Goal: Task Accomplishment & Management: Complete application form

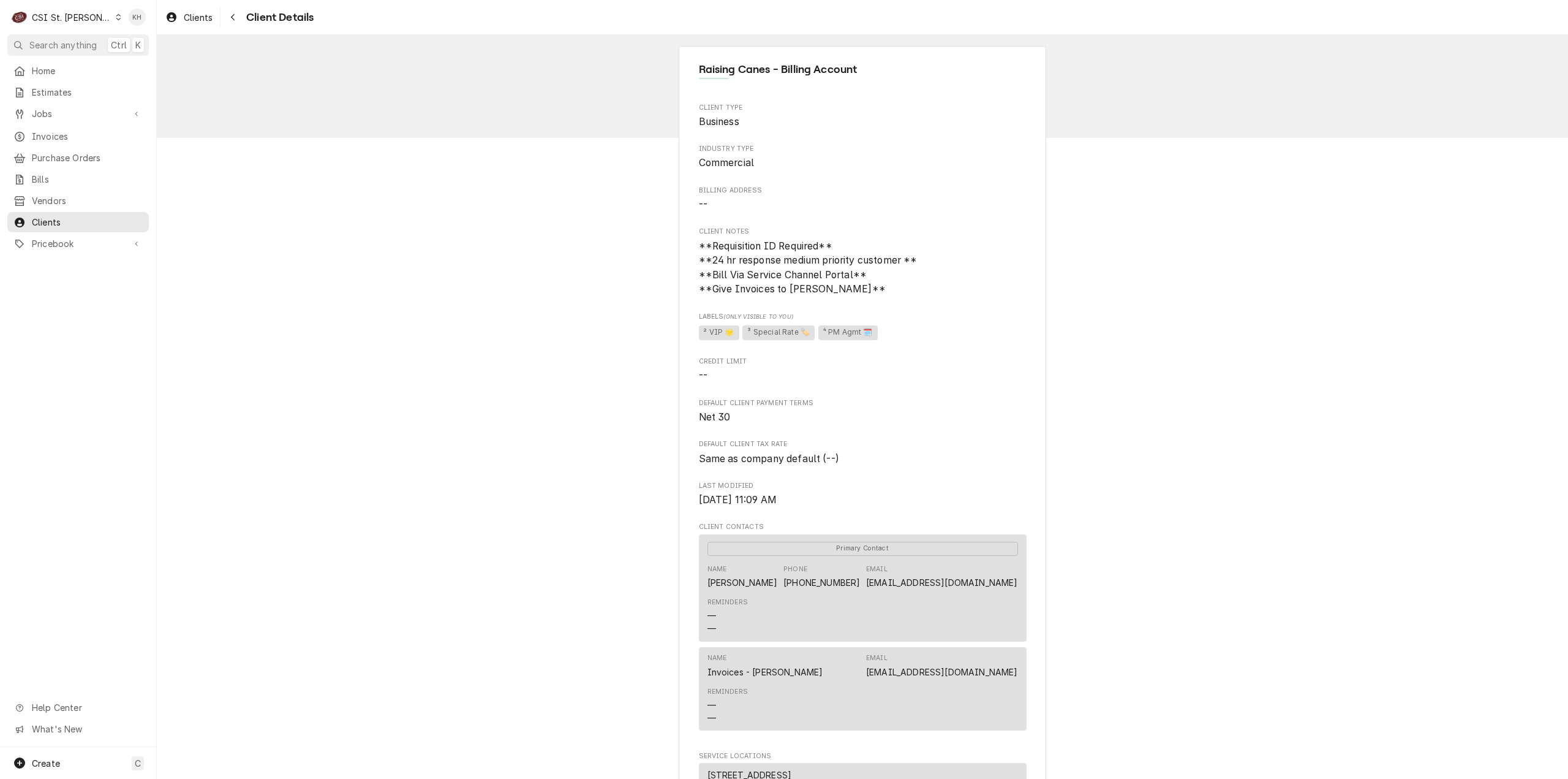
scroll to position [1283, 0]
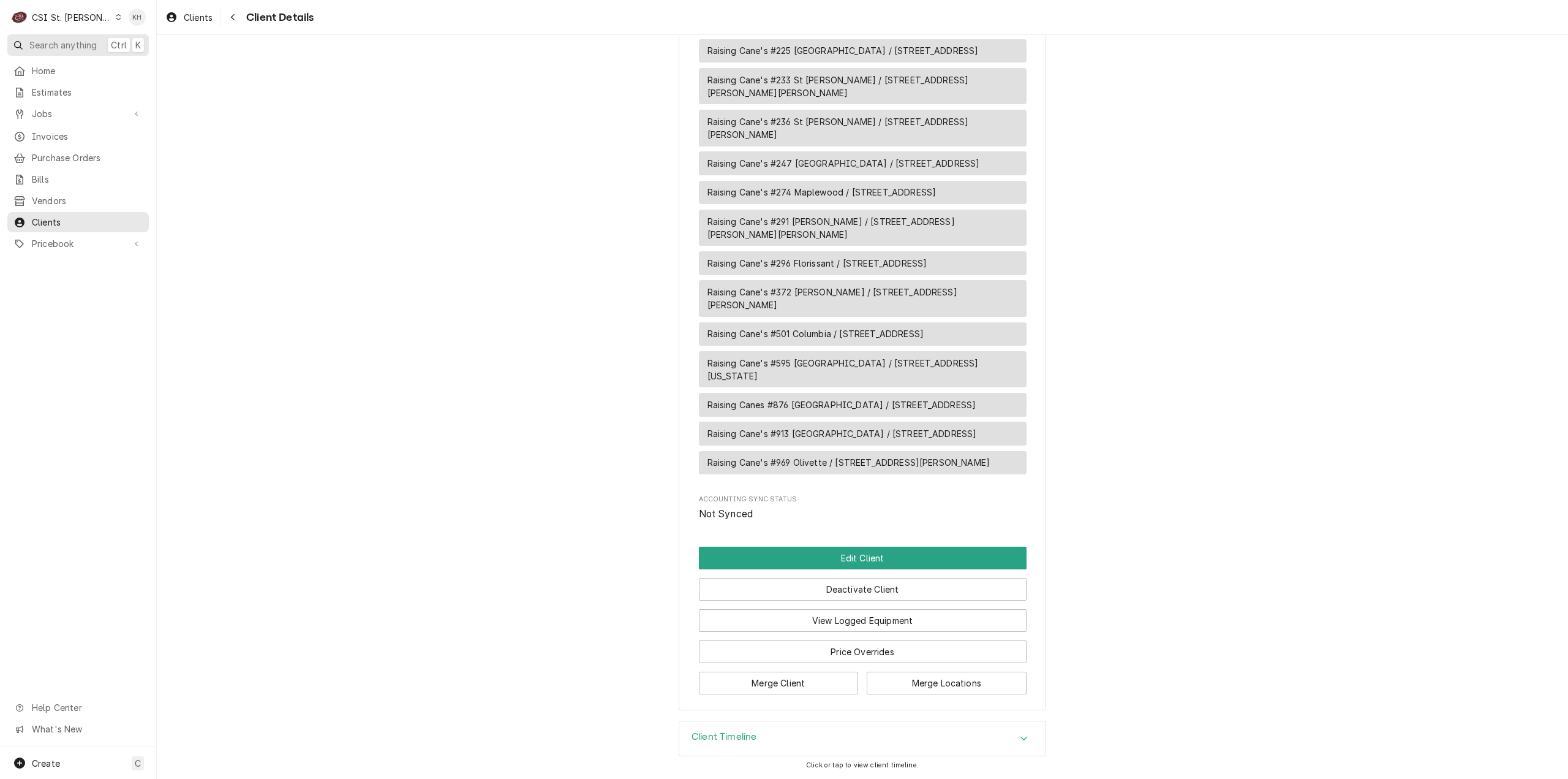
click at [61, 41] on span "Search anything" at bounding box center [63, 44] width 68 height 13
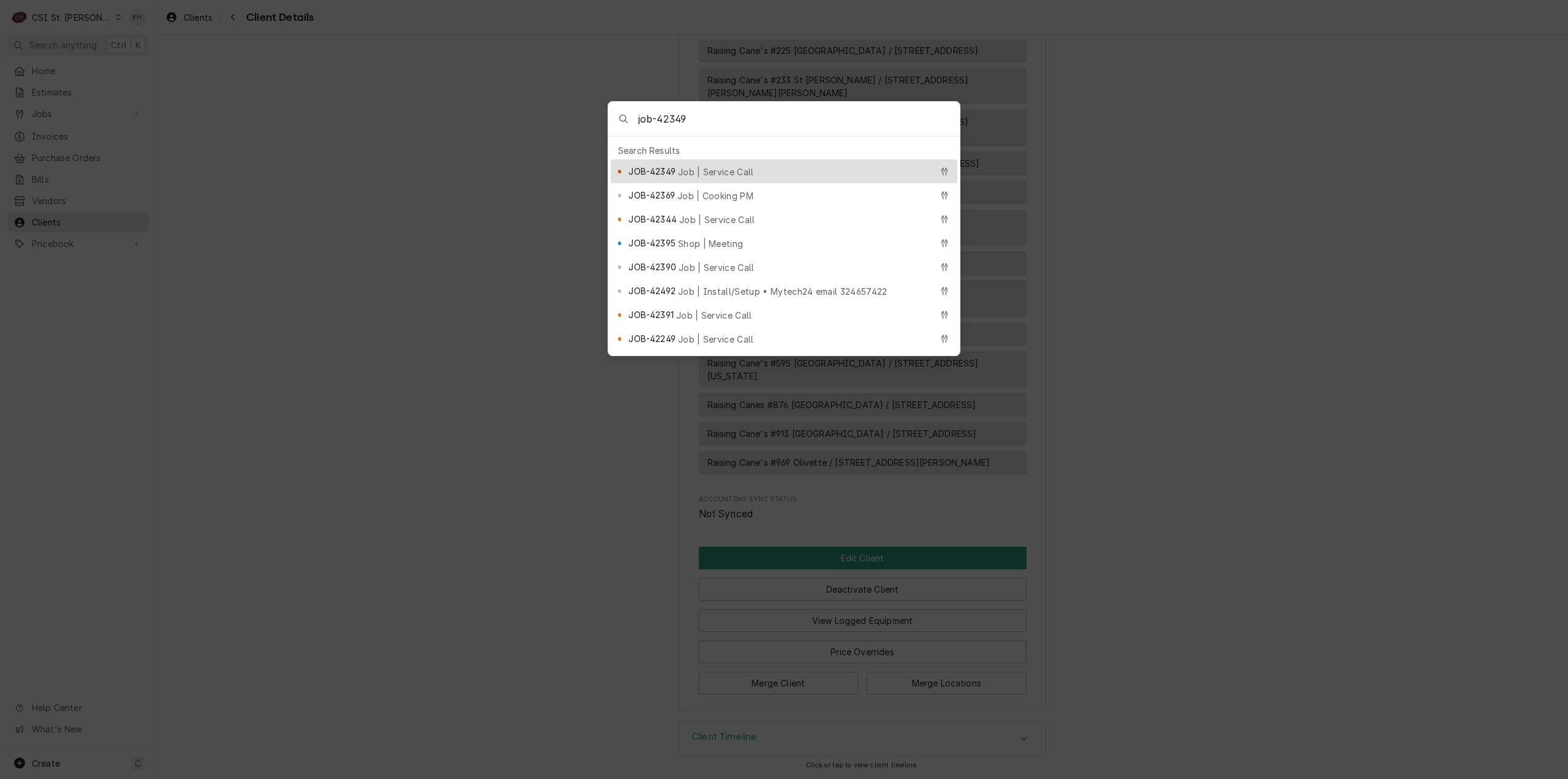
type input "job-42349"
click at [723, 166] on span "Job | Service Call" at bounding box center [716, 172] width 76 height 13
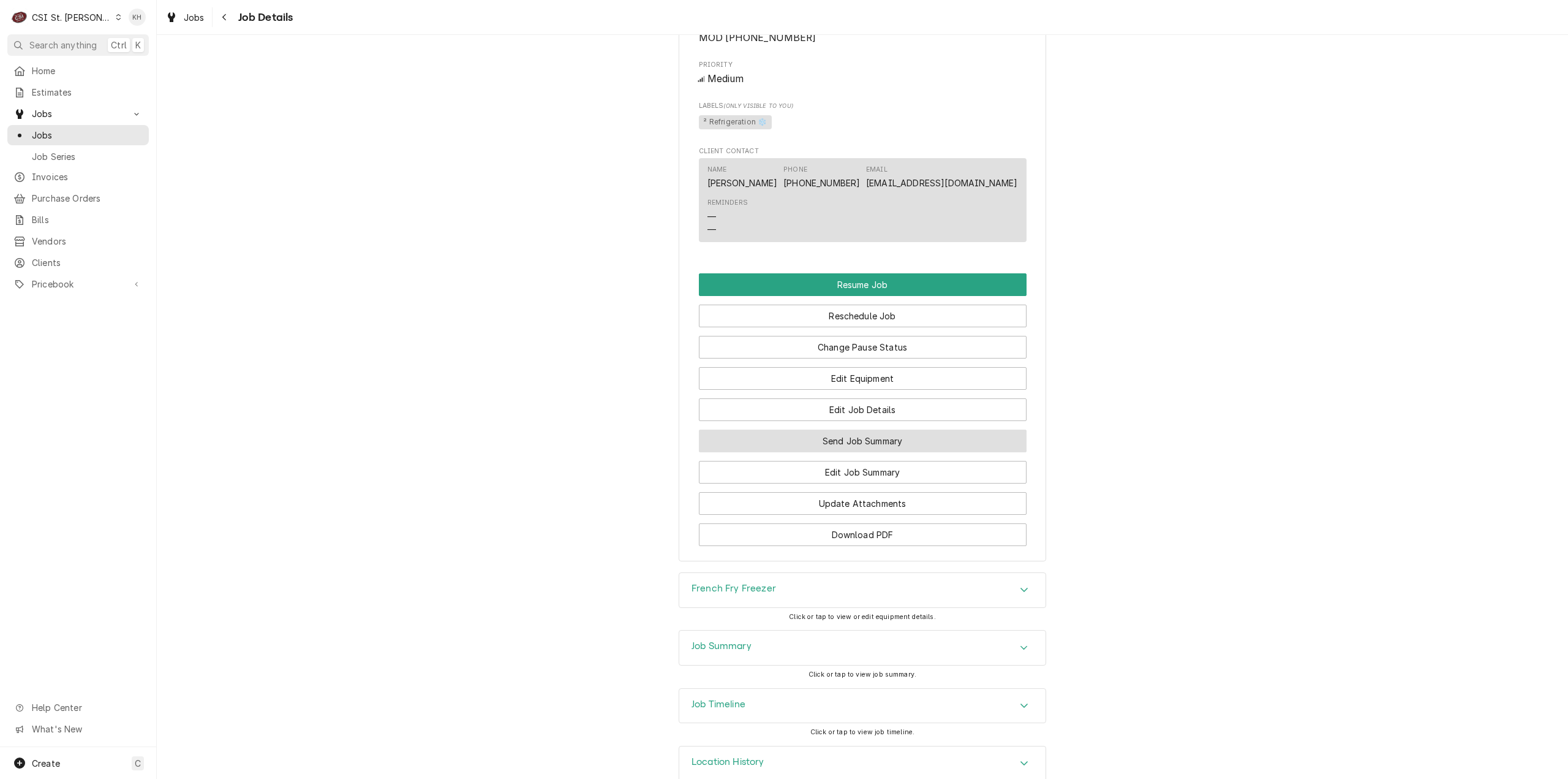
scroll to position [1429, 0]
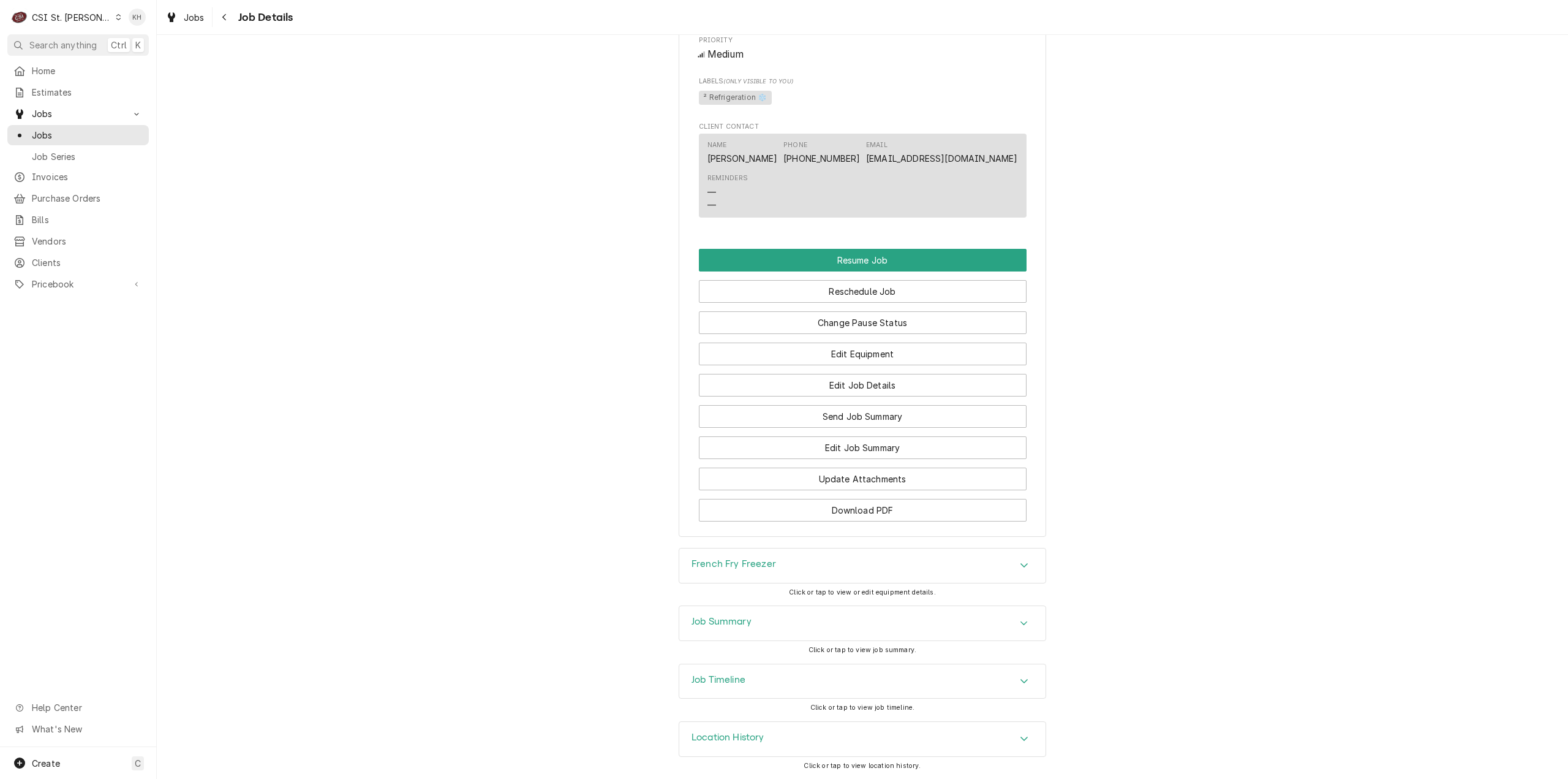
click at [727, 675] on h3 "Job Timeline" at bounding box center [718, 680] width 54 height 12
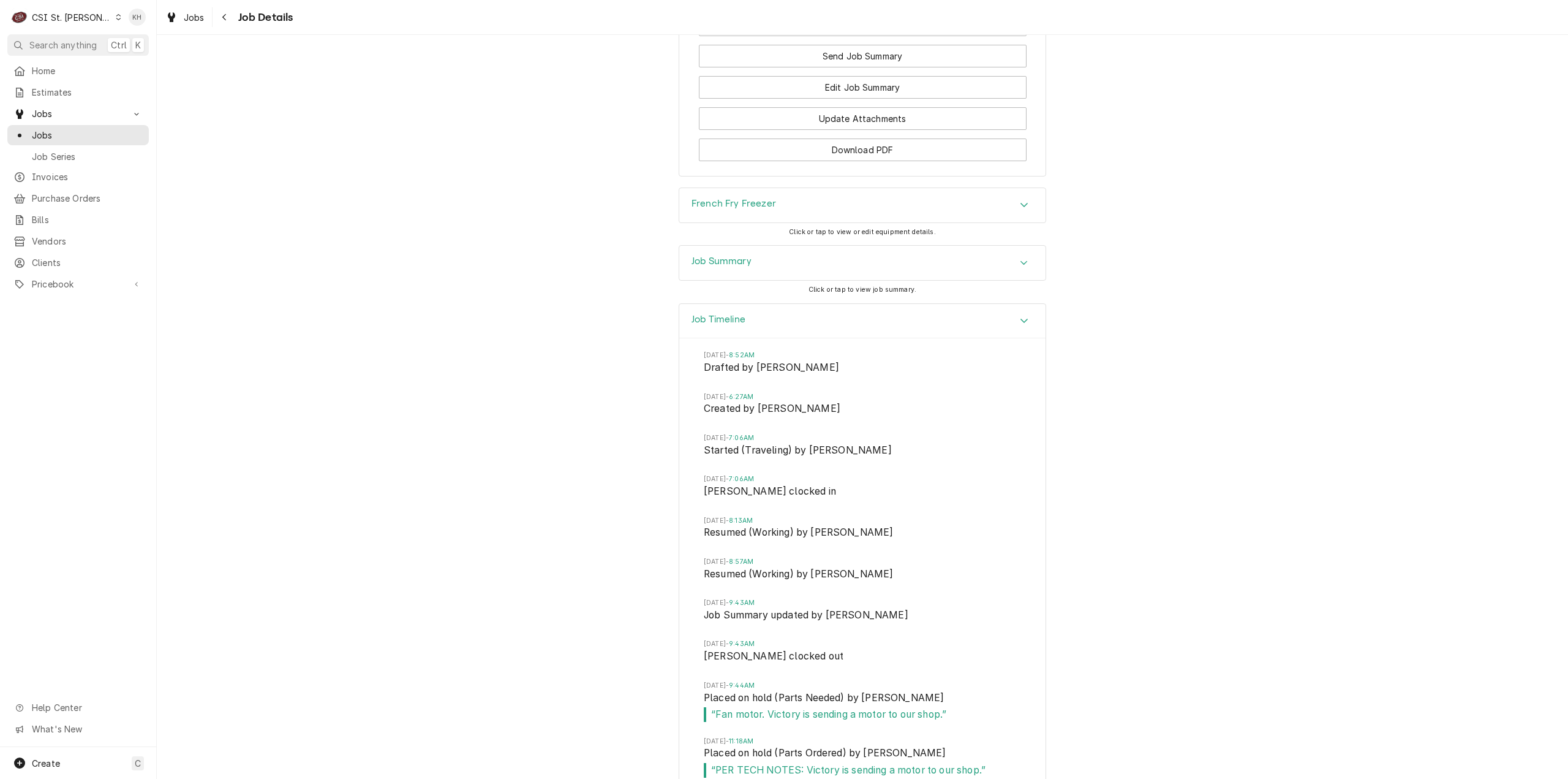
scroll to position [1902, 0]
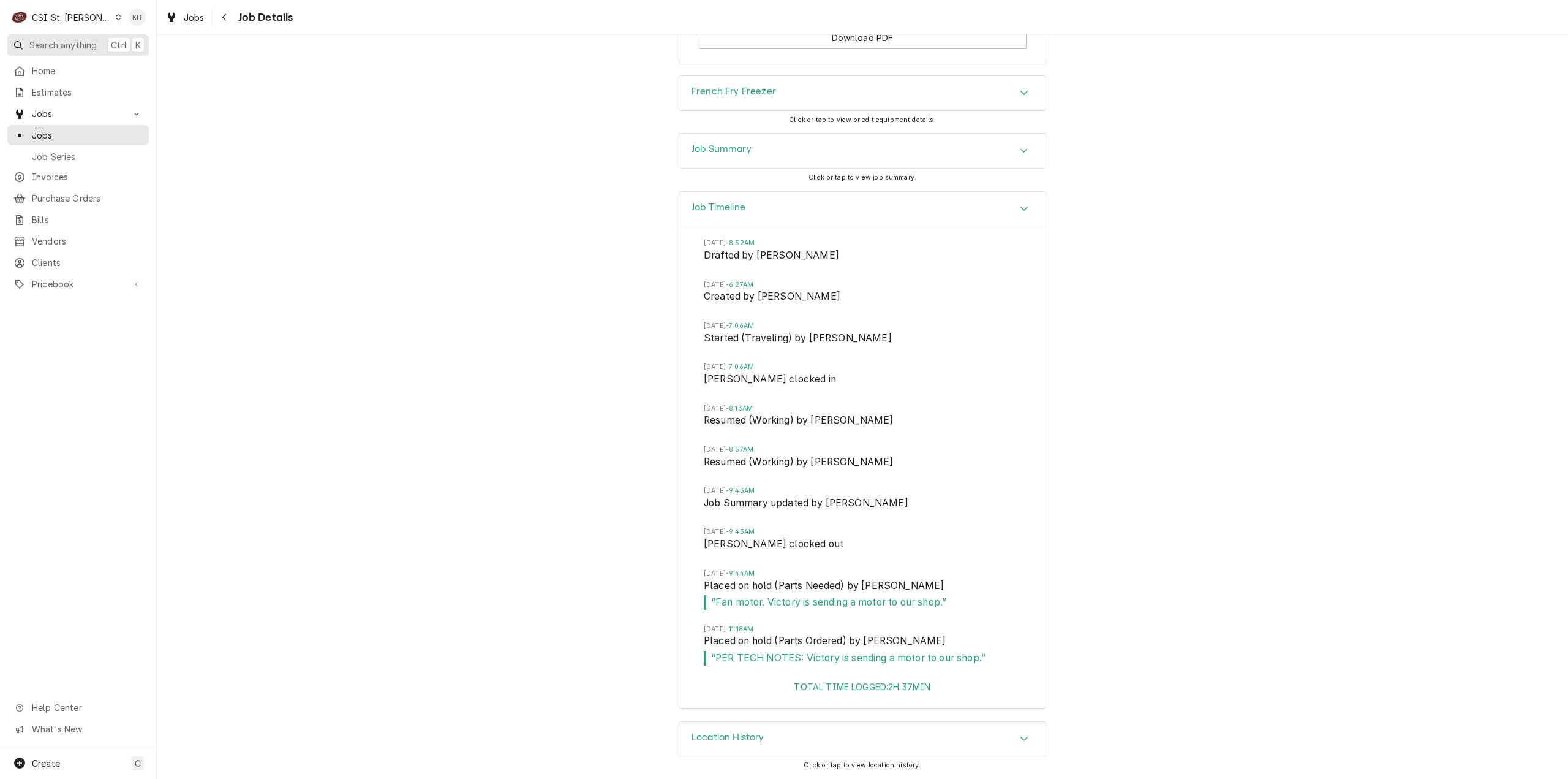
click at [90, 45] on span "Search anything" at bounding box center [63, 44] width 68 height 13
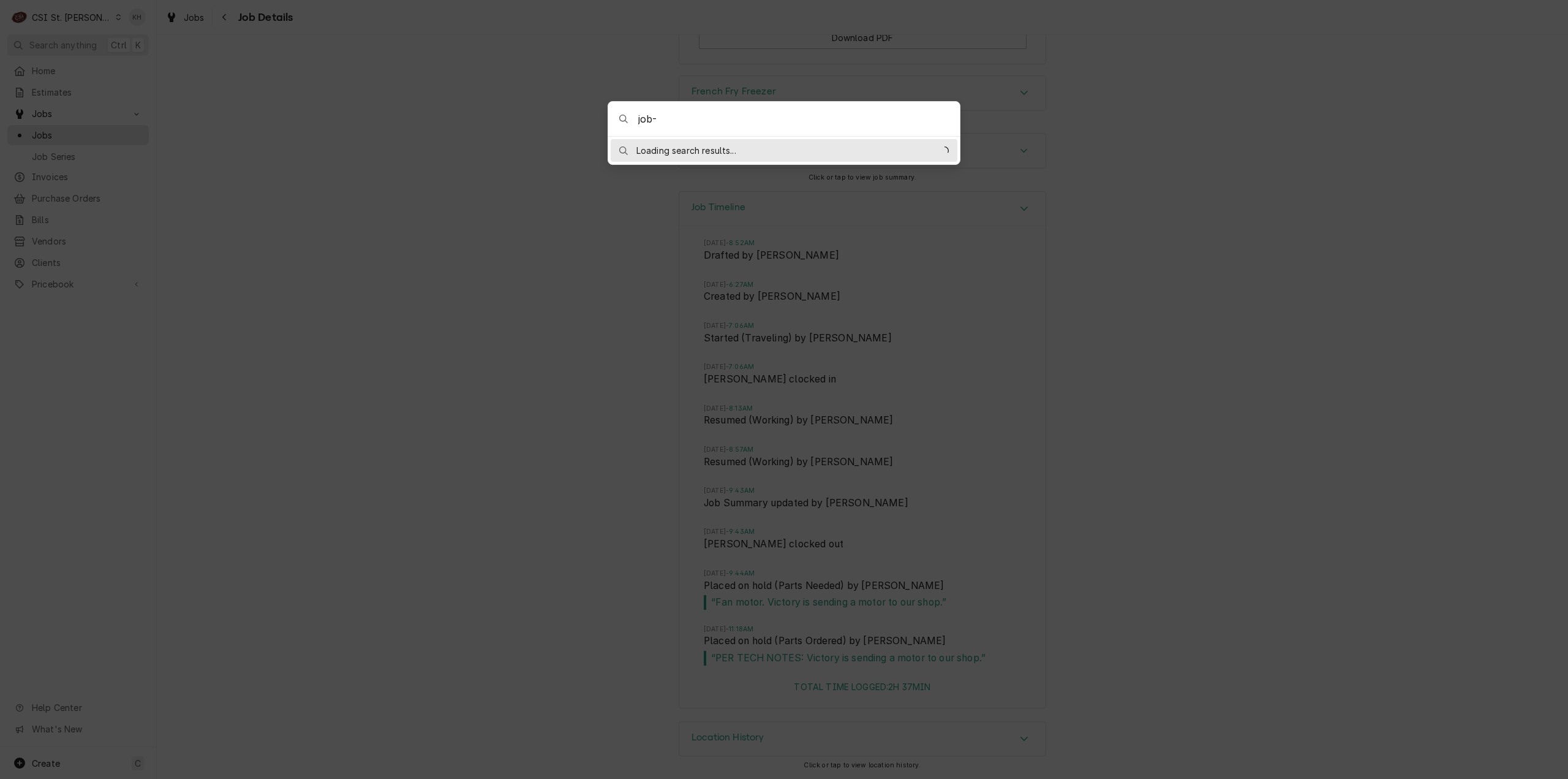
type input "job-42270"
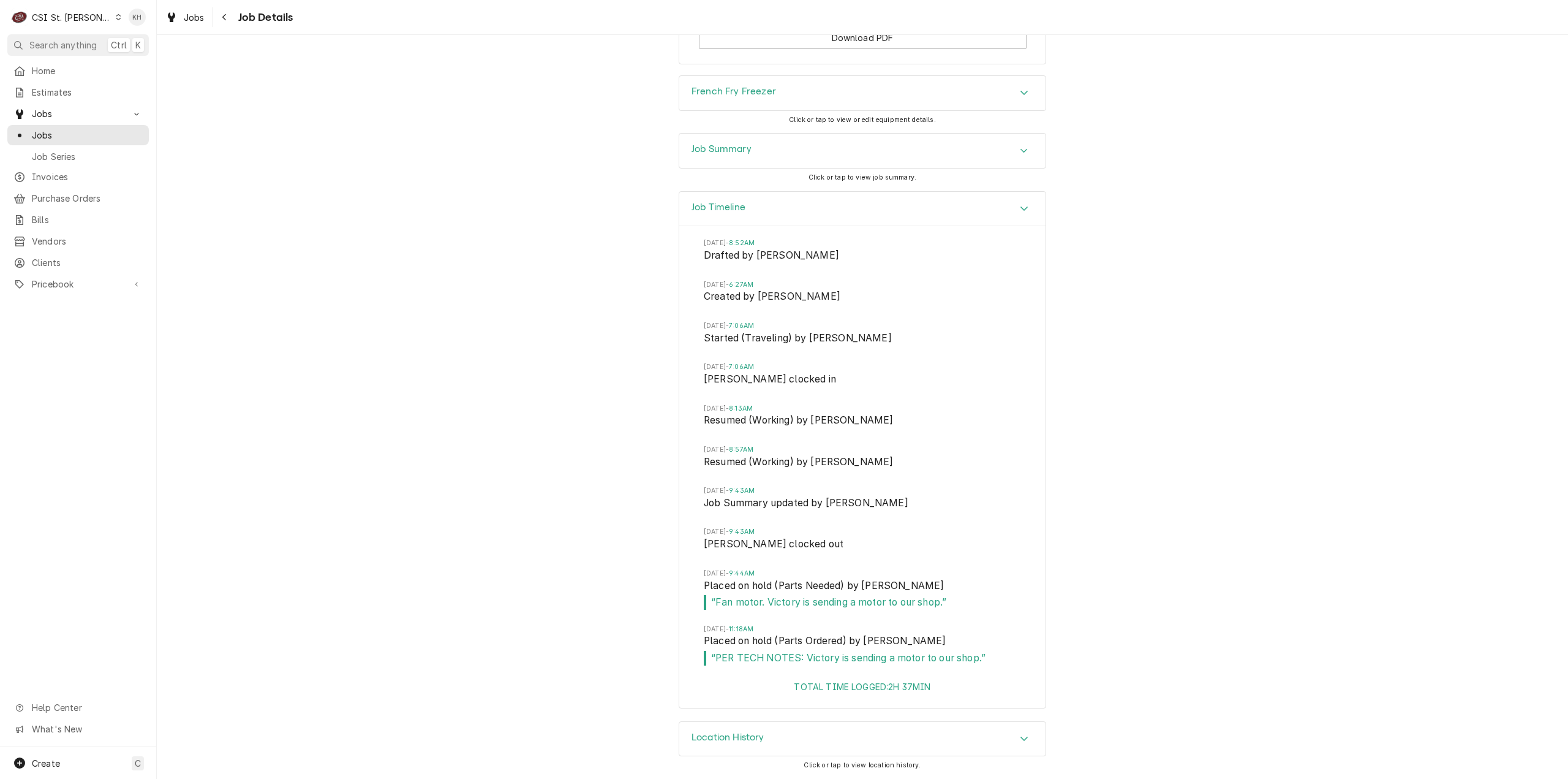
drag, startPoint x: 422, startPoint y: 182, endPoint x: 414, endPoint y: 124, distance: 58.5
click at [423, 182] on body "C CSI St. Louis KH Search anything Ctrl K Home Estimates Jobs Jobs Job Series I…" at bounding box center [784, 390] width 1568 height 779
click at [85, 17] on div "CSI St. Louis" at bounding box center [71, 17] width 79 height 13
drag, startPoint x: 126, startPoint y: 31, endPoint x: 133, endPoint y: 42, distance: 13.0
click at [126, 31] on div "CSI [US_STATE][GEOGRAPHIC_DATA]" at bounding box center [187, 24] width 174 height 21
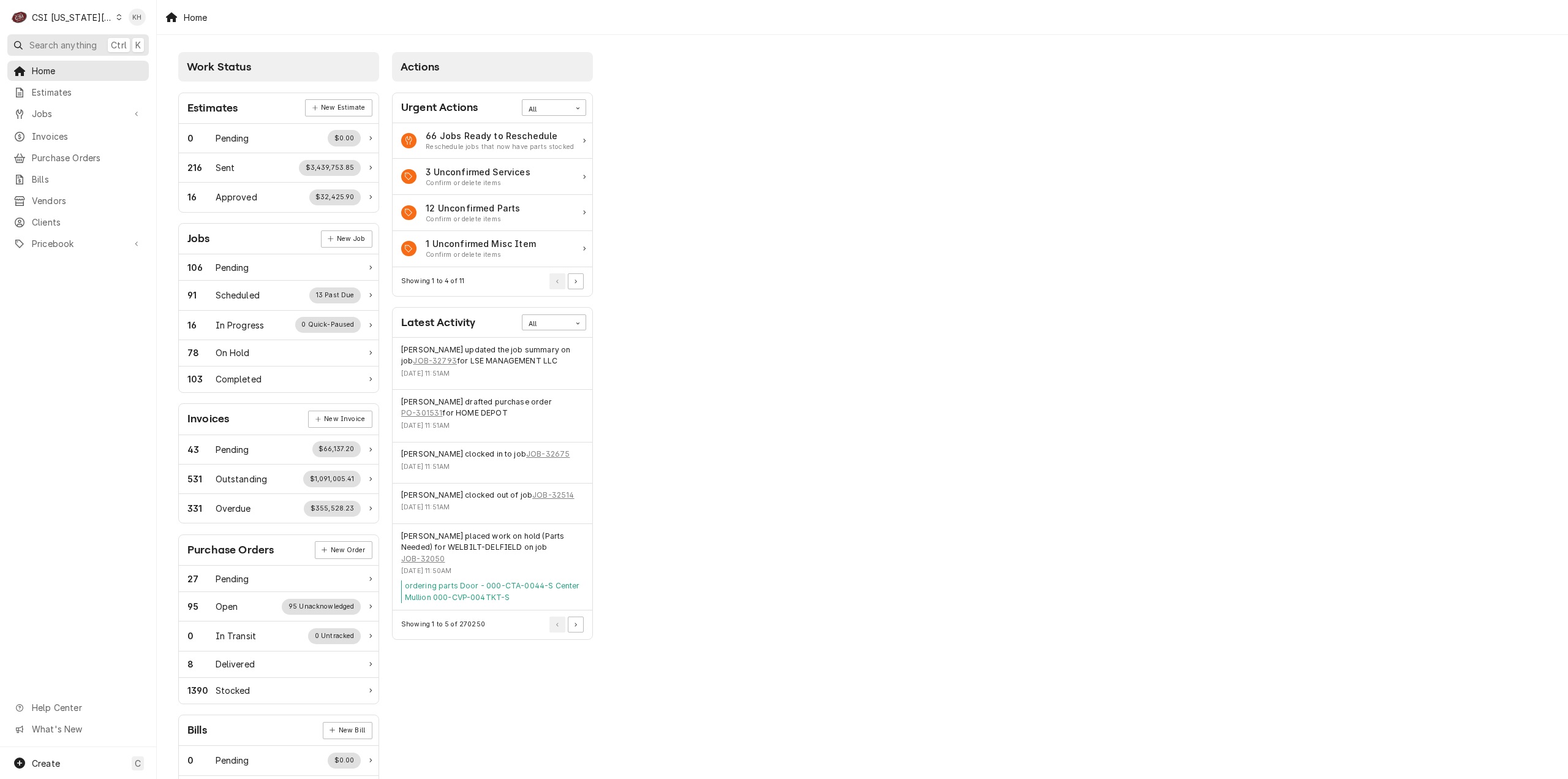
click at [66, 48] on span "Search anything" at bounding box center [63, 44] width 68 height 13
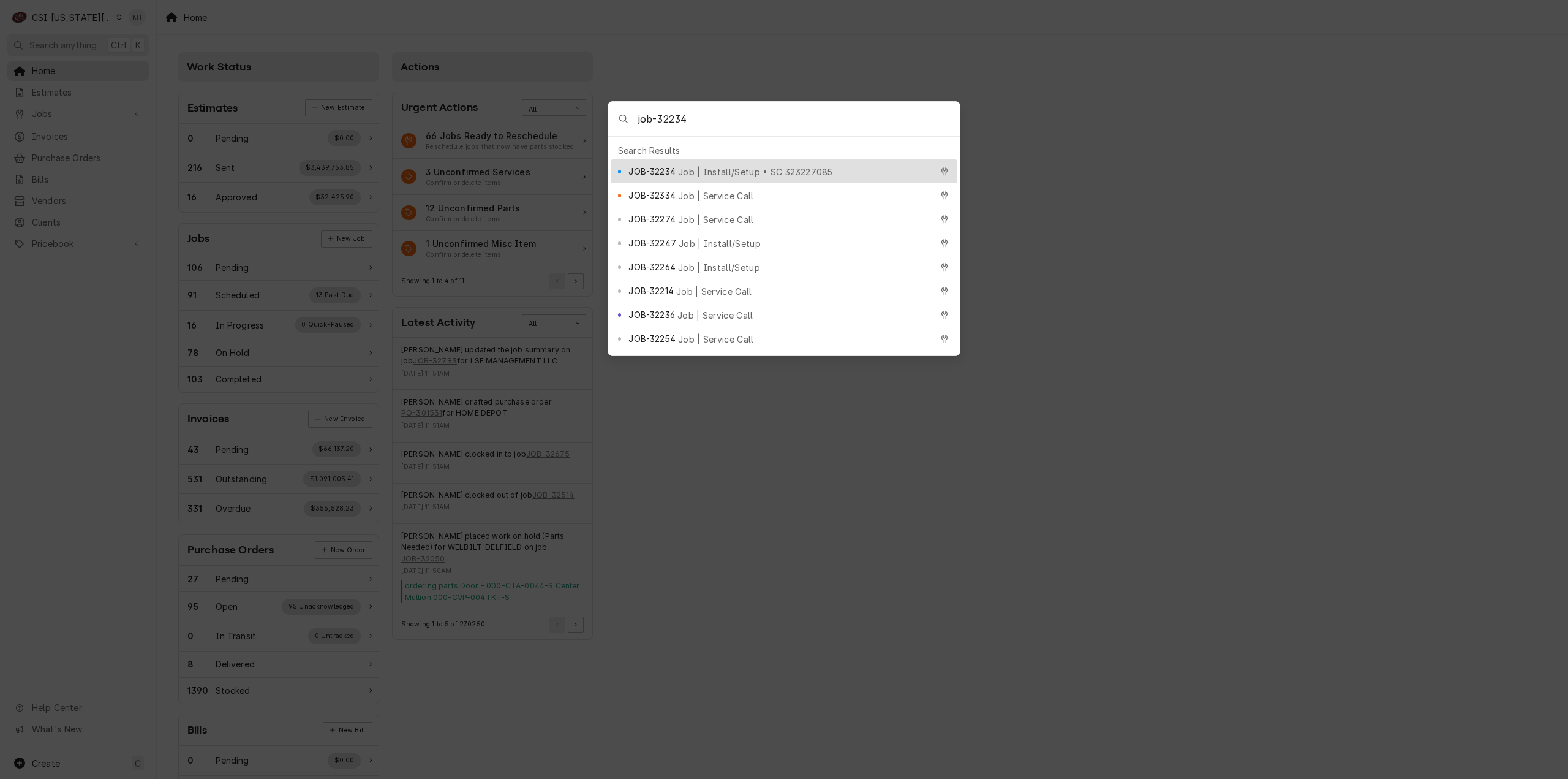
type input "job-32234"
click at [670, 167] on span "JOB-32234" at bounding box center [651, 171] width 46 height 13
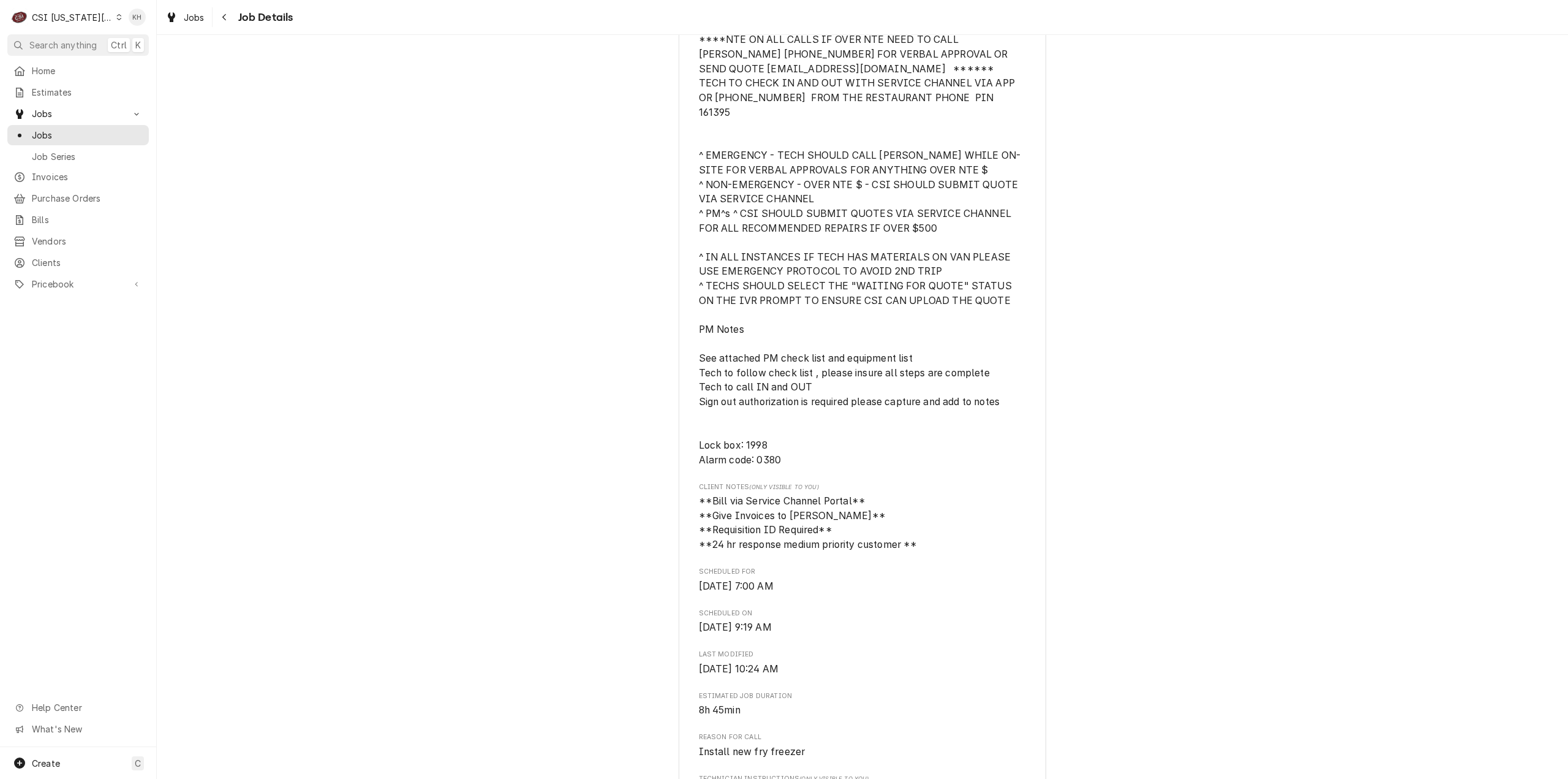
scroll to position [429, 0]
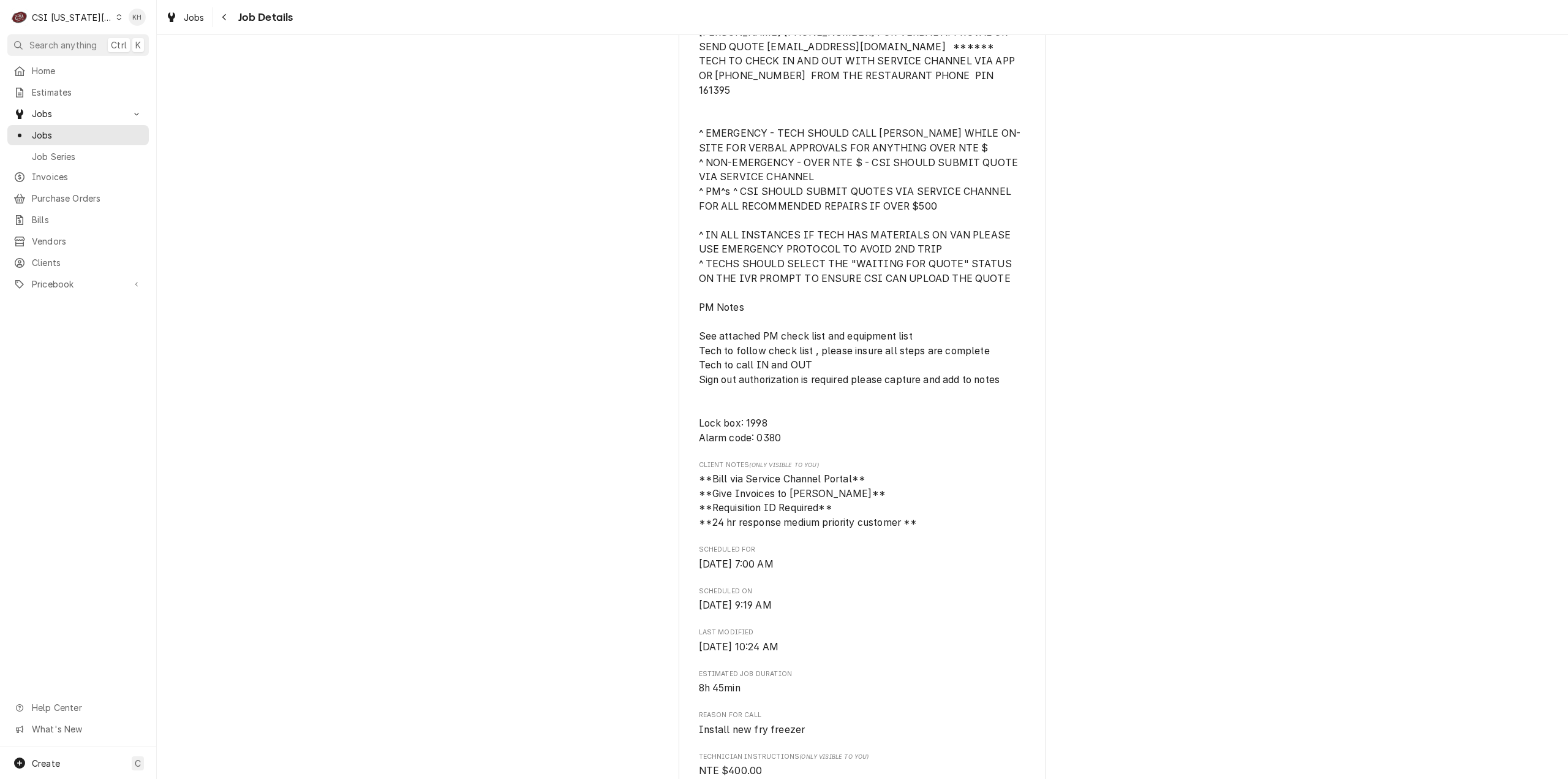
click at [359, 191] on div "Upcoming RAISING CANES Raising Canes #222 / 4040 Mill Street, Kansas City, MO 6…" at bounding box center [862, 478] width 1411 height 1719
click at [71, 9] on div "C CSI Kansas City" at bounding box center [66, 17] width 119 height 25
click at [160, 69] on div "CSI St. [PERSON_NAME]" at bounding box center [210, 67] width 178 height 13
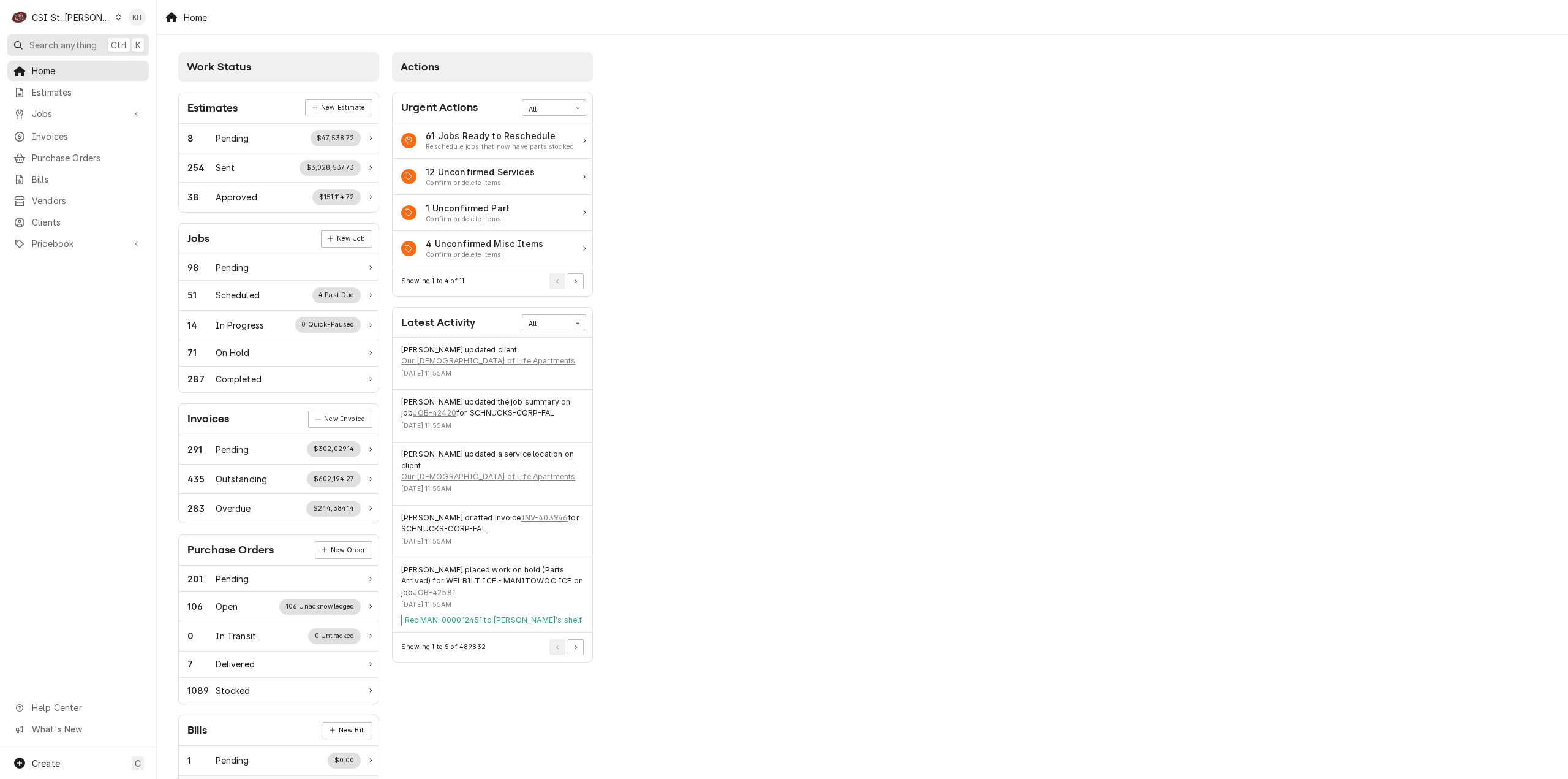
click at [94, 47] on span "Search anything" at bounding box center [63, 44] width 68 height 13
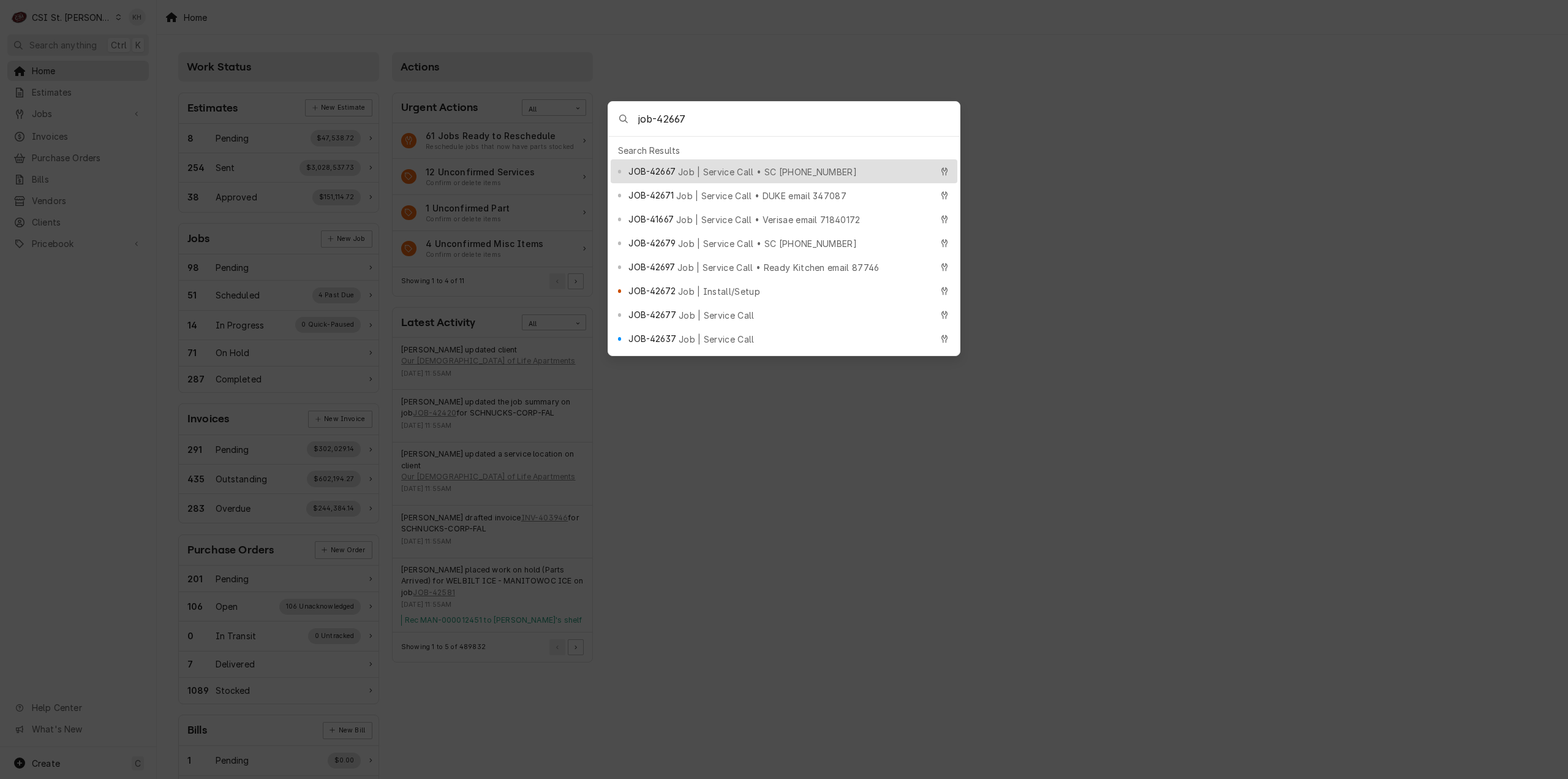
type input "job-42667"
click at [703, 168] on span "Job | Service Call • SC 325842000" at bounding box center [768, 172] width 178 height 13
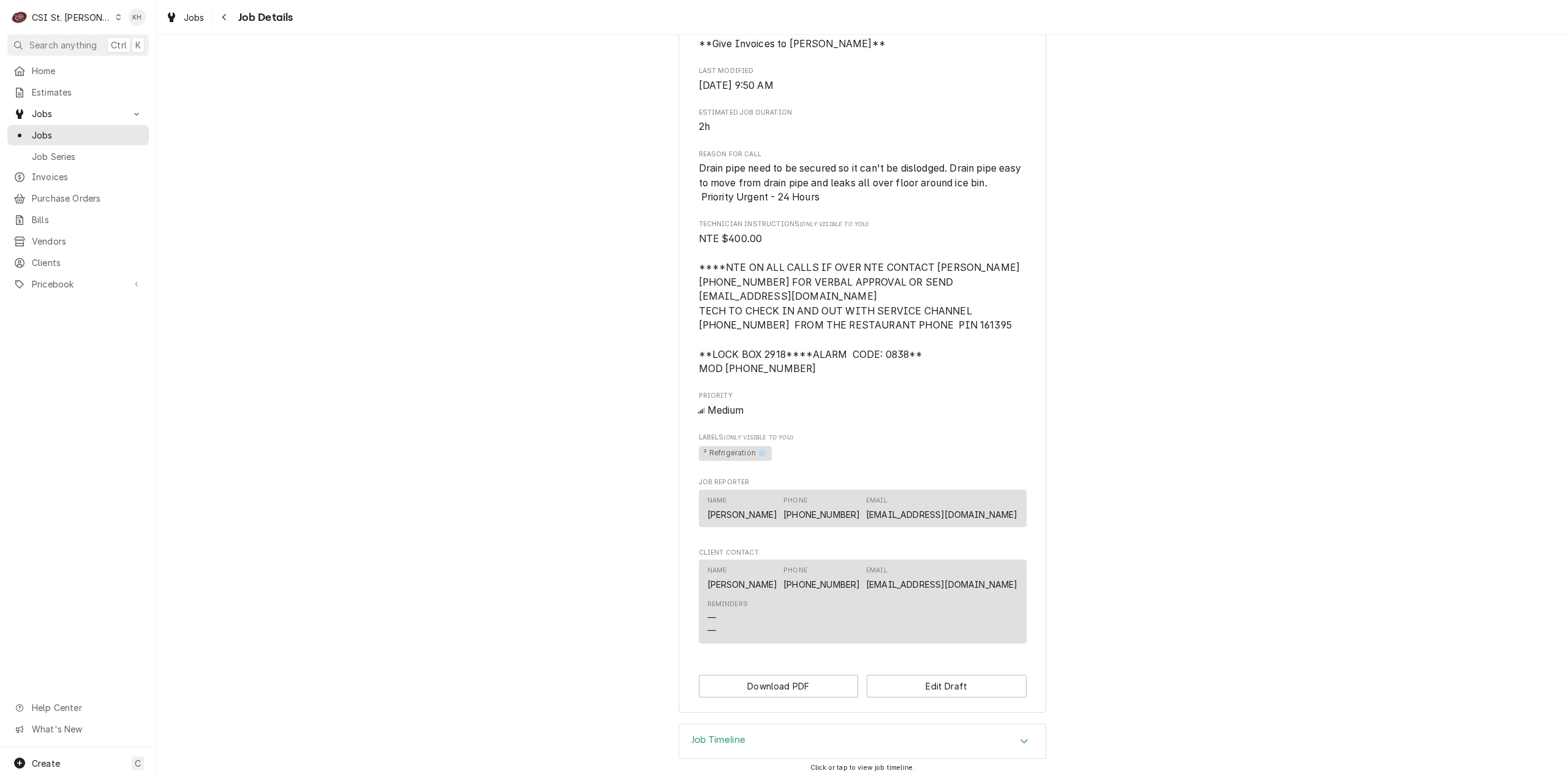
scroll to position [662, 0]
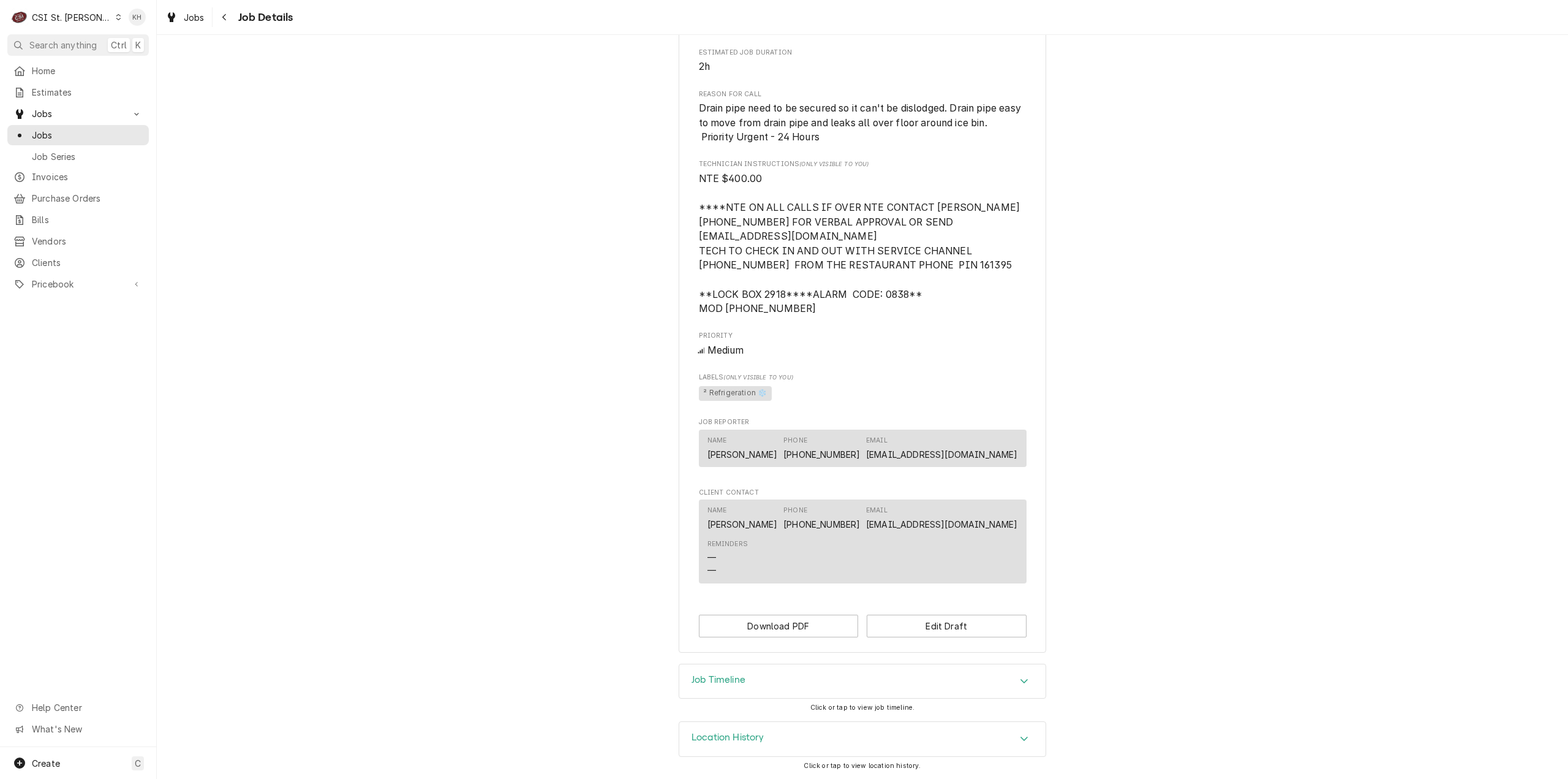
click at [753, 684] on div "Job Timeline" at bounding box center [863, 681] width 367 height 34
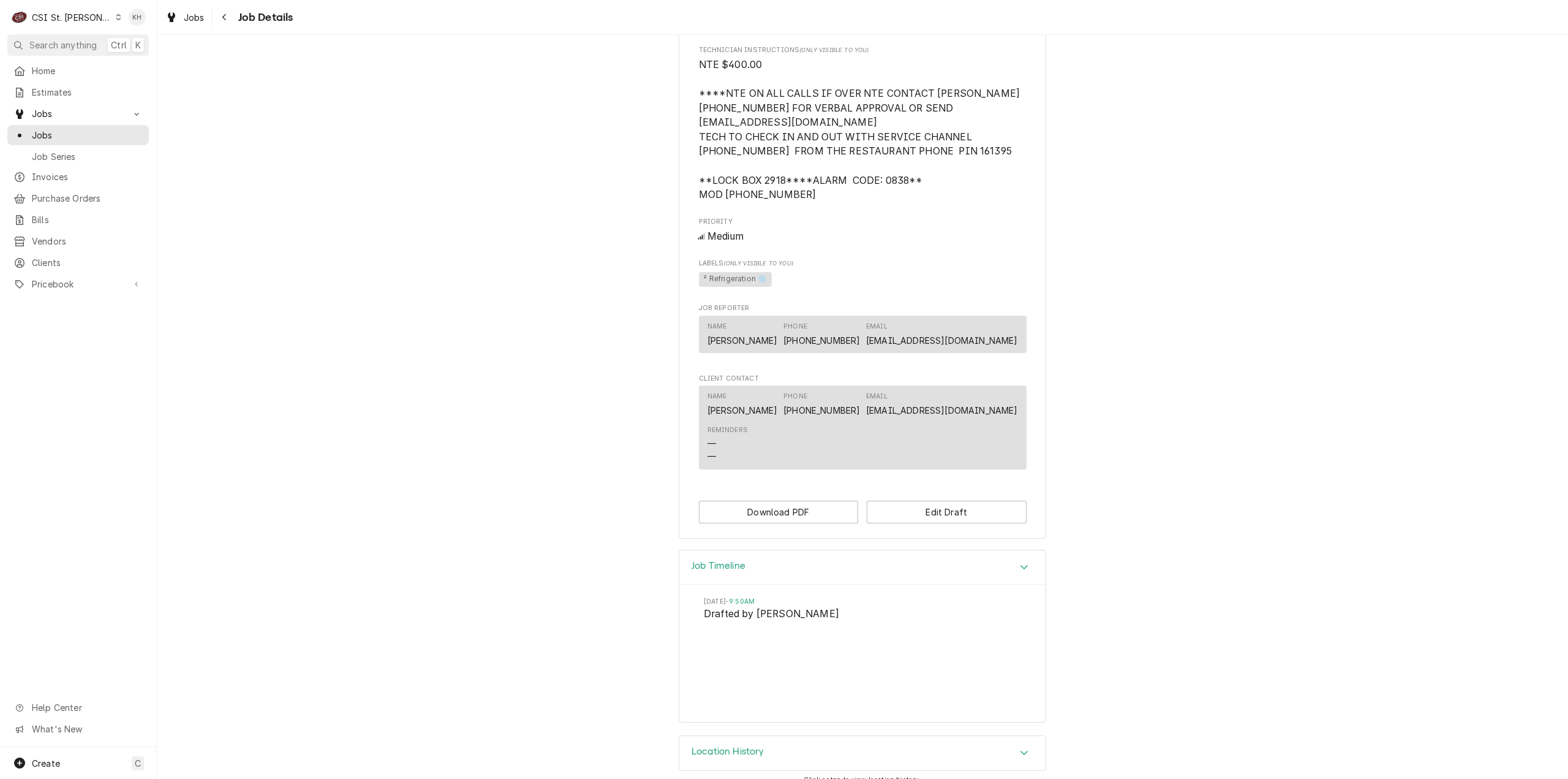
scroll to position [791, 0]
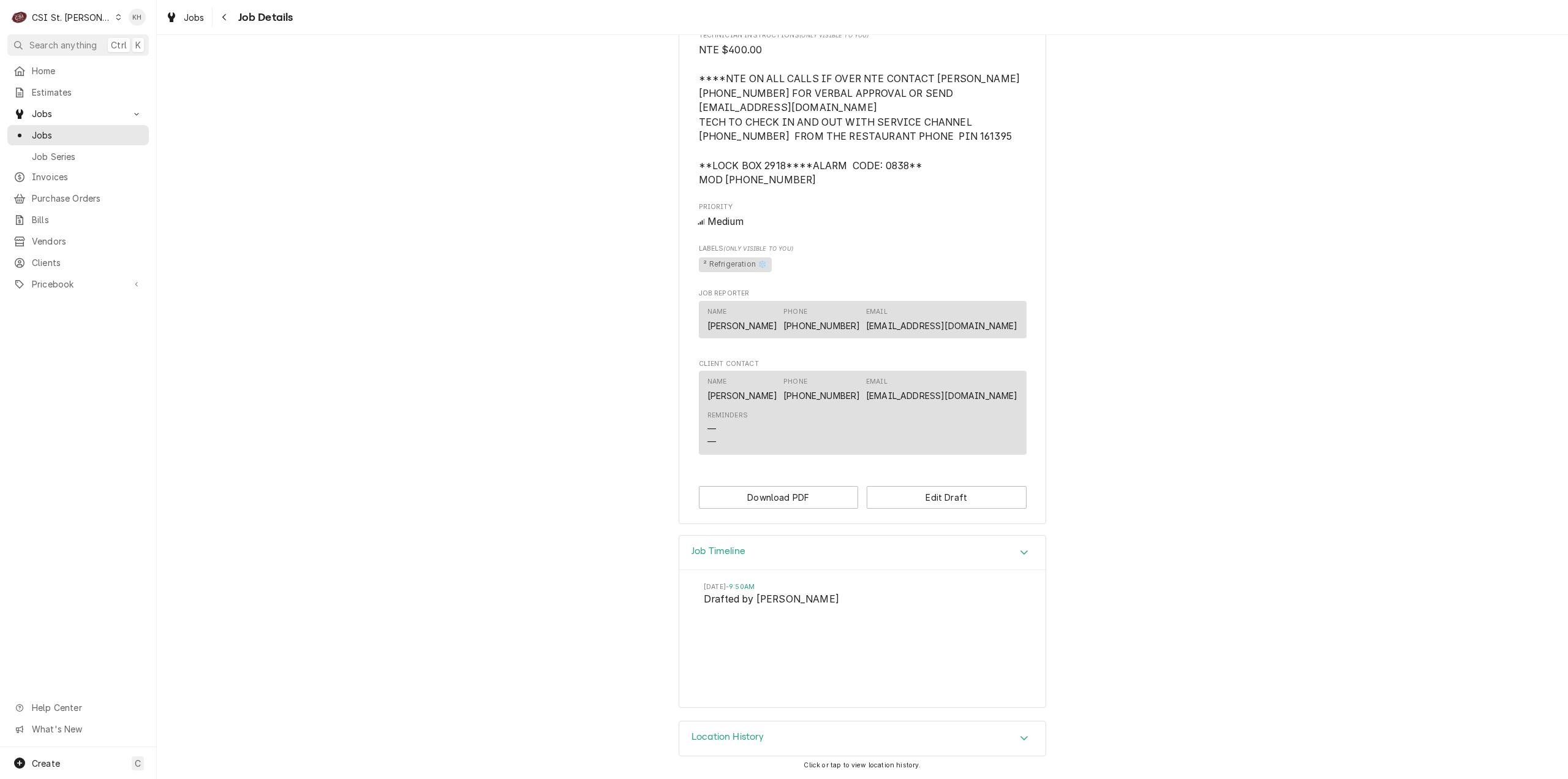
click at [40, 43] on span "Search anything" at bounding box center [63, 44] width 68 height 13
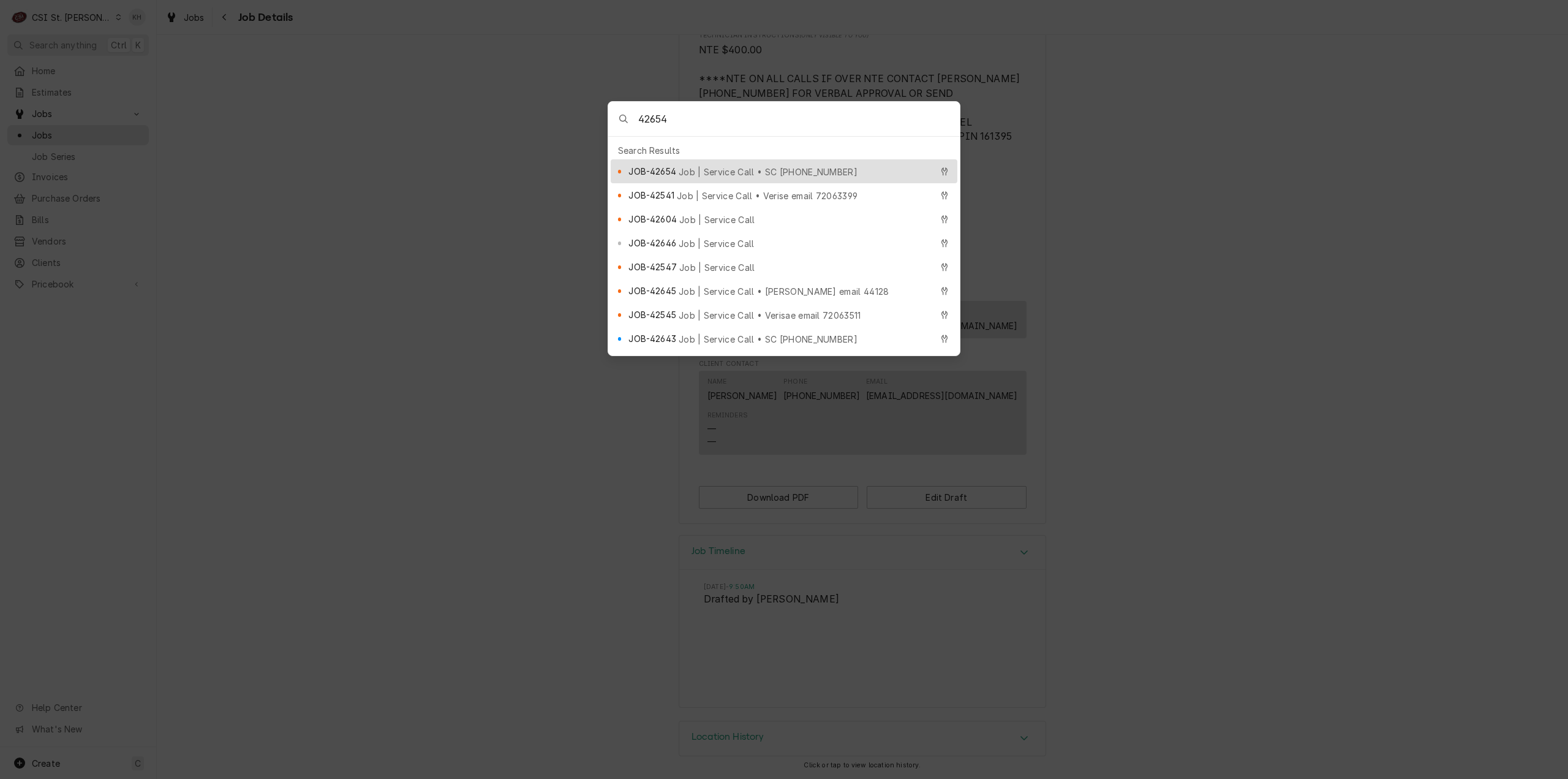
type input "42654"
click at [700, 168] on span "Job | Service Call • SC 325804944" at bounding box center [768, 172] width 178 height 13
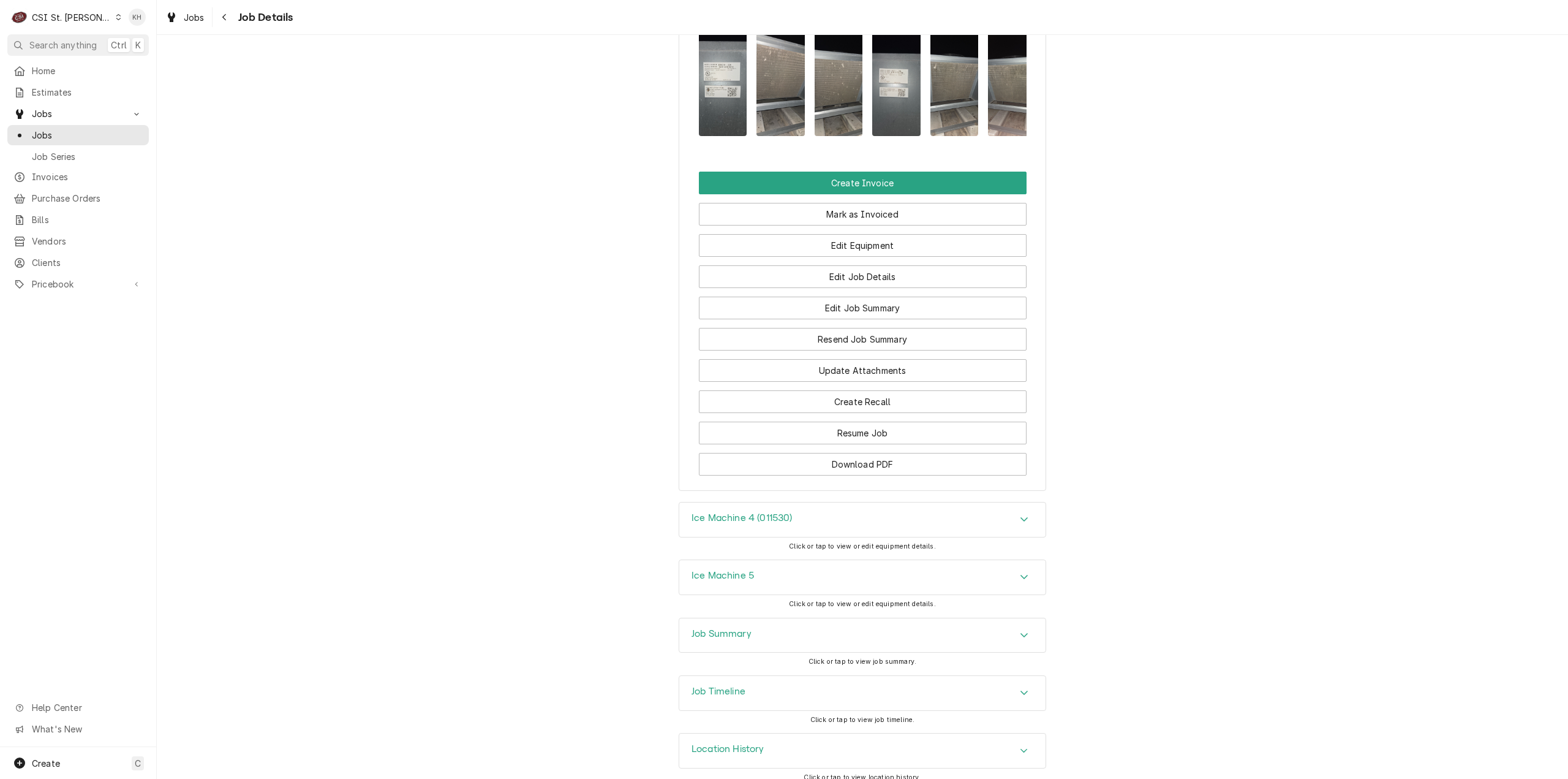
scroll to position [1276, 0]
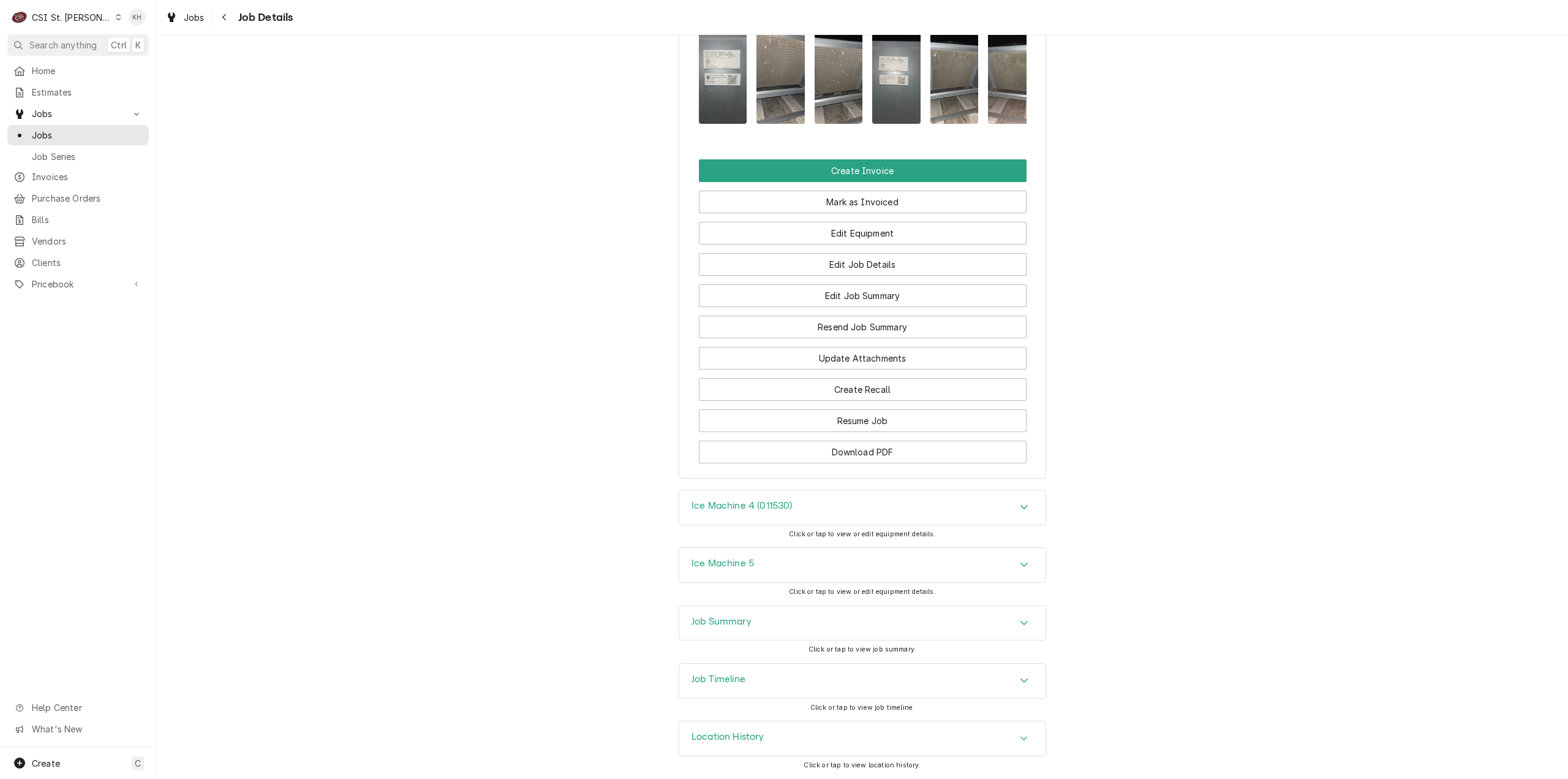
click at [763, 629] on div "Job Summary" at bounding box center [863, 623] width 367 height 34
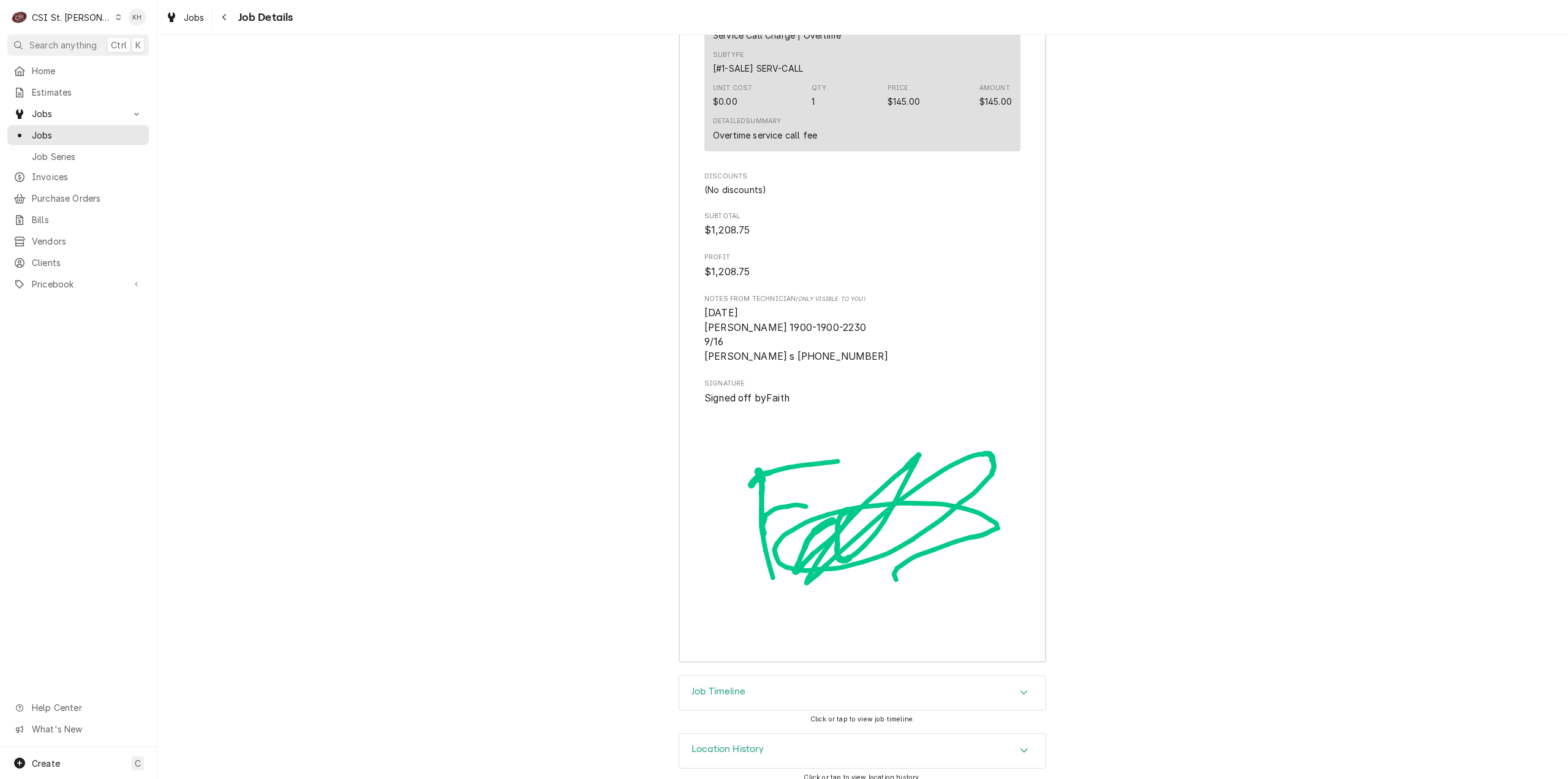
scroll to position [3850, 0]
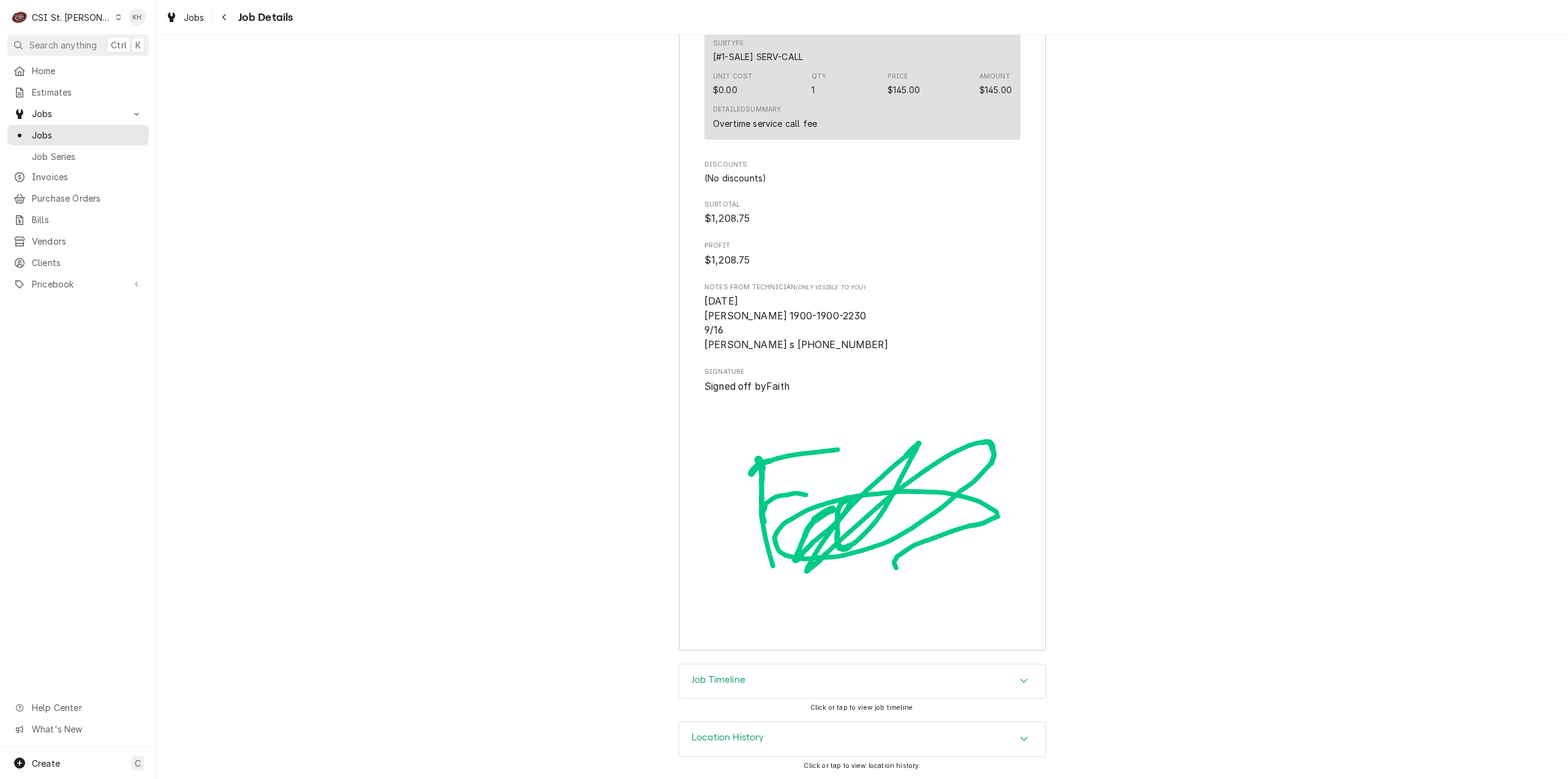
click at [751, 687] on div "Job Timeline" at bounding box center [863, 681] width 367 height 34
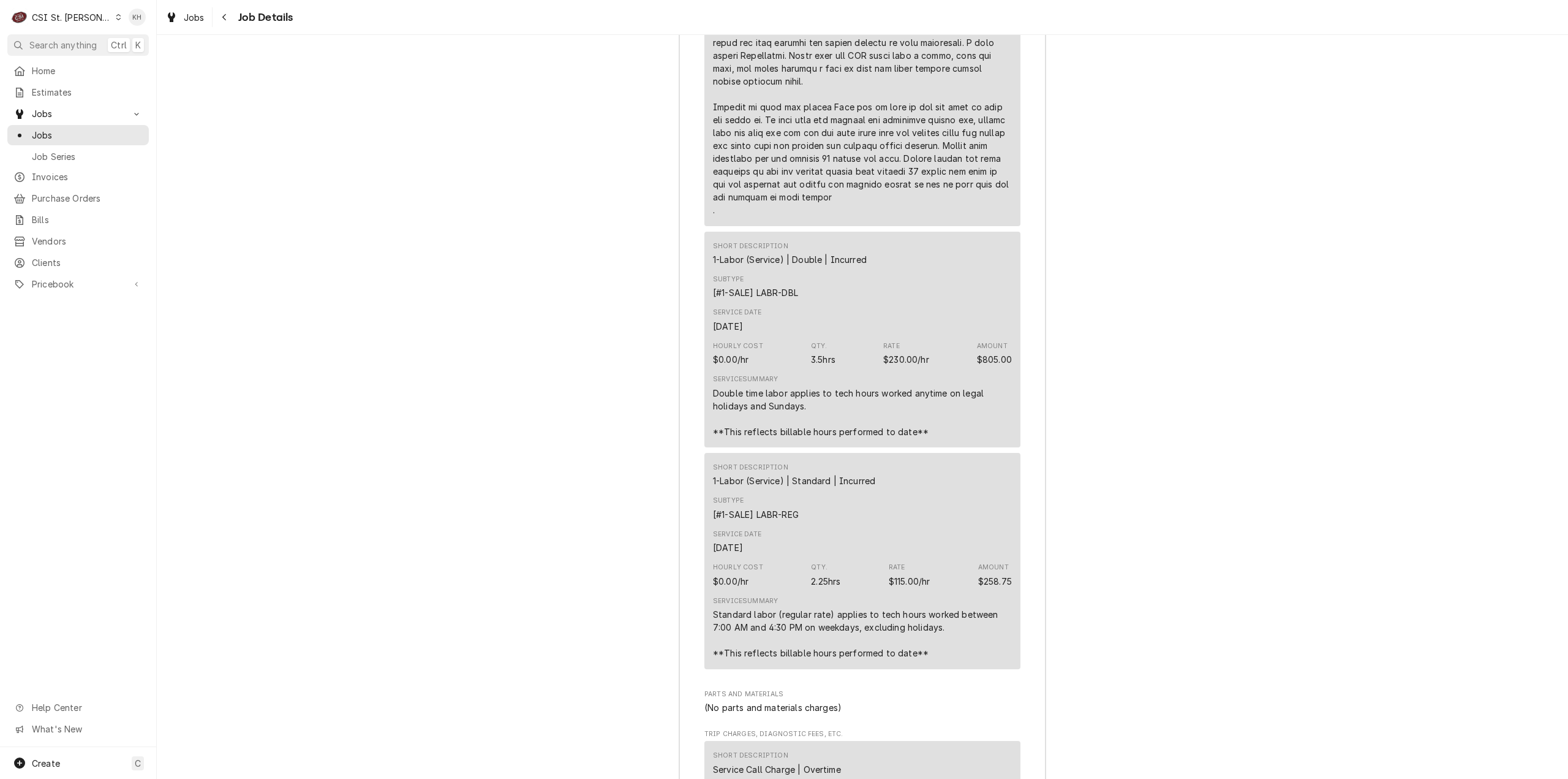
scroll to position [3017, 0]
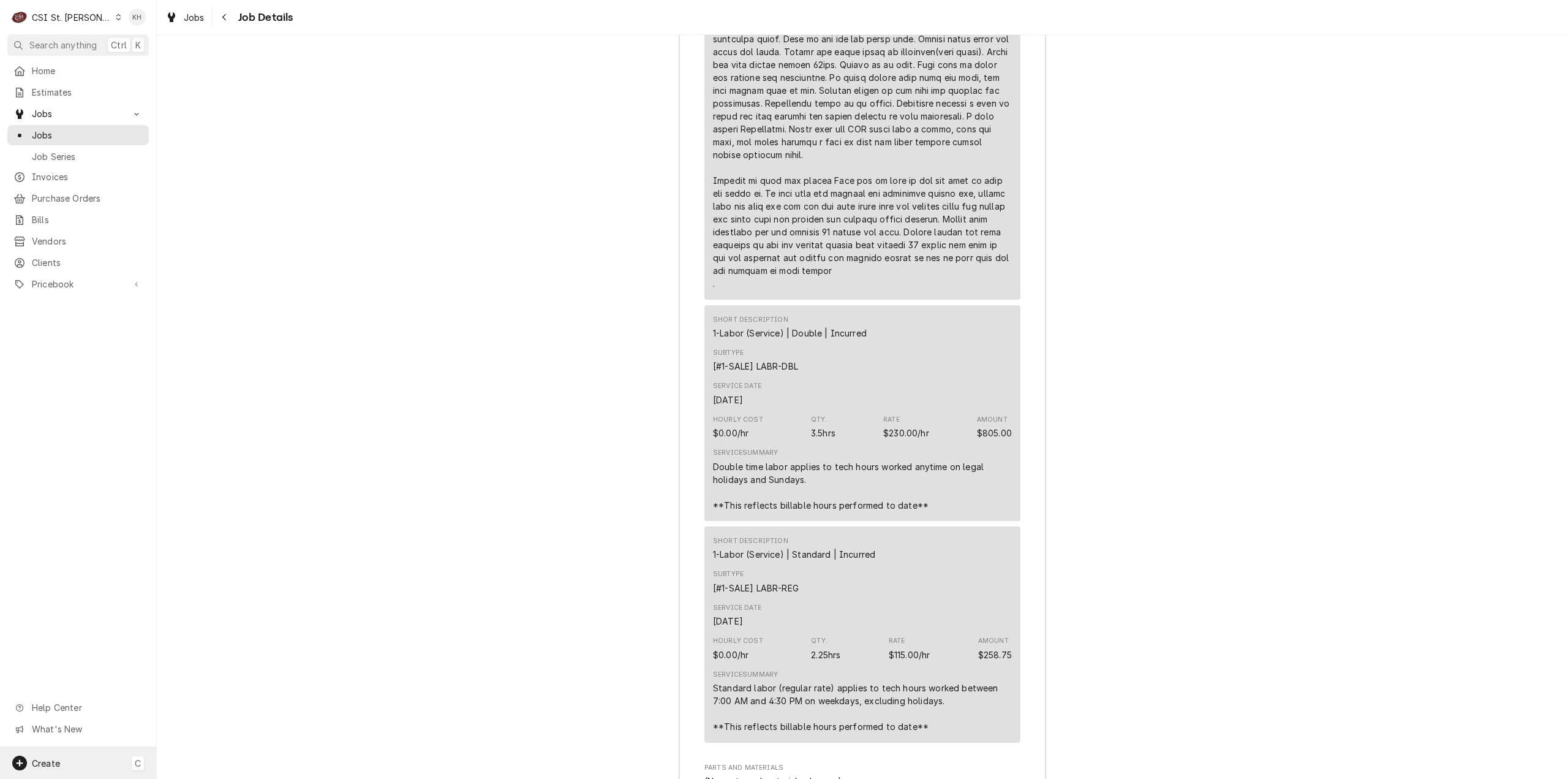
click at [52, 770] on div "Create" at bounding box center [35, 762] width 48 height 15
click at [216, 636] on div "Job" at bounding box center [229, 636] width 82 height 13
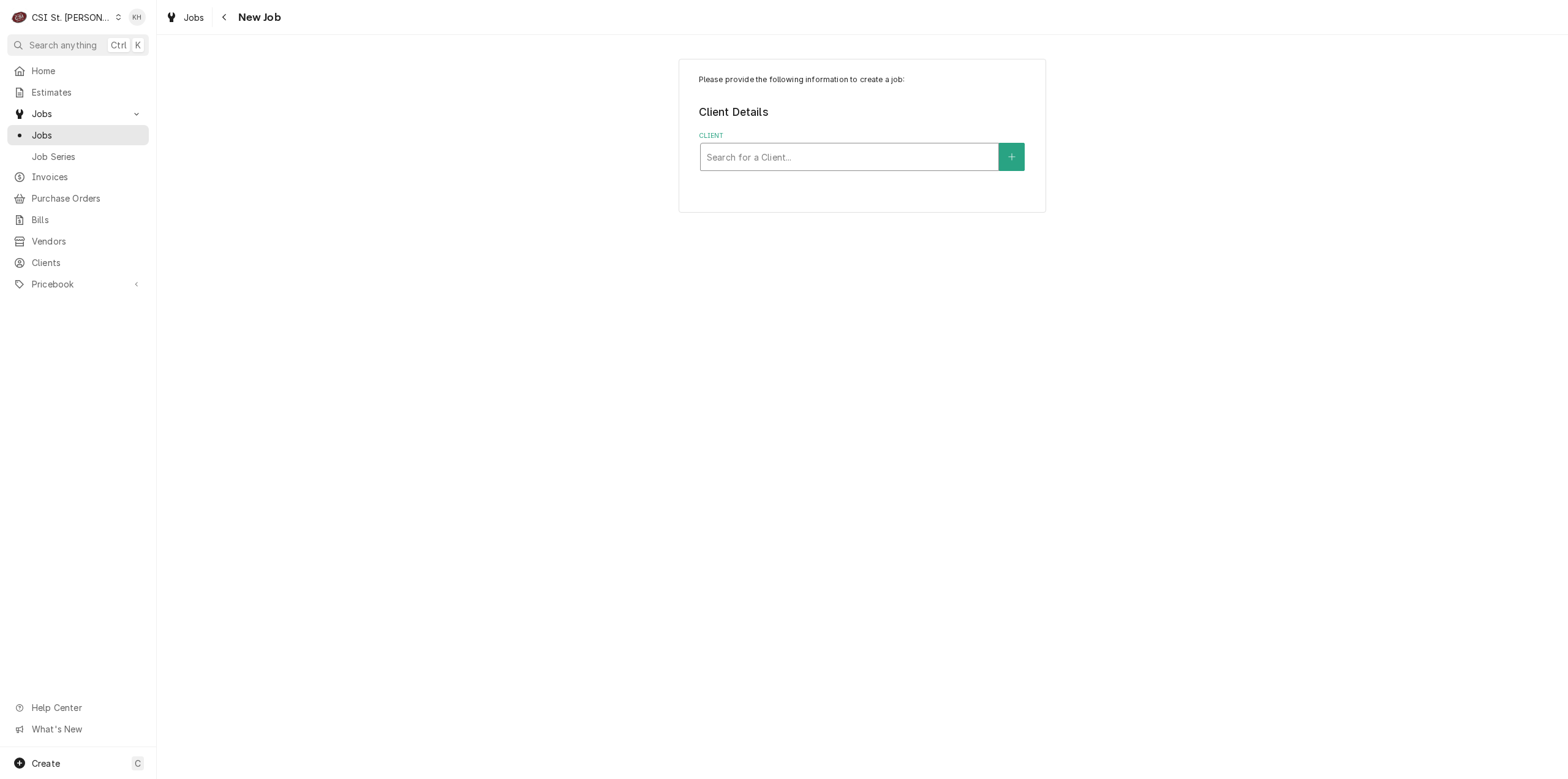
click at [881, 159] on div "Client" at bounding box center [849, 157] width 285 height 22
type input "1034 s"
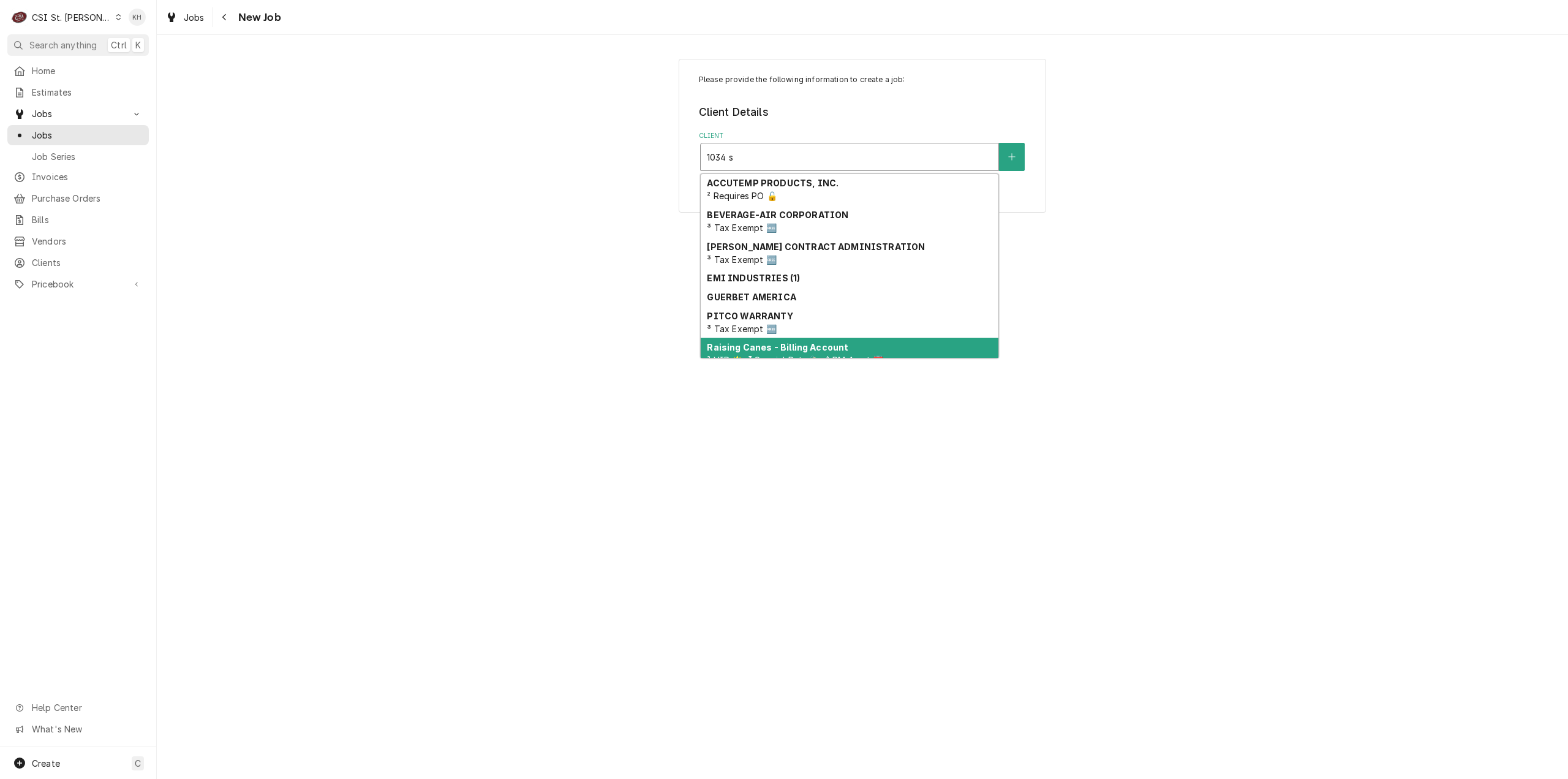
click at [792, 350] on strong "Raising Canes - Billing Account" at bounding box center [778, 347] width 141 height 11
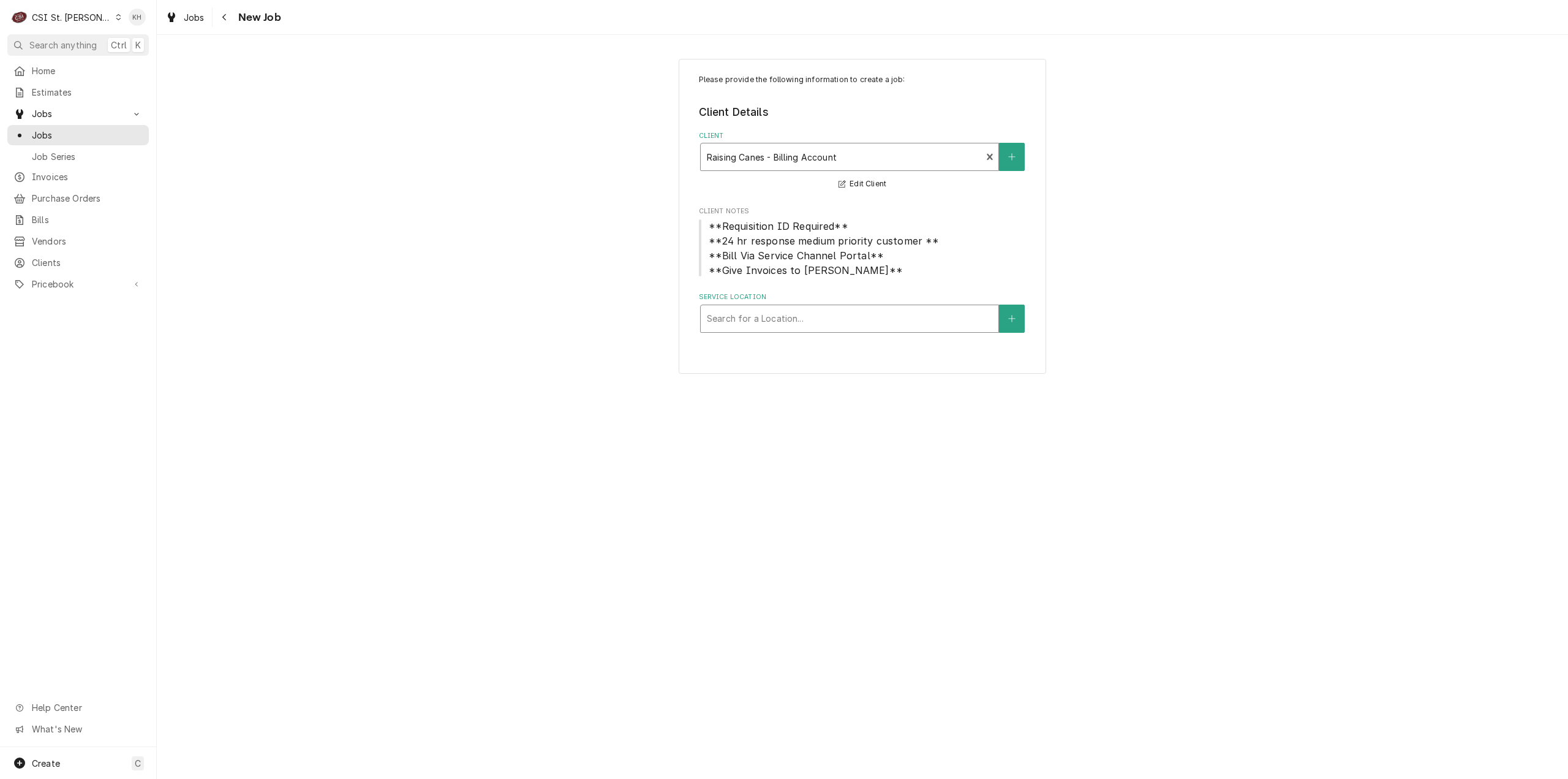
click at [807, 316] on div "Service Location" at bounding box center [849, 319] width 285 height 22
type input "1034"
click at [784, 350] on div "Raising Cane's #185 Kirkwood / [STREET_ADDRESS][PERSON_NAME]" at bounding box center [850, 351] width 298 height 31
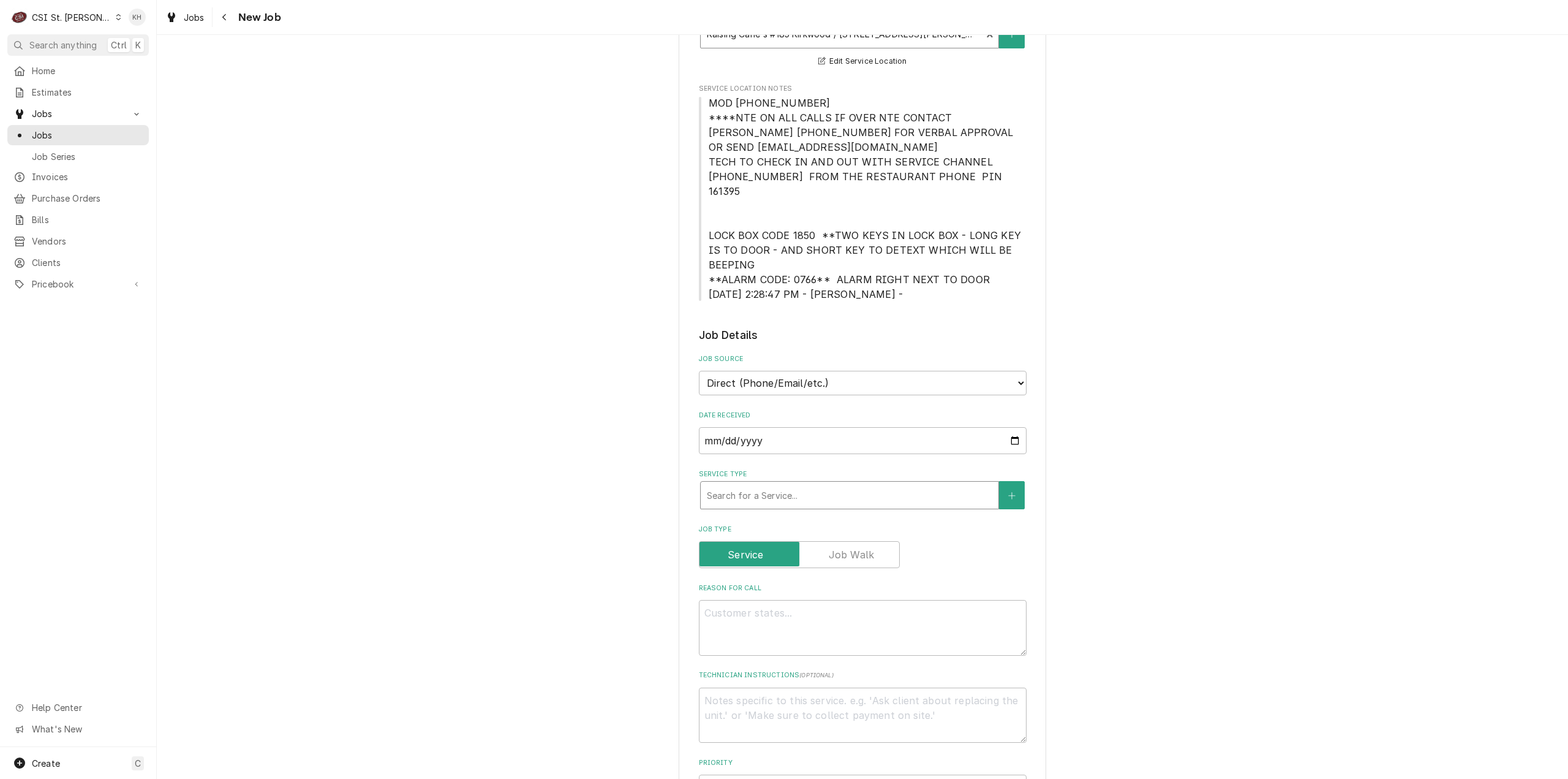
scroll to position [306, 0]
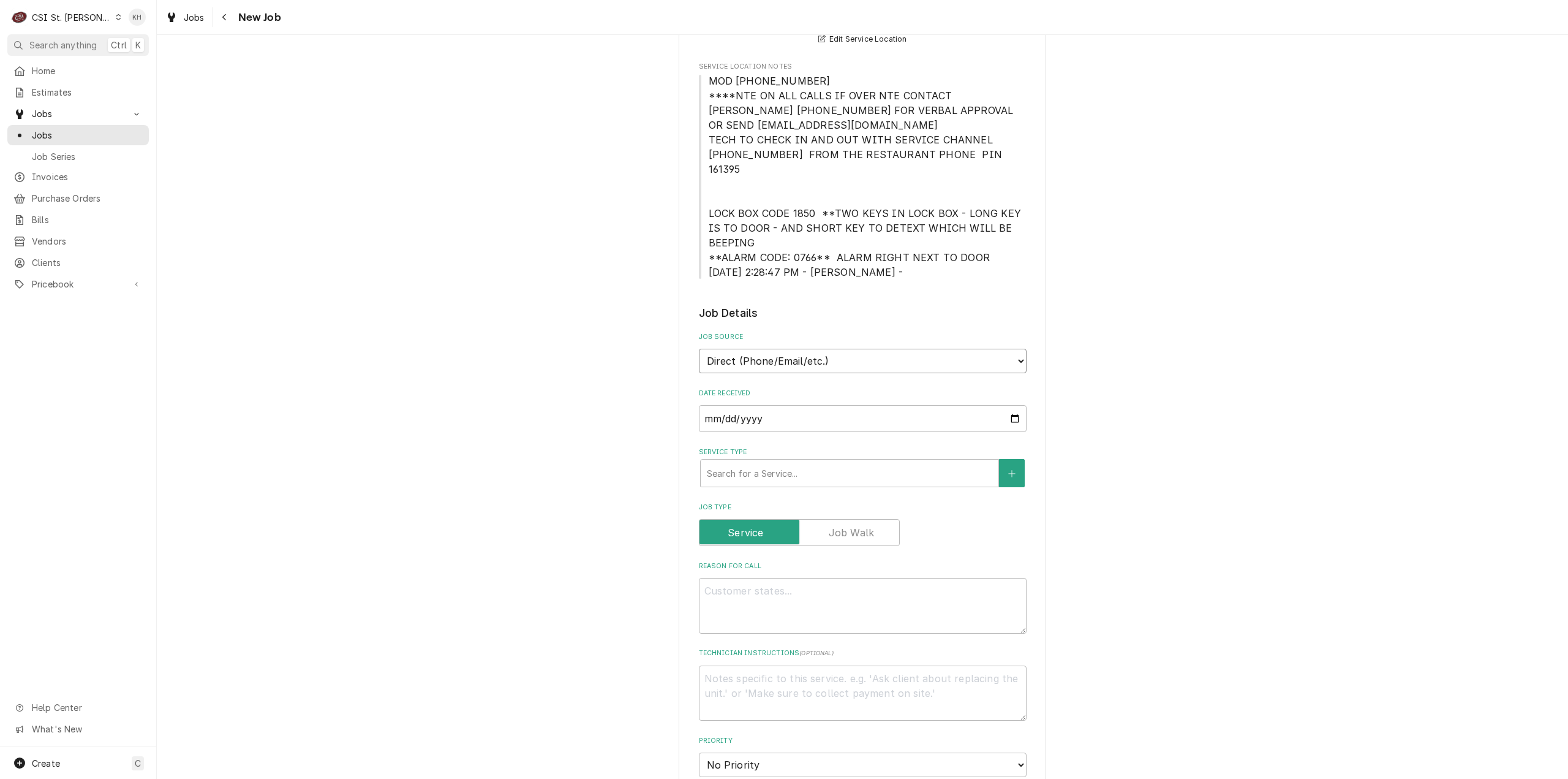
click at [827, 348] on select "Direct (Phone/Email/etc.) Service Channel Corrigo Ecotrak Other" at bounding box center [863, 360] width 328 height 25
select select "1"
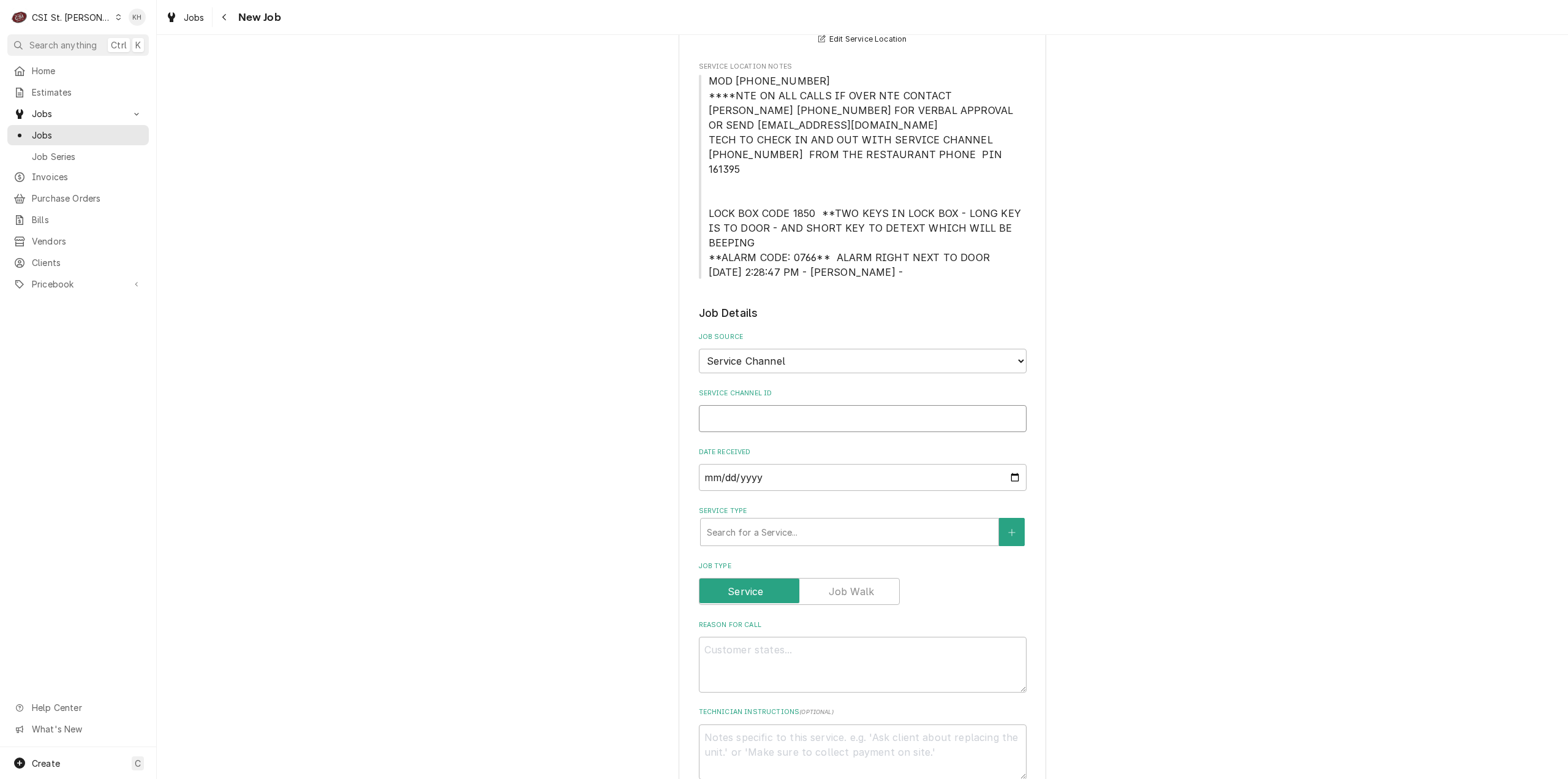
click at [811, 405] on input "Service Channel ID" at bounding box center [863, 418] width 328 height 26
paste input "326024188"
type textarea "x"
type input "326024188"
type textarea "x"
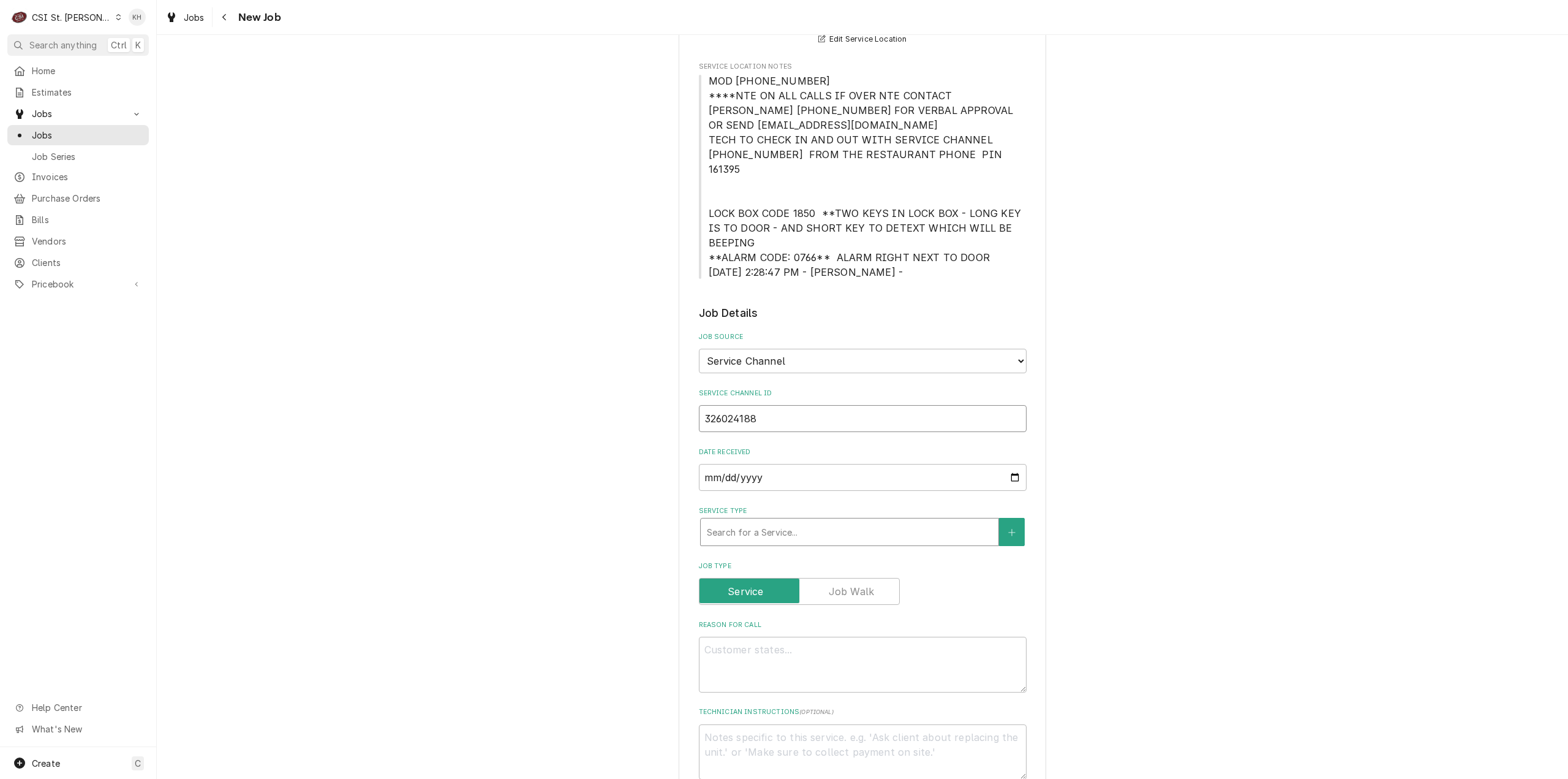
type input "326024188"
click at [790, 521] on div "Service Type" at bounding box center [849, 532] width 285 height 22
type textarea "x"
type input "s"
type textarea "x"
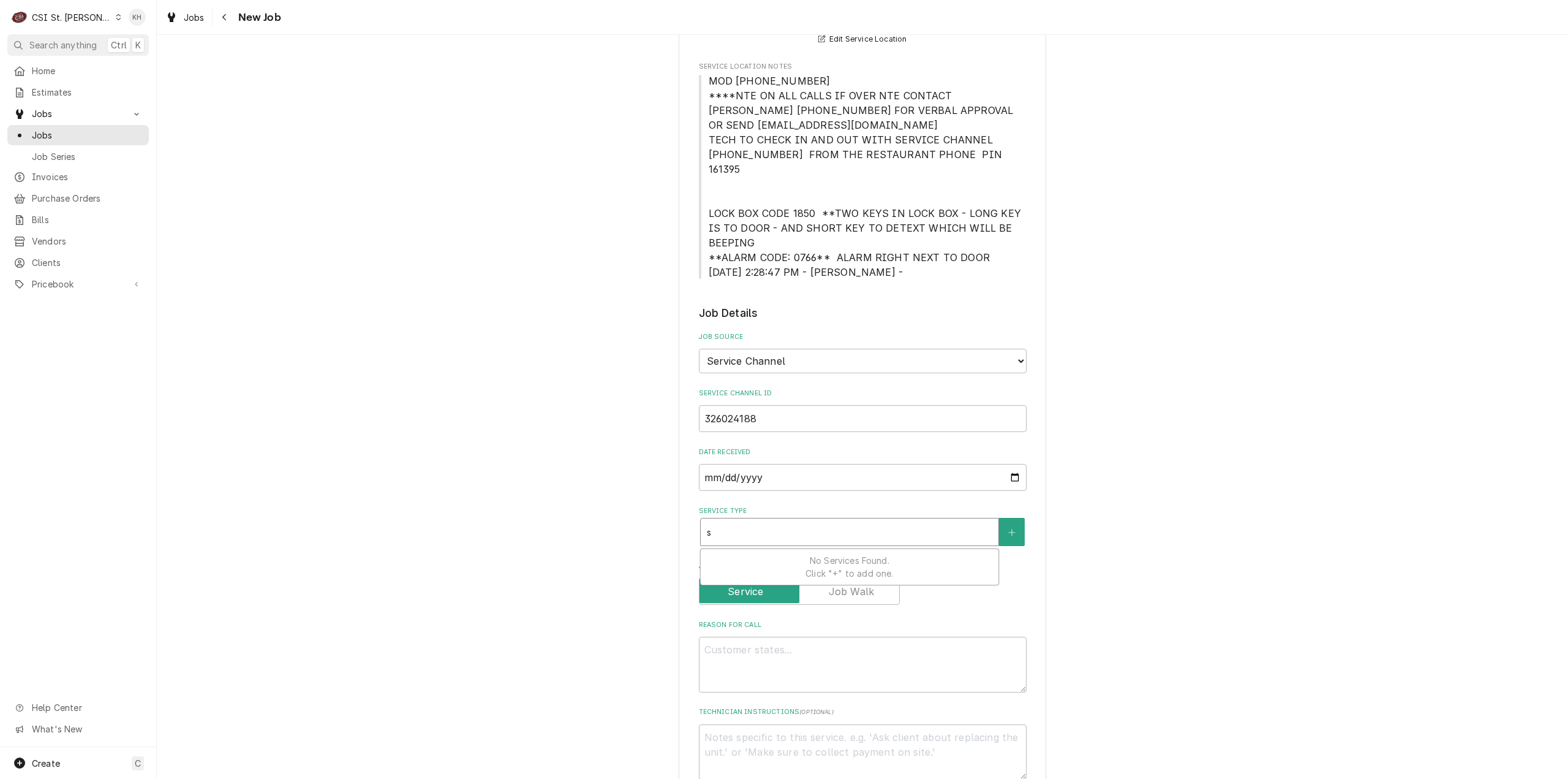
type input "se"
type textarea "x"
type input "ser"
type textarea "x"
type input "serv"
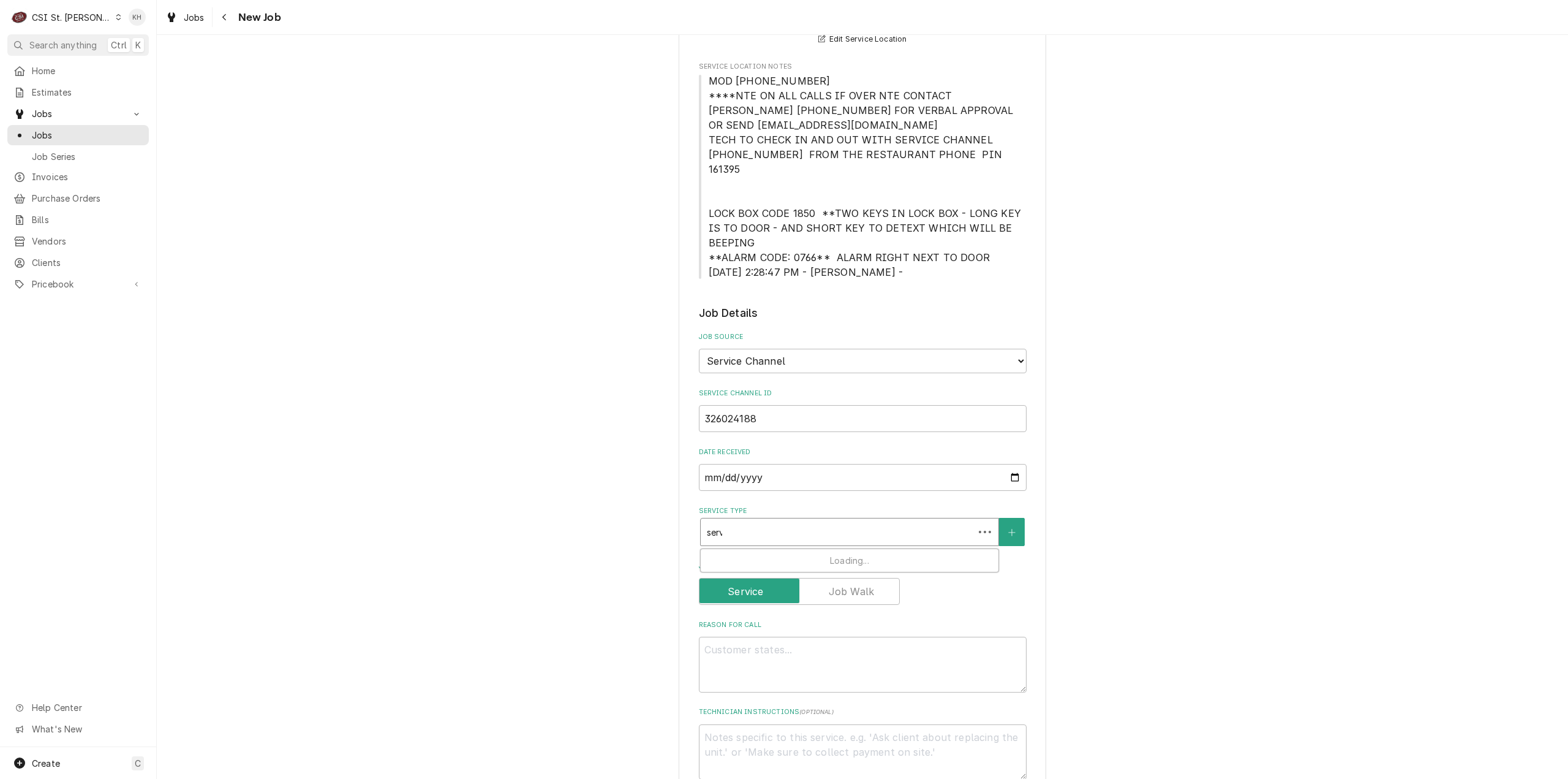
type textarea "x"
type input "servi"
type textarea "x"
type input "servic"
type textarea "x"
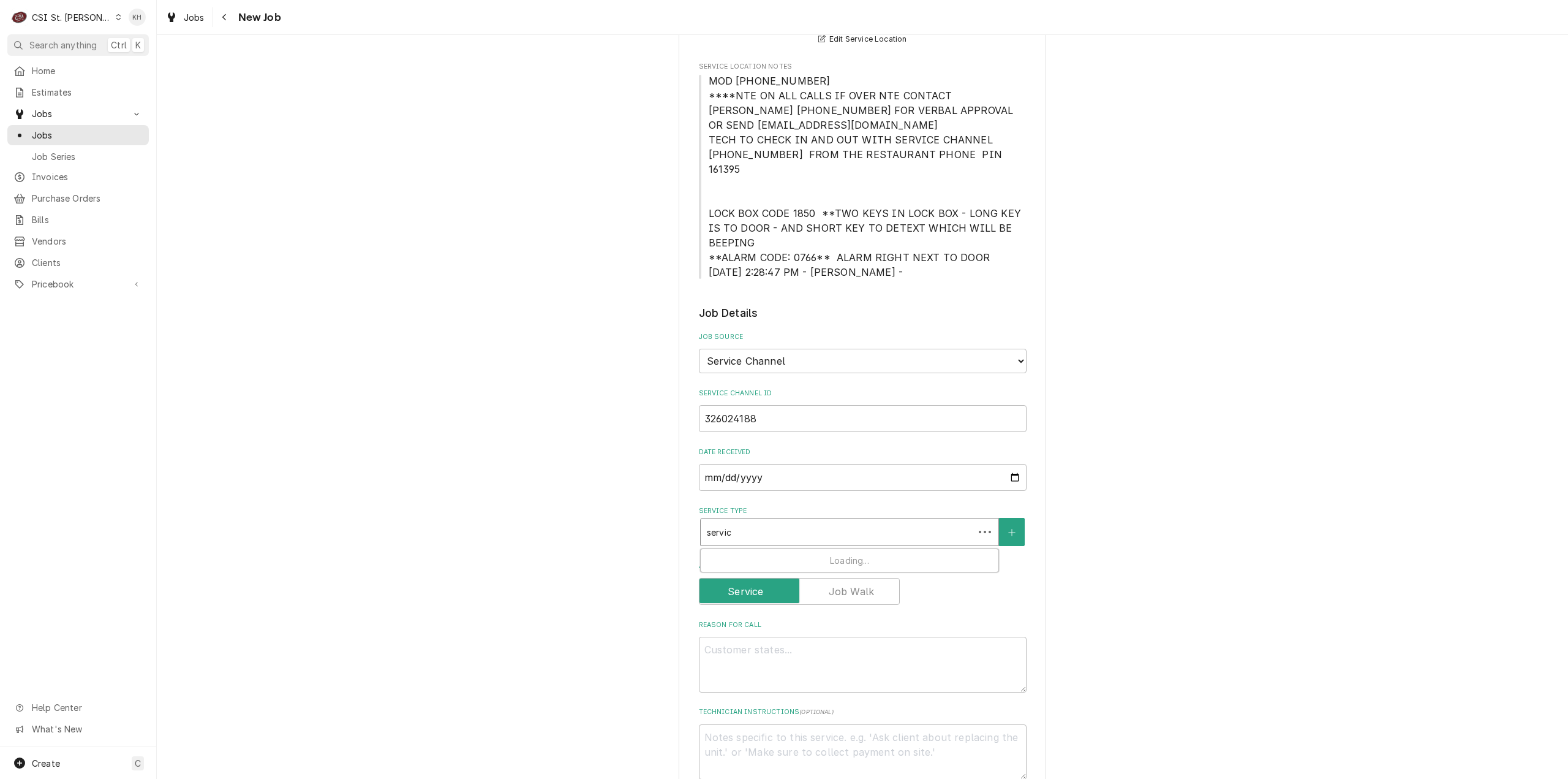
type input "service"
type textarea "x"
type input "service"
type textarea "x"
type input "service c"
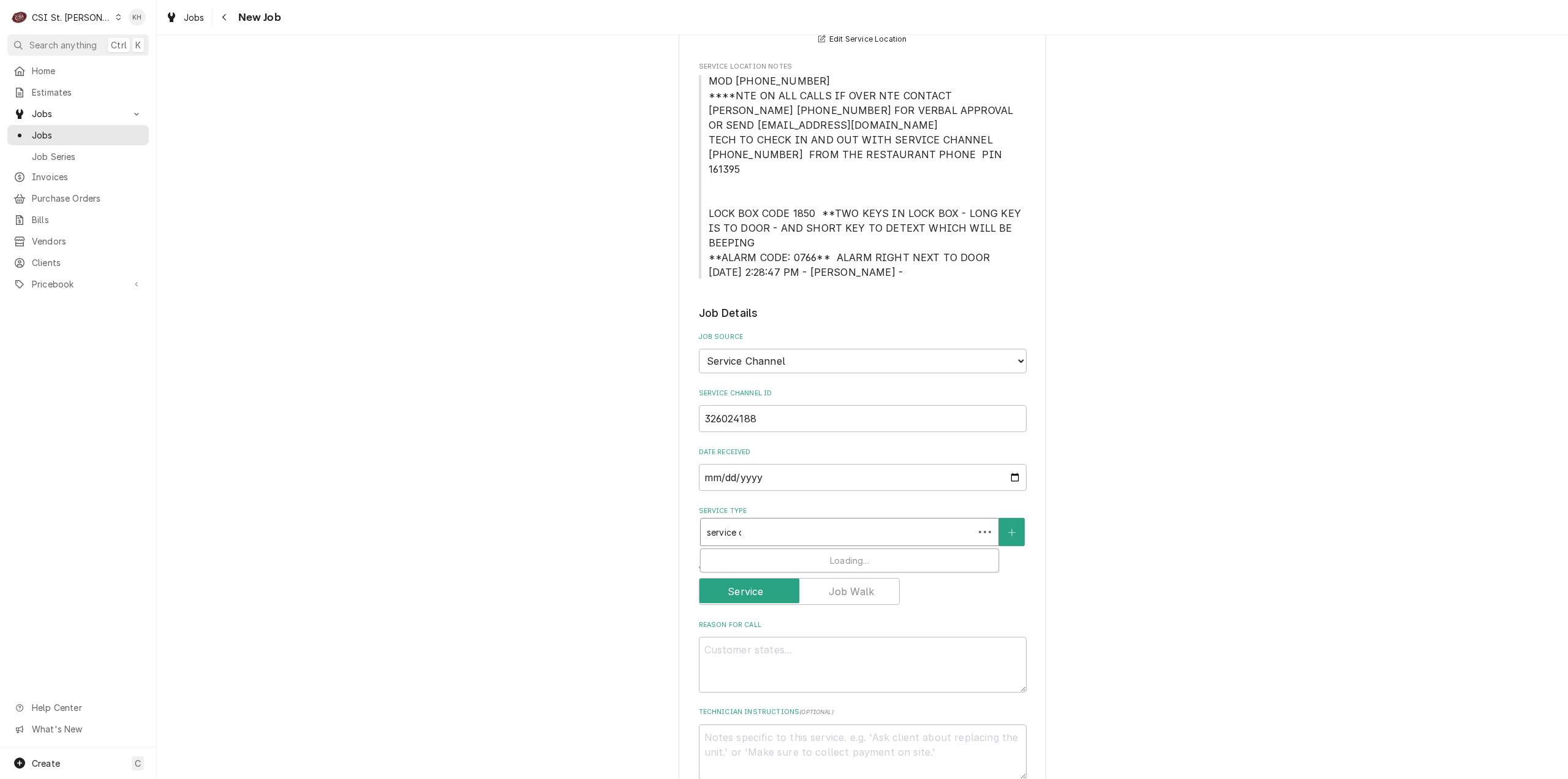
type textarea "x"
type input "service ca"
type textarea "x"
type input "service cal"
type textarea "x"
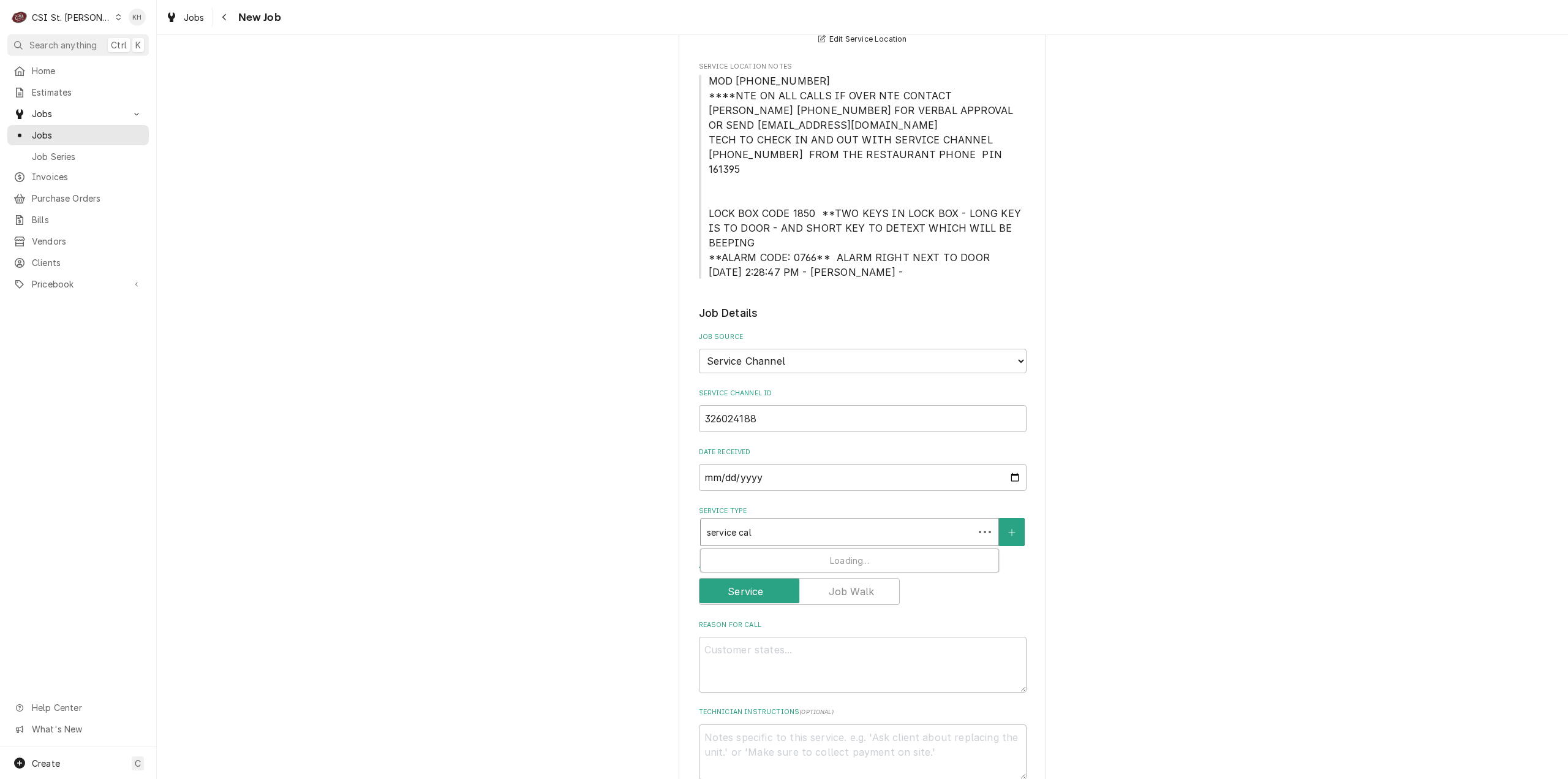
type input "service call"
click at [760, 553] on strong "Job | Service Call" at bounding box center [746, 558] width 78 height 11
click at [855, 665] on textarea "Reason For Call" at bounding box center [863, 685] width 328 height 56
paste textarea "KITCHEN / Refrigeration / Walk-In Cooler "Equip:" KITCHEN/REFRIGERATION "Tag ID…"
type textarea "x"
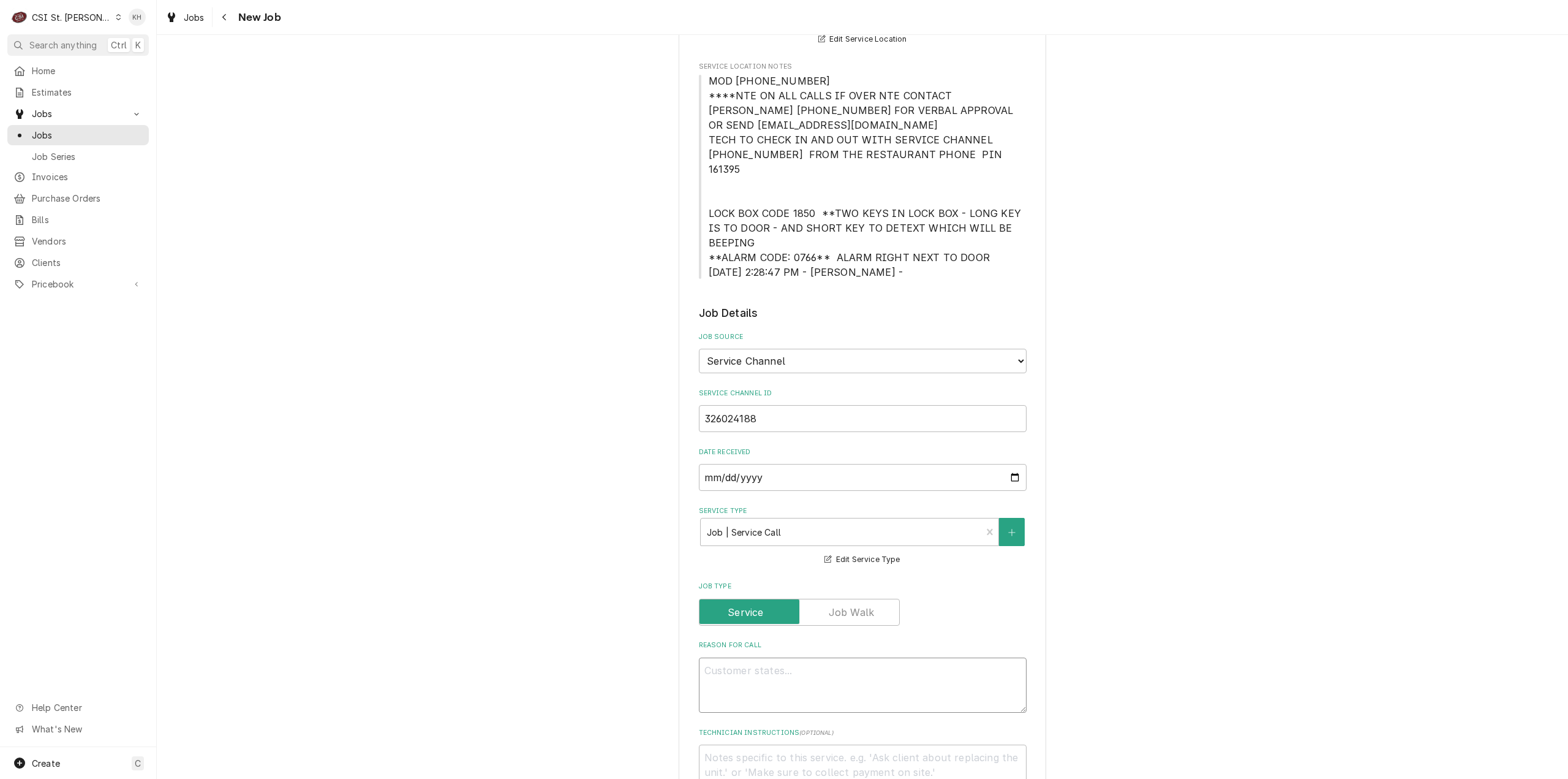
type textarea "KITCHEN / Refrigeration / Walk-In Cooler "Equip:" KITCHEN/REFRIGERATION "Tag ID…"
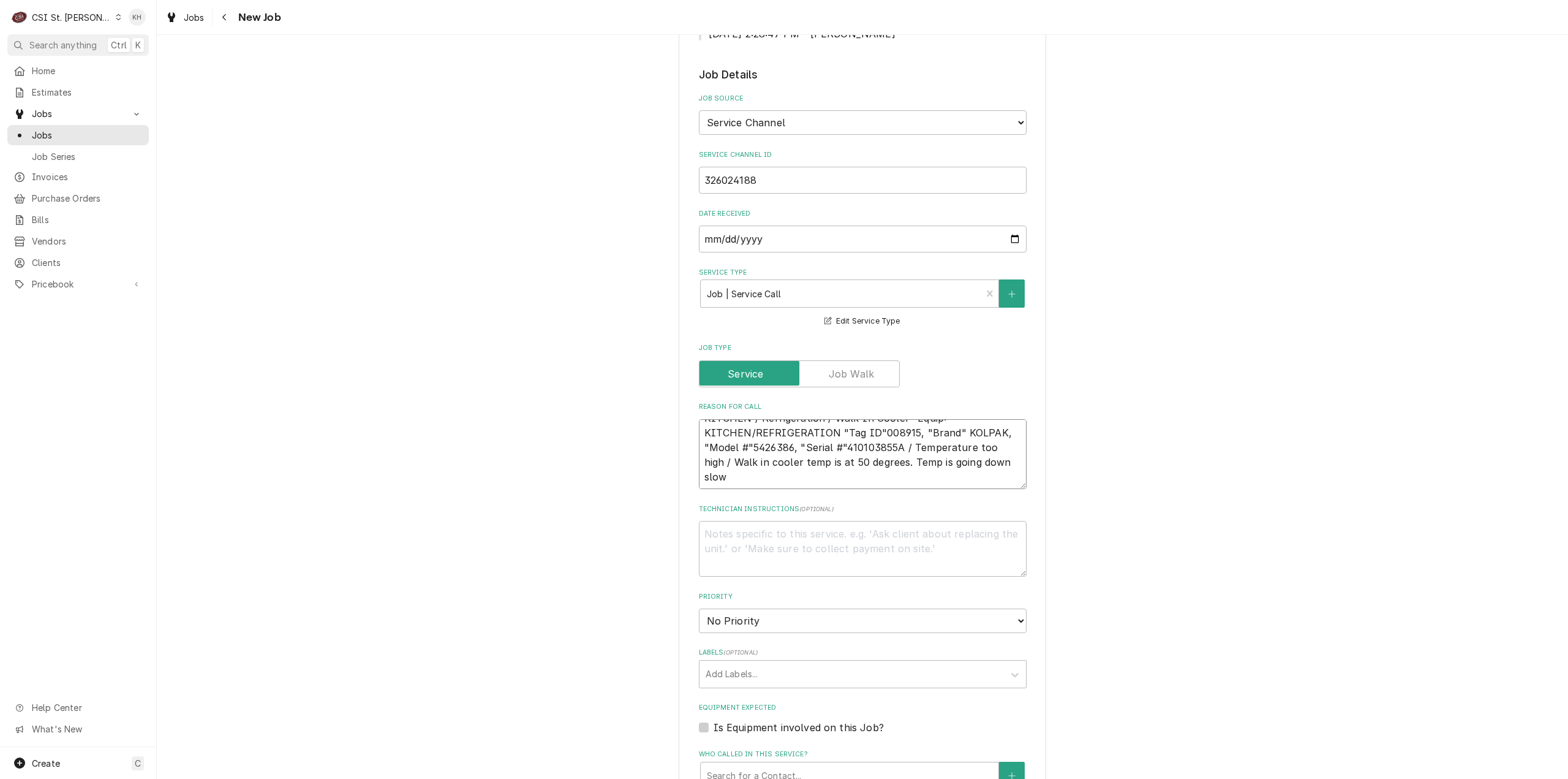
scroll to position [551, 0]
type textarea "x"
type textarea "KITCHEN / Refrigeration / Walk-In Cooler "Equip:" KITCHEN/REFRIGERATION "Tag ID…"
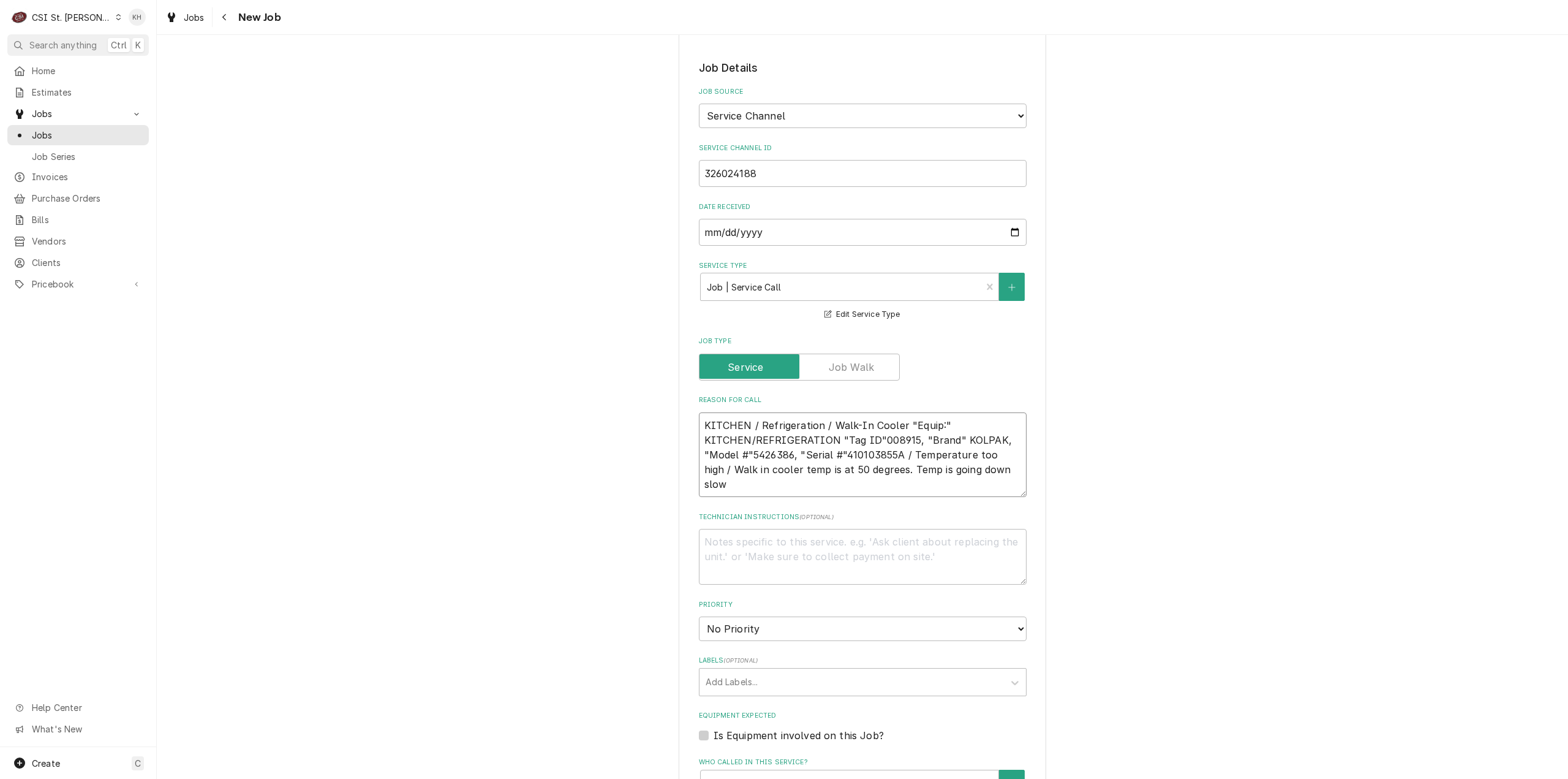
type textarea "x"
type textarea "KITCHEN / Refrigeration / Walk-In Cooler "Equip:" KITCHEN/REFRIGERATION "Tag ID…"
type textarea "x"
type textarea "KITCHEN / Refrigeration / Walk-In Cooler "Equip:" KITCHEN/REFRIGERATION "Tag ID…"
type textarea "x"
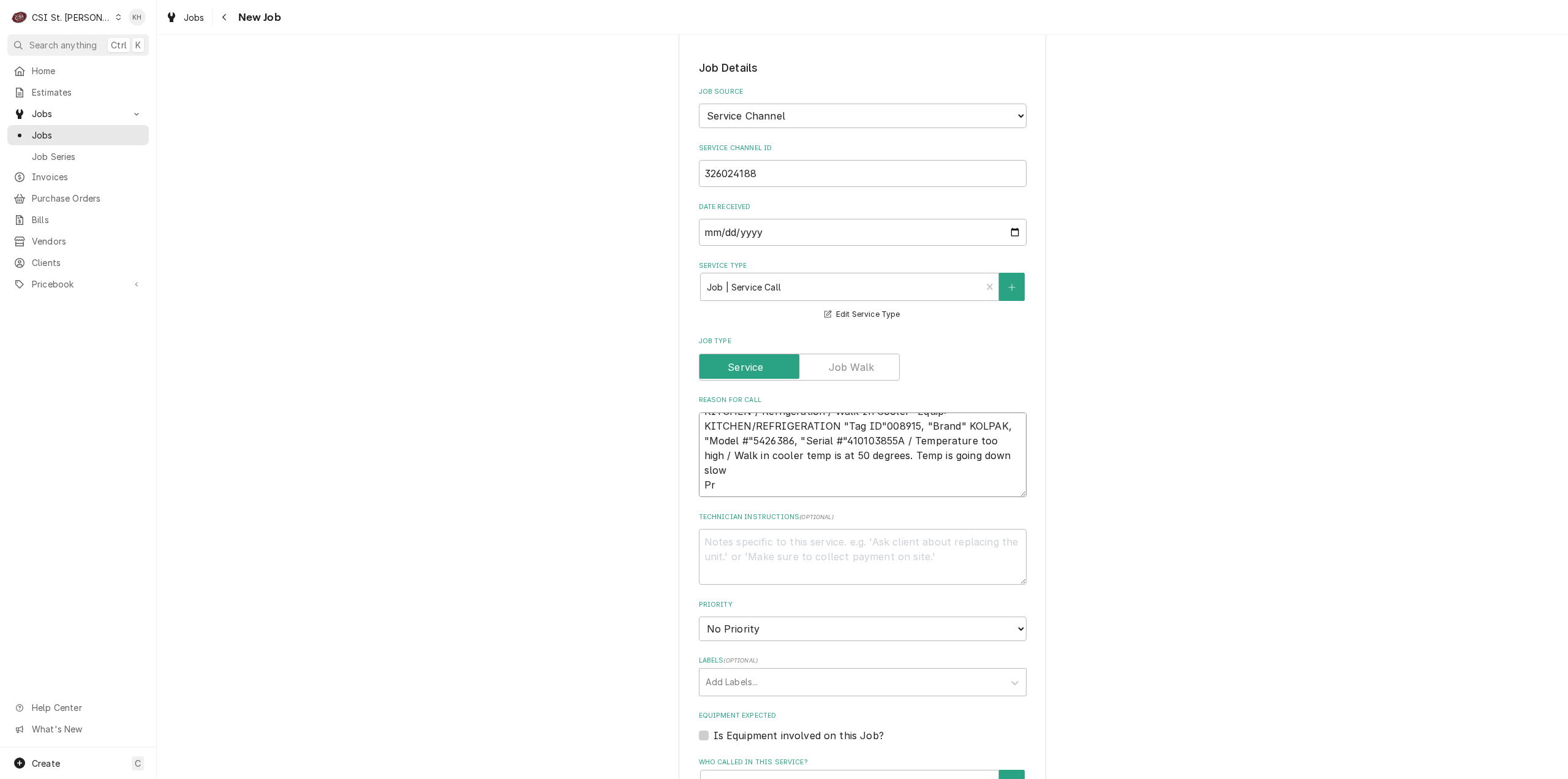
type textarea "KITCHEN / Refrigeration / Walk-In Cooler "Equip:" KITCHEN/REFRIGERATION "Tag ID…"
type textarea "x"
type textarea "KITCHEN / Refrigeration / Walk-In Cooler "Equip:" KITCHEN/REFRIGERATION "Tag ID…"
type textarea "x"
type textarea "KITCHEN / Refrigeration / Walk-In Cooler "Equip:" KITCHEN/REFRIGERATION "Tag ID…"
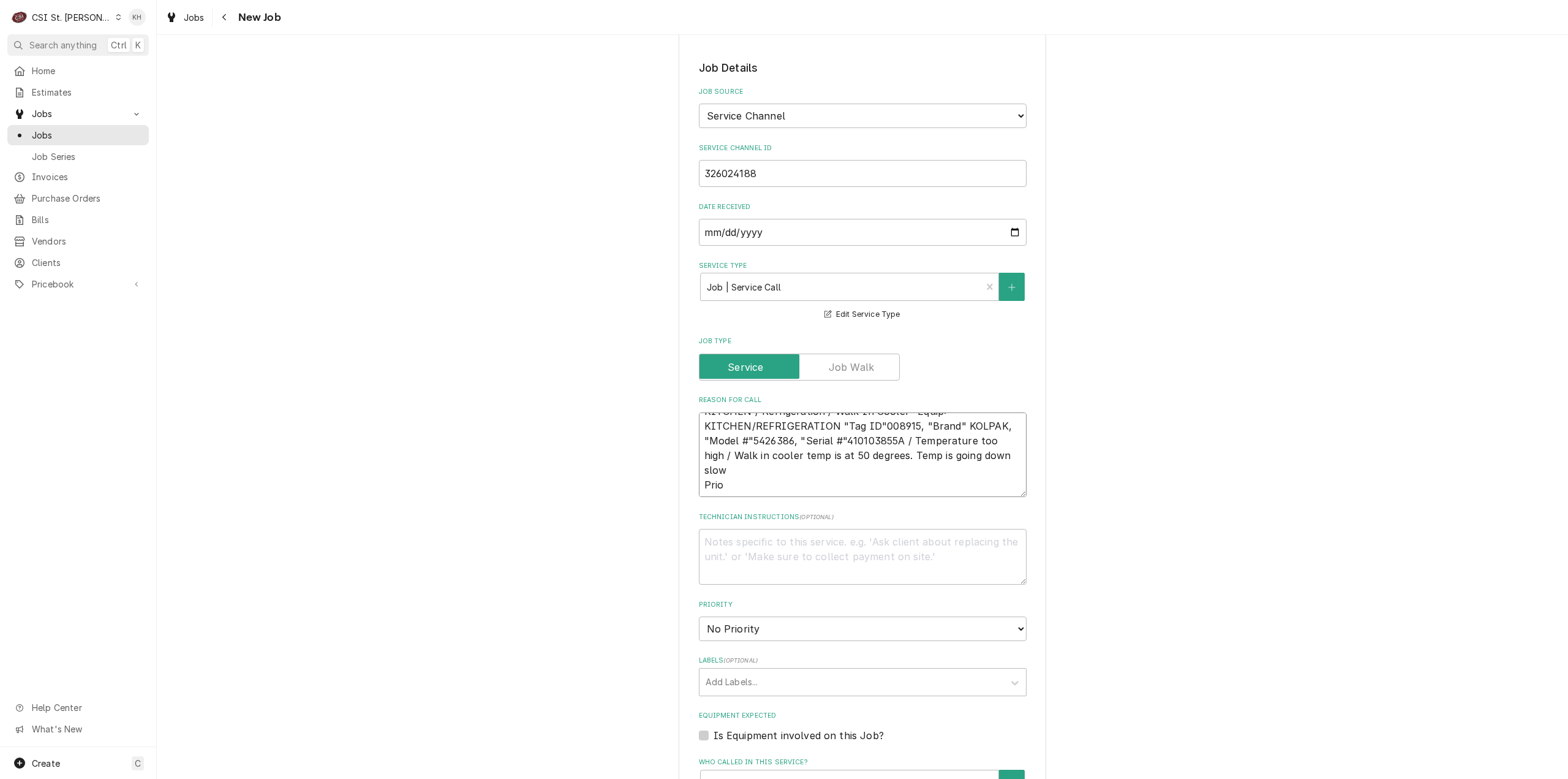
type textarea "x"
type textarea "KITCHEN / Refrigeration / Walk-In Cooler "Equip:" KITCHEN/REFRIGERATION "Tag ID…"
type textarea "x"
type textarea "KITCHEN / Refrigeration / Walk-In Cooler "Equip:" KITCHEN/REFRIGERATION "Tag ID…"
type textarea "x"
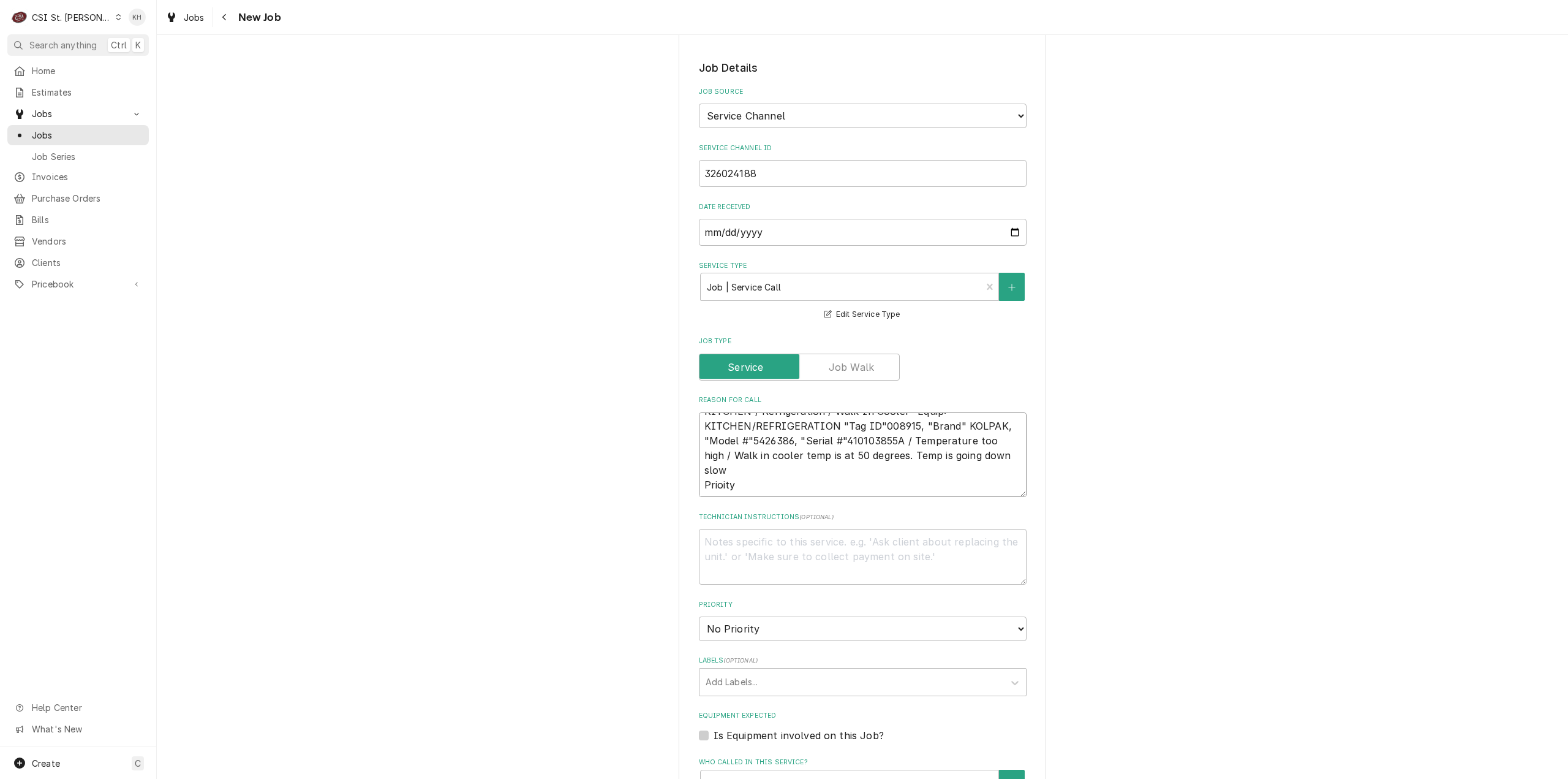
type textarea "KITCHEN / Refrigeration / Walk-In Cooler "Equip:" KITCHEN/REFRIGERATION "Tag ID…"
type textarea "x"
type textarea "KITCHEN / Refrigeration / Walk-In Cooler "Equip:" KITCHEN/REFRIGERATION "Tag ID…"
type textarea "x"
type textarea "KITCHEN / Refrigeration / Walk-In Cooler "Equip:" KITCHEN/REFRIGERATION "Tag ID…"
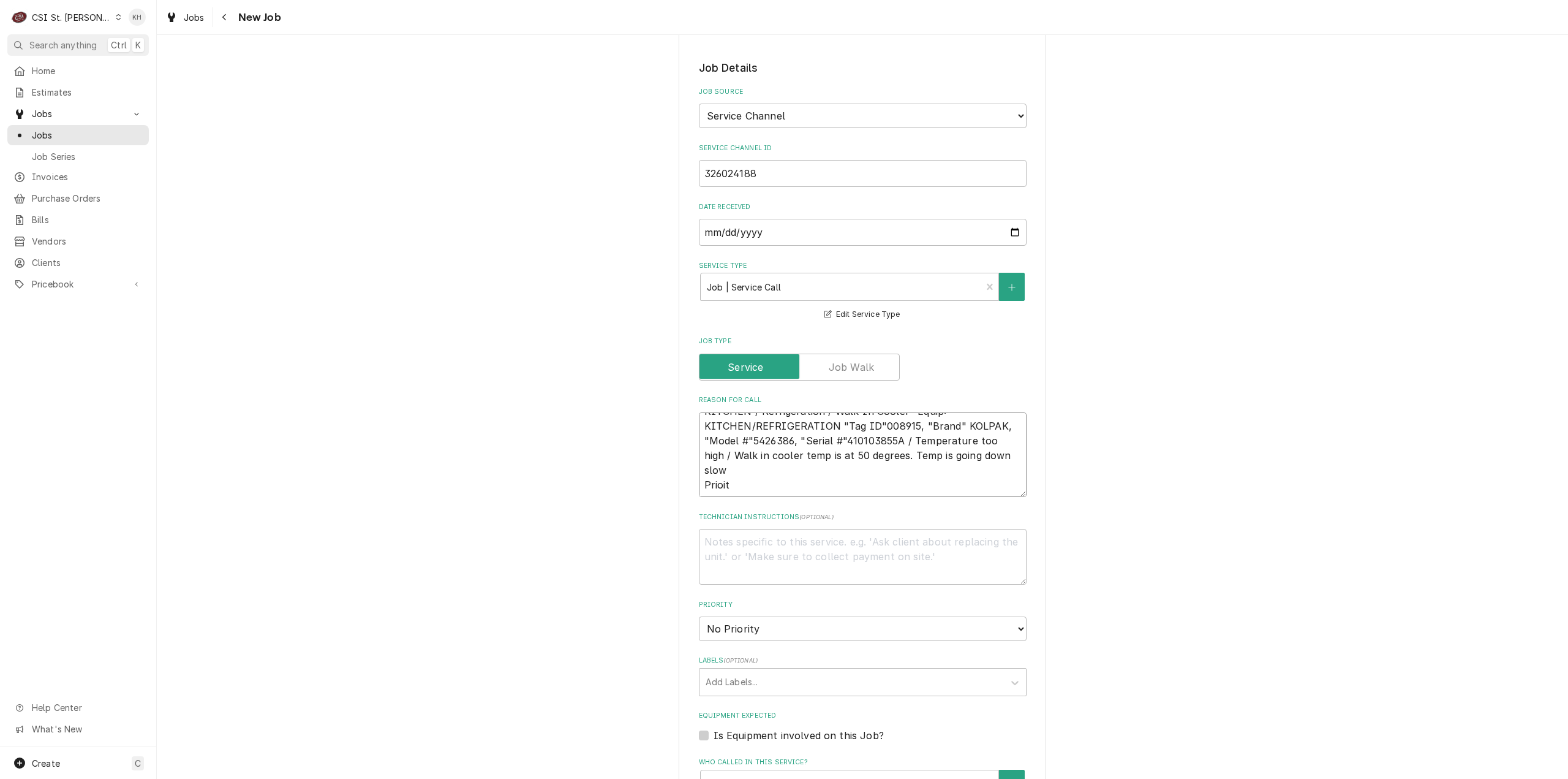
type textarea "x"
type textarea "KITCHEN / Refrigeration / Walk-In Cooler "Equip:" KITCHEN/REFRIGERATION "Tag ID…"
type textarea "x"
type textarea "KITCHEN / Refrigeration / Walk-In Cooler "Equip:" KITCHEN/REFRIGERATION "Tag ID…"
type textarea "x"
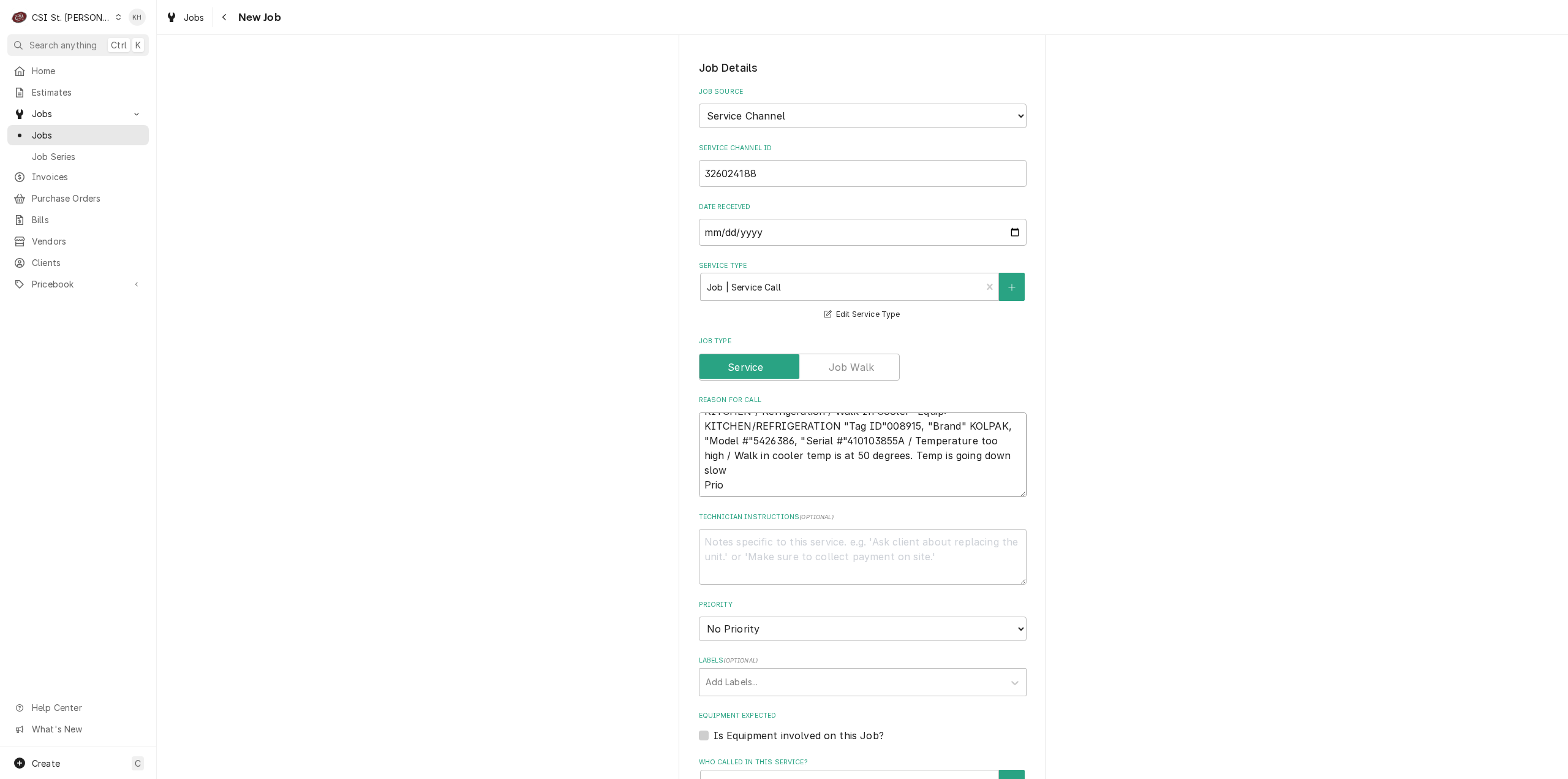
type textarea "KITCHEN / Refrigeration / Walk-In Cooler "Equip:" KITCHEN/REFRIGERATION "Tag ID…"
type textarea "x"
type textarea "KITCHEN / Refrigeration / Walk-In Cooler "Equip:" KITCHEN/REFRIGERATION "Tag ID…"
type textarea "x"
type textarea "KITCHEN / Refrigeration / Walk-In Cooler "Equip:" KITCHEN/REFRIGERATION "Tag ID…"
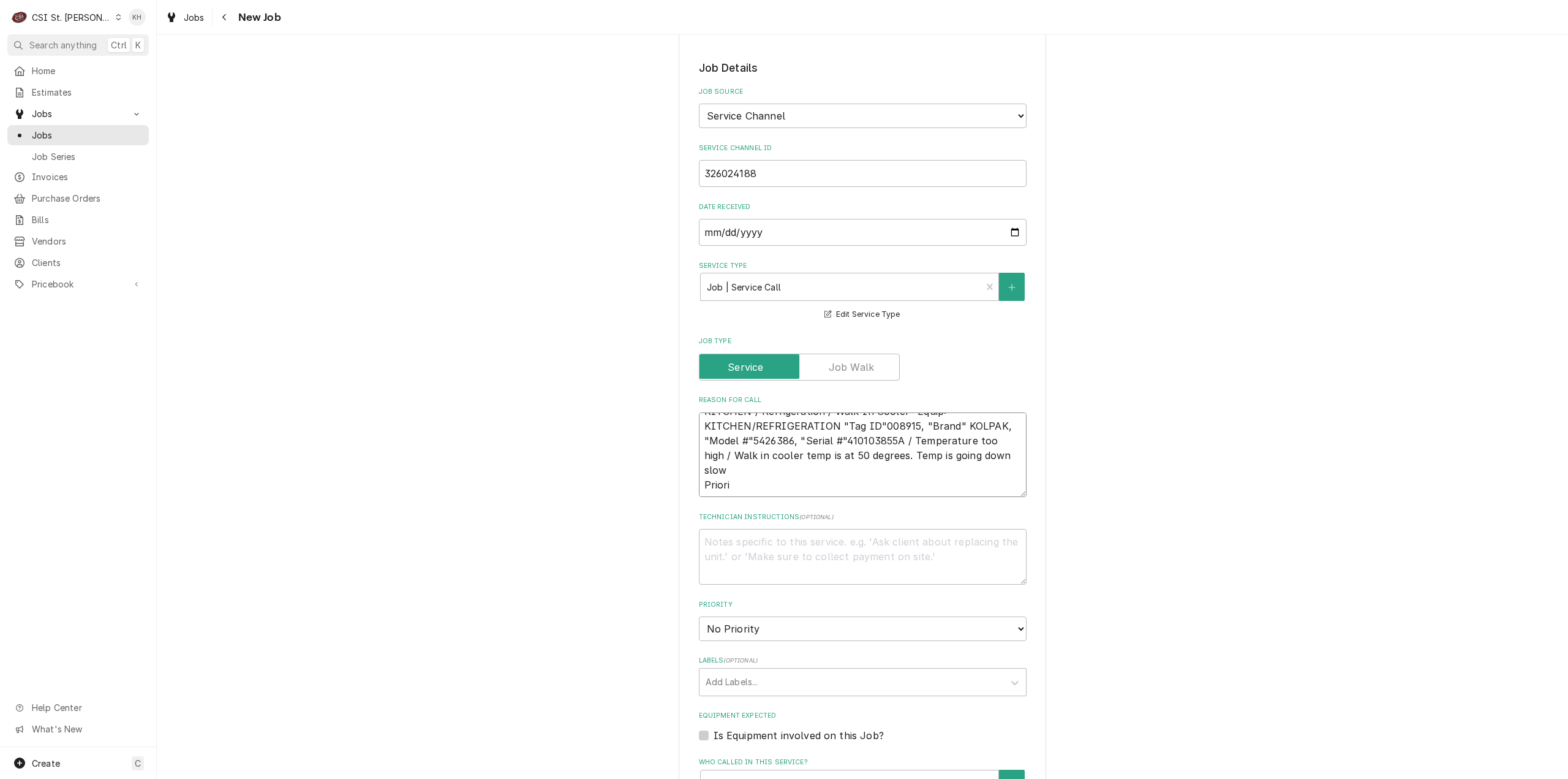
type textarea "x"
type textarea "KITCHEN / Refrigeration / Walk-In Cooler "Equip:" KITCHEN/REFRIGERATION "Tag ID…"
type textarea "x"
type textarea "KITCHEN / Refrigeration / Walk-In Cooler "Equip:" KITCHEN/REFRIGERATION "Tag ID…"
type textarea "x"
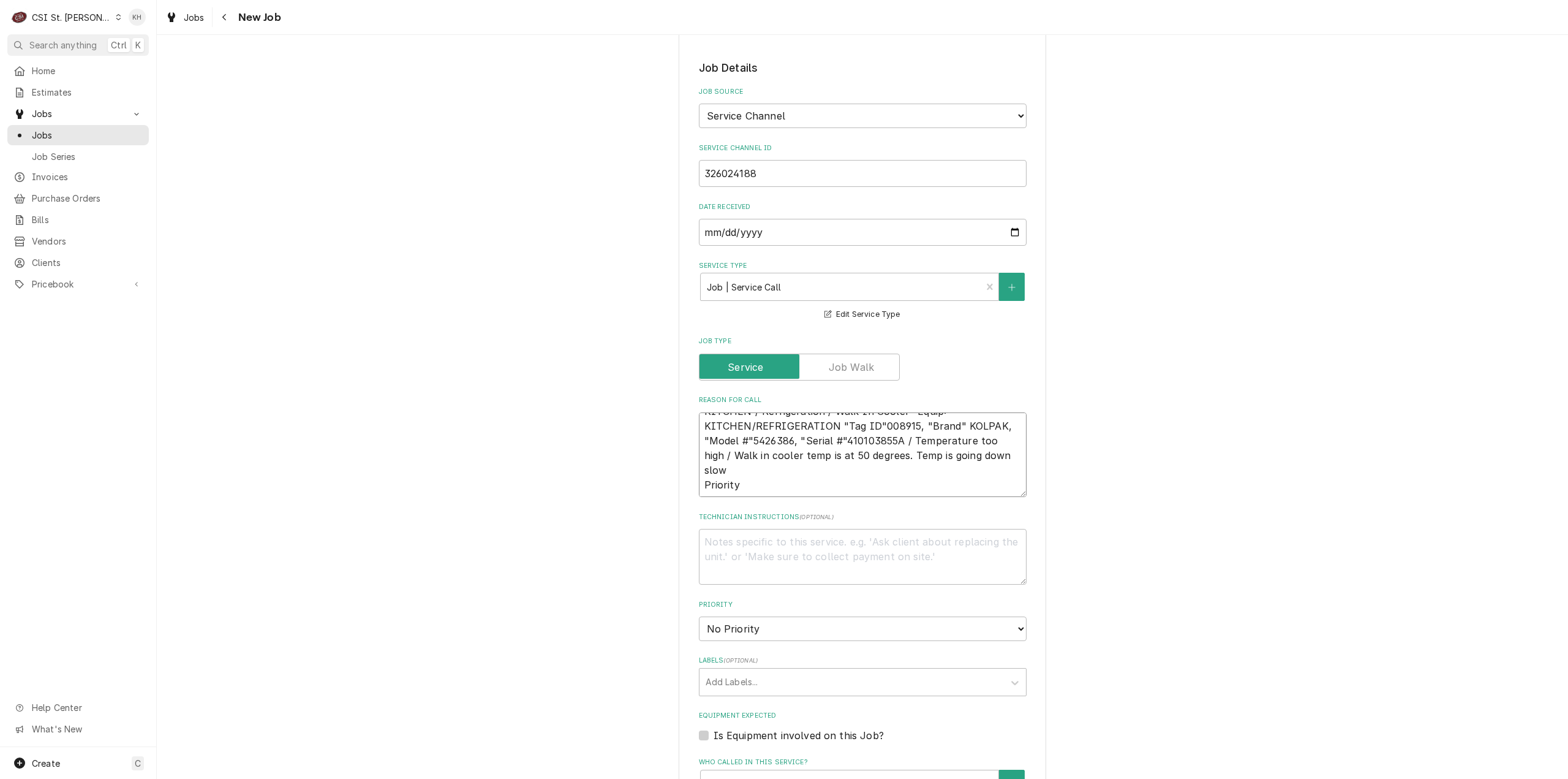
type textarea "KITCHEN / Refrigeration / Walk-In Cooler "Equip:" KITCHEN/REFRIGERATION "Tag ID…"
type textarea "x"
type textarea "KITCHEN / Refrigeration / Walk-In Cooler "Equip:" KITCHEN/REFRIGERATION "Tag ID…"
click at [767, 479] on textarea "KITCHEN / Refrigeration / Walk-In Cooler "Equip:" KITCHEN/REFRIGERATION "Tag ID…" at bounding box center [863, 454] width 328 height 85
paste textarea "Emergency < 4 Hours"
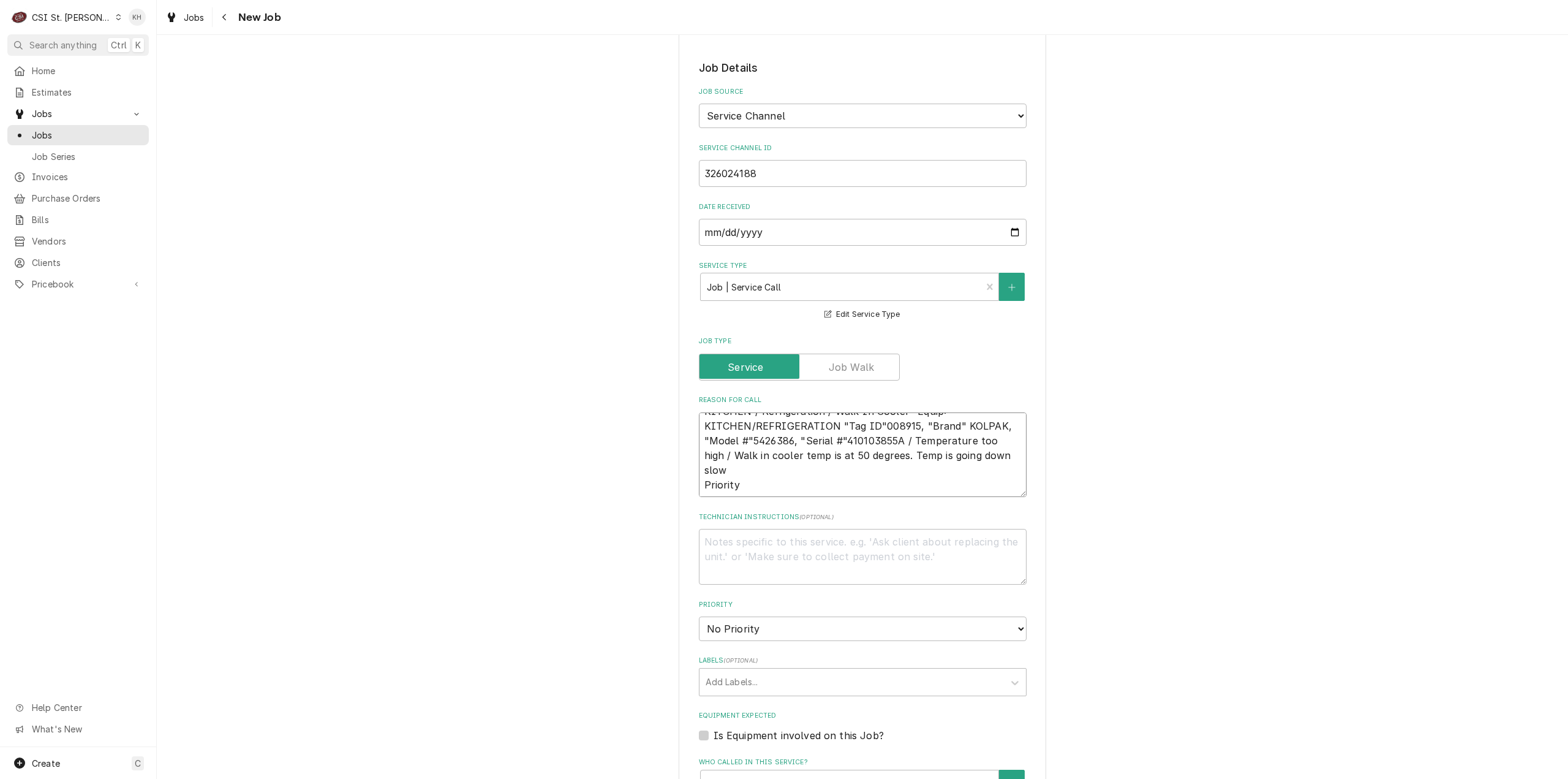
type textarea "x"
type textarea "KITCHEN / Refrigeration / Walk-In Cooler "Equip:" KITCHEN/REFRIGERATION "Tag ID…"
type textarea "x"
type textarea "KITCHEN / Refrigeration / Walk-In Cooler "Equip:" KITCHEN/REFRIGERATION "Tag ID…"
click at [784, 530] on textarea "Technician Instructions ( optional )" at bounding box center [863, 556] width 328 height 56
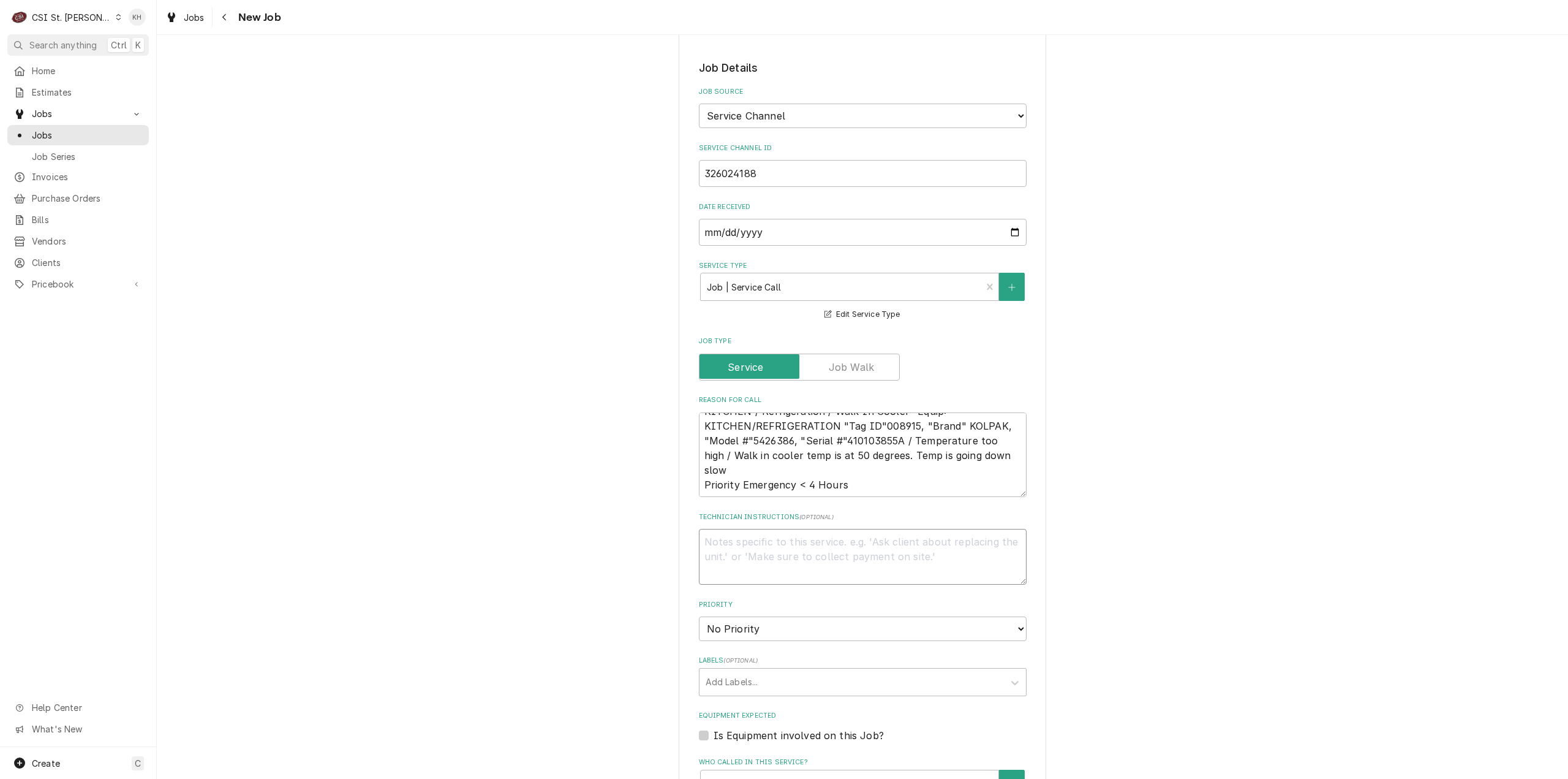
type textarea "x"
type textarea "N"
type textarea "x"
type textarea "NTE"
type textarea "x"
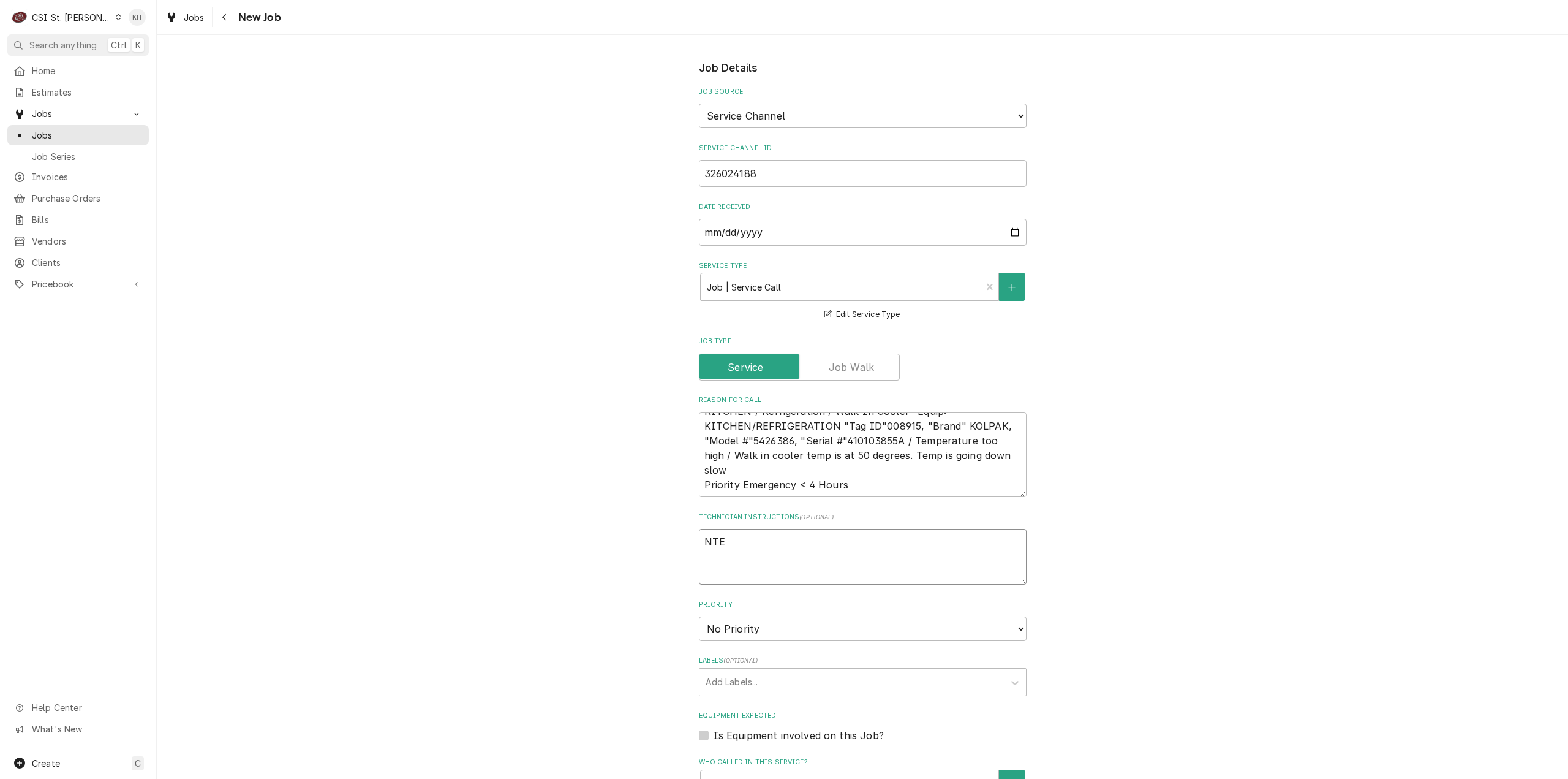
type textarea "NTE"
type textarea "x"
type textarea "NTE $"
type textarea "x"
type textarea "NTE $5"
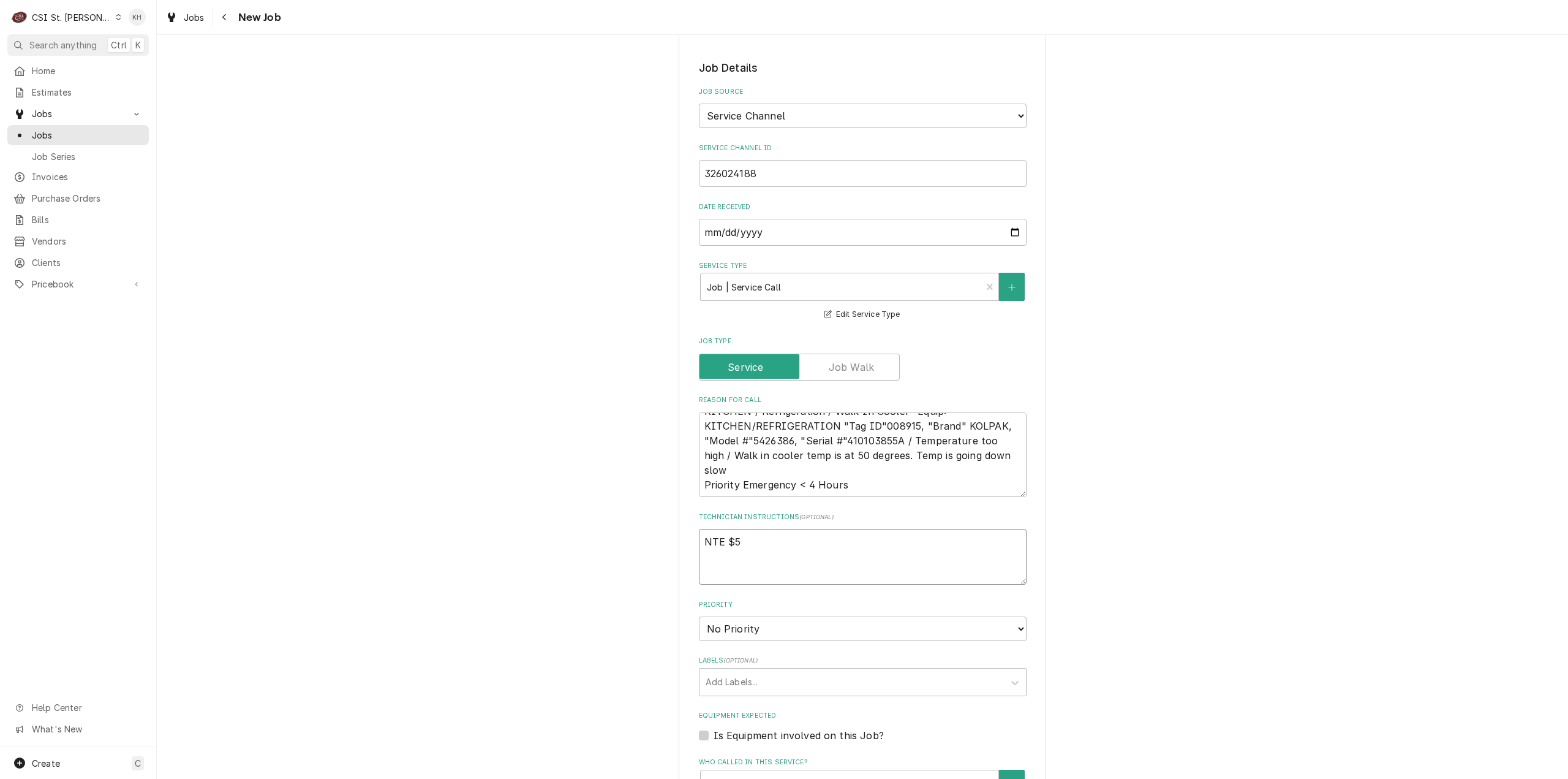
type textarea "x"
type textarea "NTE $50"
type textarea "x"
type textarea "NTE $500"
type textarea "x"
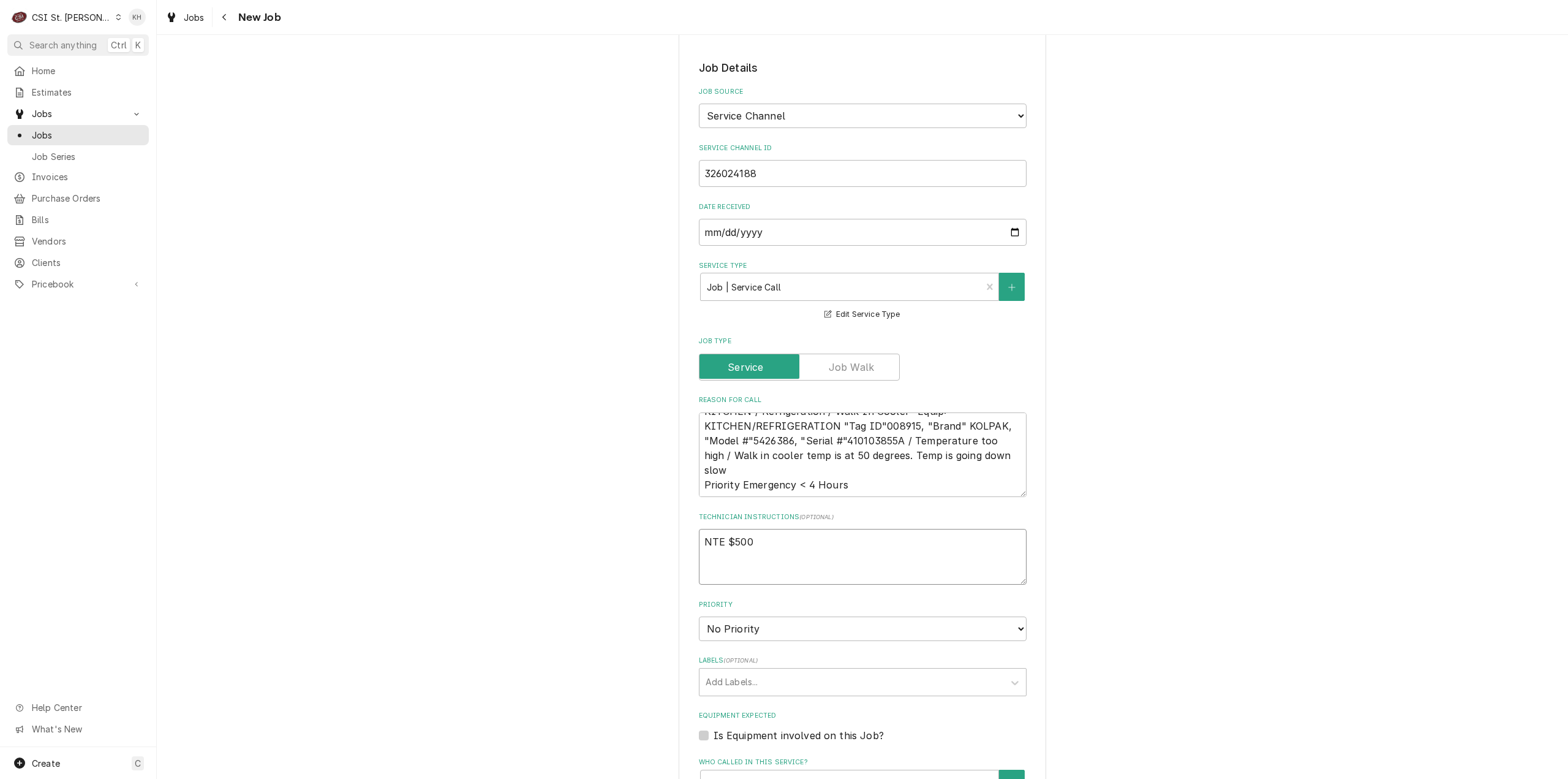
type textarea "NTE $500."
type textarea "x"
type textarea "NTE $500.0"
type textarea "x"
type textarea "NTE $500.00"
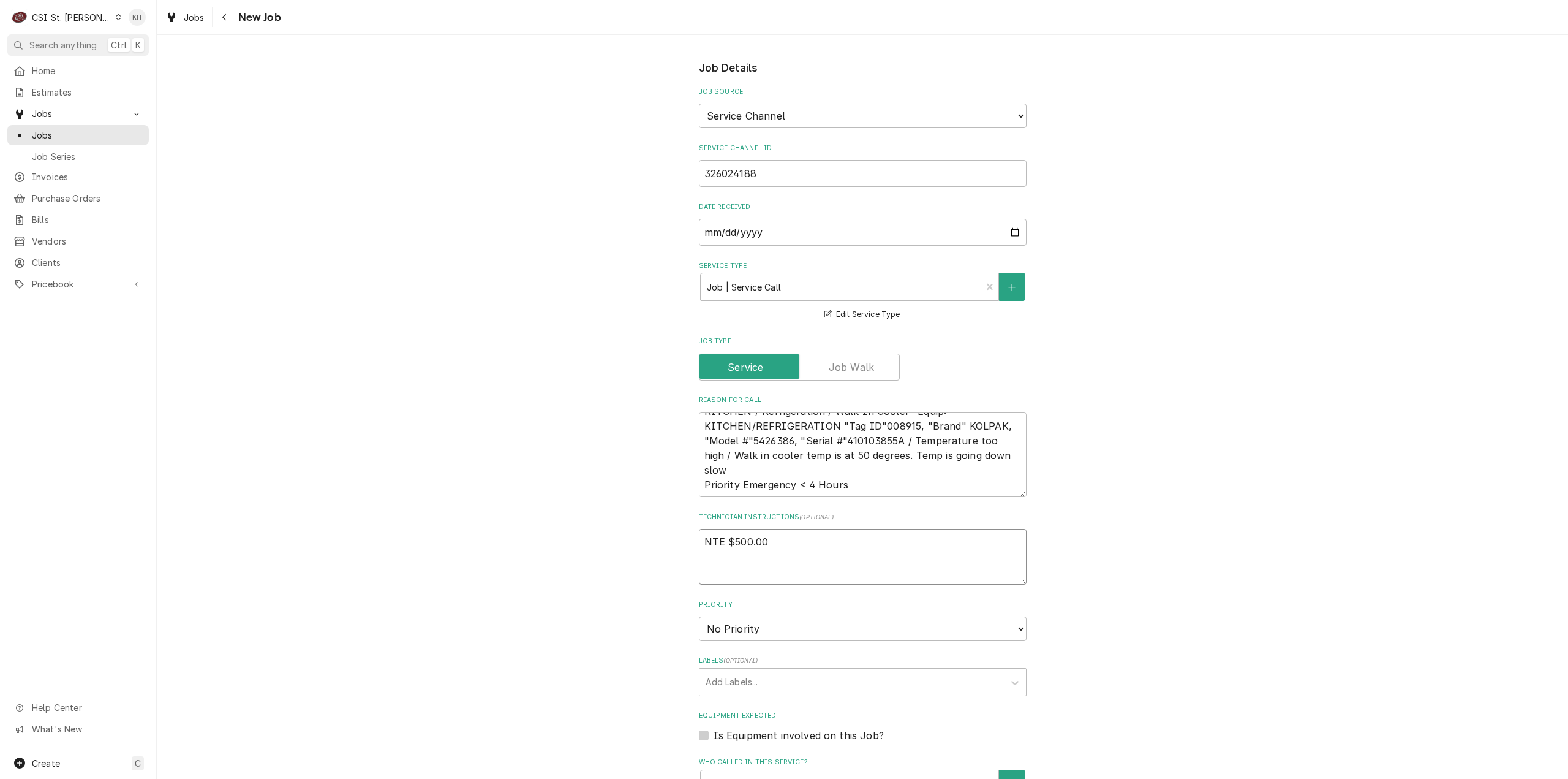
type textarea "x"
type textarea "NTE $500.00"
type textarea "x"
type textarea "NTE $500.00"
type textarea "x"
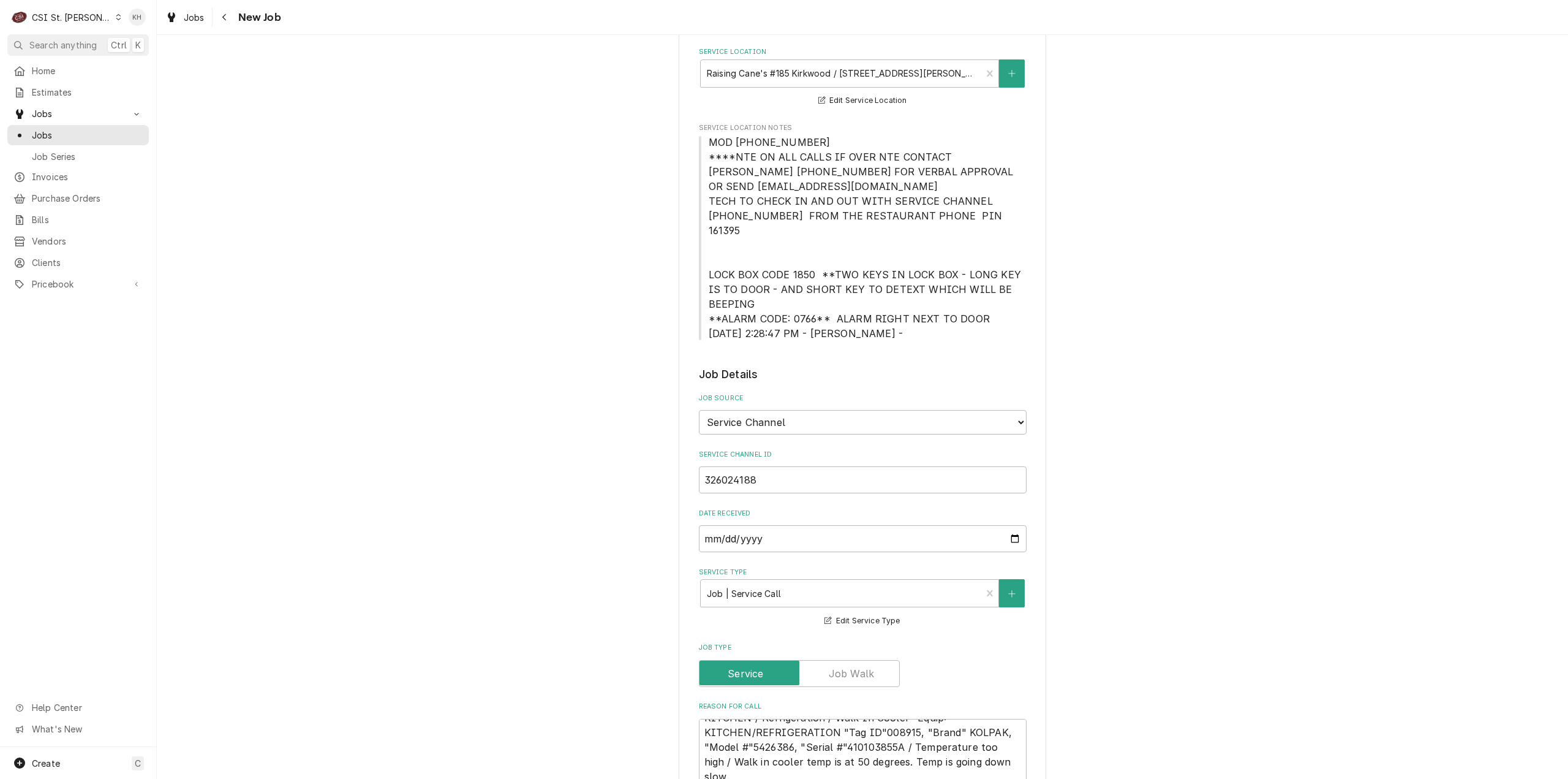
scroll to position [0, 0]
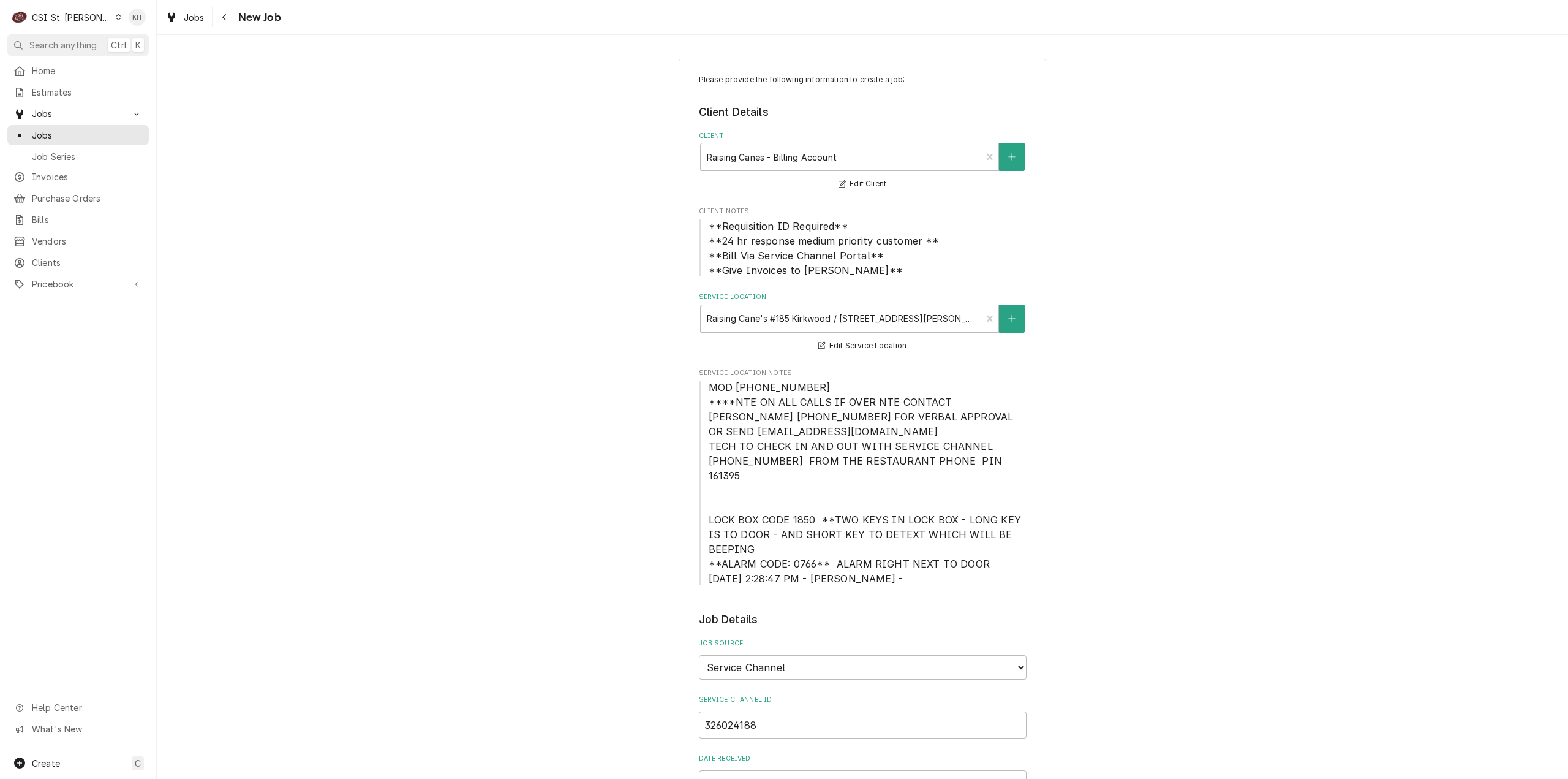
type textarea "NTE $500.00"
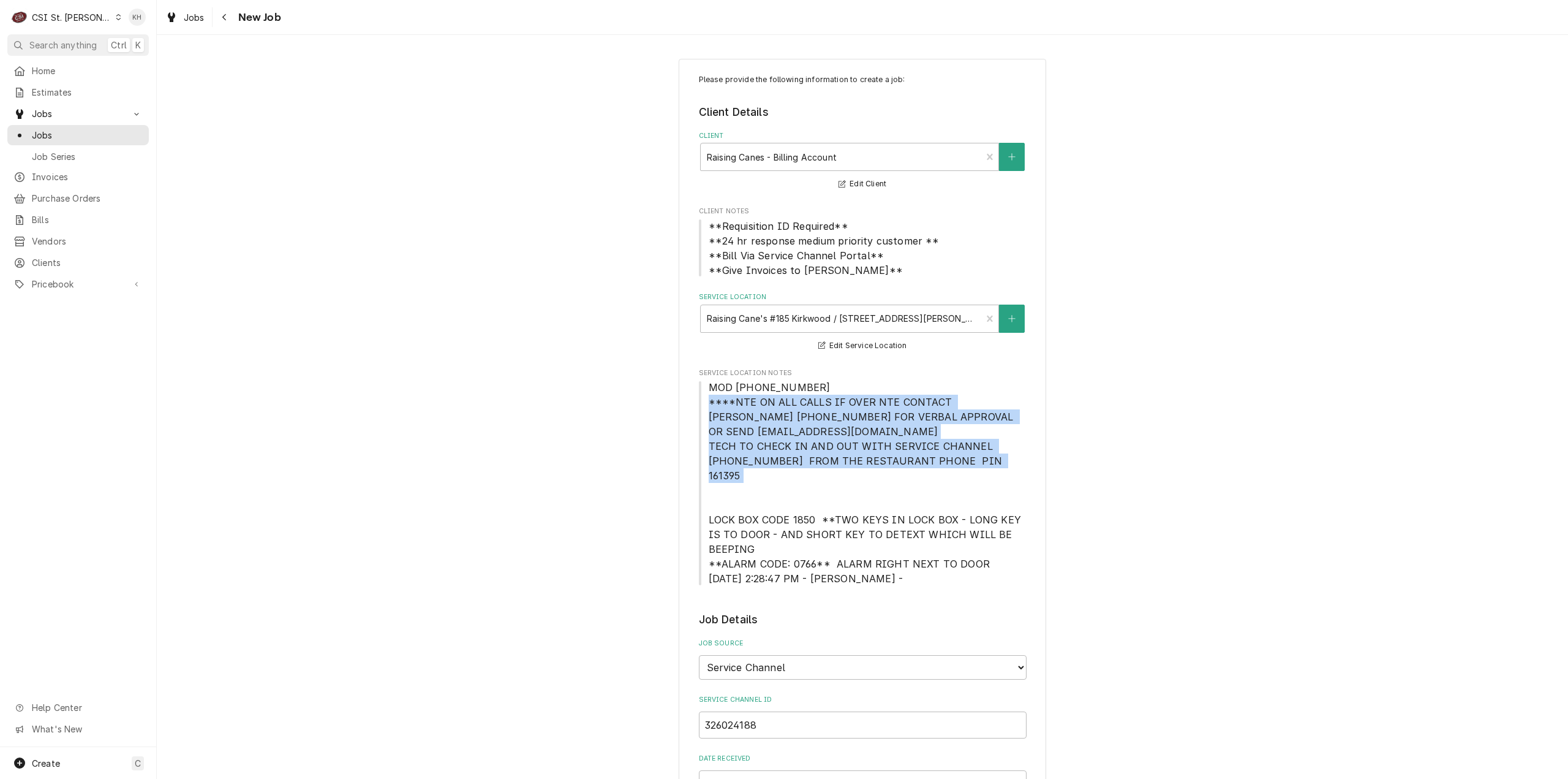
drag, startPoint x: 706, startPoint y: 401, endPoint x: 994, endPoint y: 467, distance: 295.5
click at [994, 467] on span "MOD (314) 822-5313 ****NTE ON ALL CALLS IF OVER NTE CONTACT JEFF COSTA 636-399-…" at bounding box center [863, 483] width 328 height 206
copy span "****NTE ON ALL CALLS IF OVER NTE CONTACT JEFF COSTA 636-399-1299 FOR VERBAL APP…"
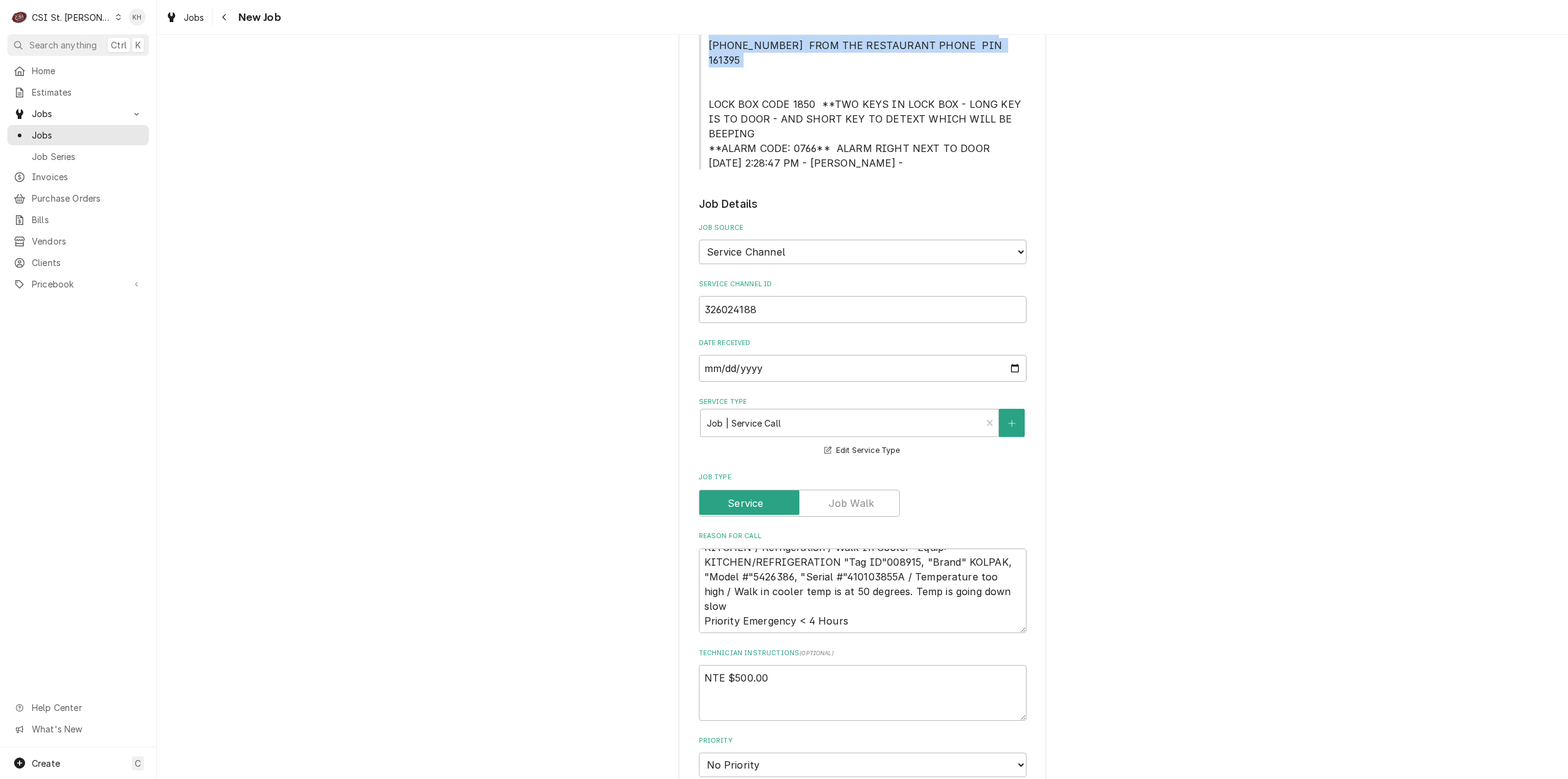
scroll to position [491, 0]
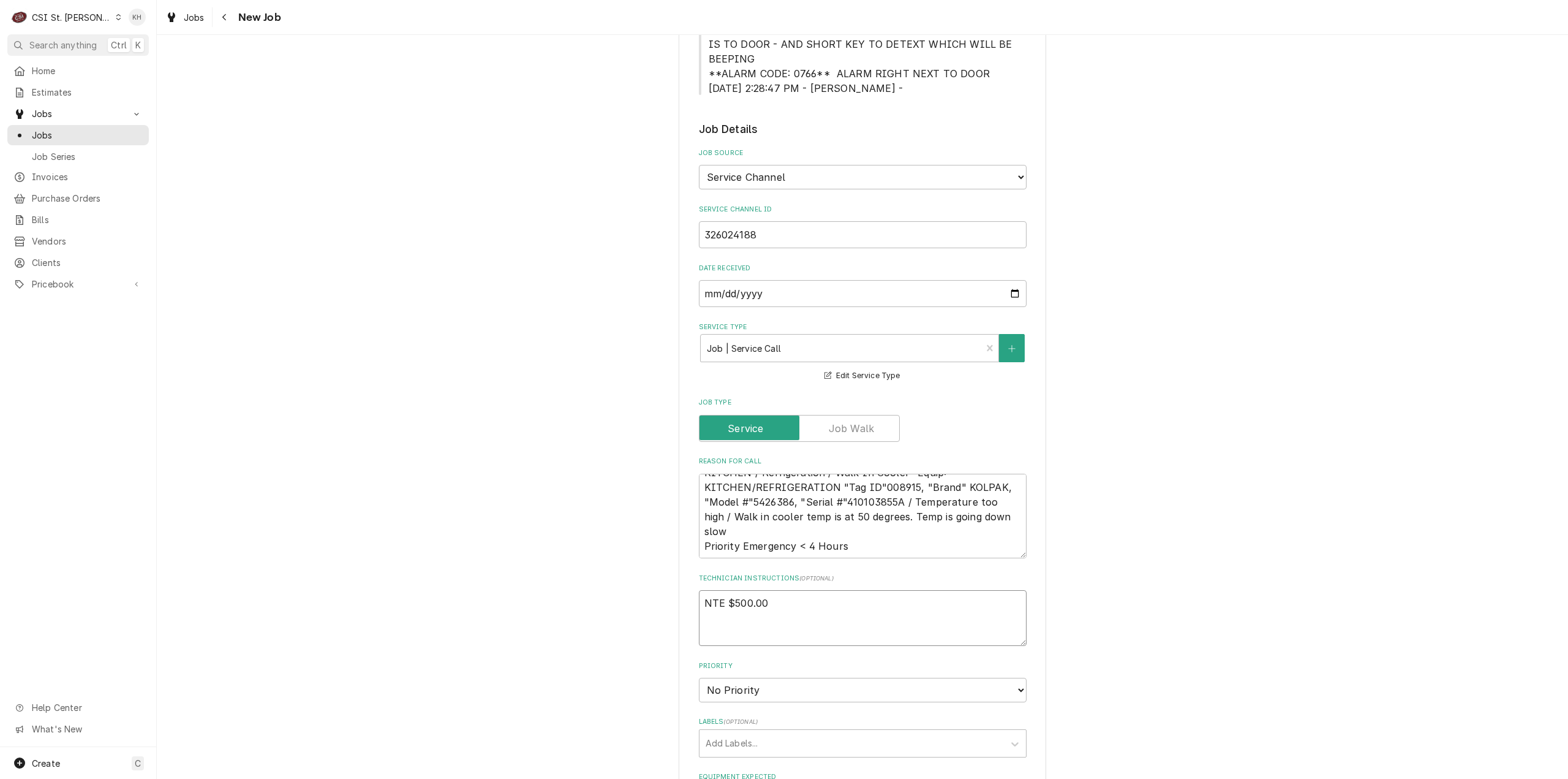
click at [796, 615] on textarea "NTE $500.00" at bounding box center [863, 618] width 328 height 56
paste textarea "****NTE ON ALL CALLS IF OVER NTE CONTACT JEFF COSTA 636-399-1299 FOR VERBAL APP…"
type textarea "x"
type textarea "NTE $500.00 ****NTE ON ALL CALLS IF OVER NTE CONTACT JEFF COSTA 636-399-1299 FO…"
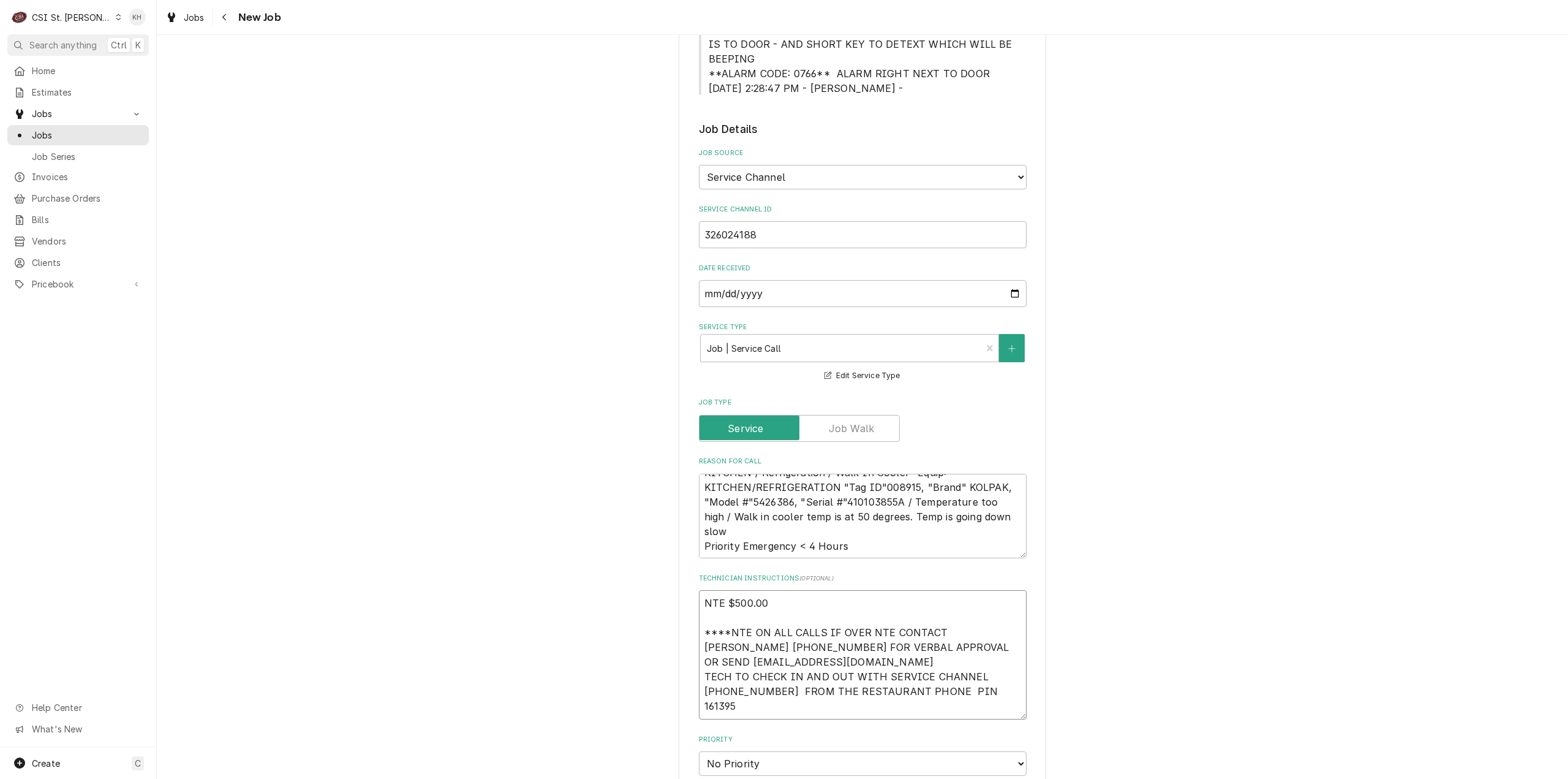
type textarea "x"
type textarea "NTE $500.00 ****NTE ON ALL CALLS IF OVER NTE CONTACT JEFF COSTA 636-399-1299 FO…"
type textarea "x"
type textarea "NTE $500.00 ****NTE ON ALL CALLS IF OVER NTE CONTACT JEFF COSTA 636-399-1299 FO…"
type textarea "x"
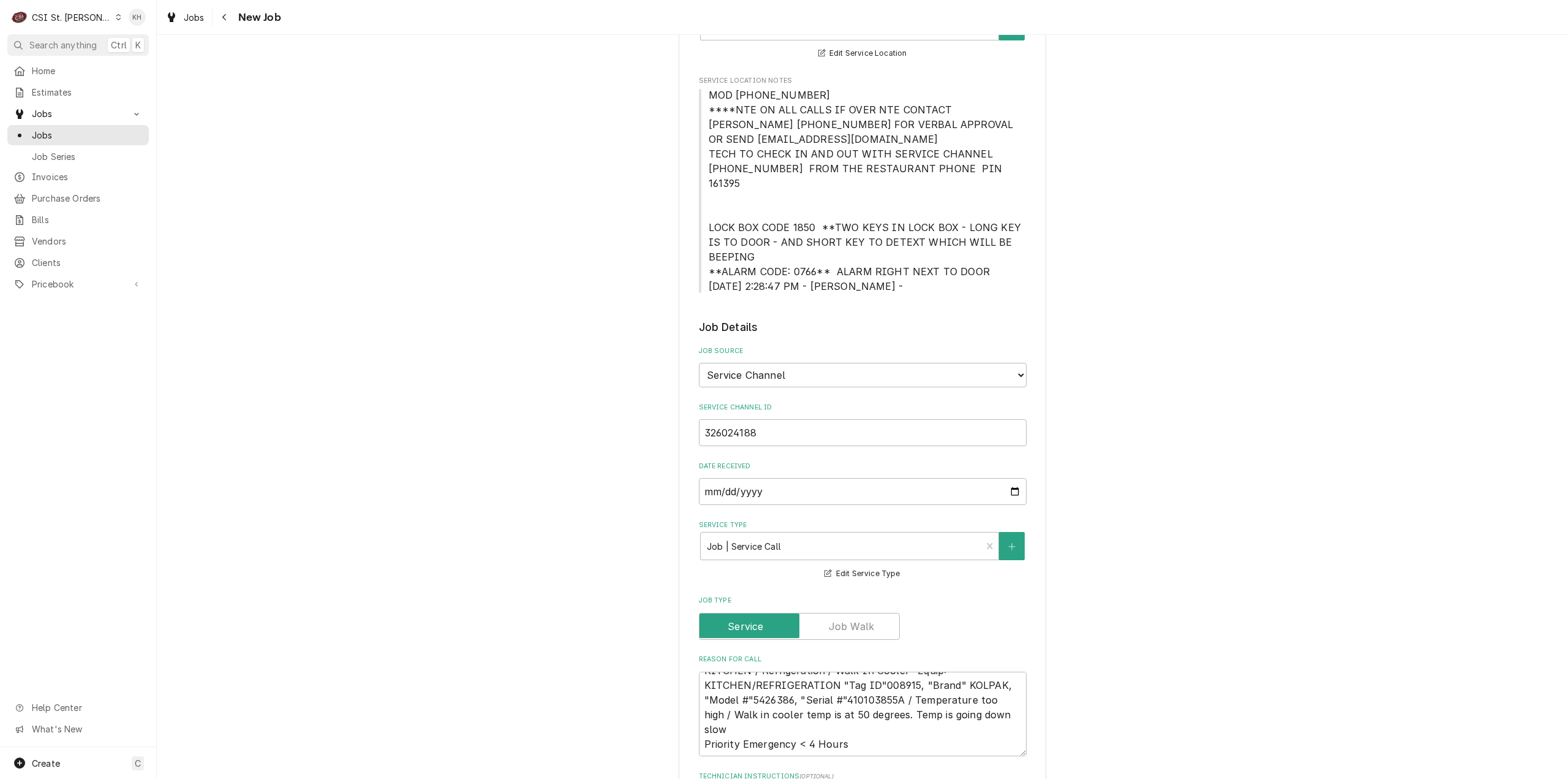
scroll to position [183, 0]
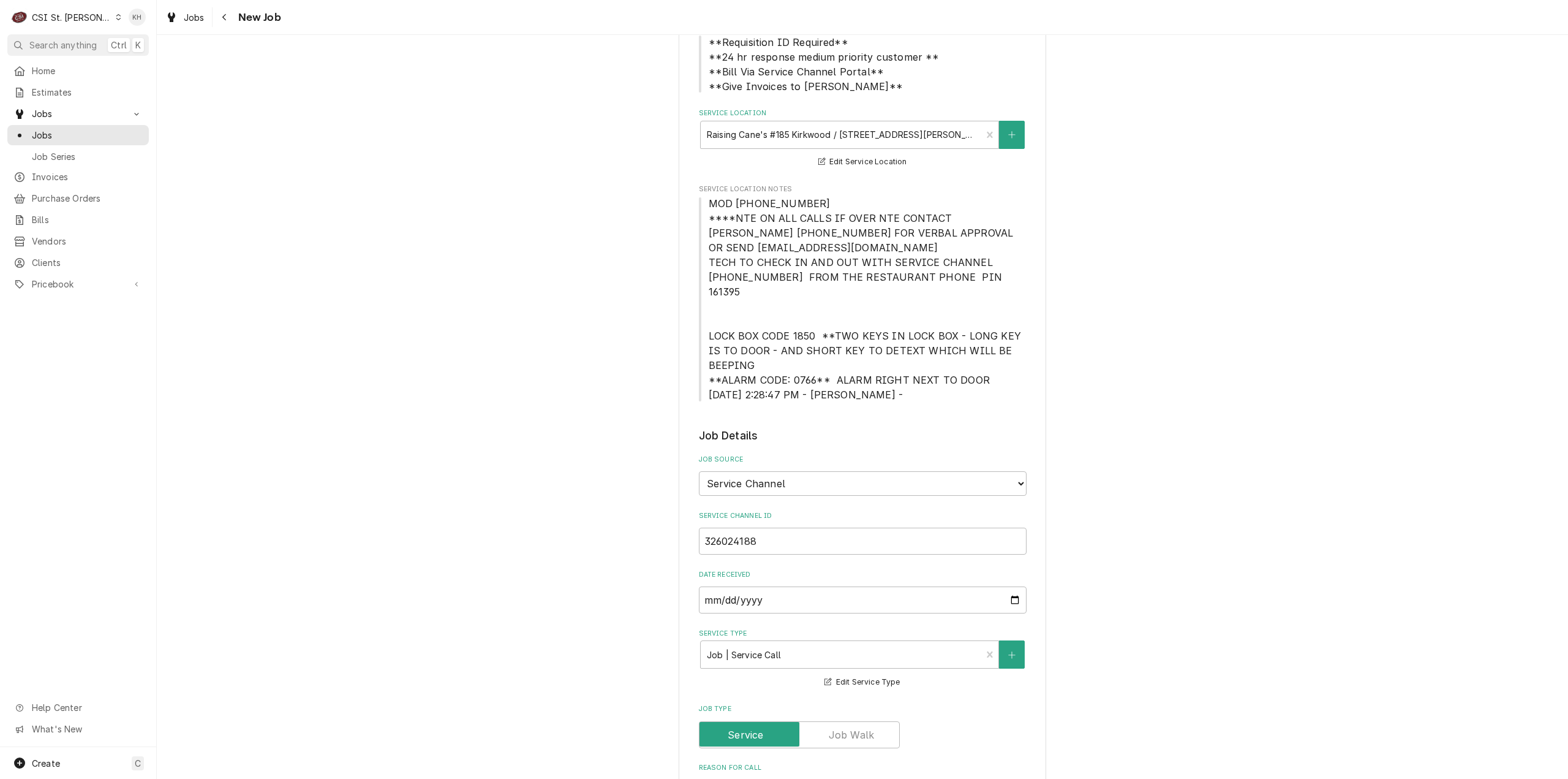
type textarea "NTE $500.00 ****NTE ON ALL CALLS IF OVER NTE CONTACT JEFF COSTA 636-399-1299 FO…"
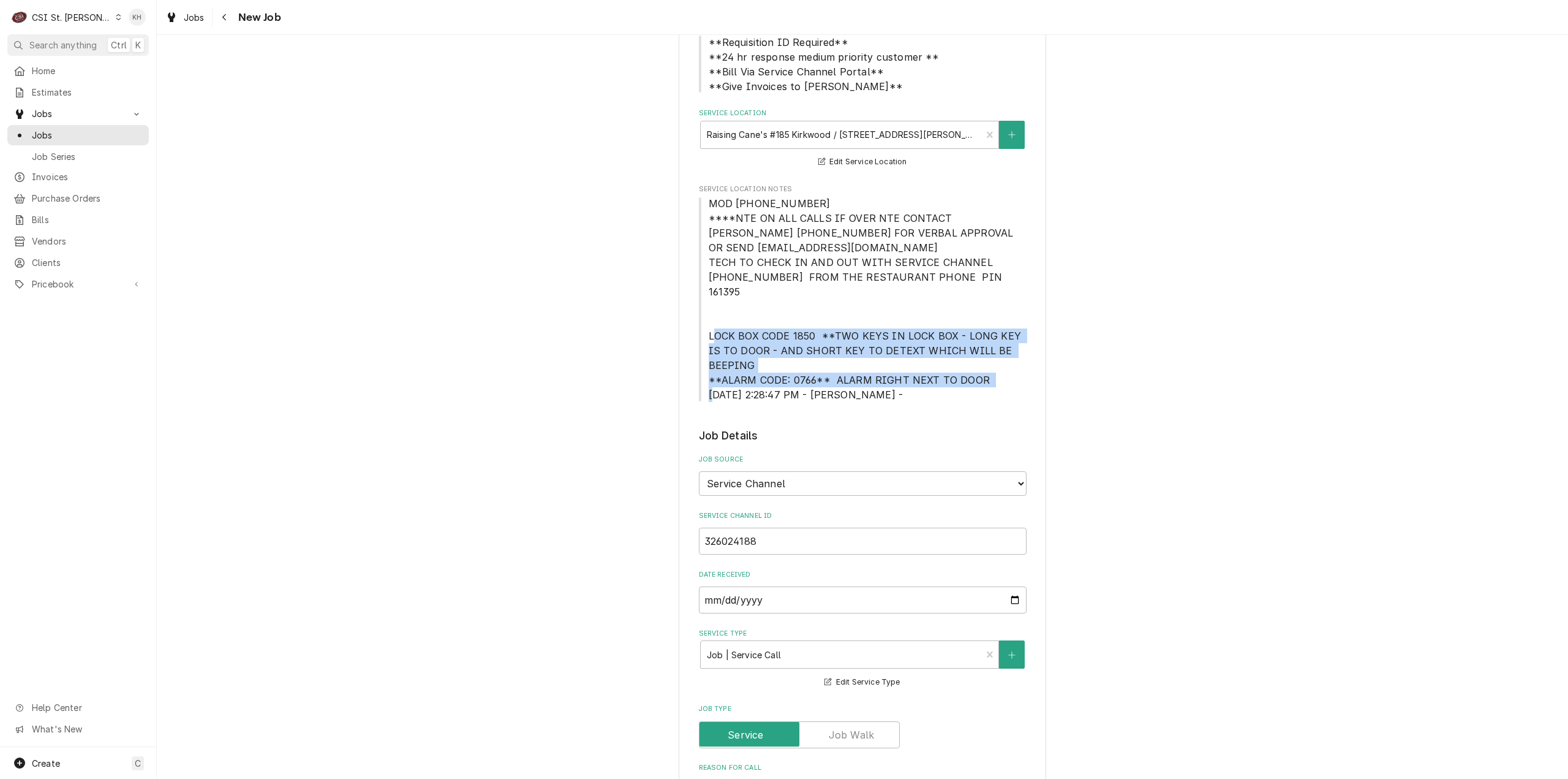
drag, startPoint x: 705, startPoint y: 320, endPoint x: 989, endPoint y: 366, distance: 287.7
click at [989, 366] on span "MOD (314) 822-5313 ****NTE ON ALL CALLS IF OVER NTE CONTACT JEFF COSTA 636-399-…" at bounding box center [863, 299] width 328 height 206
copy span "LOCK BOX CODE 1850 **TWO KEYS IN LOCK BOX - LONG KEY IS TO DOOR - AND SHORT KEY…"
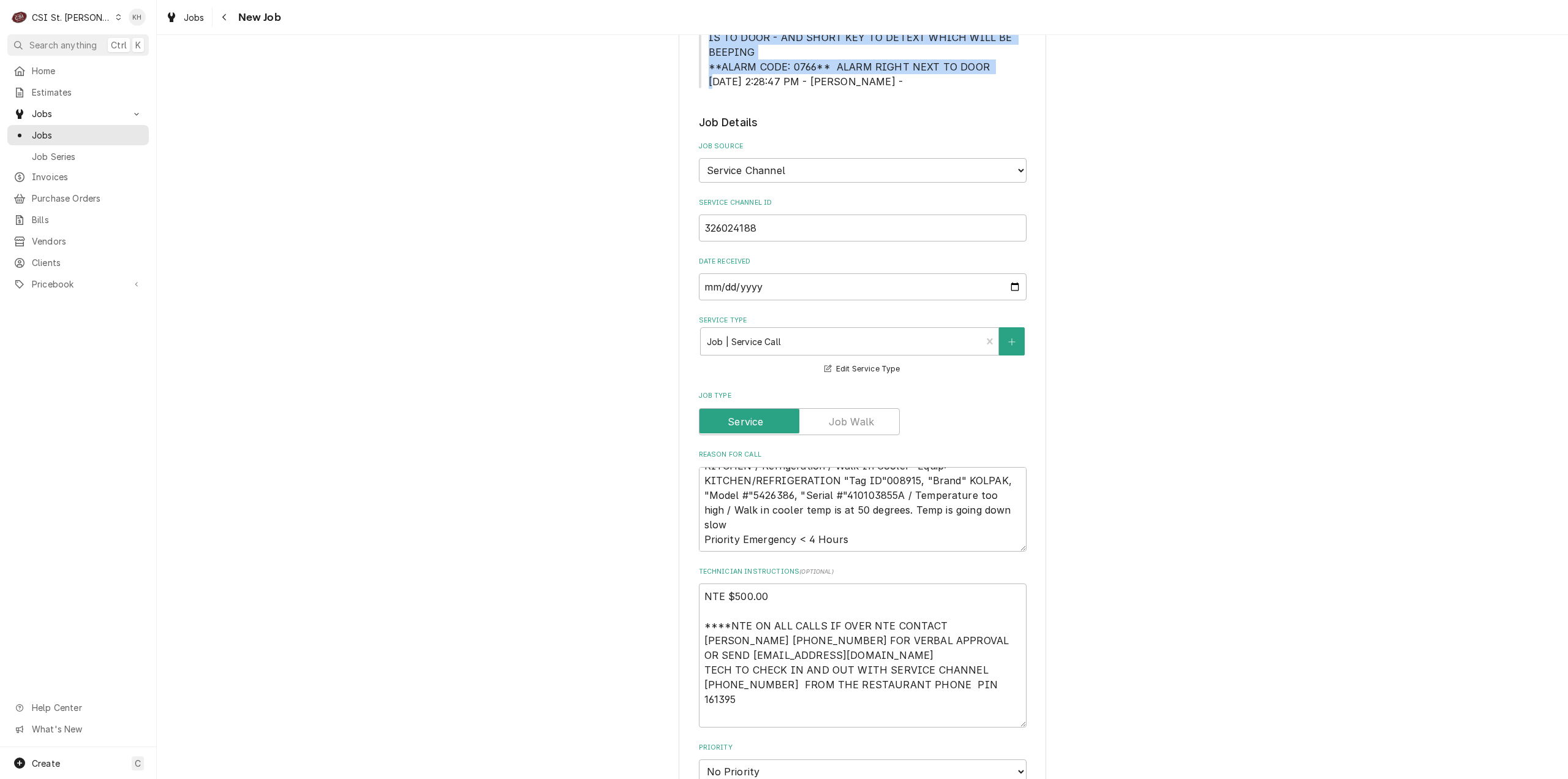
scroll to position [613, 0]
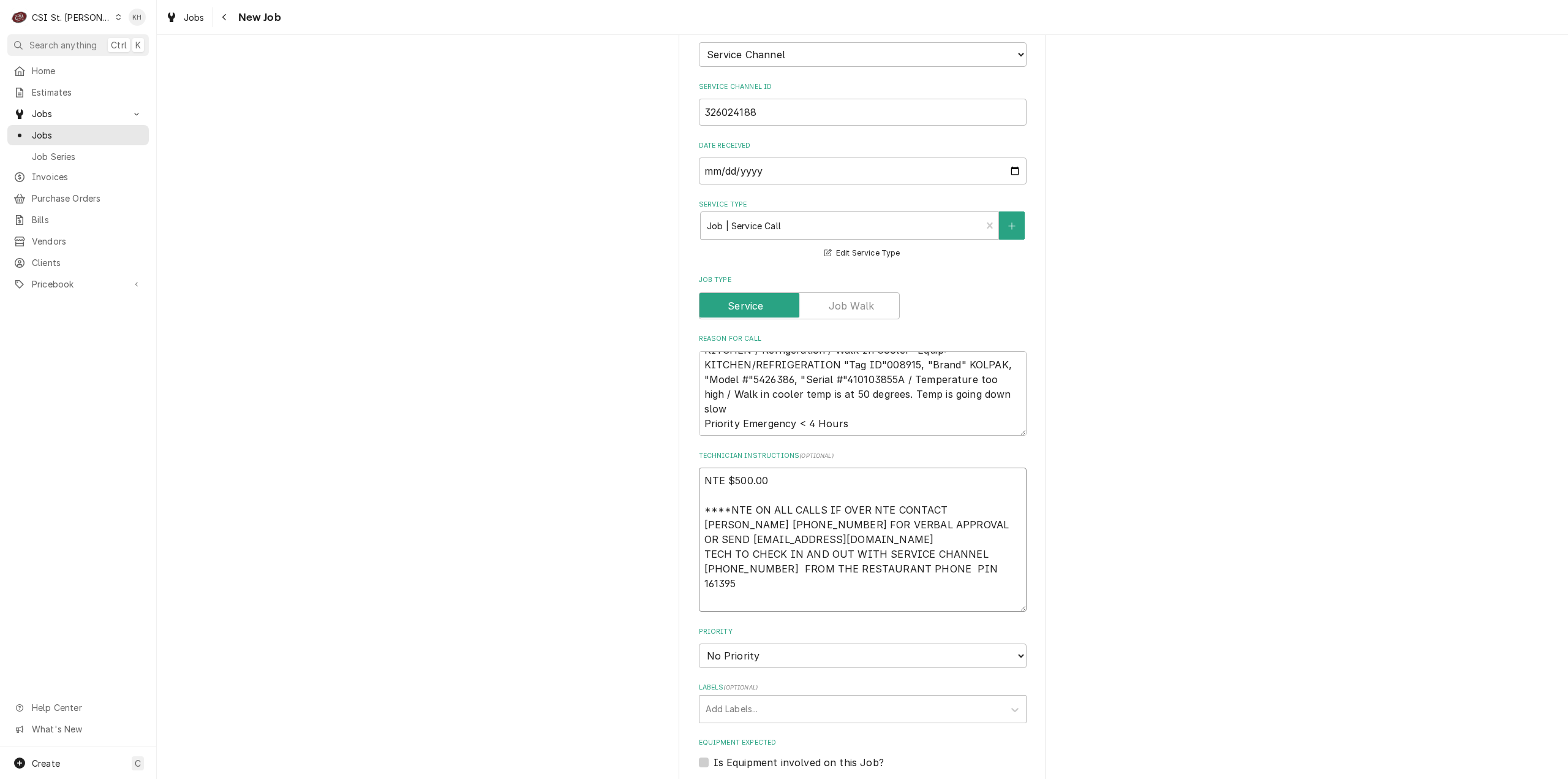
click at [748, 593] on textarea "NTE $500.00 ****NTE ON ALL CALLS IF OVER NTE CONTACT JEFF COSTA 636-399-1299 FO…" at bounding box center [863, 540] width 328 height 144
paste textarea "LOCK BOX CODE 1850 **TWO KEYS IN LOCK BOX - LONG KEY IS TO DOOR - AND SHORT KEY…"
type textarea "x"
type textarea "NTE $500.00 ****NTE ON ALL CALLS IF OVER NTE CONTACT JEFF COSTA 636-399-1299 FO…"
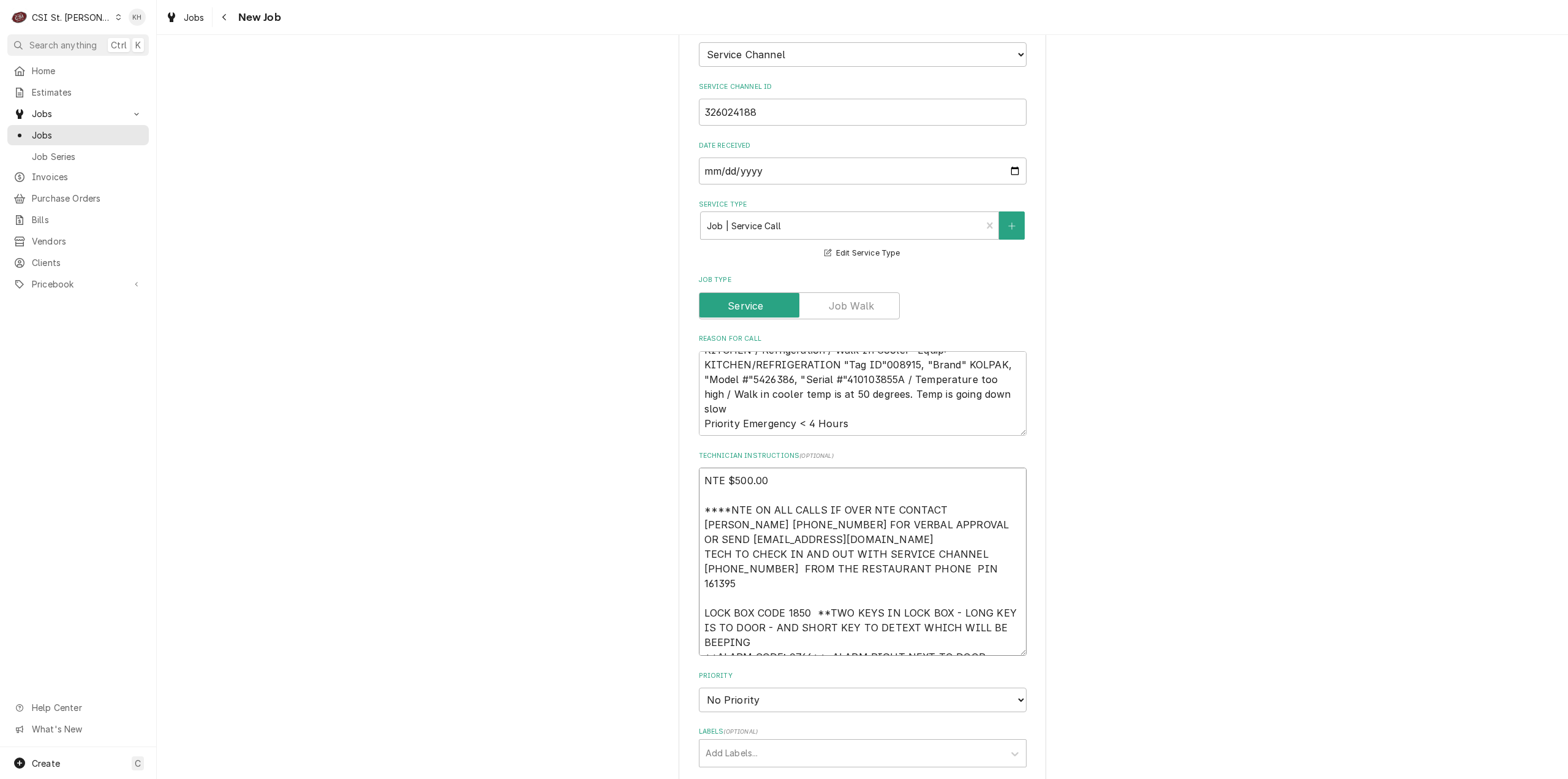
type textarea "x"
type textarea "NTE $500.00 ****NTE ON ALL CALLS IF OVER NTE CONTACT JEFF COSTA 636-399-1299 FO…"
type textarea "x"
type textarea "NTE $500.00 ****NTE ON ALL CALLS IF OVER NTE CONTACT JEFF COSTA 636-399-1299 FO…"
type textarea "x"
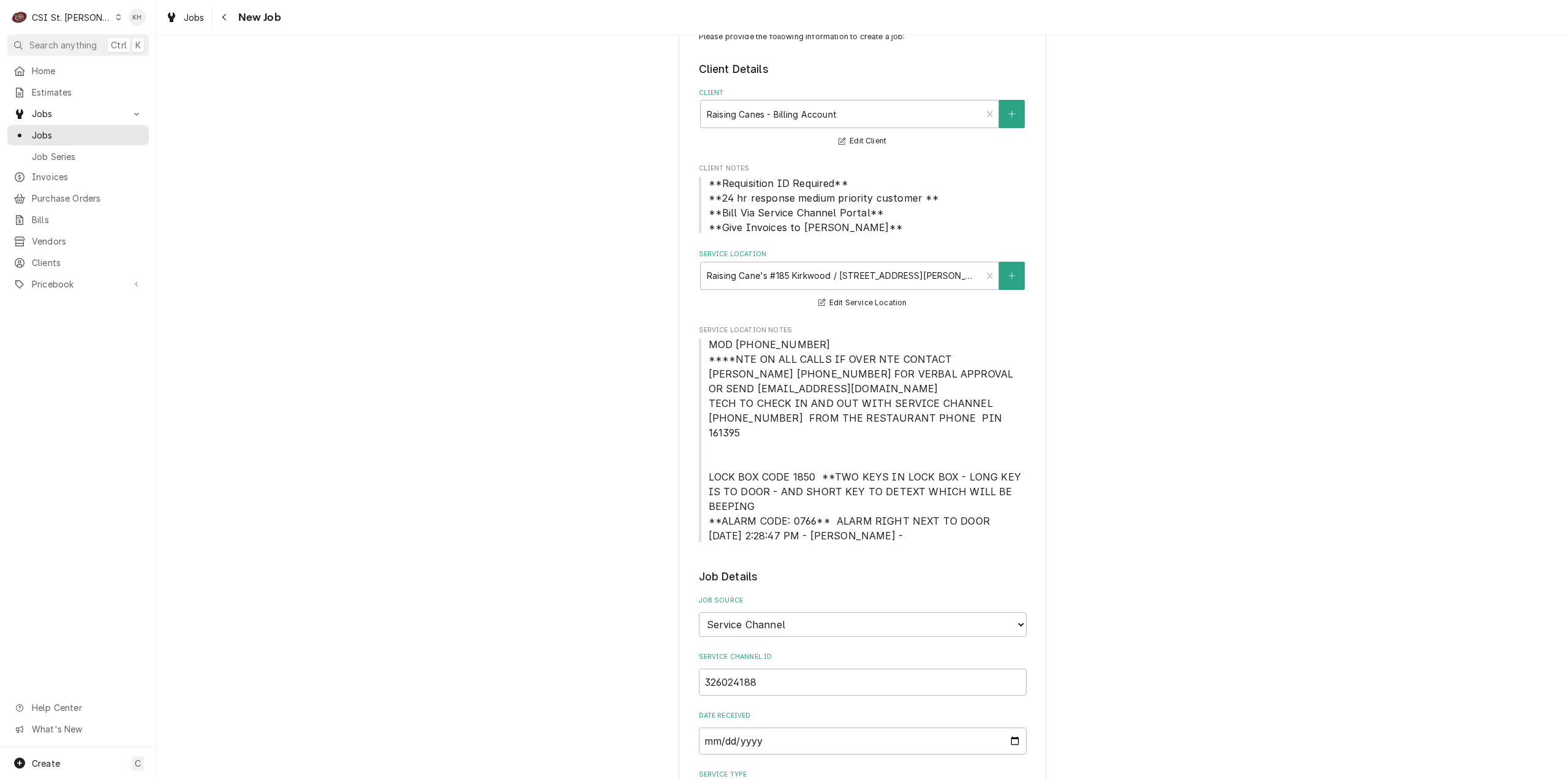
scroll to position [0, 0]
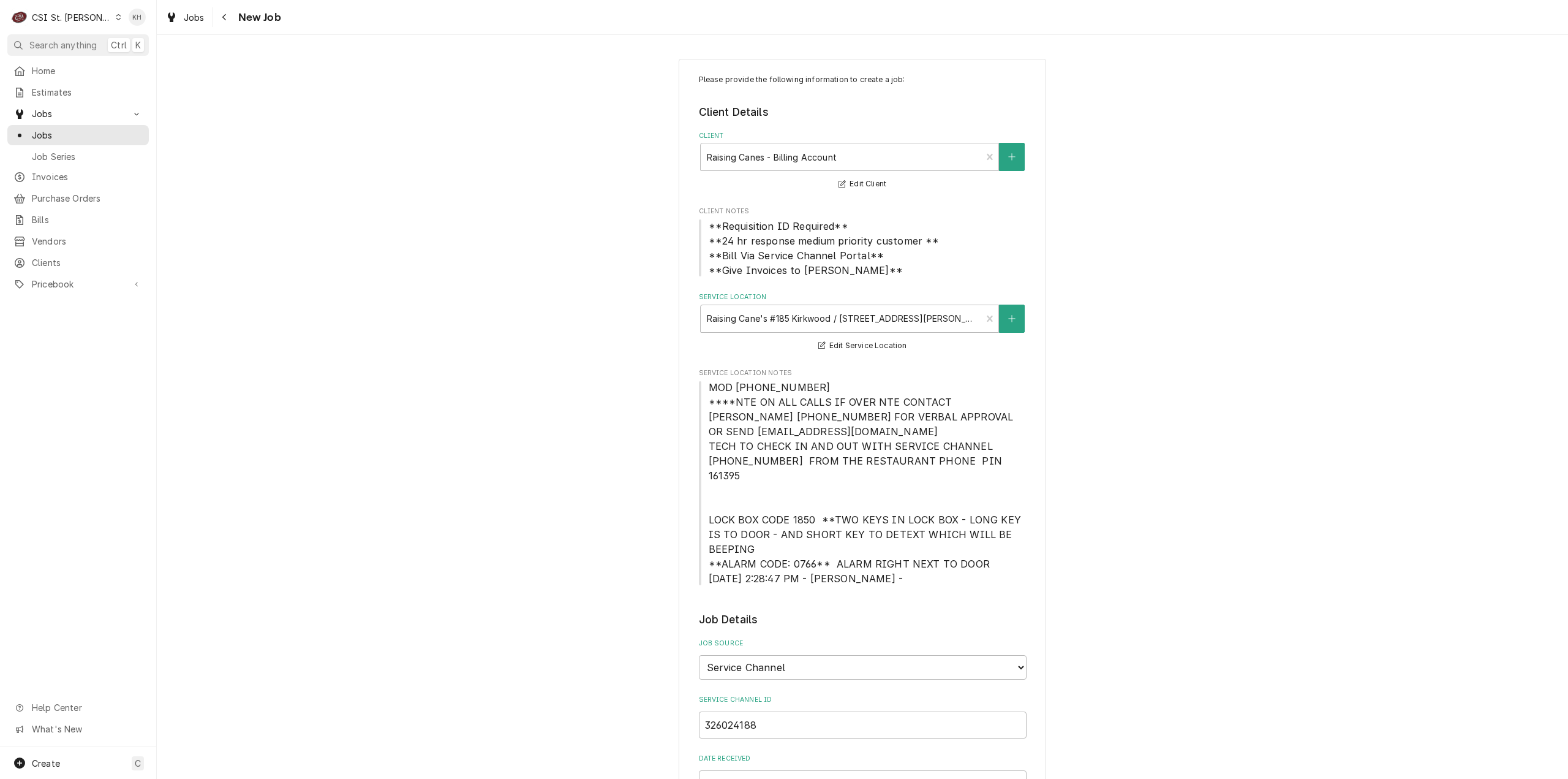
type textarea "NTE $500.00 ****NTE ON ALL CALLS IF OVER NTE CONTACT JEFF COSTA 636-399-1299 FO…"
drag, startPoint x: 804, startPoint y: 390, endPoint x: 701, endPoint y: 391, distance: 103.0
click at [701, 391] on span "MOD (314) 822-5313 ****NTE ON ALL CALLS IF OVER NTE CONTACT JEFF COSTA 636-399-…" at bounding box center [863, 483] width 328 height 206
copy span "MOD (314) 822-5313"
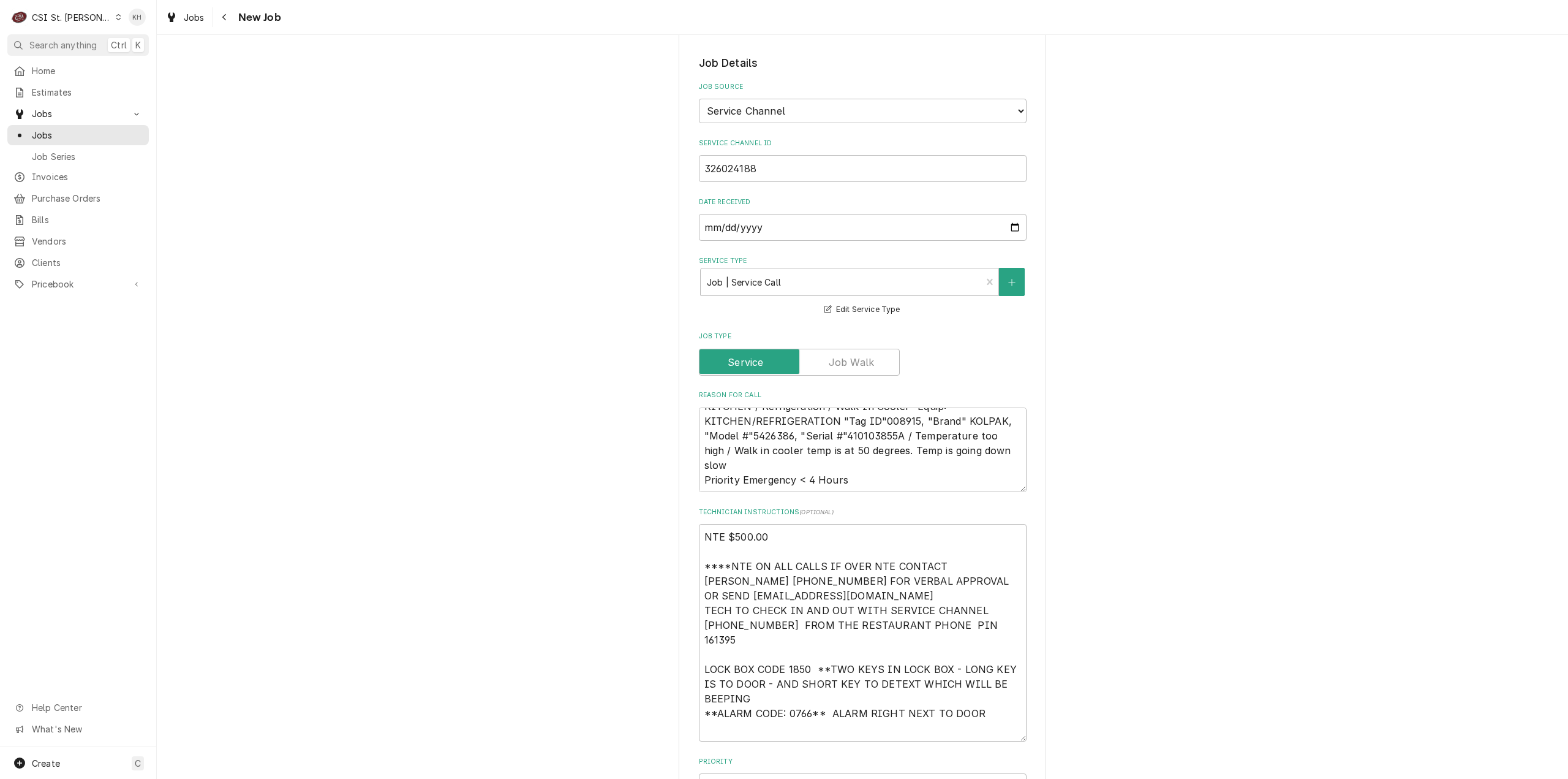
scroll to position [797, 0]
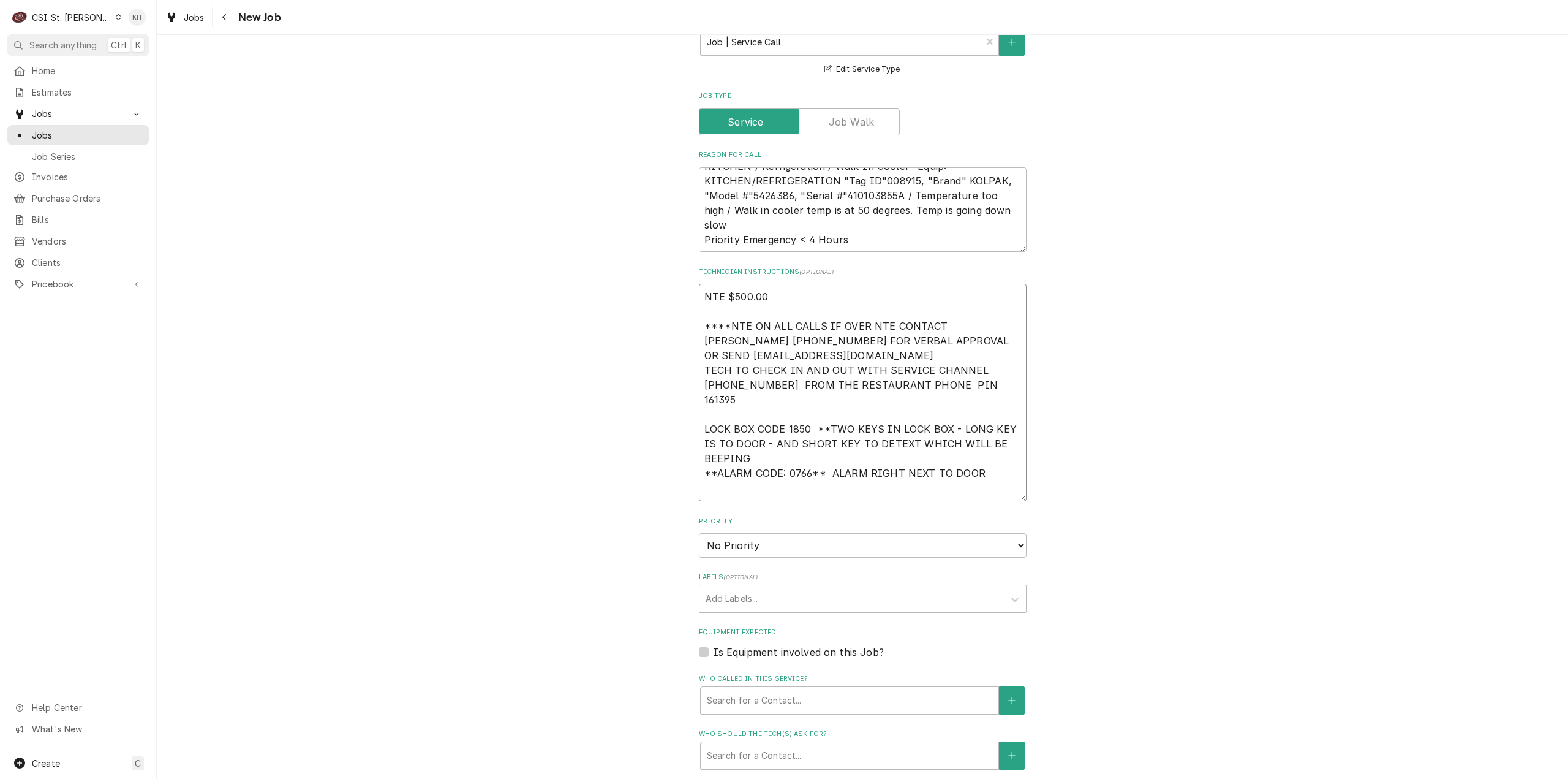
click at [731, 478] on textarea "NTE $500.00 ****NTE ON ALL CALLS IF OVER NTE CONTACT JEFF COSTA 636-399-1299 FO…" at bounding box center [863, 392] width 328 height 218
paste textarea "MOD (314) 822-5313"
type textarea "x"
type textarea "NTE $500.00 ****NTE ON ALL CALLS IF OVER NTE CONTACT JEFF COSTA 636-399-1299 FO…"
type textarea "x"
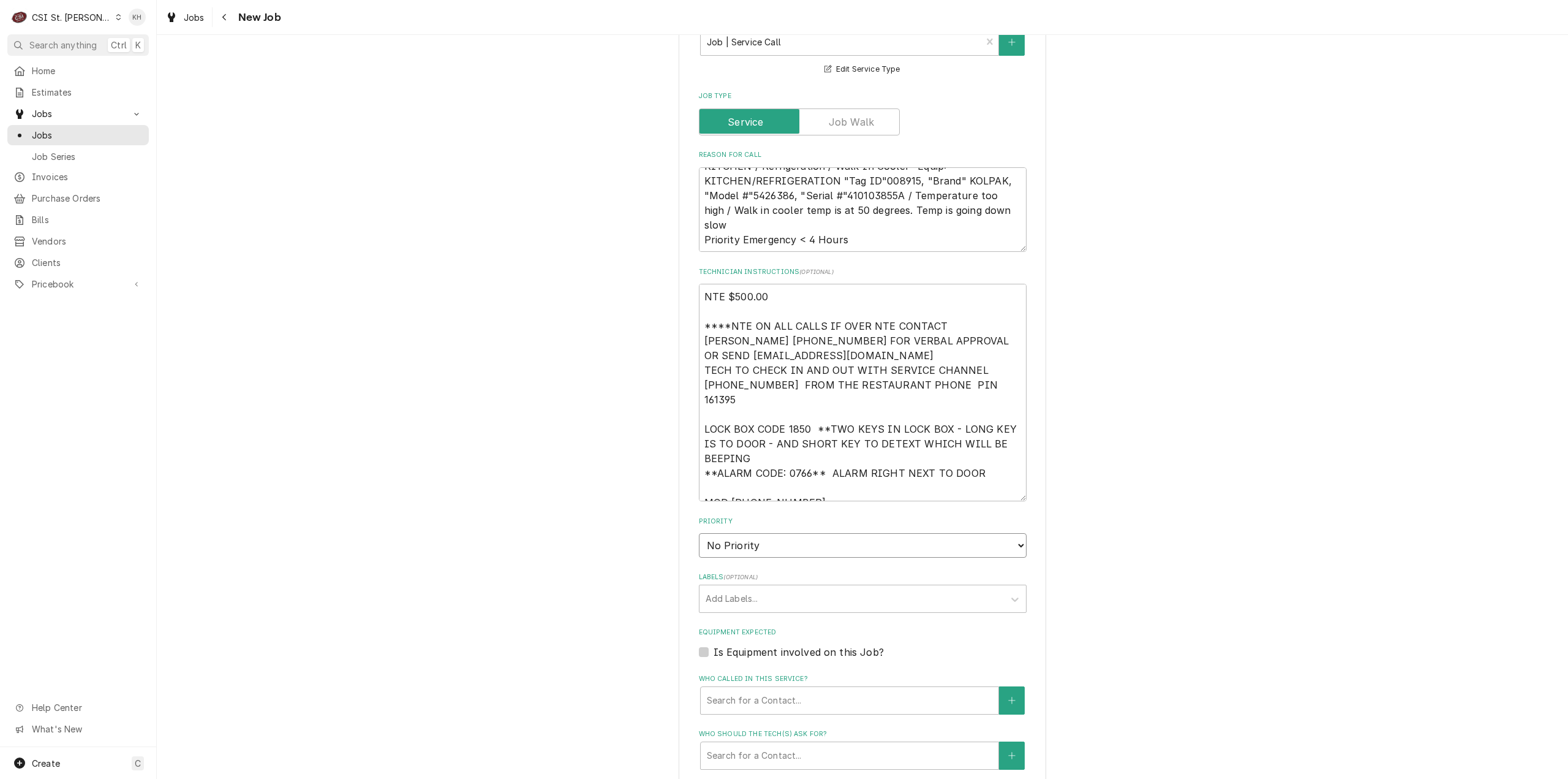
click at [787, 535] on select "No Priority Urgent High Medium Low" at bounding box center [863, 545] width 328 height 25
select select "1"
click at [699, 533] on select "No Priority Urgent High Medium Low" at bounding box center [863, 545] width 328 height 25
type textarea "x"
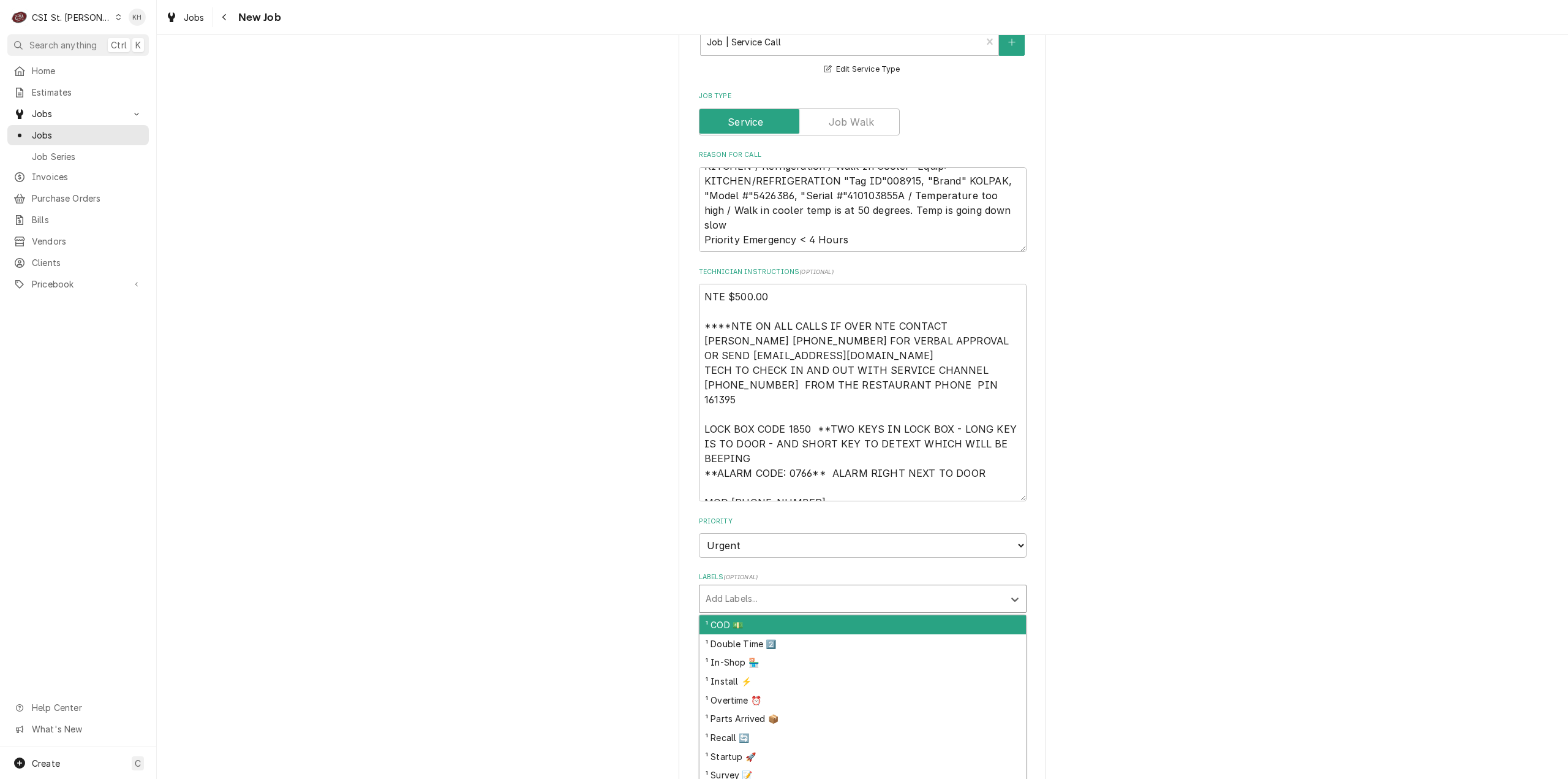
click at [763, 588] on div "Labels" at bounding box center [852, 598] width 292 height 22
type input "over"
click at [760, 615] on div "¹ Overtime ⏰" at bounding box center [862, 624] width 327 height 19
type textarea "x"
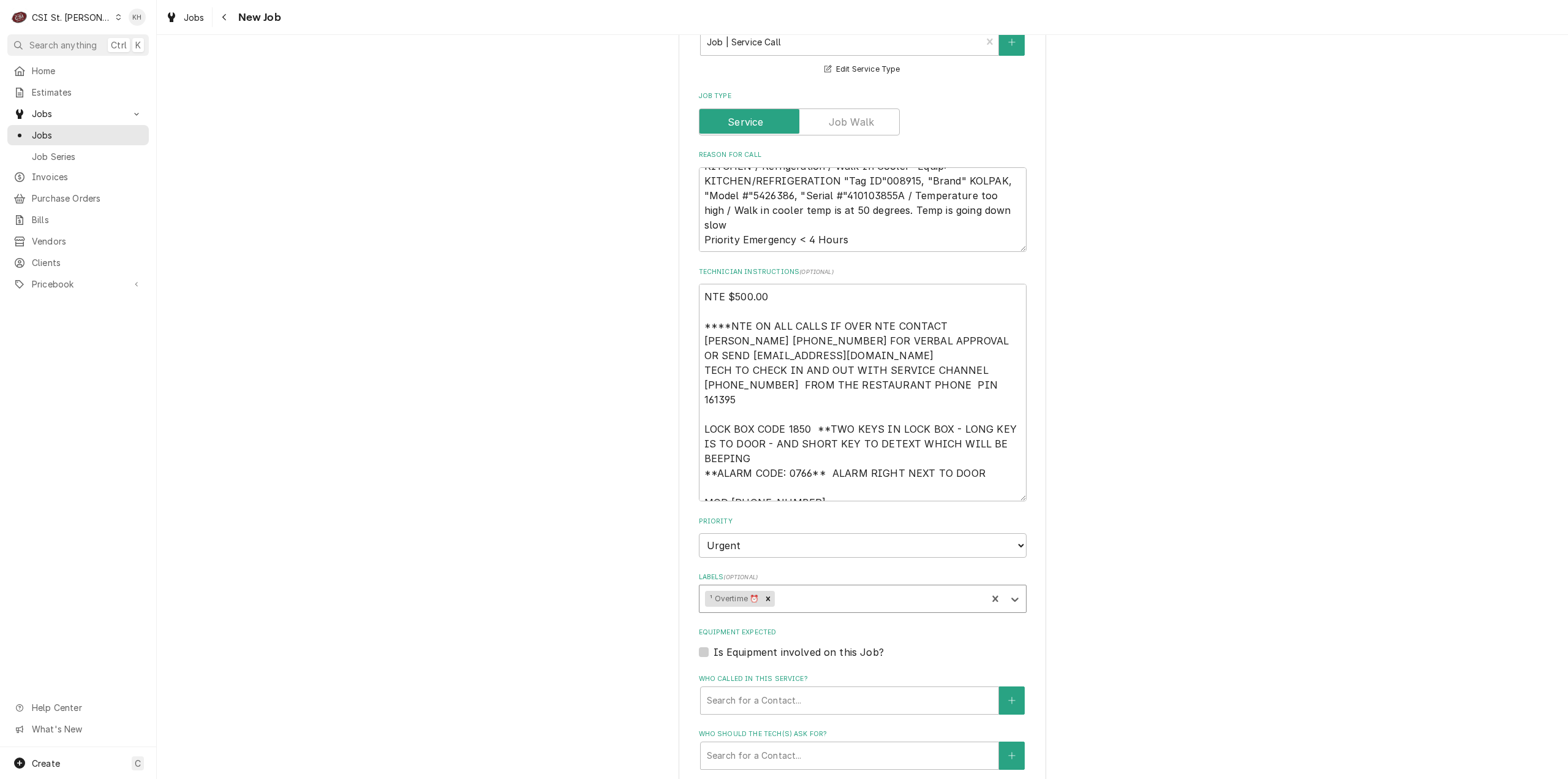
type textarea "x"
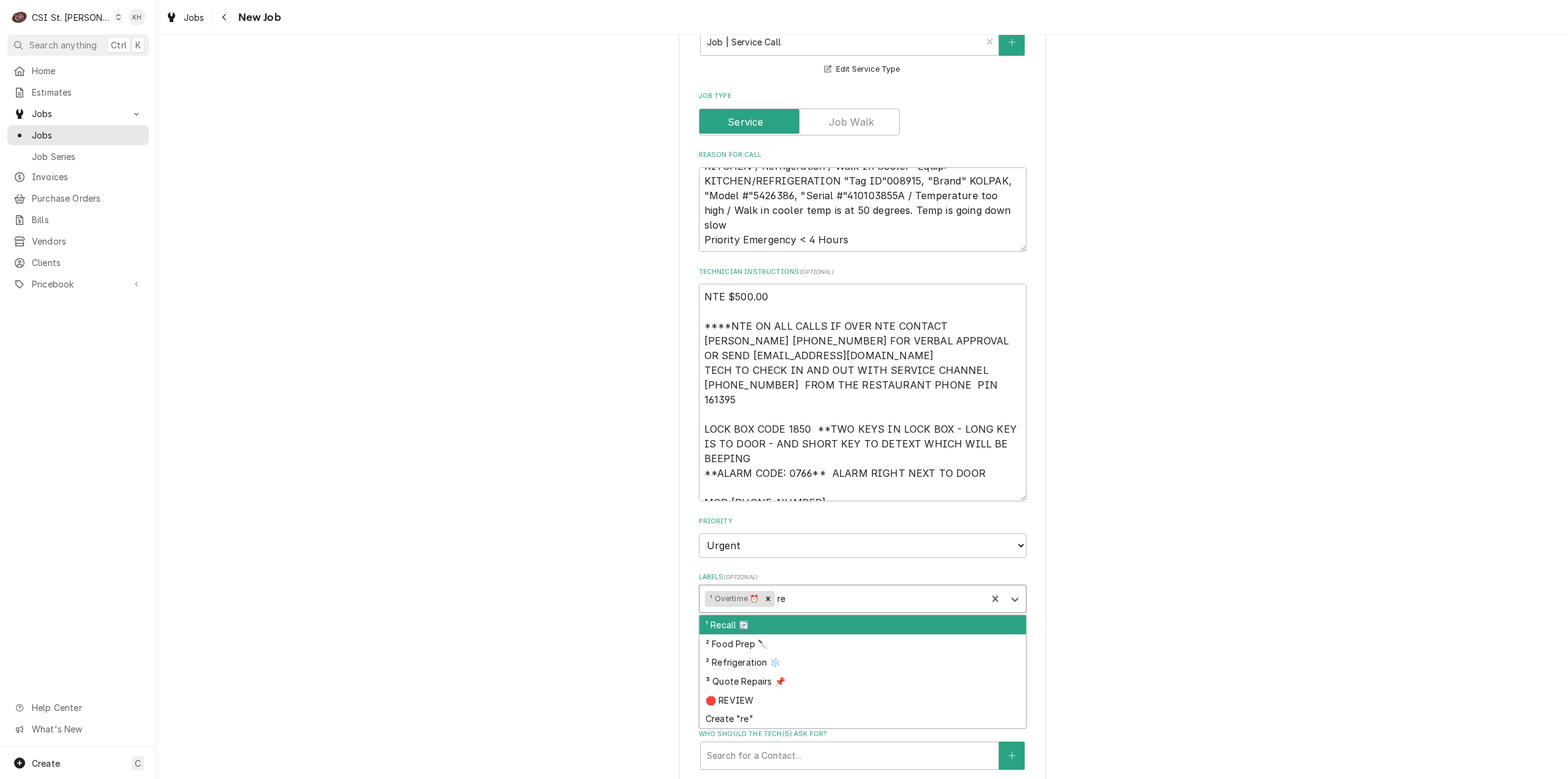
type input "ref"
type textarea "x"
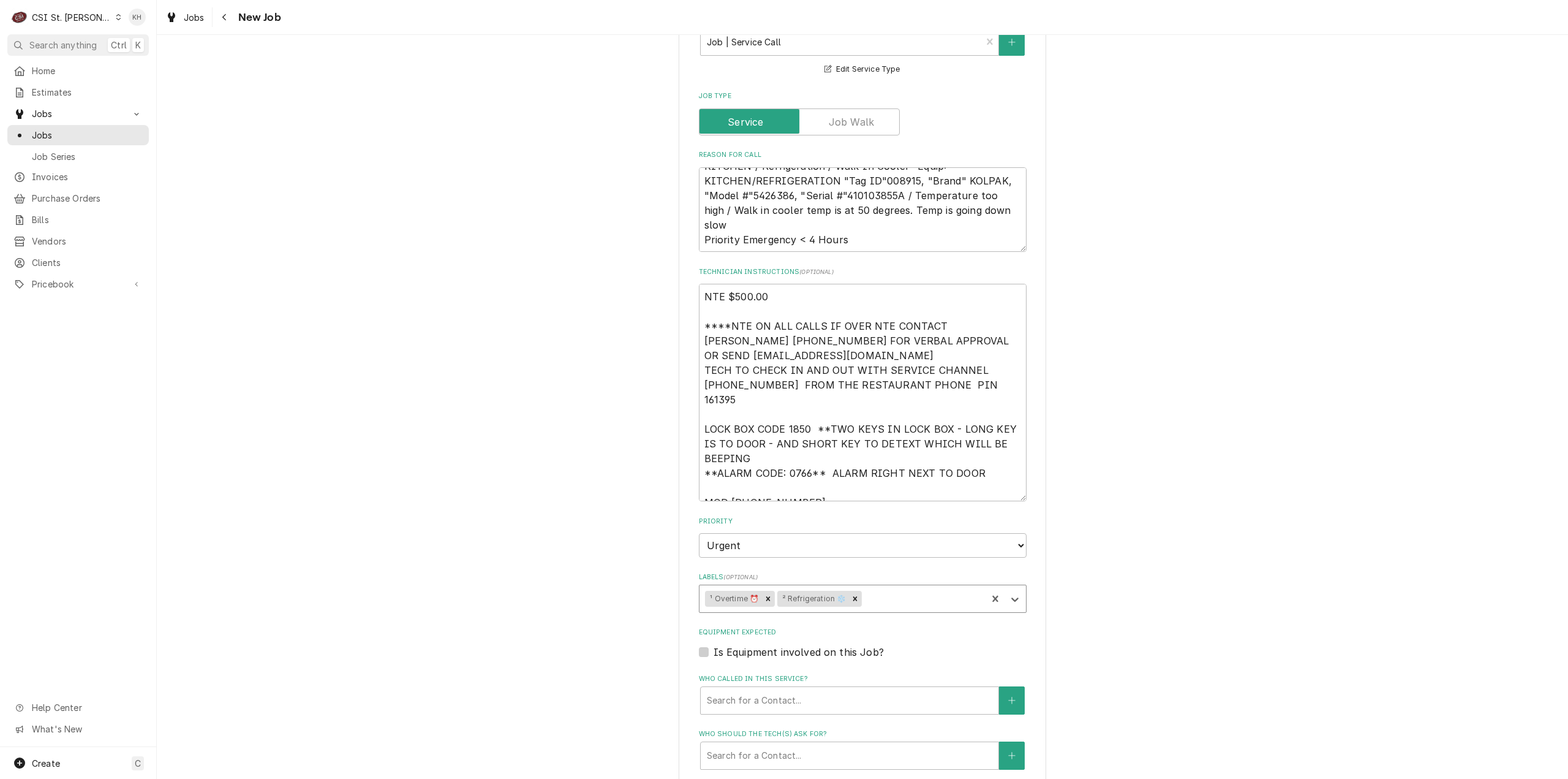
type textarea "x"
click at [883, 179] on textarea "KITCHEN / Refrigeration / Walk-In Cooler "Equip:" KITCHEN/REFRIGERATION "Tag ID…" at bounding box center [863, 210] width 328 height 85
click at [714, 645] on label "Is Equipment involved on this Job?" at bounding box center [799, 651] width 171 height 15
click at [714, 645] on input "Equipment Expected" at bounding box center [878, 657] width 328 height 26
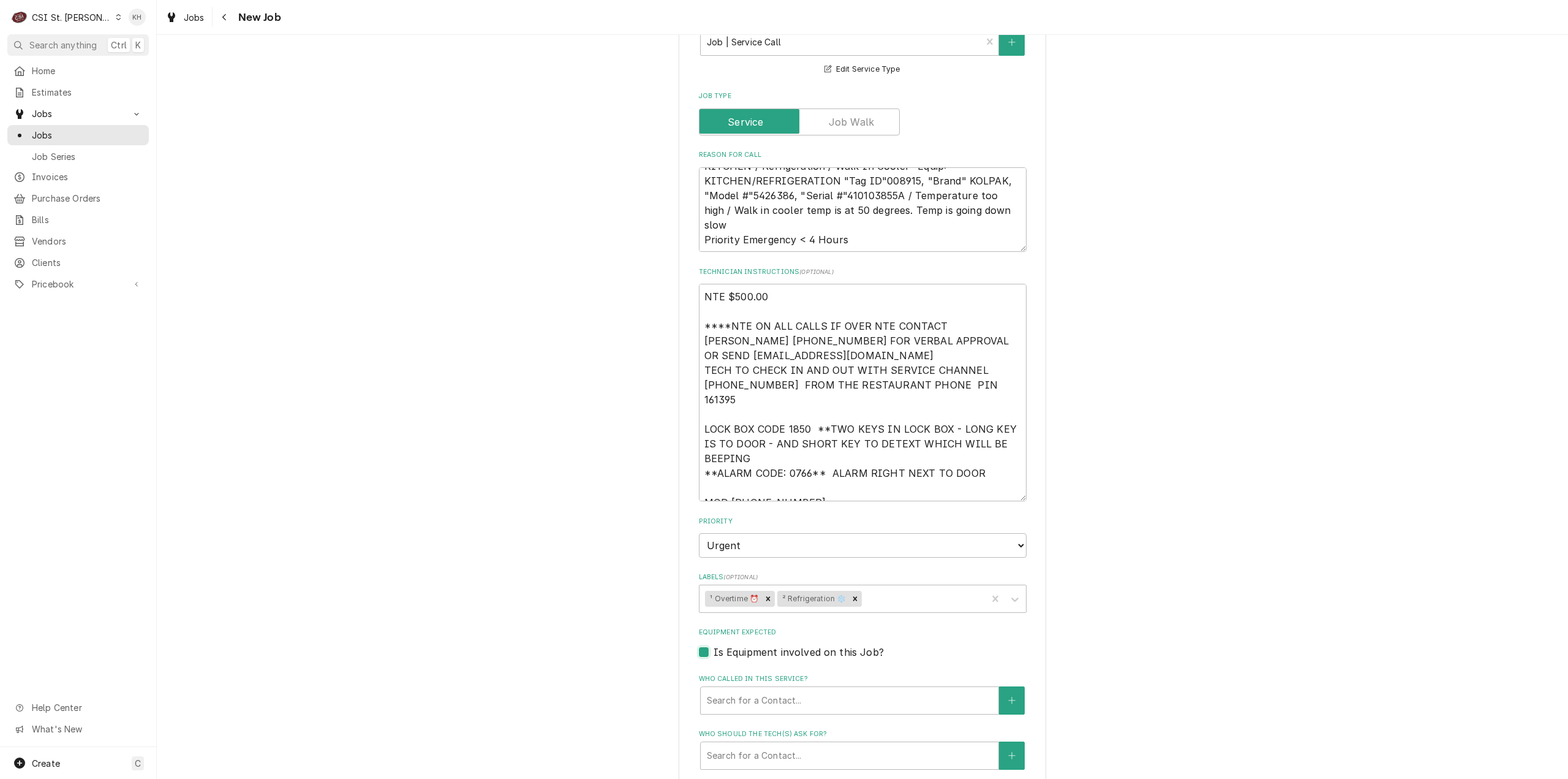
checkbox input "true"
click at [756, 690] on div "Equipment" at bounding box center [837, 701] width 261 height 22
paste input "410103855A"
type textarea "x"
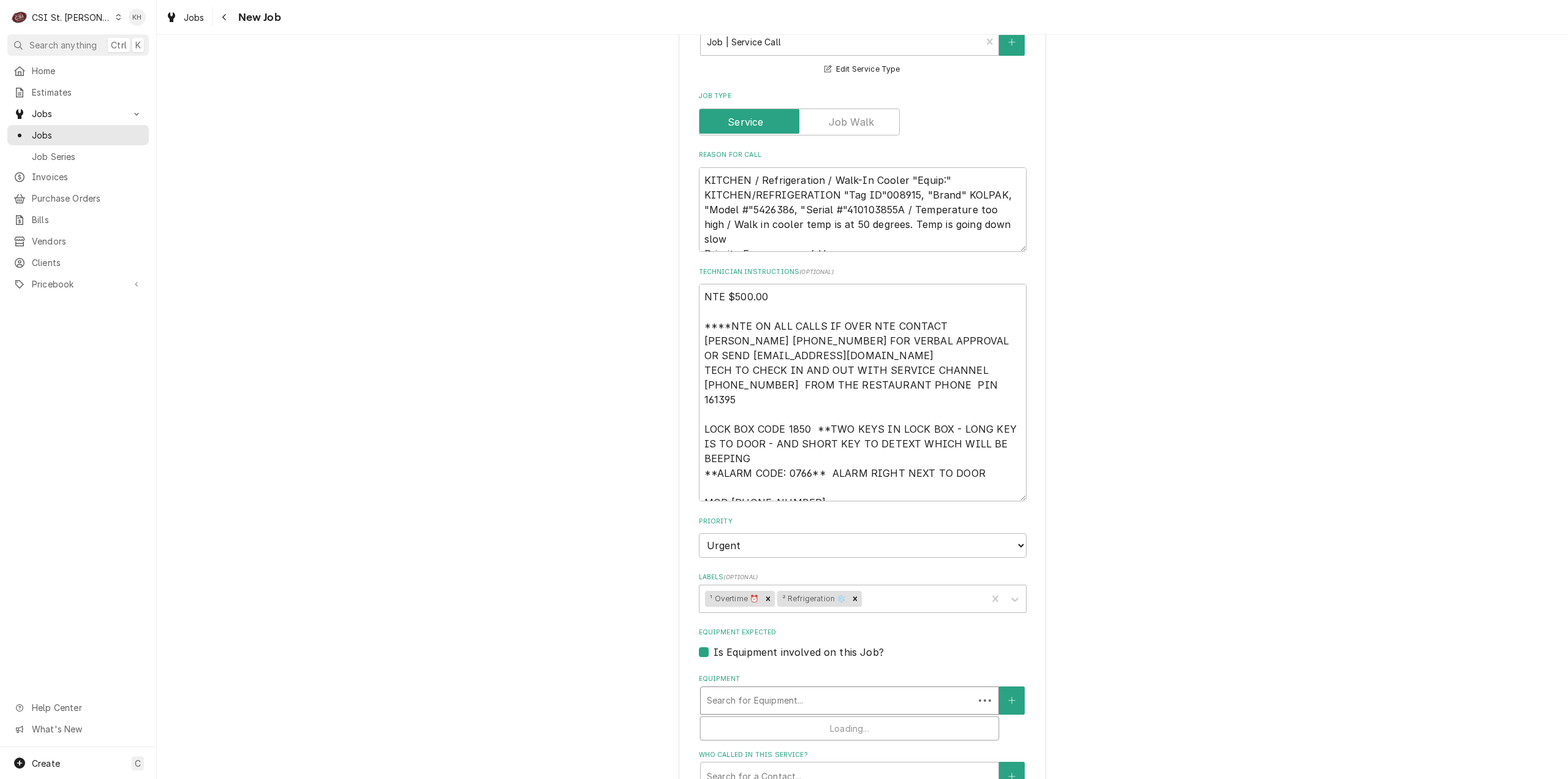
type input "410103855A"
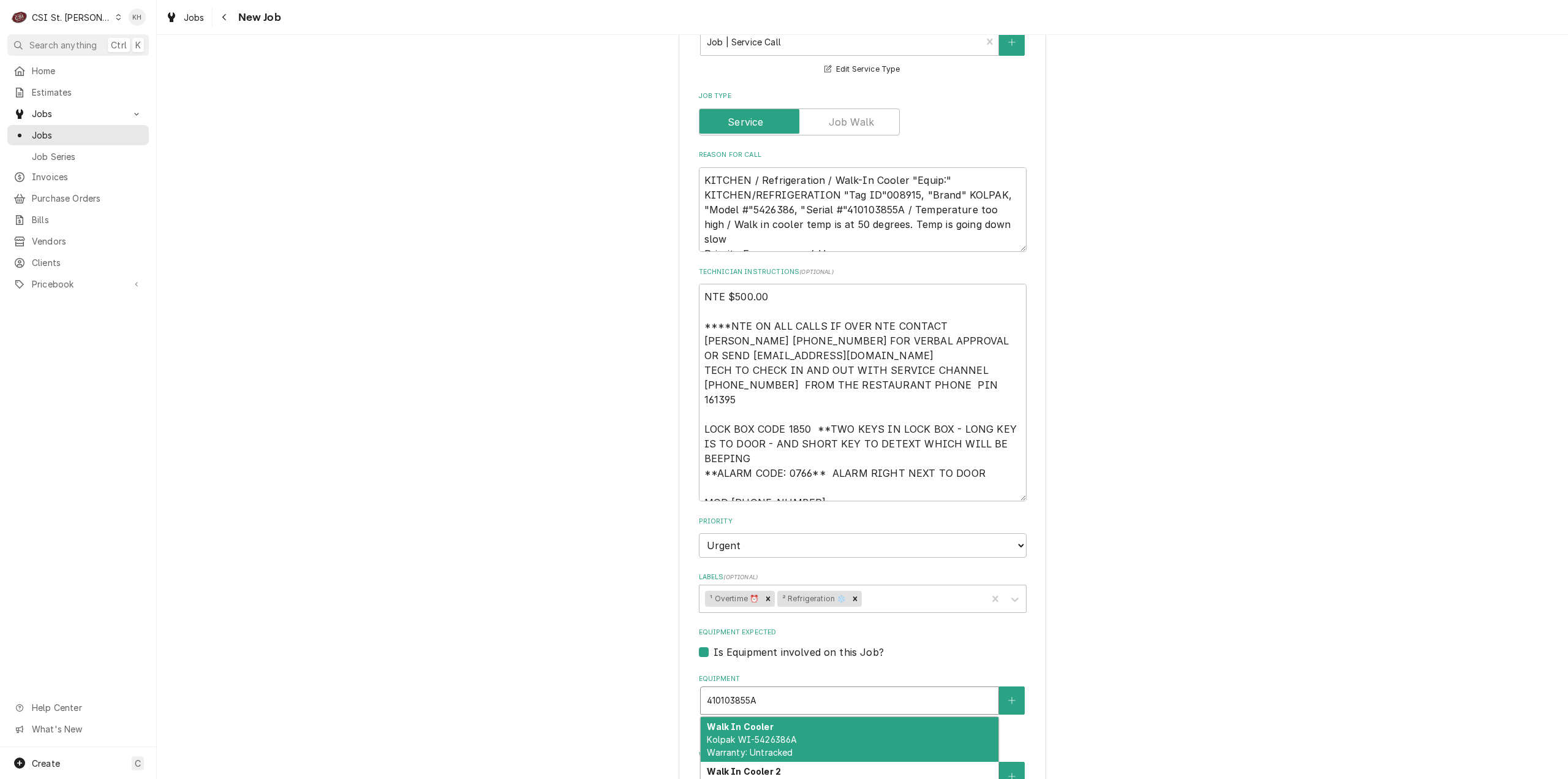
click at [783, 734] on span "Kolpak WI-5426386A Warranty: Untracked" at bounding box center [752, 746] width 90 height 24
type textarea "x"
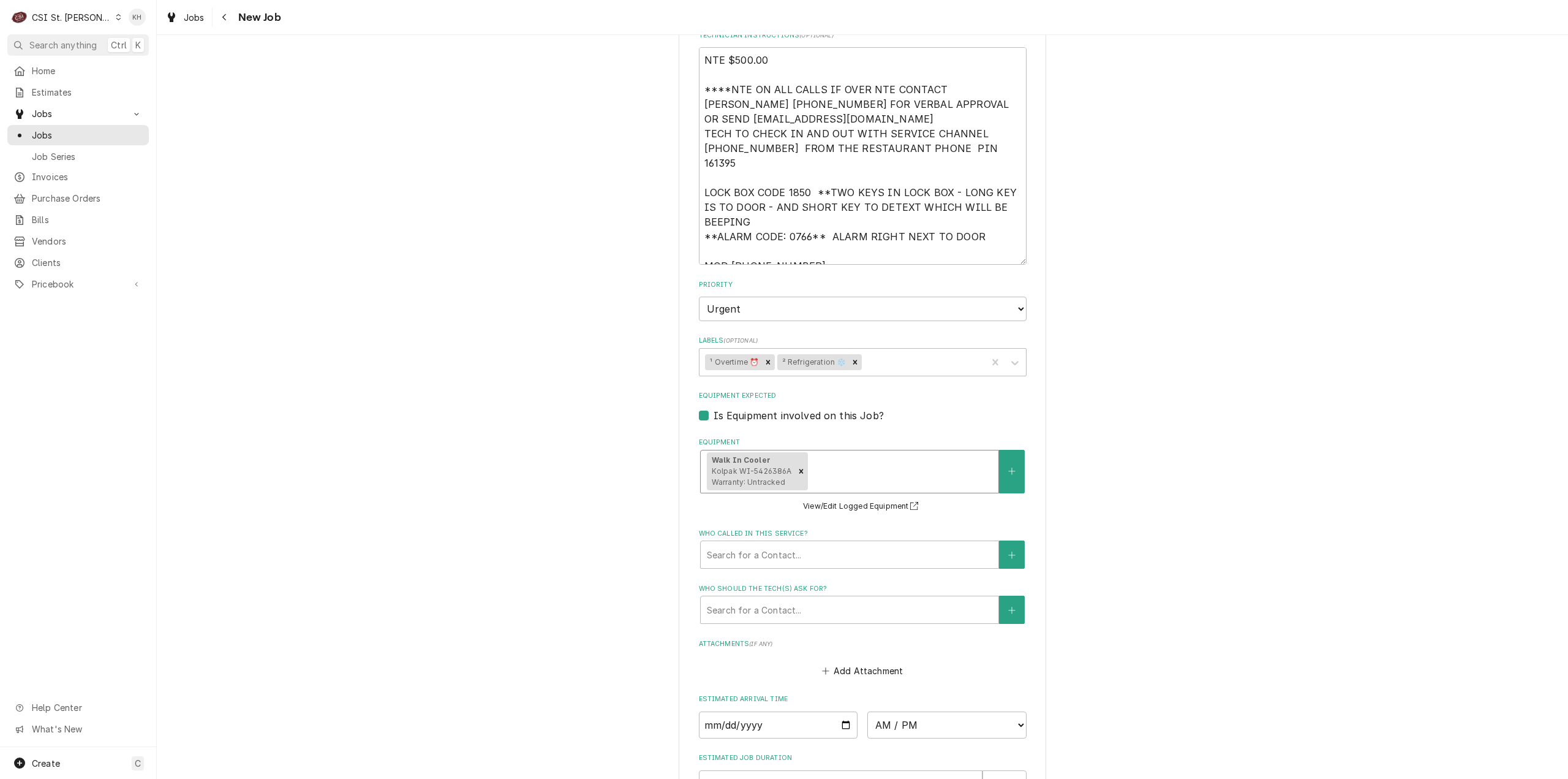
scroll to position [1103, 0]
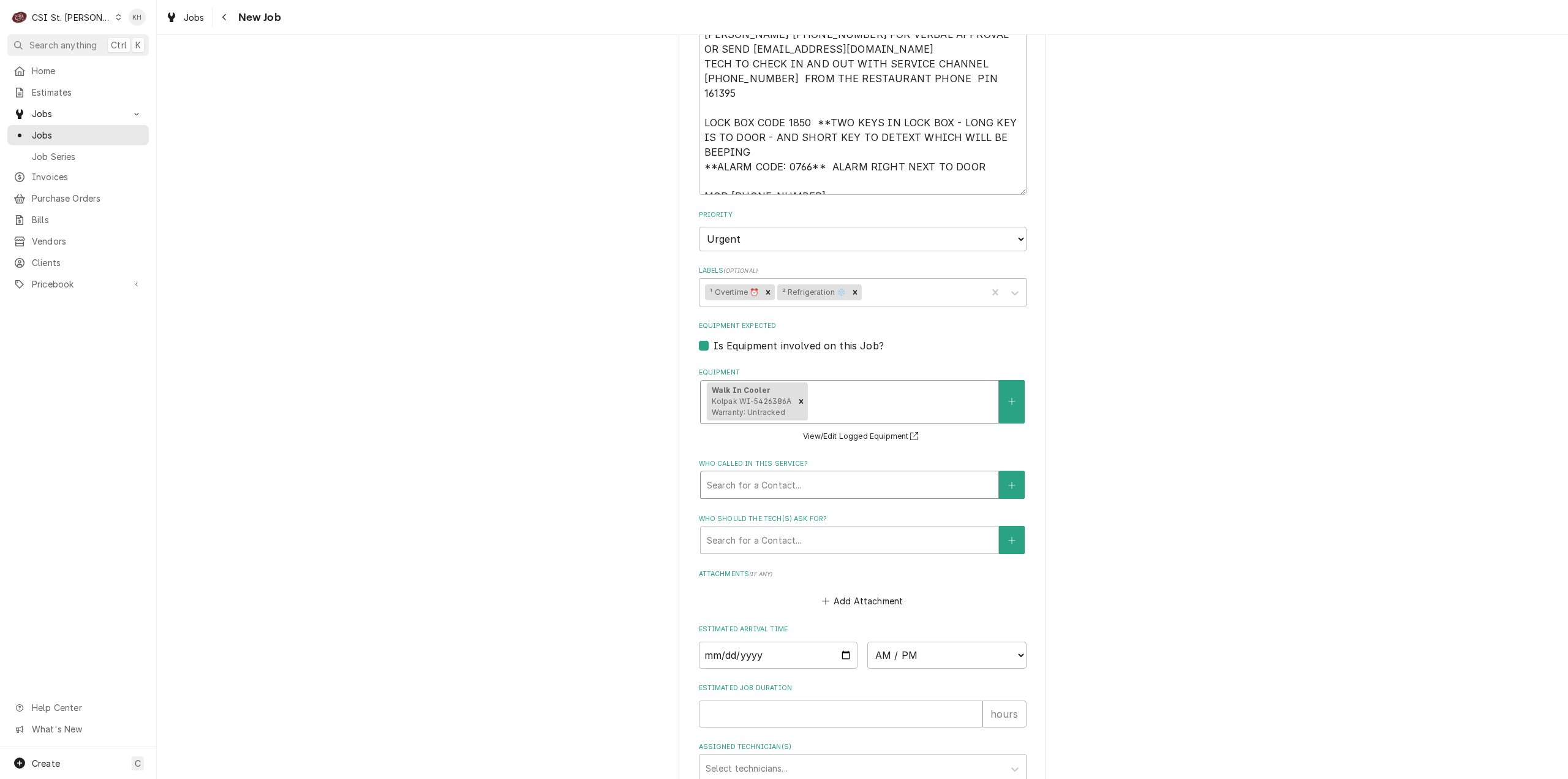
click at [819, 474] on div "Who called in this service?" at bounding box center [849, 485] width 285 height 22
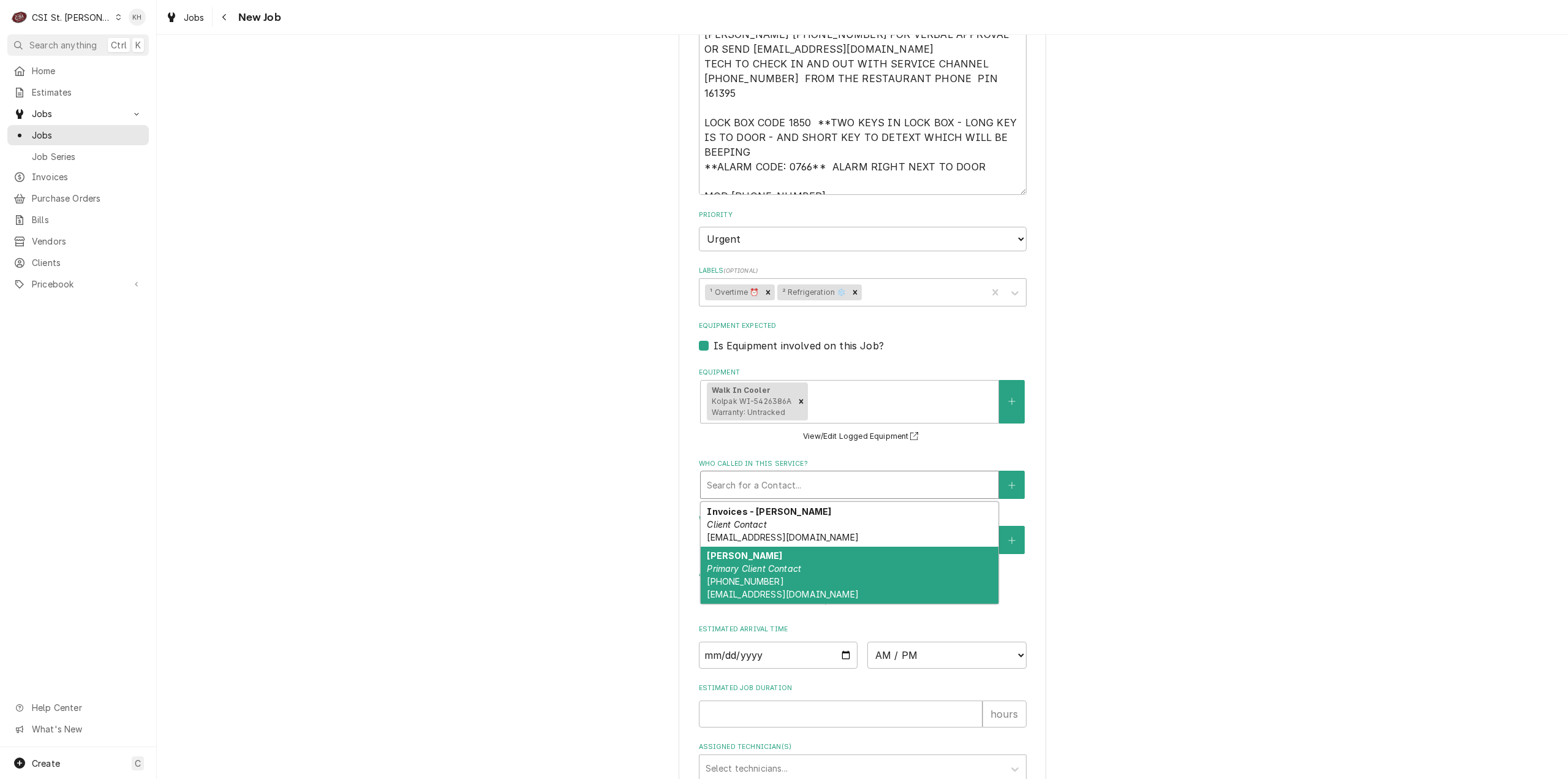
click at [792, 563] on em "Primary Client Contact" at bounding box center [754, 568] width 94 height 11
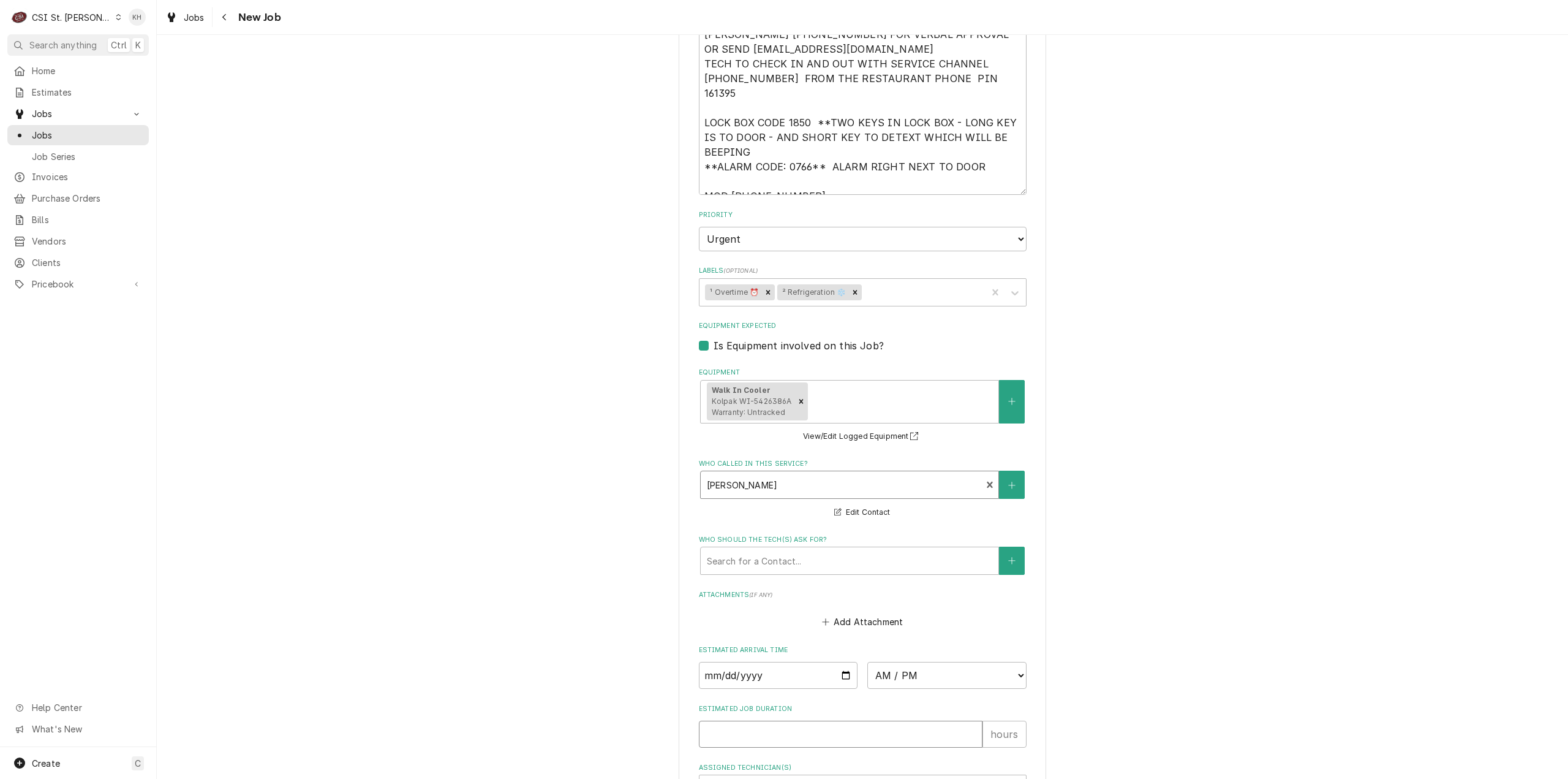
click at [778, 727] on input "Estimated Job Duration" at bounding box center [840, 734] width 283 height 26
type textarea "x"
type input "2"
type textarea "x"
type input "2"
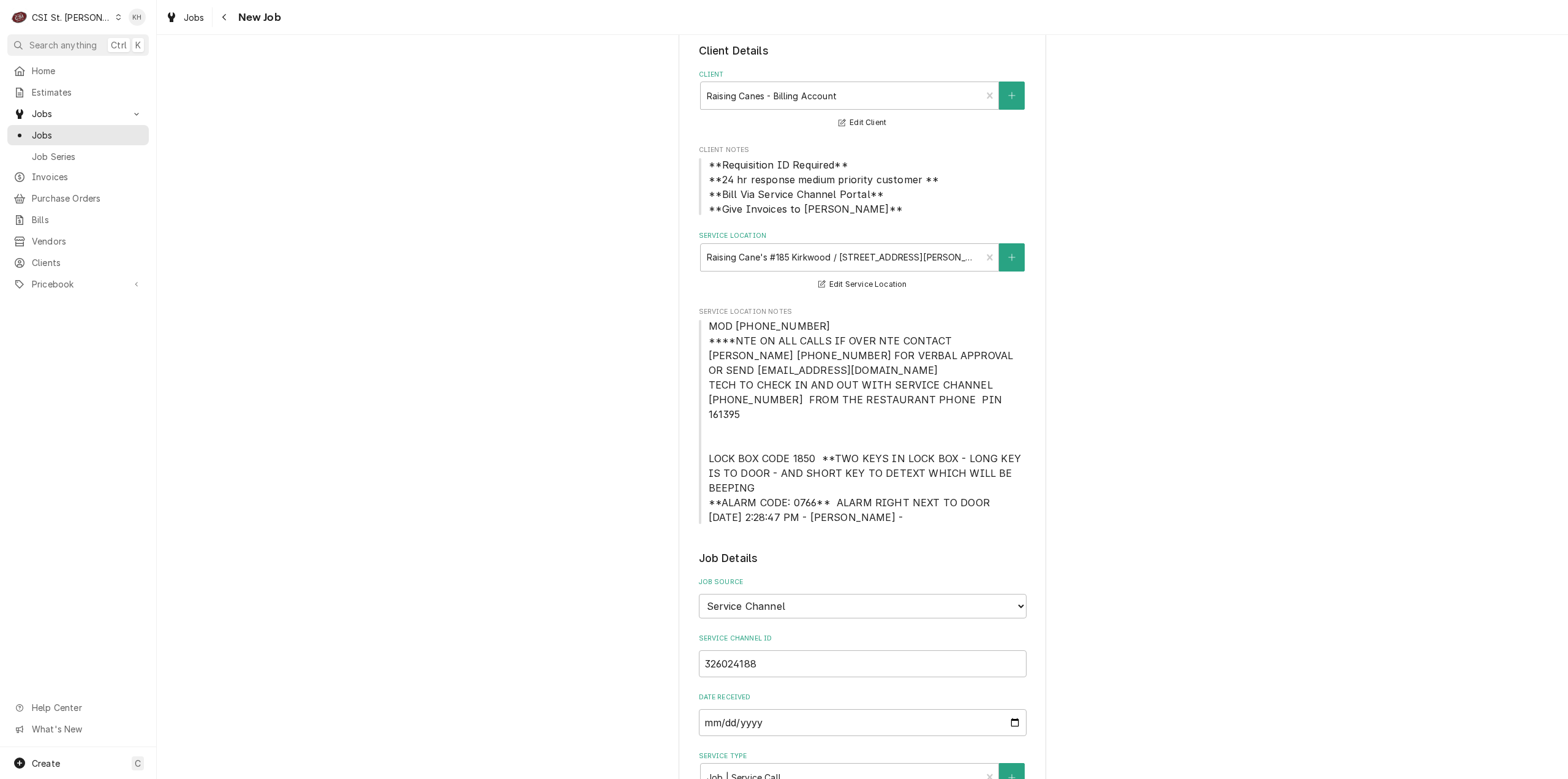
scroll to position [0, 0]
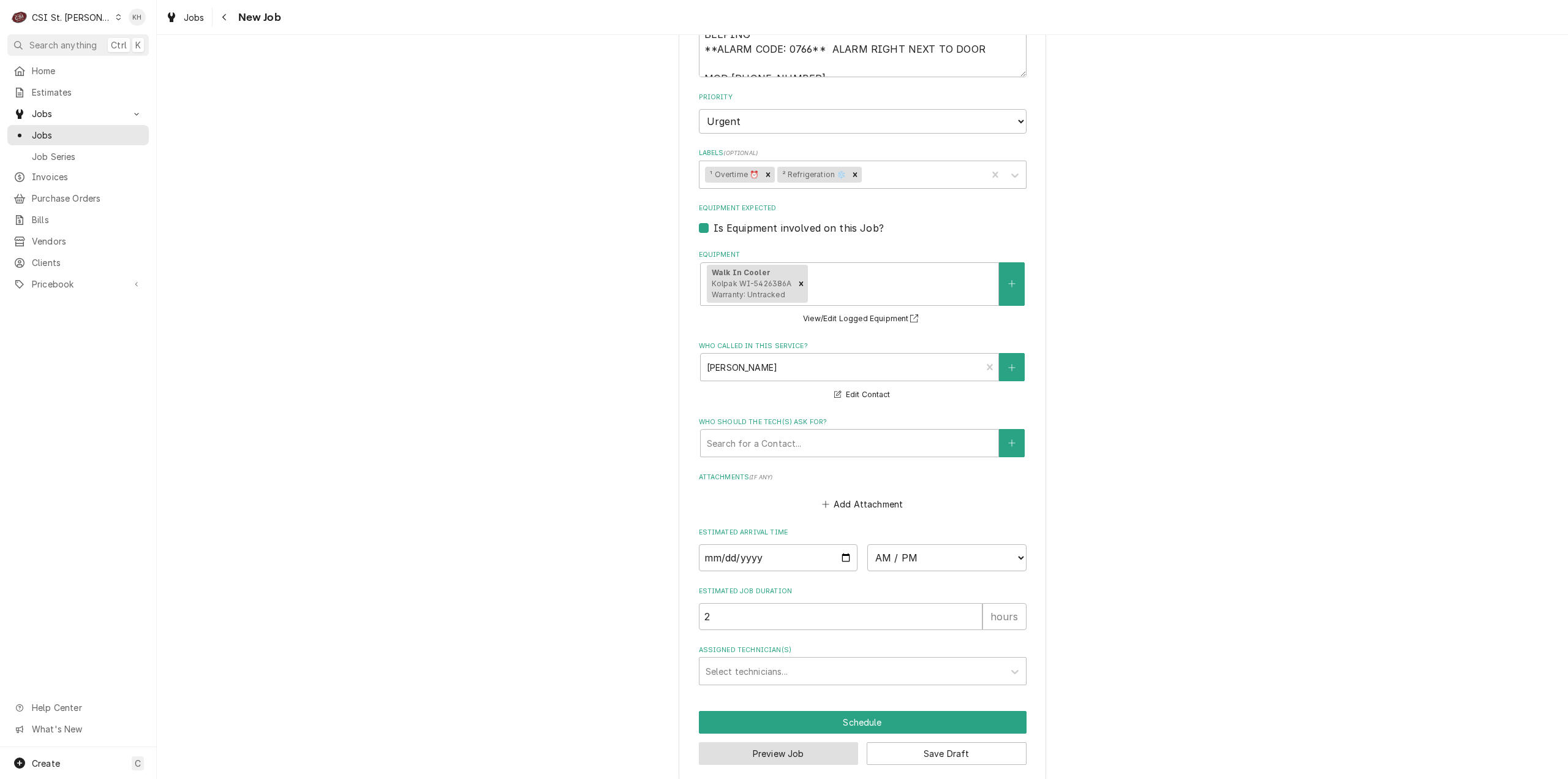
click at [781, 747] on button "Preview Job" at bounding box center [779, 753] width 160 height 23
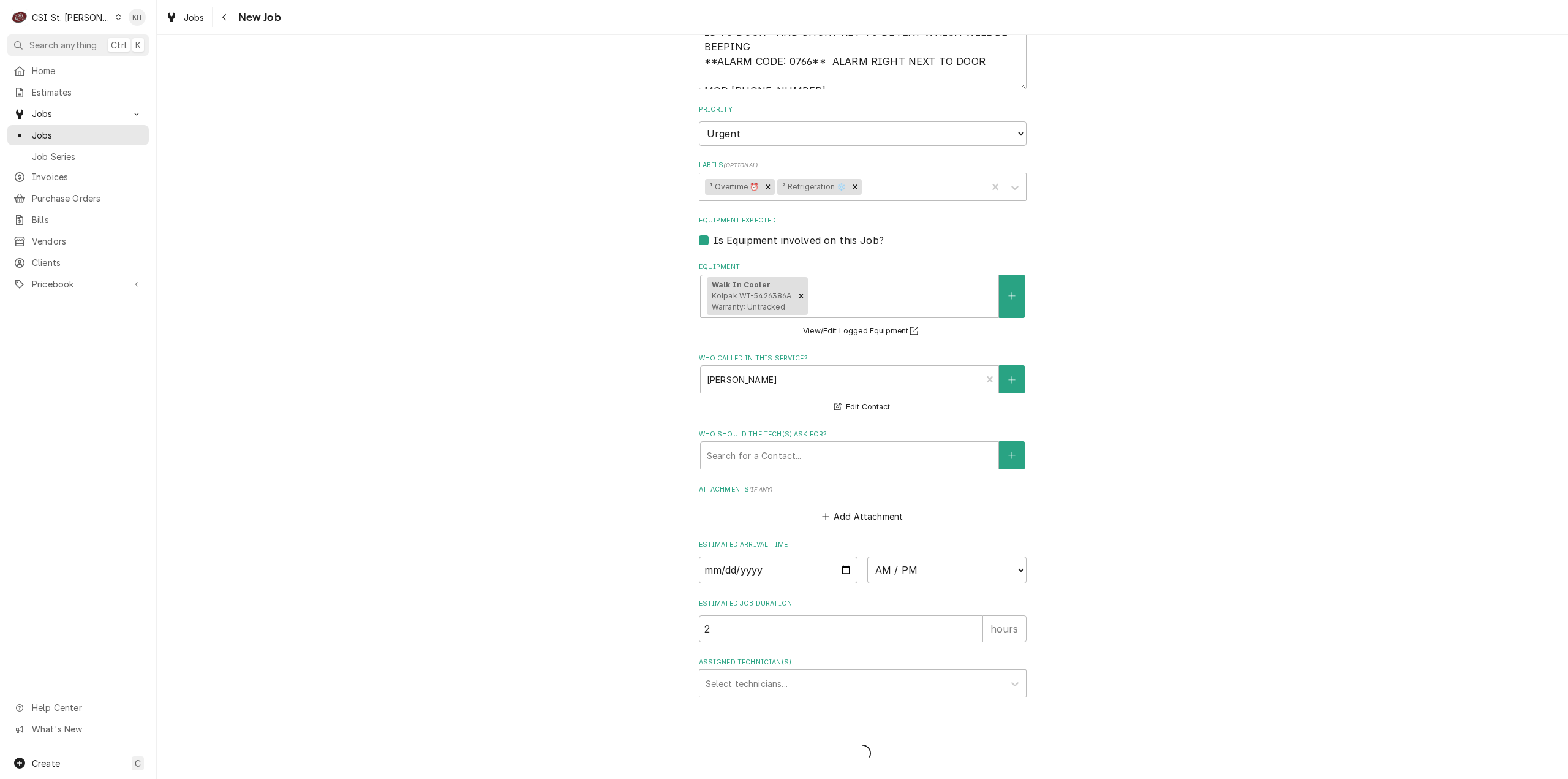
type textarea "x"
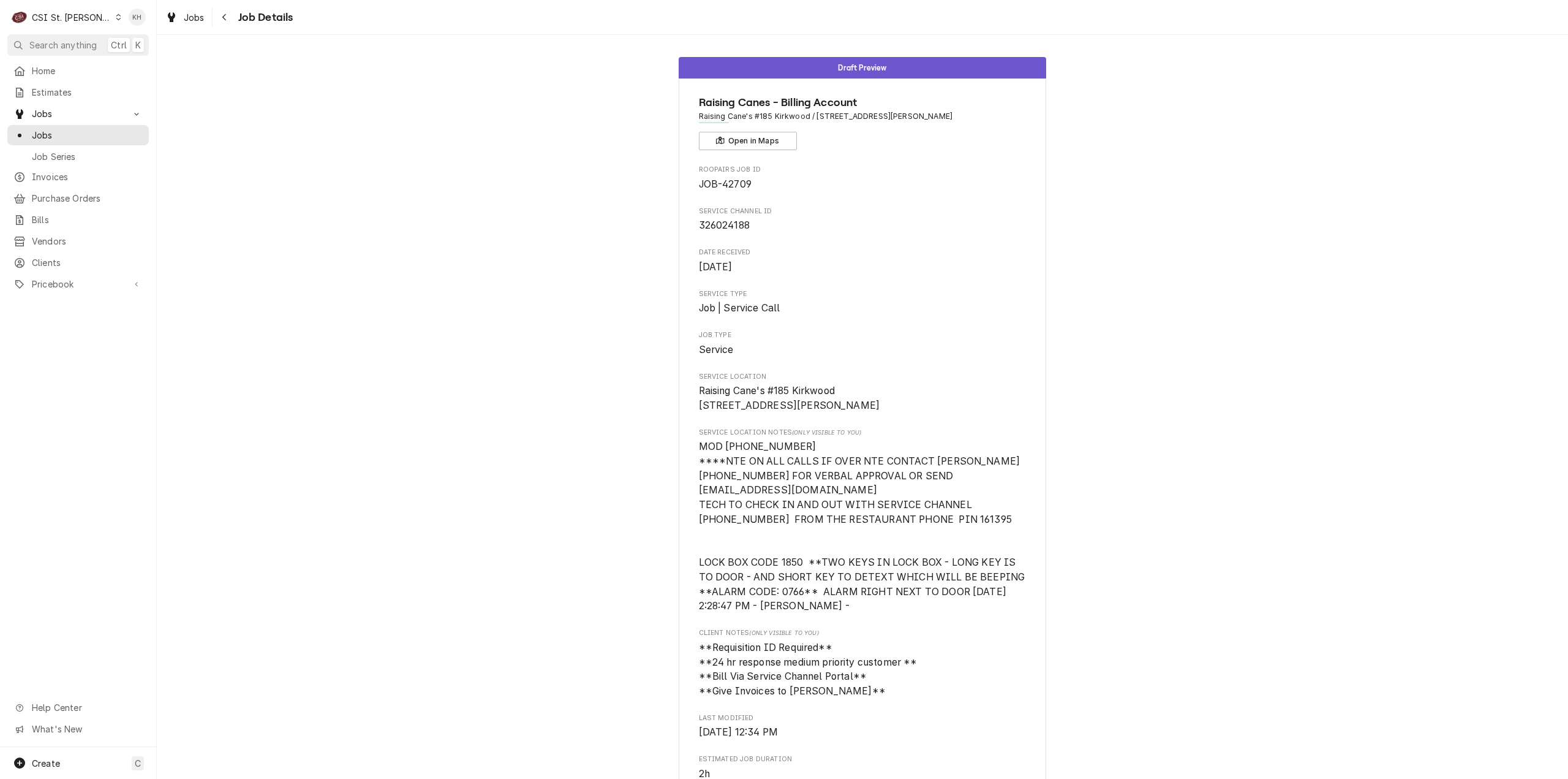
click at [70, 17] on div "CSI St. [PERSON_NAME]" at bounding box center [71, 17] width 79 height 13
click at [129, 22] on div "CSI [US_STATE][GEOGRAPHIC_DATA]" at bounding box center [187, 24] width 162 height 13
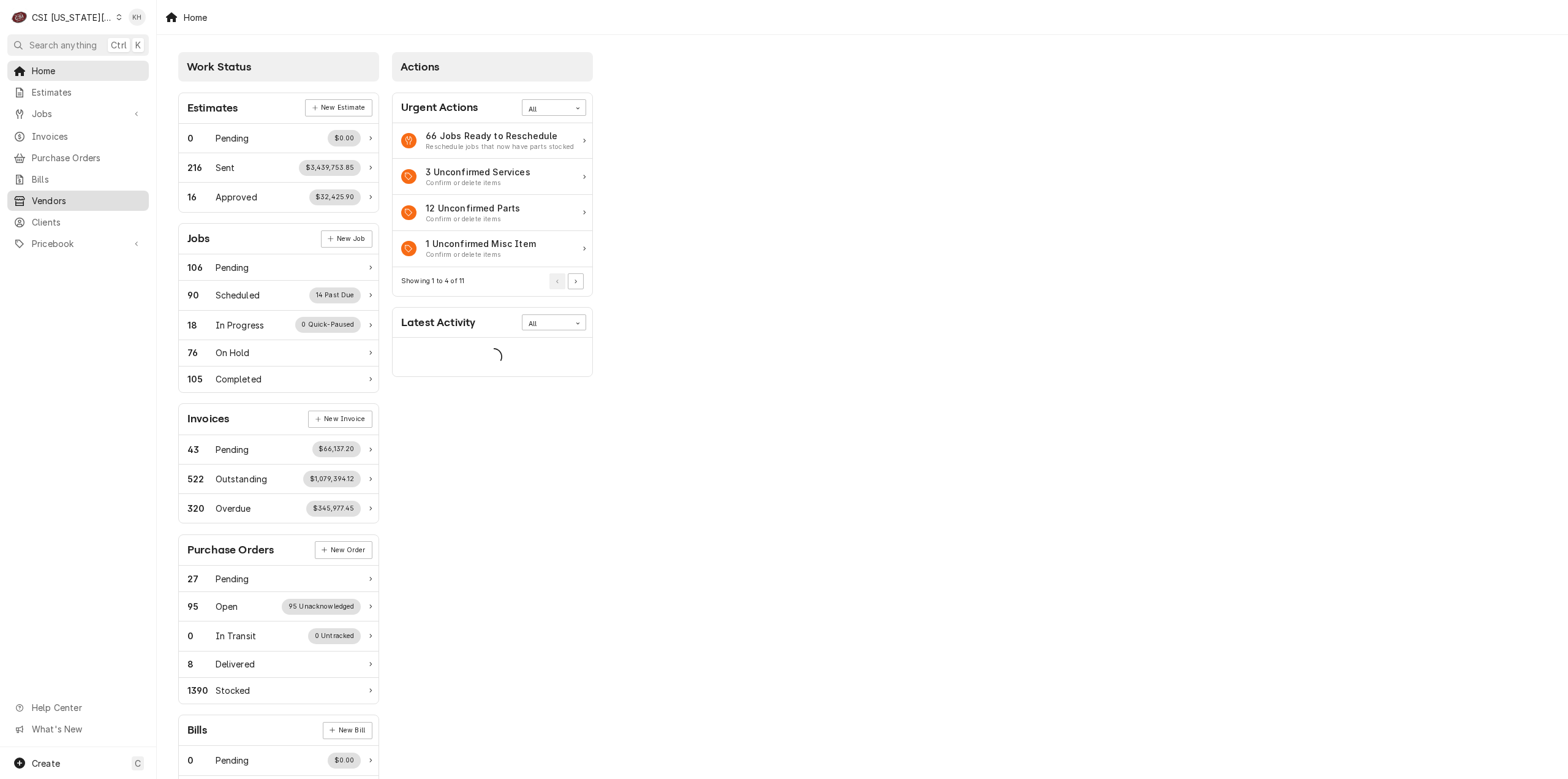
click at [55, 203] on link "Vendors" at bounding box center [77, 200] width 141 height 21
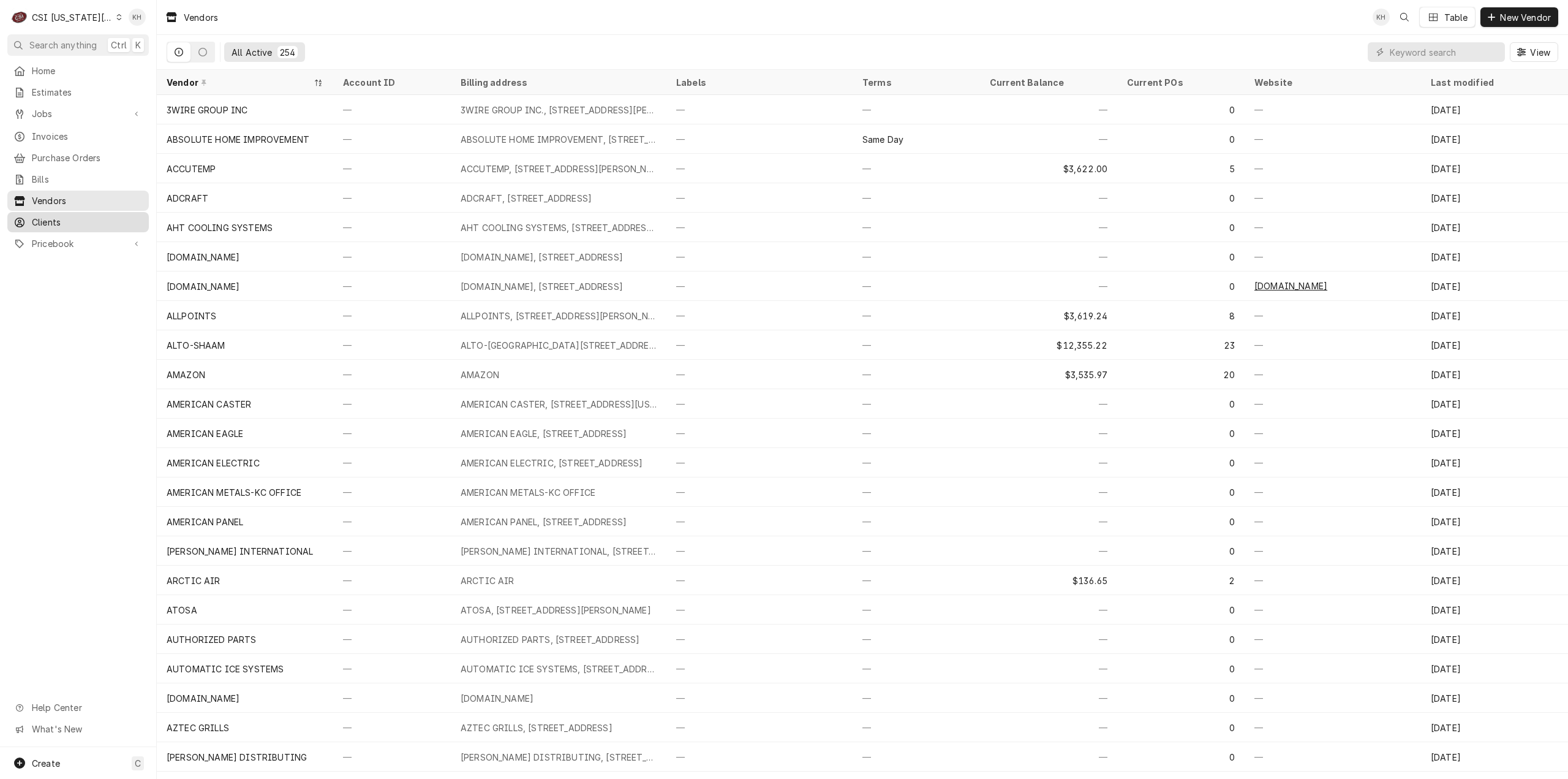
click at [46, 219] on span "Clients" at bounding box center [86, 222] width 111 height 13
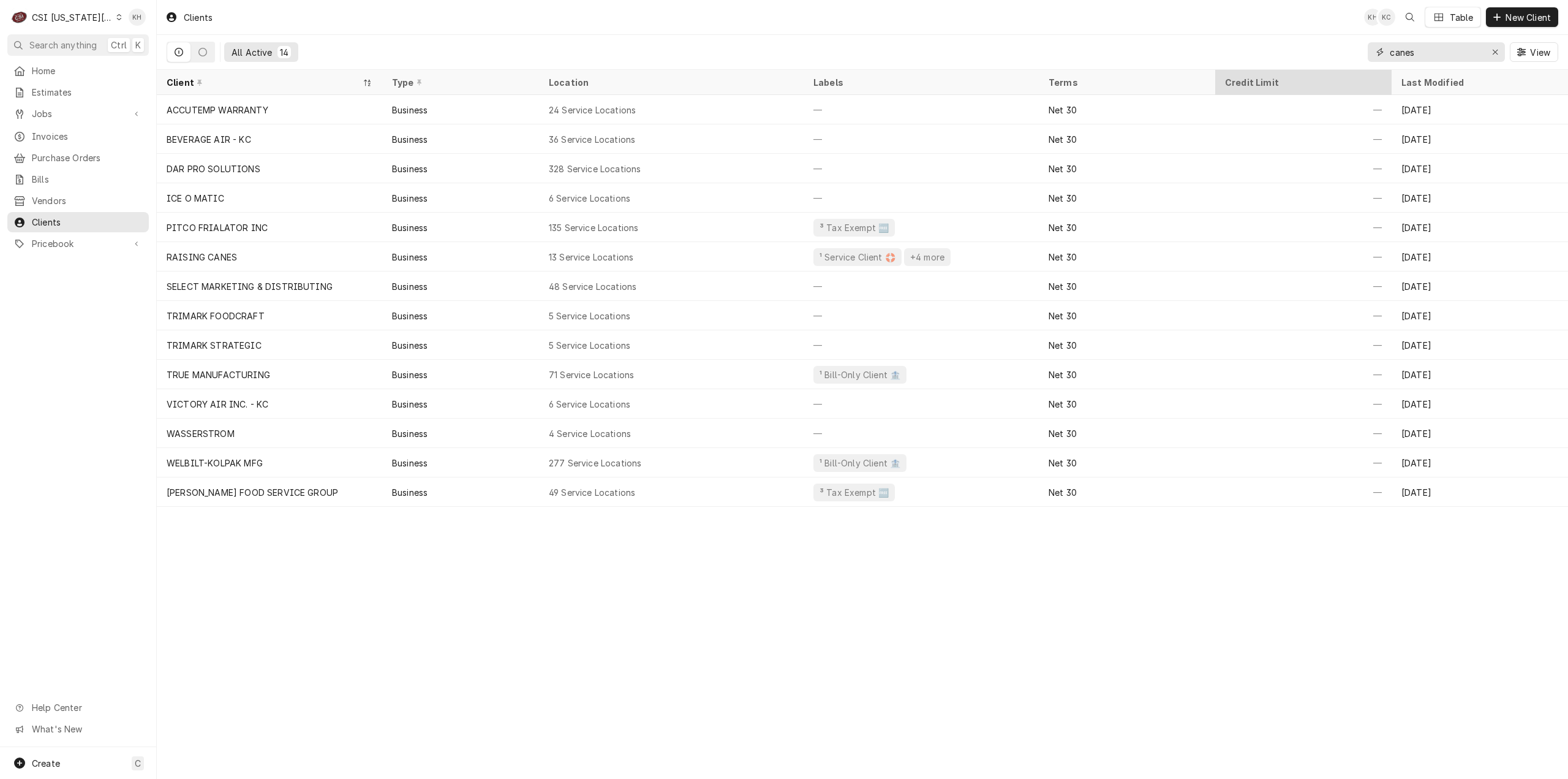
drag, startPoint x: 1403, startPoint y: 57, endPoint x: 1264, endPoint y: 71, distance: 139.7
click at [1264, 71] on div "Clients KH KC Table New Client All Active 14 canes View Client Type Location La…" at bounding box center [862, 390] width 1411 height 779
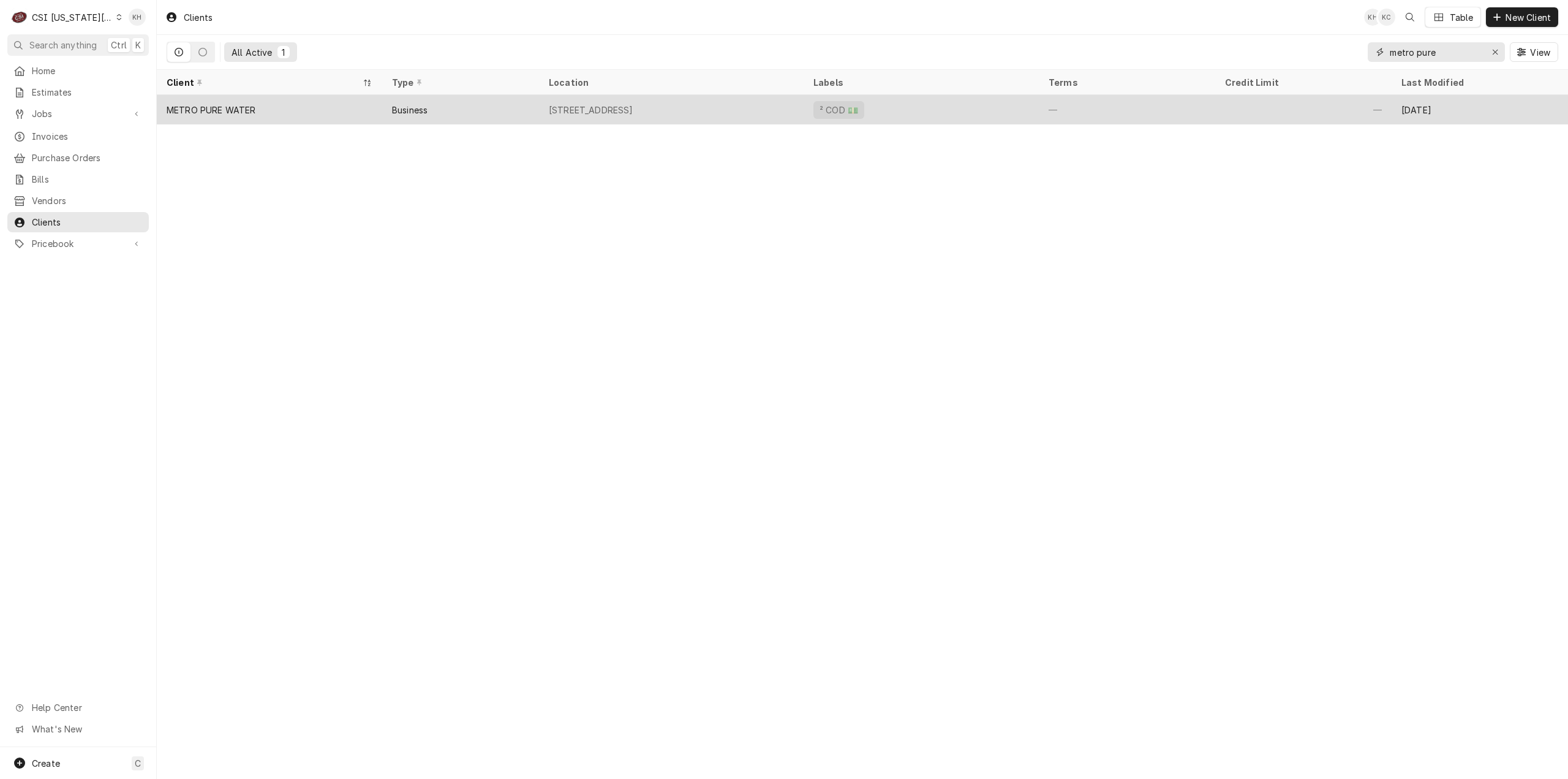
type input "metro pure"
click at [569, 104] on div "[STREET_ADDRESS]" at bounding box center [591, 110] width 84 height 13
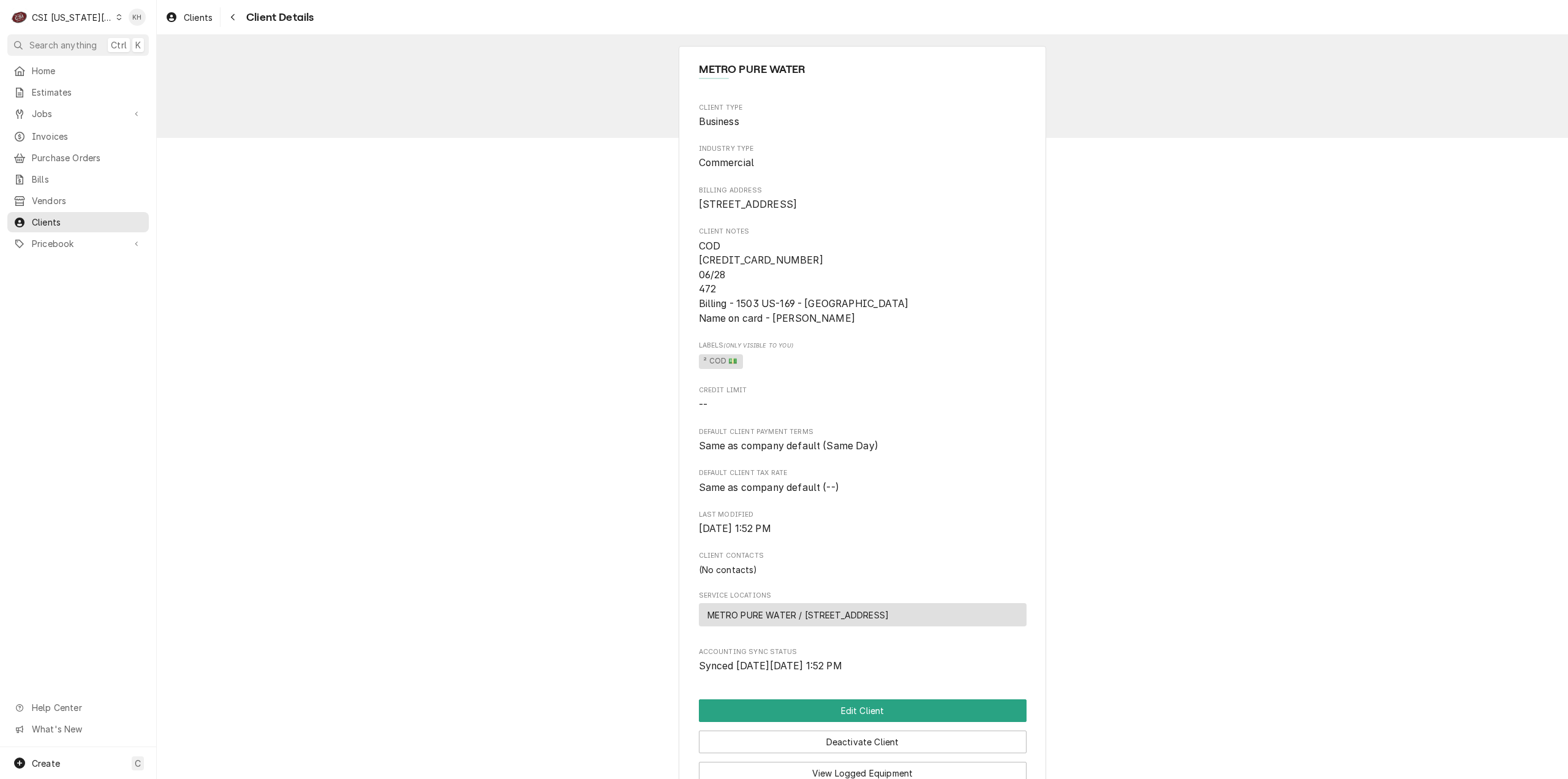
scroll to position [182, 0]
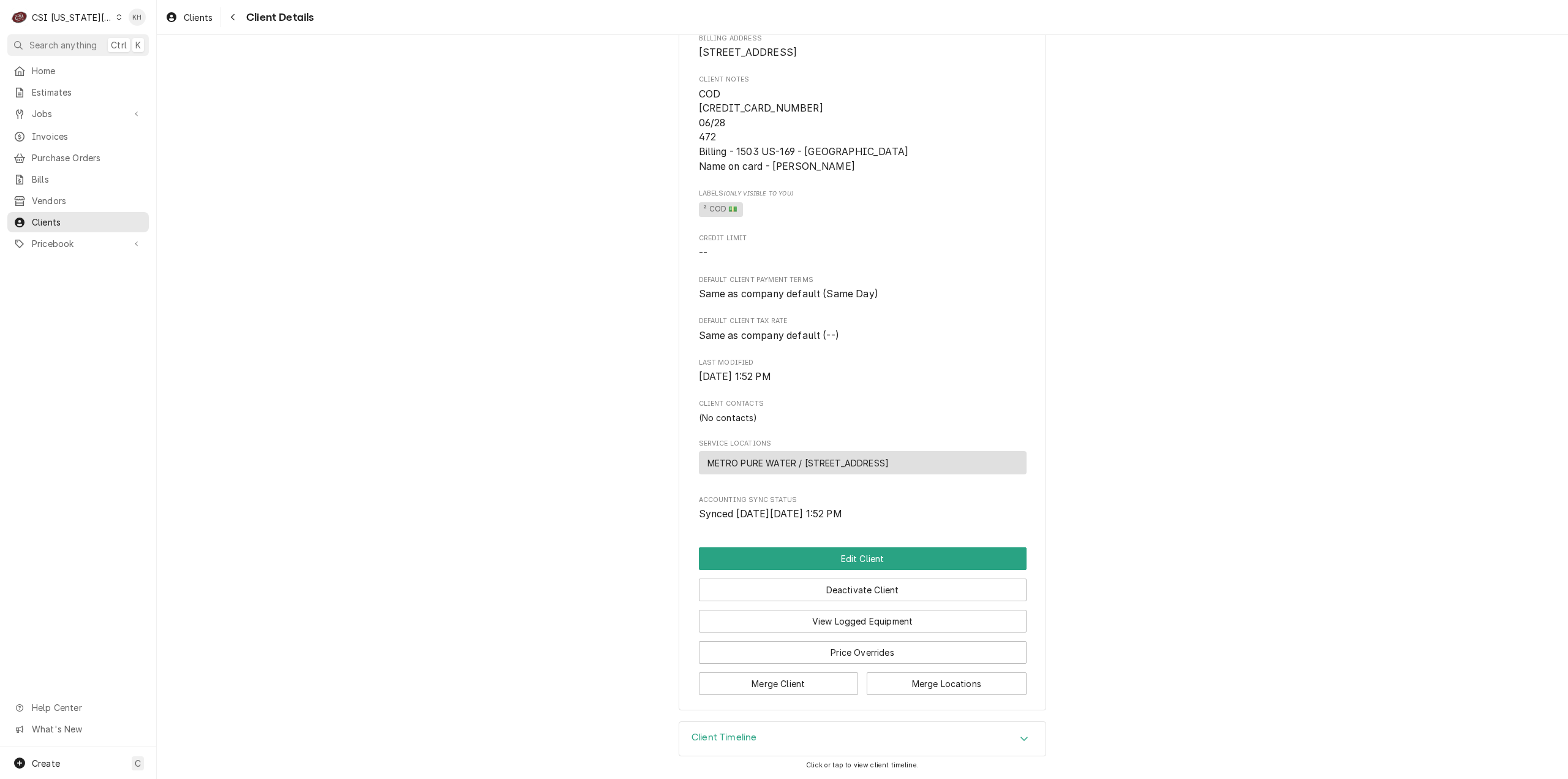
drag, startPoint x: 949, startPoint y: 464, endPoint x: 696, endPoint y: 464, distance: 253.0
click at [699, 464] on div "METRO PURE WATER / [STREET_ADDRESS]" at bounding box center [863, 463] width 328 height 24
copy span "METRO PURE WATER / [STREET_ADDRESS]"
click at [46, 217] on span "Clients" at bounding box center [86, 222] width 111 height 13
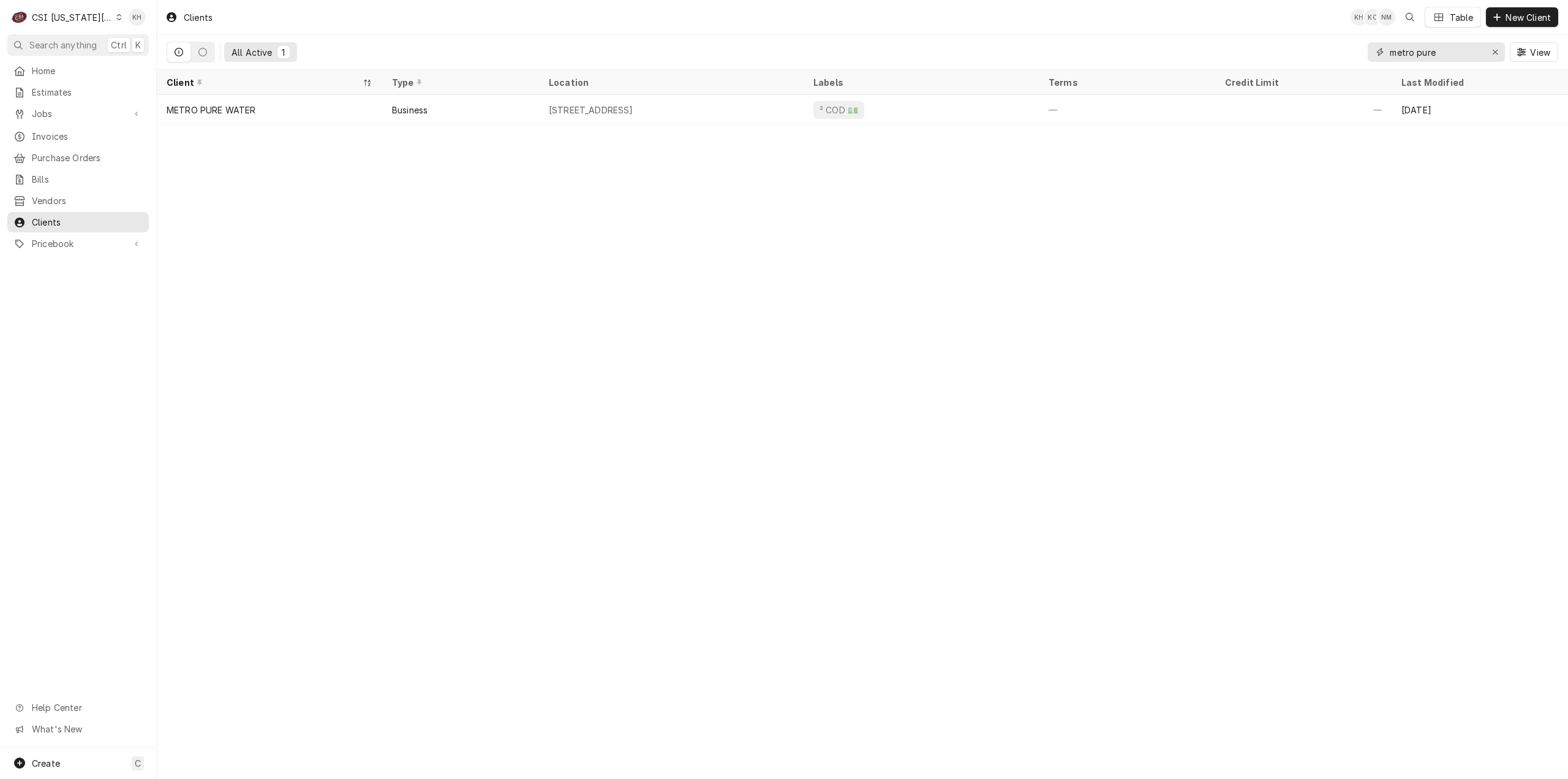
drag, startPoint x: 1454, startPoint y: 48, endPoint x: 1251, endPoint y: 26, distance: 204.2
click at [1251, 25] on div "Clients KH KC NM Table New Client All Active 1 metro pure View" at bounding box center [862, 34] width 1411 height 70
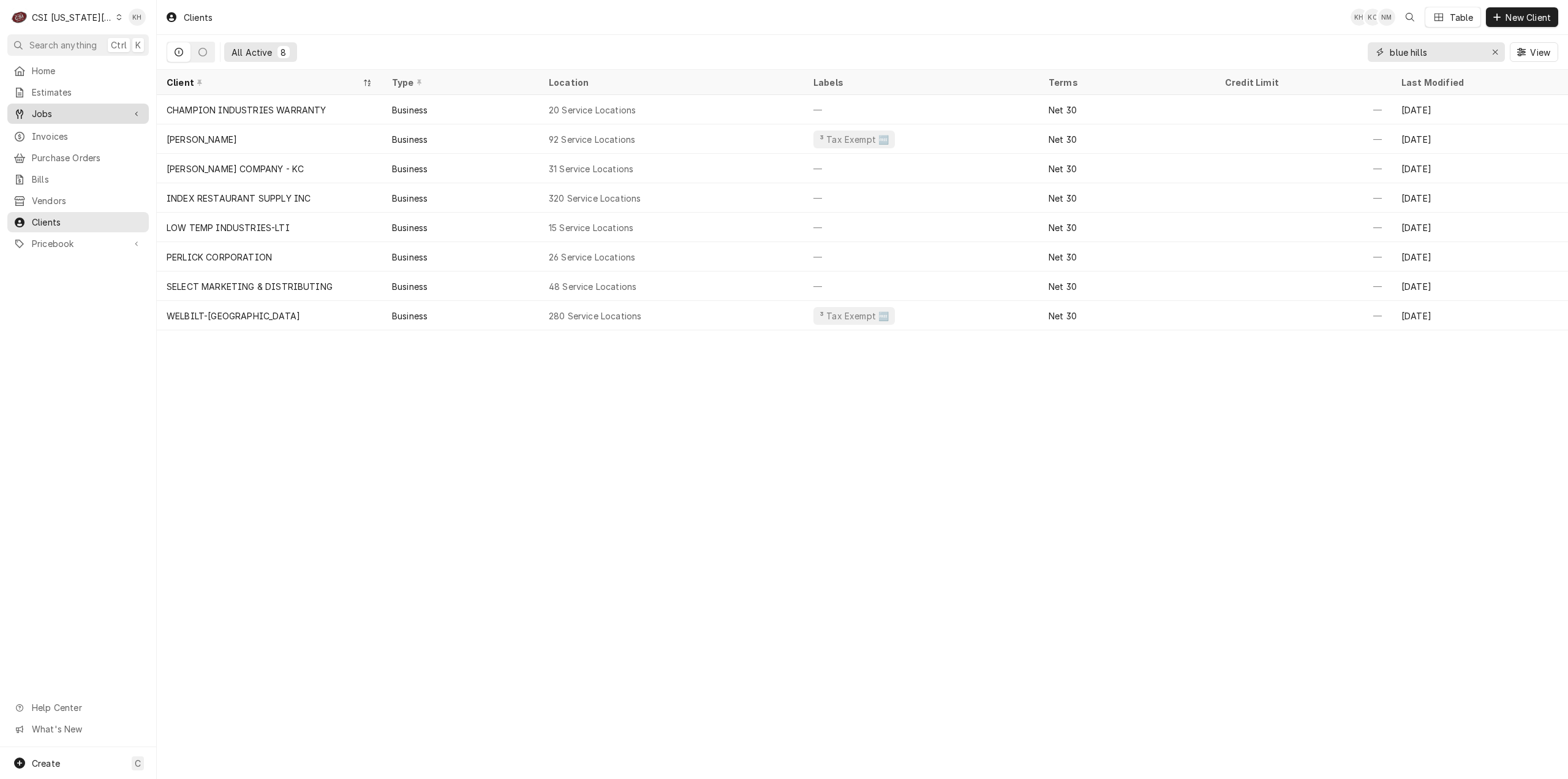
type input "blue hills"
click at [78, 107] on span "Jobs" at bounding box center [77, 113] width 92 height 13
drag, startPoint x: 64, startPoint y: 136, endPoint x: 58, endPoint y: 153, distance: 18.0
click at [63, 136] on span "Jobs" at bounding box center [86, 134] width 111 height 13
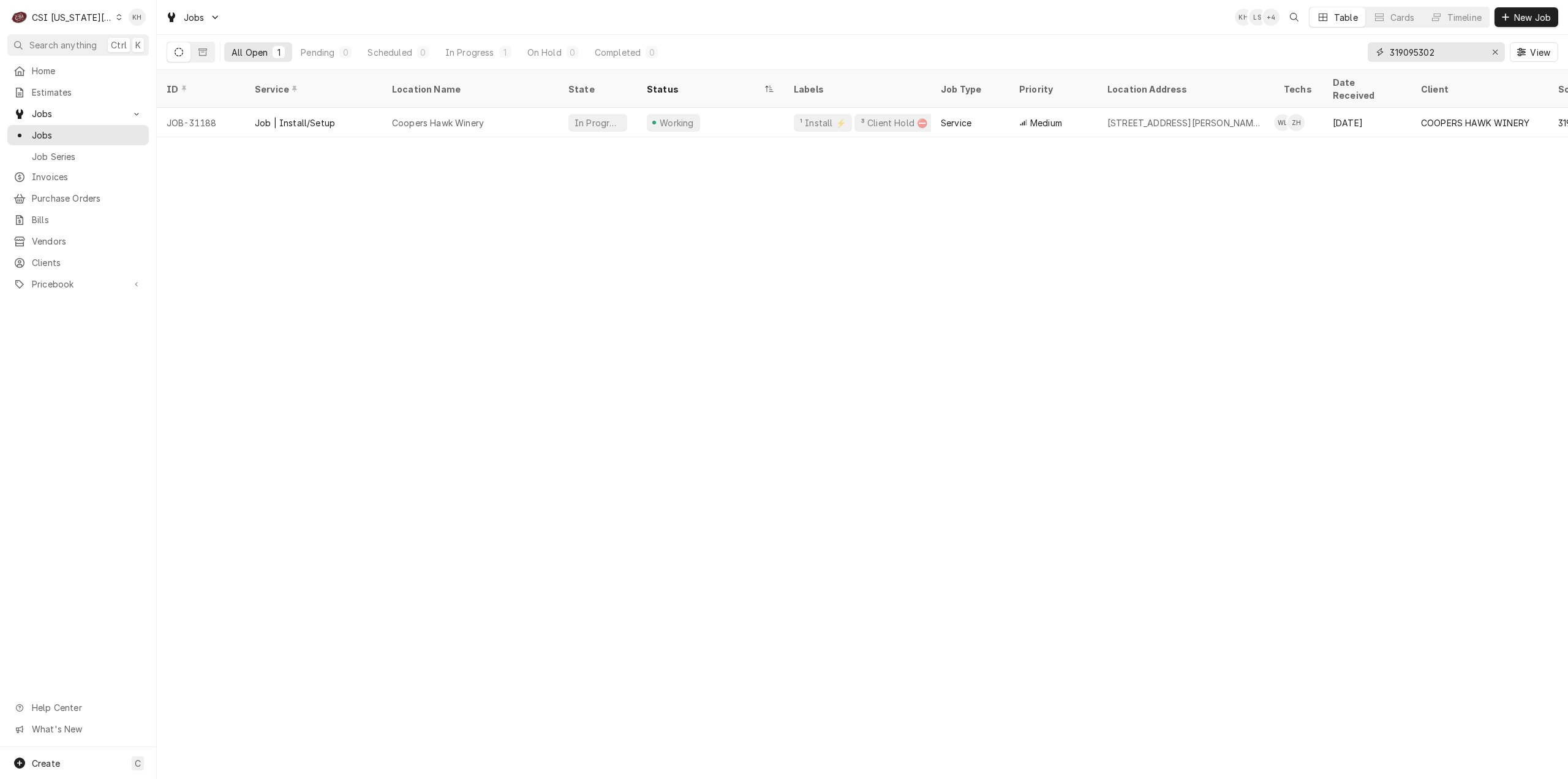
drag, startPoint x: 1448, startPoint y: 58, endPoint x: 1249, endPoint y: 58, distance: 199.0
click at [1250, 57] on div "All Open 1 Pending 0 Scheduled 0 In Progress 1 On Hold 0 Completed 0 319095302 …" at bounding box center [862, 52] width 1391 height 34
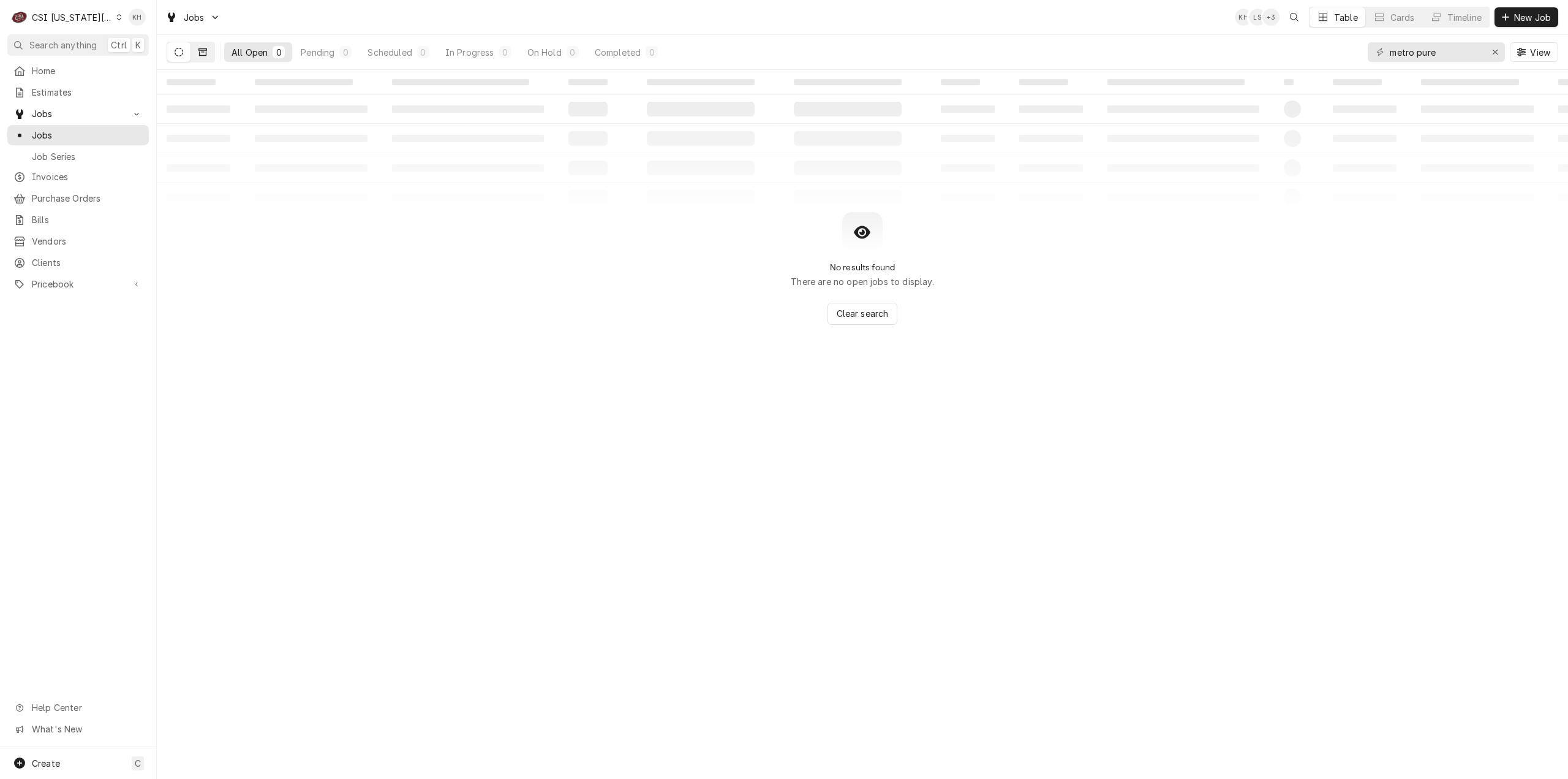
click at [203, 51] on icon "Dynamic Content Wrapper" at bounding box center [202, 52] width 9 height 9
drag, startPoint x: 1446, startPoint y: 55, endPoint x: 1293, endPoint y: 51, distance: 153.1
click at [1293, 50] on div "All Closed 0 Finalized 0 Cancelled 0 metro pure View" at bounding box center [862, 52] width 1391 height 34
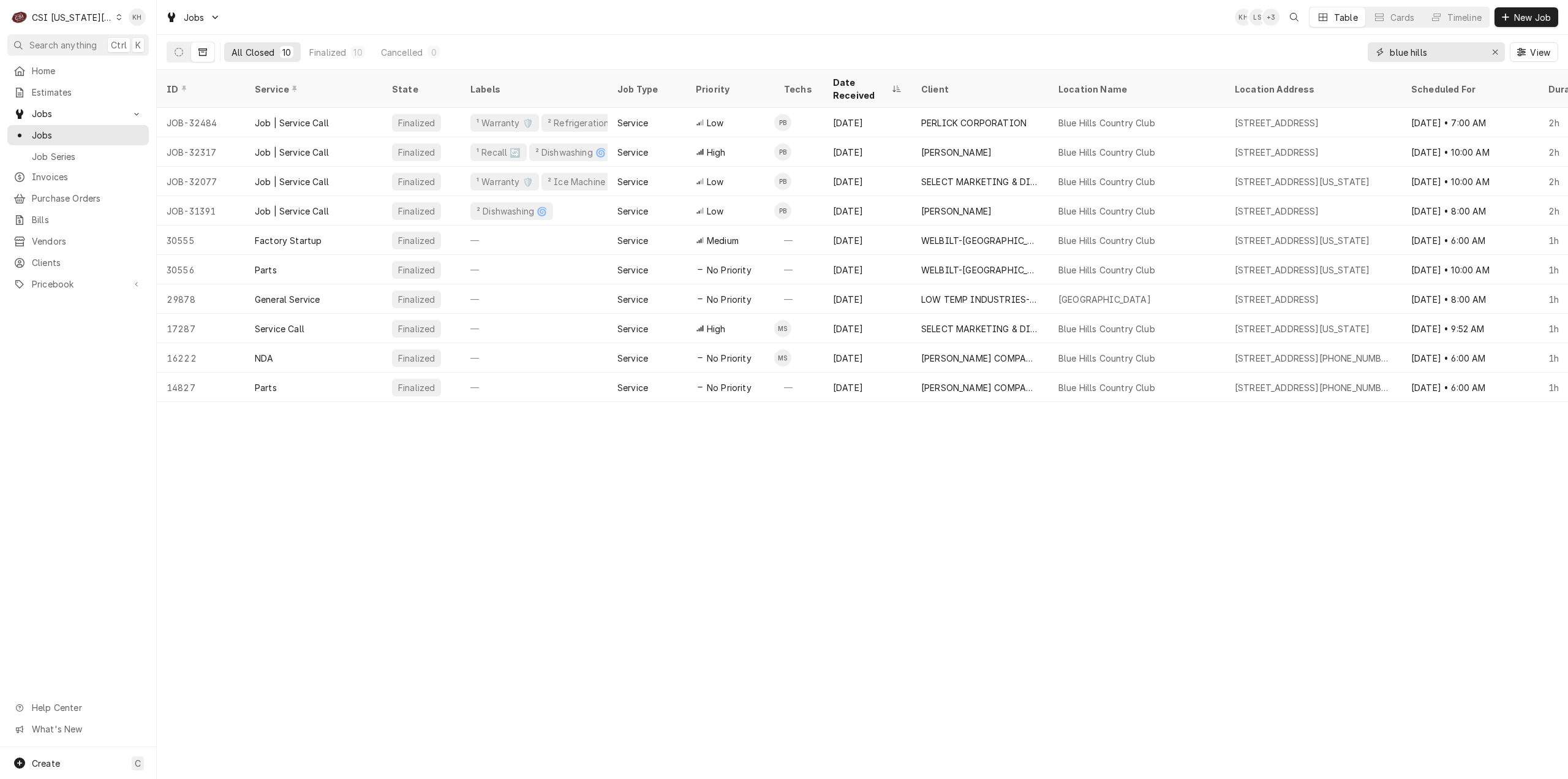
type input "blue hills"
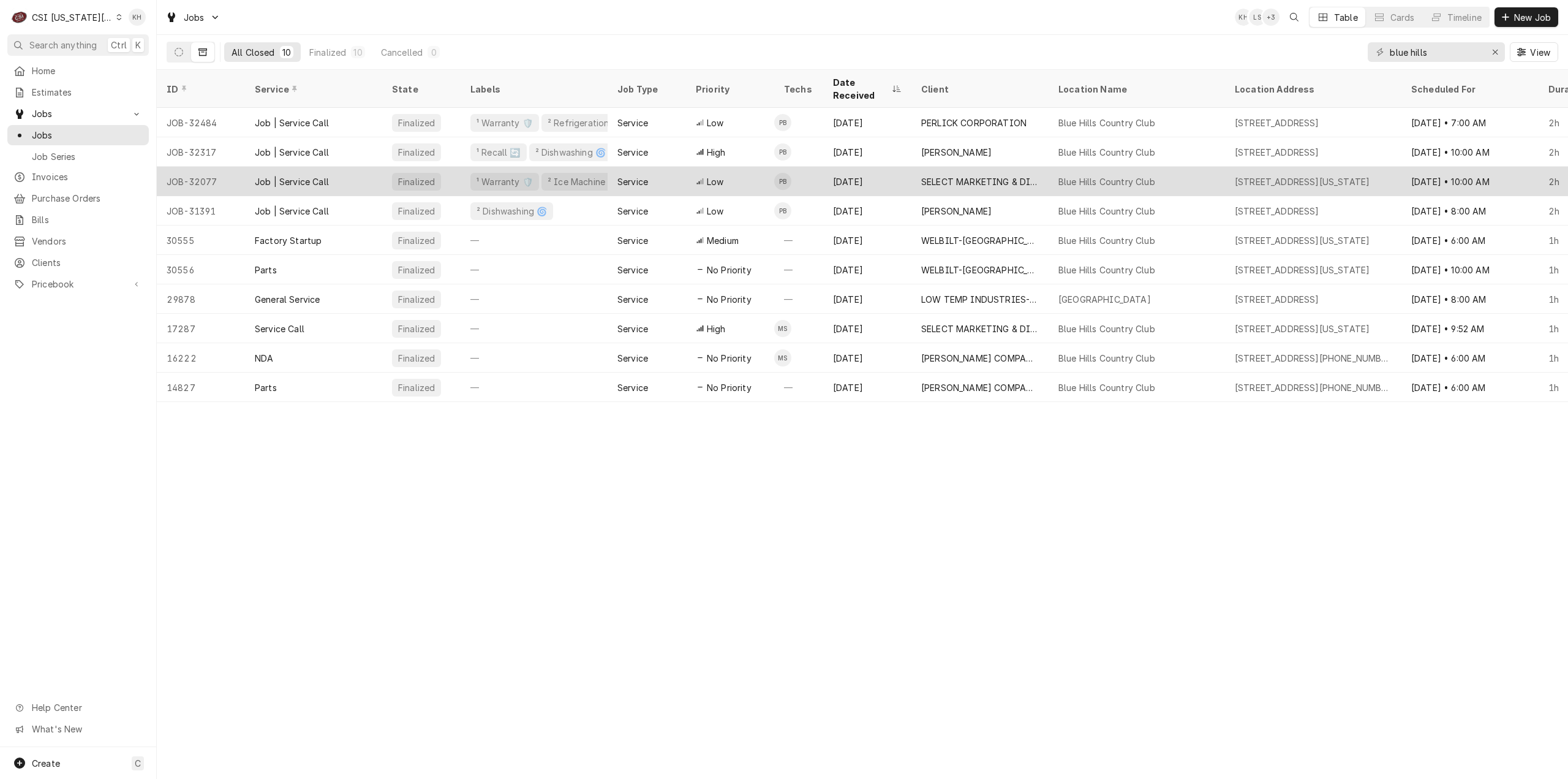
click at [357, 167] on div "Job | Service Call" at bounding box center [314, 182] width 137 height 29
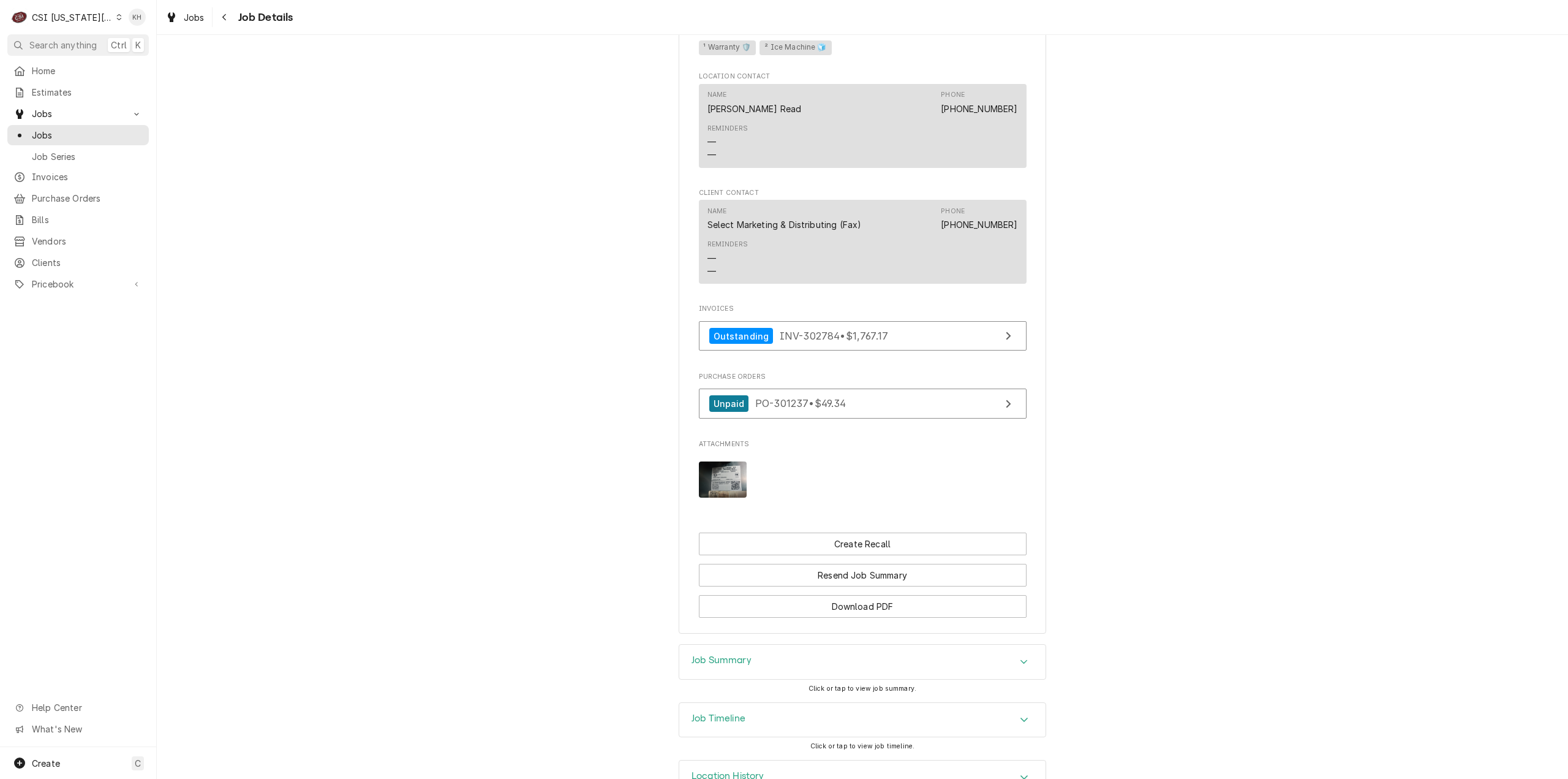
scroll to position [1218, 0]
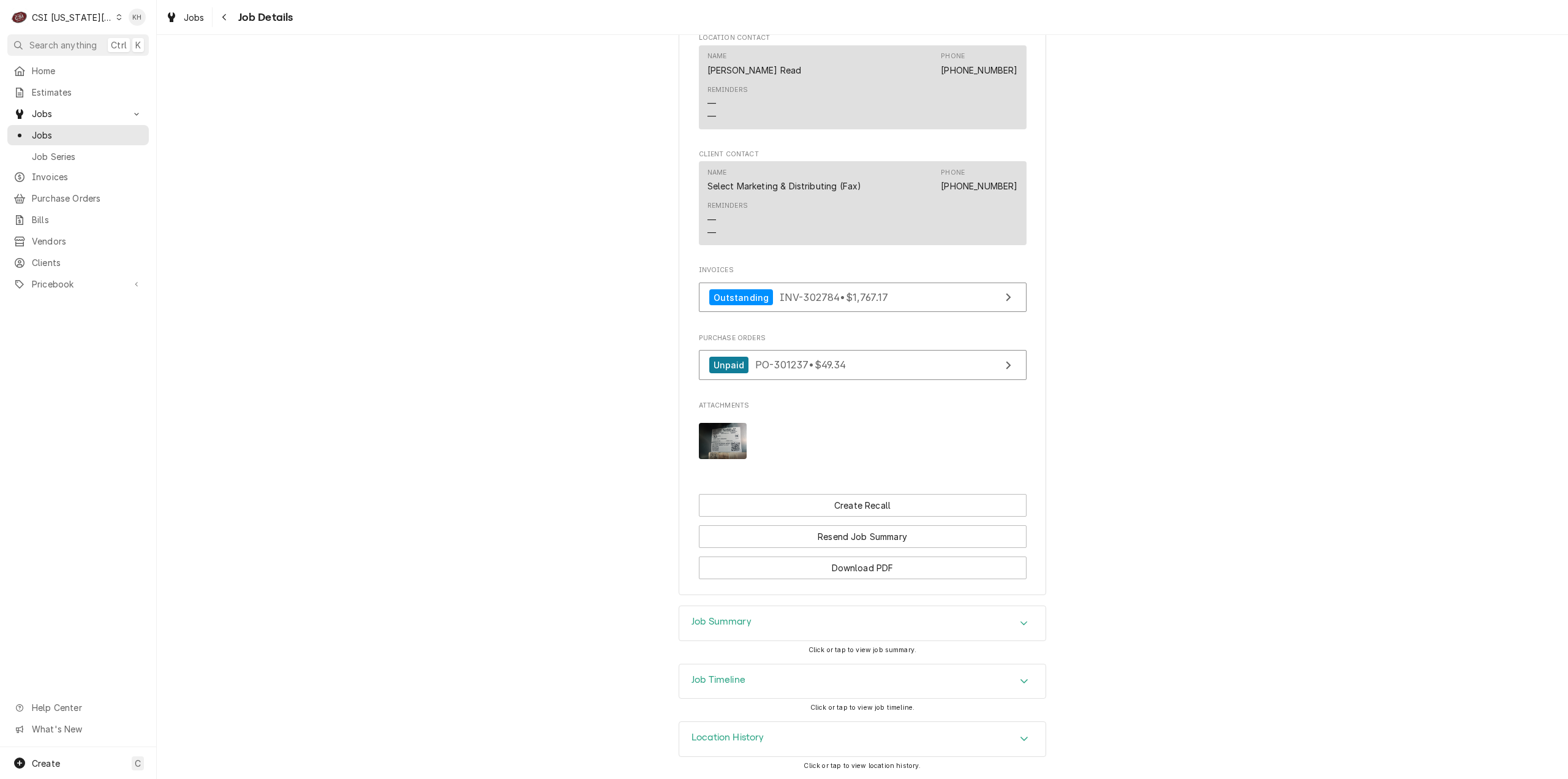
click at [792, 625] on div "Job Summary" at bounding box center [863, 623] width 367 height 34
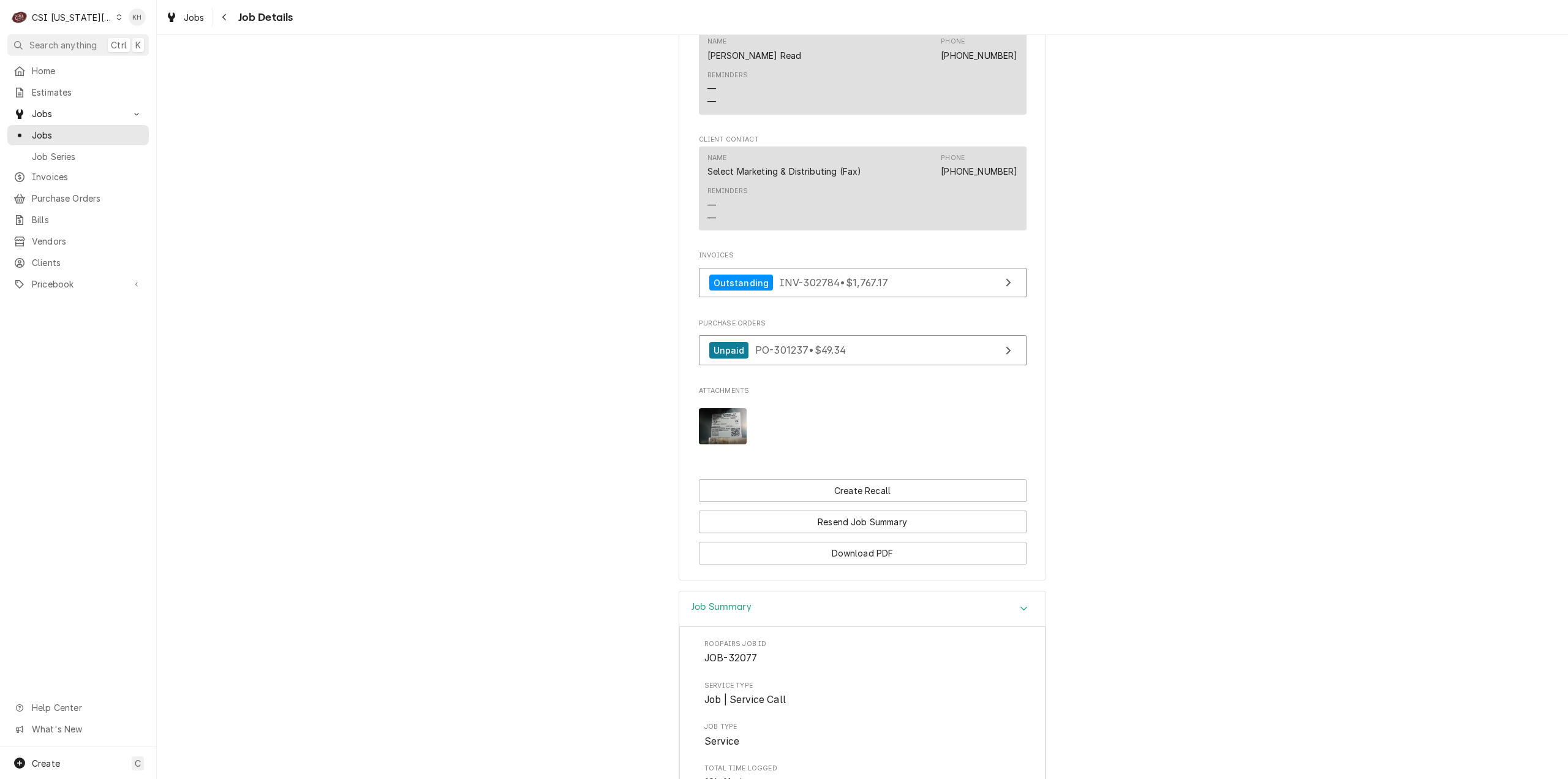
click at [792, 625] on div "Job Summary" at bounding box center [863, 609] width 367 height 35
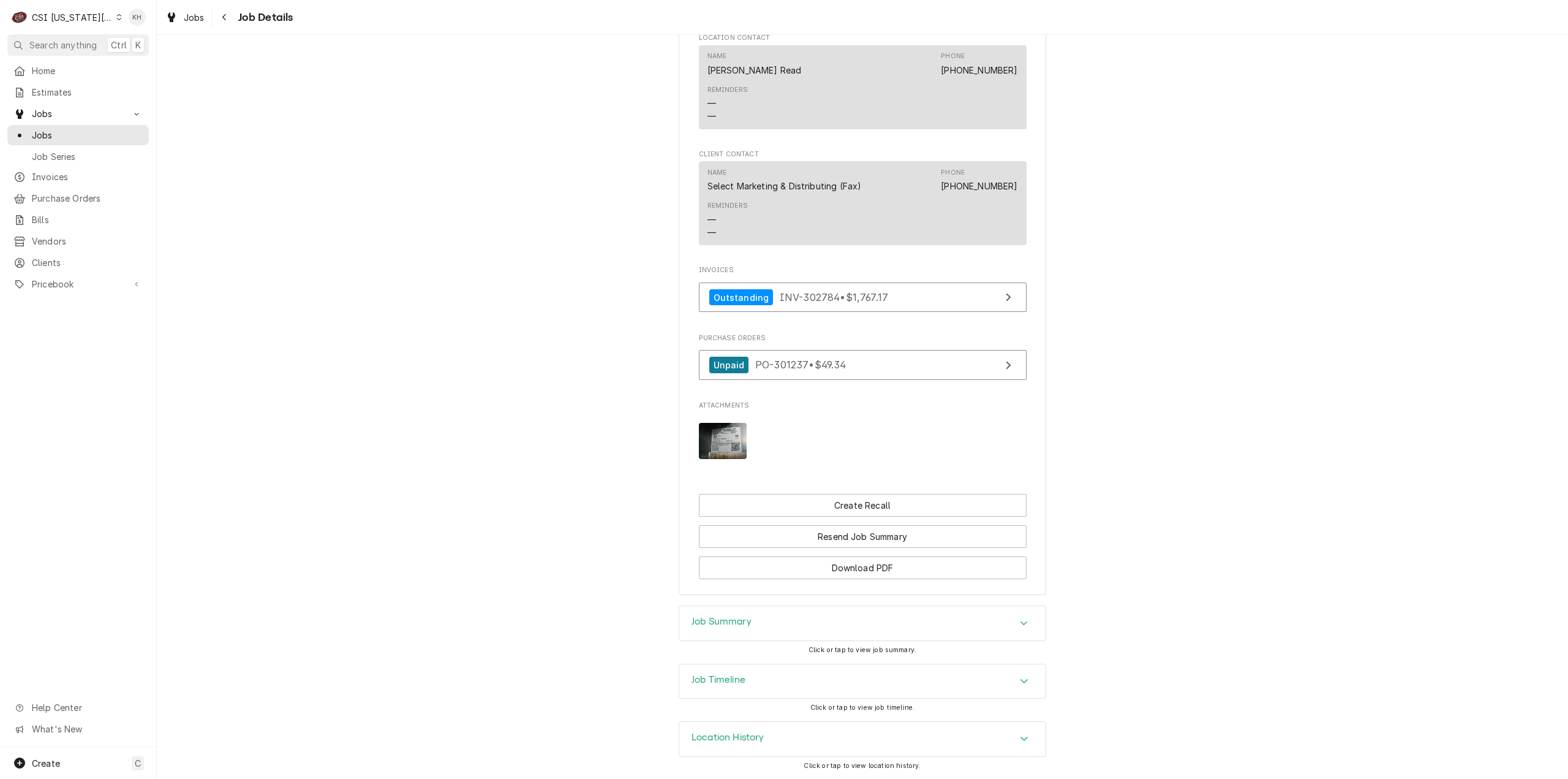
click at [782, 678] on div "Job Timeline" at bounding box center [863, 681] width 367 height 34
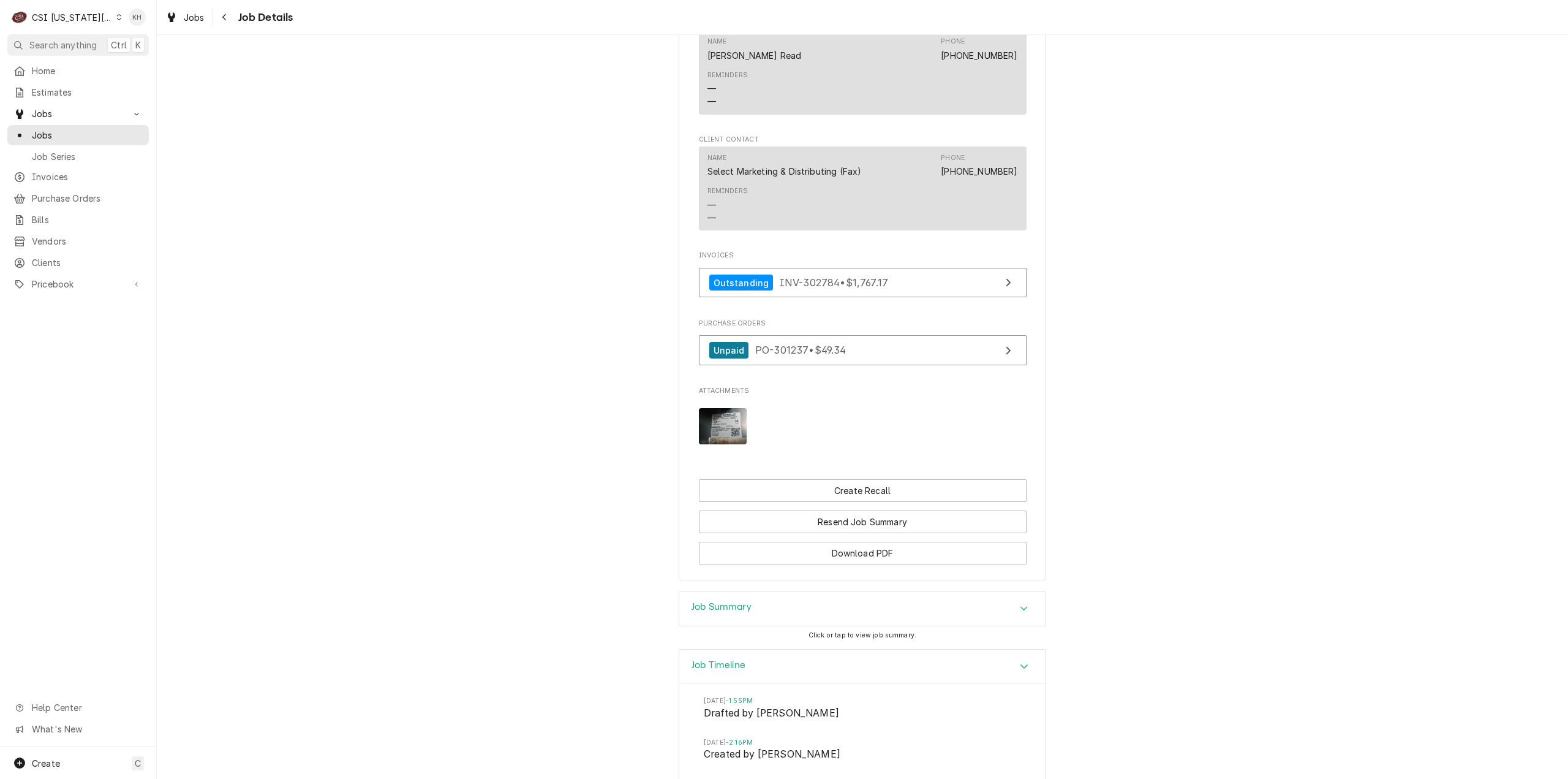
click at [782, 679] on div "Job Timeline" at bounding box center [863, 667] width 367 height 35
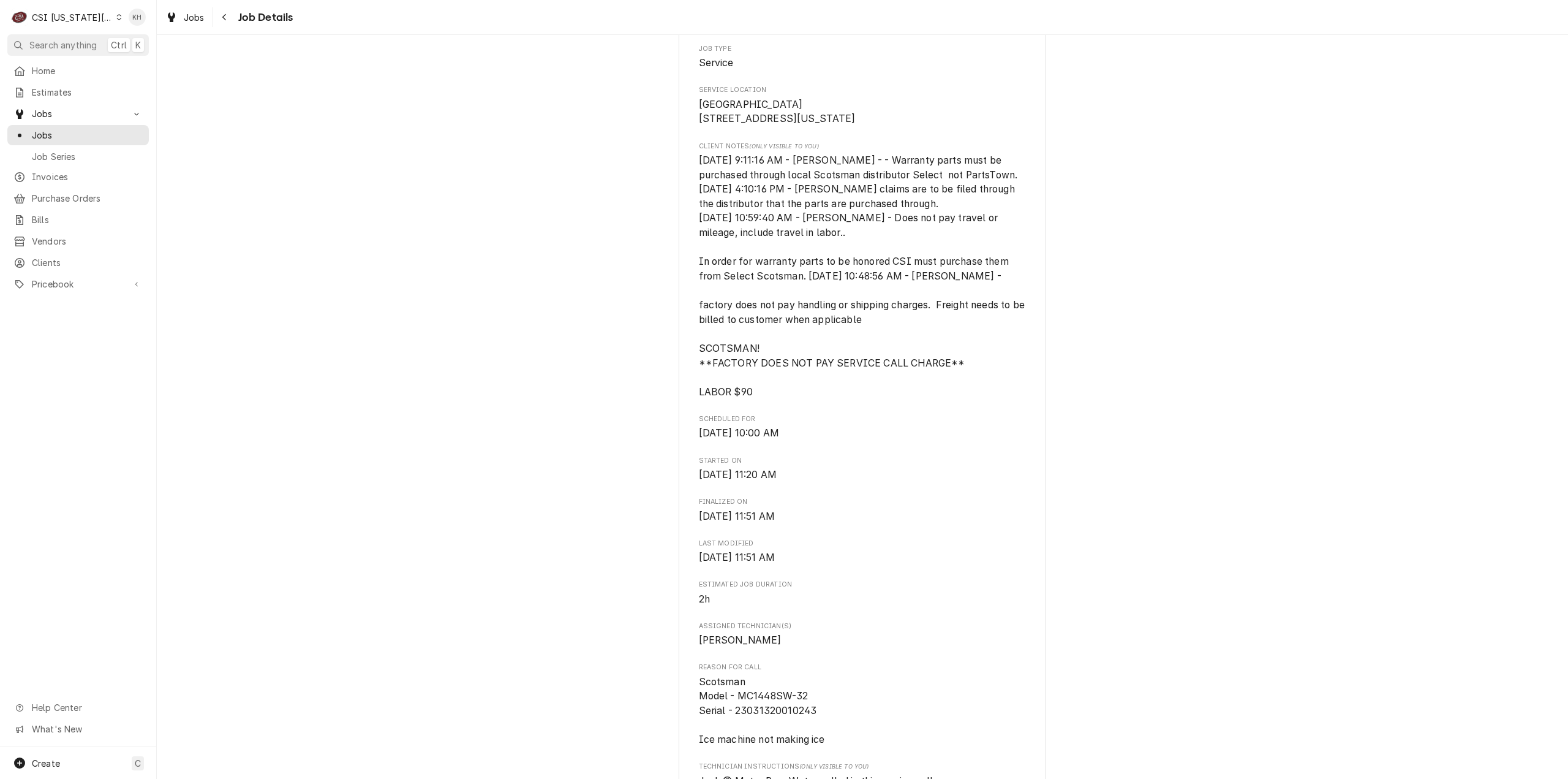
scroll to position [0, 0]
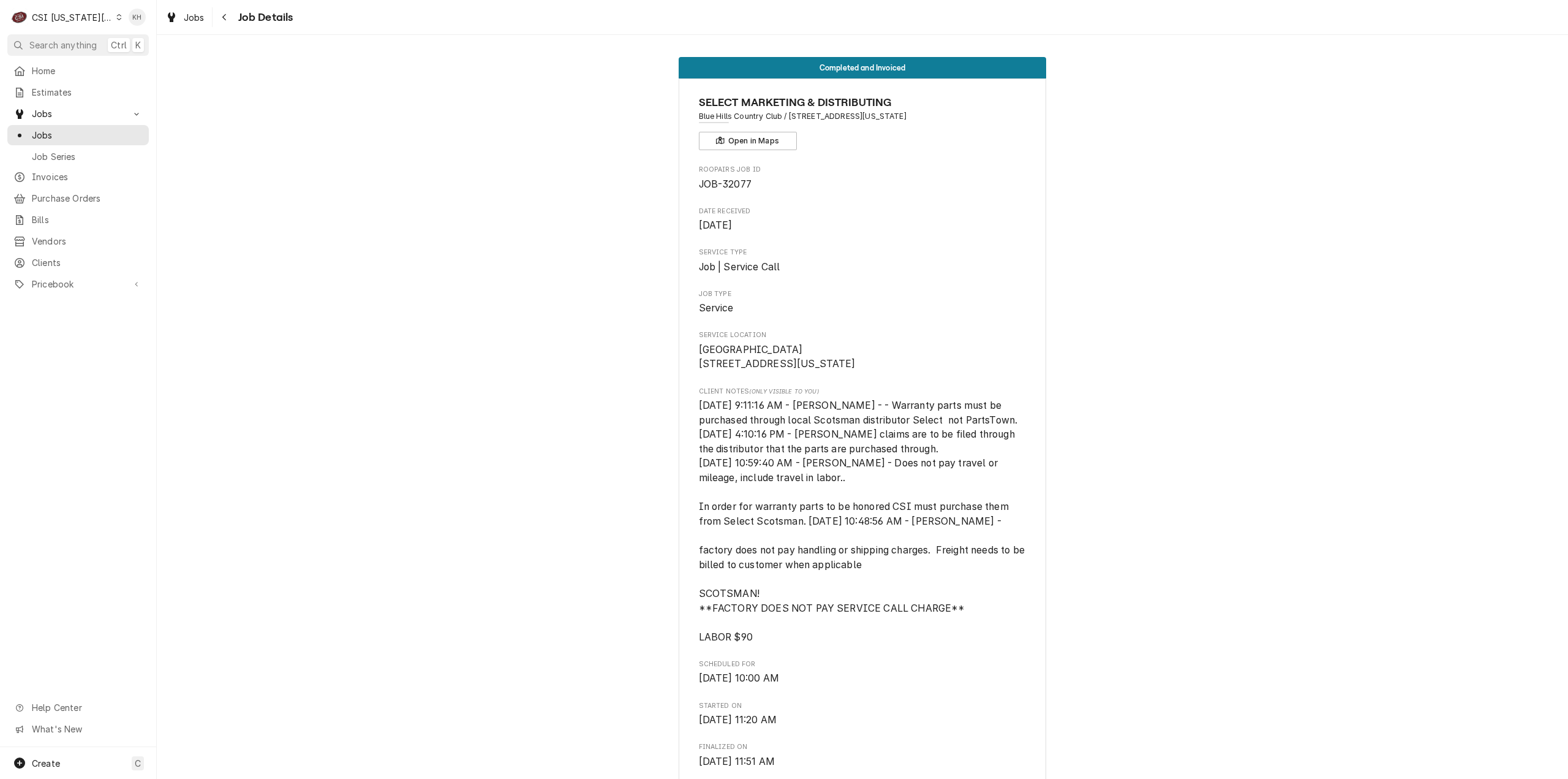
drag, startPoint x: 786, startPoint y: 113, endPoint x: 964, endPoint y: 114, distance: 178.0
click at [964, 114] on span "Blue Hills Country Club / [STREET_ADDRESS][US_STATE]" at bounding box center [863, 116] width 328 height 11
copy span "777 W Burning Tree Dr, Kansas City, MO 64145"
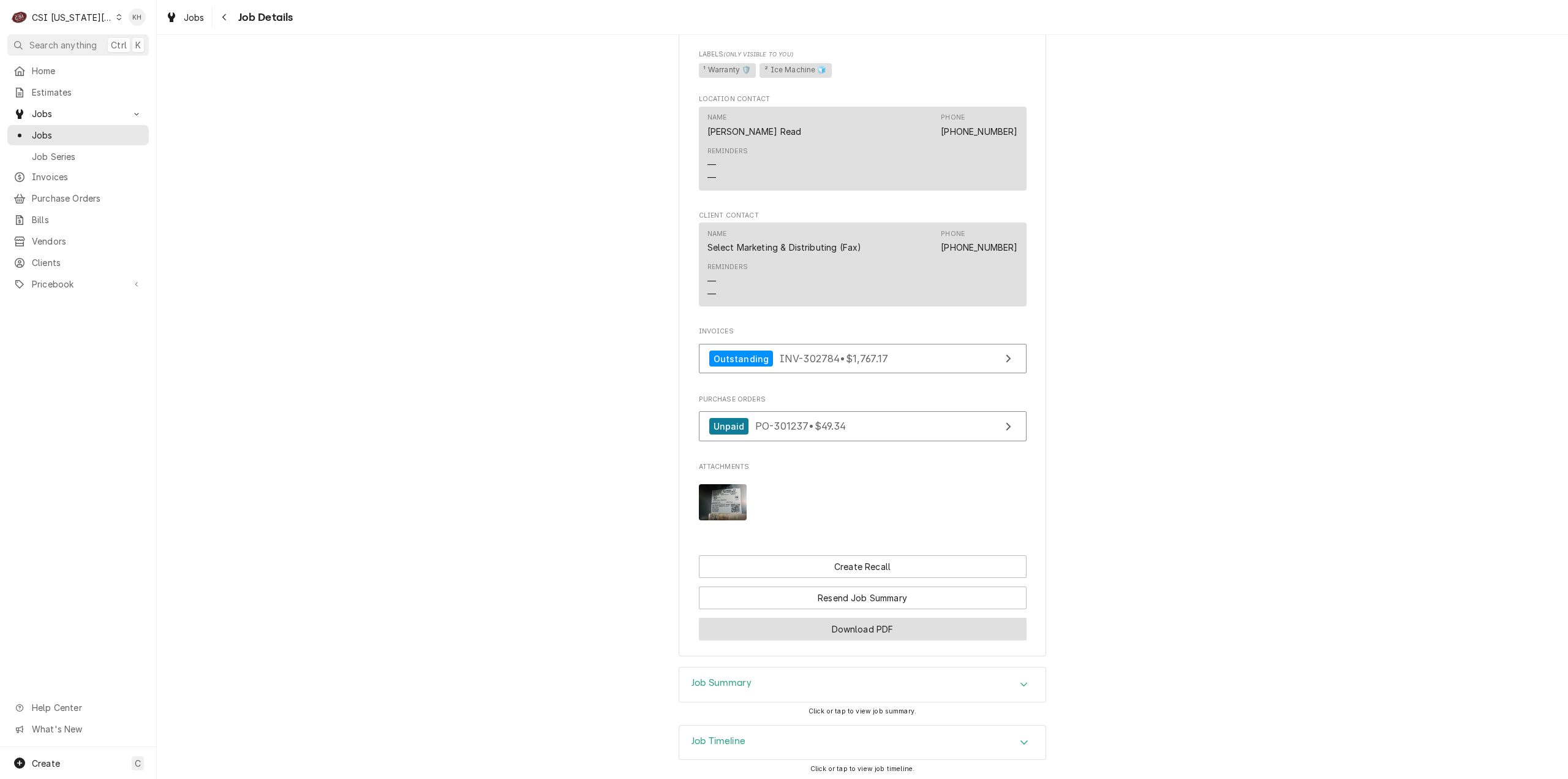
scroll to position [1218, 0]
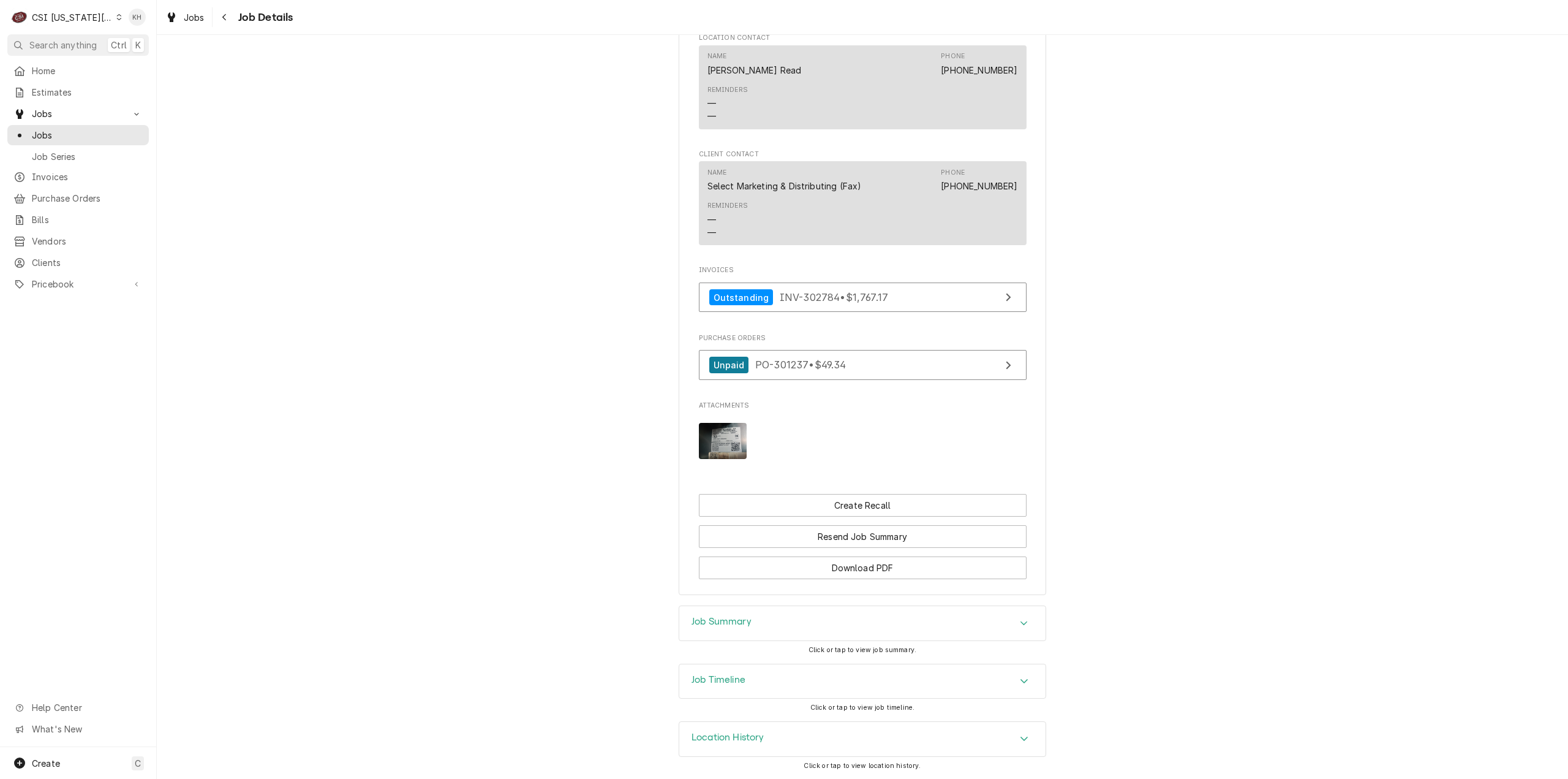
click at [718, 441] on img "Attachments" at bounding box center [723, 441] width 48 height 36
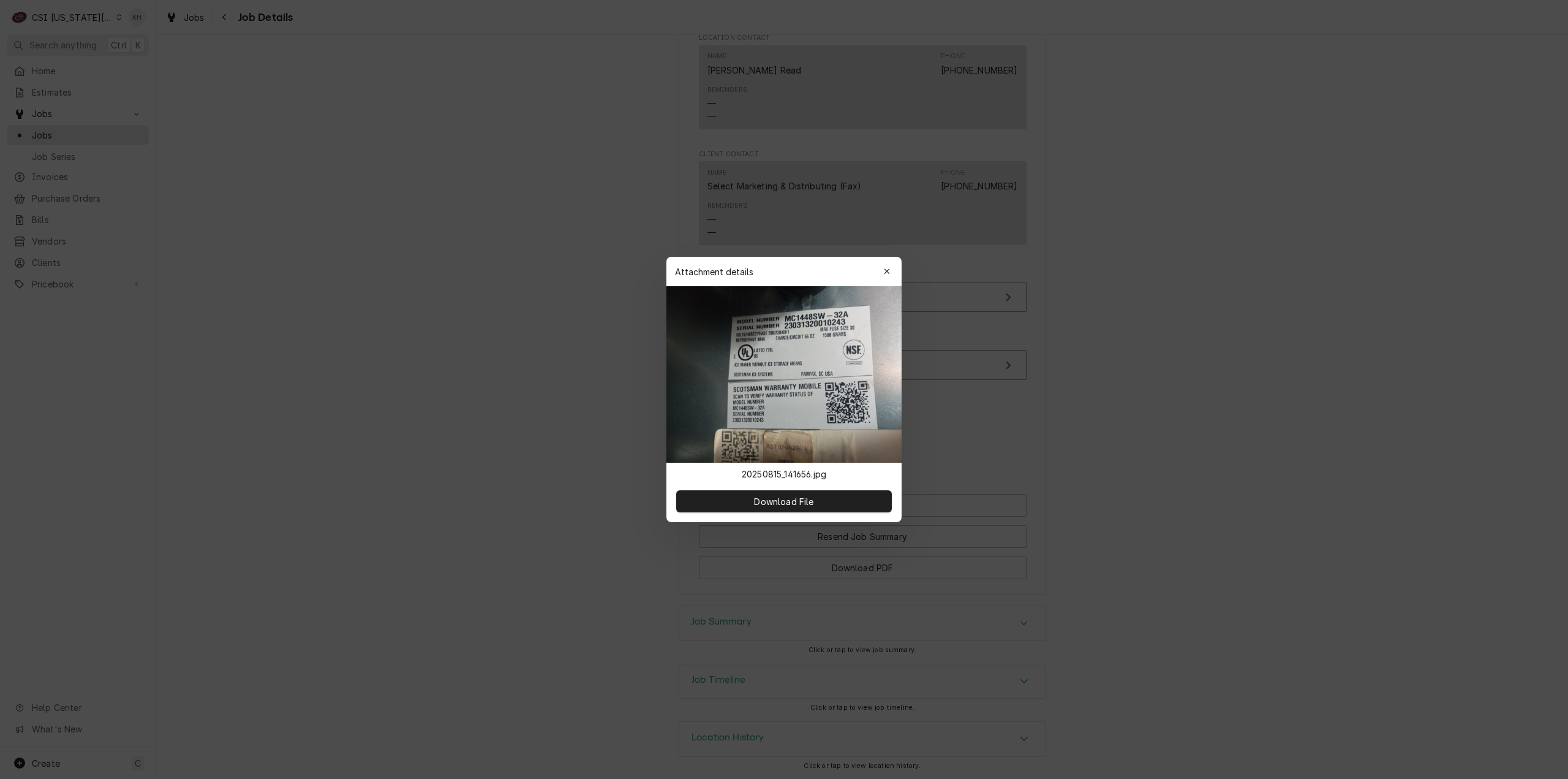
click at [1178, 368] on div at bounding box center [784, 390] width 1568 height 779
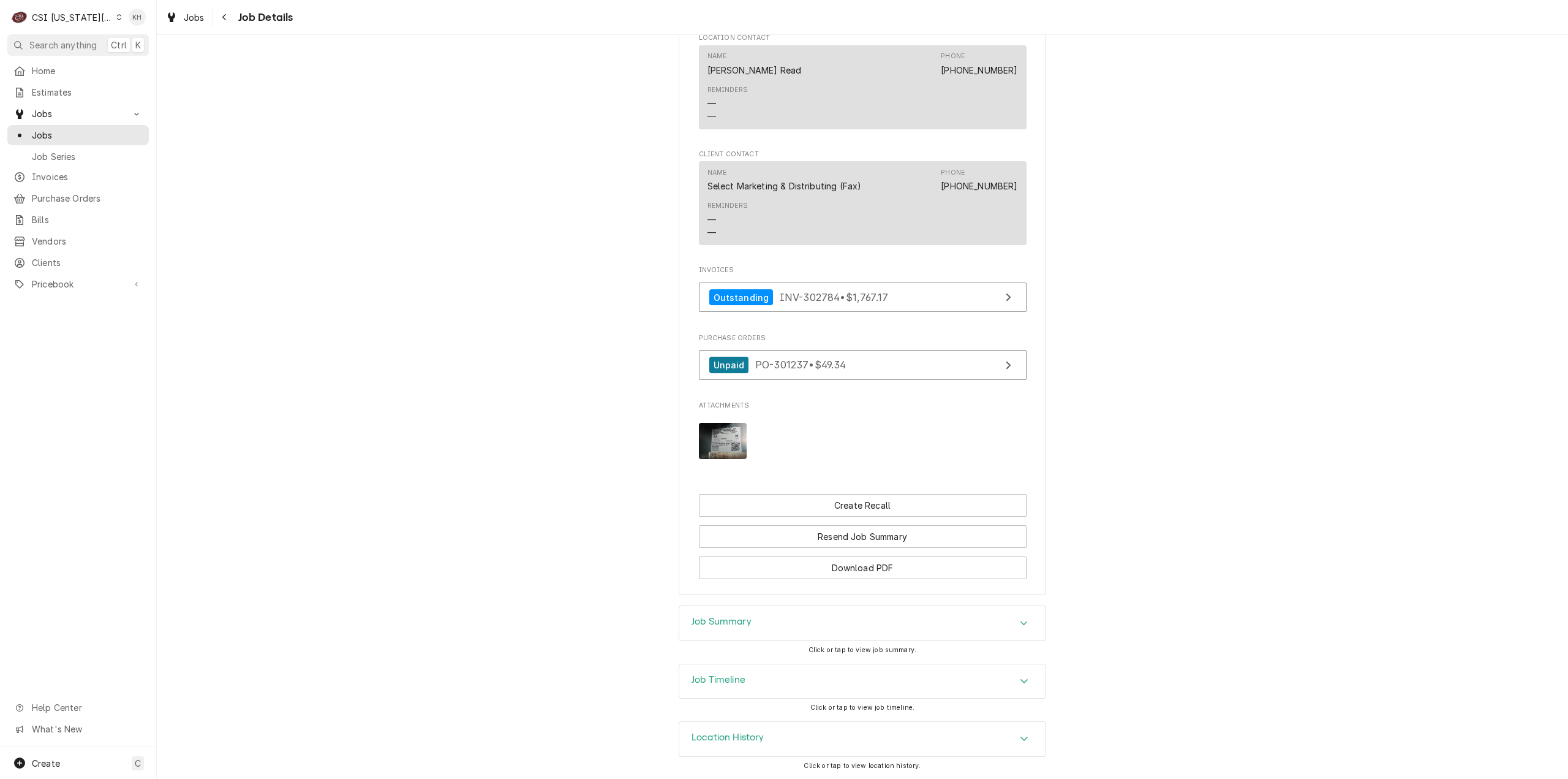
click at [767, 626] on div "Job Summary" at bounding box center [863, 623] width 367 height 34
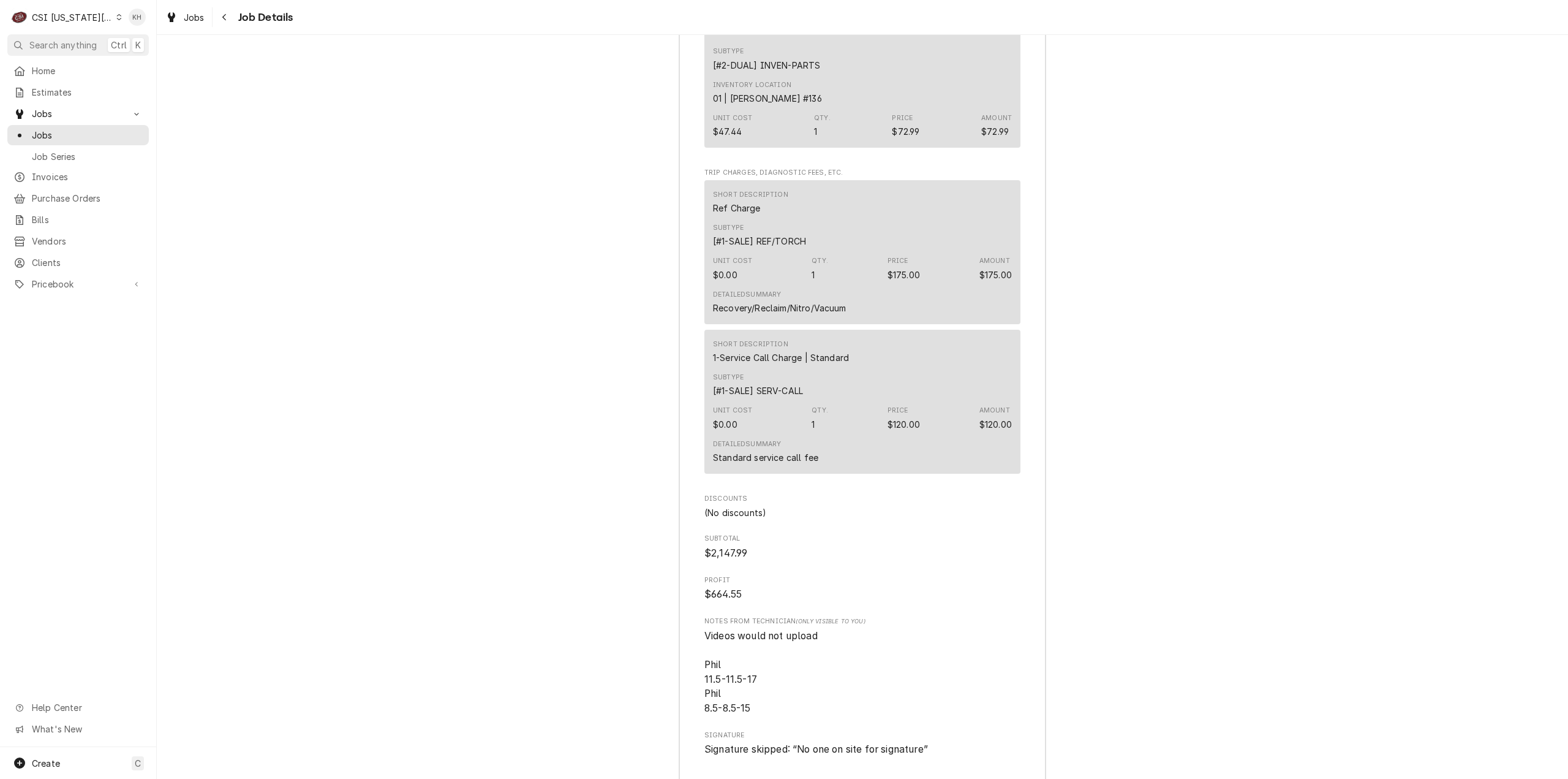
scroll to position [3817, 0]
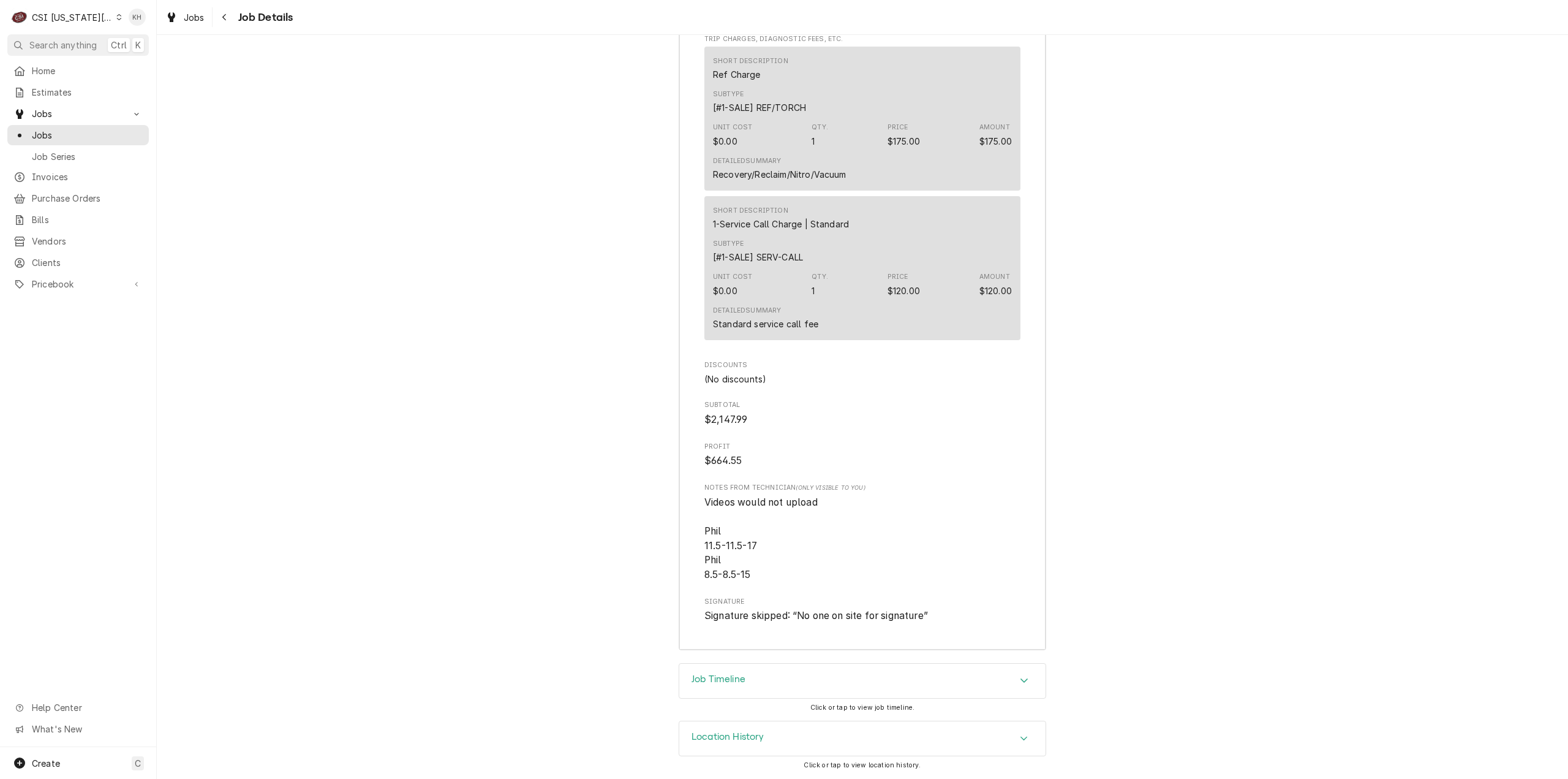
click at [733, 687] on div "Job Timeline" at bounding box center [718, 681] width 54 height 15
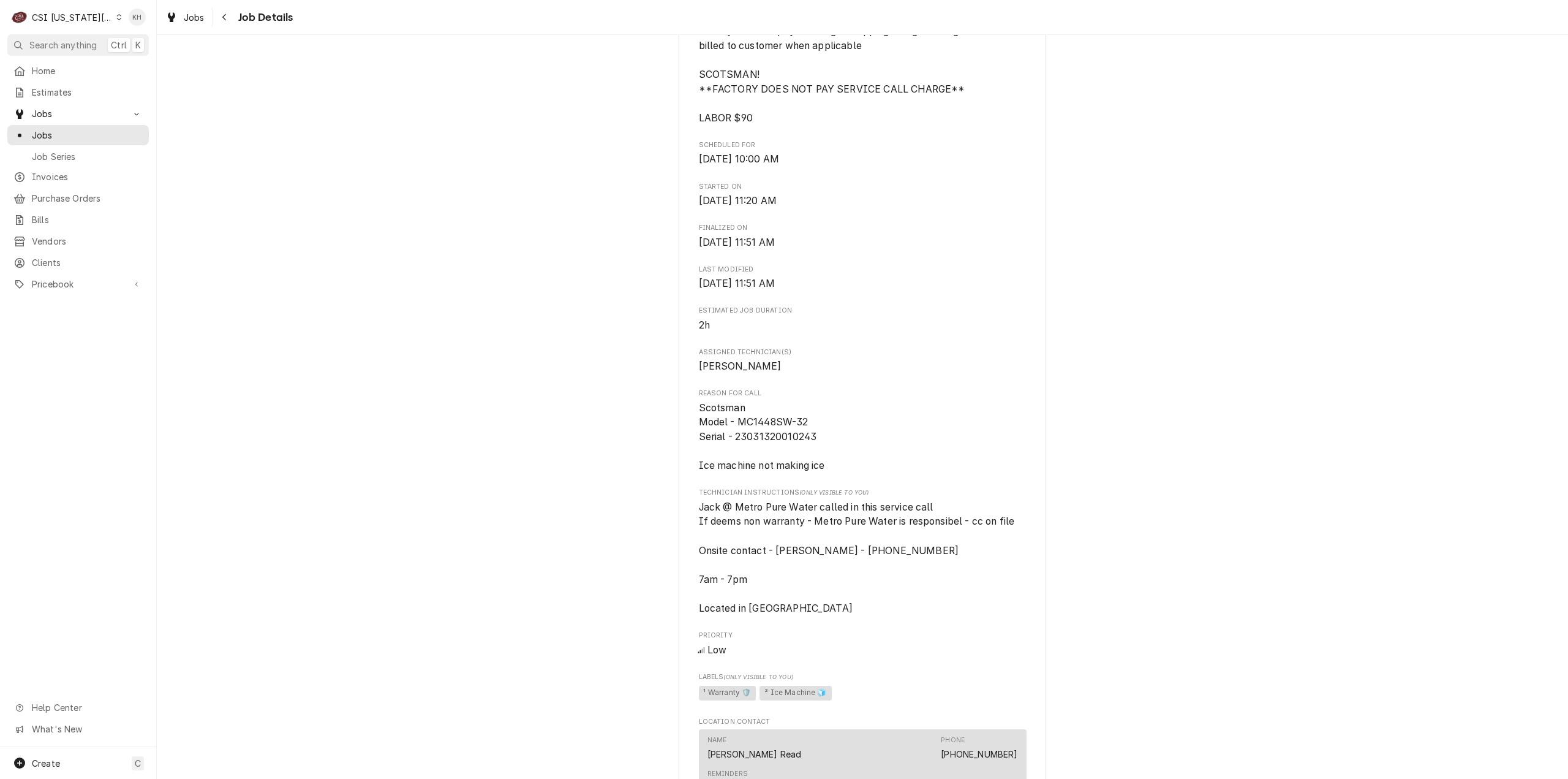
scroll to position [680, 0]
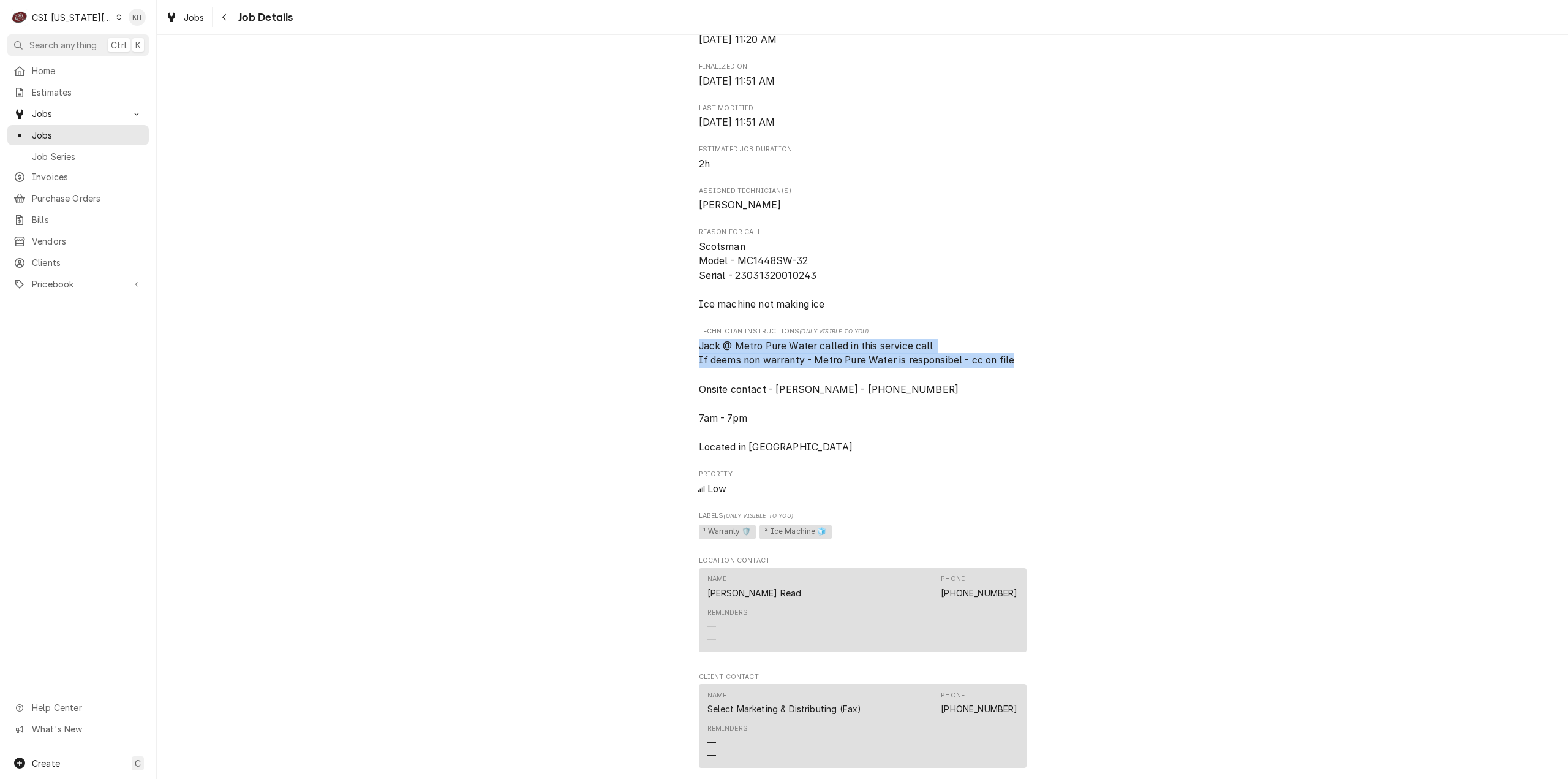
drag, startPoint x: 1022, startPoint y: 377, endPoint x: 687, endPoint y: 358, distance: 335.5
click at [687, 358] on div "SELECT MARKETING & DISTRIBUTING Blue Hills Country Club / 777 W Burning Tree Dr…" at bounding box center [862, 258] width 368 height 1720
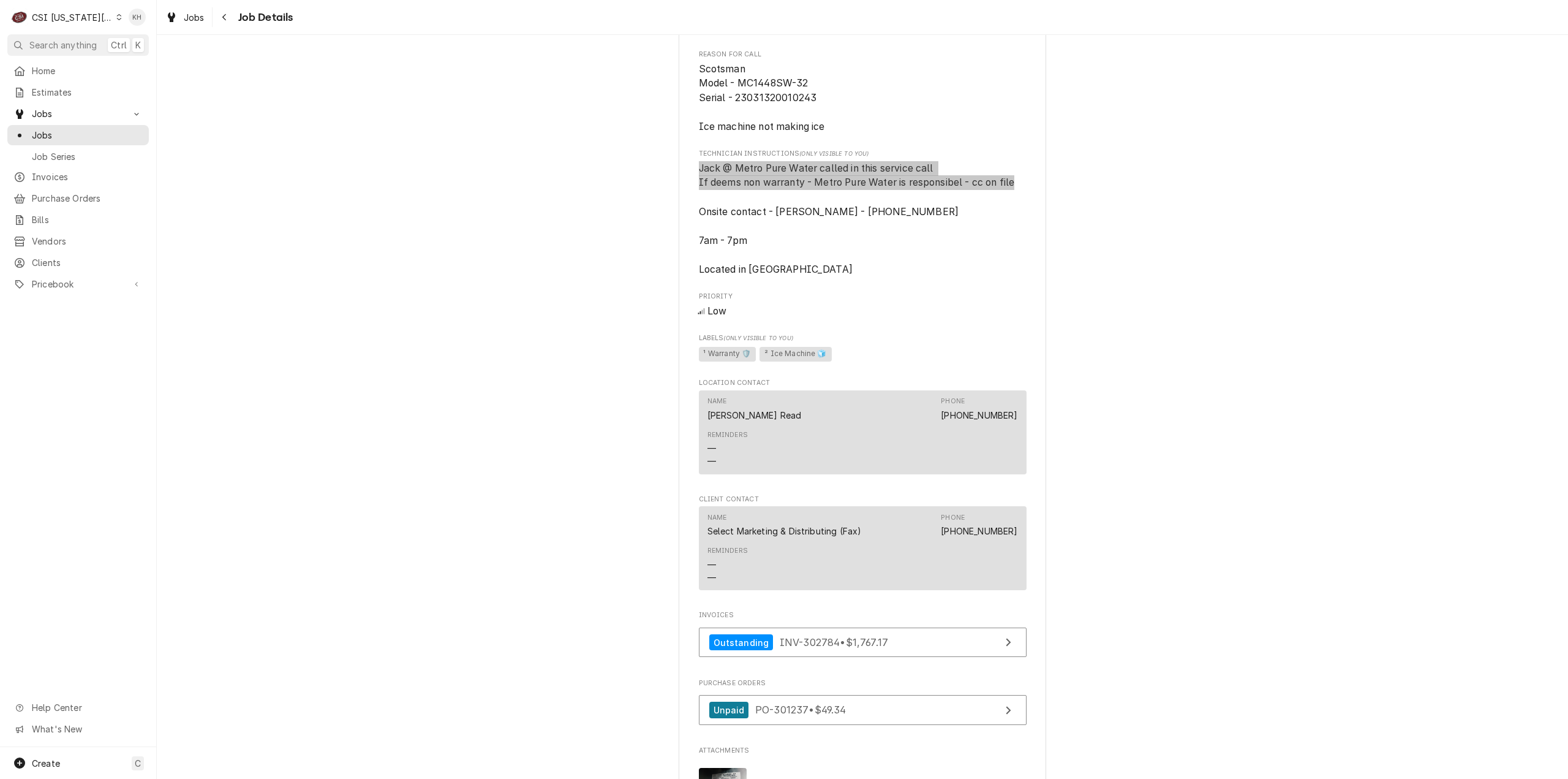
scroll to position [858, 0]
click at [781, 257] on span "Jack @ Metro Pure Water called in this service call If deems non warranty - Met…" at bounding box center [863, 219] width 328 height 116
drag, startPoint x: 787, startPoint y: 255, endPoint x: 678, endPoint y: 259, distance: 109.1
click at [679, 259] on div "SELECT MARKETING & DISTRIBUTING Blue Hills Country Club / 777 W Burning Tree Dr…" at bounding box center [862, 79] width 368 height 1720
copy span "7am - 7pm"
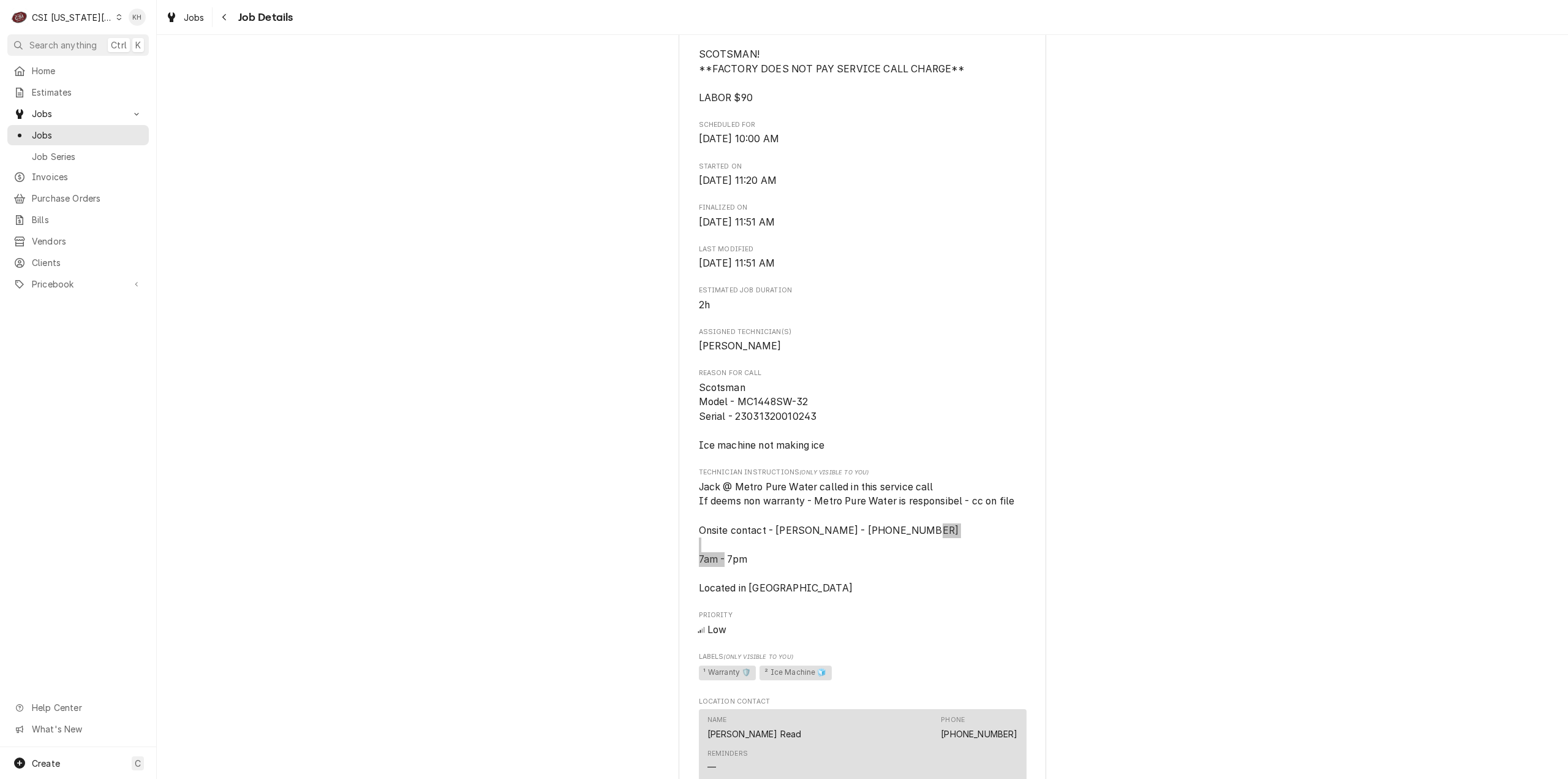
scroll to position [551, 0]
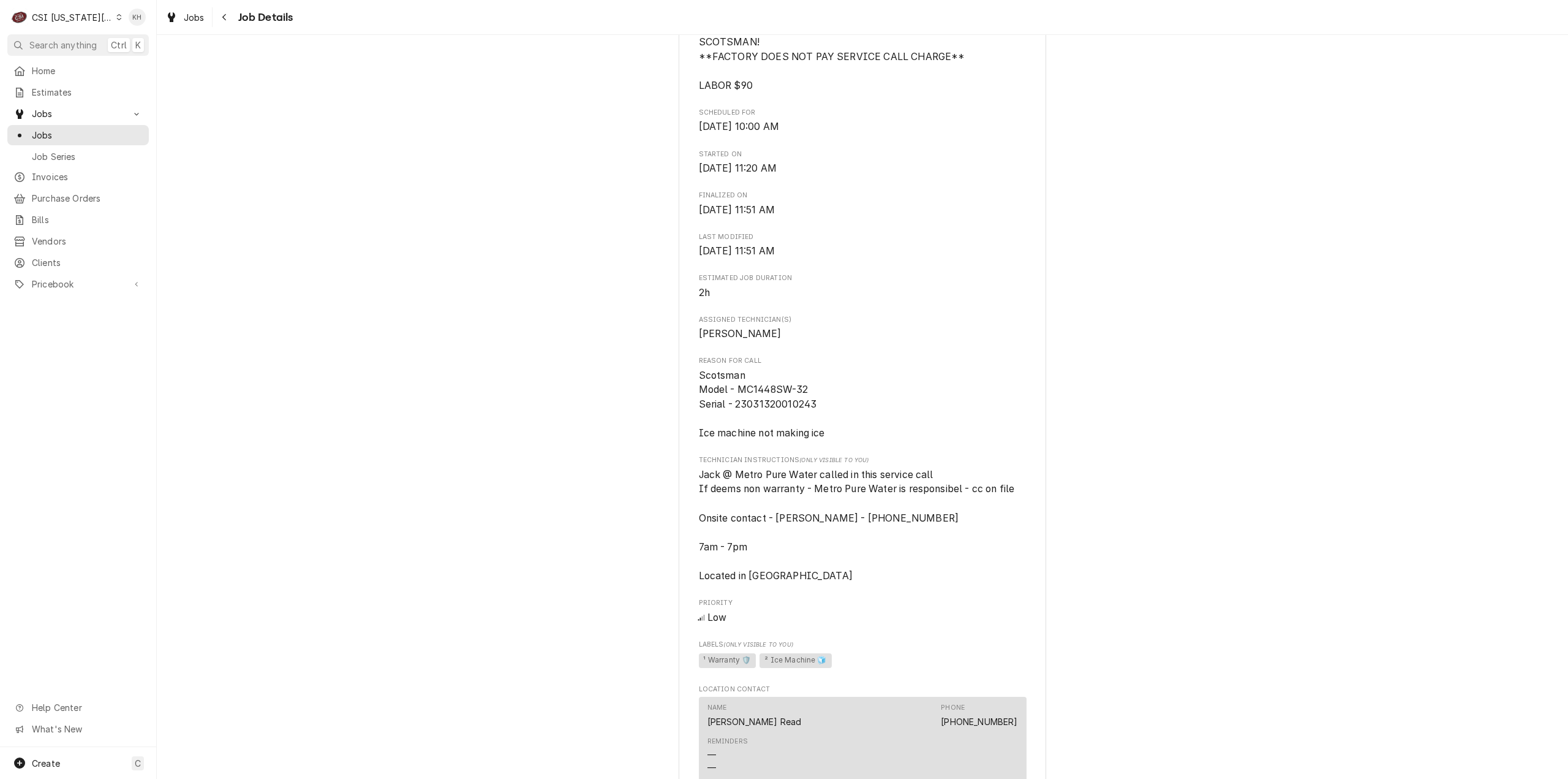
click at [830, 417] on span "Scotsman Model - MC1448SW-32 Serial - 23031320010243 Ice machine not making ice" at bounding box center [863, 404] width 328 height 73
drag, startPoint x: 820, startPoint y: 414, endPoint x: 695, endPoint y: 392, distance: 126.9
click at [699, 392] on span "Scotsman Model - MC1448SW-32 Serial - 23031320010243 Ice machine not making ice" at bounding box center [863, 404] width 328 height 73
copy span "Scotsman Model - MC1448SW-32 Serial - 23031320010243"
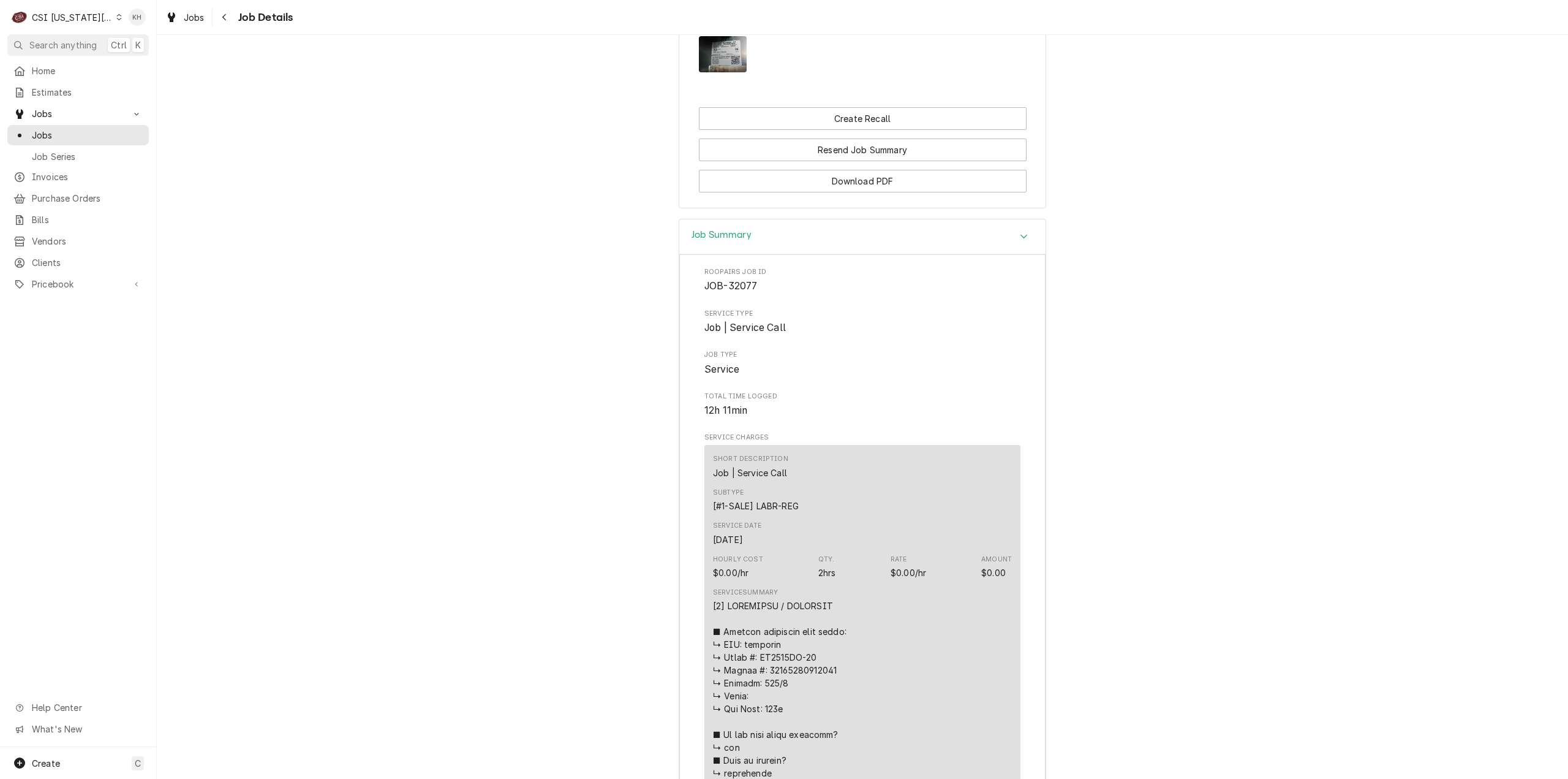
scroll to position [1593, 0]
click at [841, 250] on div "Job Summary" at bounding box center [863, 234] width 367 height 35
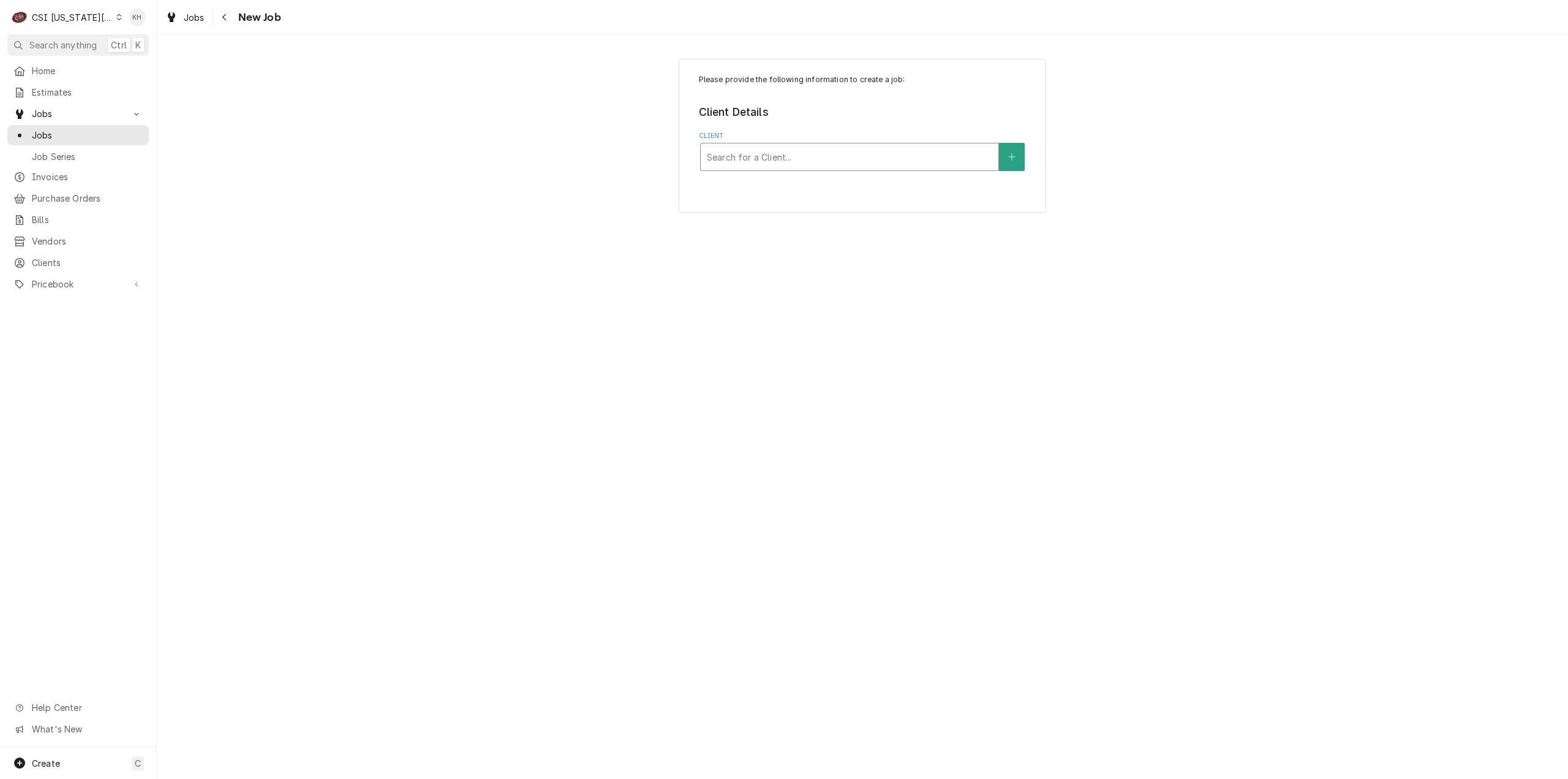
drag, startPoint x: 804, startPoint y: 138, endPoint x: 810, endPoint y: 148, distance: 11.7
click at [809, 144] on div "Client Search for a Client..." at bounding box center [863, 151] width 328 height 40
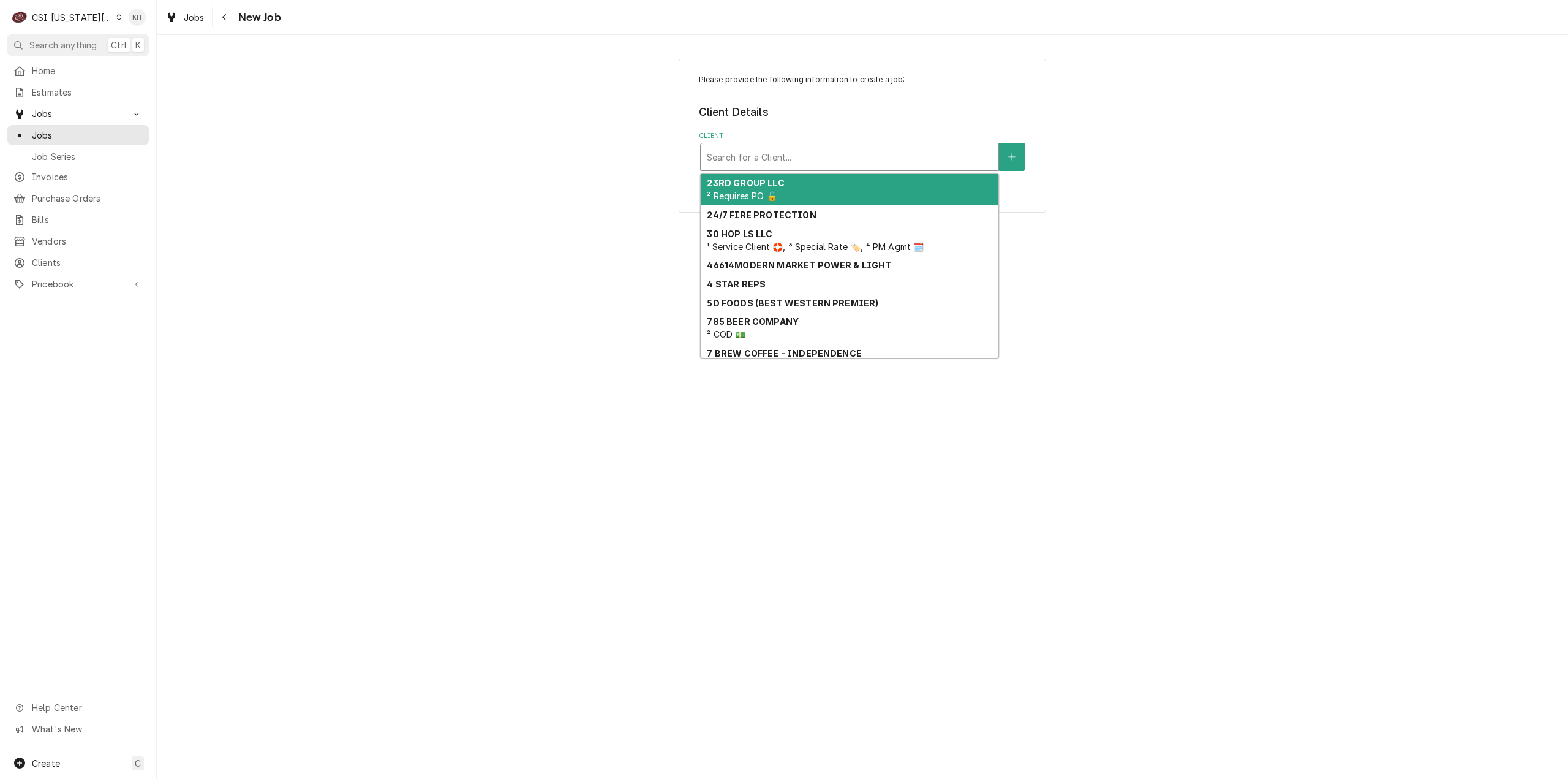
click at [817, 164] on div "Client" at bounding box center [849, 157] width 285 height 22
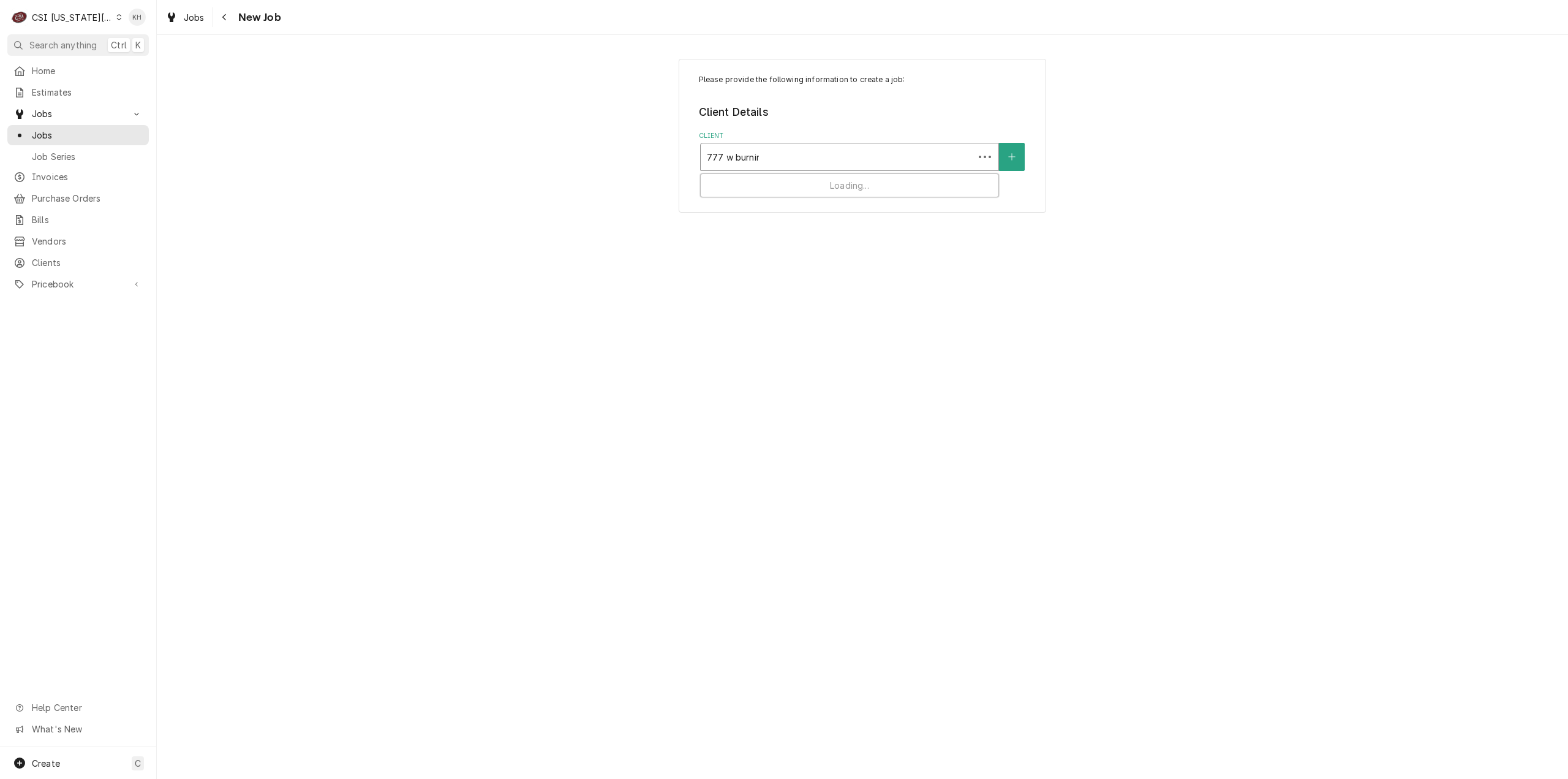
type input "777 w burning"
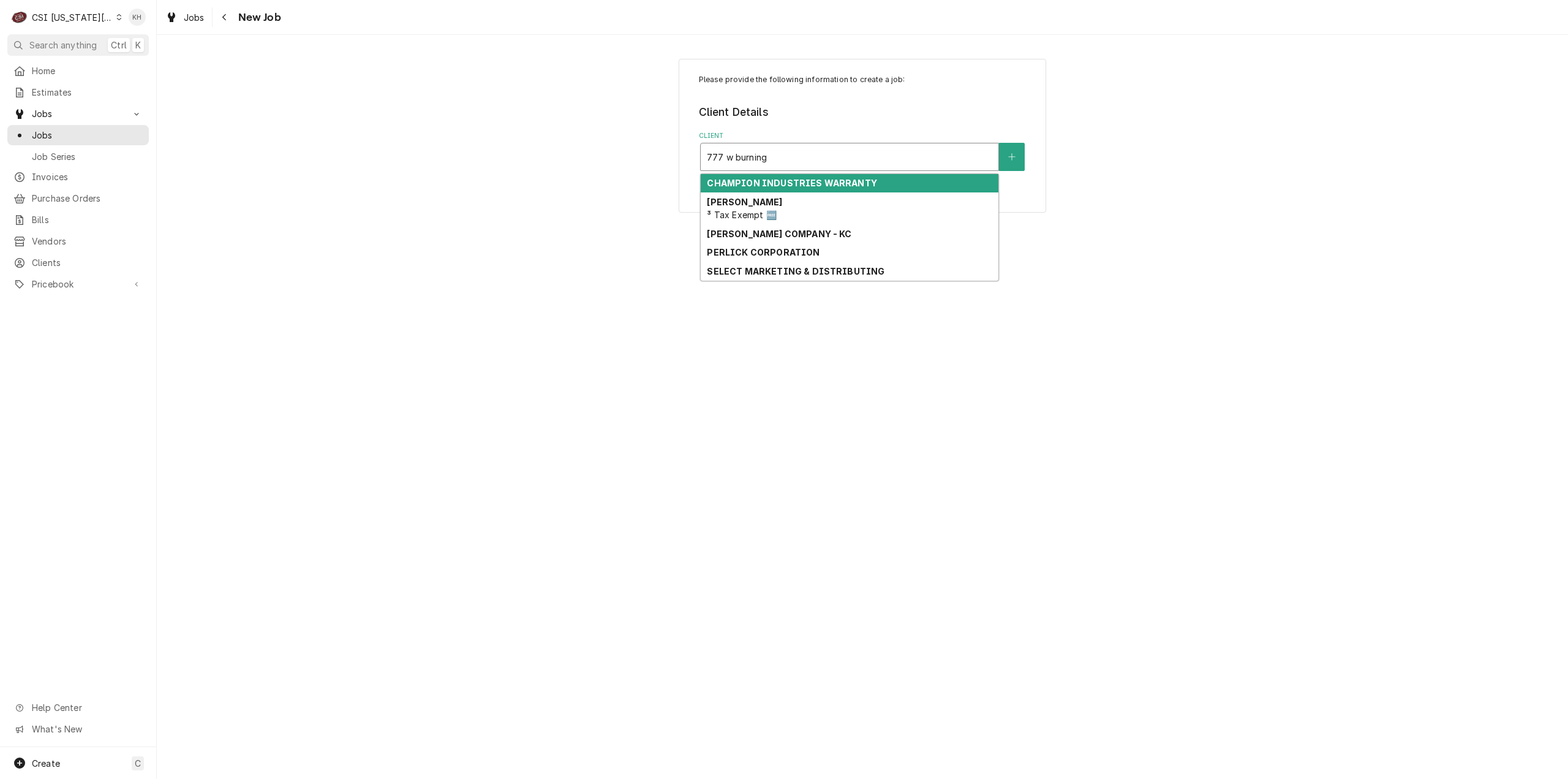
drag, startPoint x: 731, startPoint y: 156, endPoint x: 743, endPoint y: 158, distance: 12.2
click at [733, 157] on input "777 w burning" at bounding box center [738, 157] width 63 height 20
drag, startPoint x: 814, startPoint y: 156, endPoint x: 799, endPoint y: 158, distance: 15.1
click at [814, 156] on div "Client" at bounding box center [849, 157] width 285 height 22
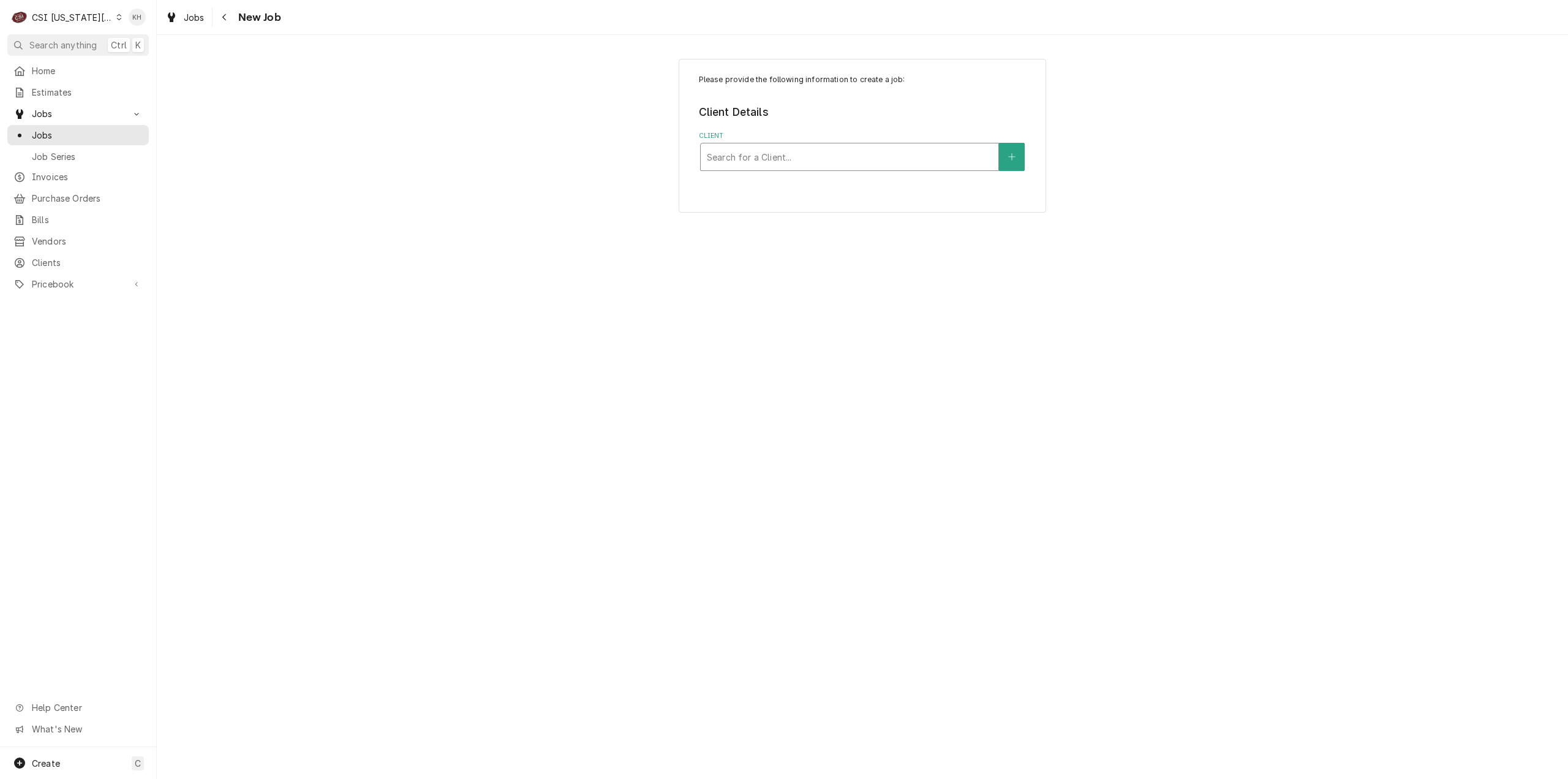
click at [781, 155] on div "Client" at bounding box center [849, 157] width 285 height 22
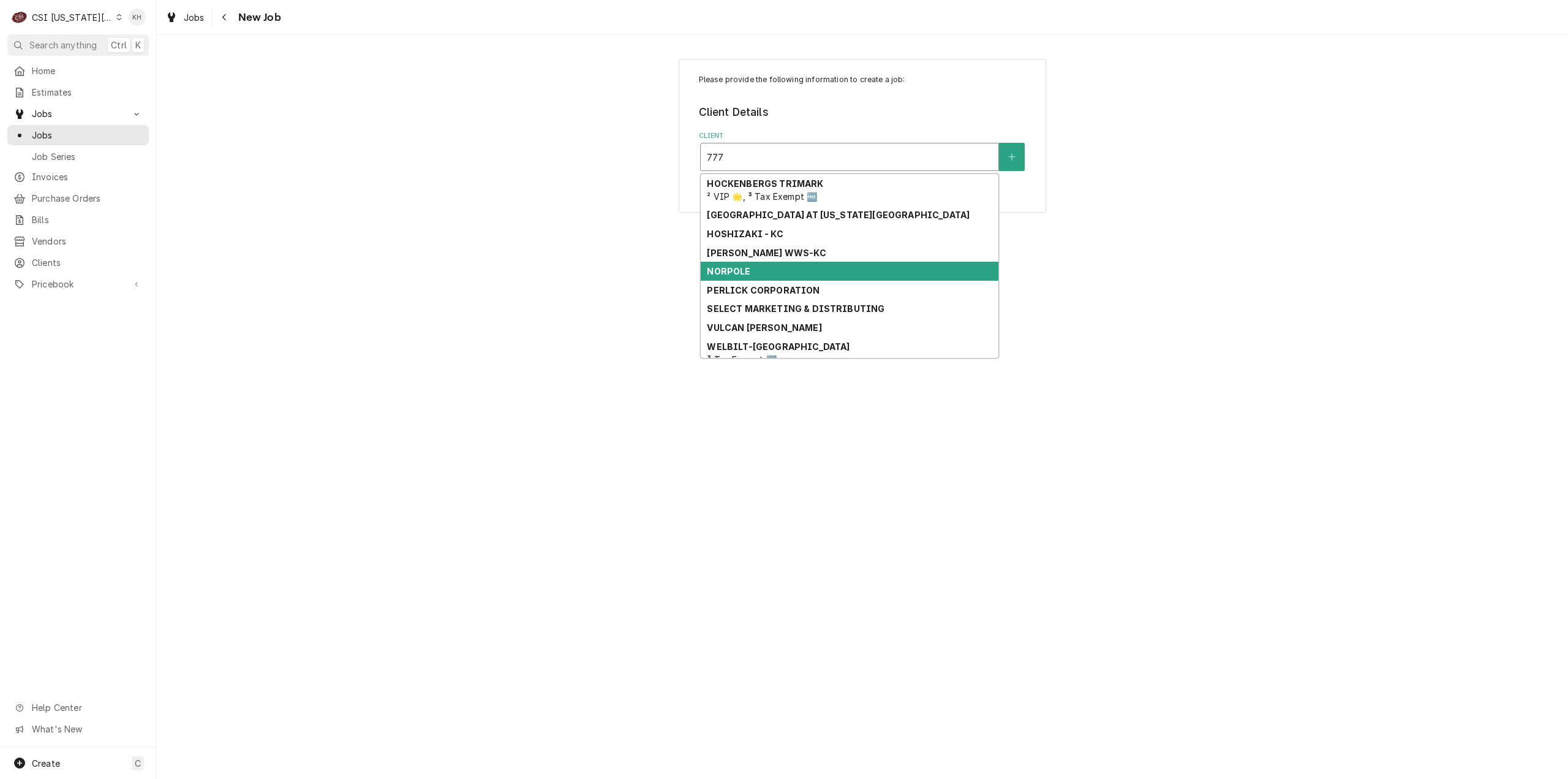
scroll to position [230, 0]
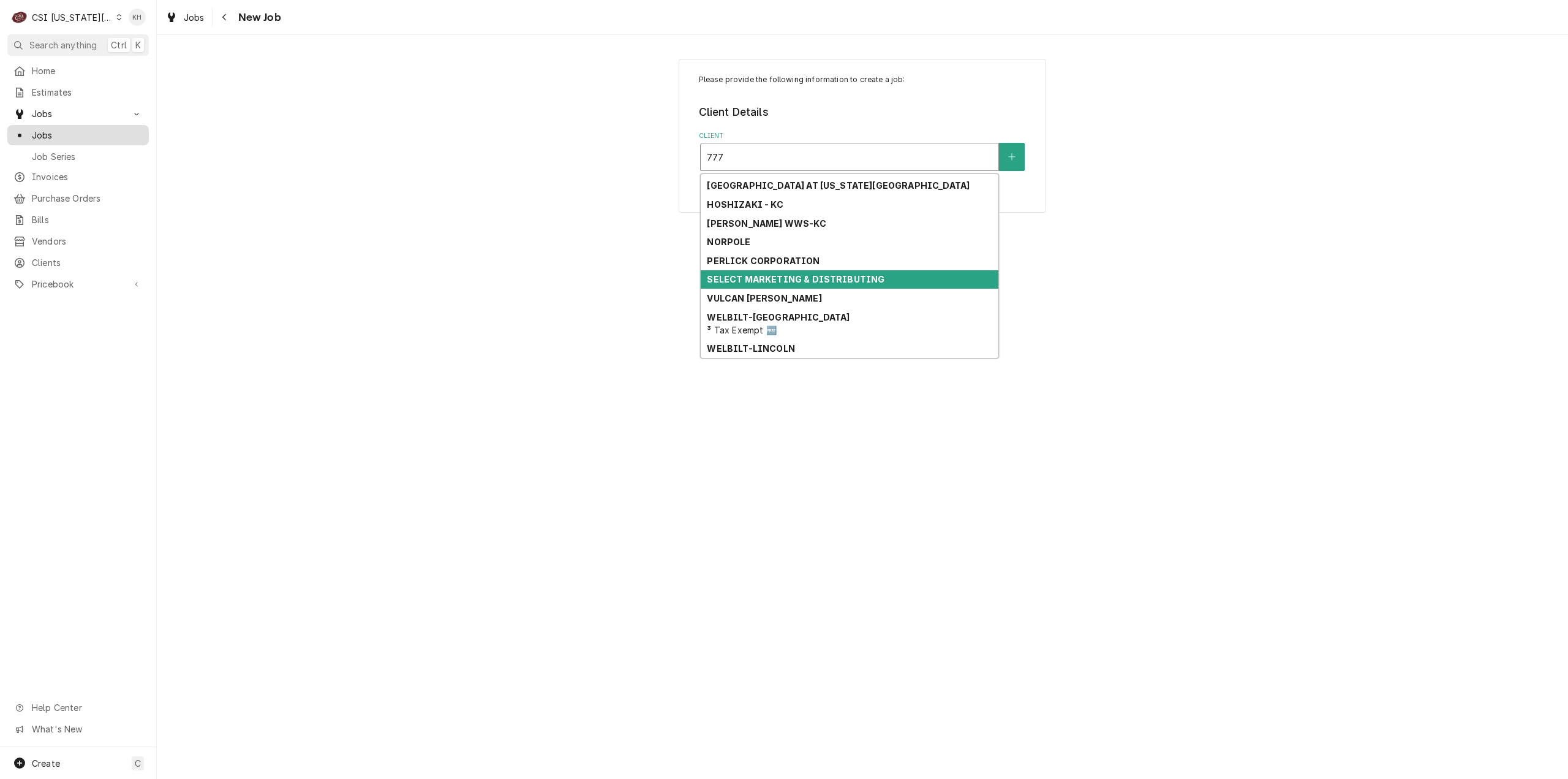
type input "777"
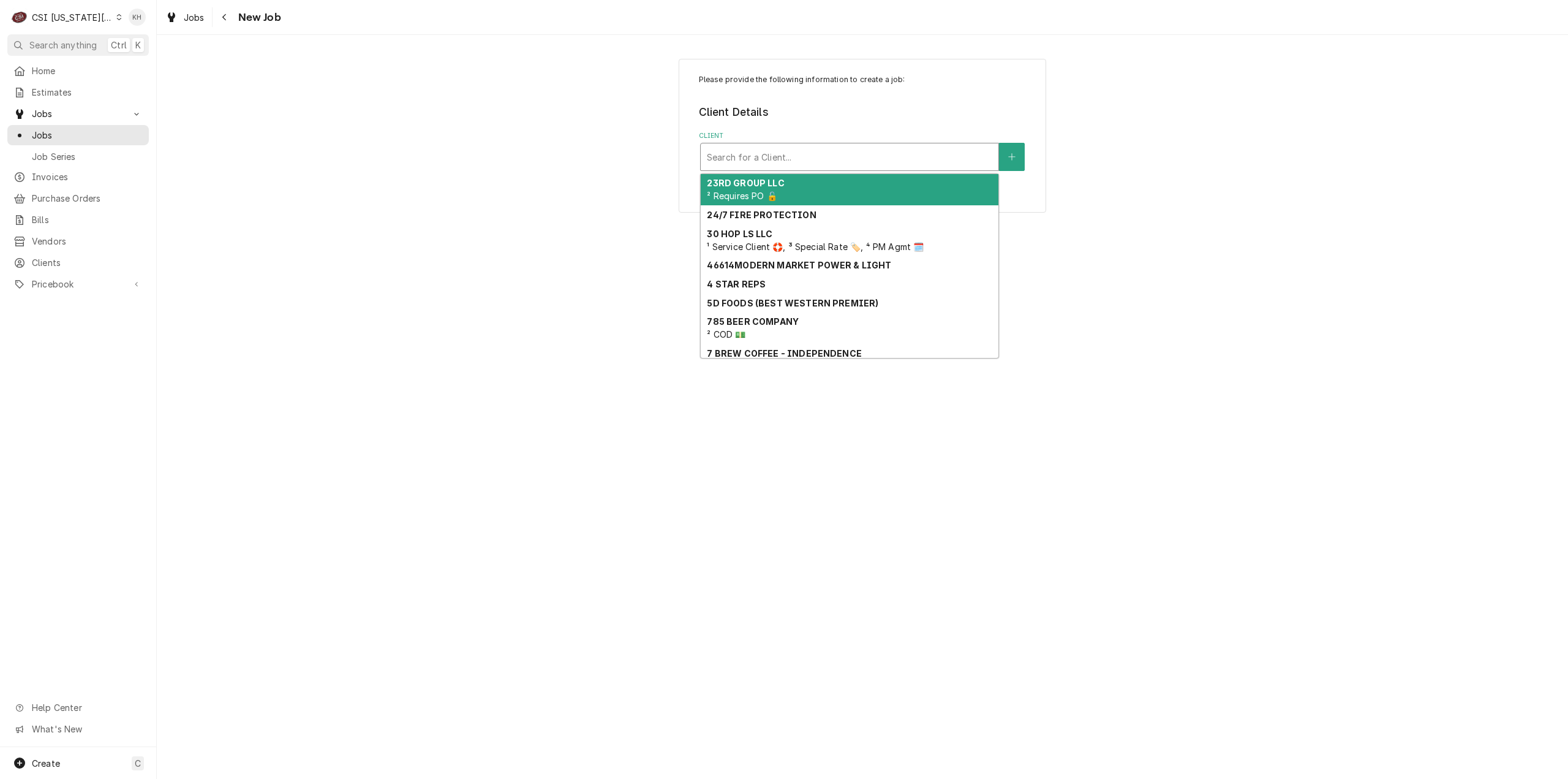
click at [825, 157] on div "Client" at bounding box center [849, 157] width 285 height 22
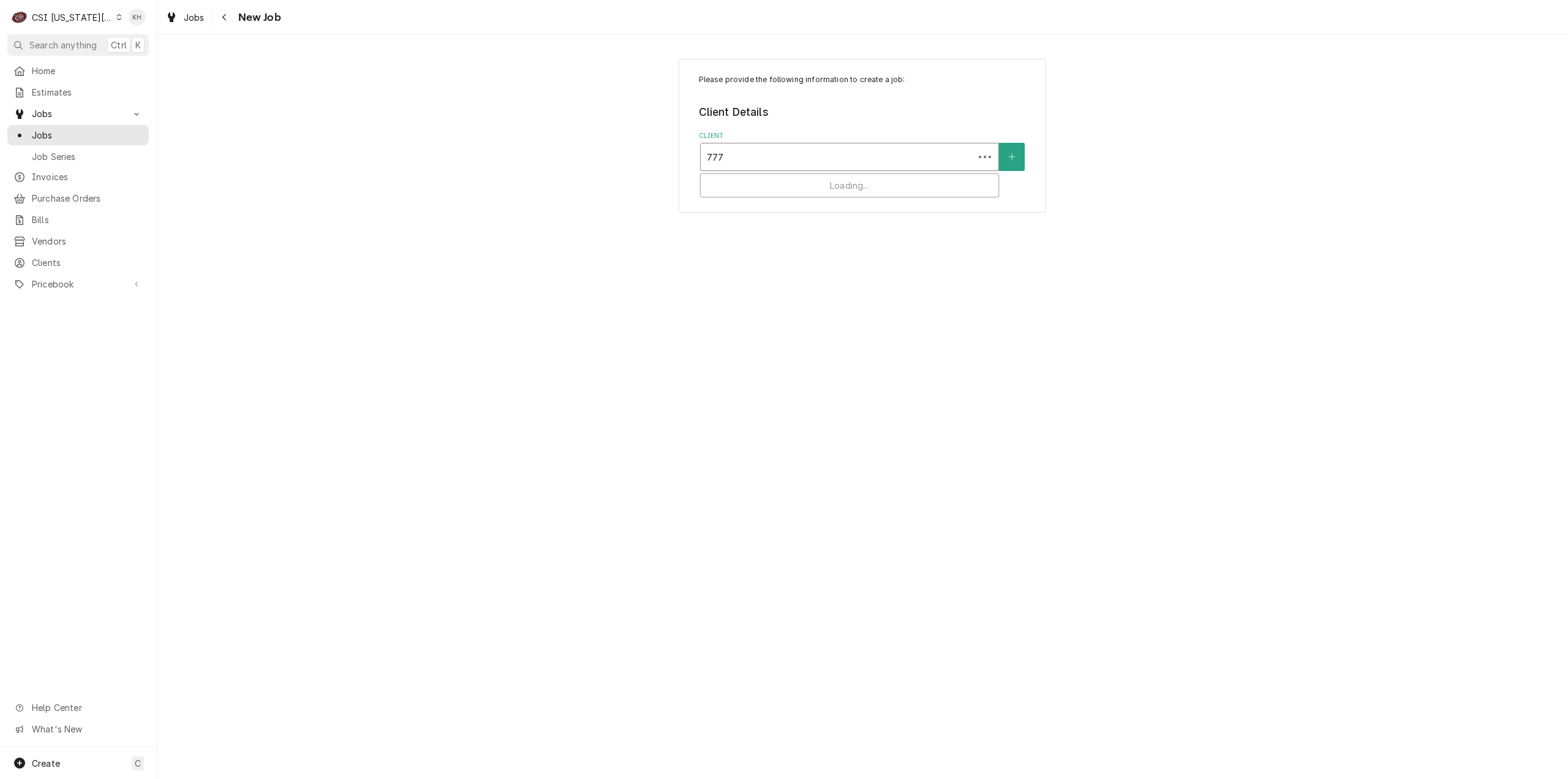
type input "777 w"
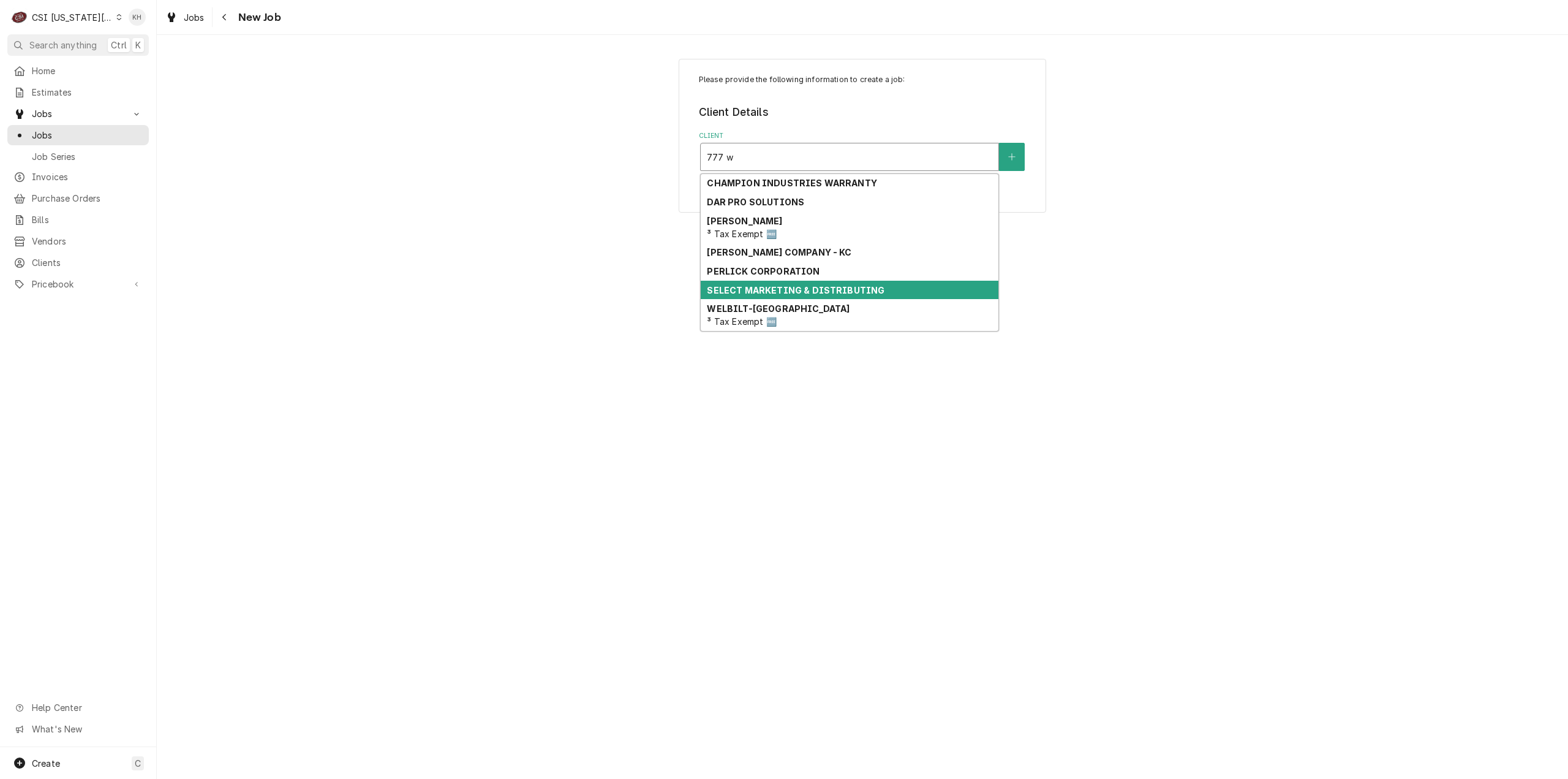
click at [802, 286] on strong "SELECT MARKETING & DISTRIBUTING" at bounding box center [795, 289] width 177 height 11
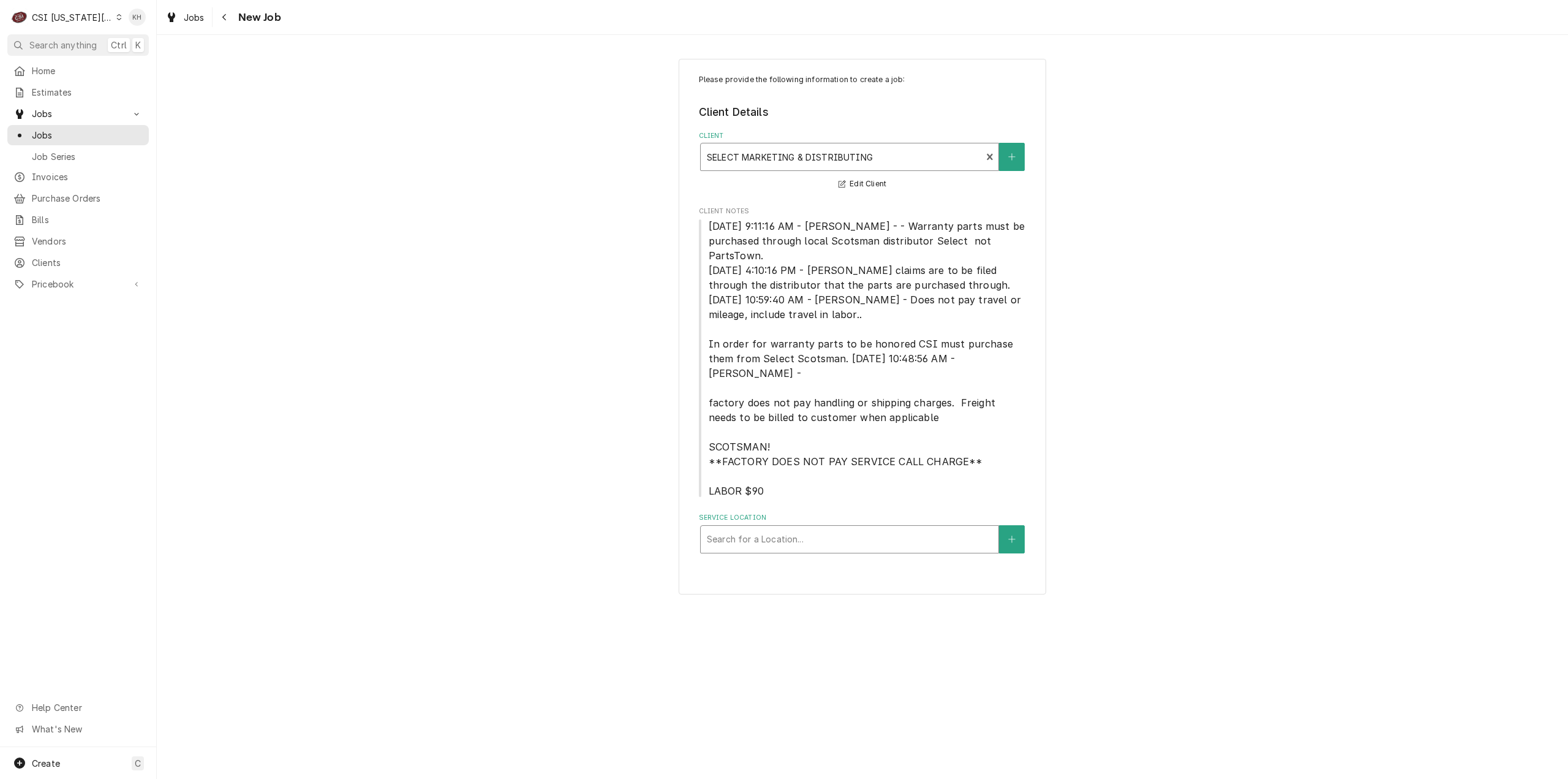
click at [778, 528] on div "Service Location" at bounding box center [849, 539] width 285 height 22
type input "777"
click at [801, 557] on div "Blue Hills Country Club / [STREET_ADDRESS][US_STATE]" at bounding box center [850, 565] width 298 height 19
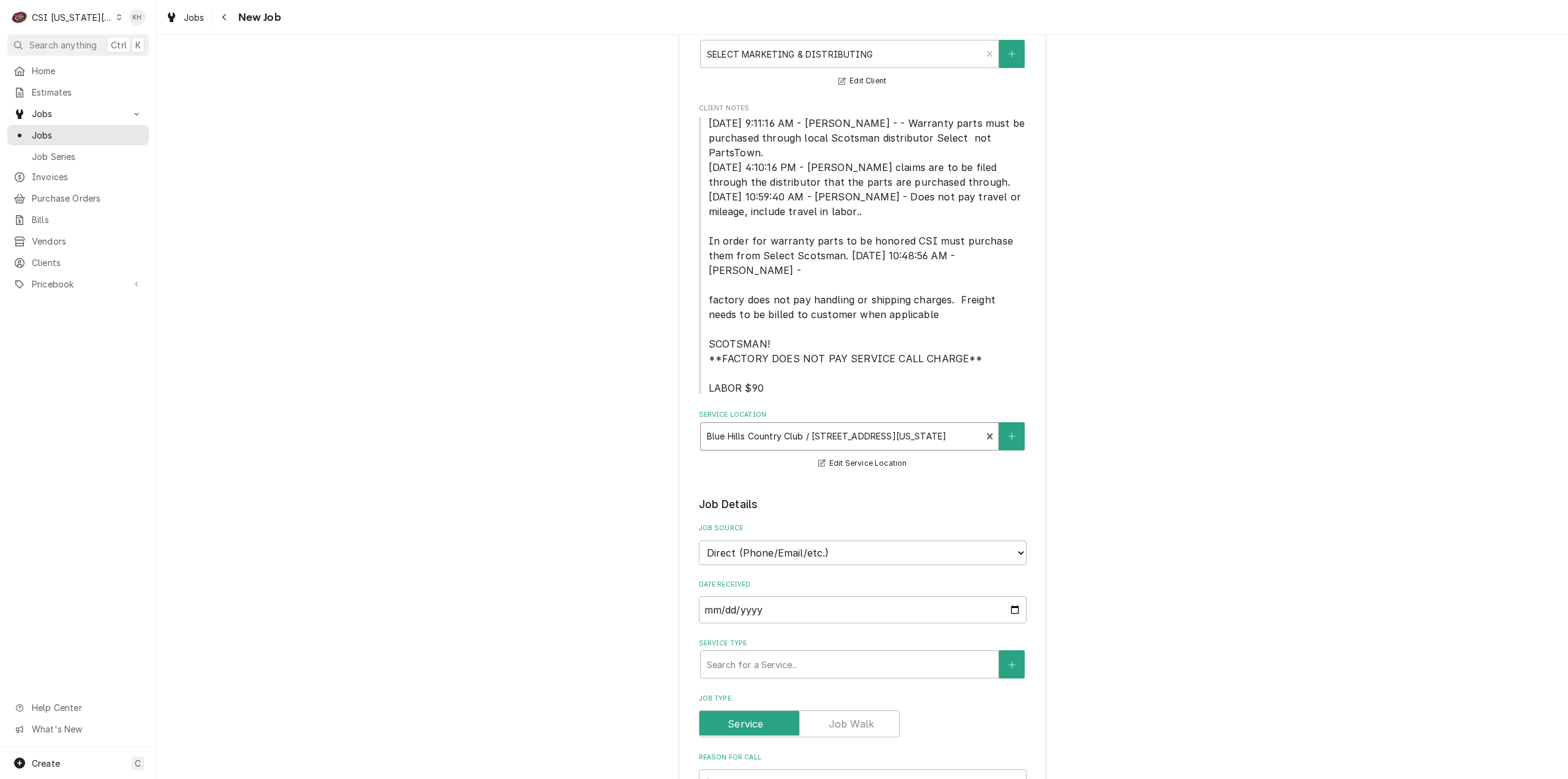
scroll to position [123, 0]
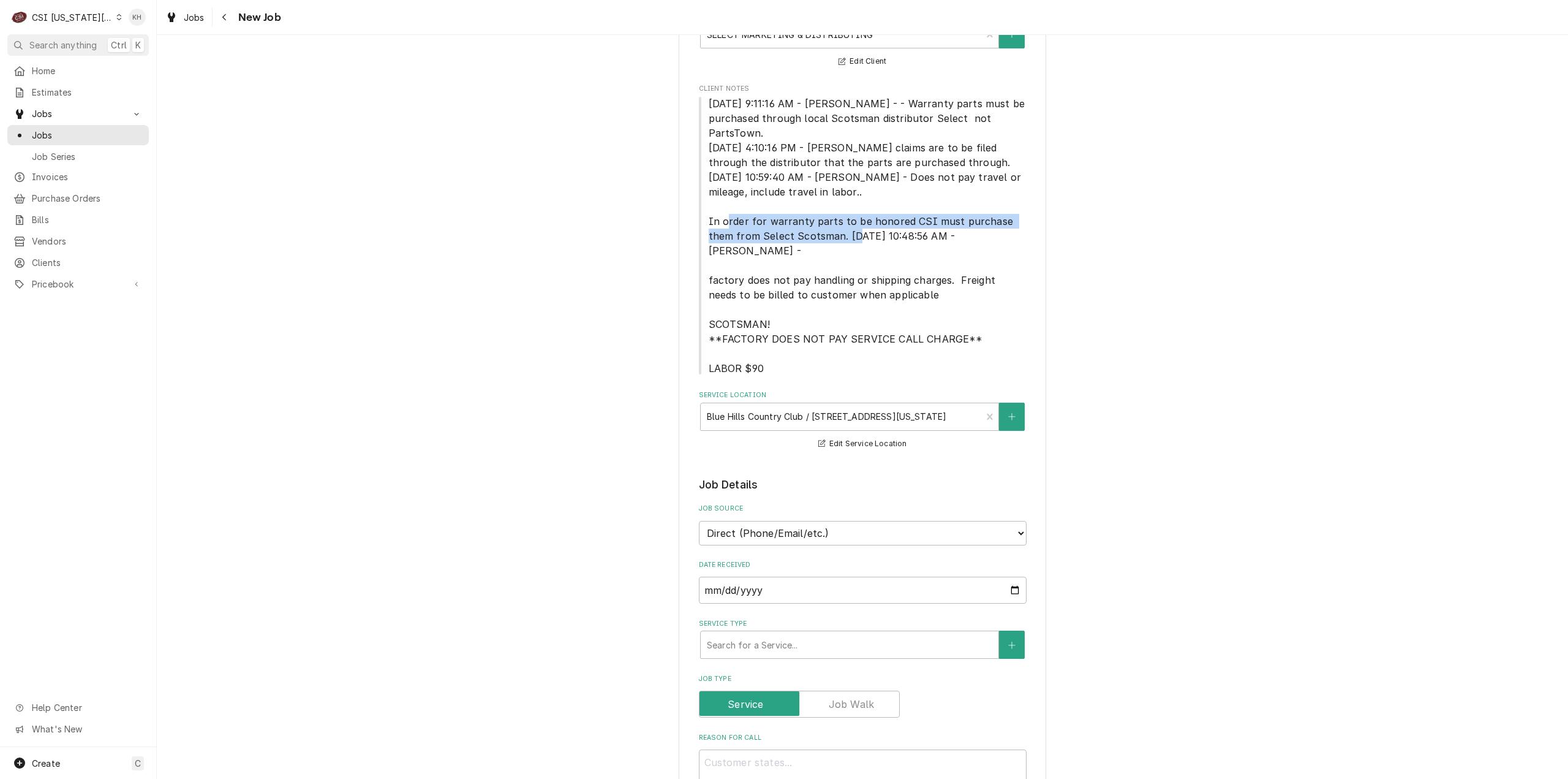
drag, startPoint x: 701, startPoint y: 219, endPoint x: 806, endPoint y: 240, distance: 107.1
click at [805, 240] on span "12/13/2024 9:11:16 AM - JESSICA - - Warranty parts must be purchased through lo…" at bounding box center [863, 235] width 328 height 280
copy span "In order for warranty parts to be honored CSI must purchase them from Select Sc…"
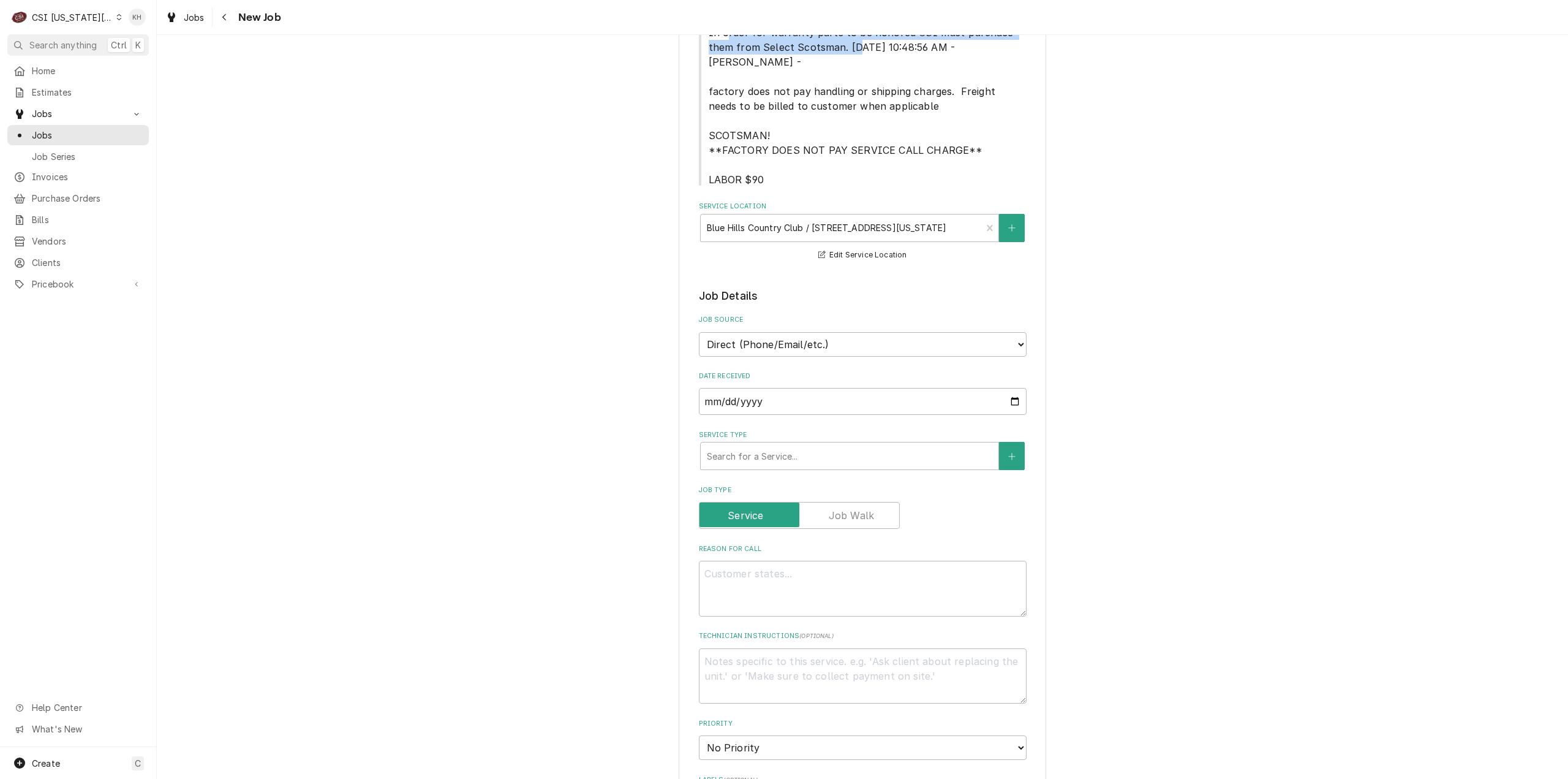
scroll to position [429, 0]
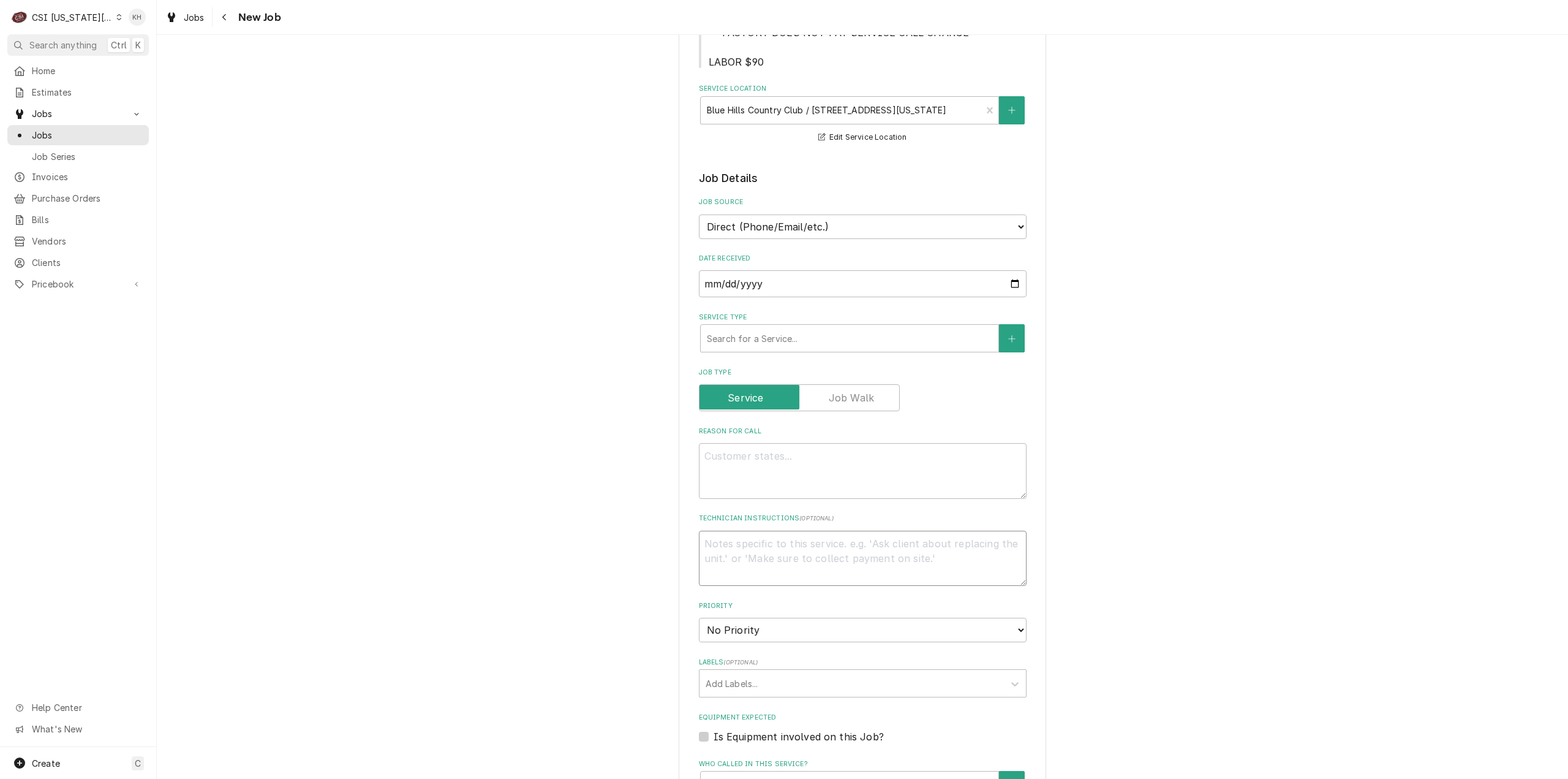
drag, startPoint x: 825, startPoint y: 557, endPoint x: 824, endPoint y: 546, distance: 11.0
click at [825, 555] on textarea "Technician Instructions ( optional )" at bounding box center [863, 558] width 328 height 56
paste textarea "In order for warranty parts to be honored CSI must purchase them from Select Sc…"
type textarea "x"
type textarea "In order for warranty parts to be honored CSI must purchase them from Select Sc…"
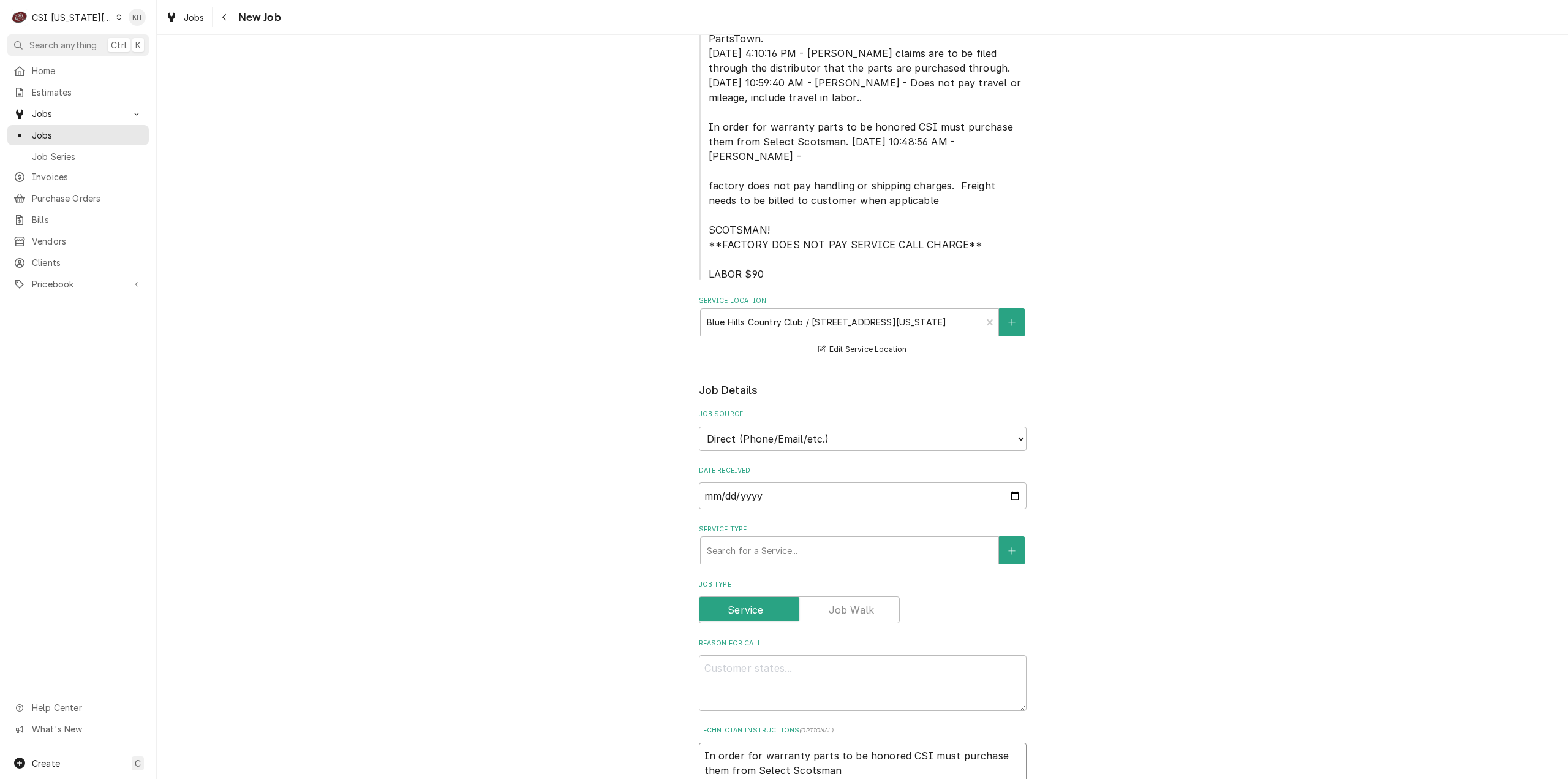
type textarea "x"
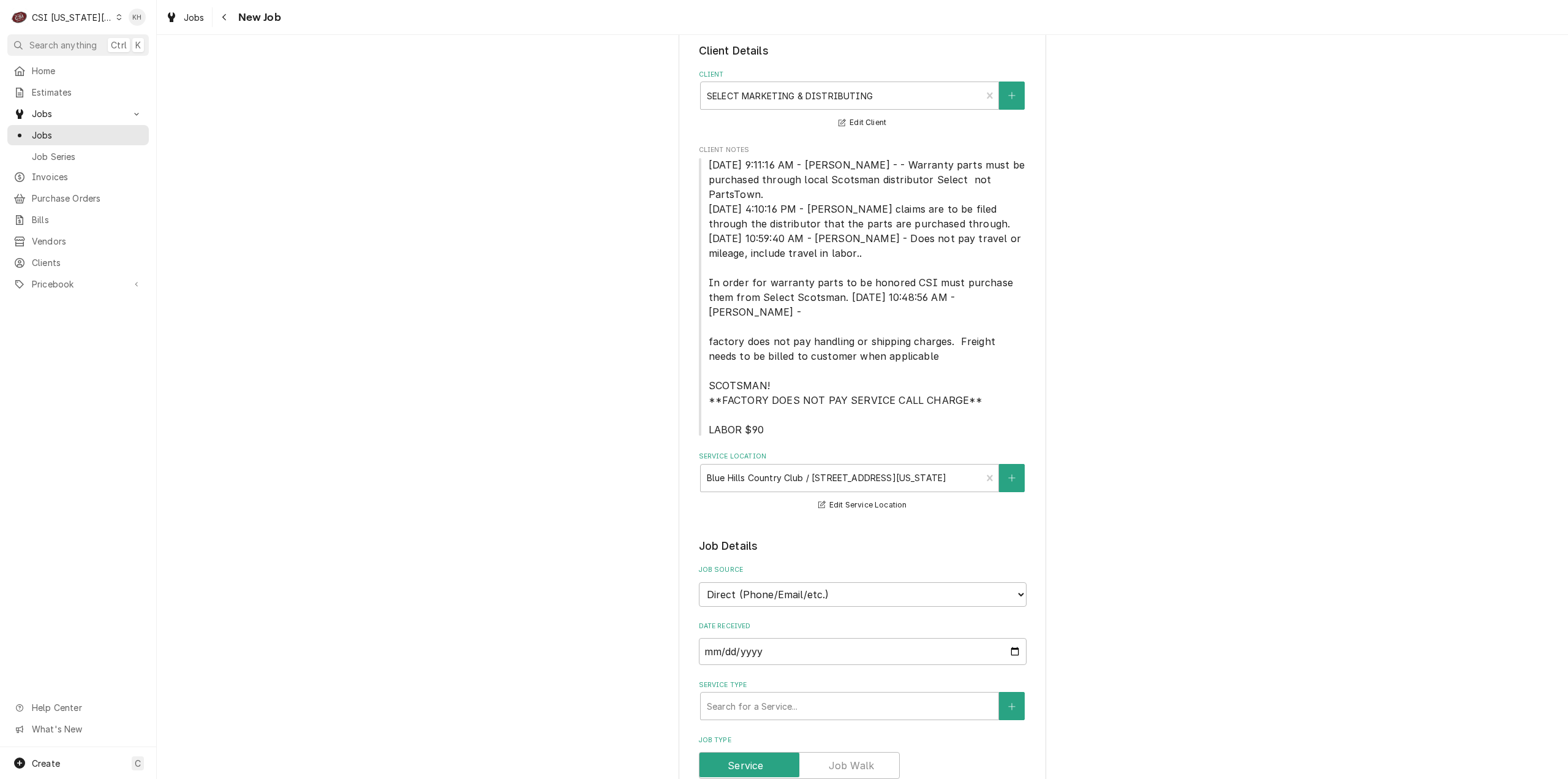
type textarea "In order for warranty parts to be honored CSI must purchase them from Select Sc…"
drag, startPoint x: 876, startPoint y: 163, endPoint x: 784, endPoint y: 195, distance: 97.4
click at [784, 195] on span "12/13/2024 9:11:16 AM - JESSICA - - Warranty parts must be purchased through lo…" at bounding box center [863, 297] width 328 height 280
copy span "Warranty parts must be purchased through local Scotsman distributor Select not …"
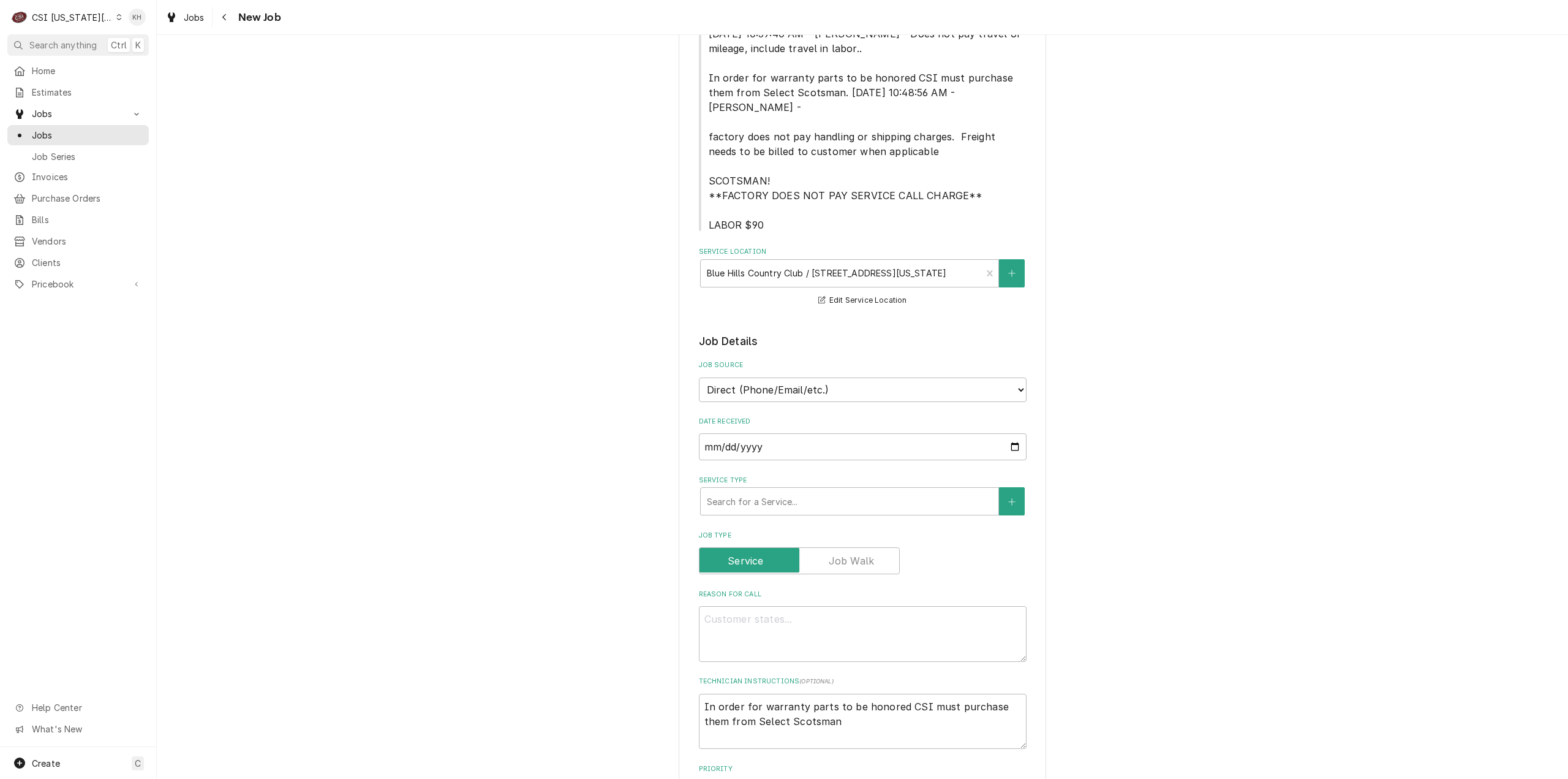
scroll to position [429, 0]
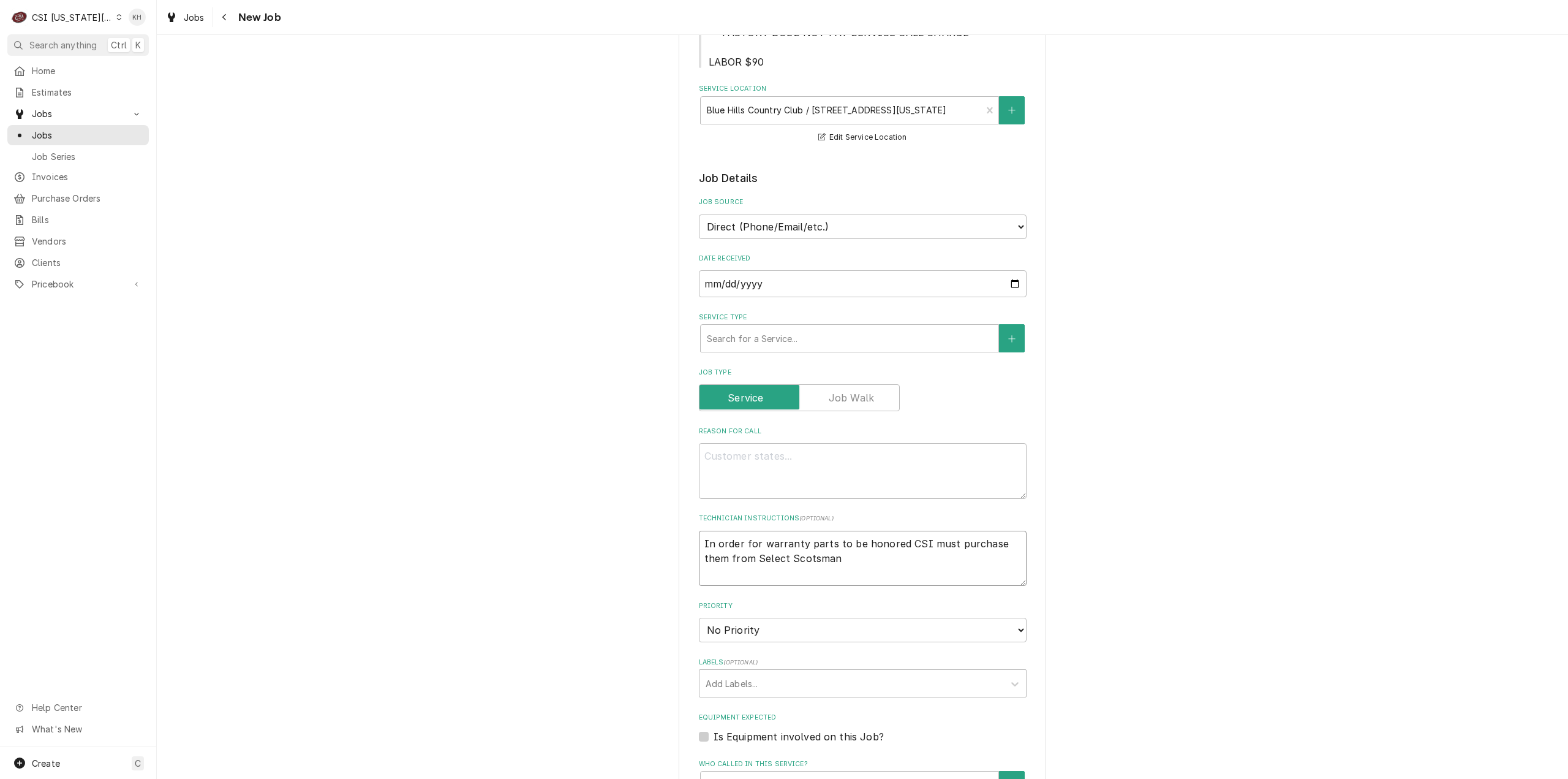
click at [699, 531] on textarea "In order for warranty parts to be honored CSI must purchase them from Select Sc…" at bounding box center [863, 558] width 328 height 56
type textarea "x"
type textarea "In order for warranty parts to be honored CSI must purchase them from Select Sc…"
paste textarea "Warranty parts must be purchased through local Scotsman distributor Select not …"
type textarea "x"
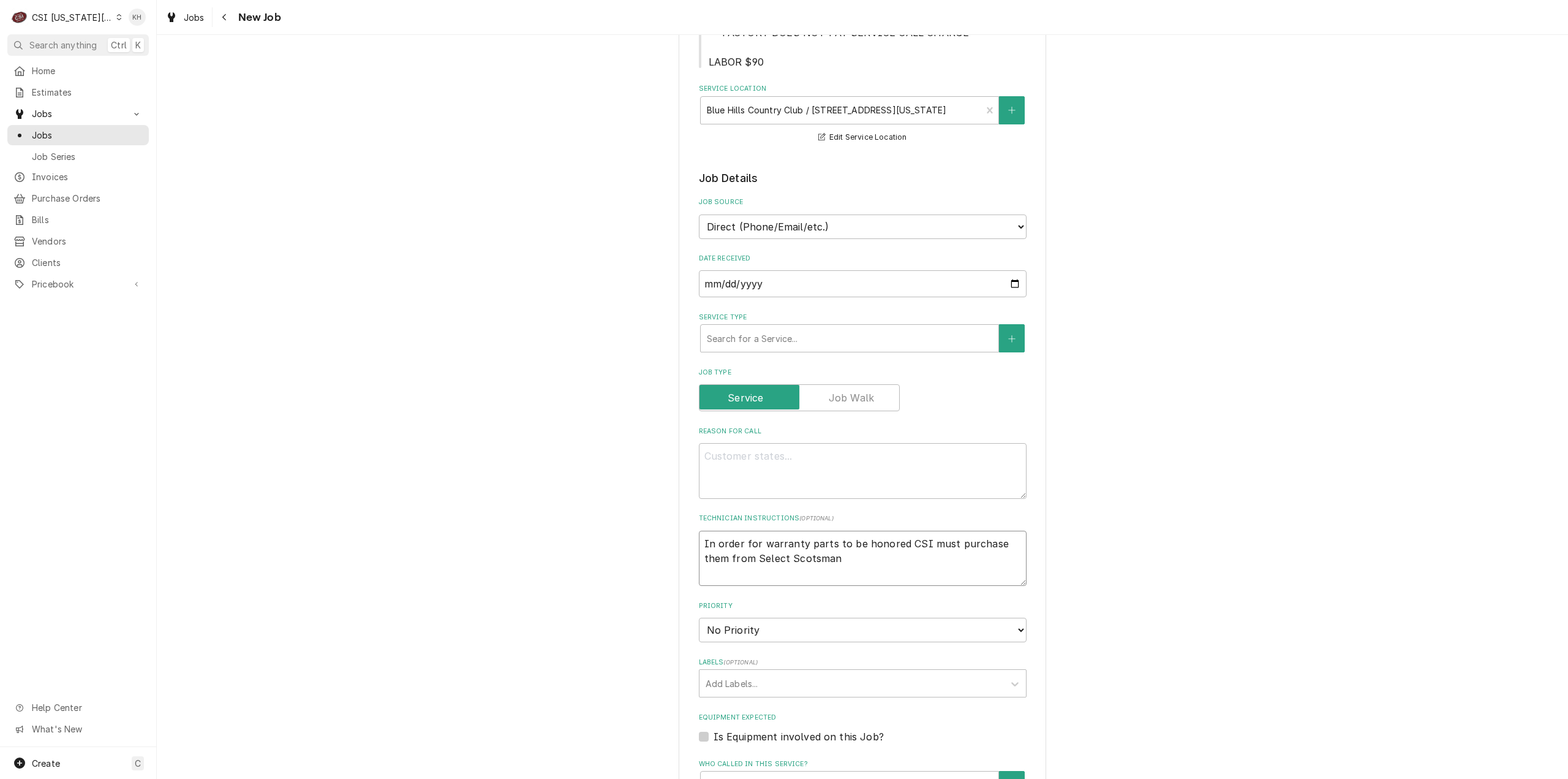
type textarea "Warranty parts must be purchased through local Scotsman distributor Select not …"
type textarea "x"
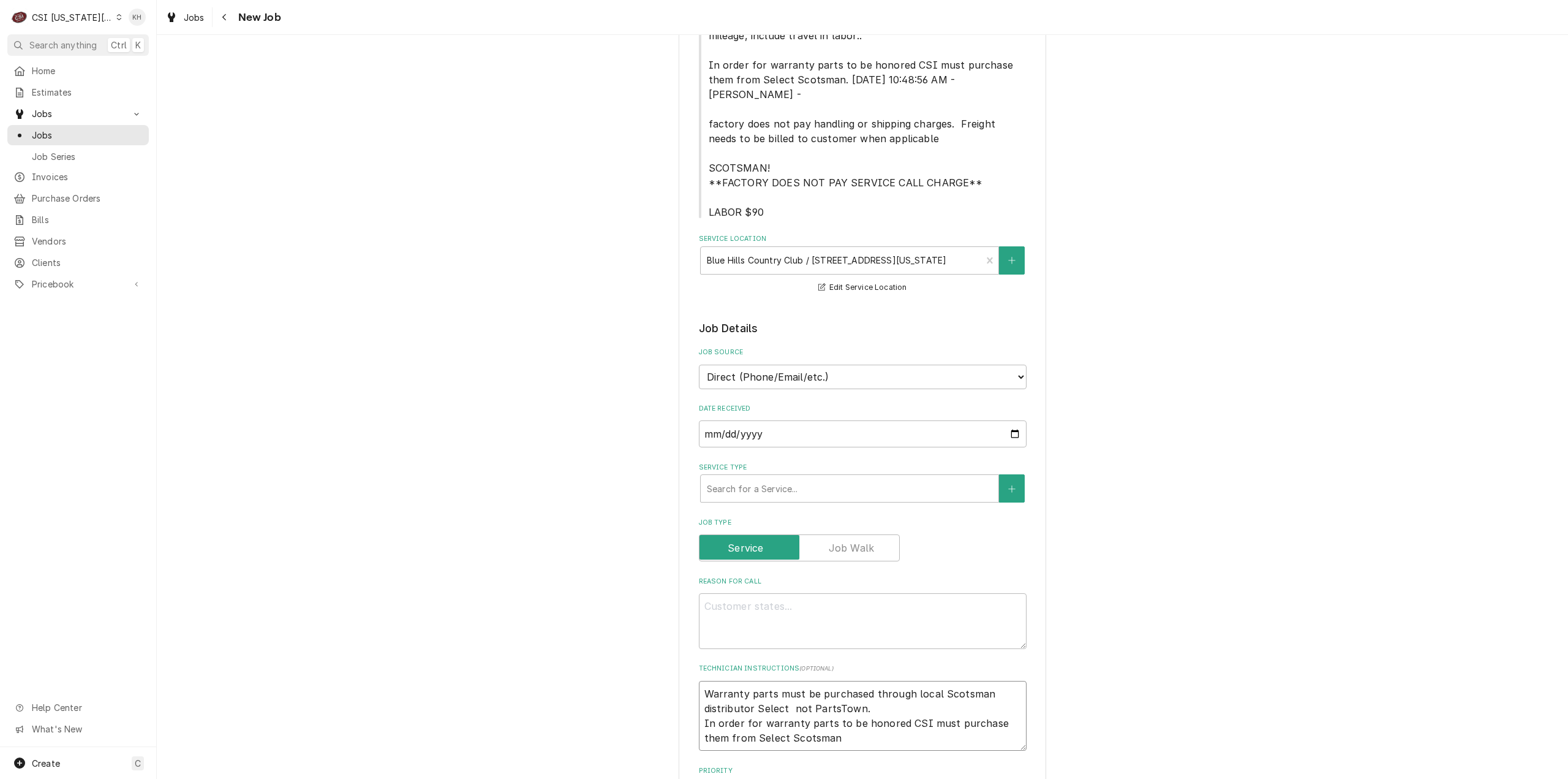
scroll to position [306, 0]
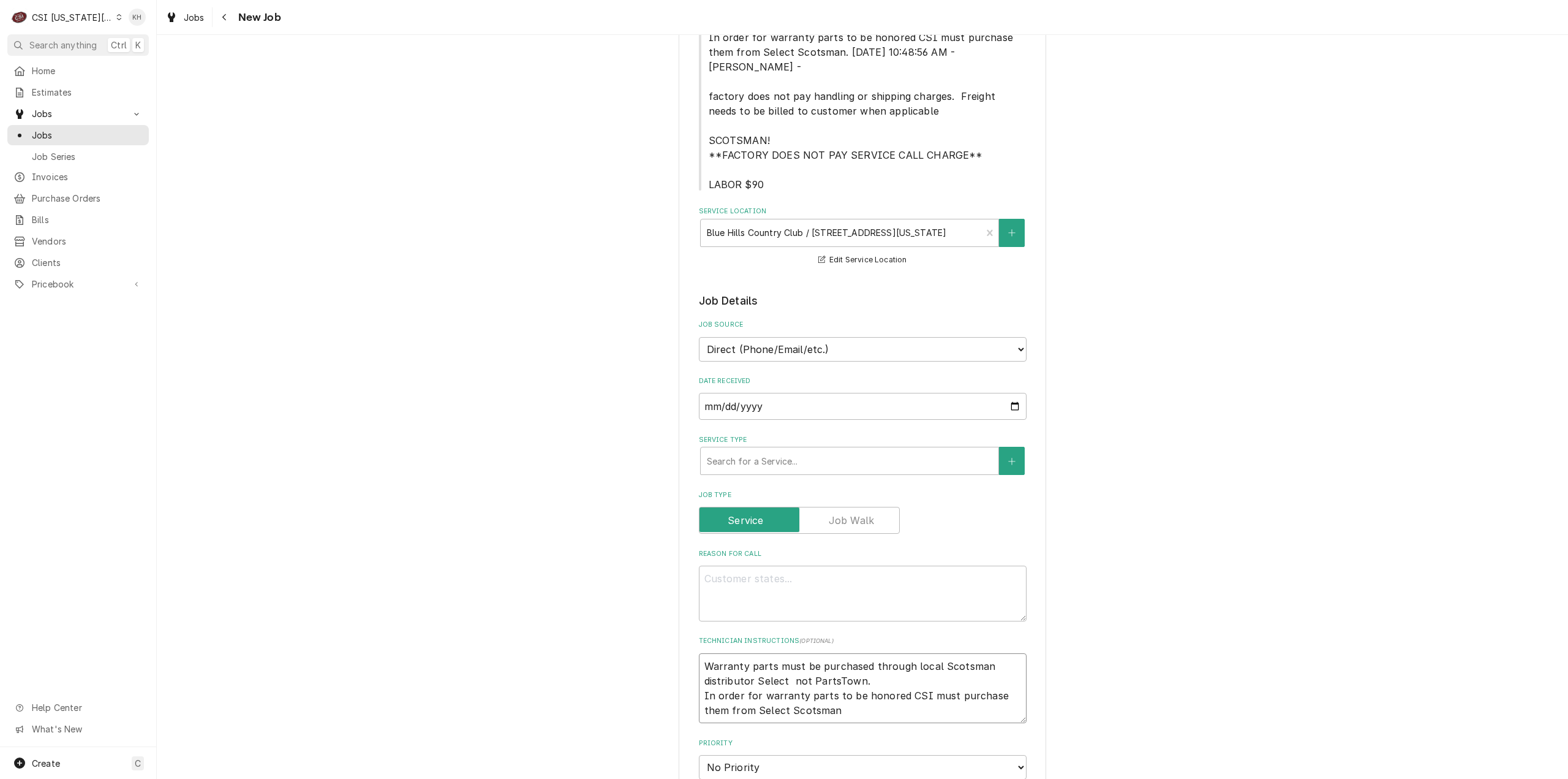
type textarea "Warranty parts must be purchased through local Scotsman distributor Select not …"
click at [776, 338] on select "Direct (Phone/Email/etc.) Service Channel Corrigo Ecotrak Other" at bounding box center [863, 349] width 328 height 25
drag, startPoint x: 572, startPoint y: 322, endPoint x: 780, endPoint y: 410, distance: 225.8
click at [585, 323] on div "Please provide the following information to create a job: Client Details Client…" at bounding box center [862, 533] width 1411 height 1584
click at [795, 450] on div "Service Type" at bounding box center [849, 461] width 285 height 22
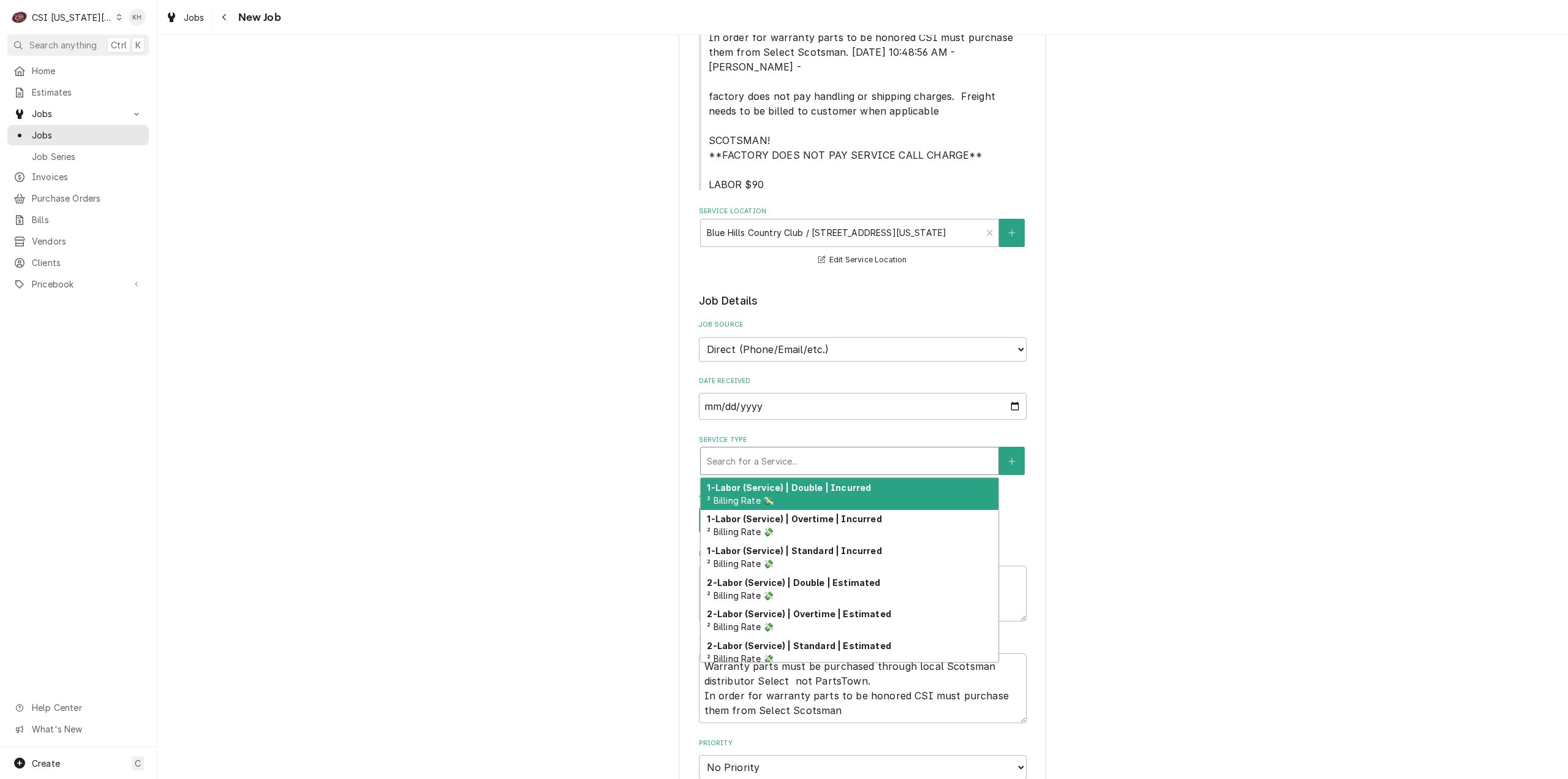
type textarea "x"
type input "s"
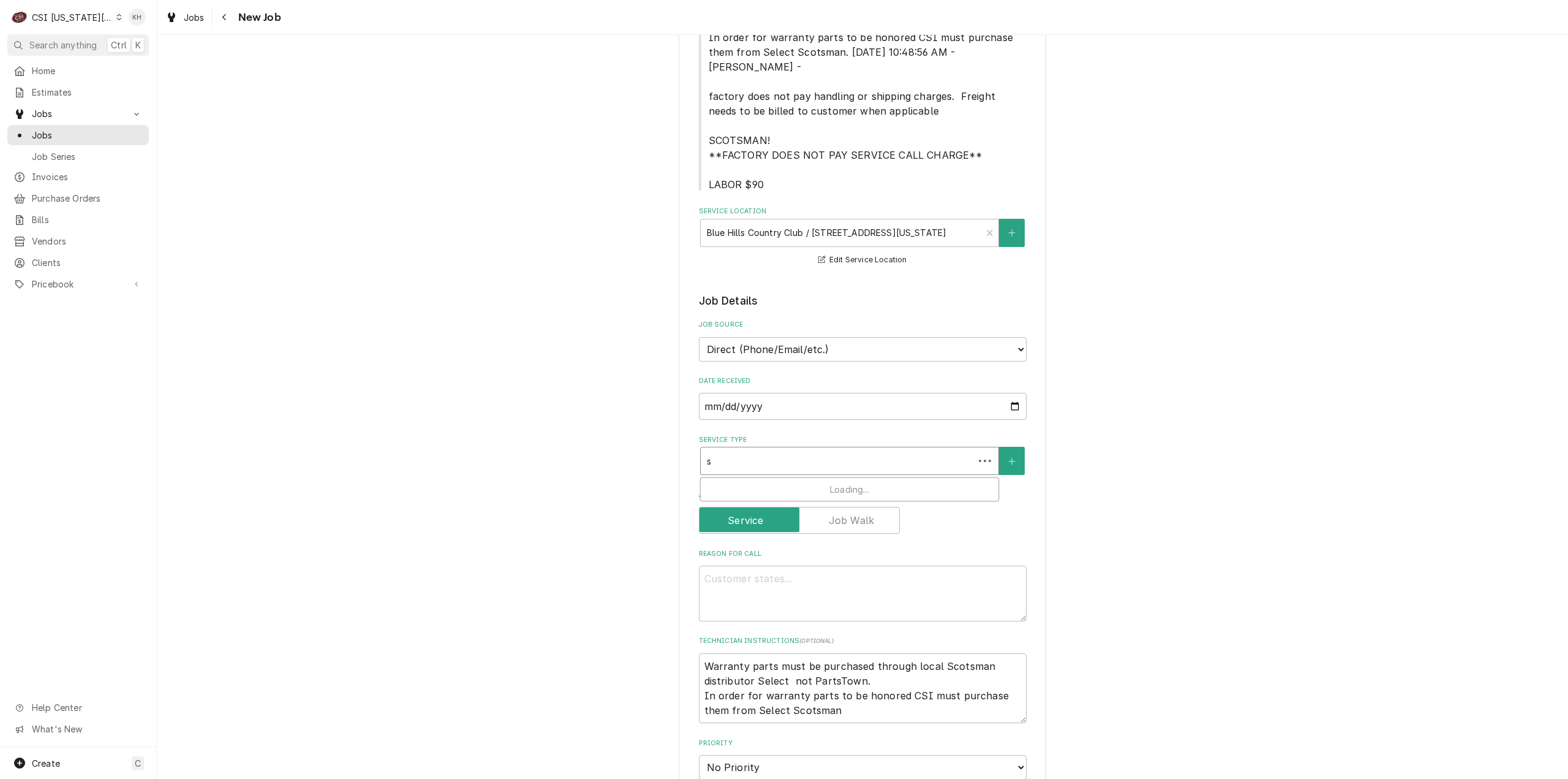
type textarea "x"
type input "se"
type textarea "x"
type input "ser"
type textarea "x"
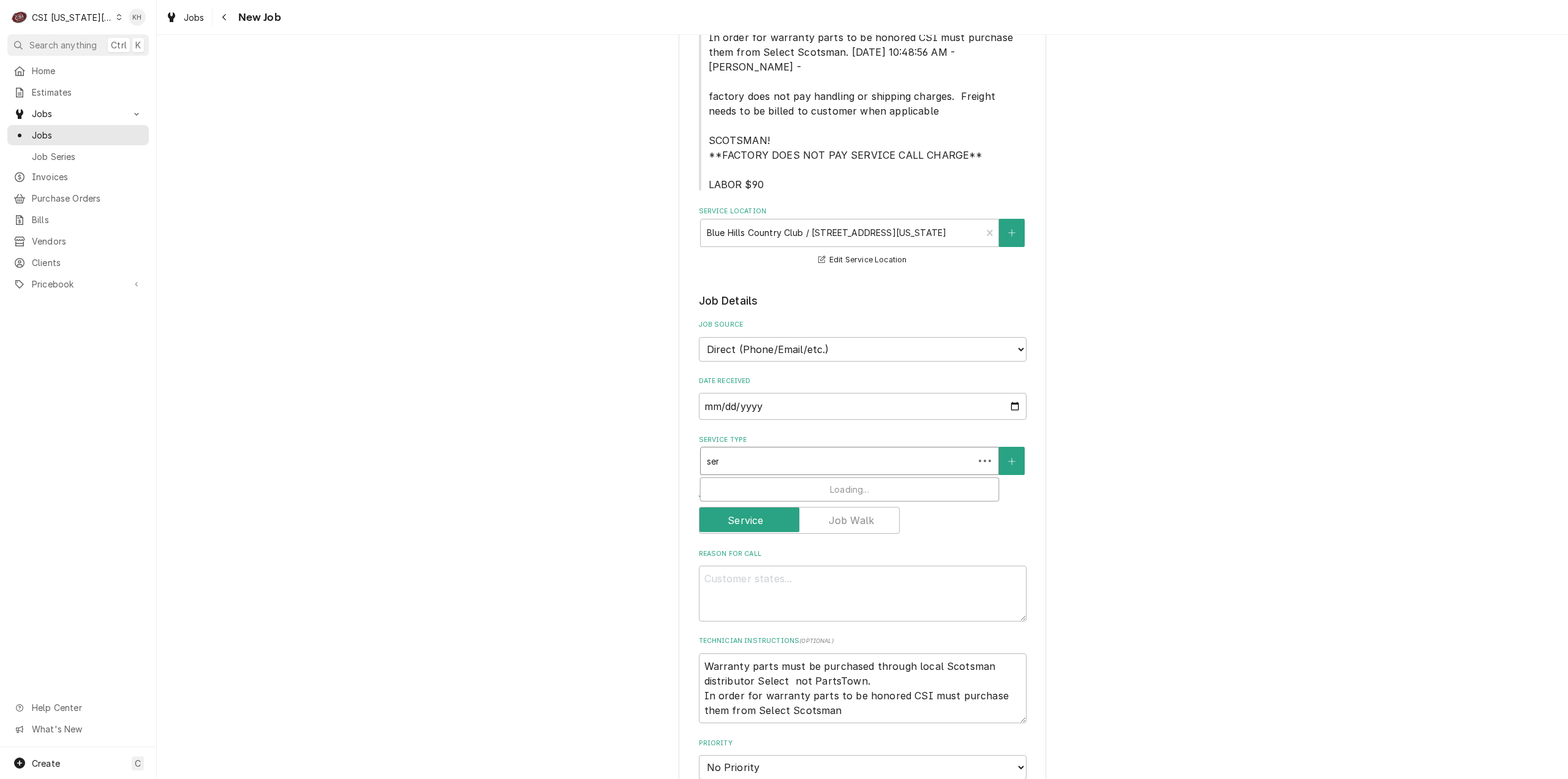
type input "serv"
type textarea "x"
type input "servi"
type textarea "x"
type input "servic"
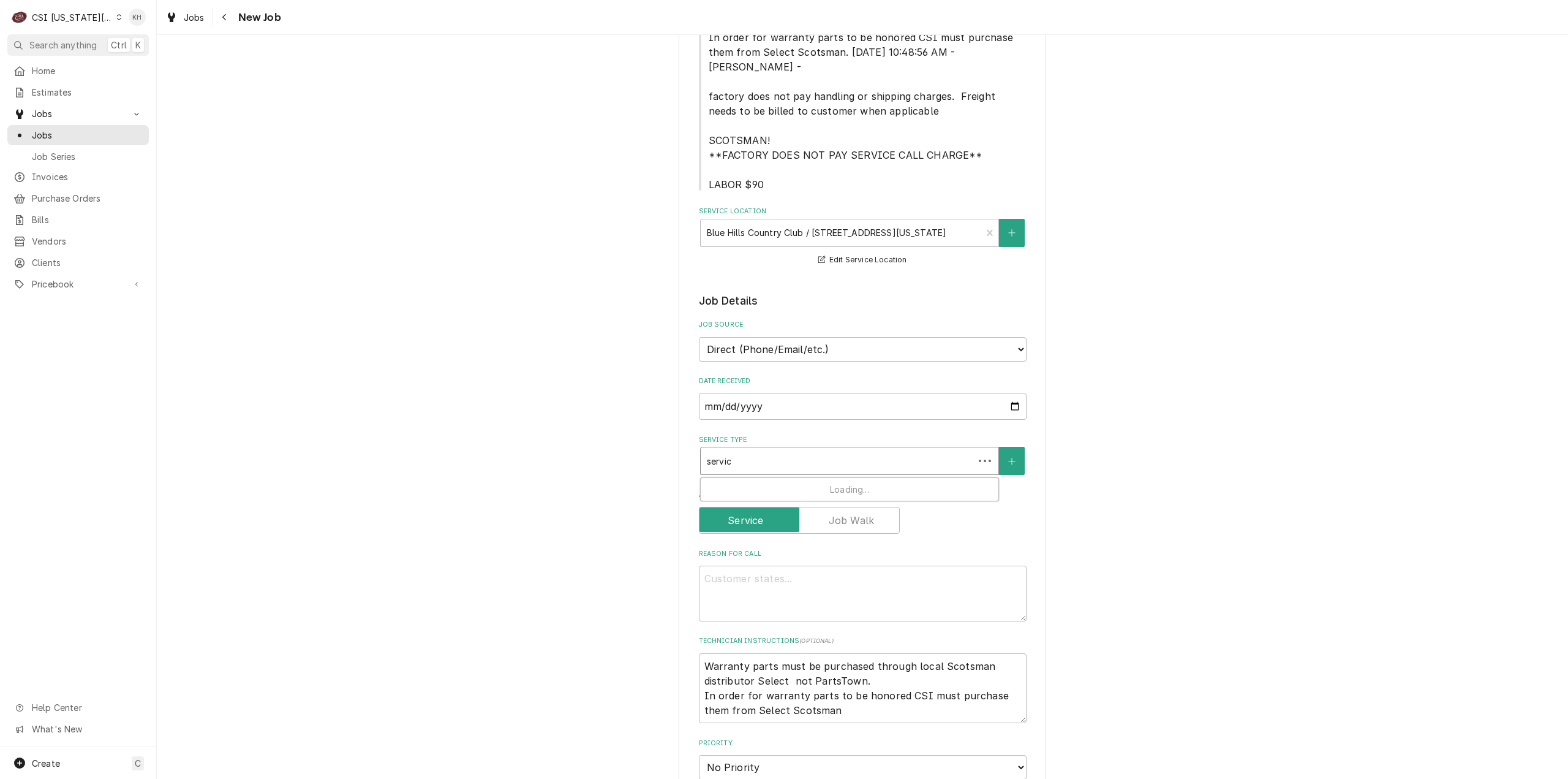
type textarea "x"
type input "service"
type textarea "x"
type input "service"
type textarea "x"
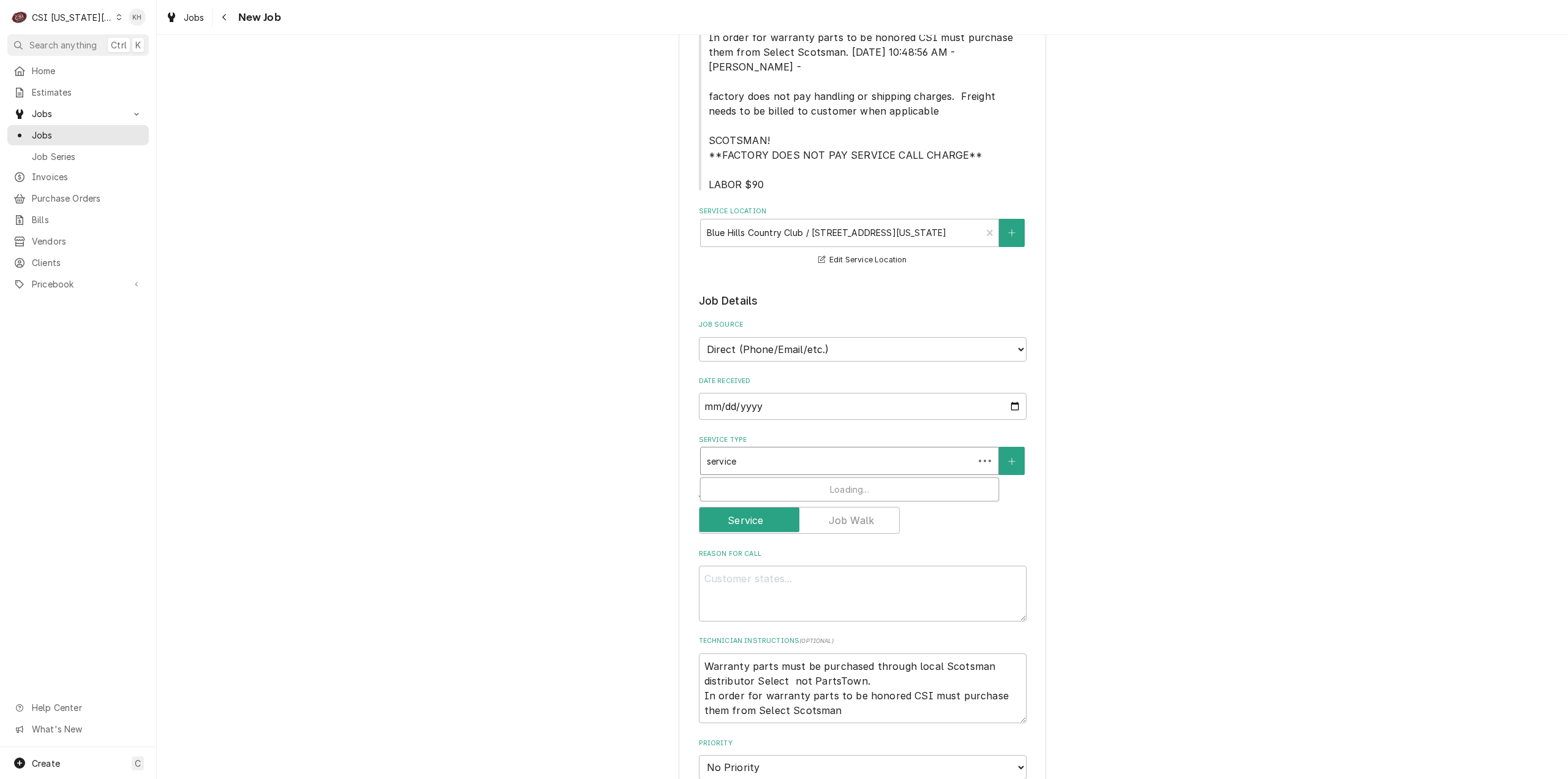
type input "service c"
type textarea "x"
type input "service ca"
type textarea "x"
type input "service cal"
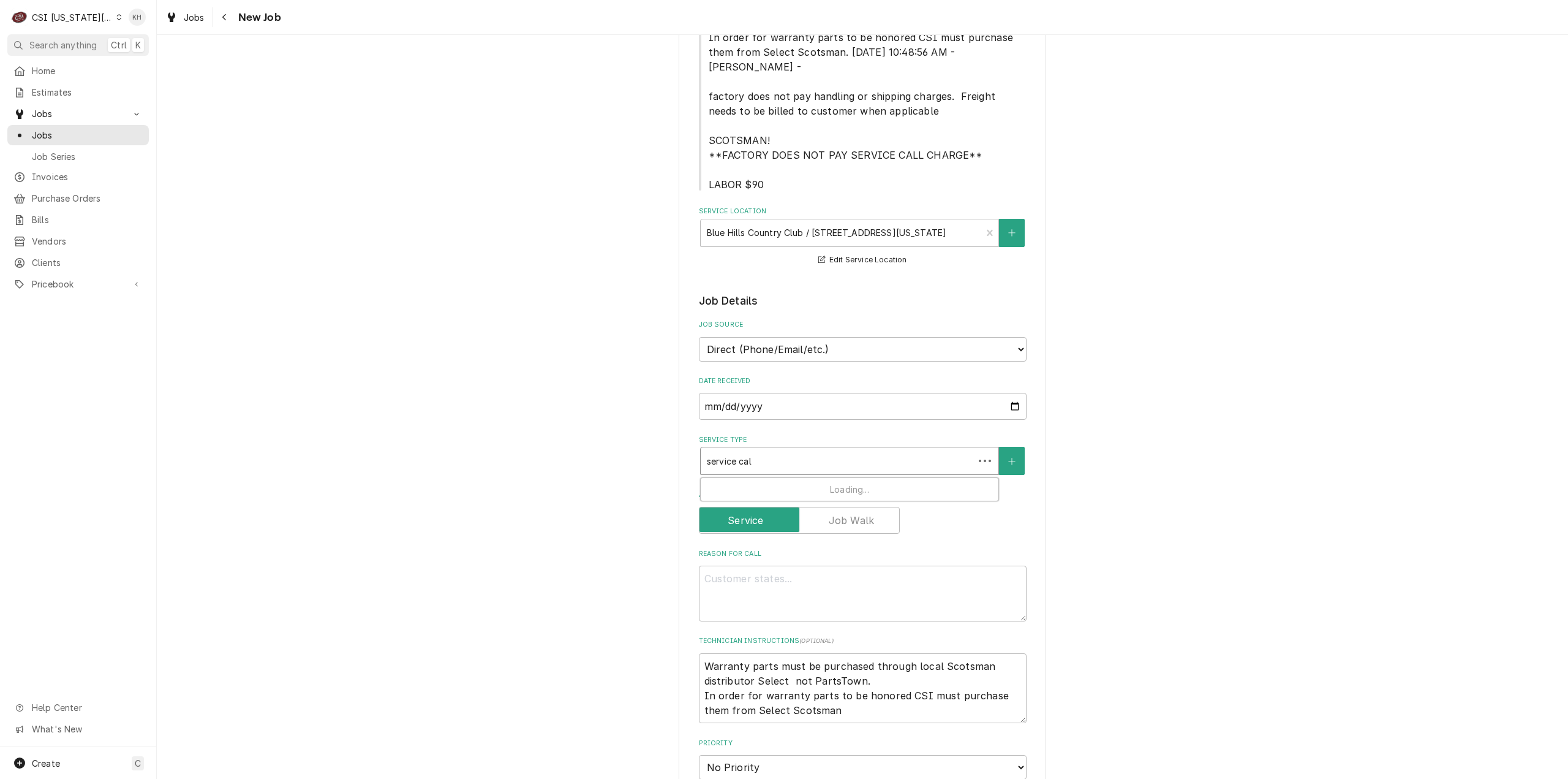
type textarea "x"
type input "service call"
click at [795, 478] on div "Job | Service Call ¹ Service Type 🛠️" at bounding box center [850, 493] width 298 height 31
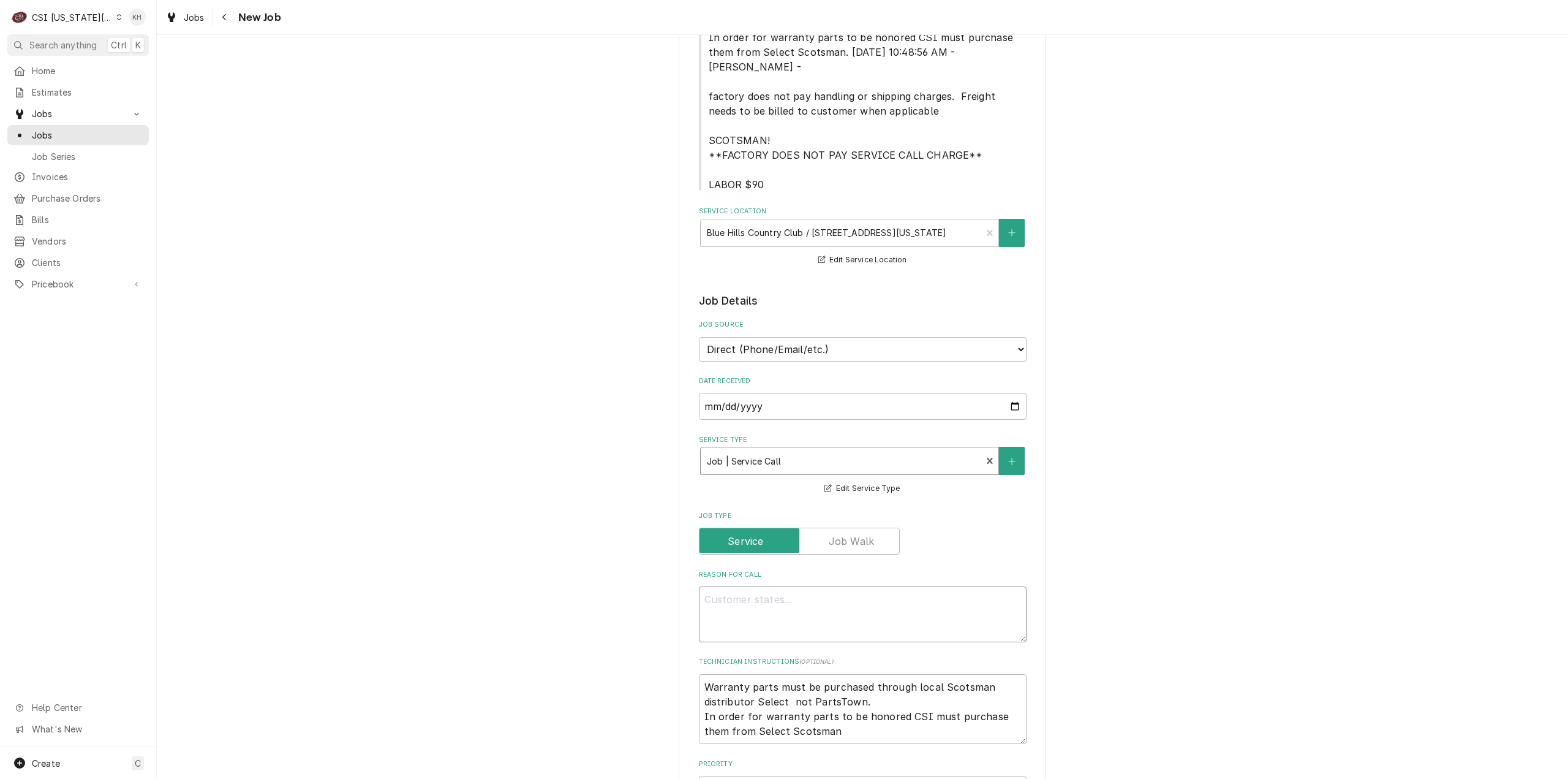
click at [809, 595] on textarea "Reason For Call" at bounding box center [863, 614] width 328 height 56
type textarea "x"
type textarea "I"
type textarea "x"
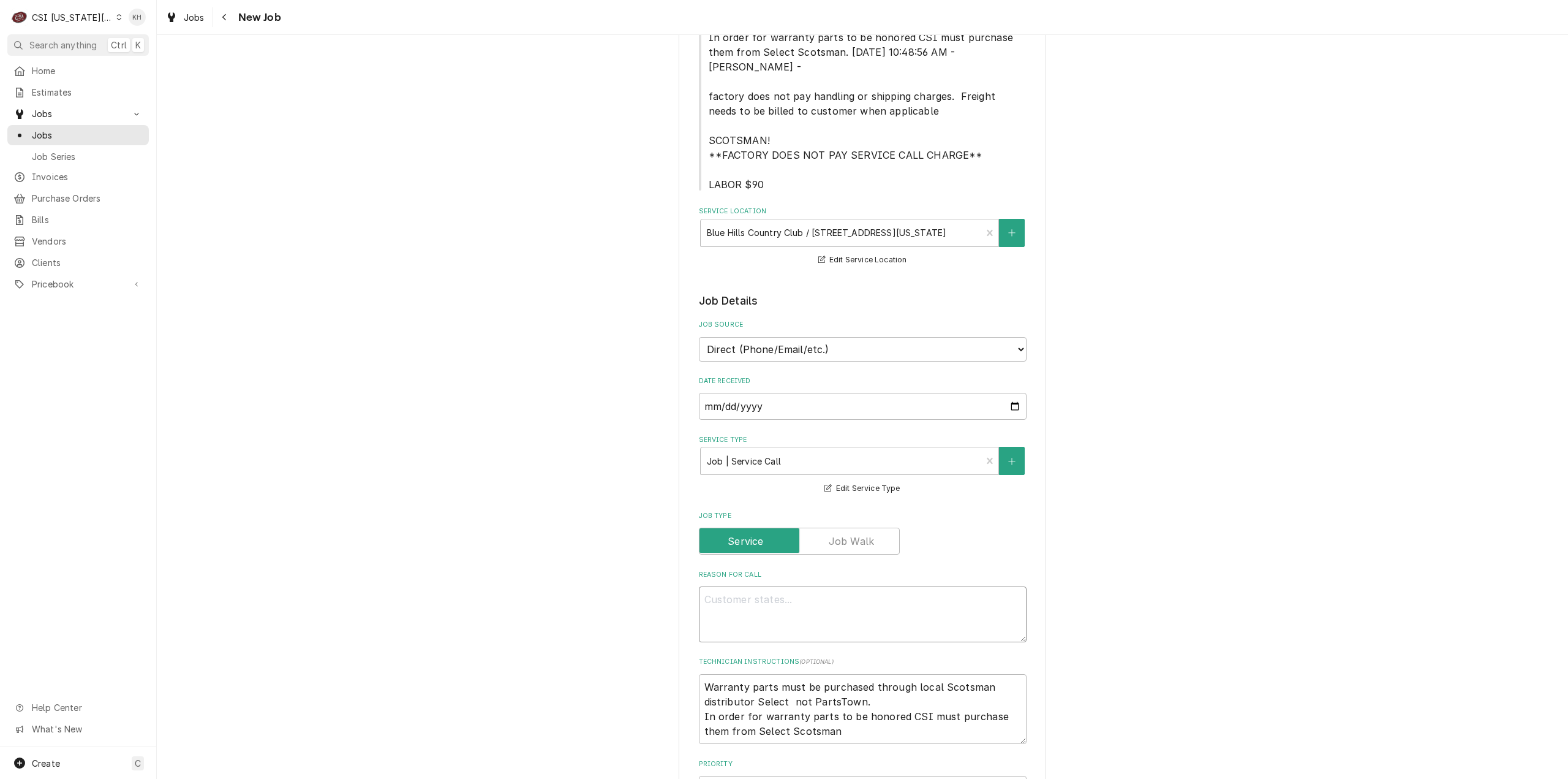
type textarea "I"
type textarea "x"
type textarea "Ic"
type textarea "x"
type textarea "Ice"
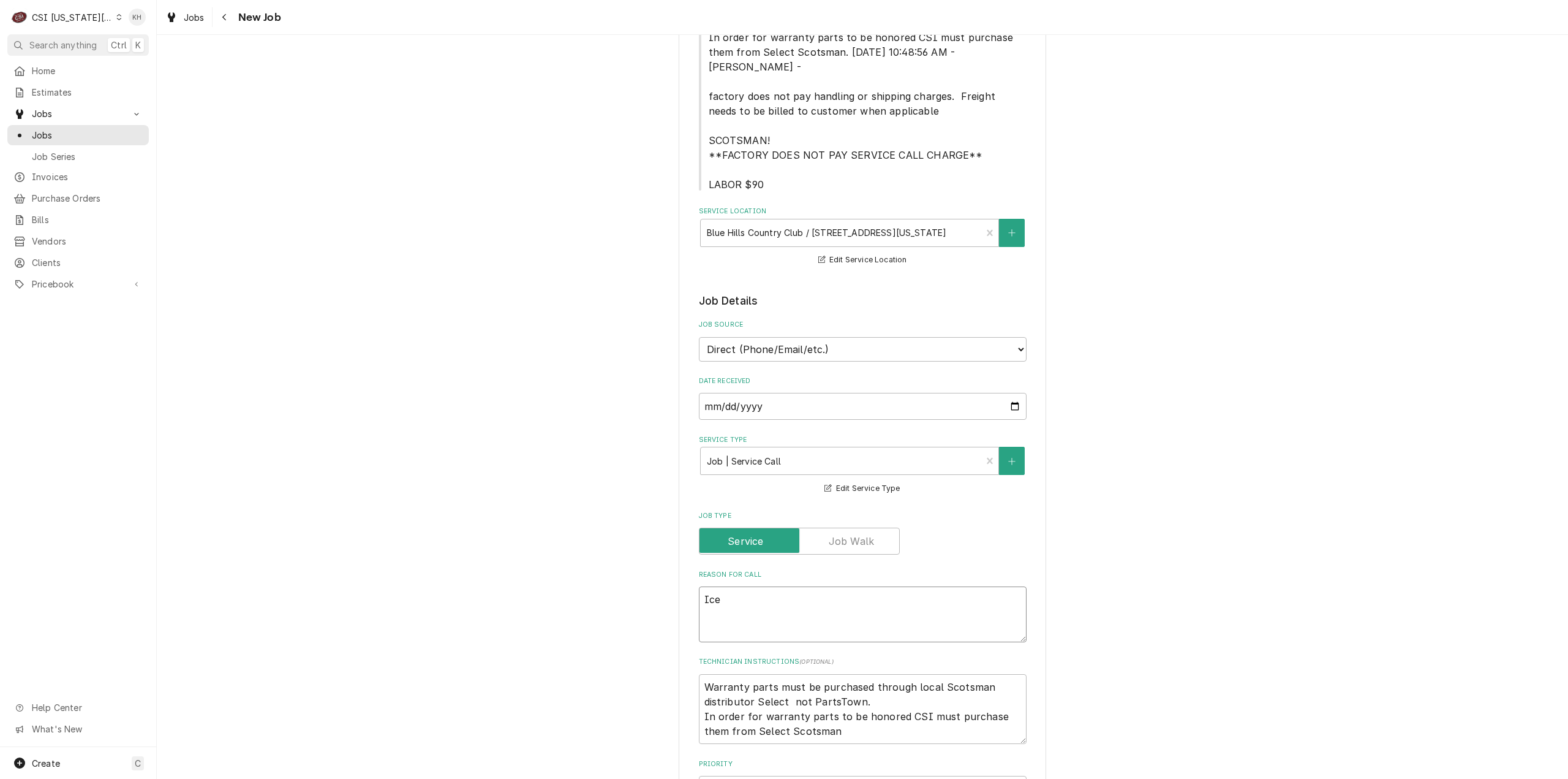
type textarea "x"
type textarea "Ice"
type textarea "x"
type textarea "Ice M"
type textarea "x"
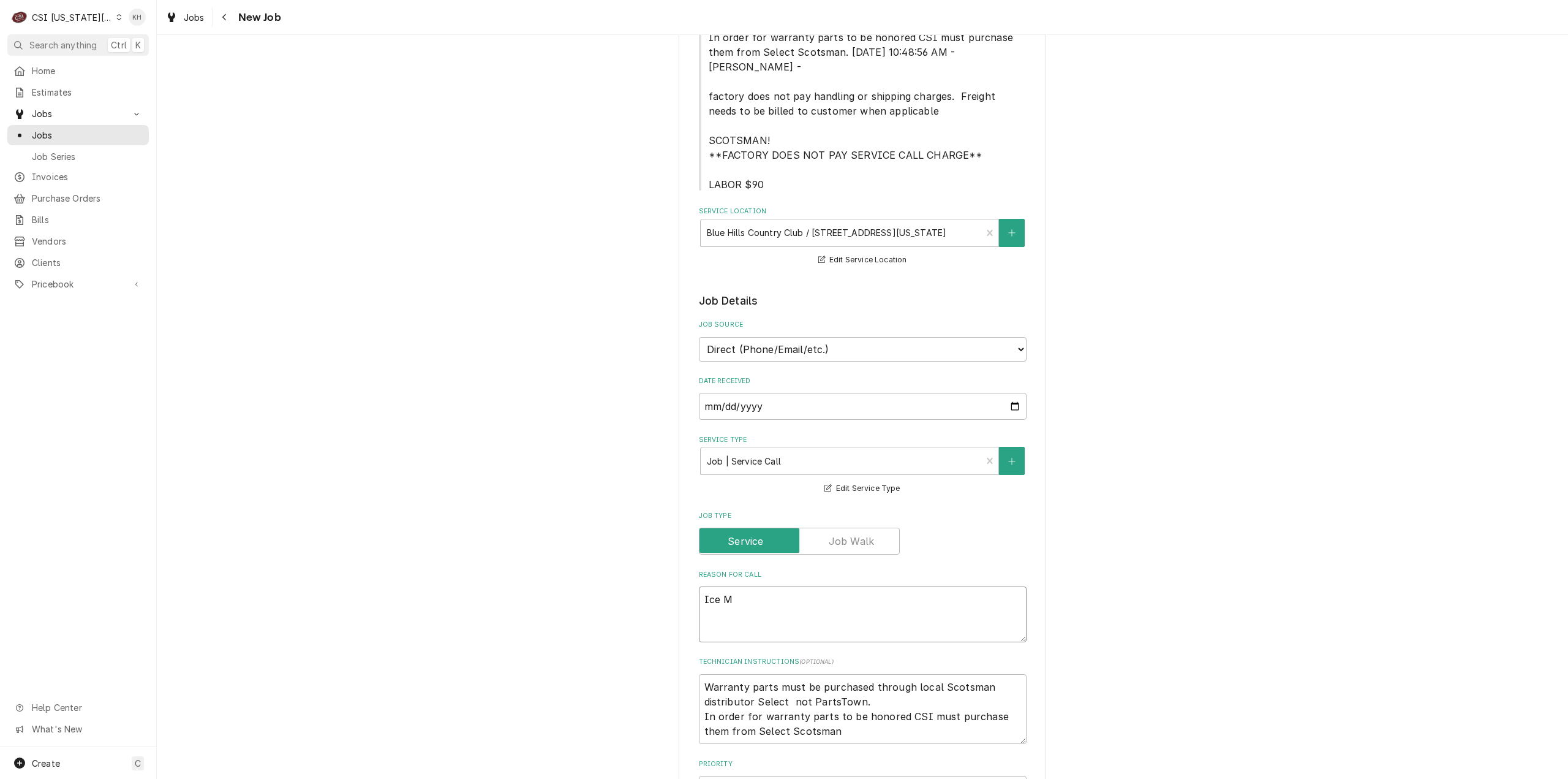
type textarea "Ice Ma"
type textarea "x"
type textarea "Ice Mac"
type textarea "x"
type textarea "Ice Mach"
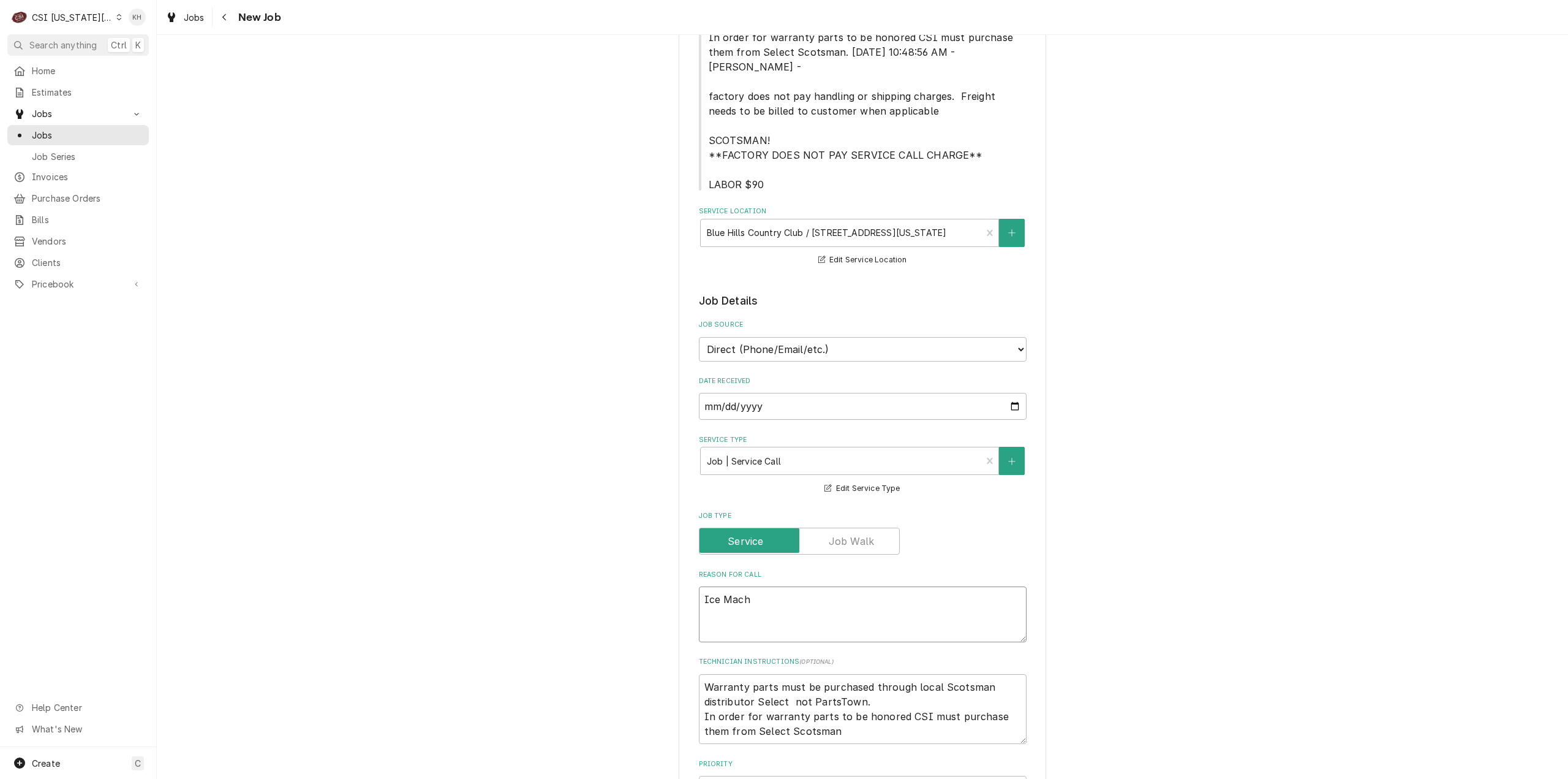
type textarea "x"
type textarea "Ice Machi"
type textarea "x"
type textarea "Ice Machin"
type textarea "x"
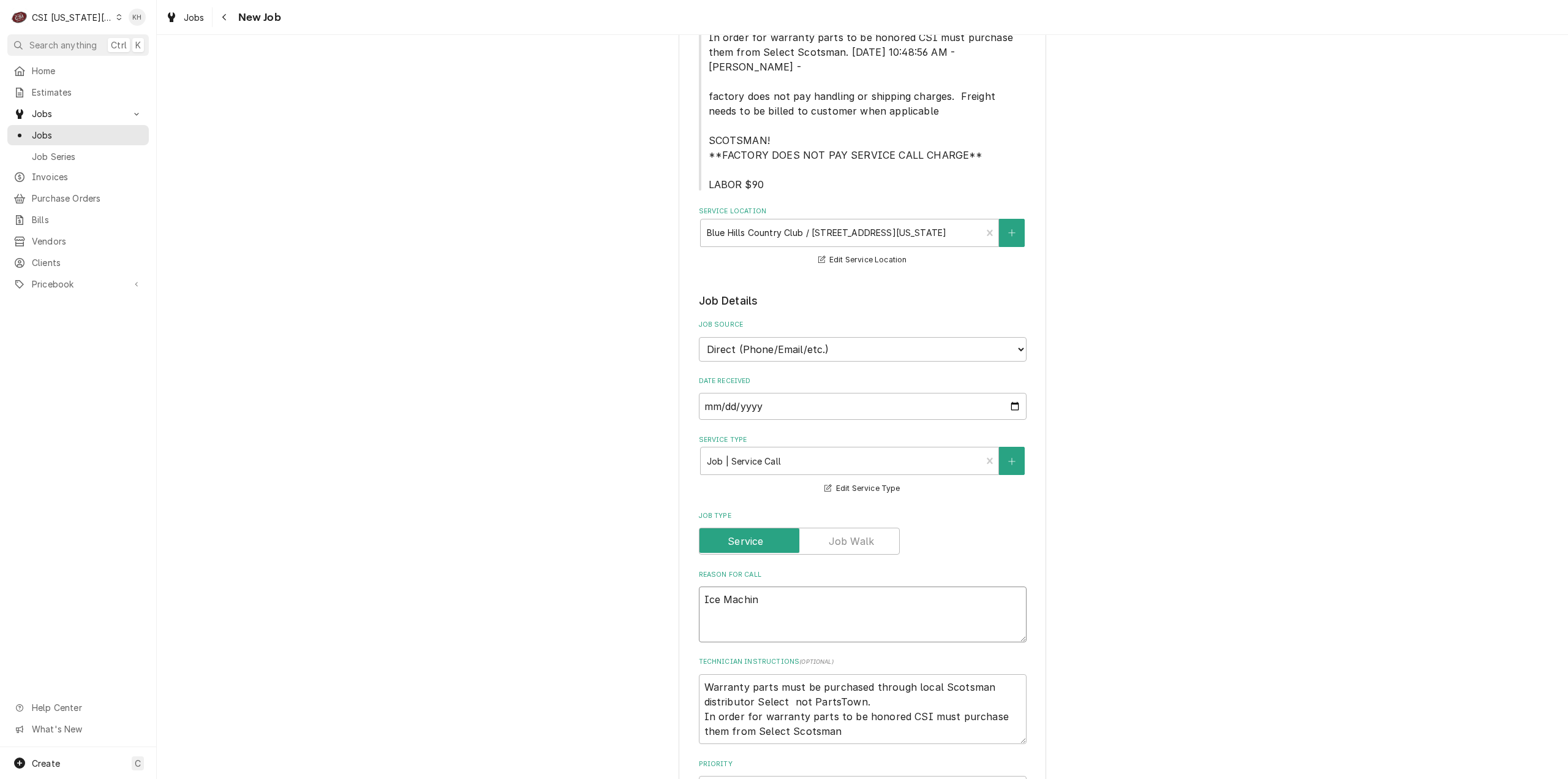
type textarea "Ice Machine"
type textarea "x"
type textarea "Ice Machine"
type textarea "x"
type textarea "Ice Machine"
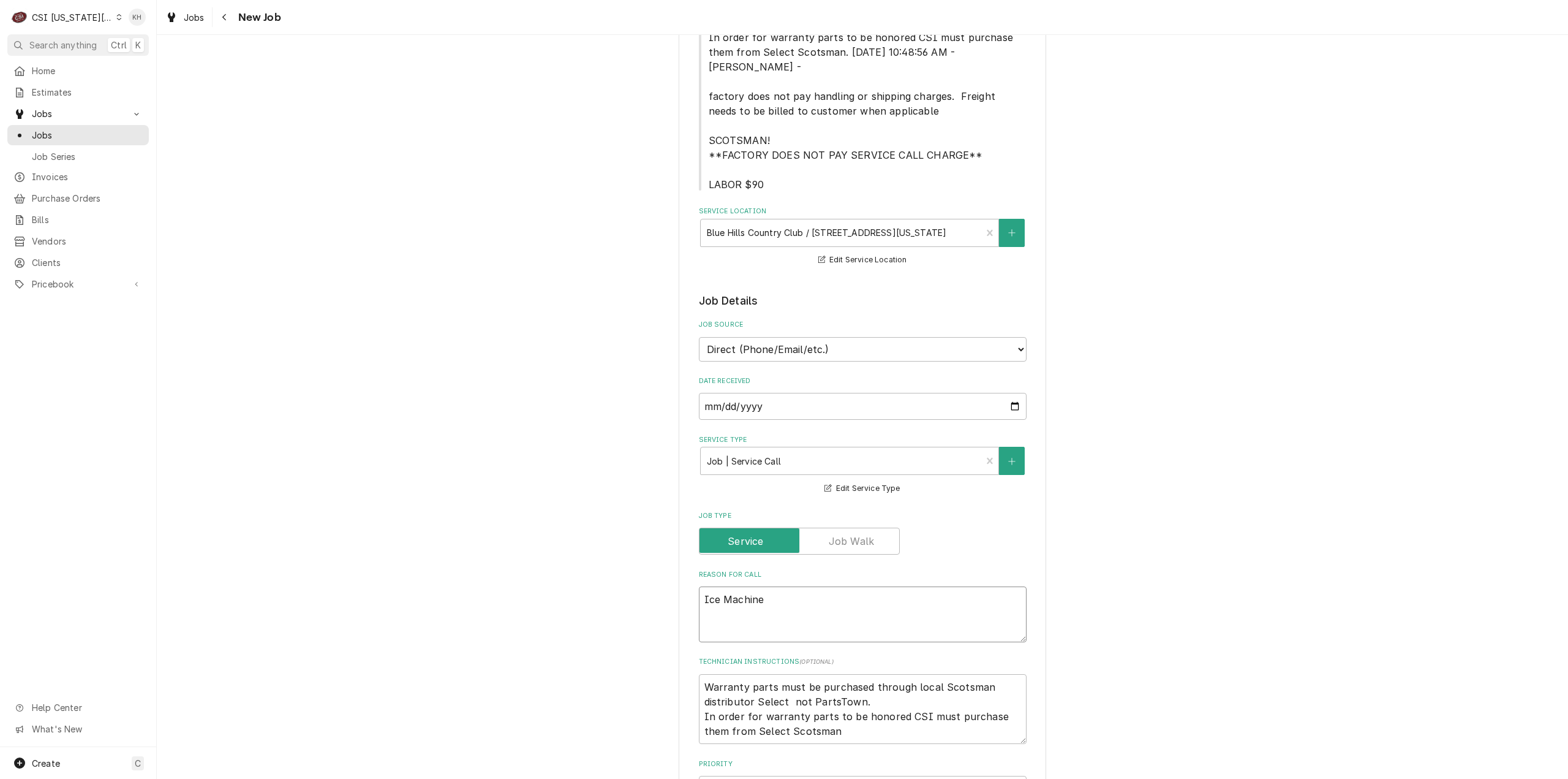
click at [819, 596] on textarea "Ice Machine" at bounding box center [863, 614] width 328 height 56
paste textarea "will drop a couple batches of ice but then it will start acting up. Machine wil…"
type textarea "x"
type textarea "Ice Machine will drop a couple batches of ice but then it will start acting up.…"
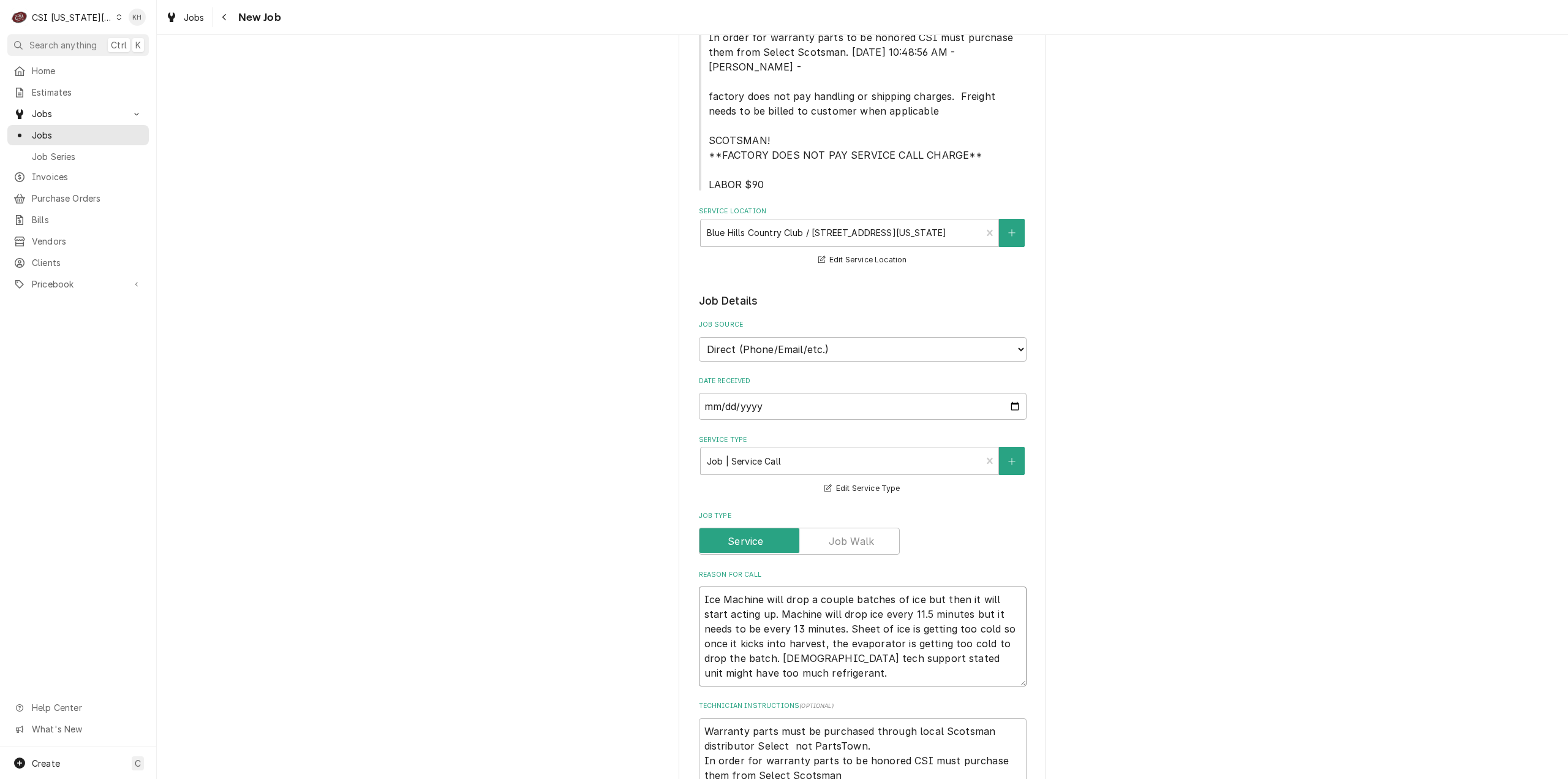
type textarea "x"
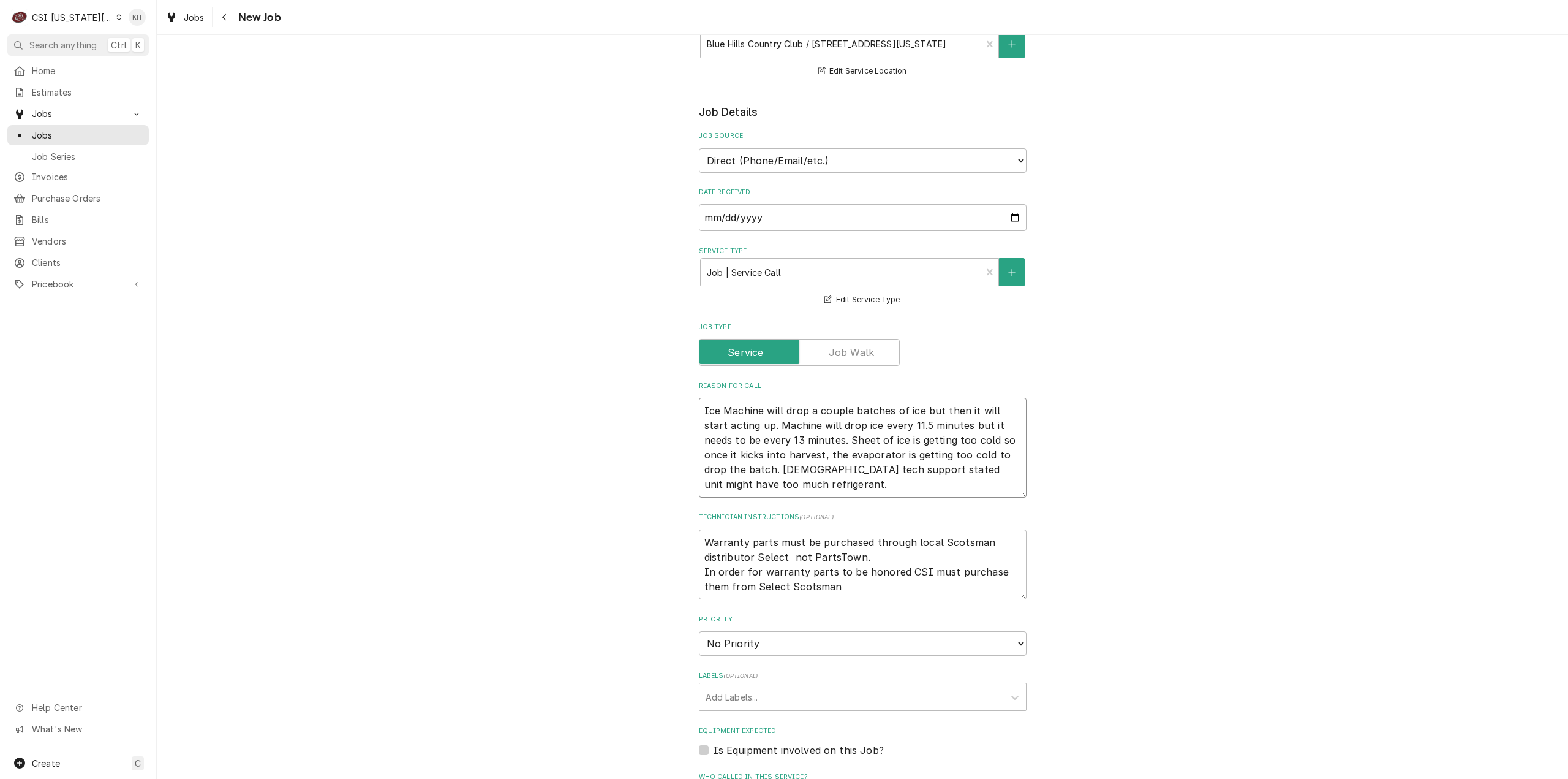
scroll to position [551, 0]
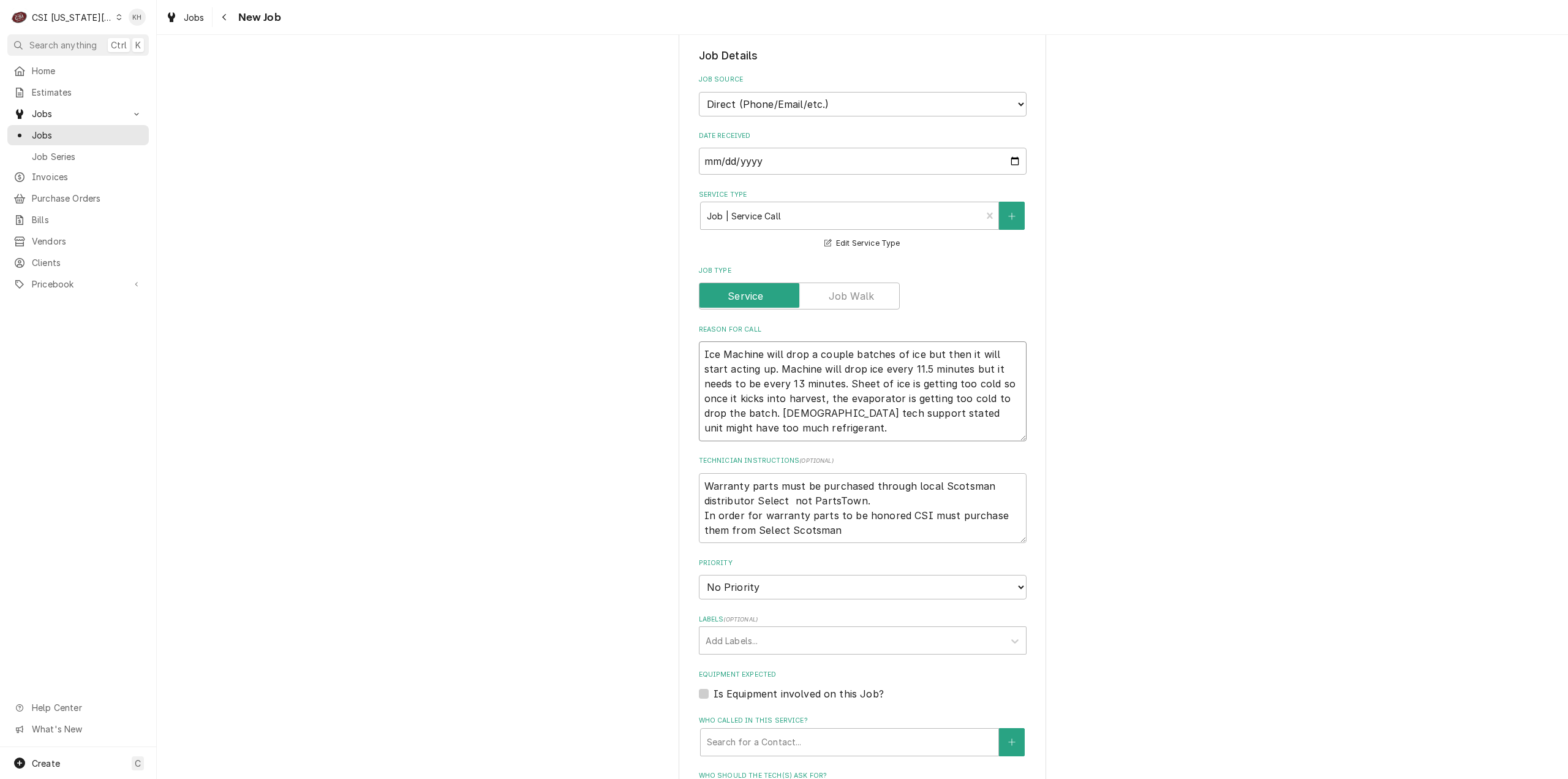
type textarea "Ice Machine will drop a couple batches of ice but then it will start acting up.…"
click at [860, 518] on textarea "Warranty parts must be purchased through local Scotsman distributor Select not …" at bounding box center [863, 508] width 328 height 71
type textarea "x"
type textarea "Warranty parts must be purchased through local Scotsman distributor Select not …"
type textarea "x"
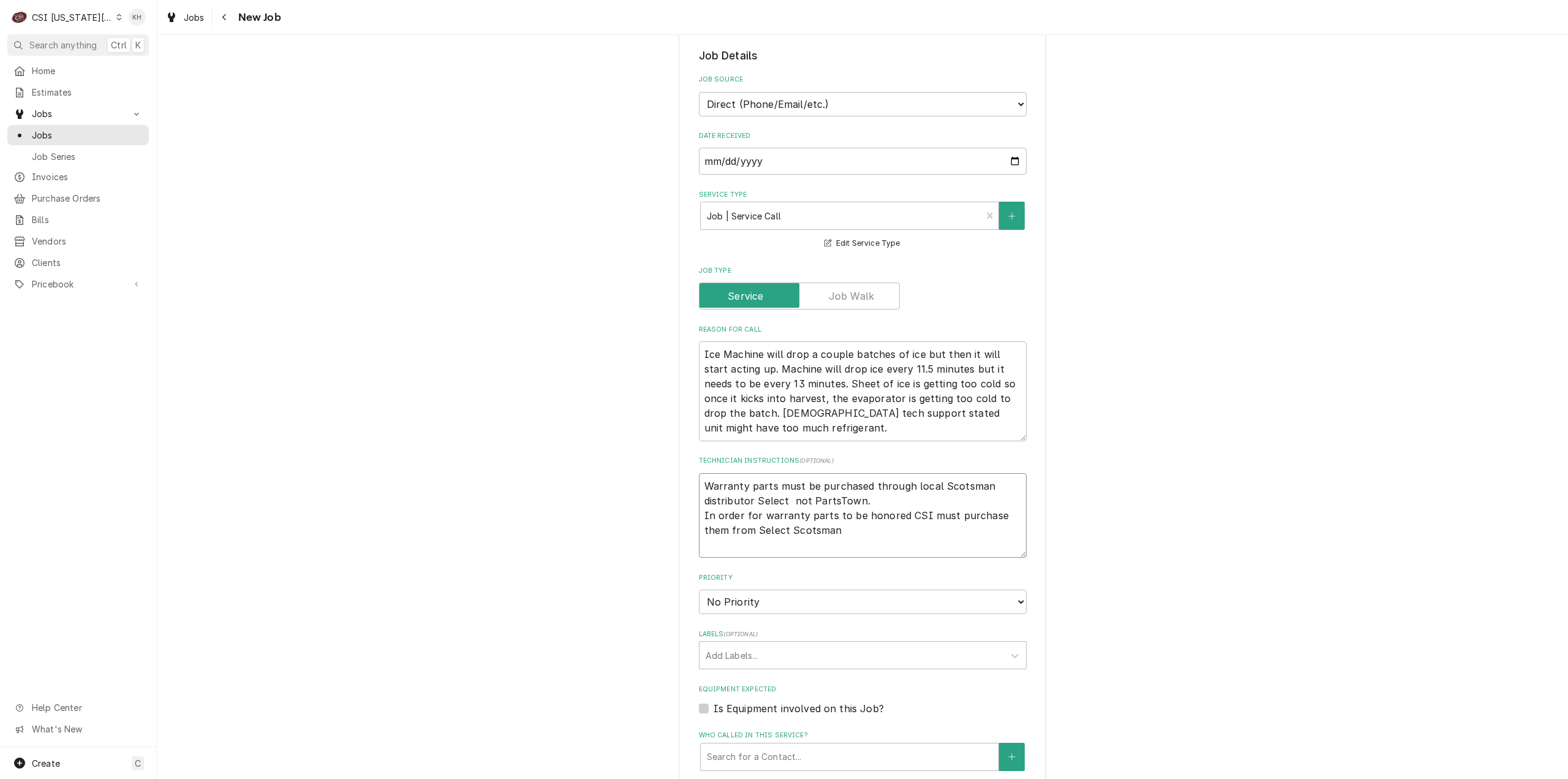
type textarea "Warranty parts must be purchased through local Scotsman distributor Select not …"
type textarea "x"
type textarea "Warranty parts must be purchased through local Scotsman distributor Select not …"
type textarea "x"
type textarea "Warranty parts must be purchased through local Scotsman distributor Select not …"
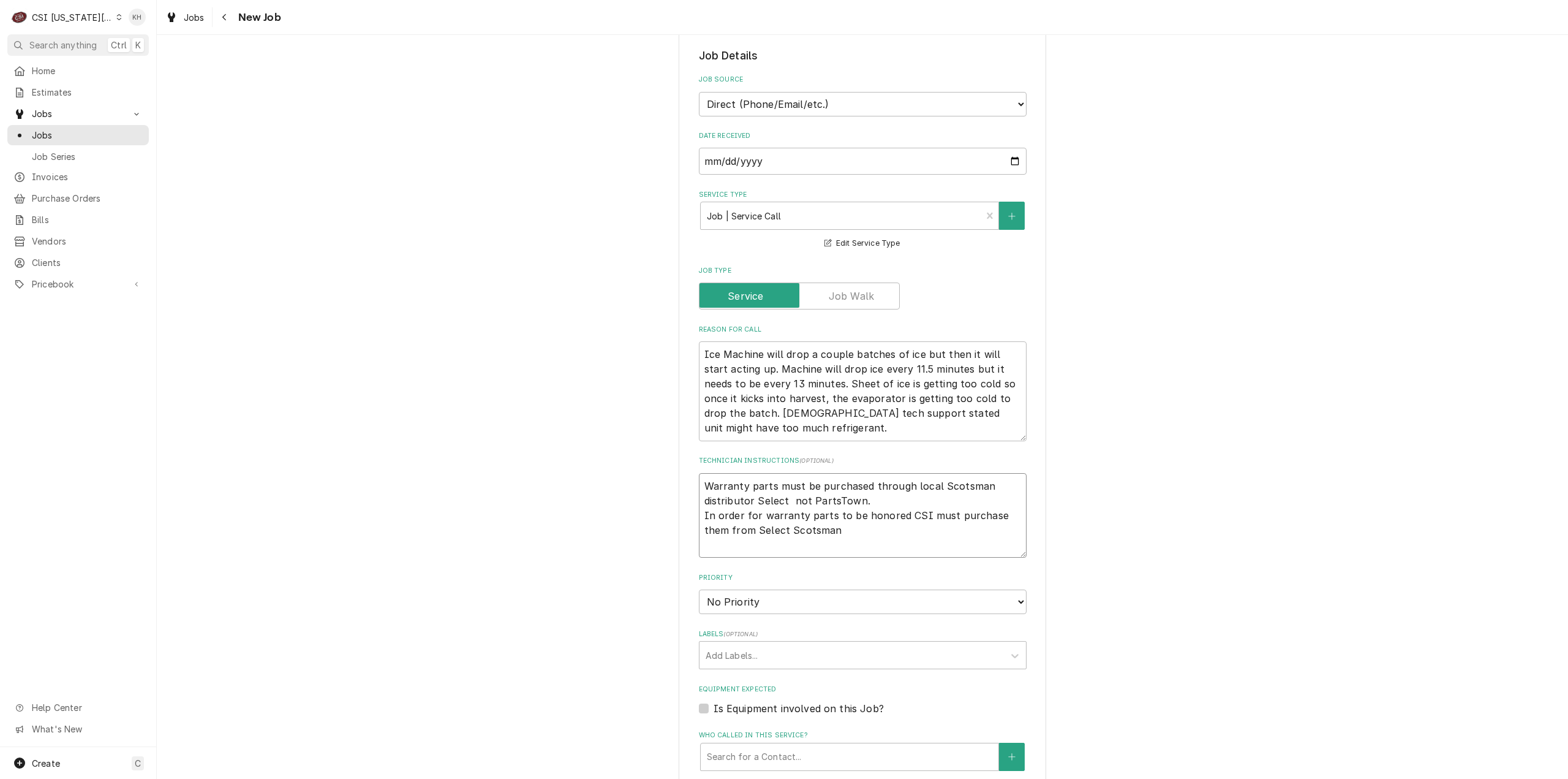
type textarea "x"
type textarea "Warranty parts must be purchased through local Scotsman distributor Select not …"
click at [699, 473] on textarea "Warranty parts must be purchased through local Scotsman distributor Select not …" at bounding box center [863, 508] width 328 height 71
click at [816, 517] on textarea "Warranty parts must be purchased through local Scotsman distributor Select not …" at bounding box center [863, 508] width 328 height 71
type textarea "x"
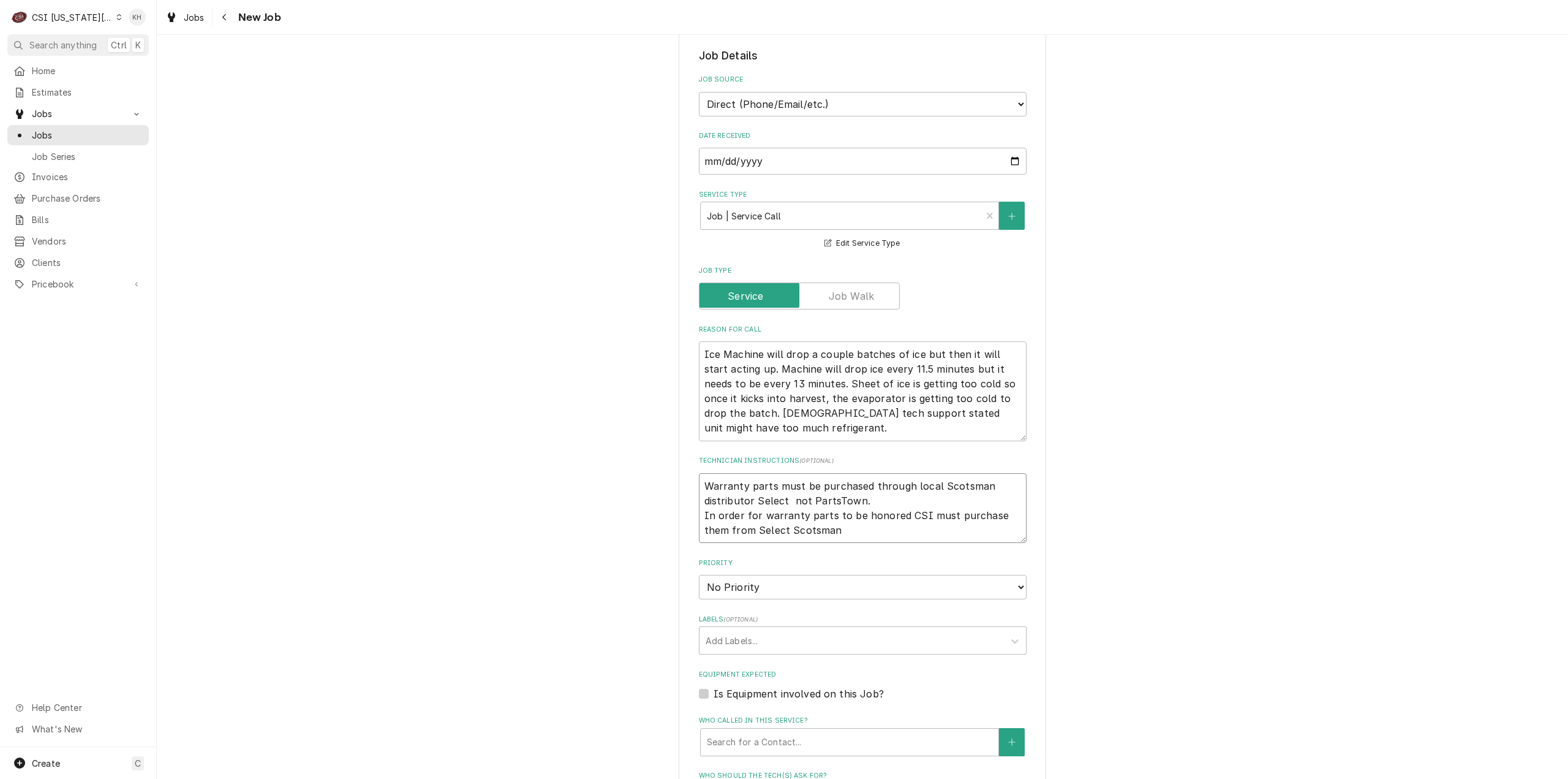
type textarea "Warranty parts must be purchased through local Scotsman distributor Select not …"
type textarea "x"
type textarea "Warranty parts must be purchased through local Scotsman distributor Select not …"
type textarea "x"
type textarea "Warranty parts must be purchased through local Scotsman distributor Select not …"
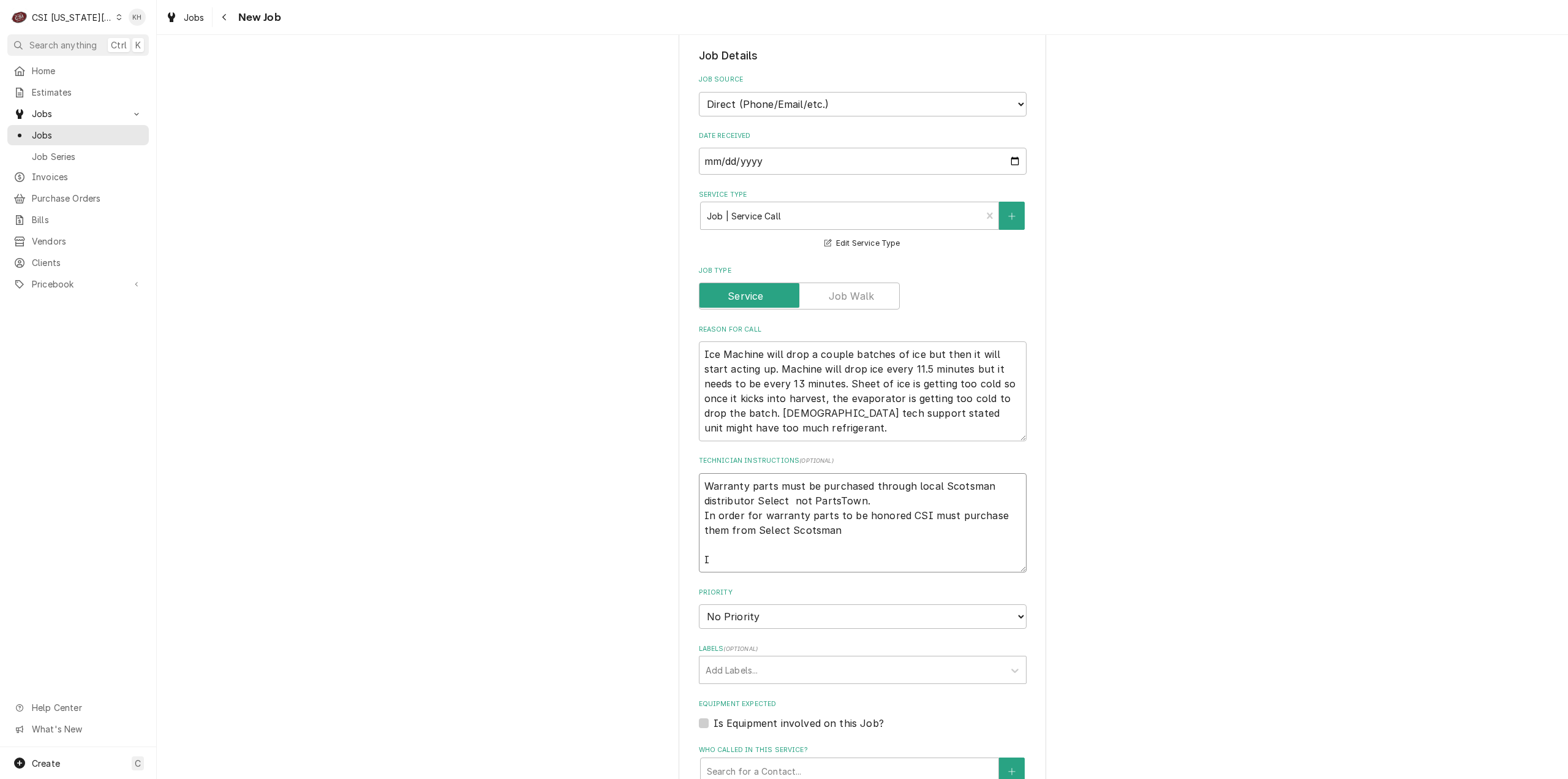
type textarea "x"
type textarea "Warranty parts must be purchased through local Scotsman distributor Select not …"
type textarea "x"
type textarea "Warranty parts must be purchased through local Scotsman distributor Select not …"
type textarea "x"
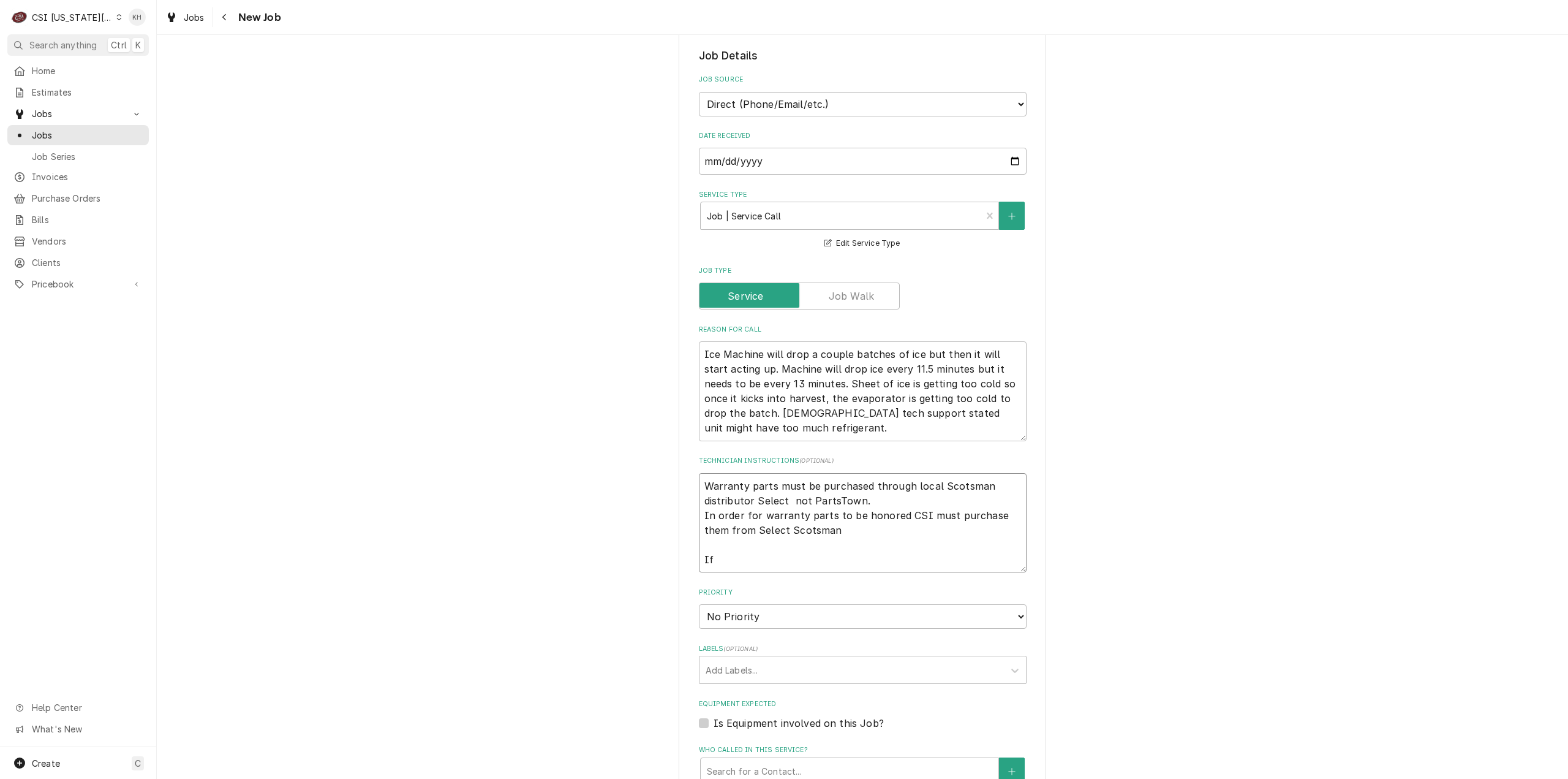
type textarea "Warranty parts must be purchased through local Scotsman distributor Select not …"
type textarea "x"
type textarea "Warranty parts must be purchased through local Scotsman distributor Select not …"
type textarea "x"
type textarea "Warranty parts must be purchased through local Scotsman distributor Select not …"
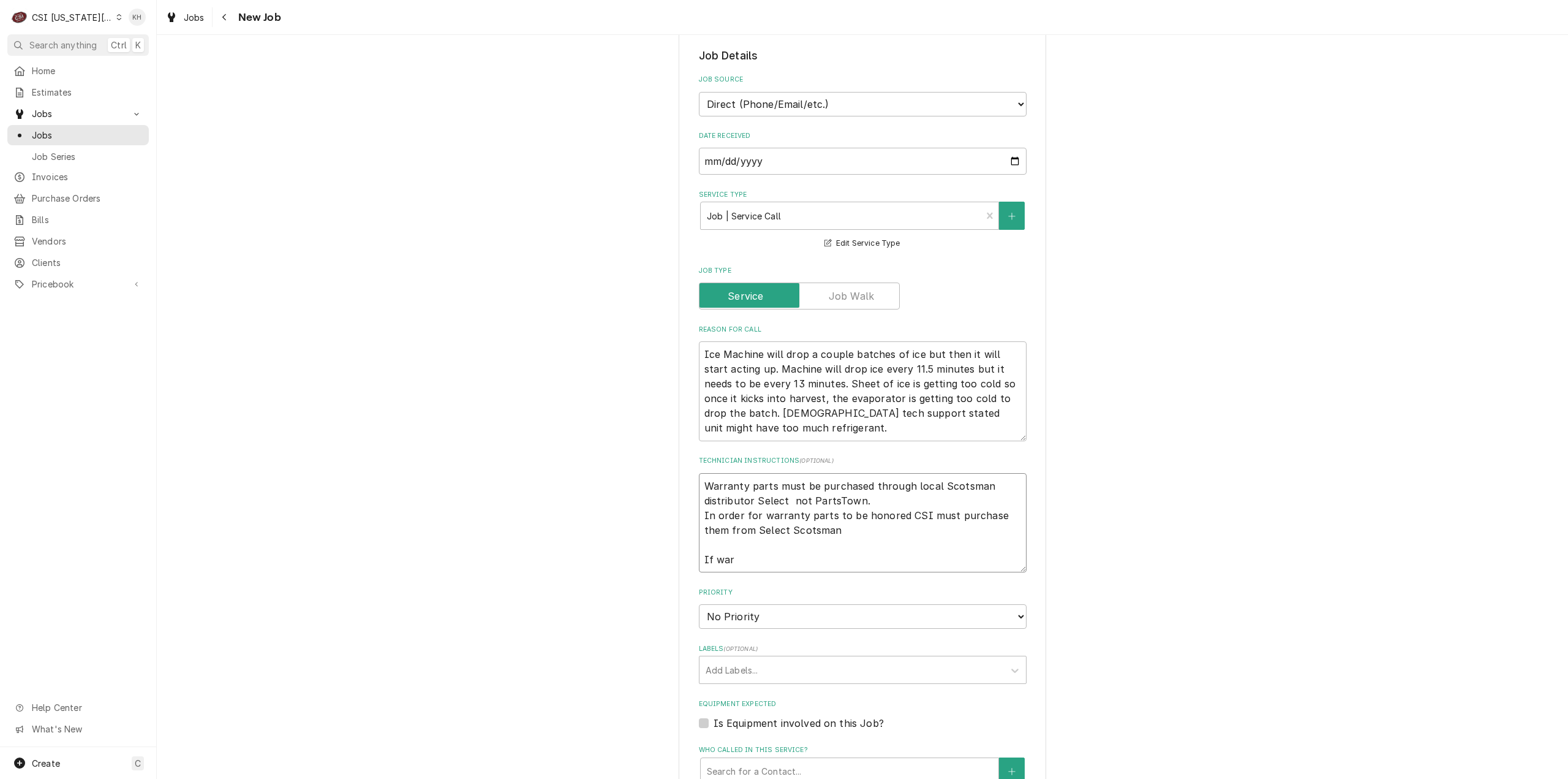
type textarea "x"
type textarea "Warranty parts must be purchased through local Scotsman distributor Select not …"
type textarea "x"
type textarea "Warranty parts must be purchased through local Scotsman distributor Select not …"
type textarea "x"
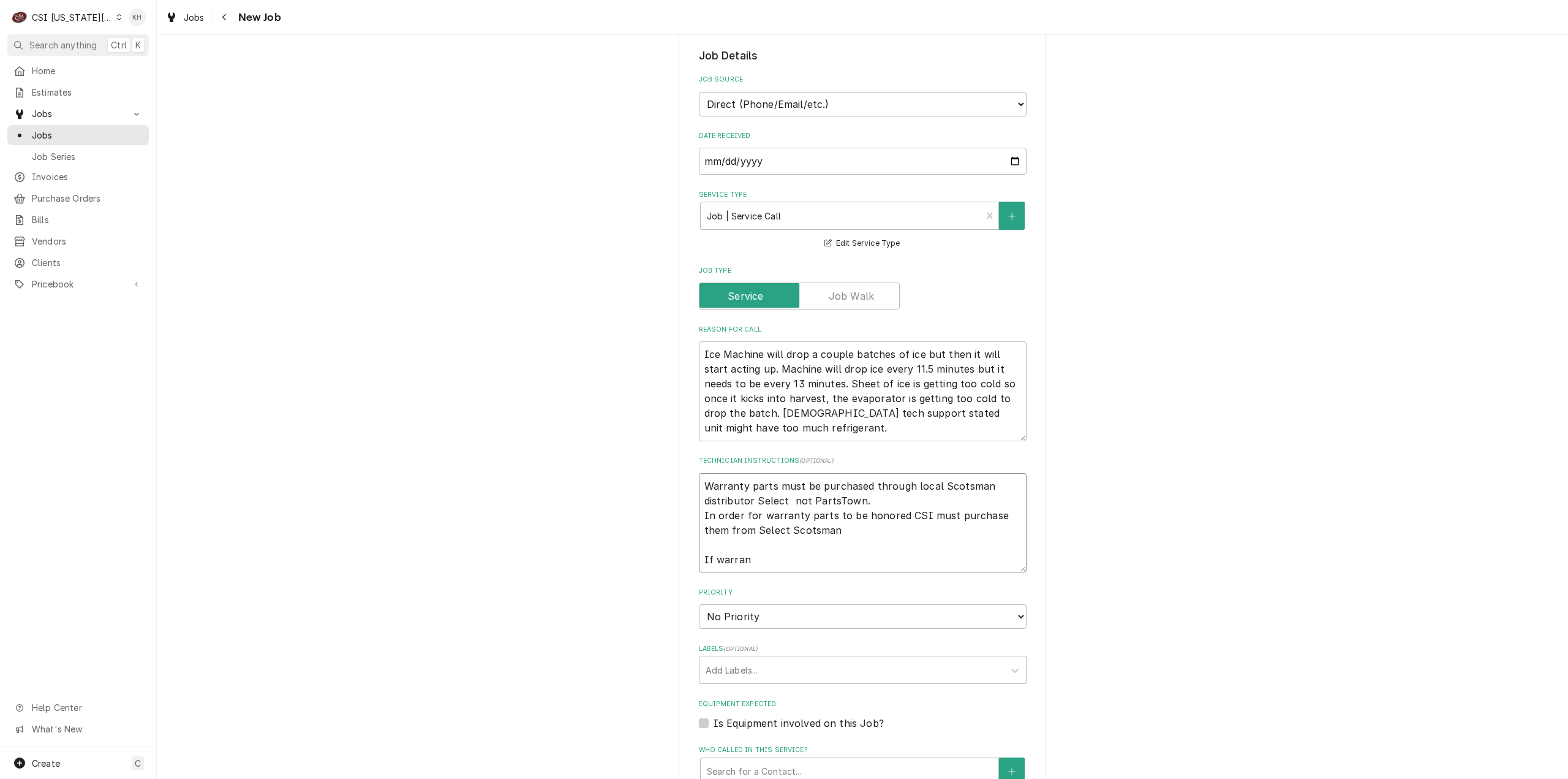
type textarea "Warranty parts must be purchased through local Scotsman distributor Select not …"
type textarea "x"
type textarea "Warranty parts must be purchased through local Scotsman distributor Select not …"
type textarea "x"
type textarea "Warranty parts must be purchased through local Scotsman distributor Select not …"
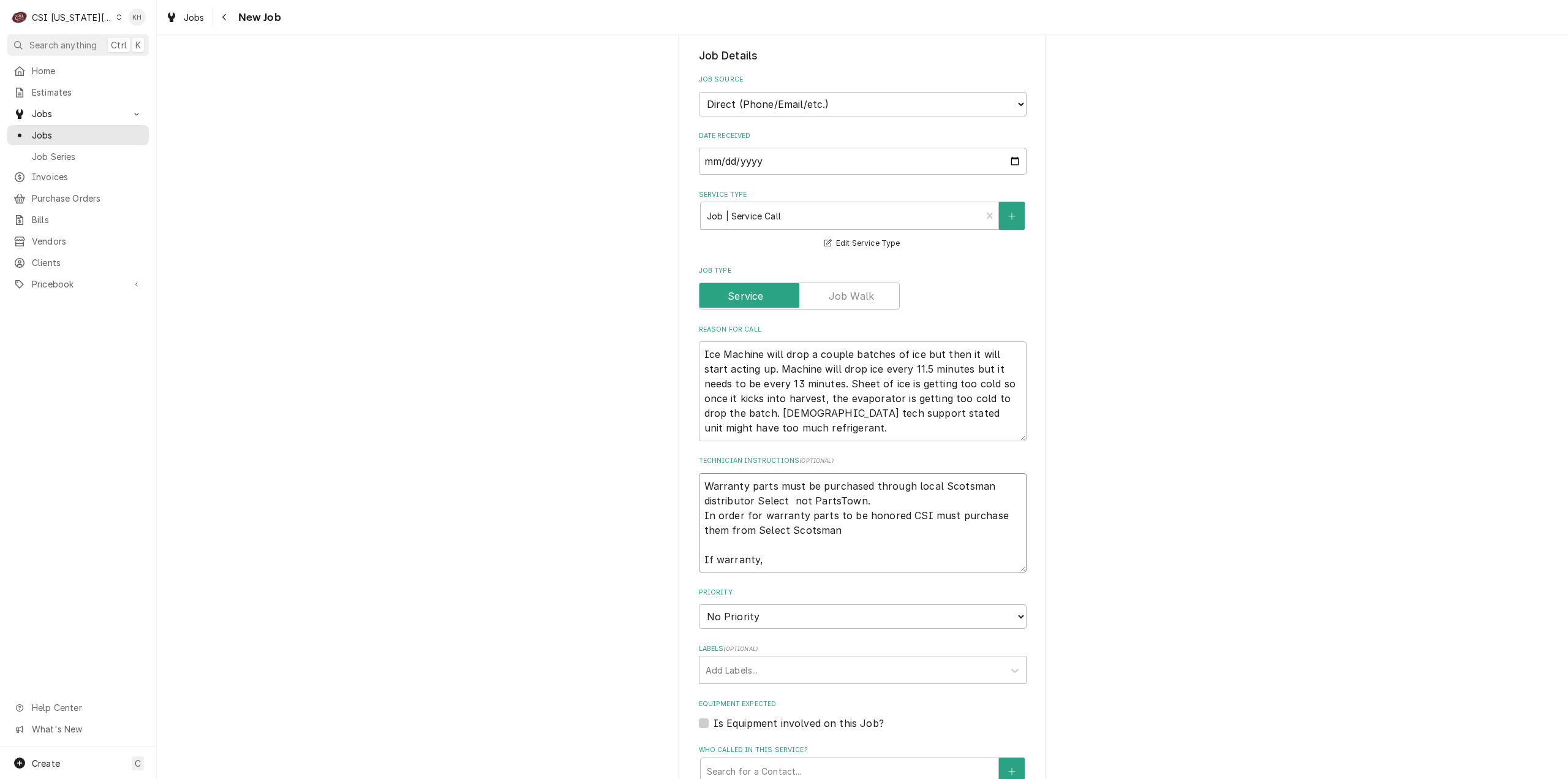
type textarea "x"
type textarea "Warranty parts must be purchased through local Scotsman distributor Select not …"
type textarea "x"
type textarea "Warranty parts must be purchased through local Scotsman distributor Select not …"
type textarea "x"
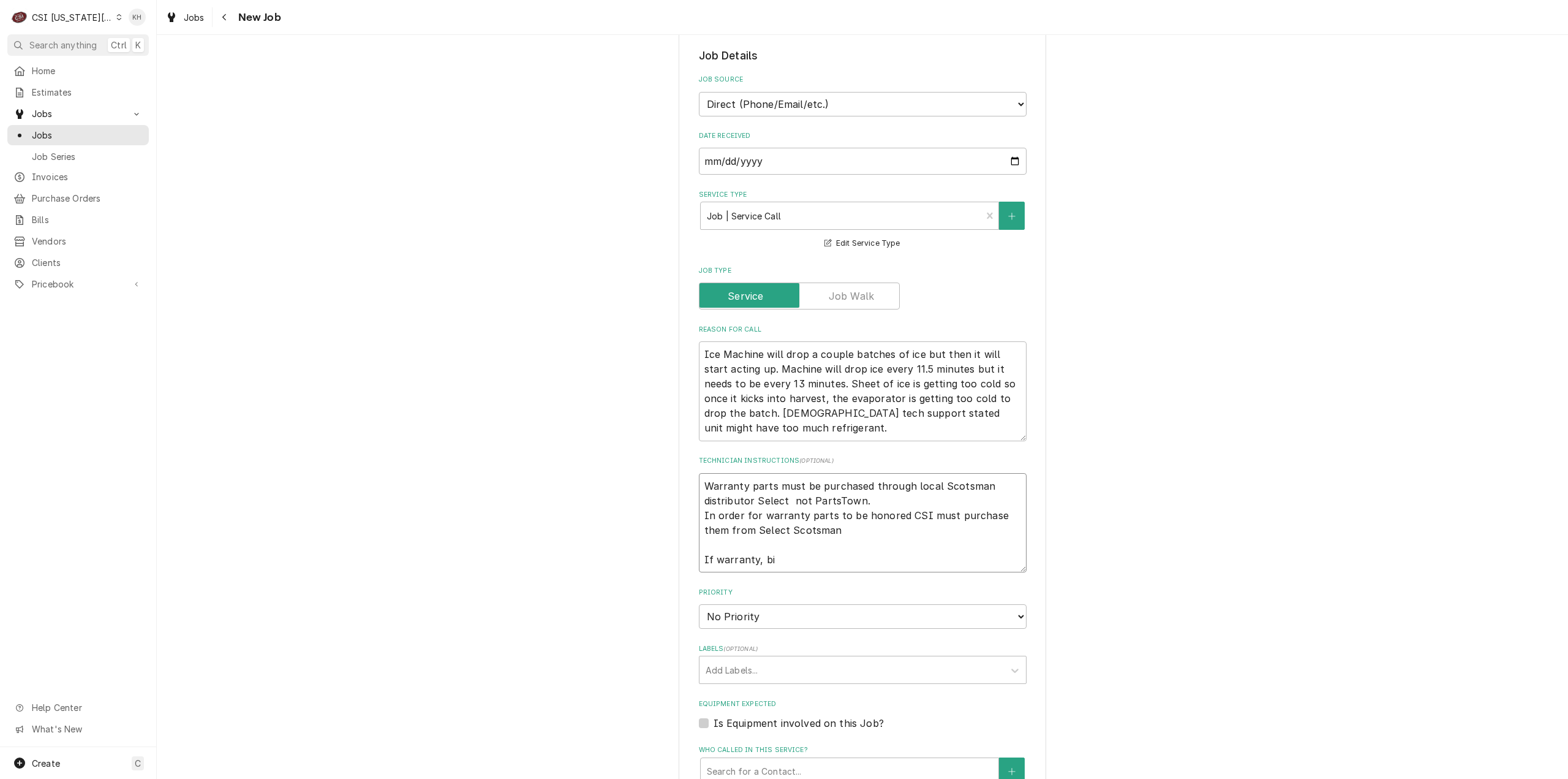
type textarea "Warranty parts must be purchased through local Scotsman distributor Select not …"
type textarea "x"
type textarea "Warranty parts must be purchased through local Scotsman distributor Select not …"
type textarea "x"
type textarea "Warranty parts must be purchased through local Scotsman distributor Select not …"
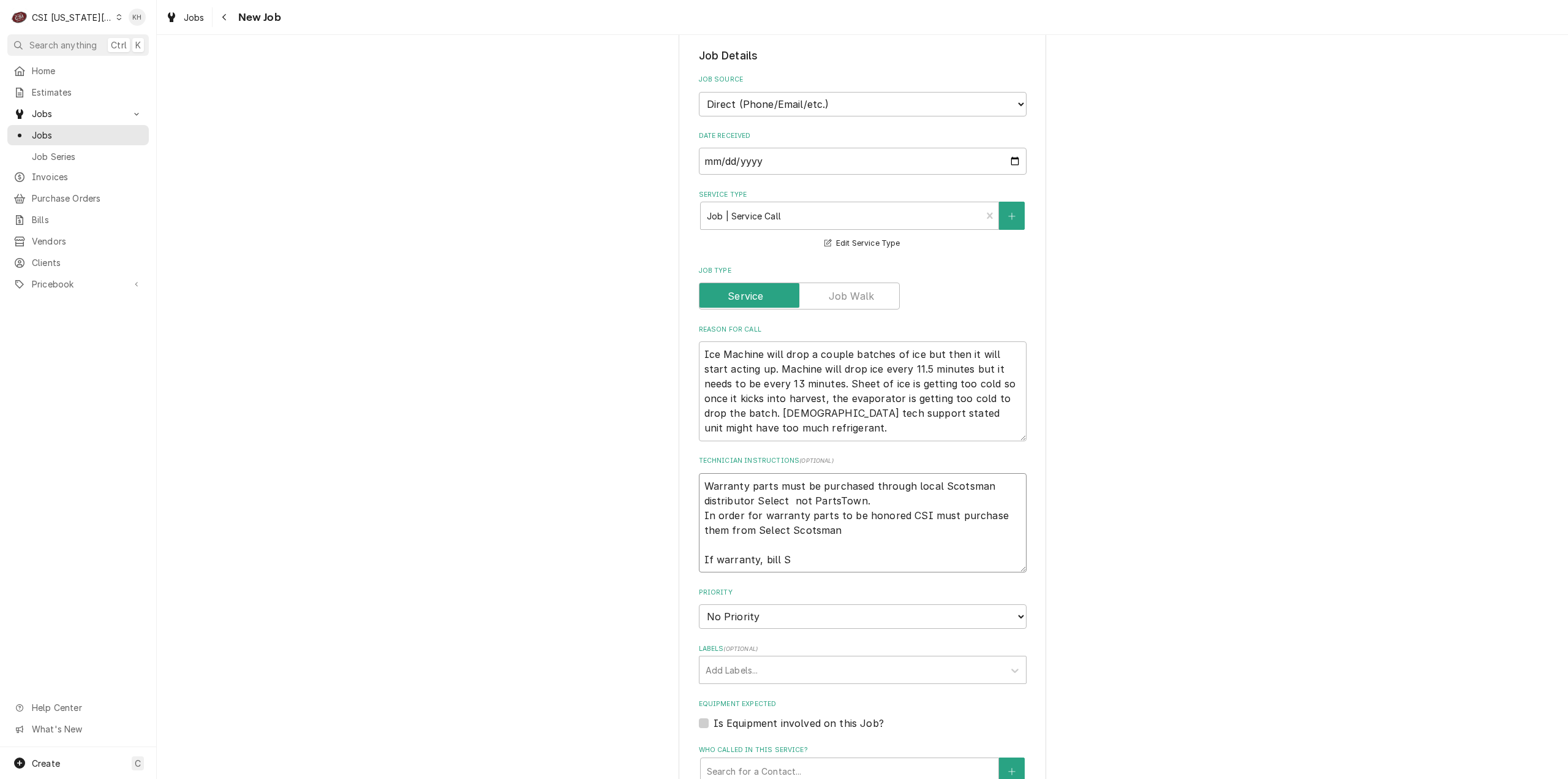
type textarea "x"
type textarea "Warranty parts must be purchased through local Scotsman distributor Select not …"
type textarea "x"
type textarea "Warranty parts must be purchased through local Scotsman distributor Select not …"
type textarea "x"
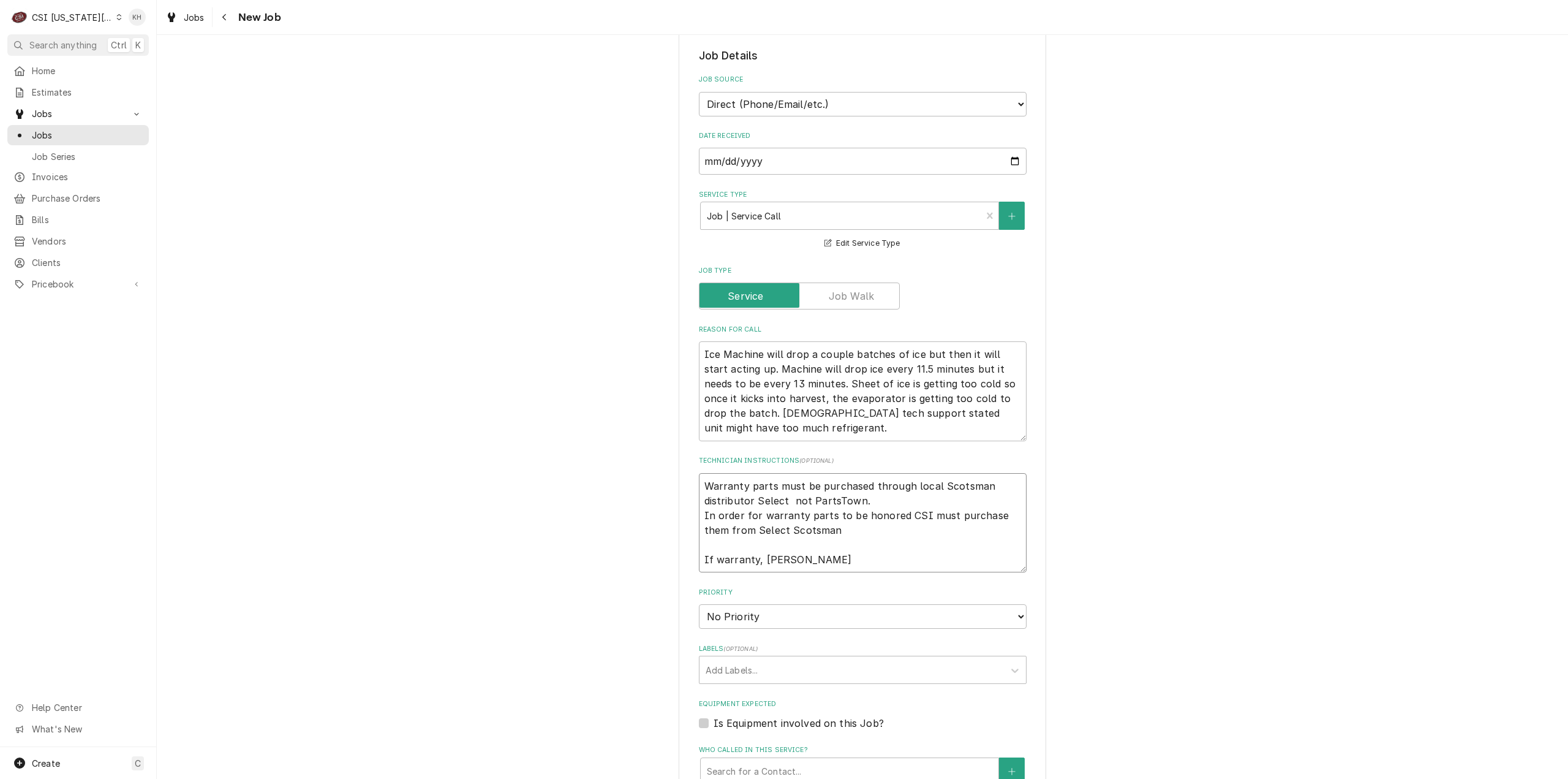
type textarea "Warranty parts must be purchased through local Scotsman distributor Select not …"
type textarea "x"
type textarea "Warranty parts must be purchased through local Scotsman distributor Select not …"
type textarea "x"
type textarea "Warranty parts must be purchased through local Scotsman distributor Select not …"
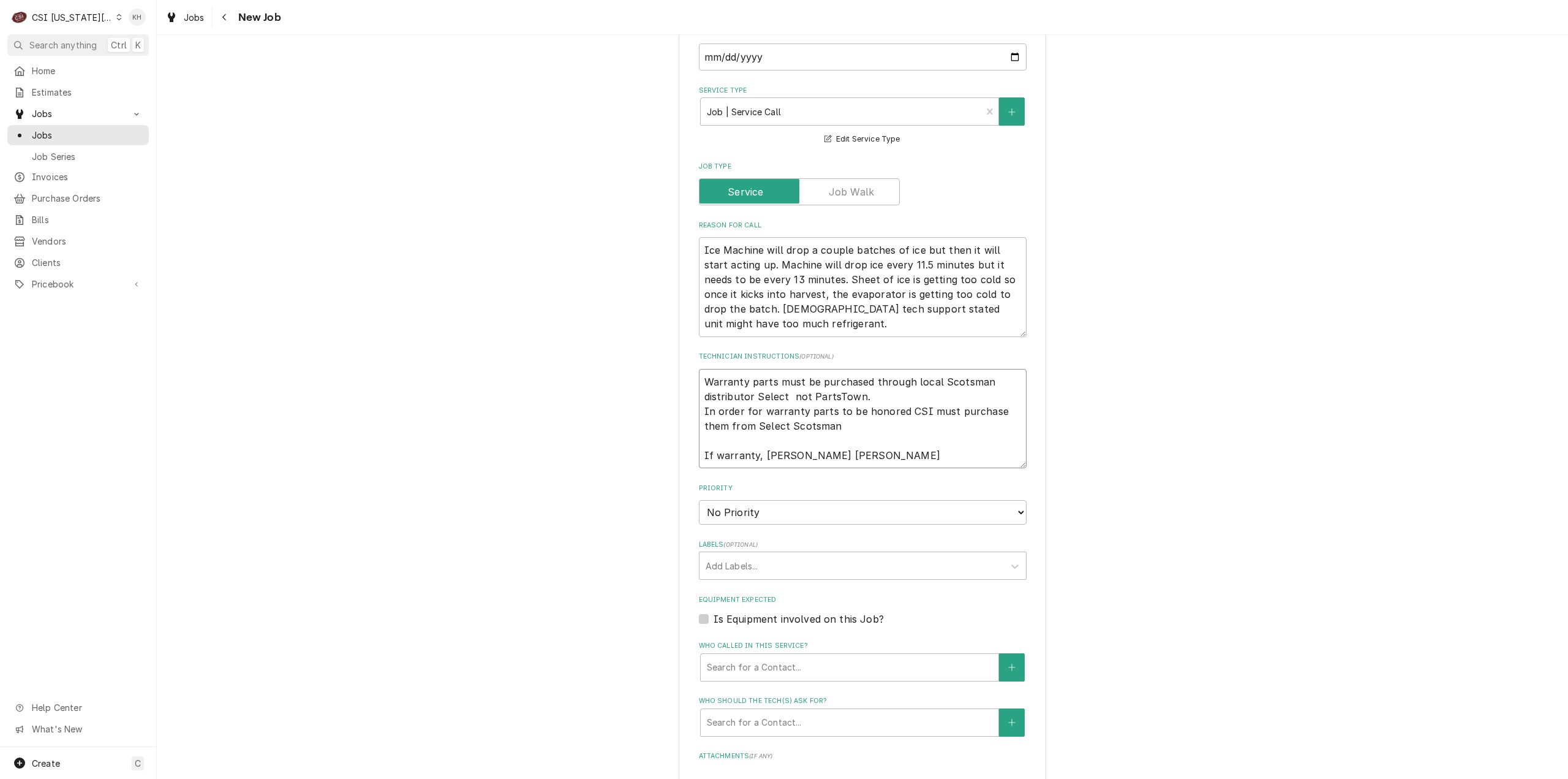
scroll to position [674, 0]
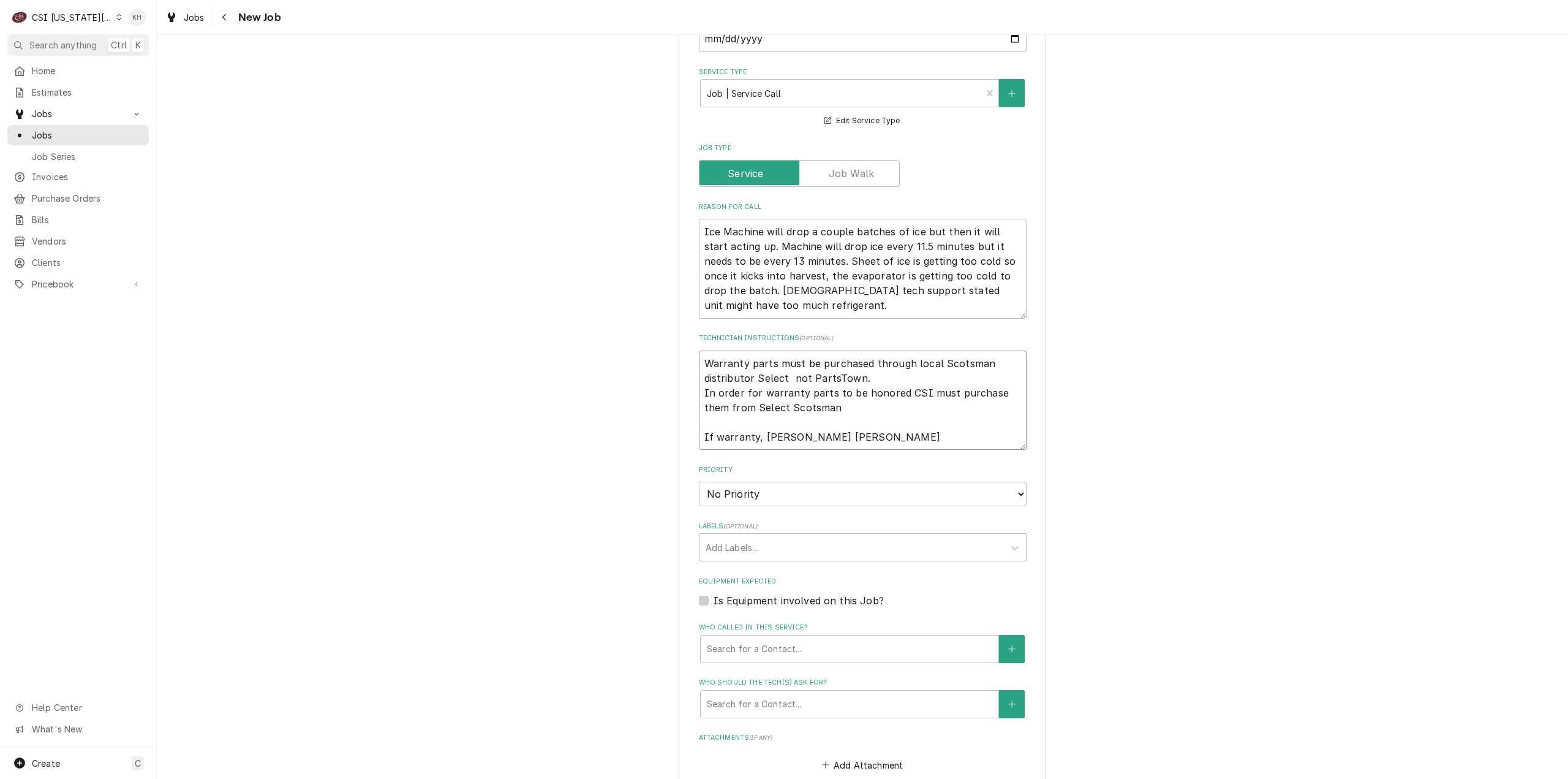
type textarea "x"
type textarea "Warranty parts must be purchased through local Scotsman distributor Select not …"
type textarea "x"
type textarea "Warranty parts must be purchased through local Scotsman distributor Select not …"
type textarea "x"
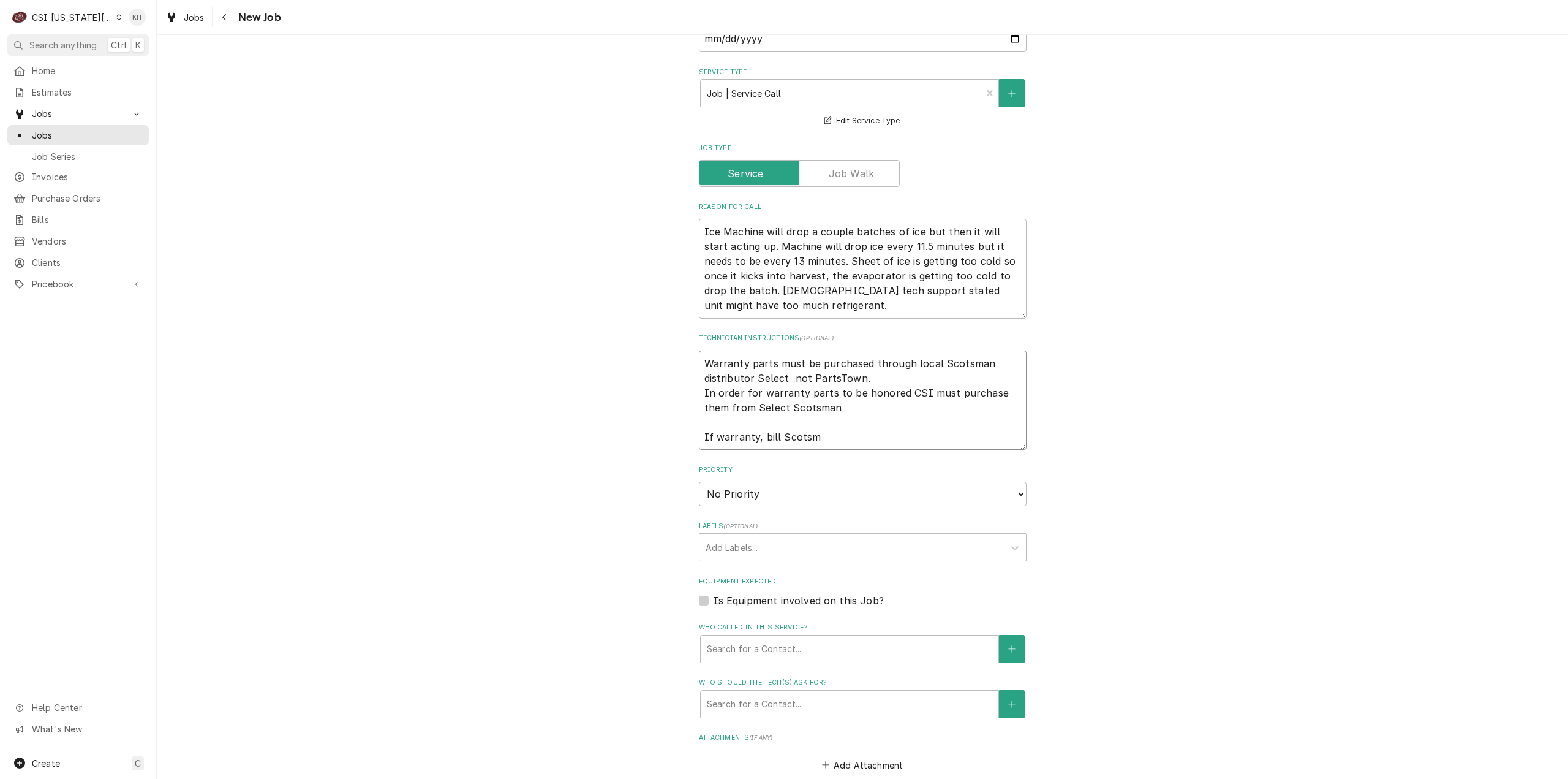
type textarea "Warranty parts must be purchased through local Scotsman distributor Select not …"
type textarea "x"
type textarea "Warranty parts must be purchased through local Scotsman distributor Select not …"
type textarea "x"
type textarea "Warranty parts must be purchased through local Scotsman distributor Select not …"
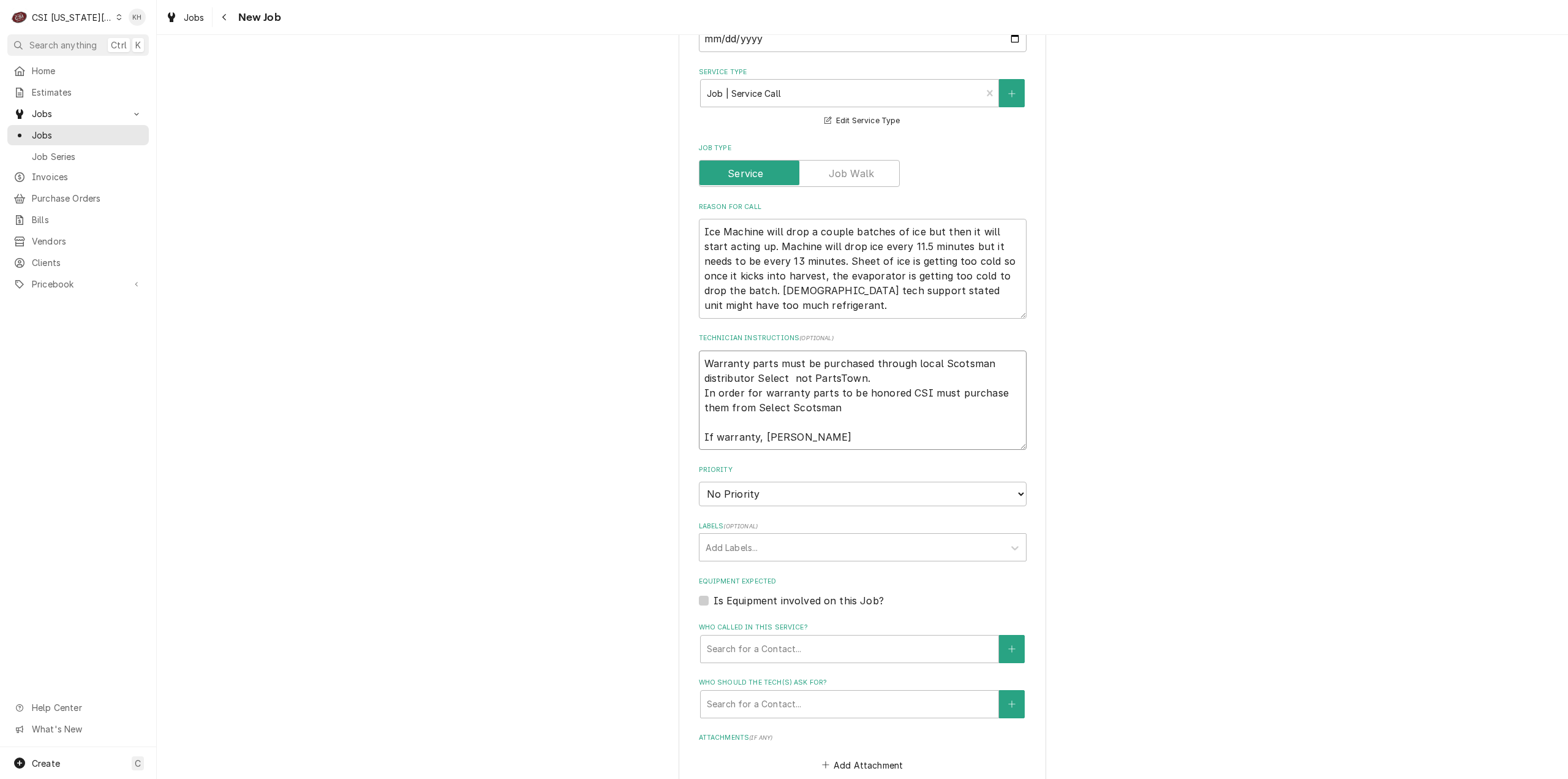
type textarea "x"
type textarea "Warranty parts must be purchased through local Scotsman distributor Select not …"
type textarea "x"
type textarea "Warranty parts must be purchased through local Scotsman distributor Select not …"
type textarea "x"
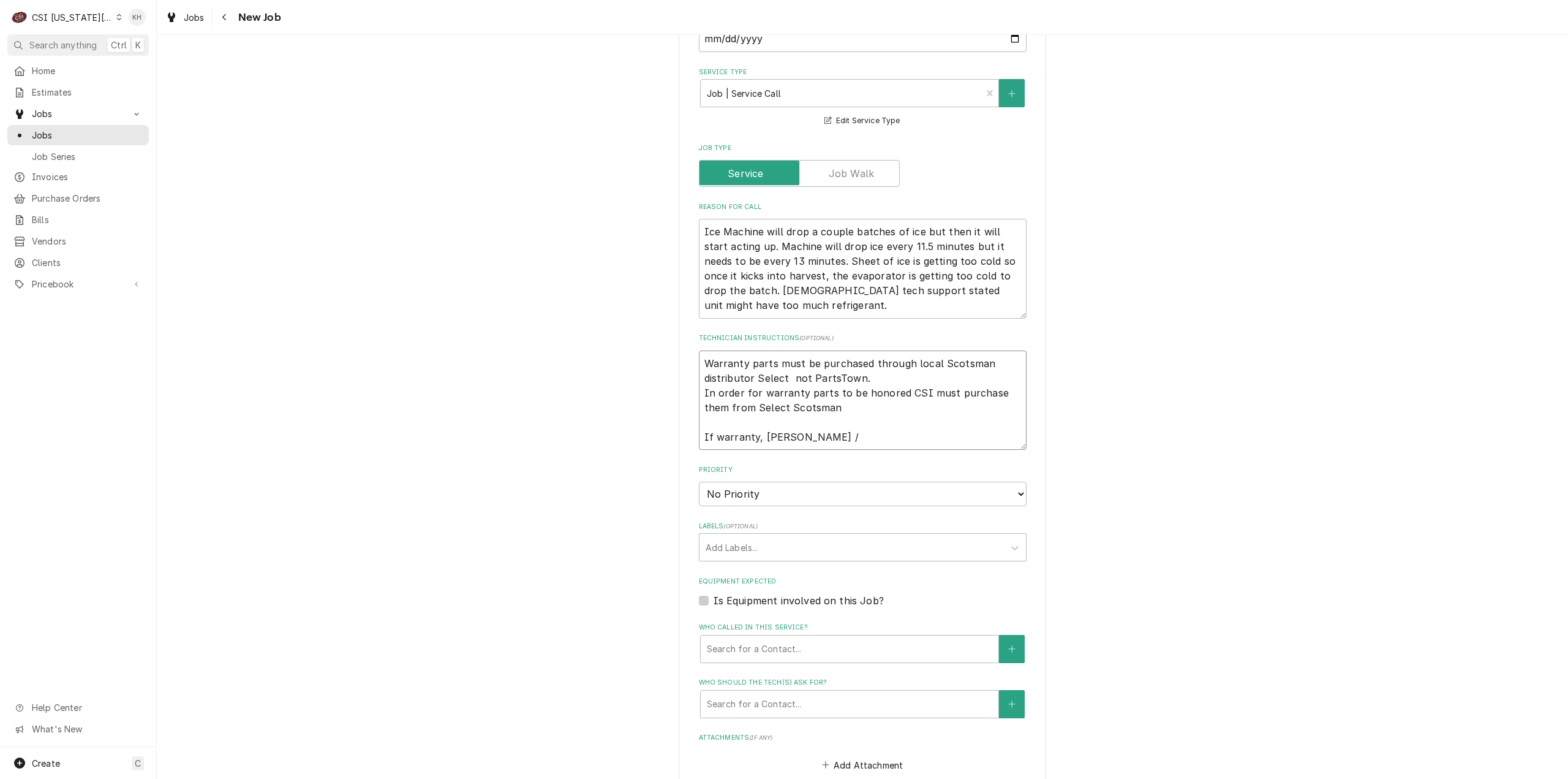
type textarea "Warranty parts must be purchased through local Scotsman distributor Select not …"
type textarea "x"
type textarea "Warranty parts must be purchased through local Scotsman distributor Select not …"
type textarea "x"
type textarea "Warranty parts must be purchased through local Scotsman distributor Select not …"
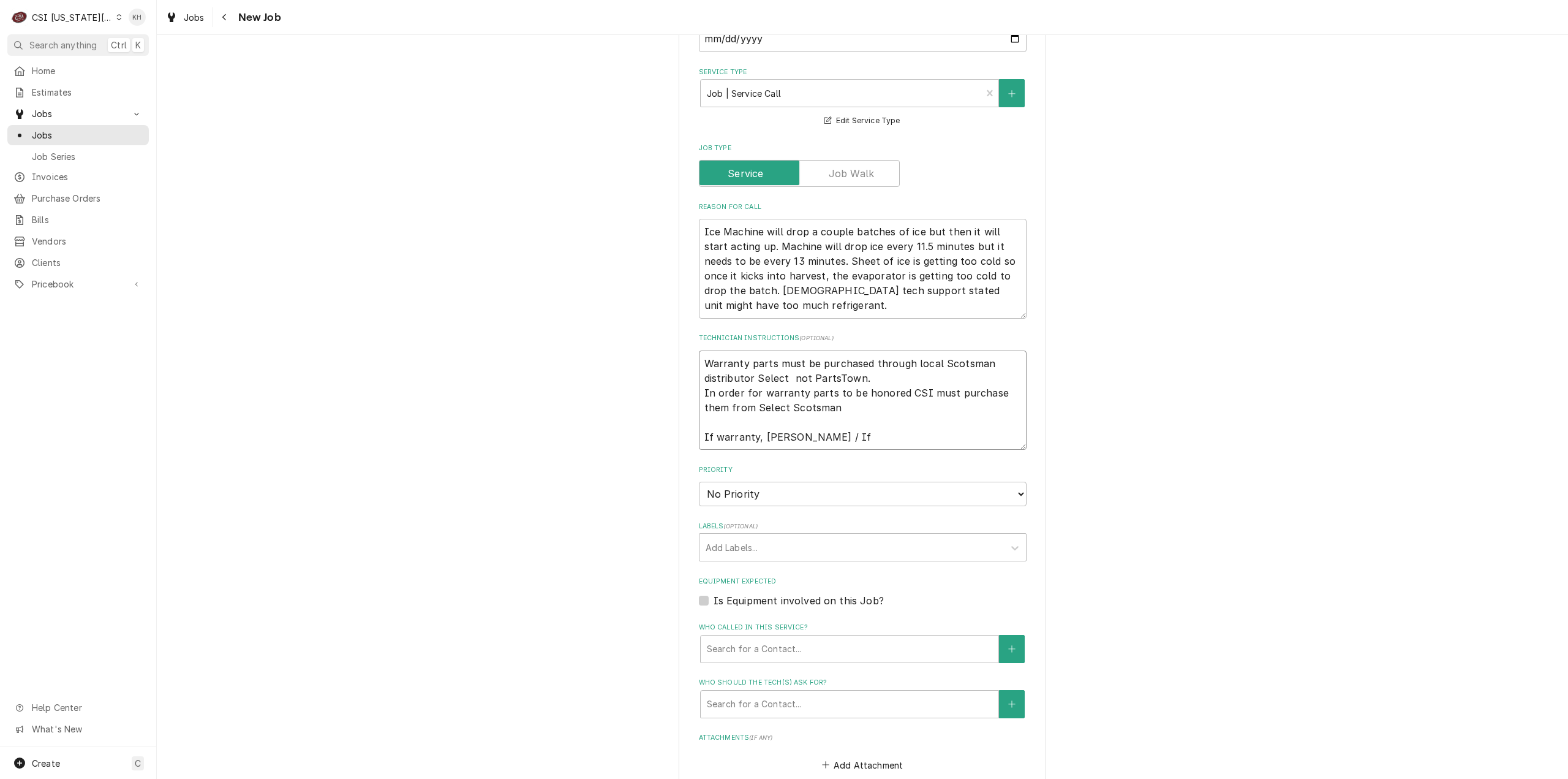
type textarea "x"
type textarea "Warranty parts must be purchased through local Scotsman distributor Select not …"
type textarea "x"
type textarea "Warranty parts must be purchased through local Scotsman distributor Select not …"
type textarea "x"
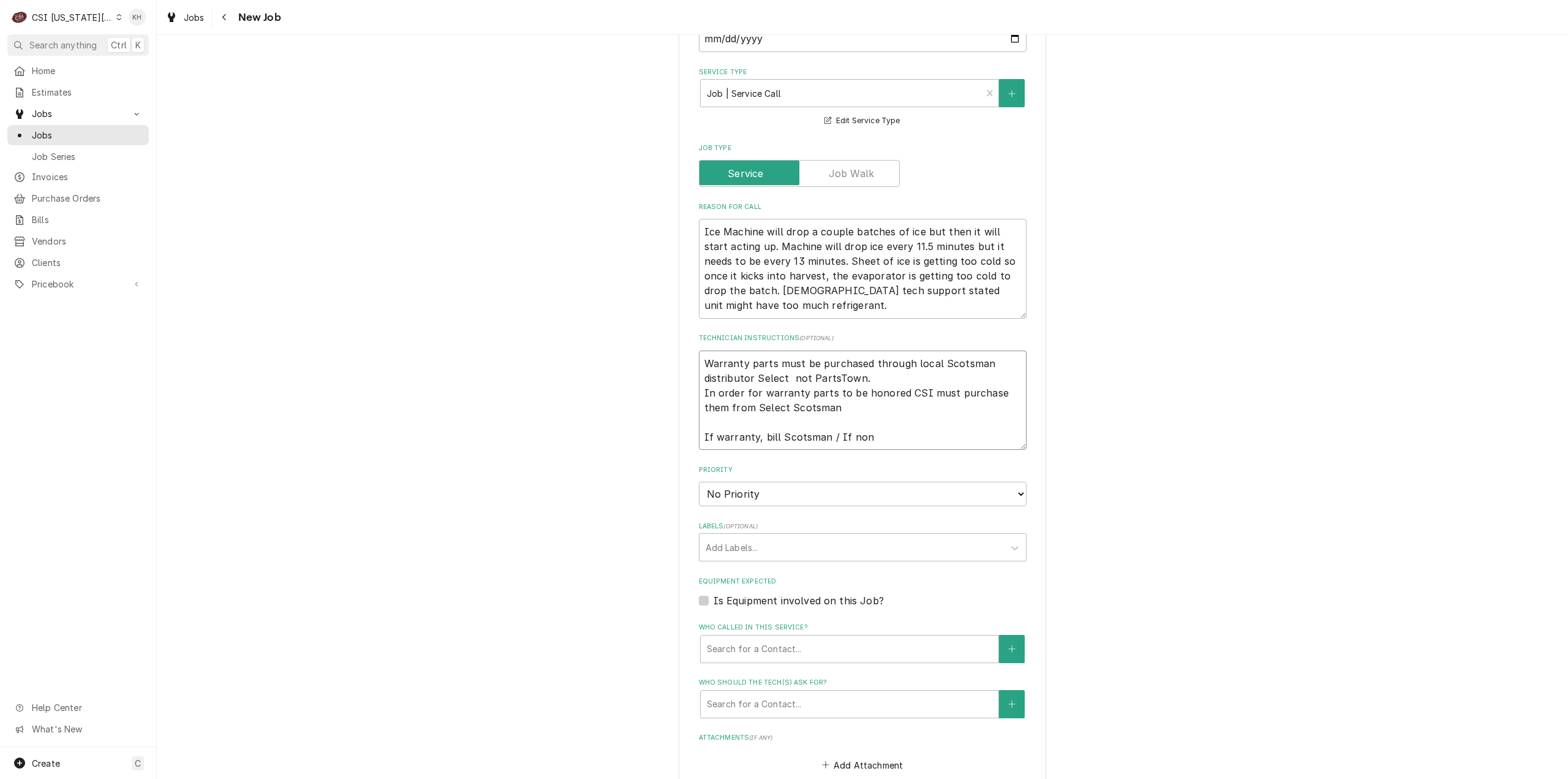
type textarea "Warranty parts must be purchased through local Scotsman distributor Select not …"
type textarea "x"
type textarea "Warranty parts must be purchased through local Scotsman distributor Select not …"
type textarea "x"
type textarea "Warranty parts must be purchased through local Scotsman distributor Select not …"
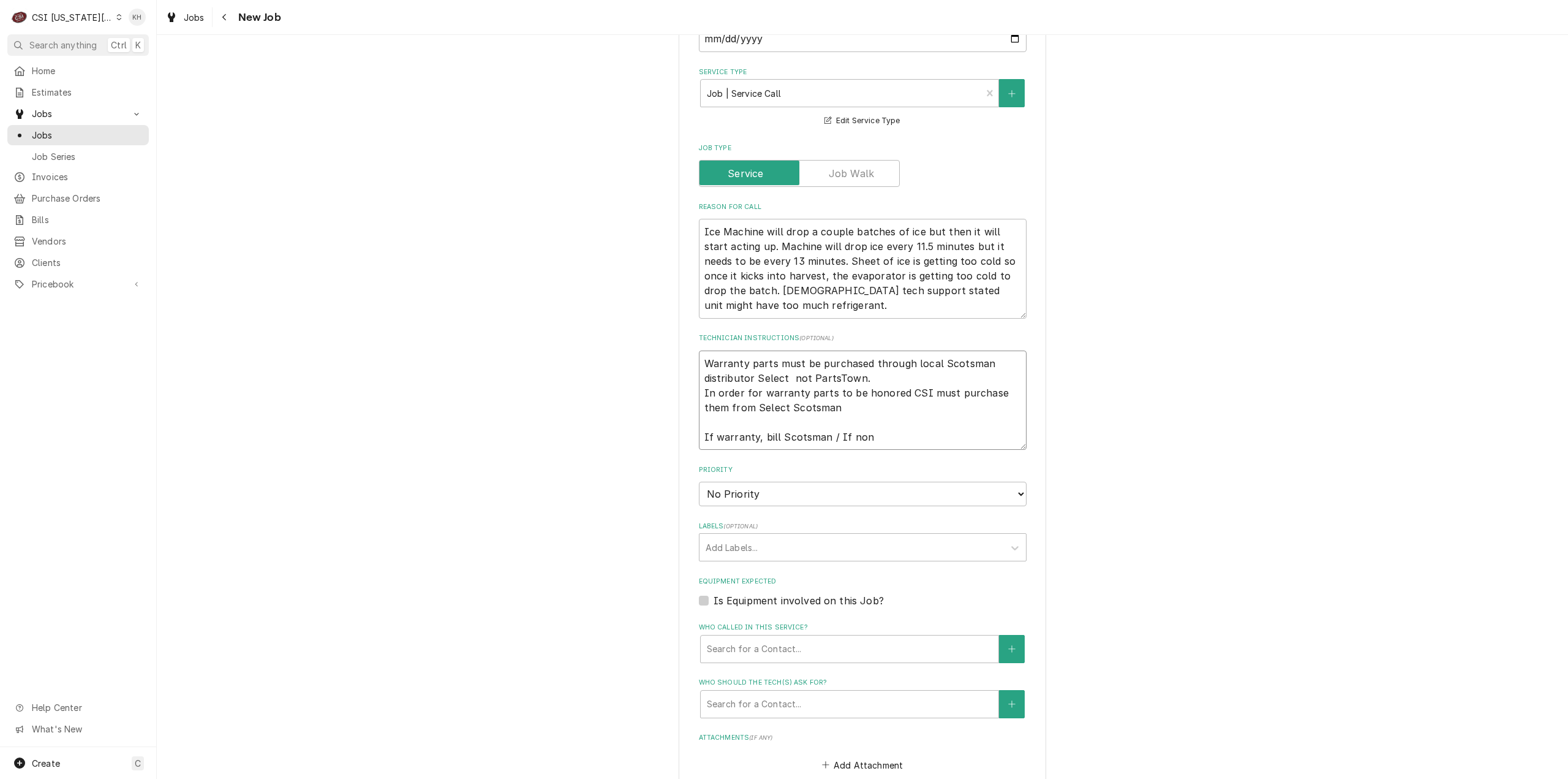
type textarea "x"
type textarea "Warranty parts must be purchased through local Scotsman distributor Select not …"
type textarea "x"
type textarea "Warranty parts must be purchased through local Scotsman distributor Select not …"
type textarea "x"
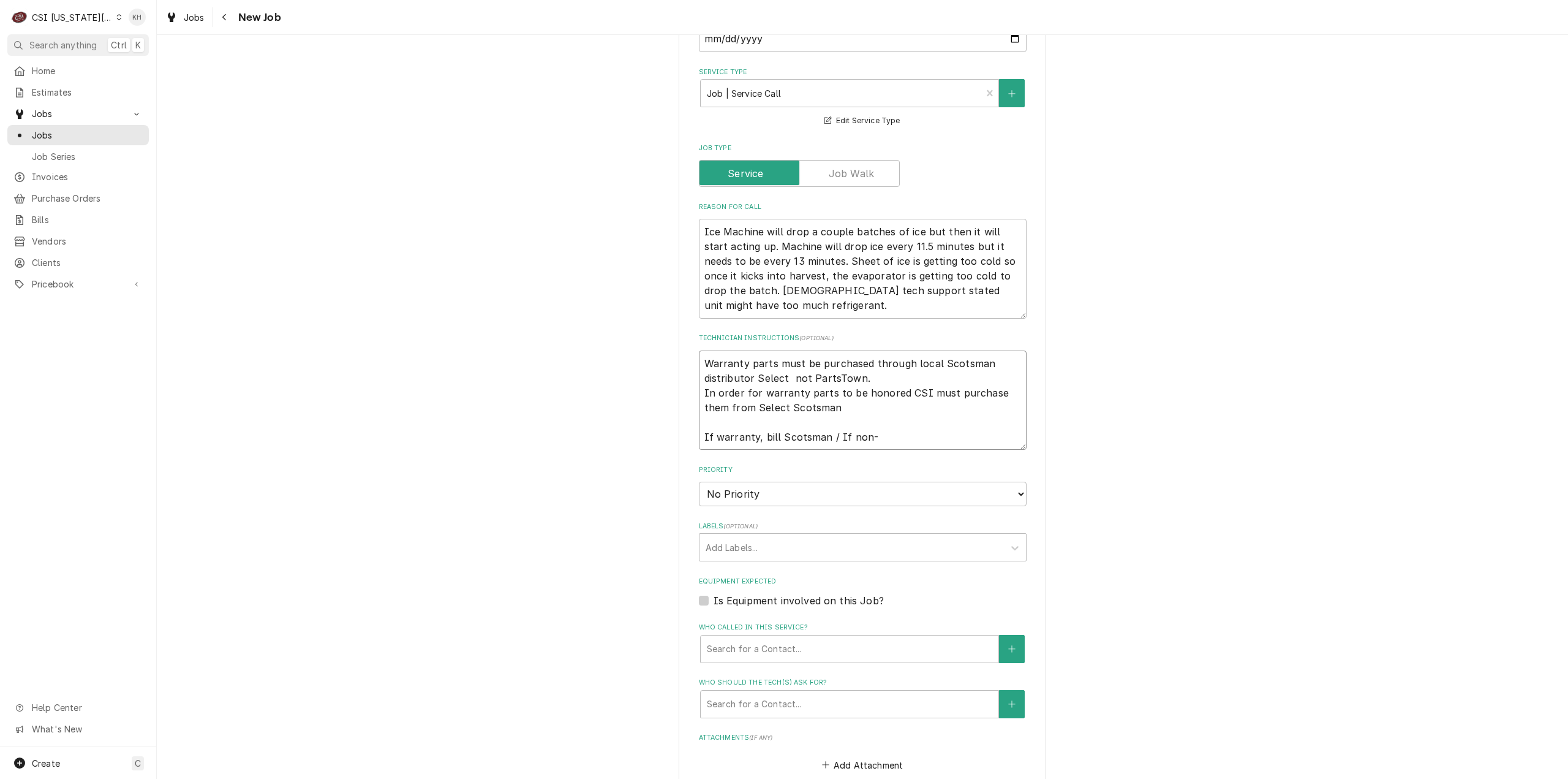
type textarea "Warranty parts must be purchased through local Scotsman distributor Select not …"
type textarea "x"
type textarea "Warranty parts must be purchased through local Scotsman distributor Select not …"
type textarea "x"
type textarea "Warranty parts must be purchased through local Scotsman distributor Select not …"
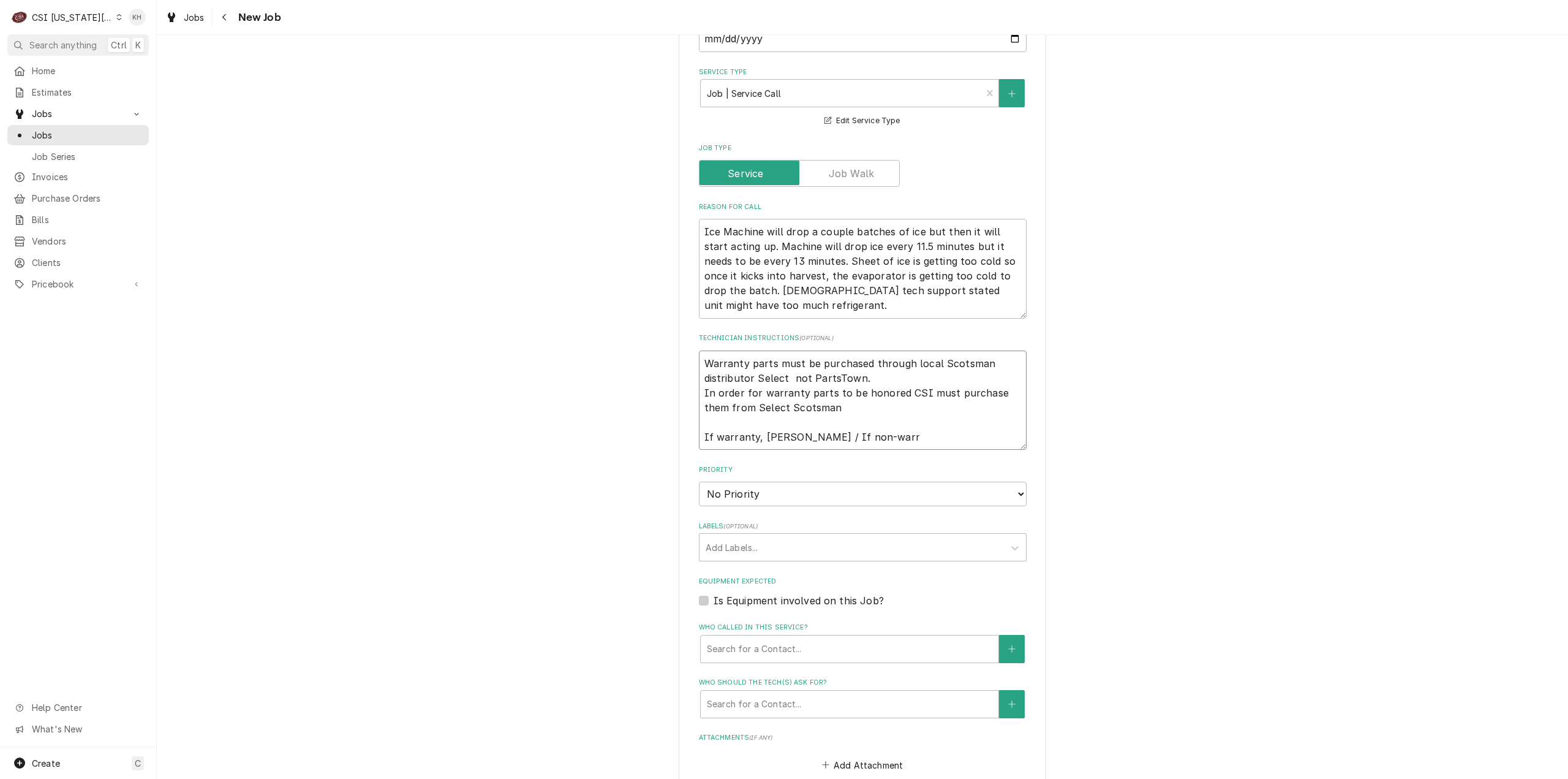
type textarea "x"
type textarea "Warranty parts must be purchased through local Scotsman distributor Select not …"
type textarea "x"
type textarea "Warranty parts must be purchased through local Scotsman distributor Select not …"
type textarea "x"
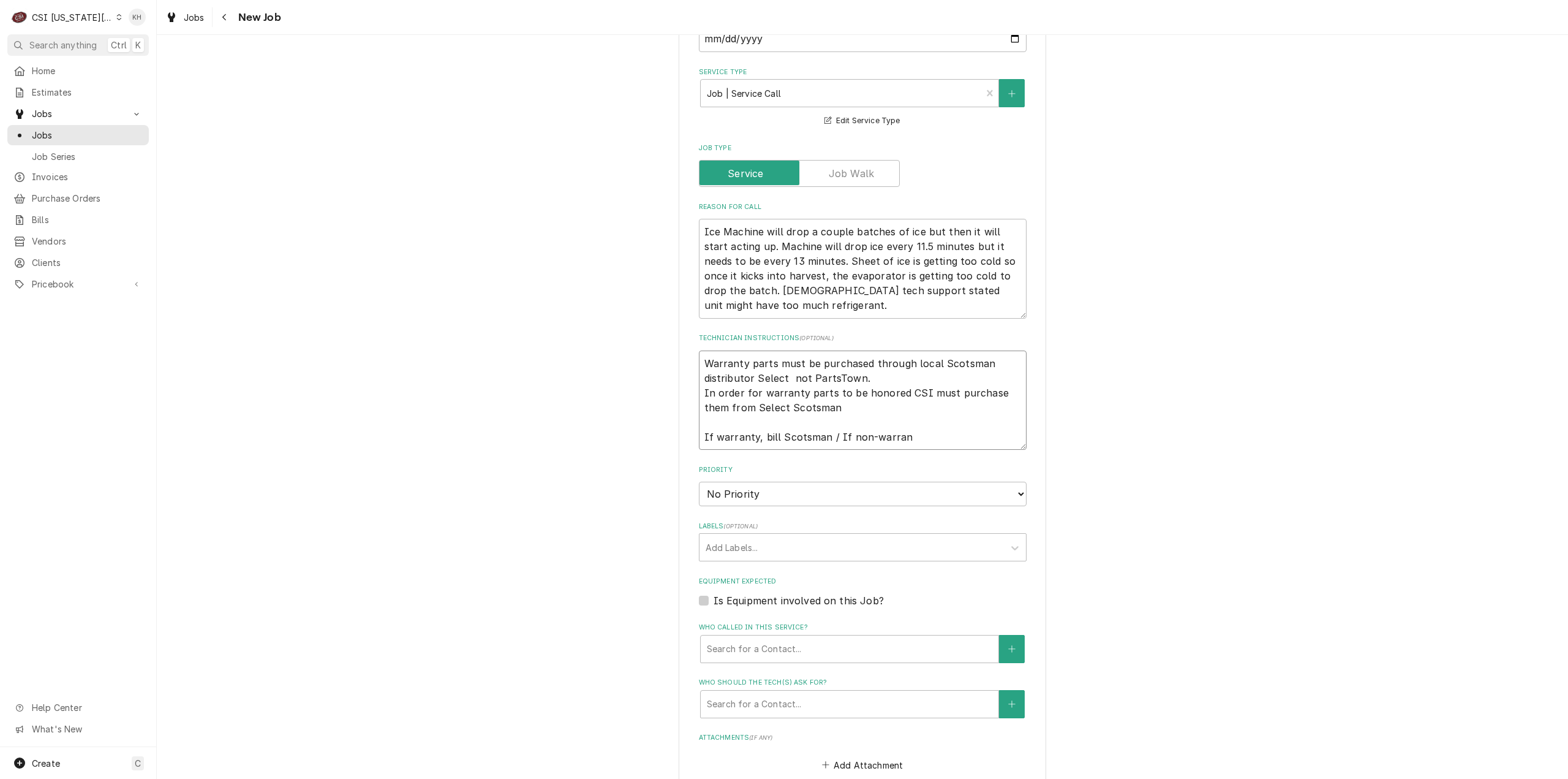
type textarea "Warranty parts must be purchased through local Scotsman distributor Select not …"
type textarea "x"
type textarea "Warranty parts must be purchased through local Scotsman distributor Select not …"
type textarea "x"
type textarea "Warranty parts must be purchased through local Scotsman distributor Select not …"
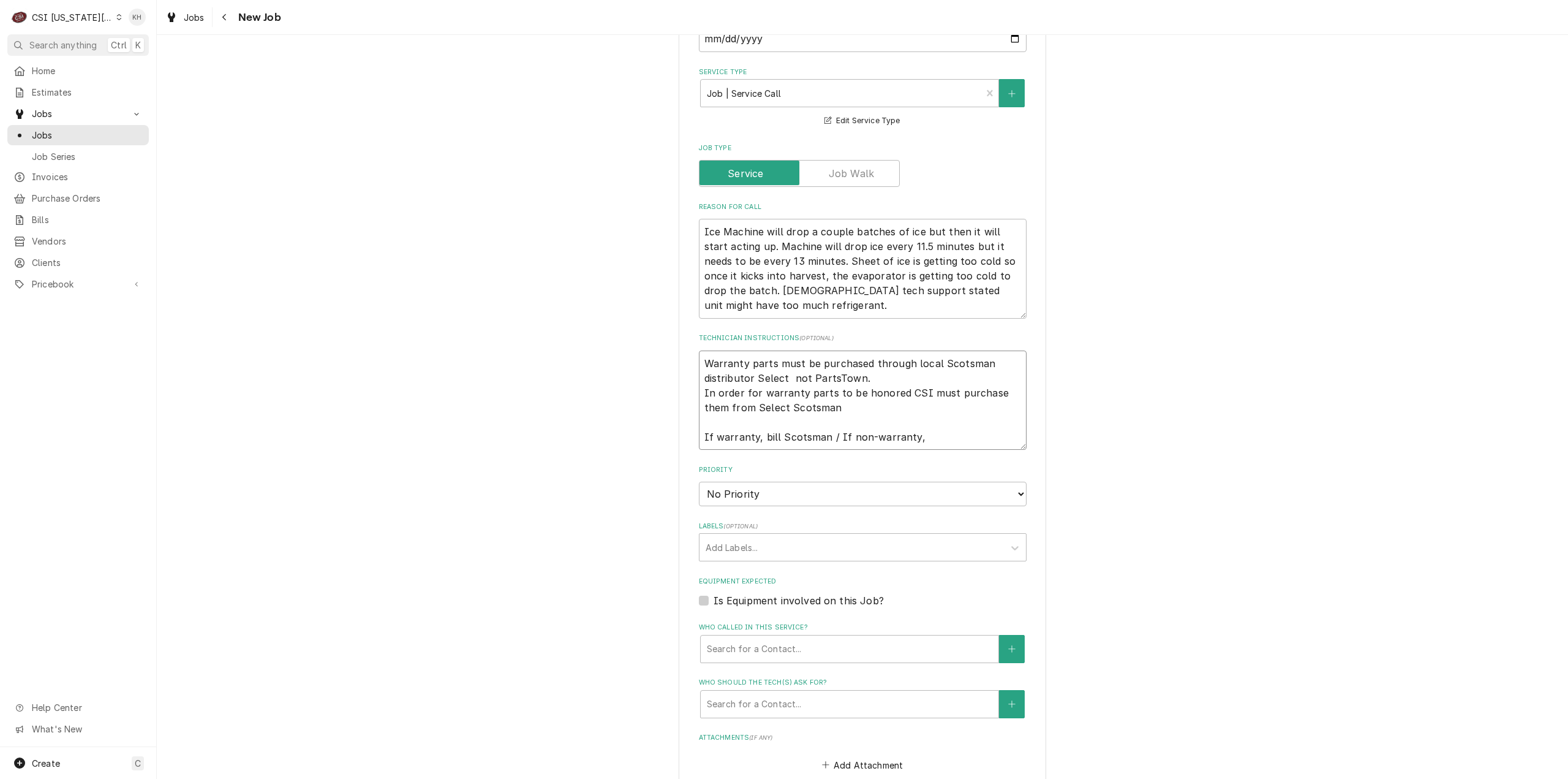
type textarea "x"
type textarea "Warranty parts must be purchased through local Scotsman distributor Select not …"
type textarea "x"
type textarea "Warranty parts must be purchased through local Scotsman distributor Select not …"
type textarea "x"
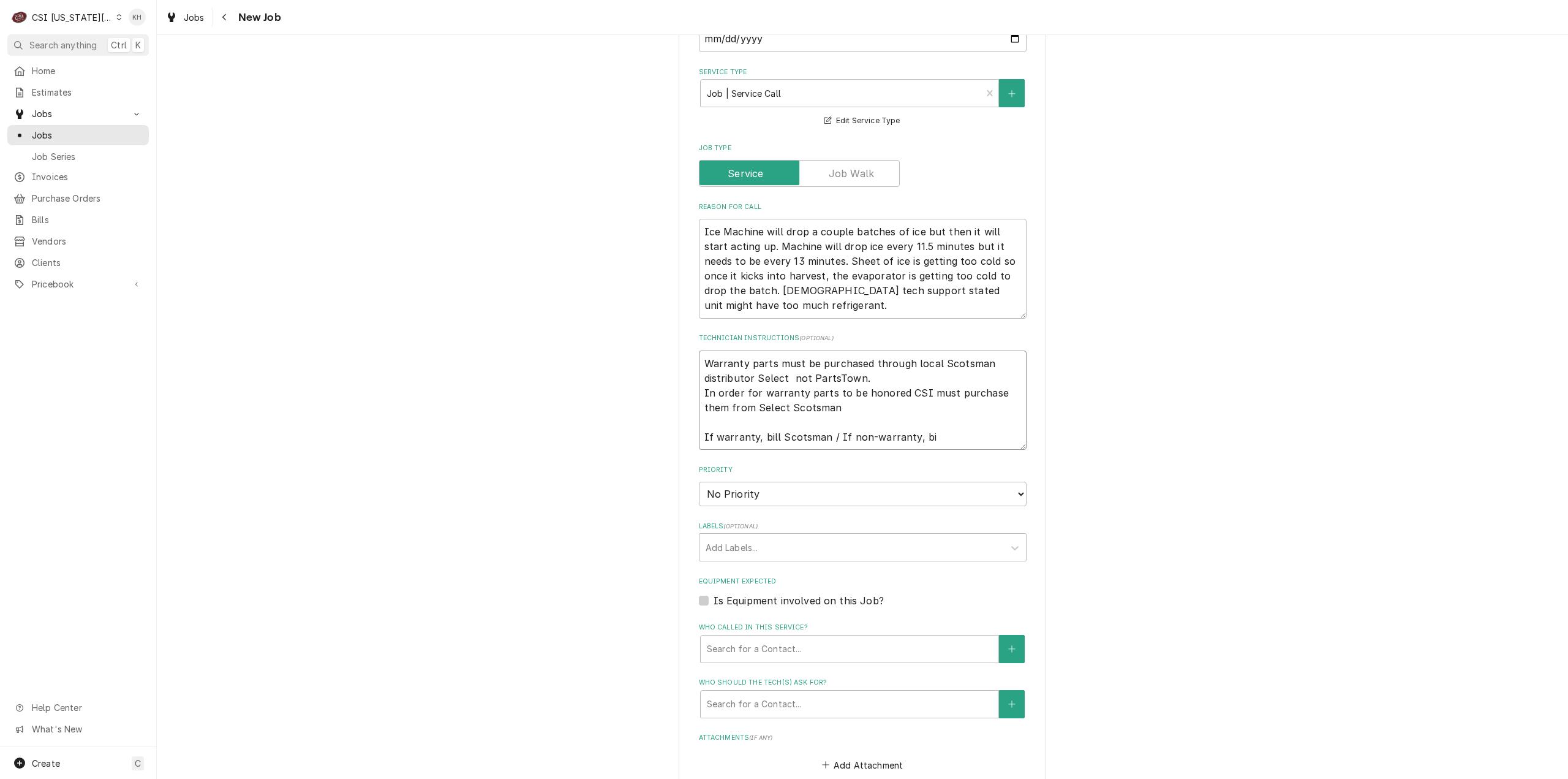
type textarea "Warranty parts must be purchased through local Scotsman distributor Select not …"
type textarea "x"
type textarea "Warranty parts must be purchased through local Scotsman distributor Select not …"
type textarea "x"
type textarea "Warranty parts must be purchased through local Scotsman distributor Select not …"
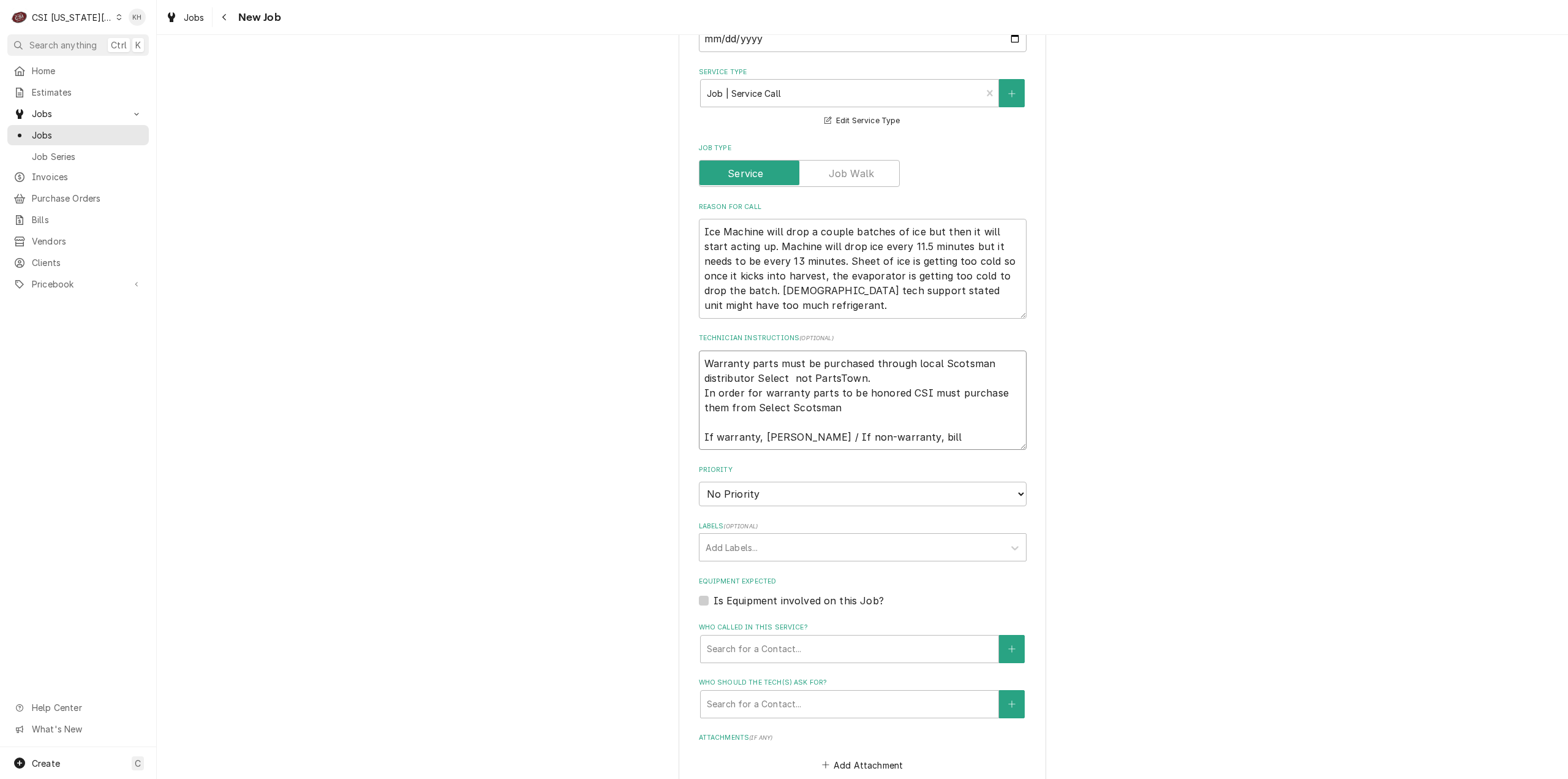
type textarea "x"
type textarea "Warranty parts must be purchased through local Scotsman distributor Select not …"
type textarea "x"
type textarea "Warranty parts must be purchased through local Scotsman distributor Select not …"
type textarea "x"
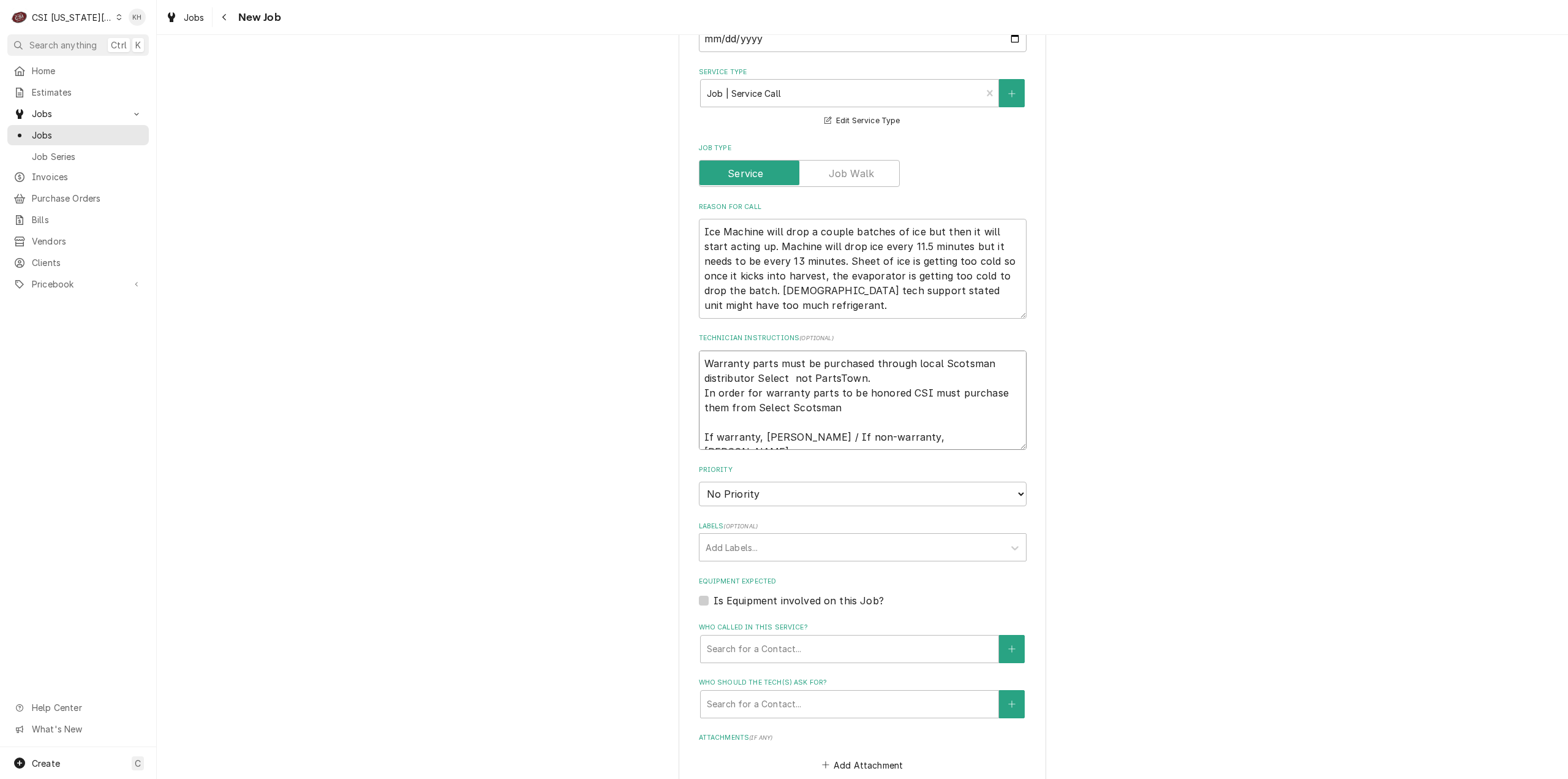
type textarea "Warranty parts must be purchased through local Scotsman distributor Select not …"
type textarea "x"
type textarea "Warranty parts must be purchased through local Scotsman distributor Select not …"
type textarea "x"
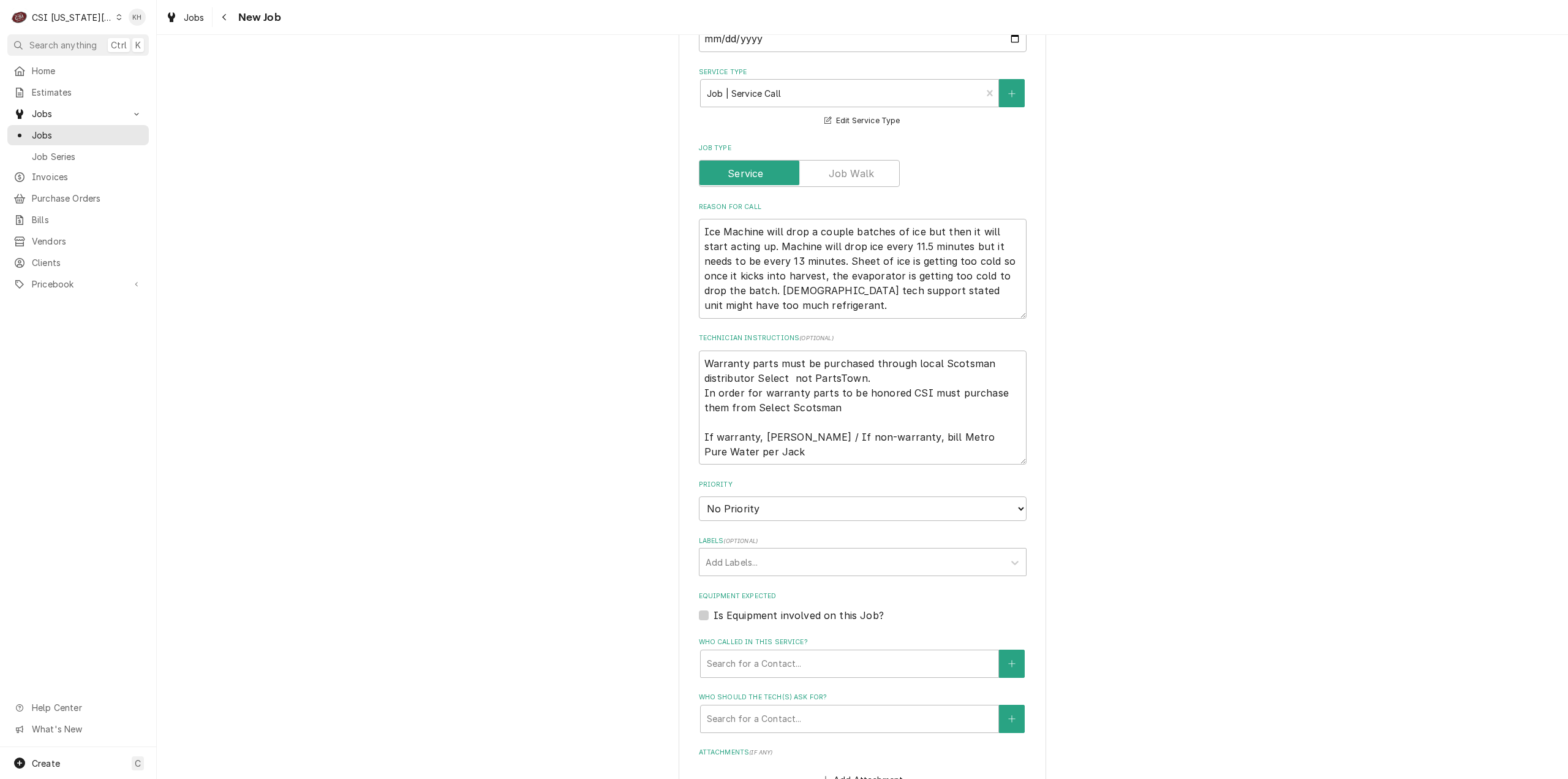
drag, startPoint x: 402, startPoint y: 229, endPoint x: 455, endPoint y: 248, distance: 56.3
click at [402, 229] on div "Please provide the following information to create a job: Client Details Client…" at bounding box center [862, 221] width 1411 height 1693
click at [791, 441] on textarea "Warranty parts must be purchased through local Scotsman distributor Select not …" at bounding box center [863, 407] width 328 height 115
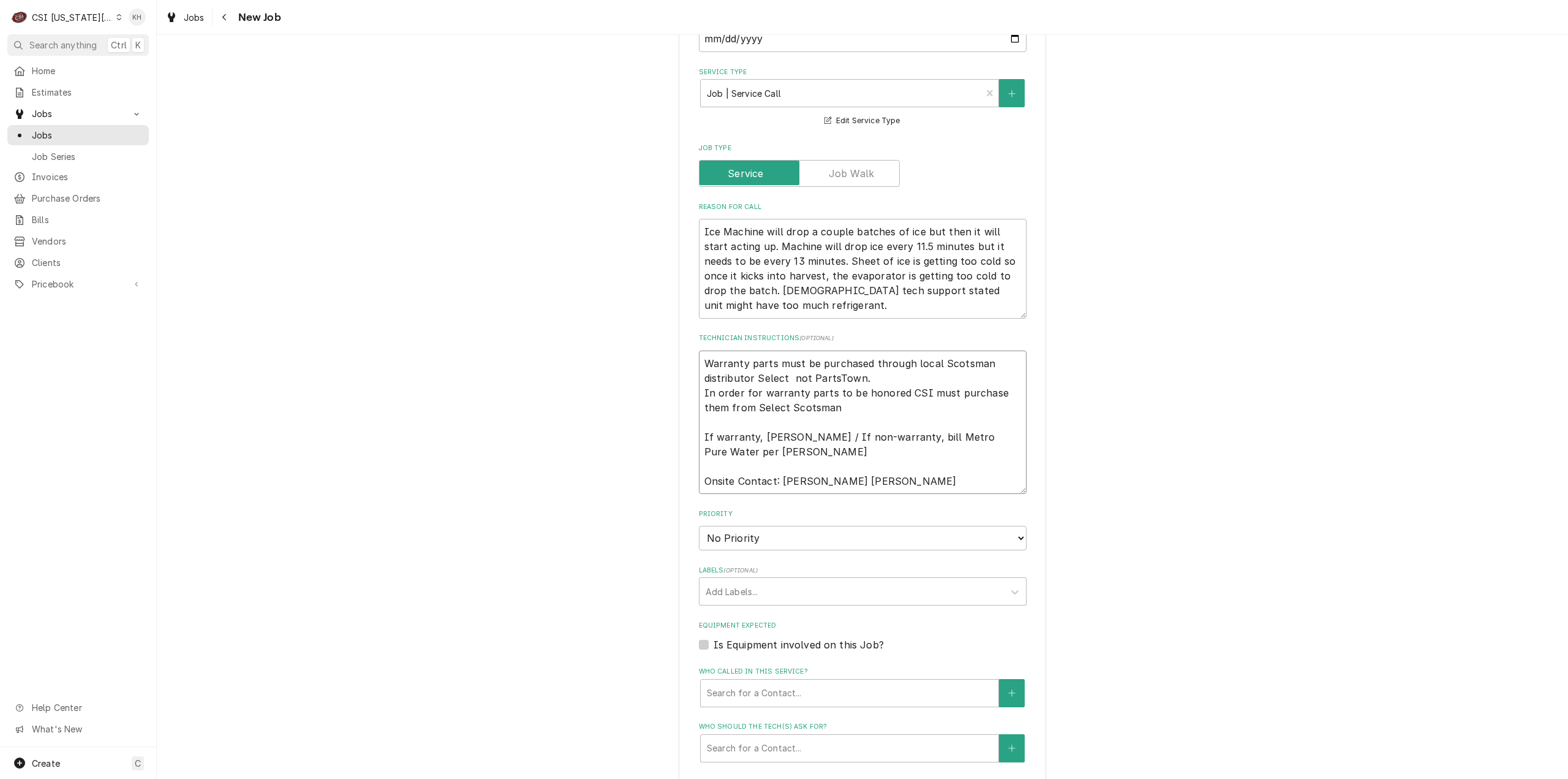
click at [861, 468] on textarea "Warranty parts must be purchased through local Scotsman distributor Select not …" at bounding box center [863, 422] width 328 height 144
paste textarea "816 206-9483"
click at [823, 461] on textarea "Warranty parts must be purchased through local Scotsman distributor Select not …" at bounding box center [863, 422] width 328 height 144
click at [762, 219] on textarea "Ice Machine will drop a couple batches of ice but then it will start acting up.…" at bounding box center [863, 269] width 328 height 100
click at [913, 466] on textarea "Warranty parts must be purchased through local Scotsman distributor Select not …" at bounding box center [863, 422] width 328 height 144
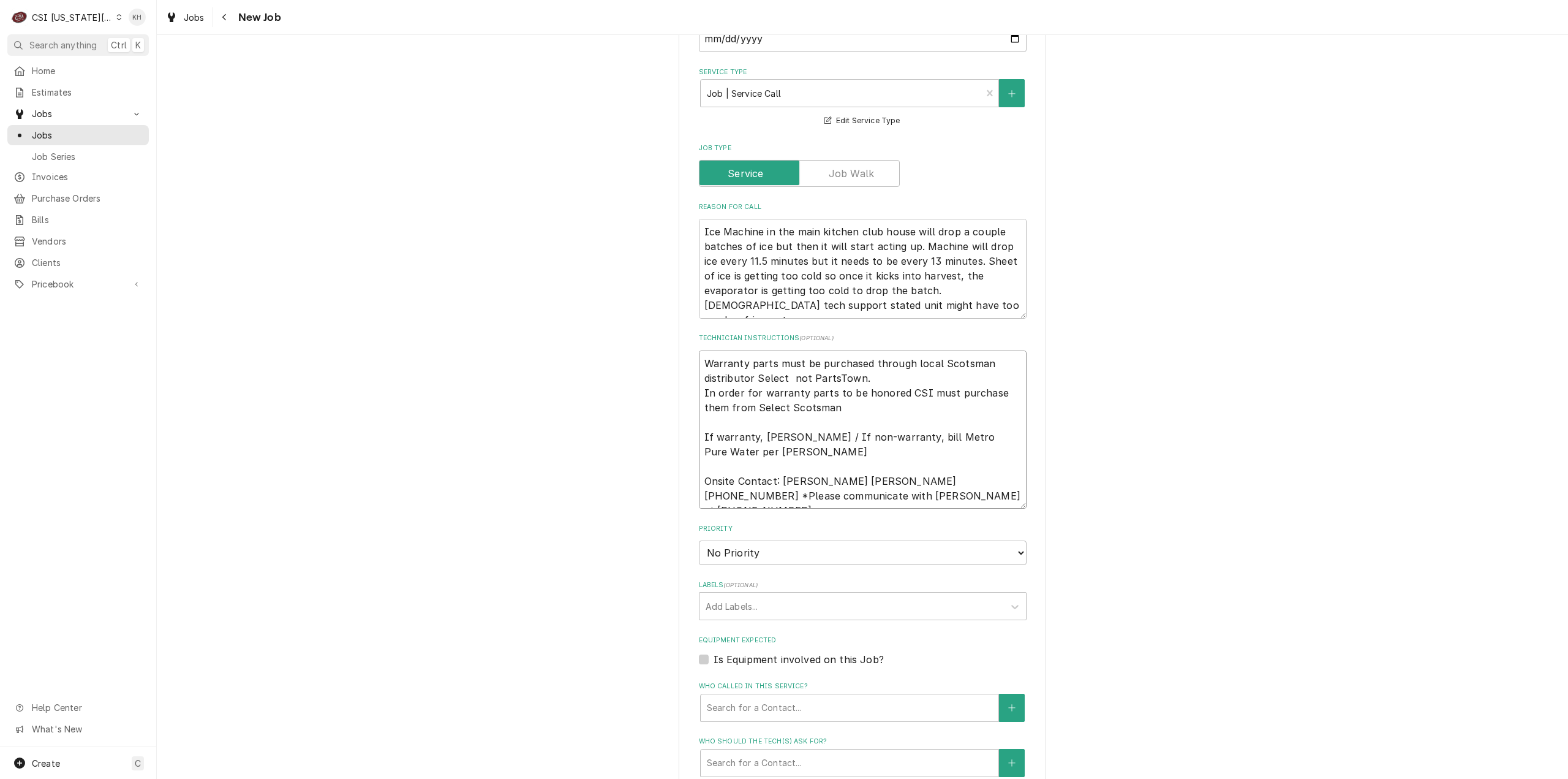
click at [902, 468] on textarea "Warranty parts must be purchased through local Scotsman distributor Select not …" at bounding box center [863, 430] width 328 height 159
click at [699, 484] on textarea "Warranty parts must be purchased through local Scotsman distributor Select not …" at bounding box center [863, 430] width 328 height 159
click at [987, 488] on textarea "Warranty parts must be purchased through local Scotsman distributor Select not …" at bounding box center [863, 430] width 328 height 159
click at [893, 466] on textarea "Warranty parts must be purchased through local Scotsman distributor Select not …" at bounding box center [863, 430] width 328 height 159
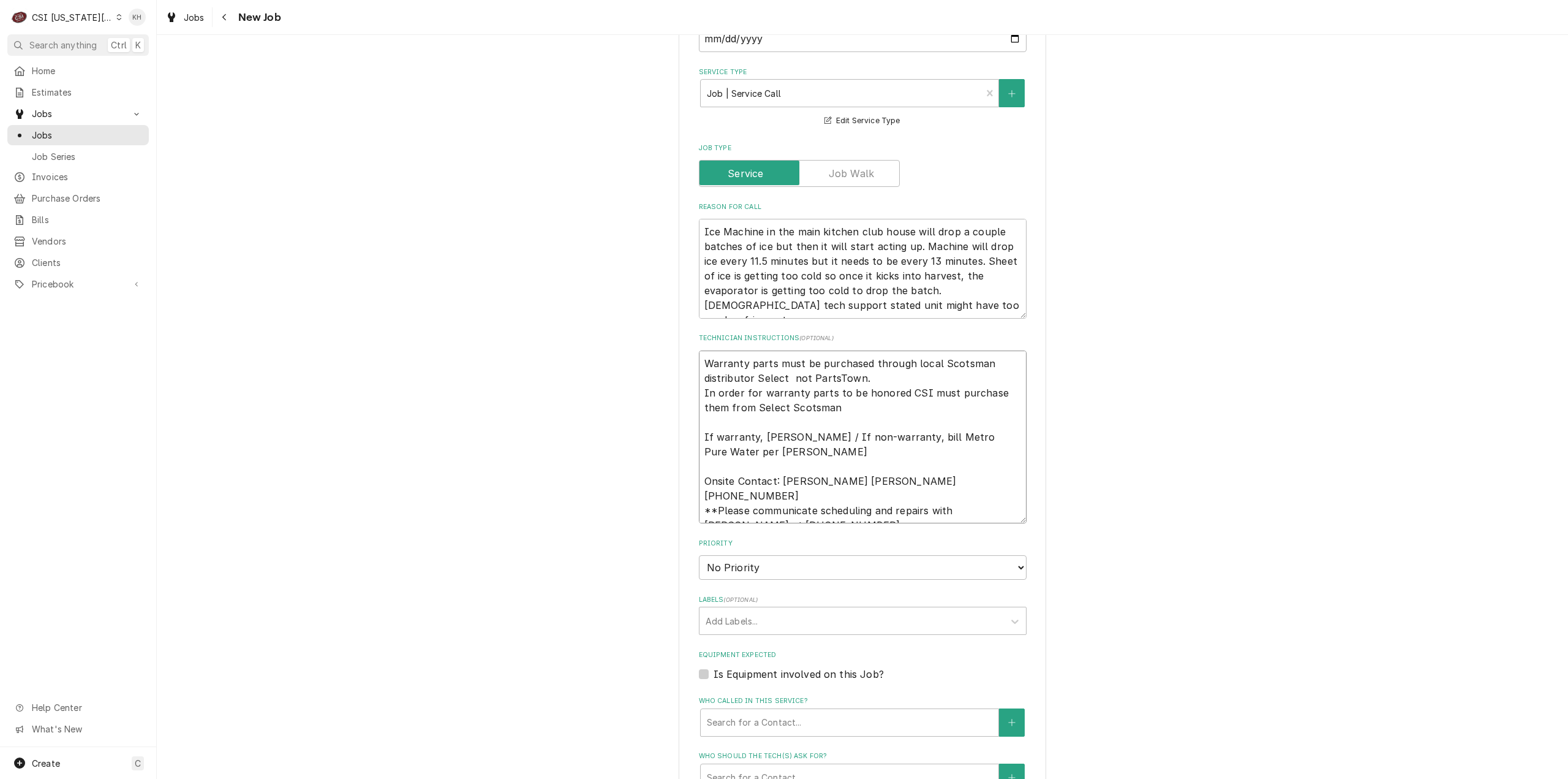
click at [810, 498] on textarea "Warranty parts must be purchased through local Scotsman distributor Select not …" at bounding box center [863, 437] width 328 height 174
click at [806, 528] on textarea "Warranty parts must be purchased through local Scotsman distributor Select not …" at bounding box center [863, 451] width 328 height 203
paste textarea "7am - 7pm"
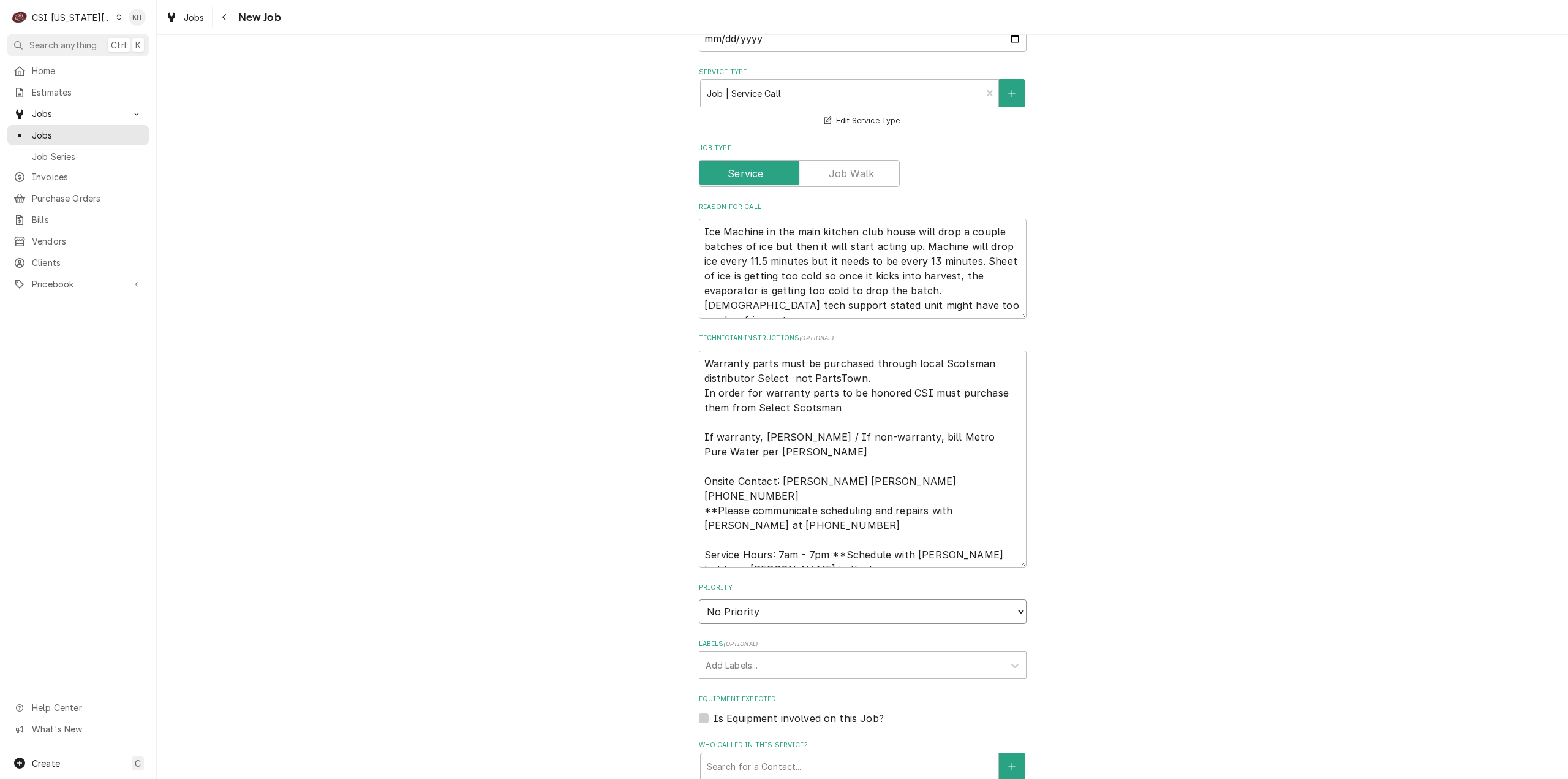
click at [781, 599] on select "No Priority Urgent High Medium Low" at bounding box center [863, 611] width 328 height 25
click at [699, 599] on select "No Priority Urgent High Medium Low" at bounding box center [863, 611] width 328 height 25
click at [777, 654] on div "Labels" at bounding box center [852, 665] width 292 height 22
click at [714, 711] on label "Is Equipment involved on this Job?" at bounding box center [799, 718] width 171 height 15
click at [714, 711] on input "Equipment Expected" at bounding box center [878, 724] width 328 height 26
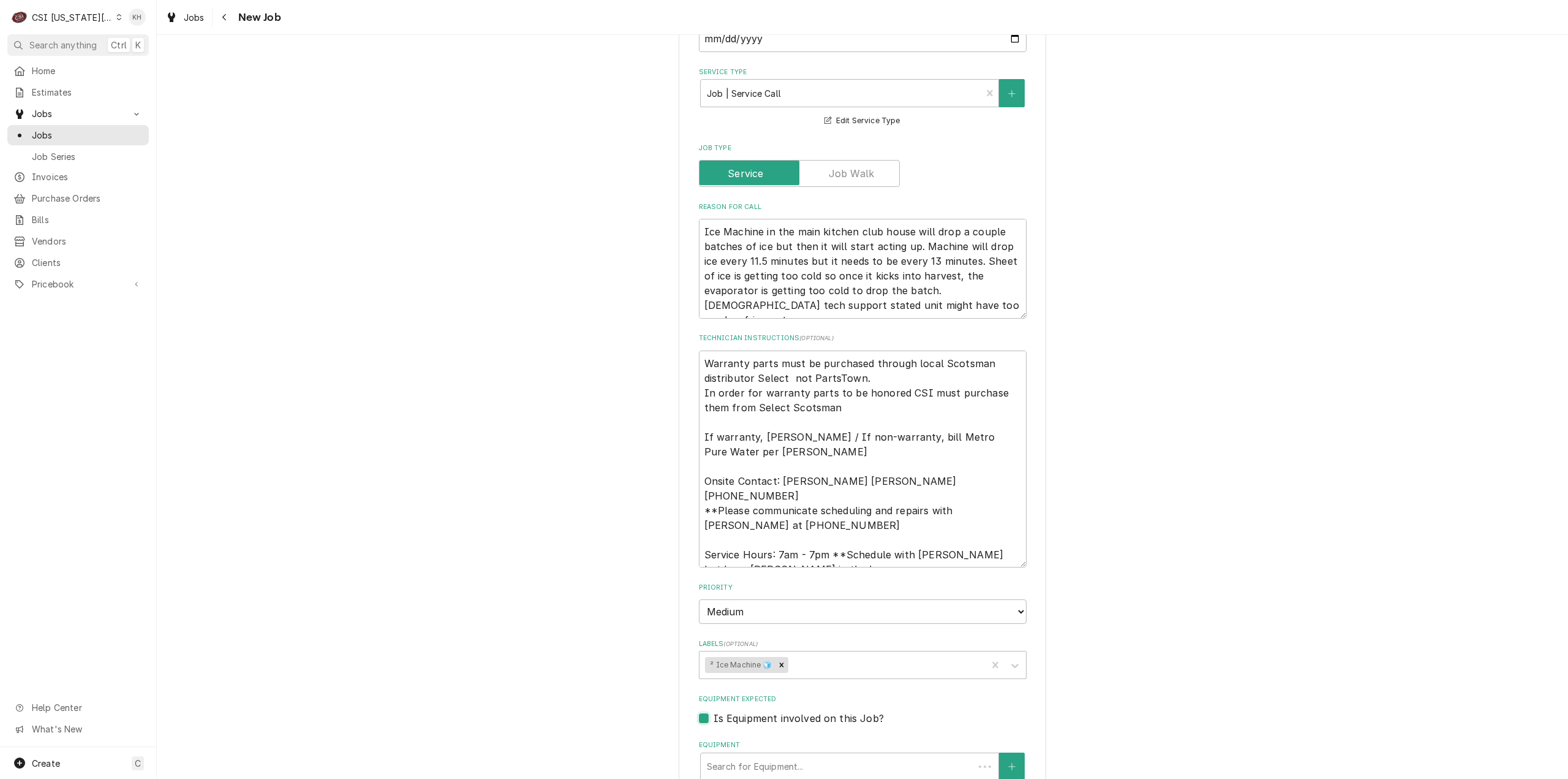
scroll to position [980, 0]
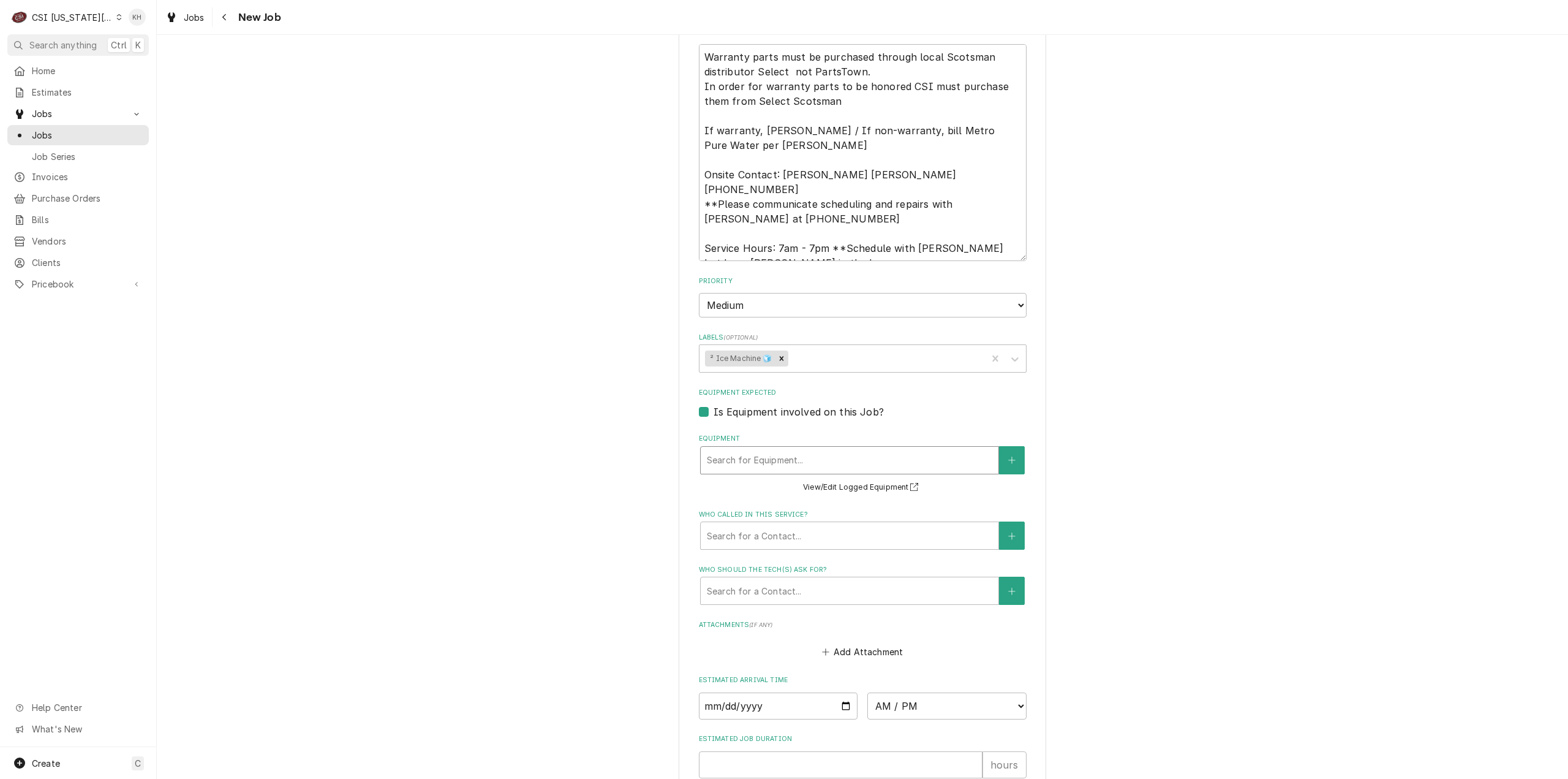
click at [844, 449] on div "Equipment" at bounding box center [849, 460] width 285 height 22
click at [1007, 446] on button "Equipment" at bounding box center [1012, 460] width 25 height 28
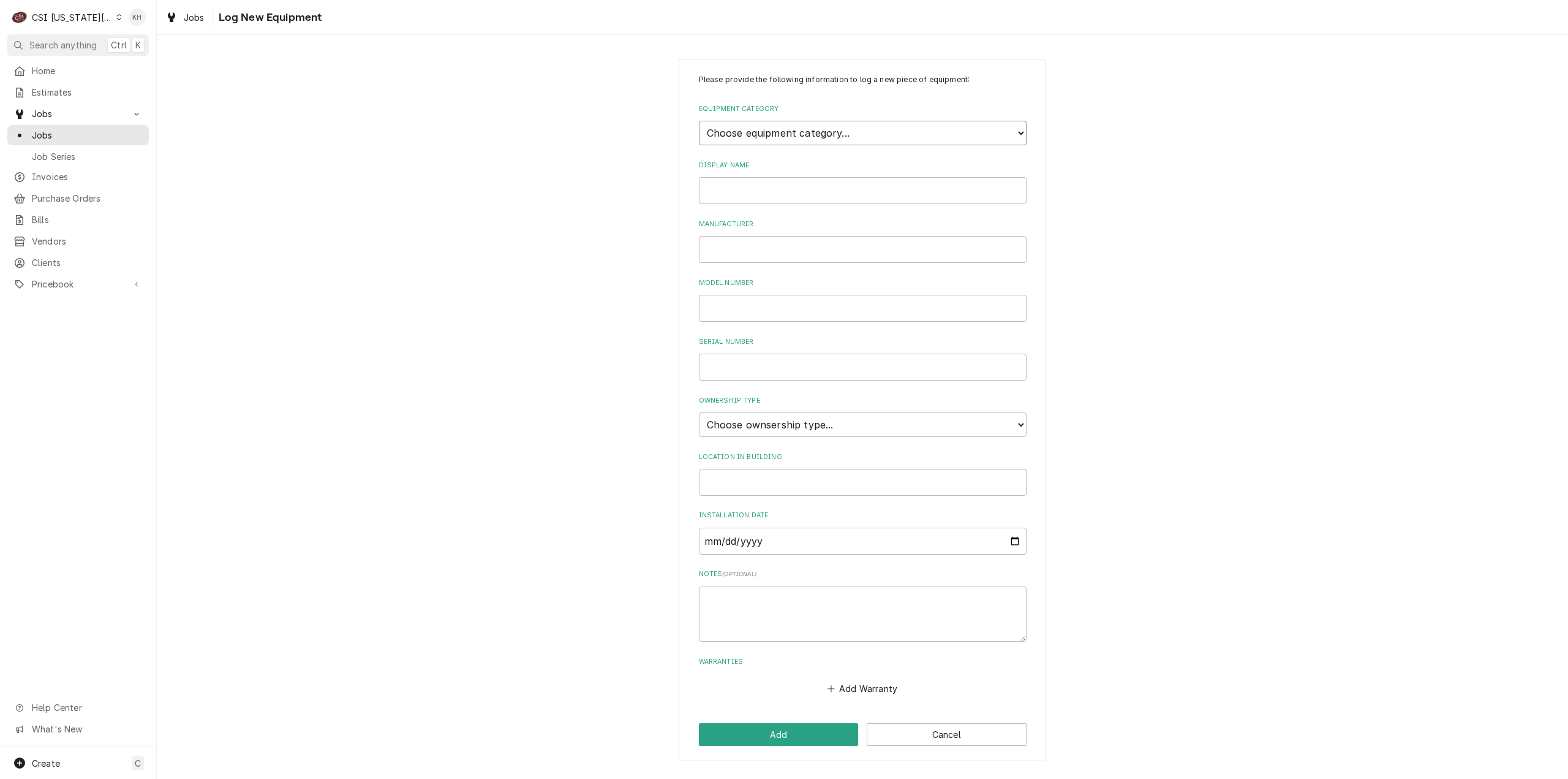
click at [783, 137] on select "Choose equipment category... Cooking Equipment Fryers Ice Machines Ovens and Ra…" at bounding box center [863, 132] width 328 height 25
click at [699, 121] on select "Choose equipment category... Cooking Equipment Fryers Ice Machines Ovens and Ra…" at bounding box center [863, 132] width 328 height 25
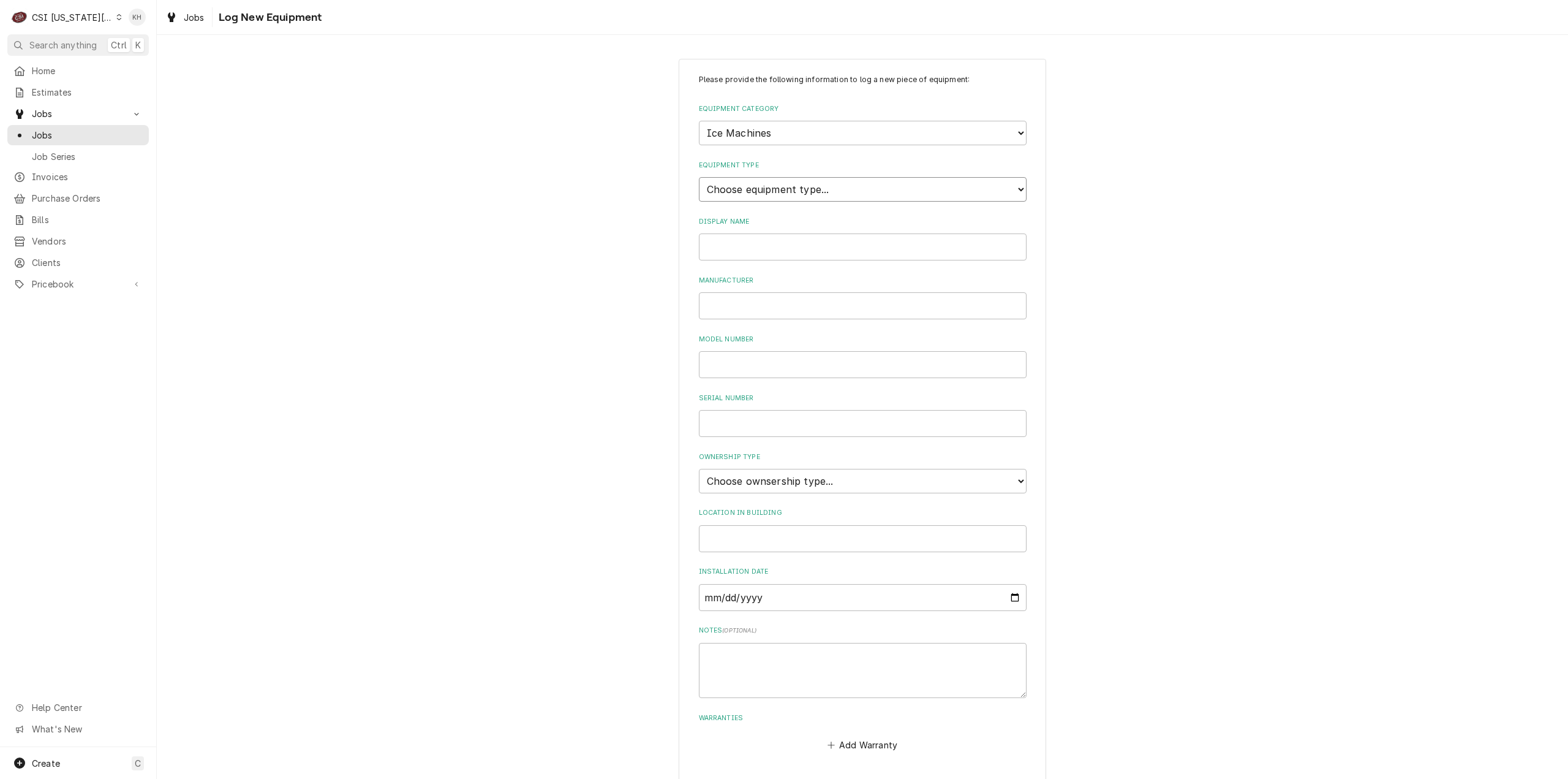
click at [764, 184] on select "Choose equipment type... Ice Bin Ice Dispenser Ice Maker Ice Merchandiser" at bounding box center [863, 189] width 328 height 25
click at [699, 178] on select "Choose equipment type... Ice Bin Ice Dispenser Ice Maker Ice Merchandiser" at bounding box center [863, 189] width 328 height 25
click at [762, 243] on input "Display Name" at bounding box center [863, 246] width 328 height 26
click at [863, 368] on input "Model Number" at bounding box center [863, 364] width 328 height 26
paste input "MC1448SW-32"
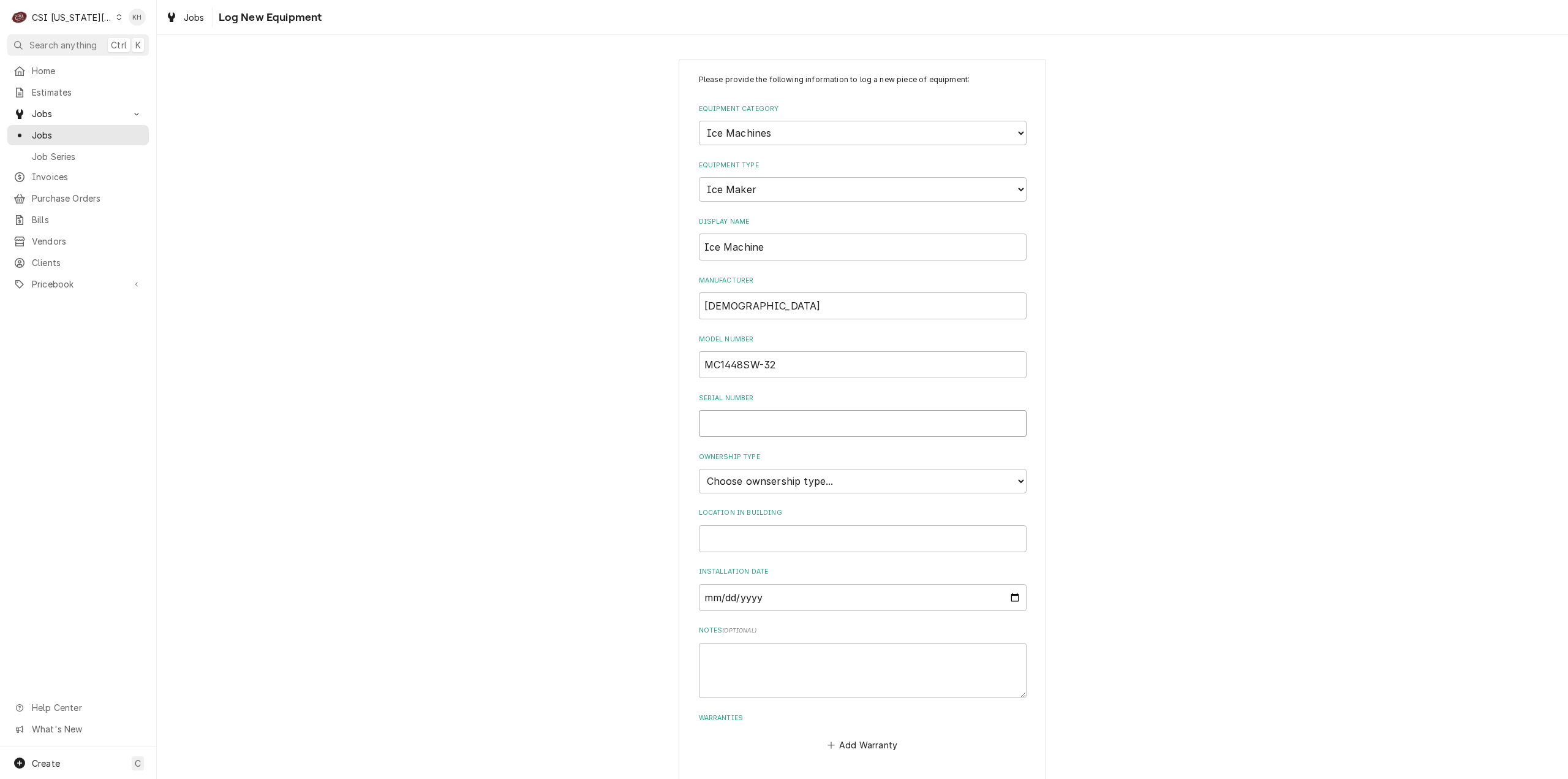
drag, startPoint x: 791, startPoint y: 425, endPoint x: 787, endPoint y: 463, distance: 38.2
click at [793, 426] on input "Serial Number" at bounding box center [863, 423] width 328 height 26
paste input "23031320010243"
drag, startPoint x: 794, startPoint y: 477, endPoint x: 786, endPoint y: 489, distance: 14.4
click at [789, 478] on select "Choose ownsership type... Unknown Owned Leased Rented" at bounding box center [863, 481] width 328 height 25
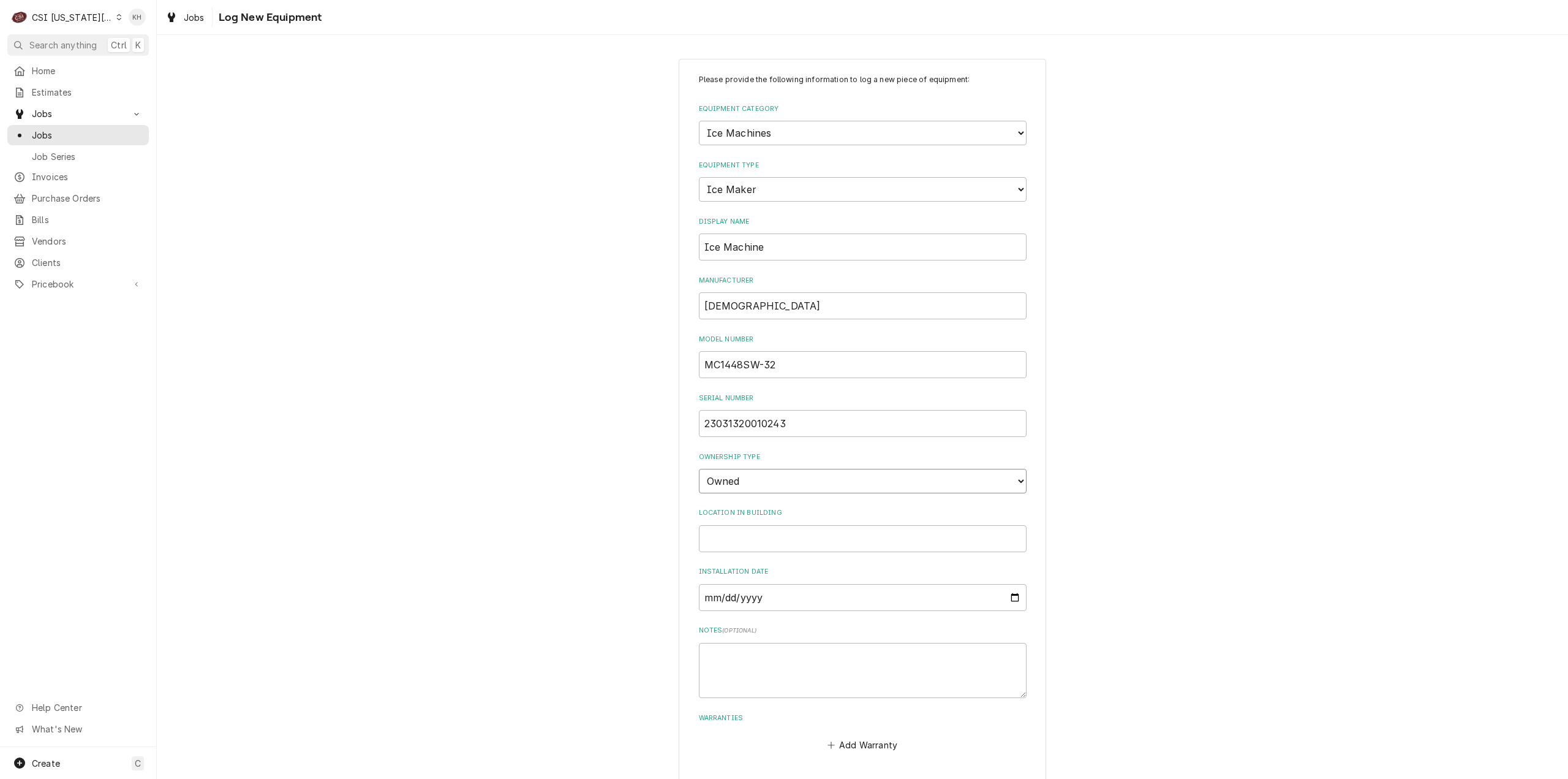
click at [699, 469] on select "Choose ownsership type... Unknown Owned Leased Rented" at bounding box center [863, 481] width 328 height 25
click at [768, 536] on input "Location in Building" at bounding box center [863, 538] width 328 height 26
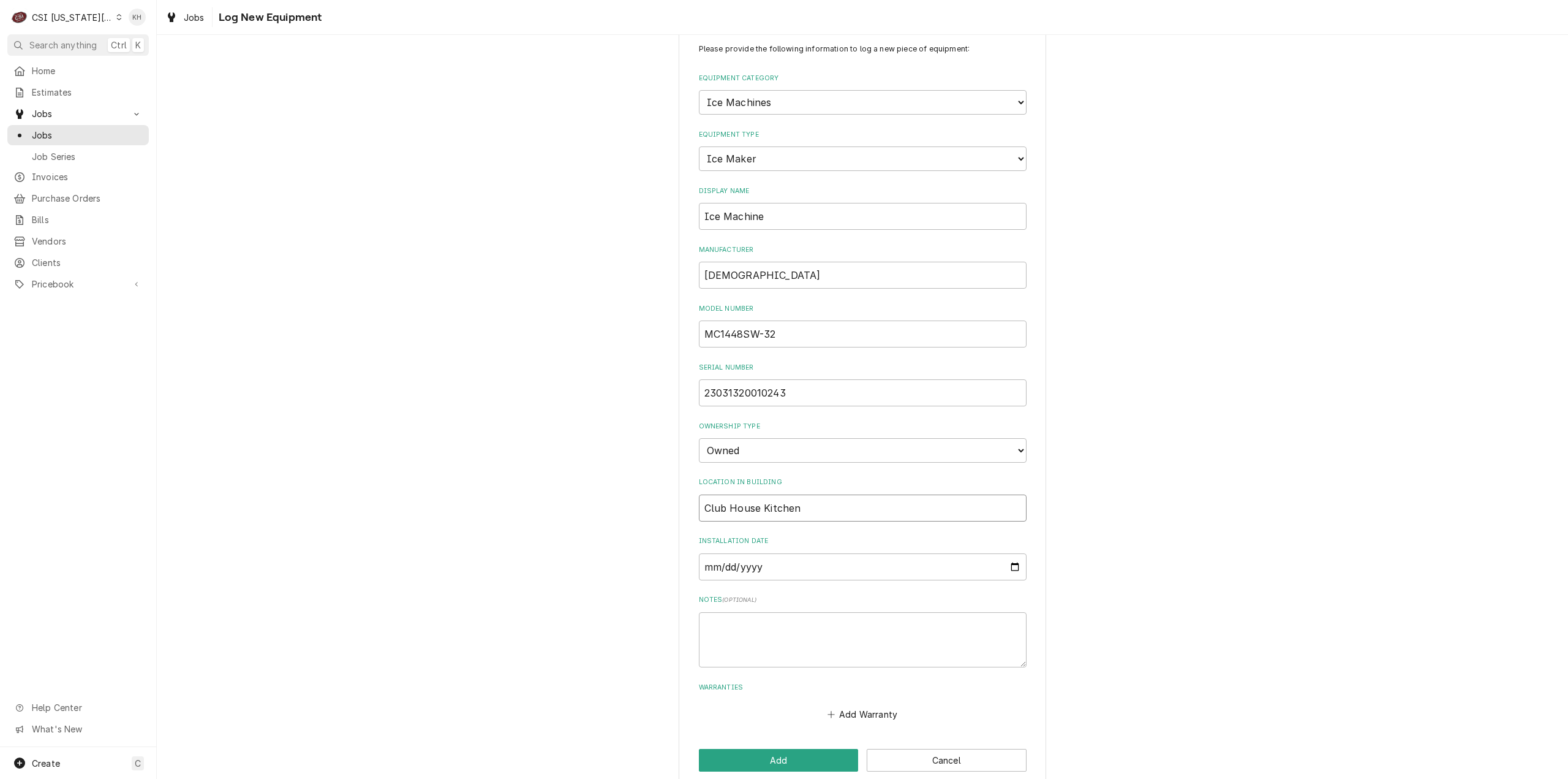
scroll to position [48, 0]
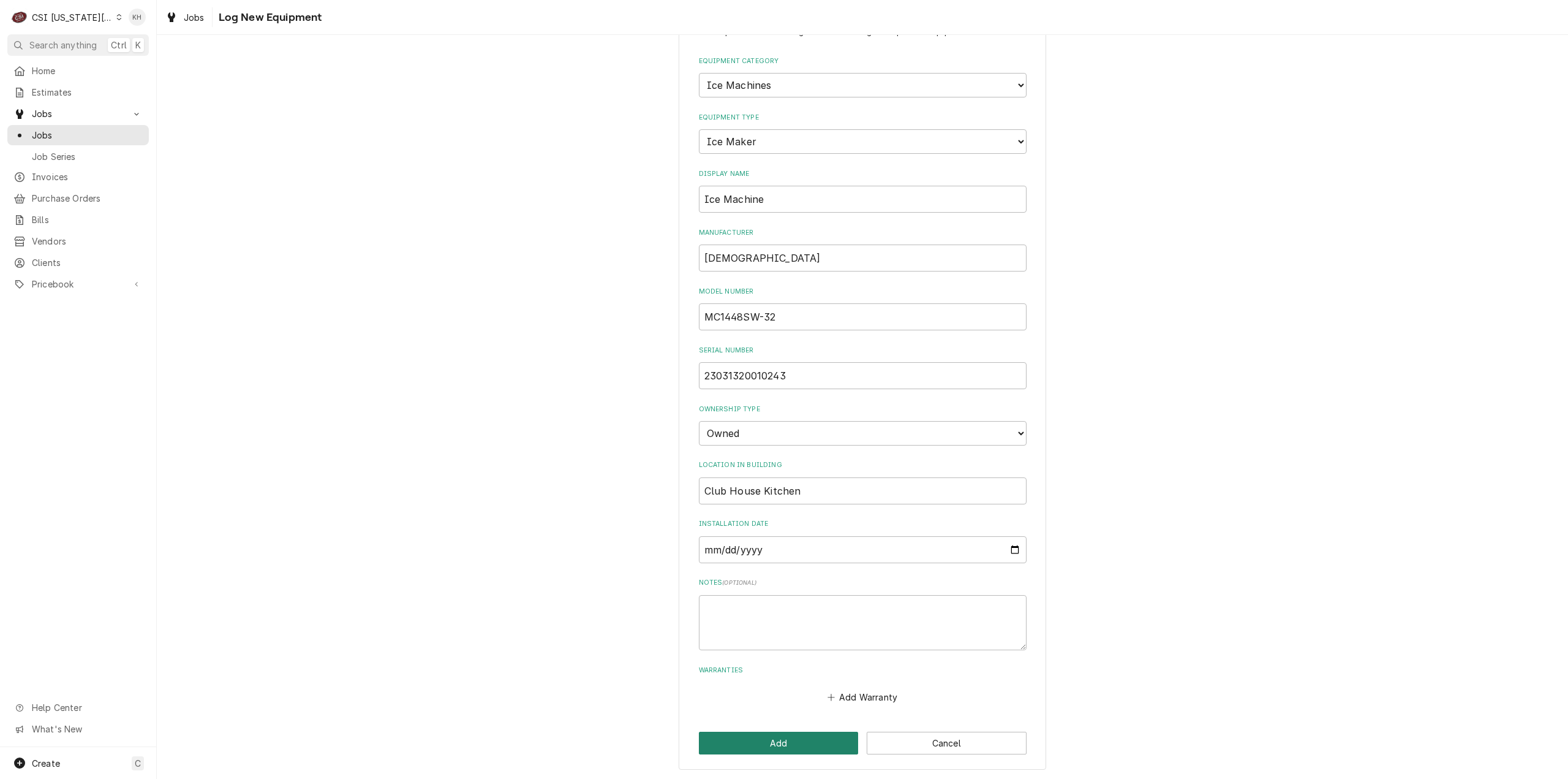
click at [810, 745] on button "Add" at bounding box center [779, 743] width 160 height 23
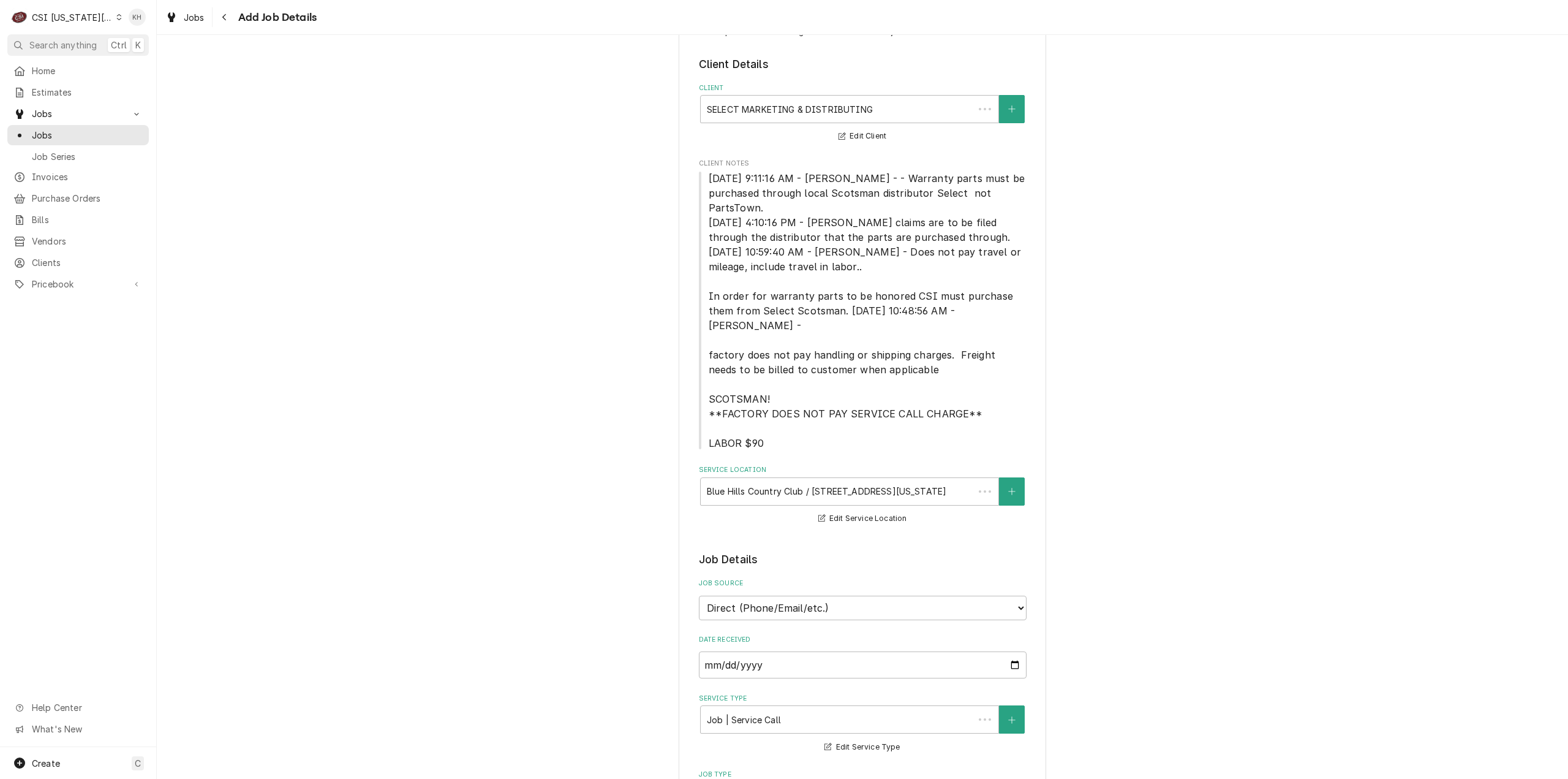
scroll to position [980, 0]
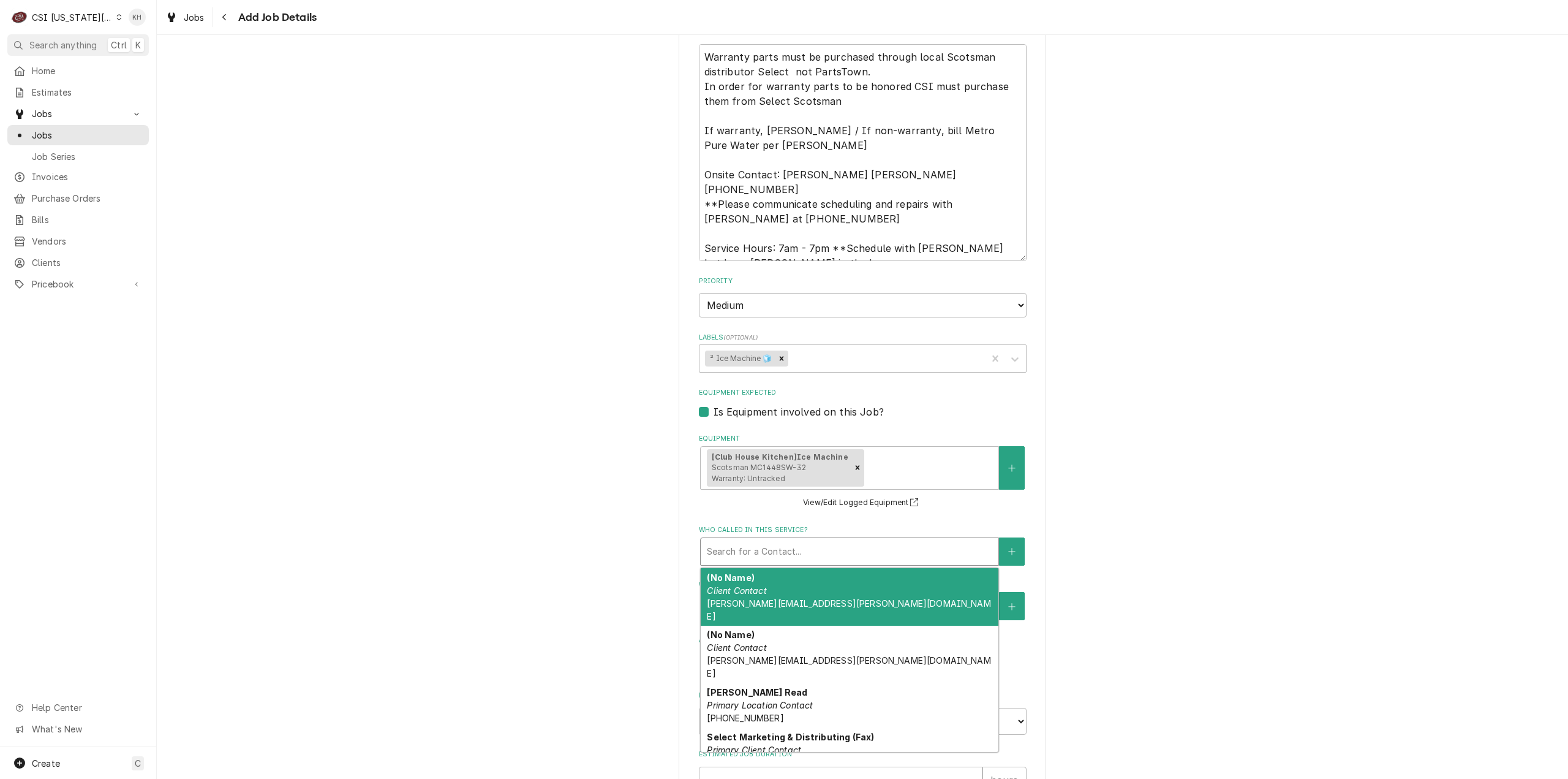
click at [858, 541] on div "Who called in this service?" at bounding box center [849, 551] width 285 height 22
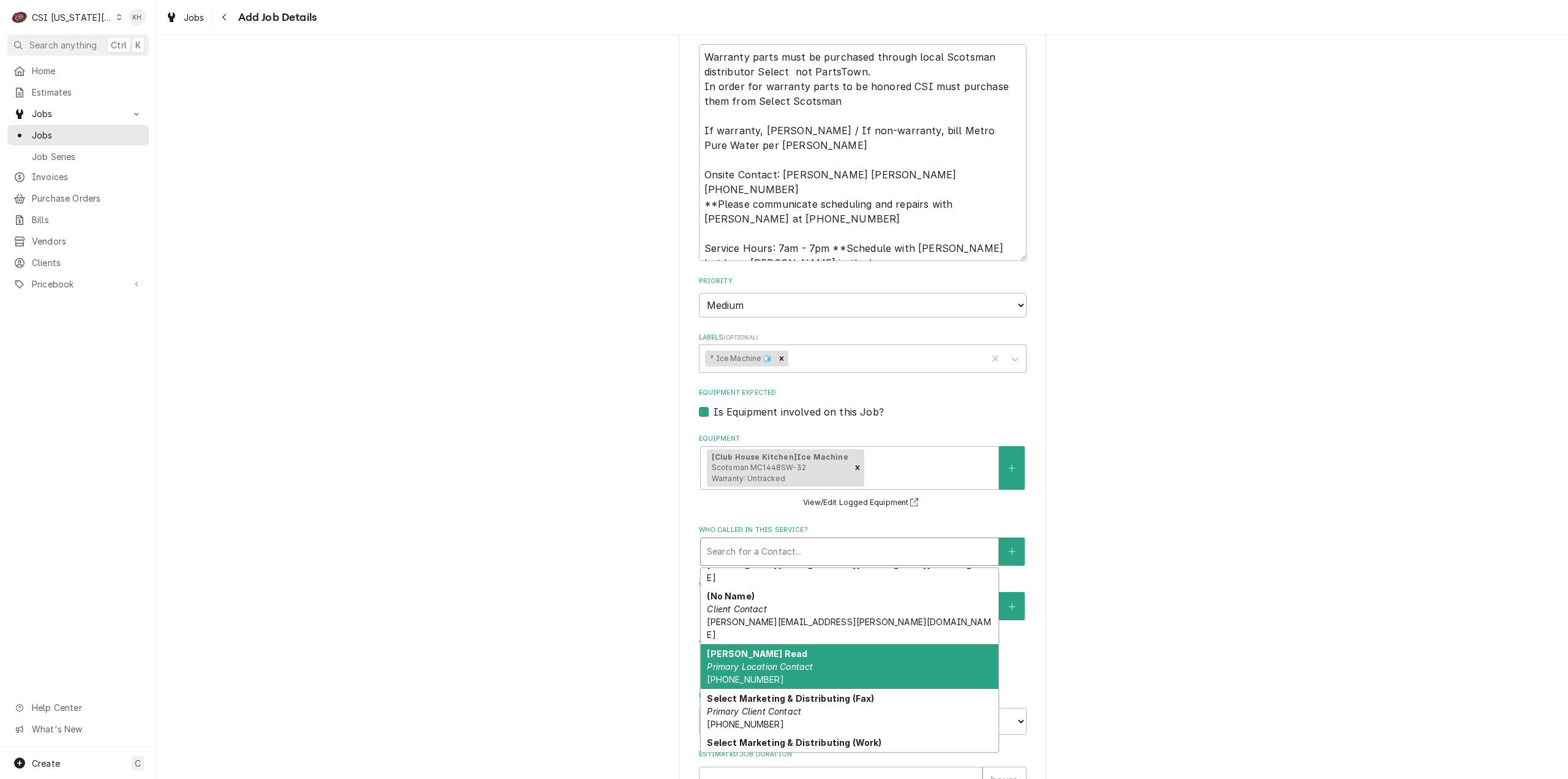
scroll to position [0, 0]
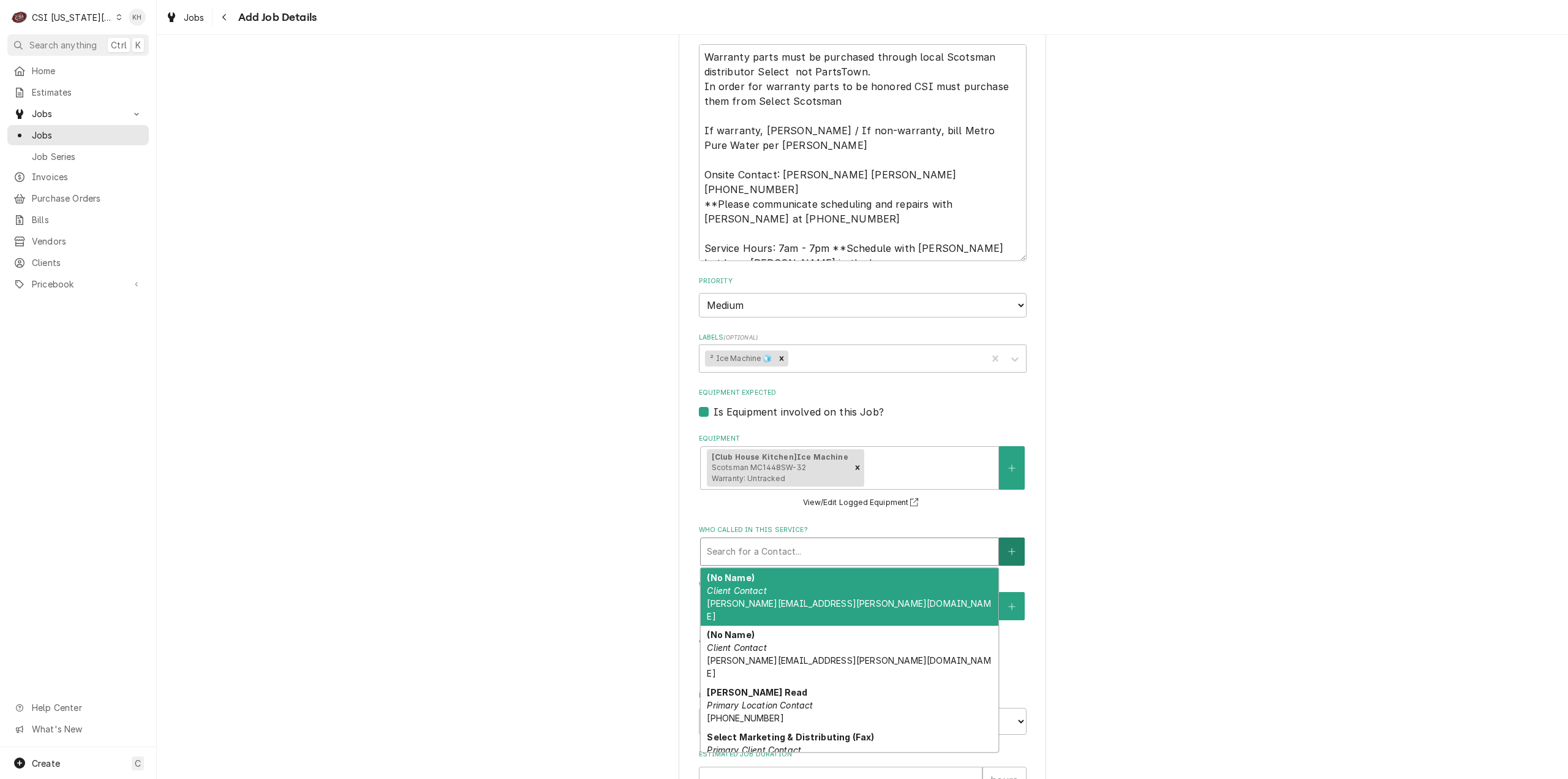
click at [1013, 539] on button "Who called in this service?" at bounding box center [1012, 551] width 25 height 28
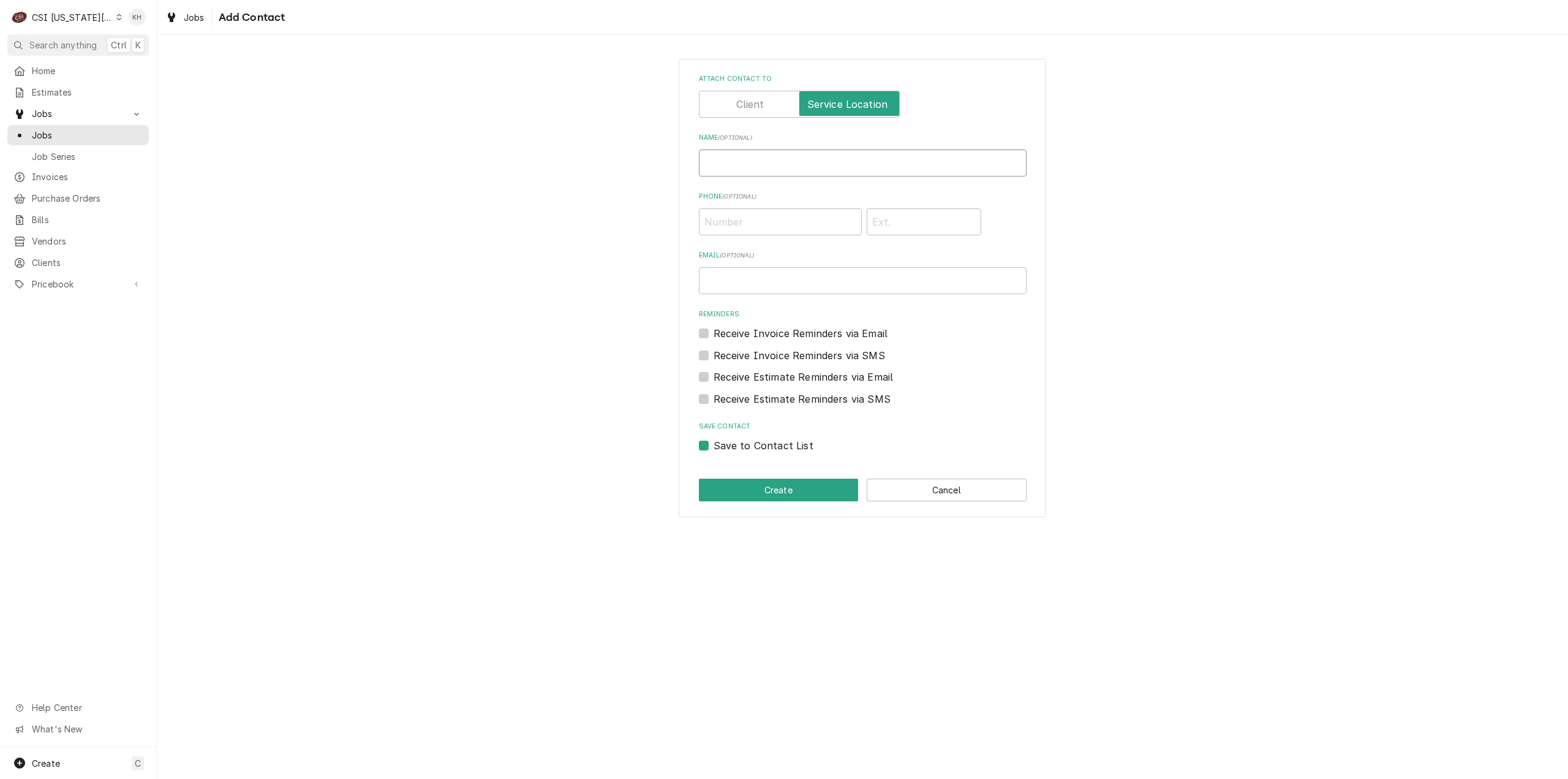
click at [839, 167] on input "Name ( optional )" at bounding box center [863, 162] width 328 height 26
click at [808, 219] on input "Phone ( optional )" at bounding box center [781, 221] width 163 height 26
click at [761, 494] on button "Create" at bounding box center [779, 490] width 160 height 23
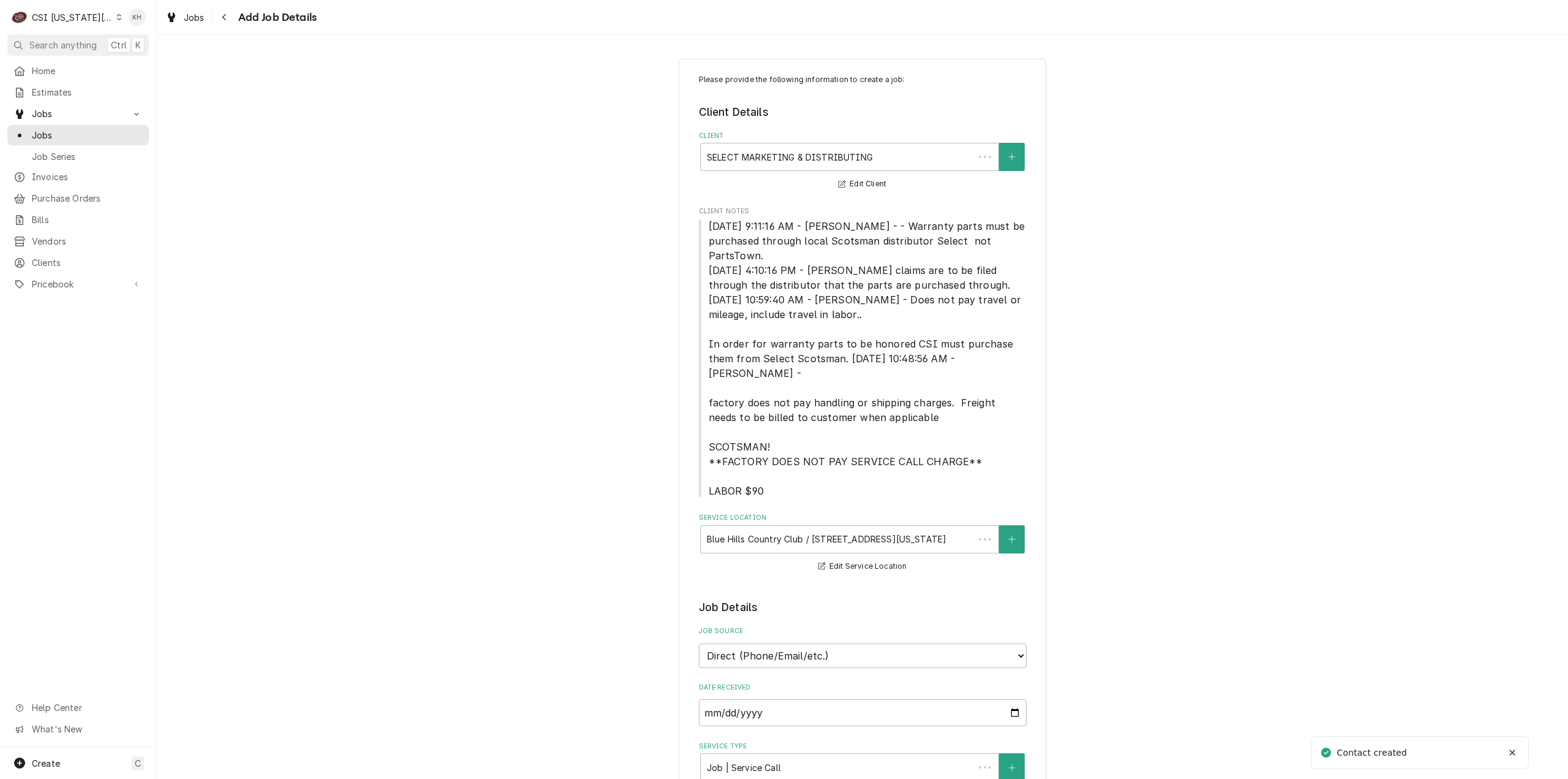
scroll to position [980, 0]
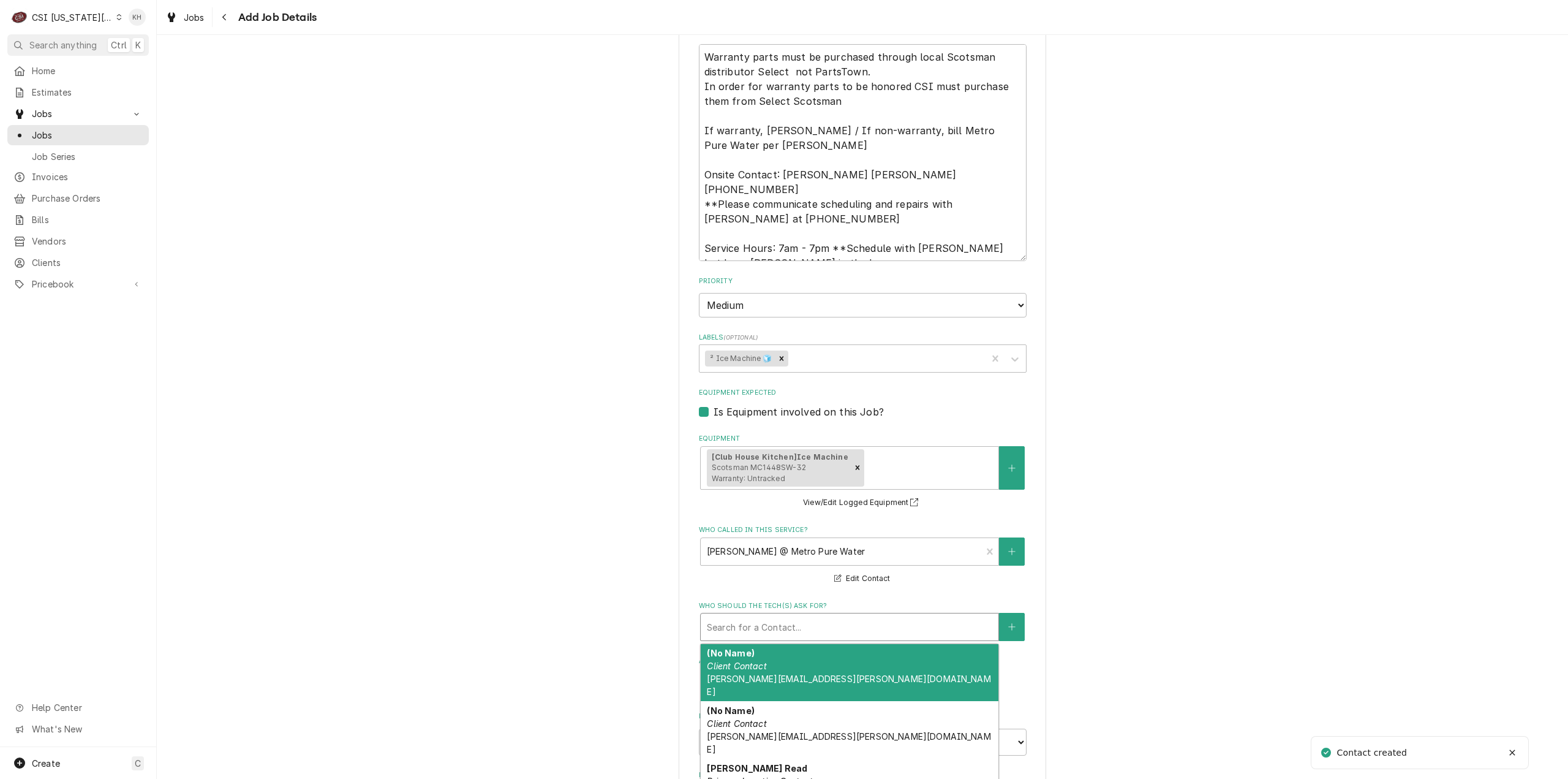
click at [869, 626] on div "Search for a Contact..." at bounding box center [850, 626] width 298 height 26
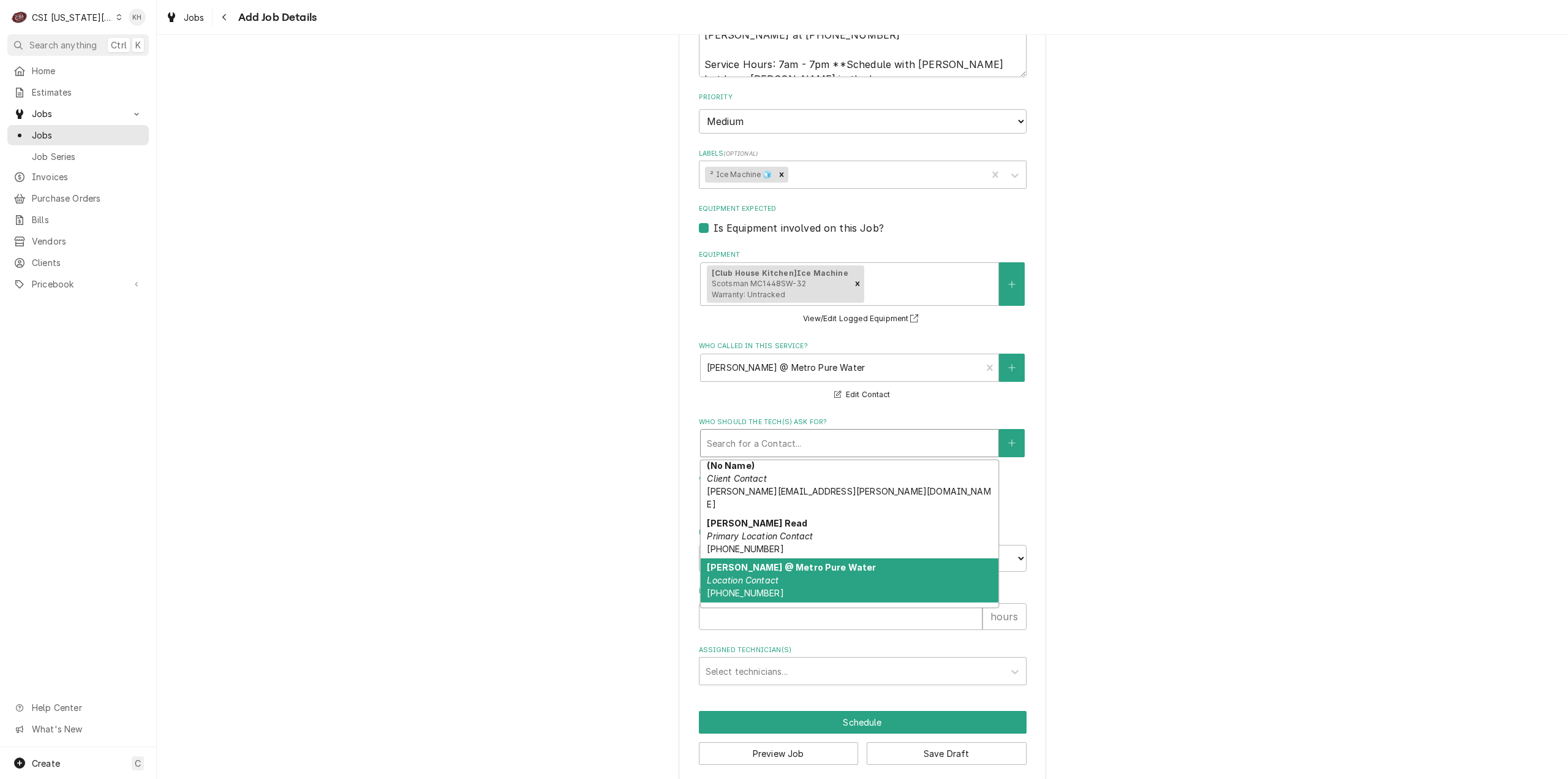
scroll to position [120, 0]
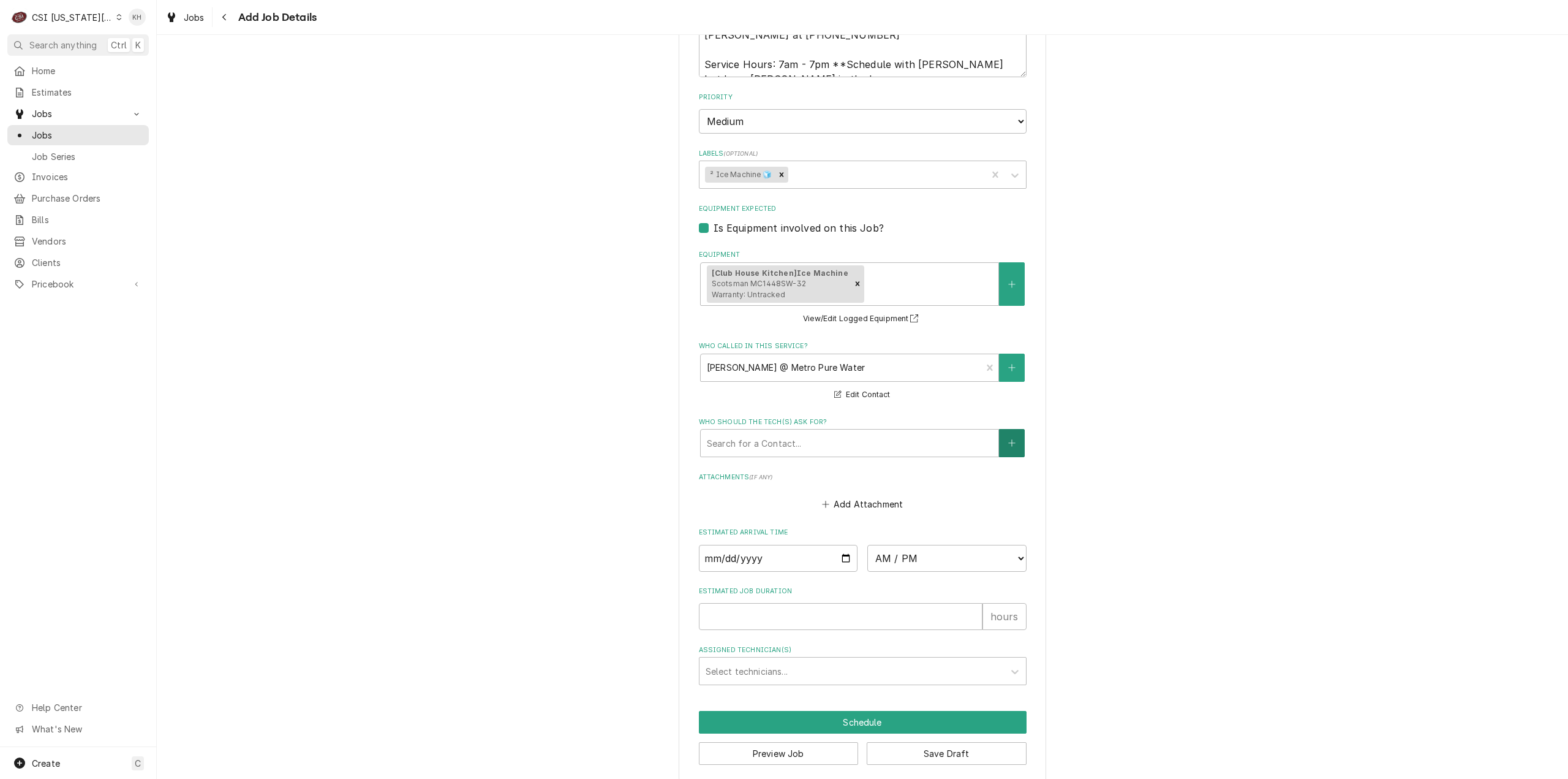
click at [1008, 439] on icon "Create New Contact" at bounding box center [1011, 442] width 7 height 9
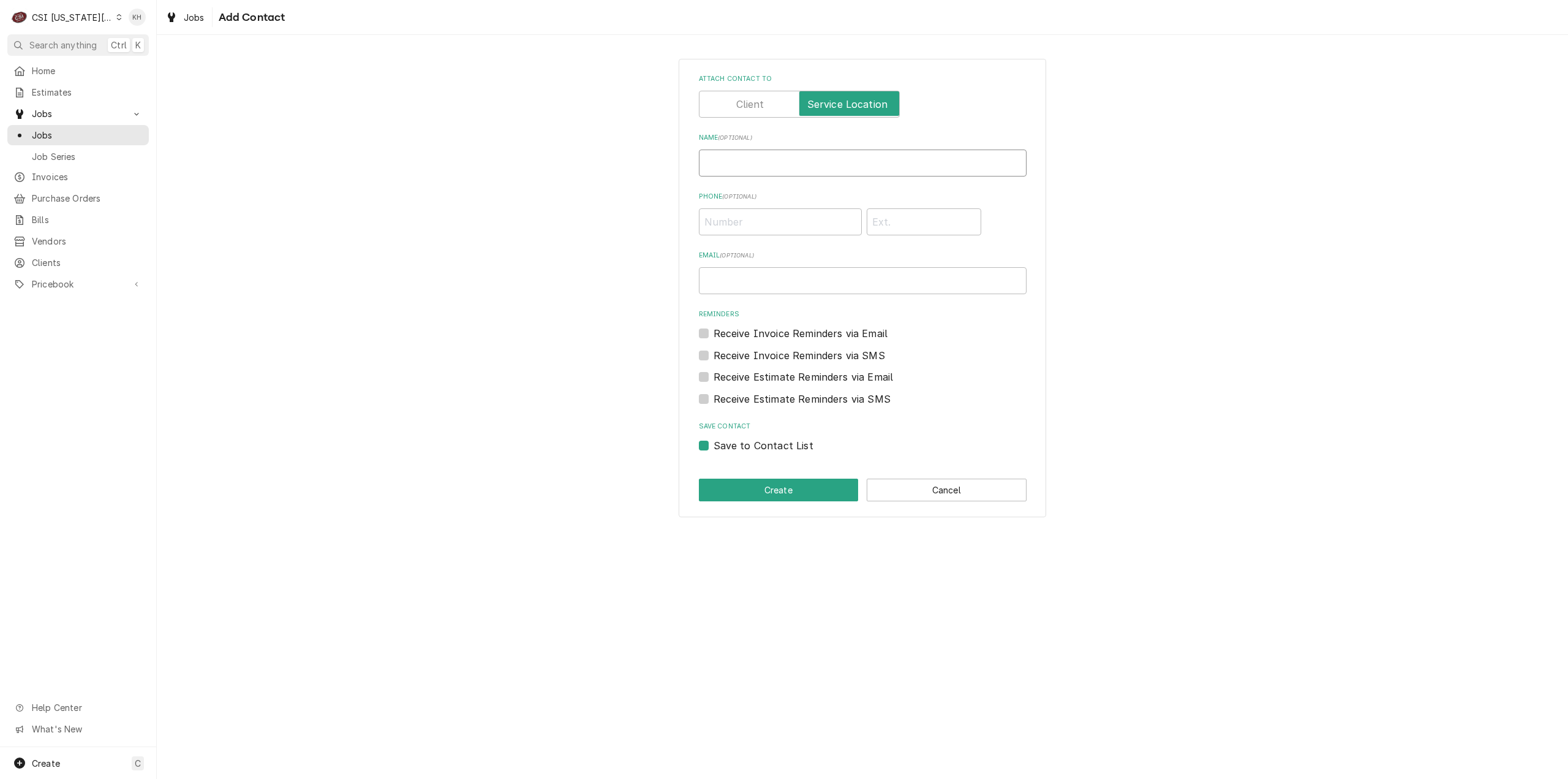
click at [844, 150] on input "Name ( optional )" at bounding box center [863, 162] width 328 height 26
drag, startPoint x: 758, startPoint y: 219, endPoint x: 749, endPoint y: 245, distance: 27.5
click at [758, 223] on input "Phone ( optional )" at bounding box center [781, 221] width 163 height 26
paste input "(816) 206-9483"
click at [714, 447] on label "Save to Contact List" at bounding box center [764, 445] width 100 height 15
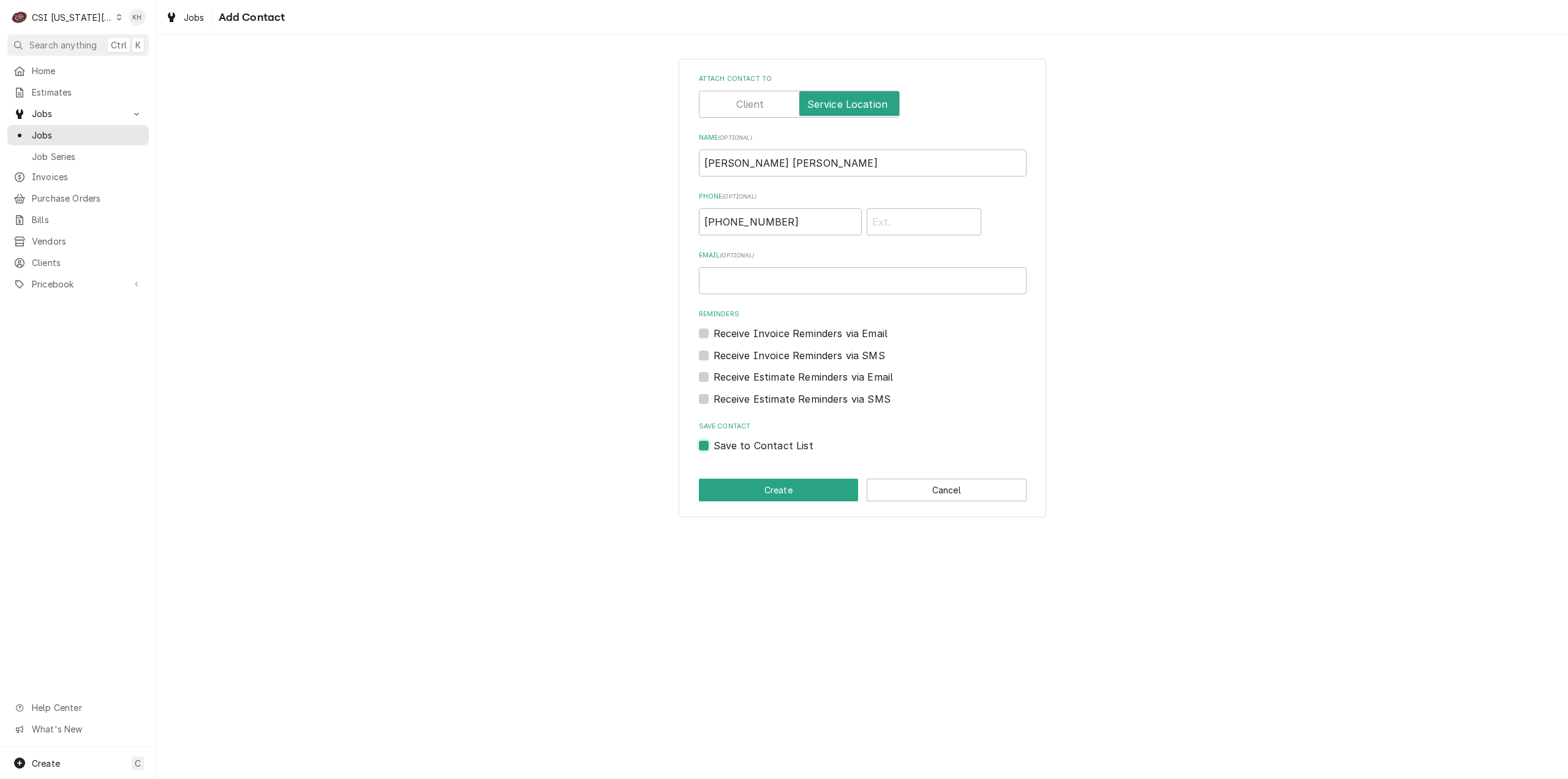
click at [714, 447] on input "Save to Contact List" at bounding box center [878, 451] width 328 height 26
click at [782, 491] on button "Create" at bounding box center [779, 490] width 160 height 23
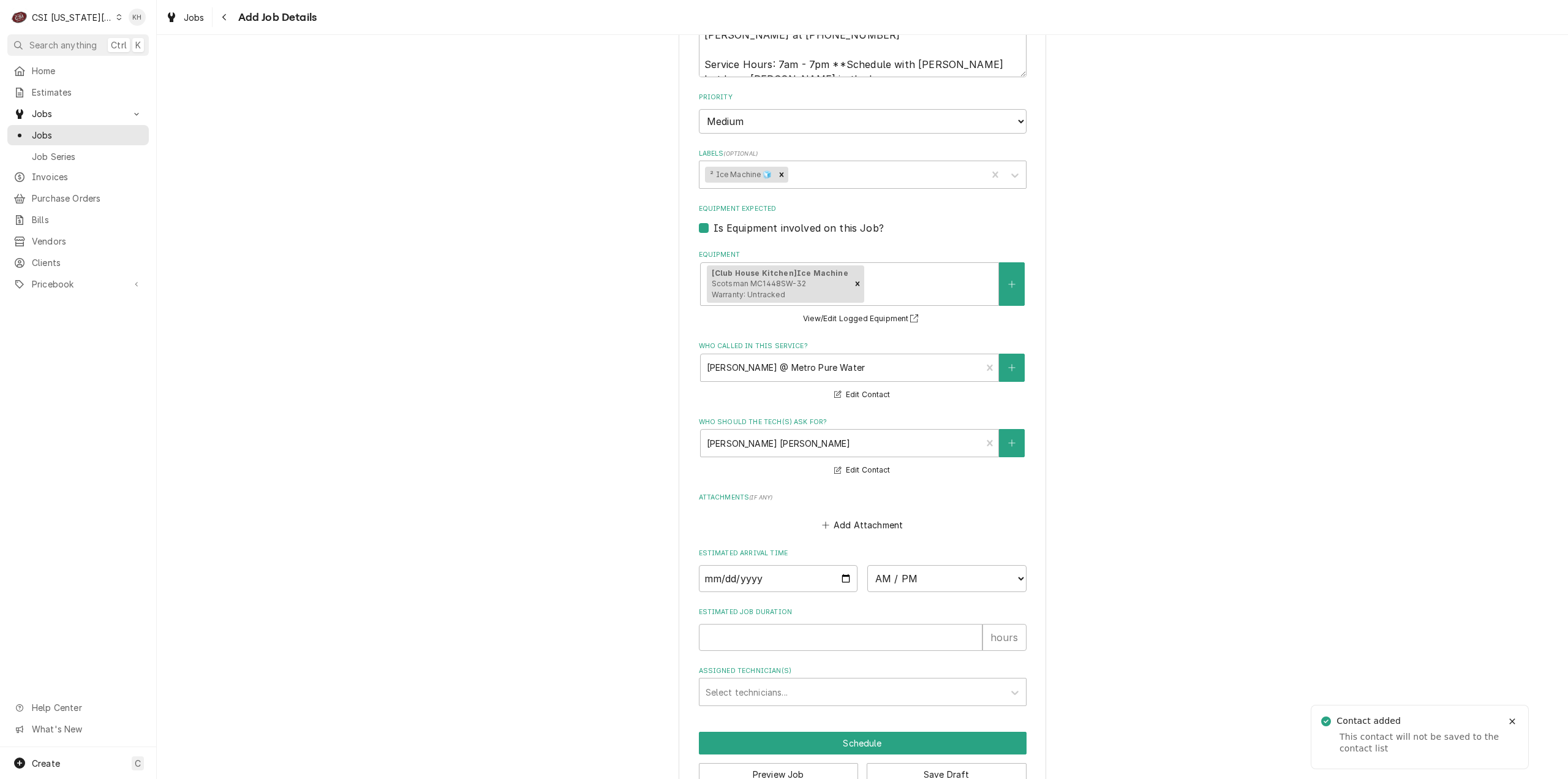
scroll to position [1185, 0]
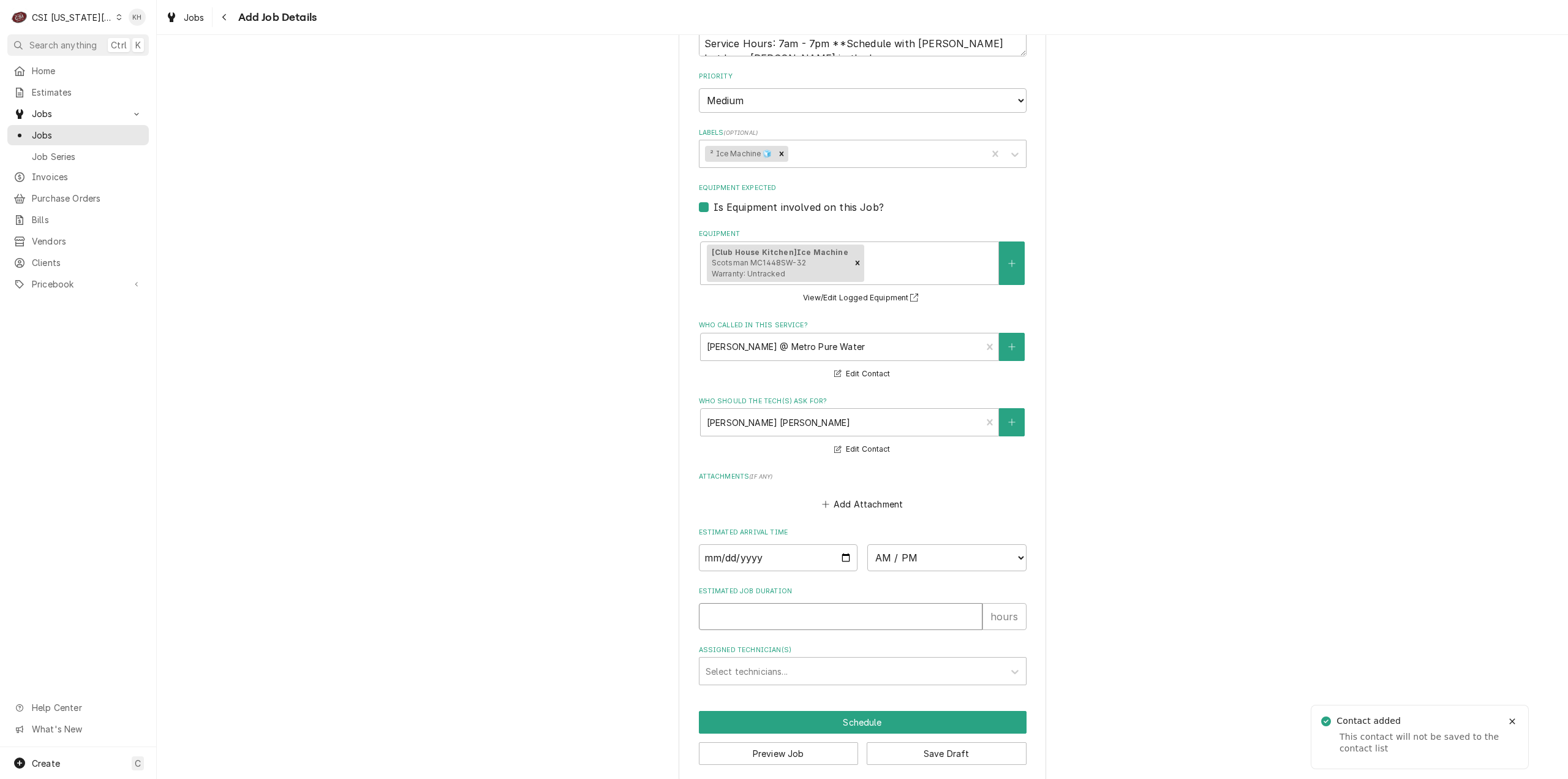
click at [883, 605] on input "Estimated Job Duration" at bounding box center [840, 616] width 283 height 26
click at [819, 742] on button "Preview Job" at bounding box center [779, 753] width 160 height 23
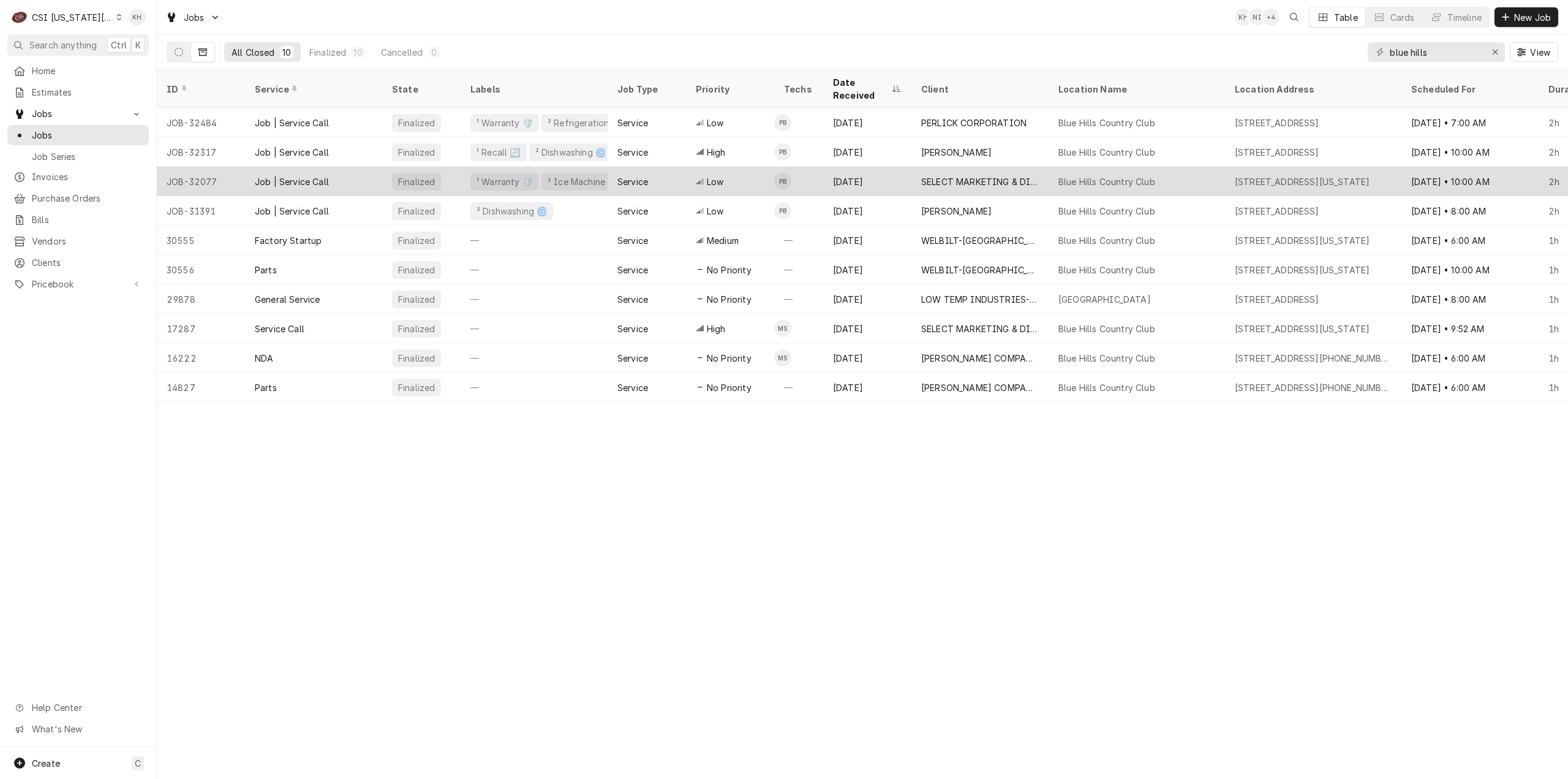
click at [460, 170] on div "Finalized" at bounding box center [422, 182] width 78 height 29
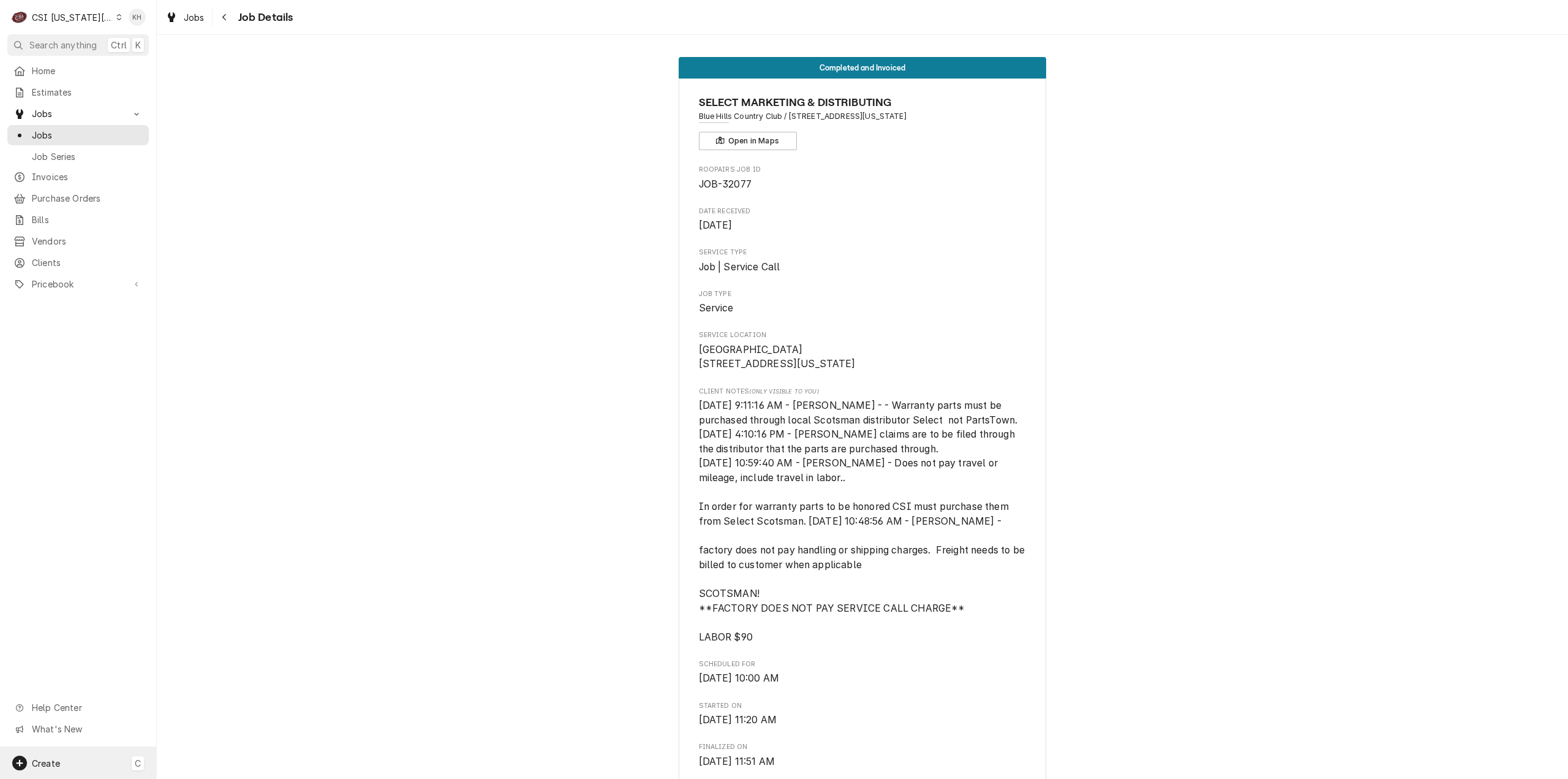
click at [59, 767] on span "Create" at bounding box center [45, 763] width 28 height 11
click at [1283, 440] on html "C CSI [US_STATE][GEOGRAPHIC_DATA] KH Search anything Ctrl K Home Estimates Jobs…" at bounding box center [784, 390] width 1568 height 779
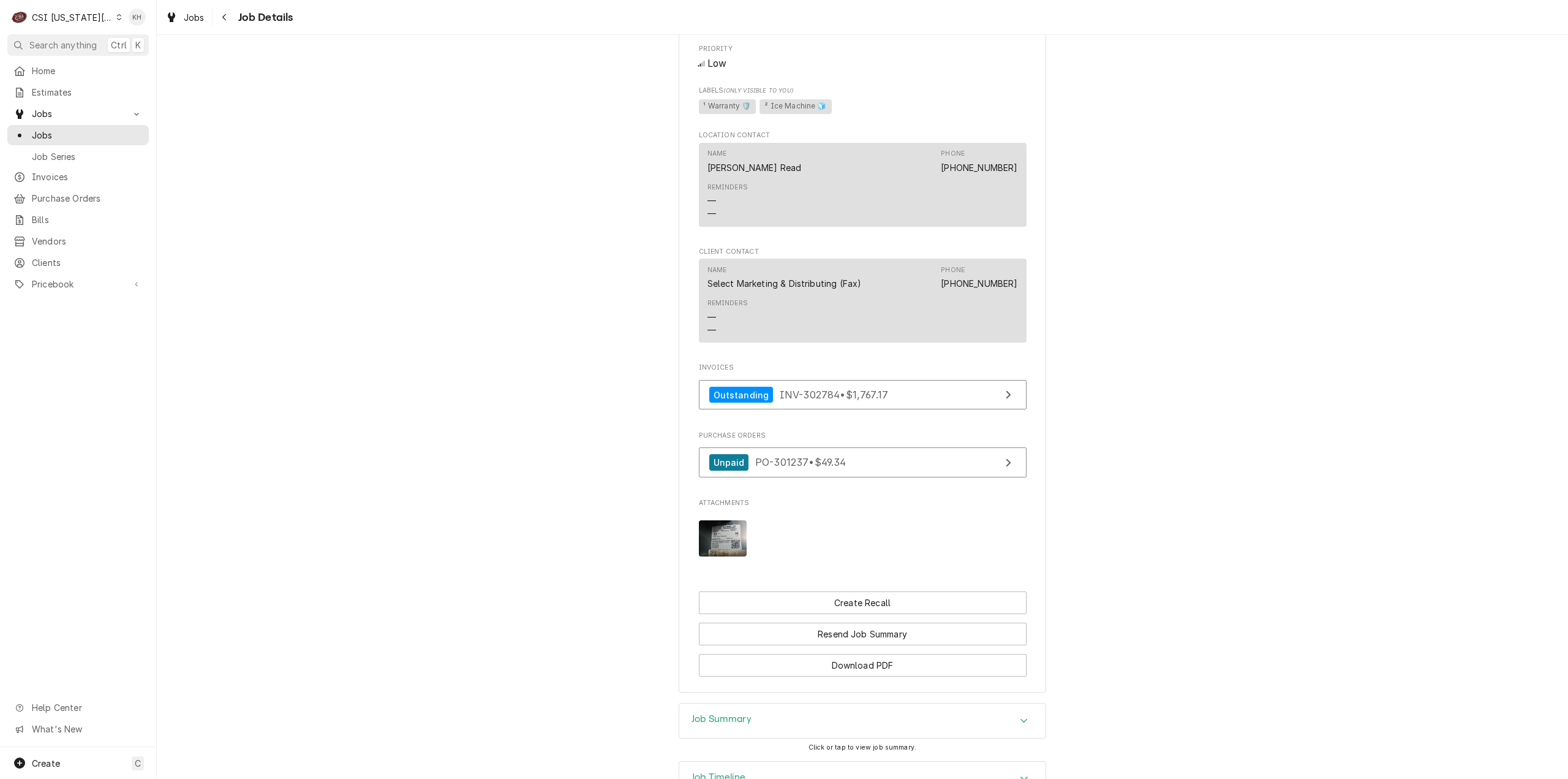
scroll to position [1218, 0]
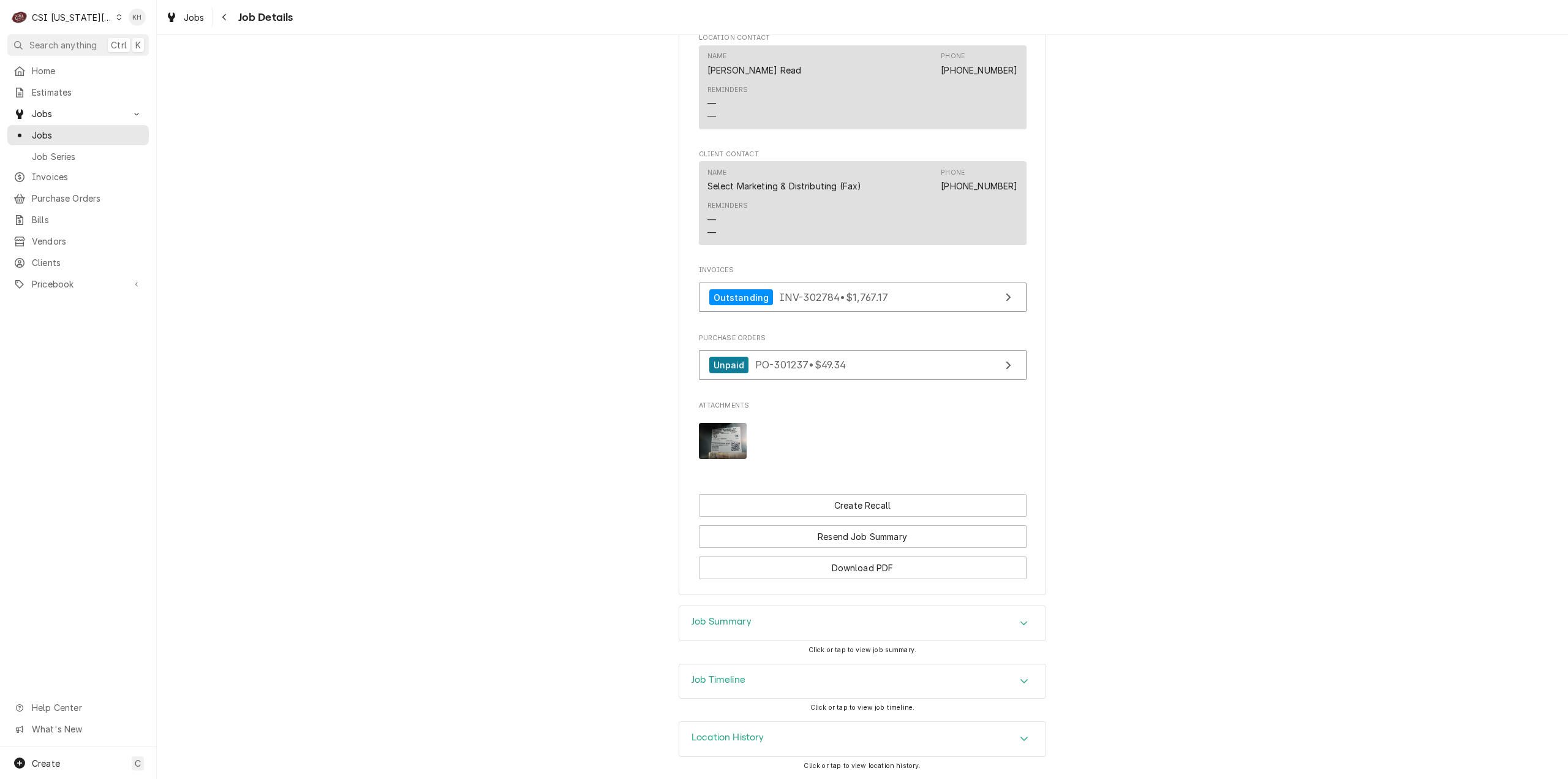
drag, startPoint x: 763, startPoint y: 651, endPoint x: 757, endPoint y: 678, distance: 27.7
click at [761, 655] on div "Job Summary Click or tap to view job summary." at bounding box center [862, 634] width 368 height 58
click at [760, 682] on div "Job Timeline" at bounding box center [863, 681] width 367 height 34
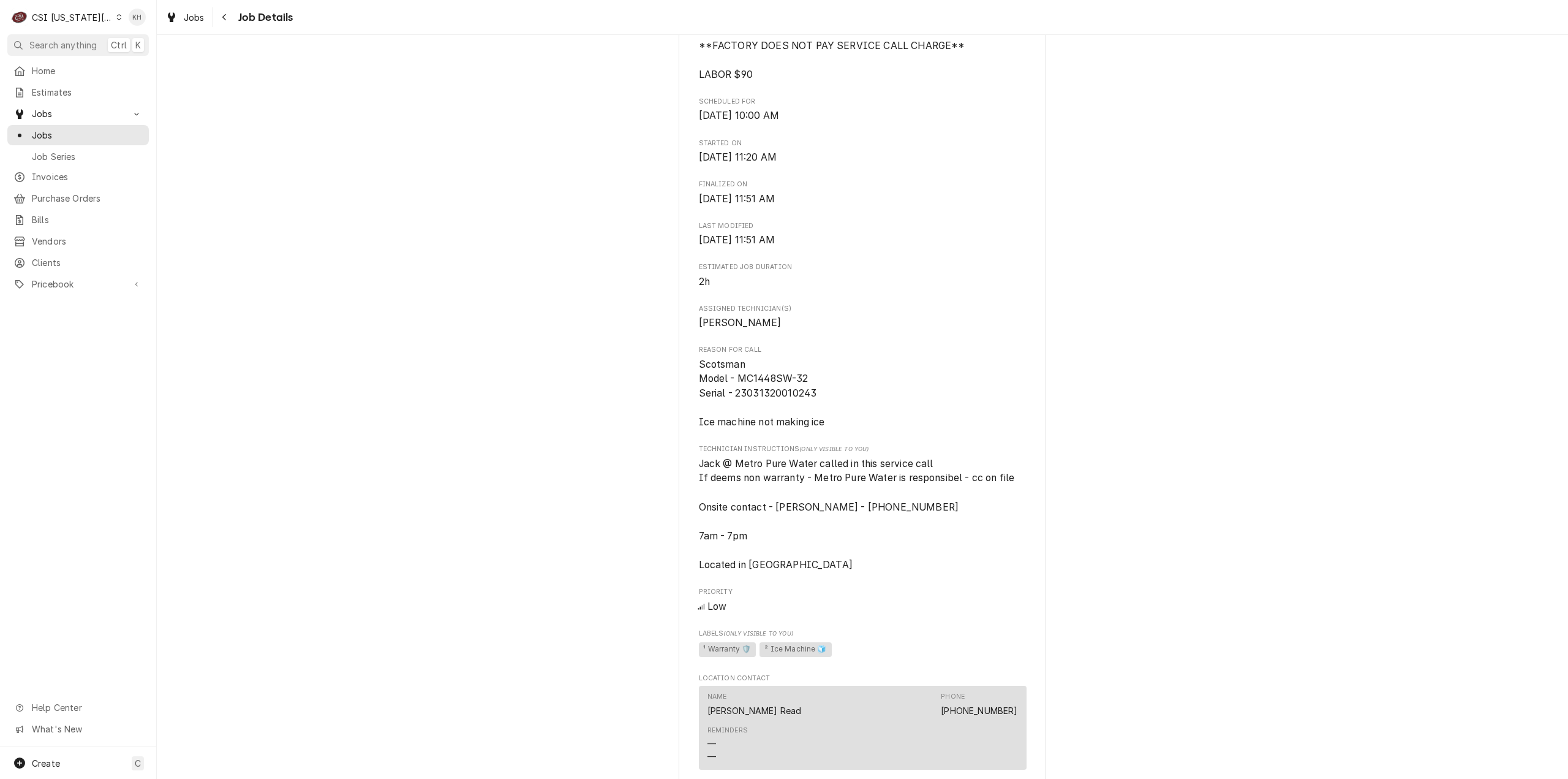
scroll to position [605, 0]
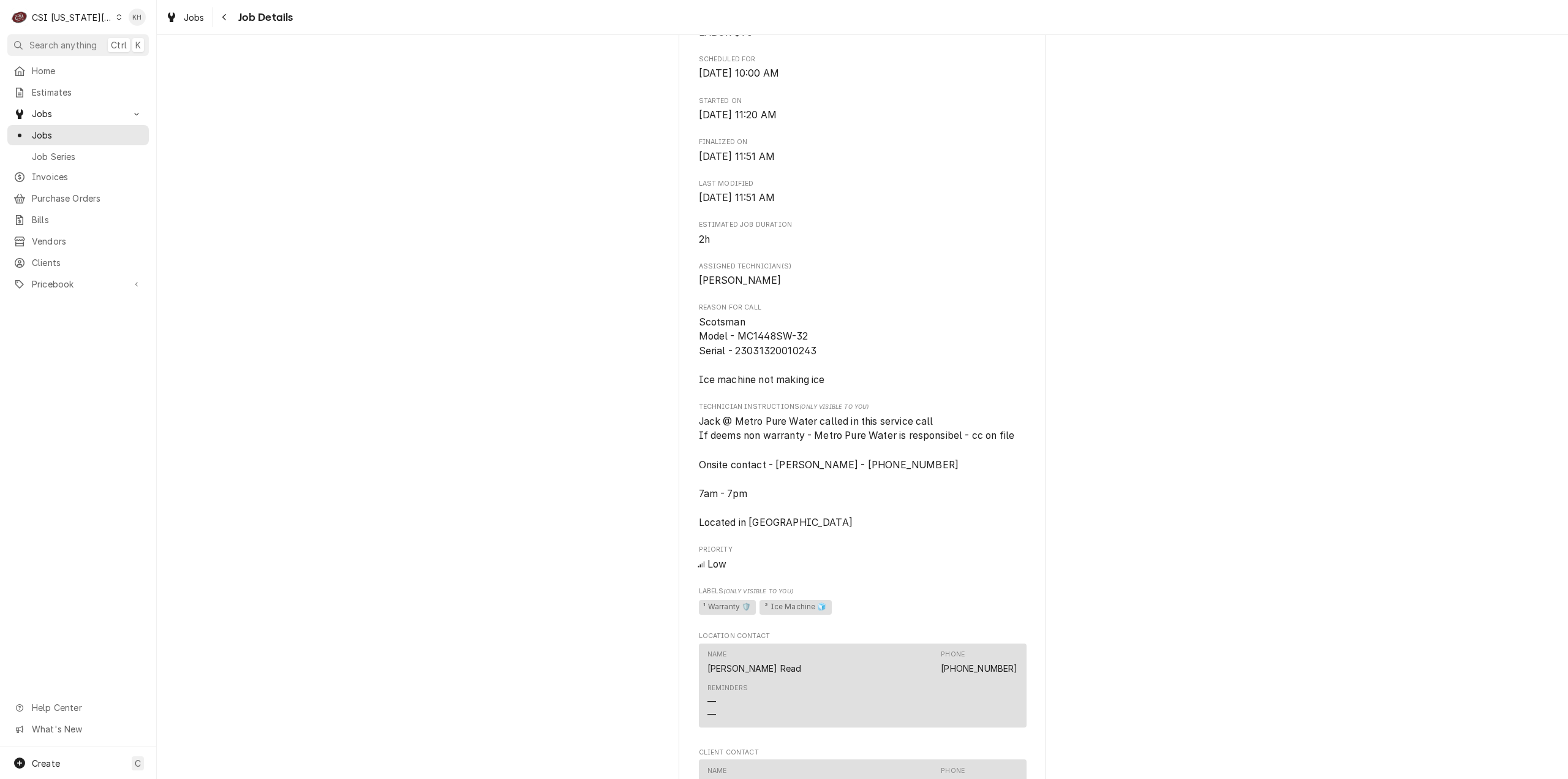
drag, startPoint x: 856, startPoint y: 537, endPoint x: 658, endPoint y: 445, distance: 218.3
click at [658, 445] on div "Completed and Invoiced SELECT MARKETING & DISTRIBUTING Blue Hills Country Club …" at bounding box center [862, 323] width 1411 height 1761
copy span "If deems non warranty - Metro Pure Water is responsibel - cc on file Onsite con…"
click at [83, 259] on span "Clients" at bounding box center [86, 262] width 111 height 13
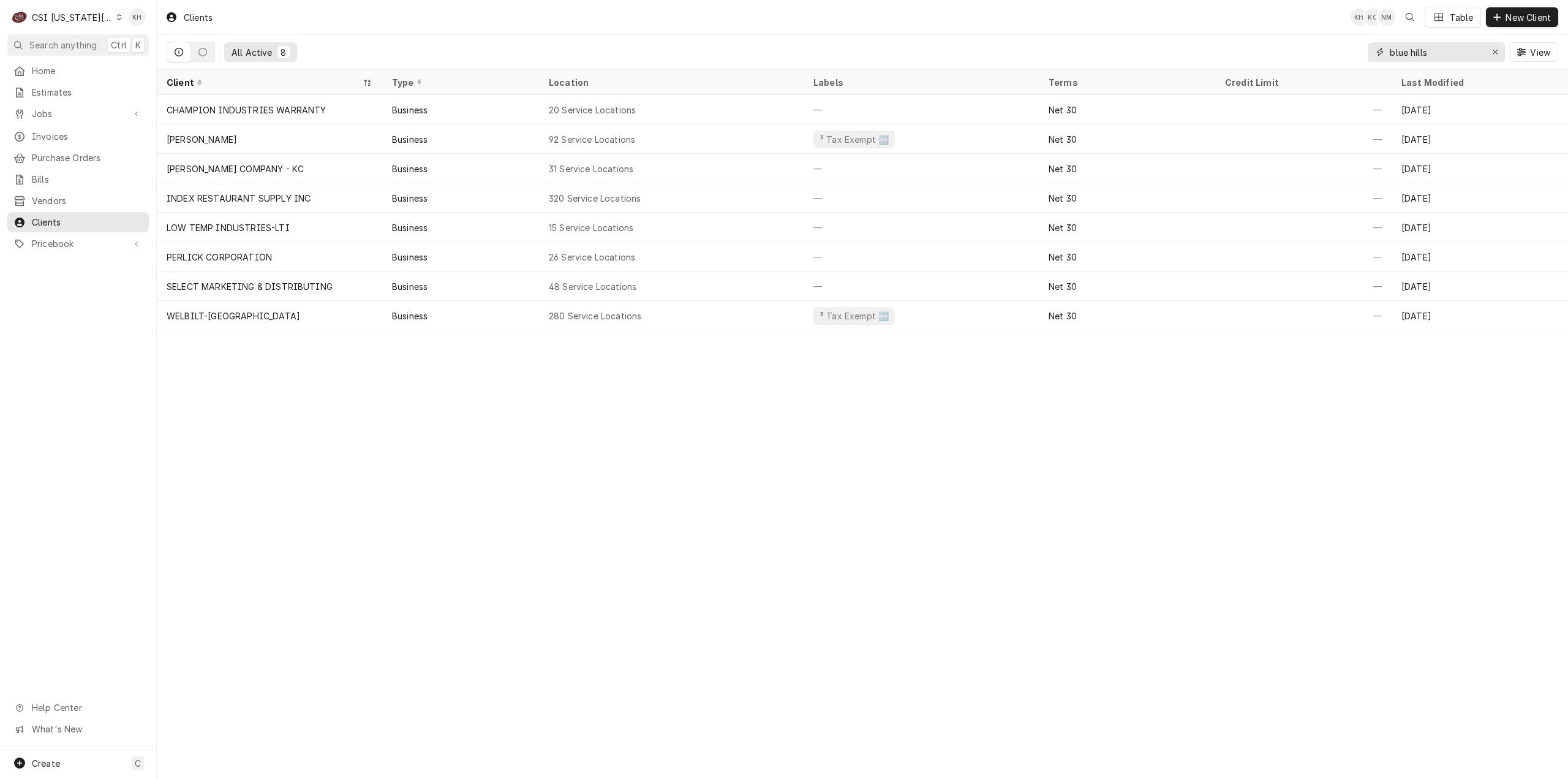
drag, startPoint x: 1455, startPoint y: 51, endPoint x: 1280, endPoint y: 58, distance: 175.1
click at [1280, 58] on div "All Active 8 blue hills View" at bounding box center [862, 52] width 1391 height 34
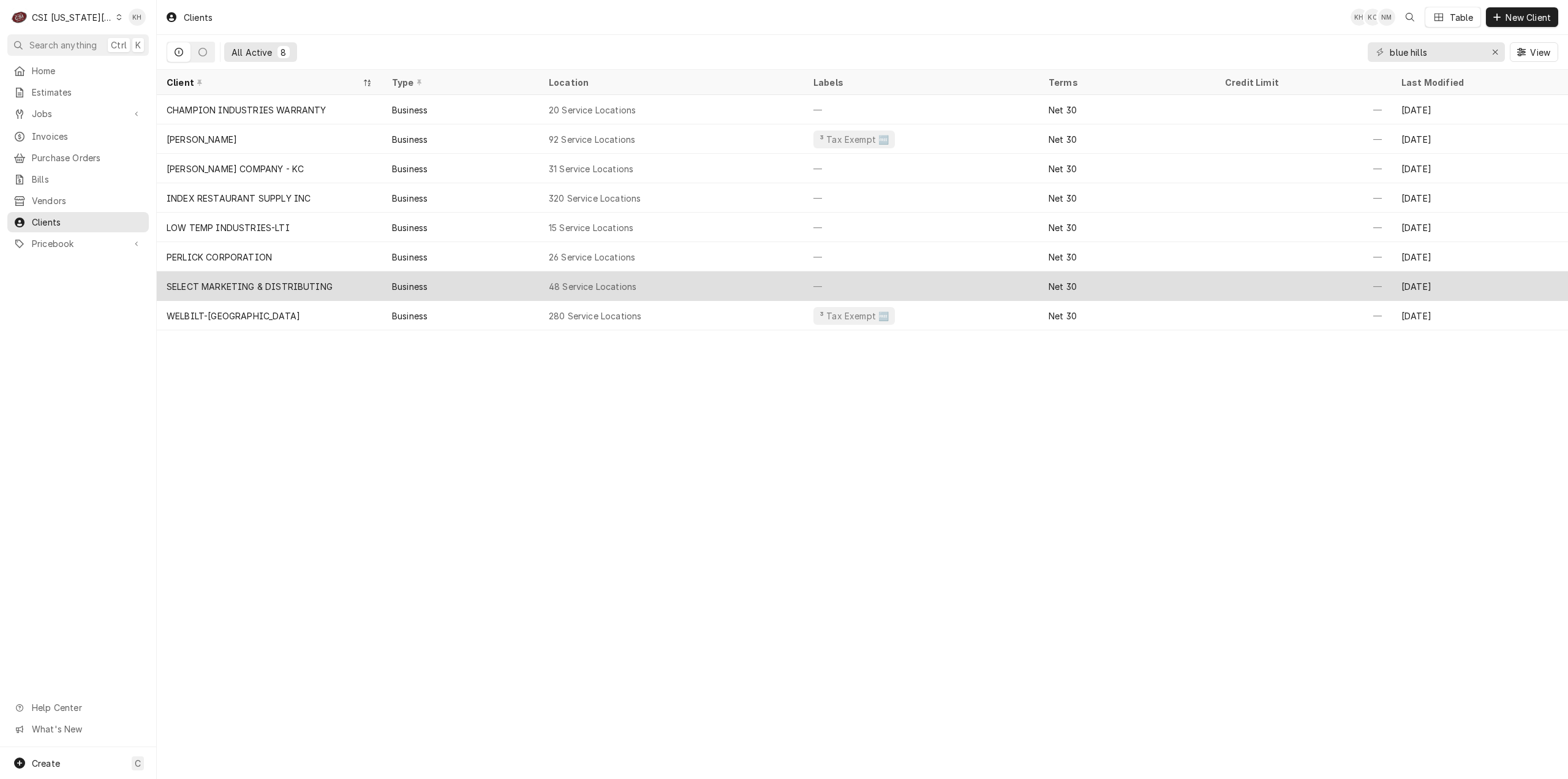
click at [331, 279] on div "SELECT MARKETING & DISTRIBUTING" at bounding box center [270, 286] width 226 height 29
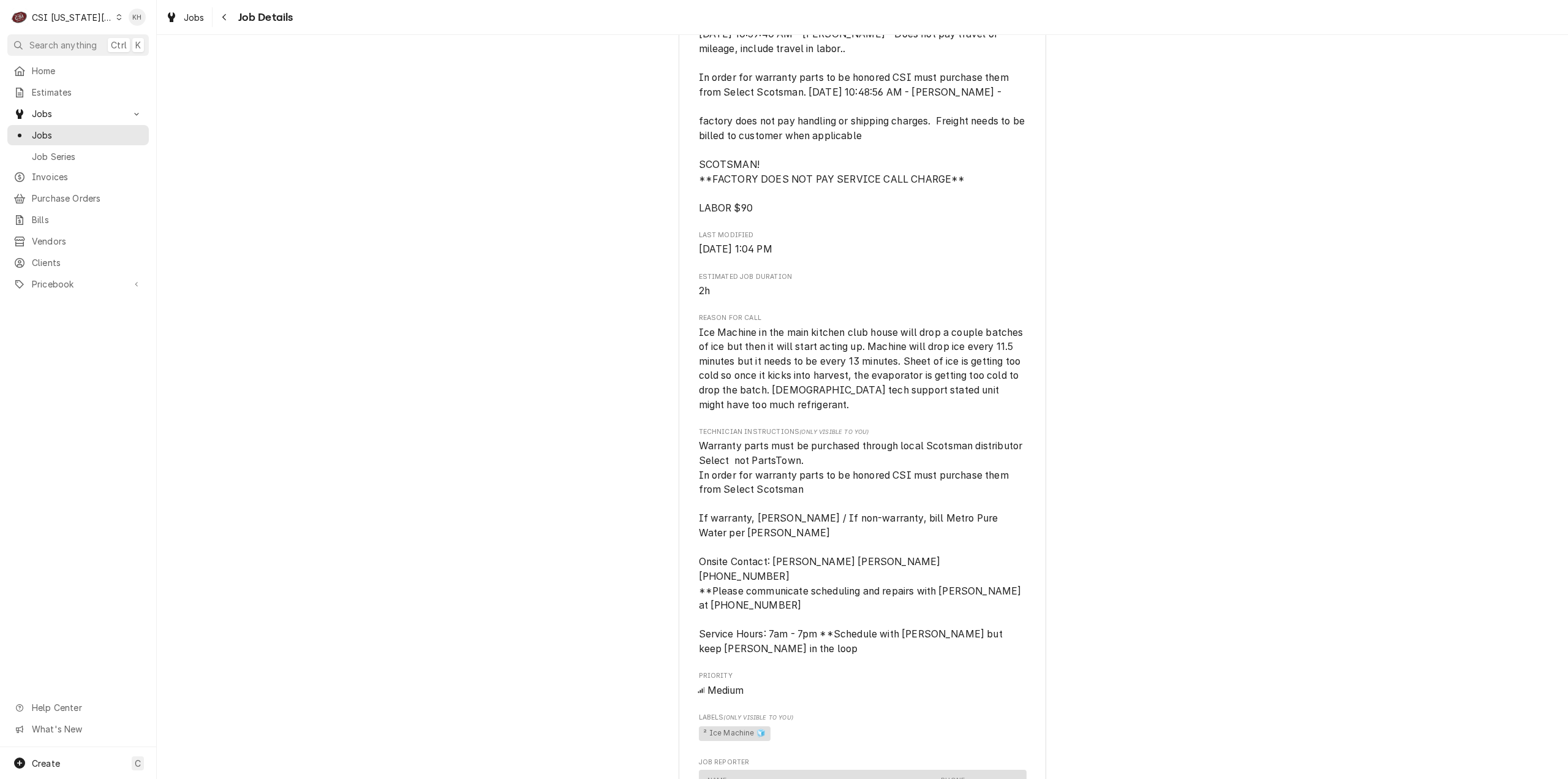
scroll to position [491, 0]
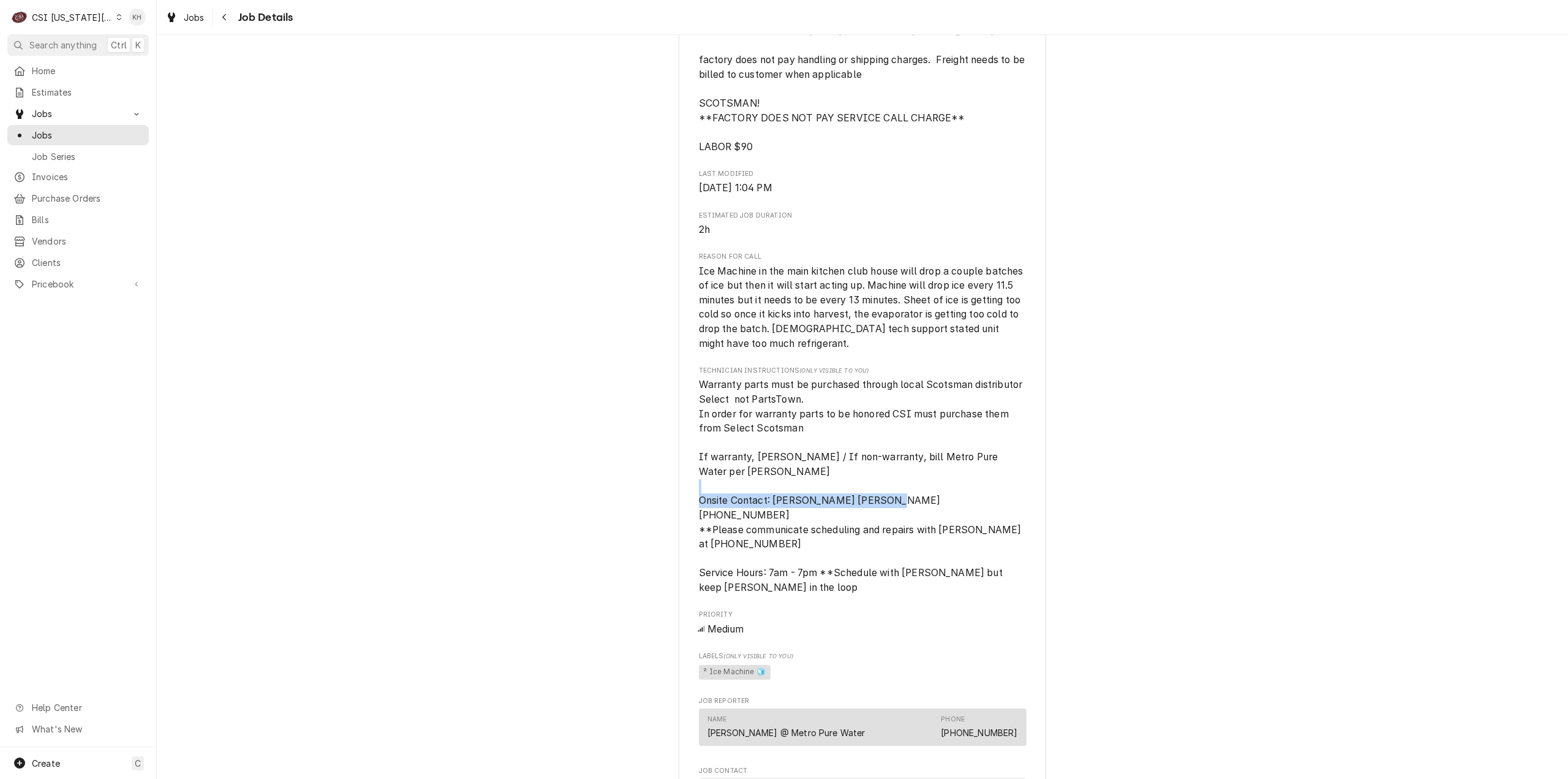
drag, startPoint x: 894, startPoint y: 520, endPoint x: 698, endPoint y: 513, distance: 196.1
click at [699, 512] on span "Warranty parts must be purchased through local Scotsman distributor Select not …" at bounding box center [863, 486] width 328 height 217
click at [812, 547] on span "Warranty parts must be purchased through local Scotsman distributor Select not …" at bounding box center [863, 486] width 328 height 217
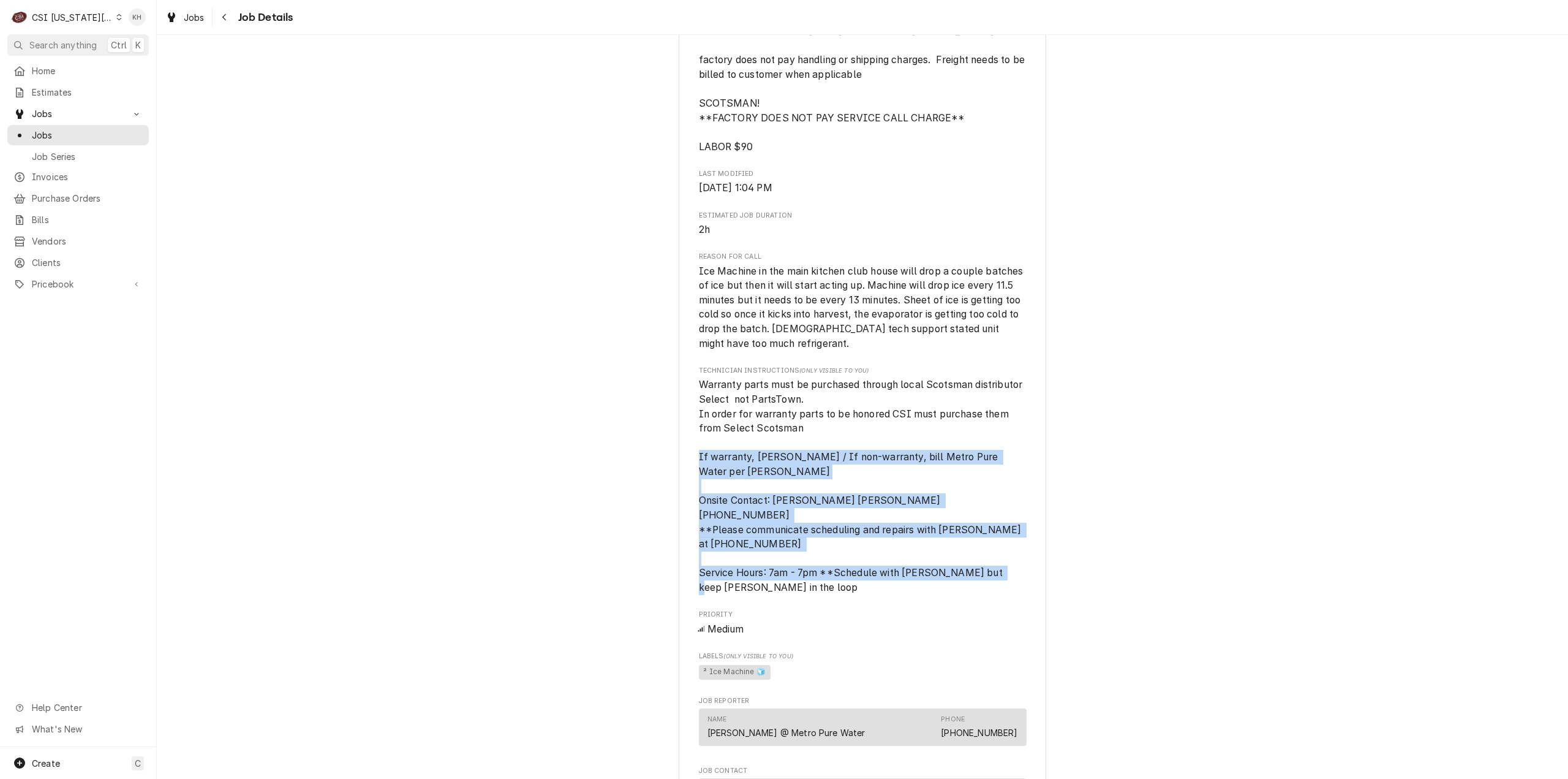
drag, startPoint x: 794, startPoint y: 594, endPoint x: 681, endPoint y: 479, distance: 161.2
click at [681, 479] on div "SELECT MARKETING & DISTRIBUTING Blue Hills Country Club / 777 W Burning Tree Dr…" at bounding box center [862, 352] width 368 height 1530
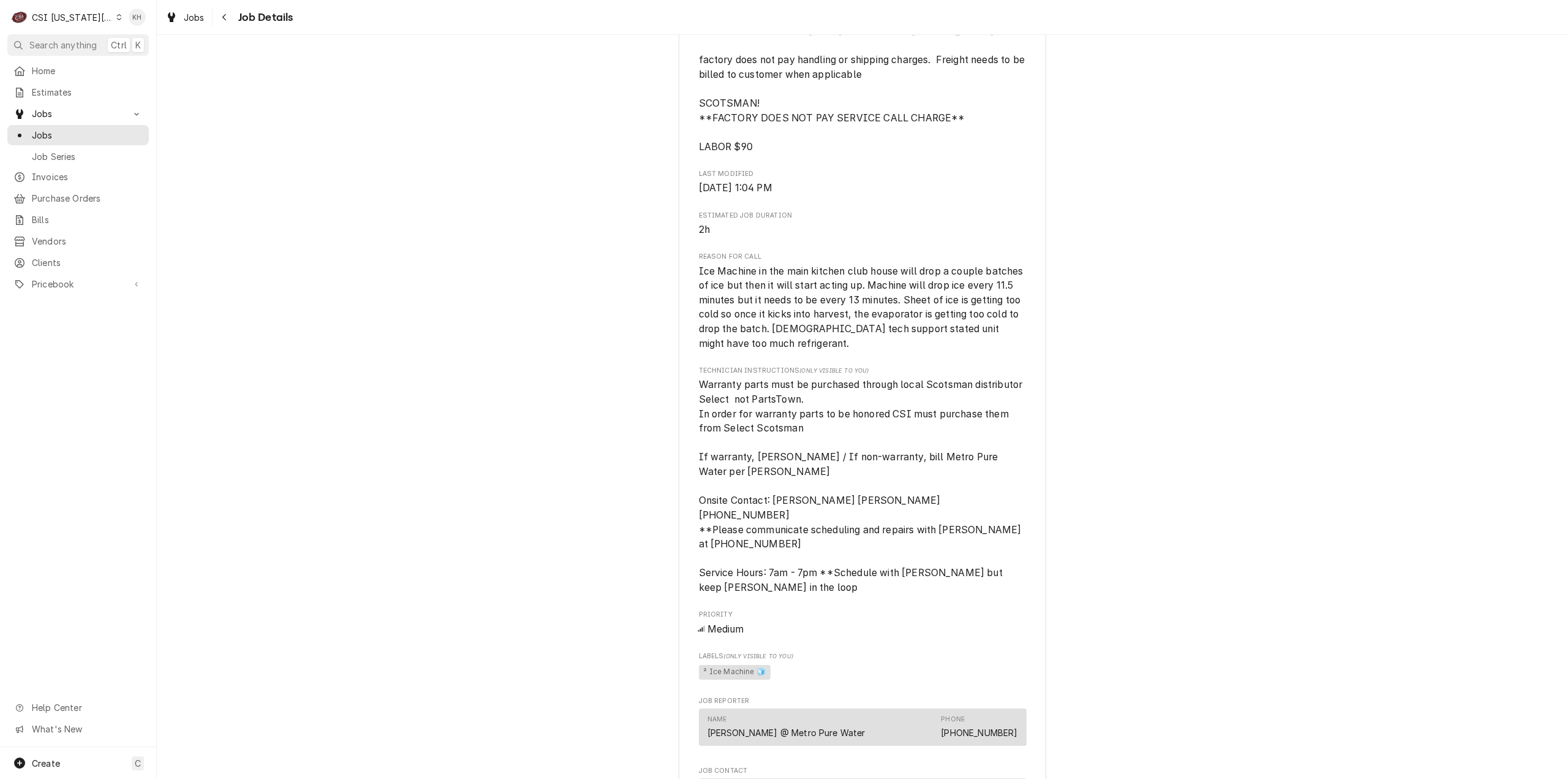
click at [783, 616] on span "Priority" at bounding box center [863, 615] width 328 height 10
click at [733, 627] on div "Medium" at bounding box center [863, 629] width 328 height 15
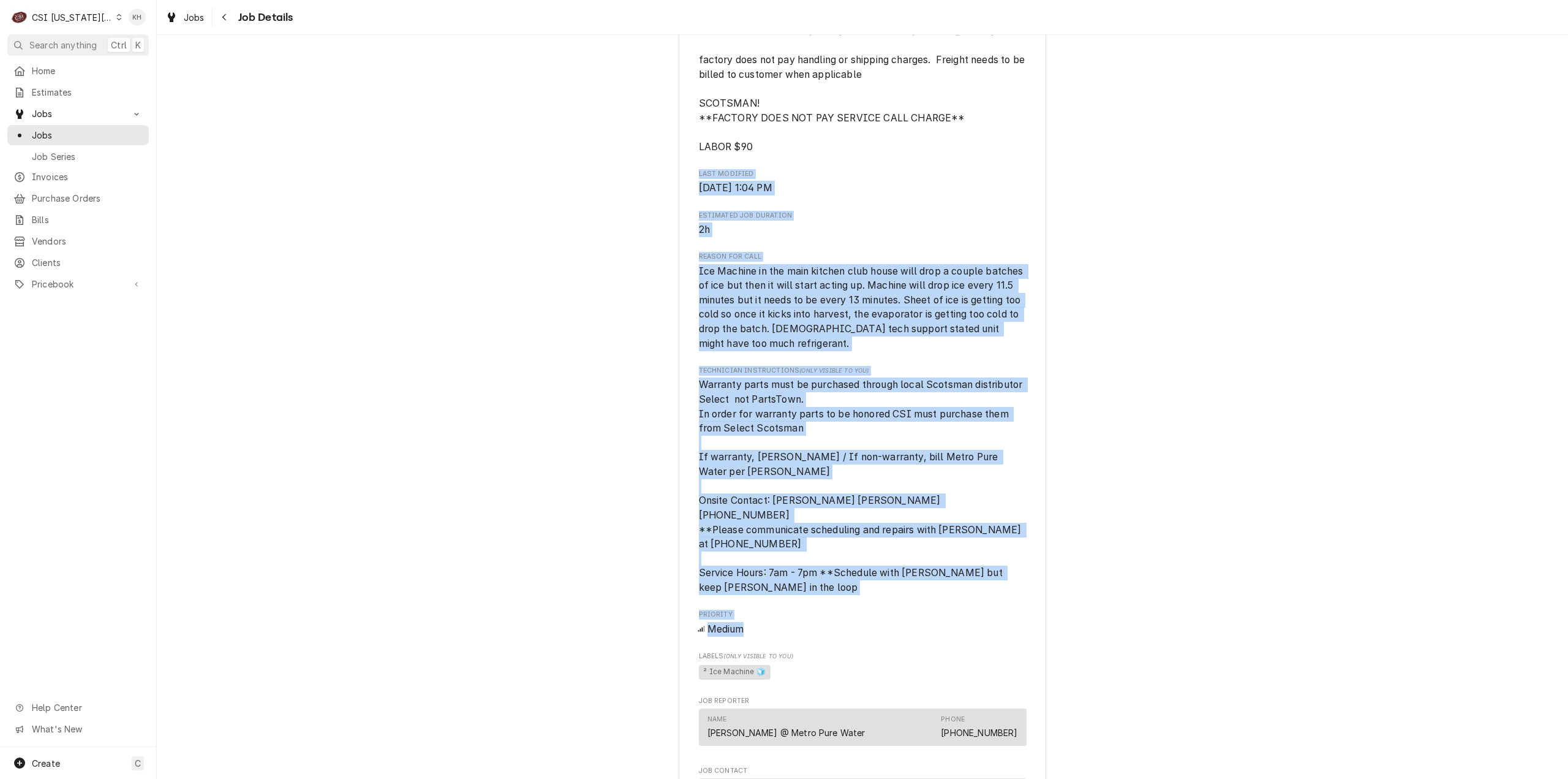
drag, startPoint x: 743, startPoint y: 634, endPoint x: 641, endPoint y: 189, distance: 456.5
click at [641, 189] on div "Draft Preview SELECT MARKETING & DISTRIBUTING Blue Hills Country Club / 777 W B…" at bounding box center [862, 342] width 1411 height 1571
click at [969, 633] on div "Medium" at bounding box center [863, 629] width 328 height 15
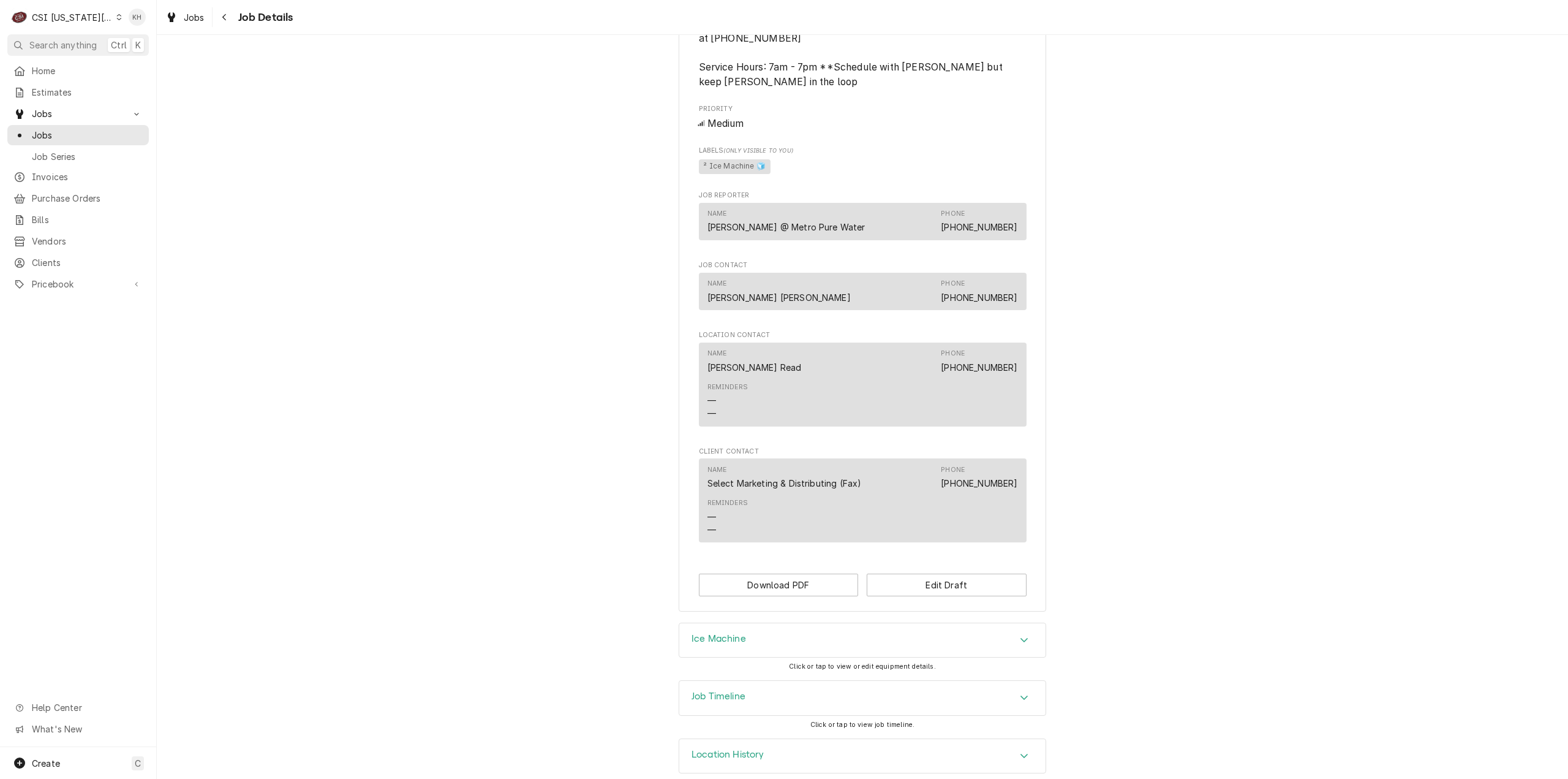
scroll to position [1012, 0]
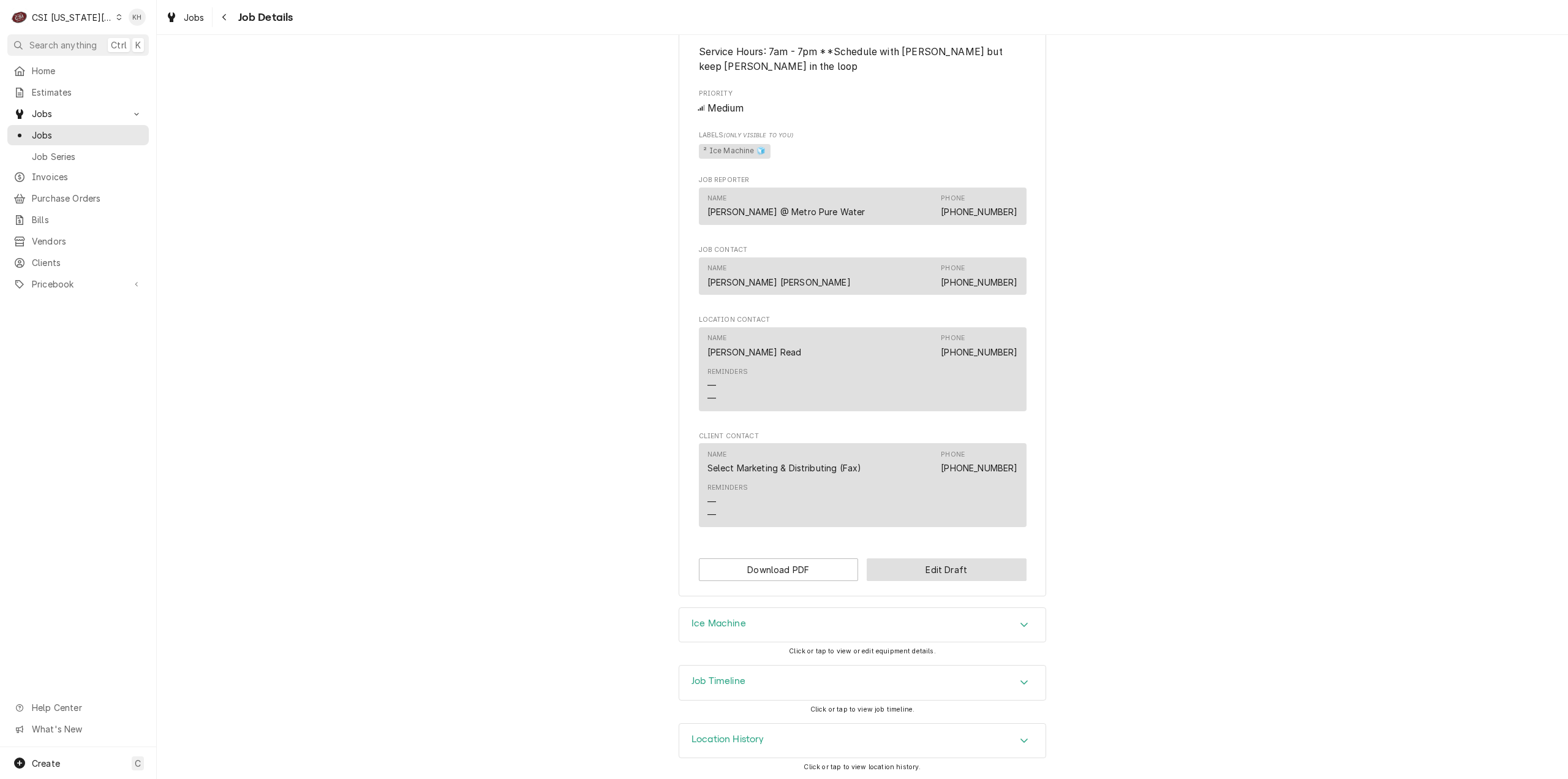
click at [917, 567] on button "Edit Draft" at bounding box center [946, 569] width 160 height 23
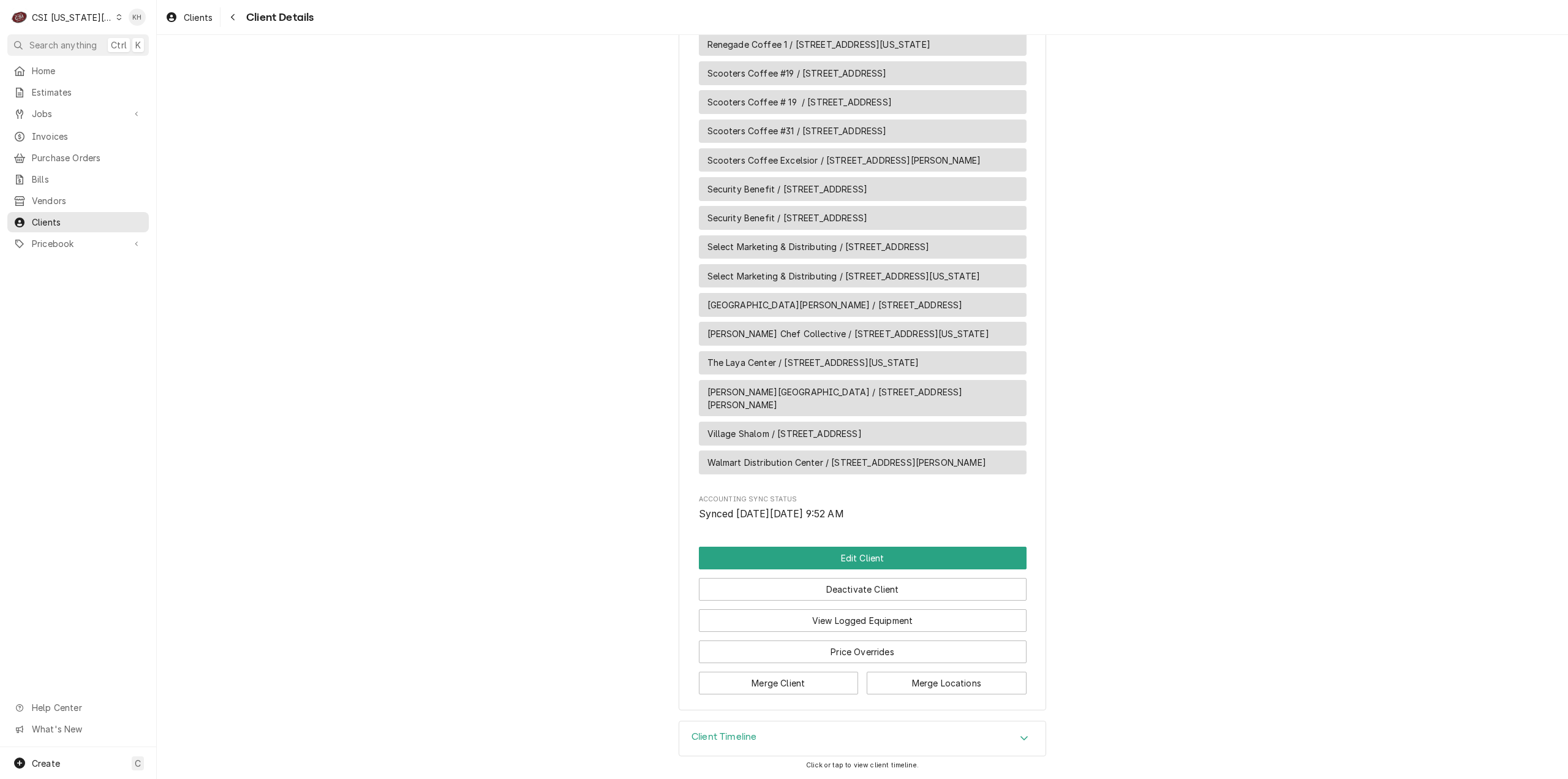
scroll to position [2165, 0]
click at [868, 564] on button "Edit Client" at bounding box center [863, 557] width 328 height 23
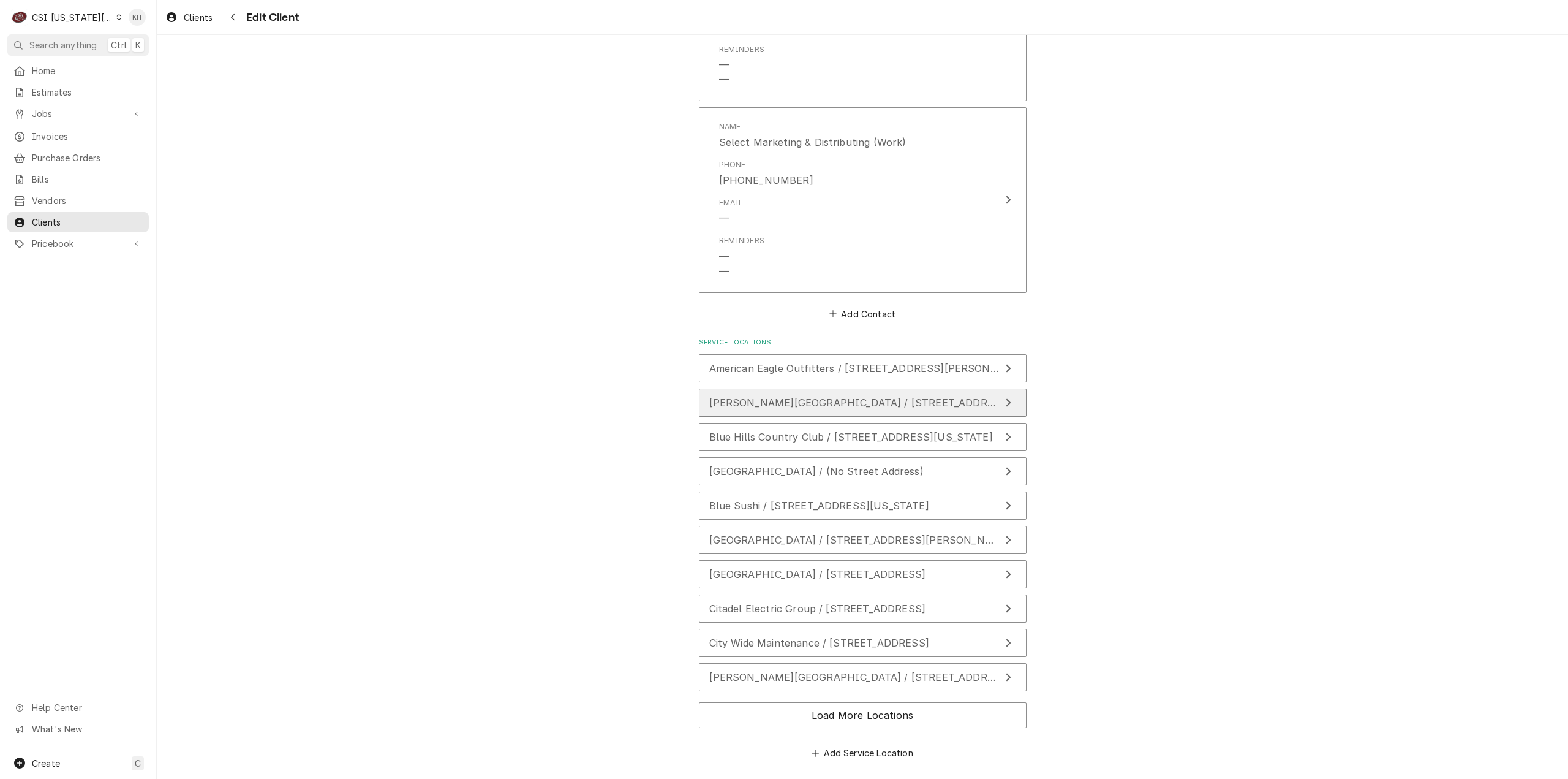
scroll to position [1741, 0]
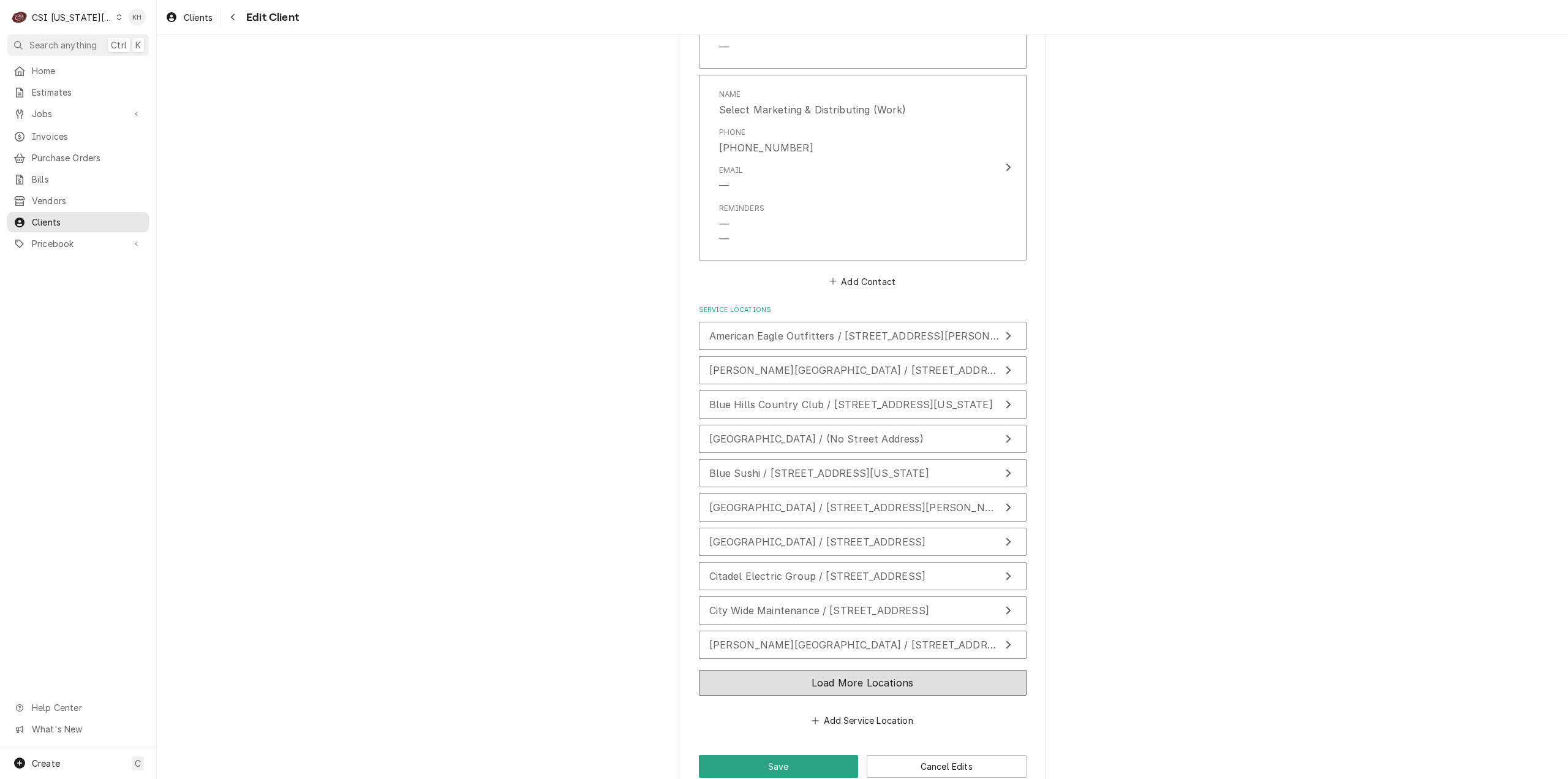
click at [893, 670] on button "Load More Locations" at bounding box center [863, 683] width 328 height 26
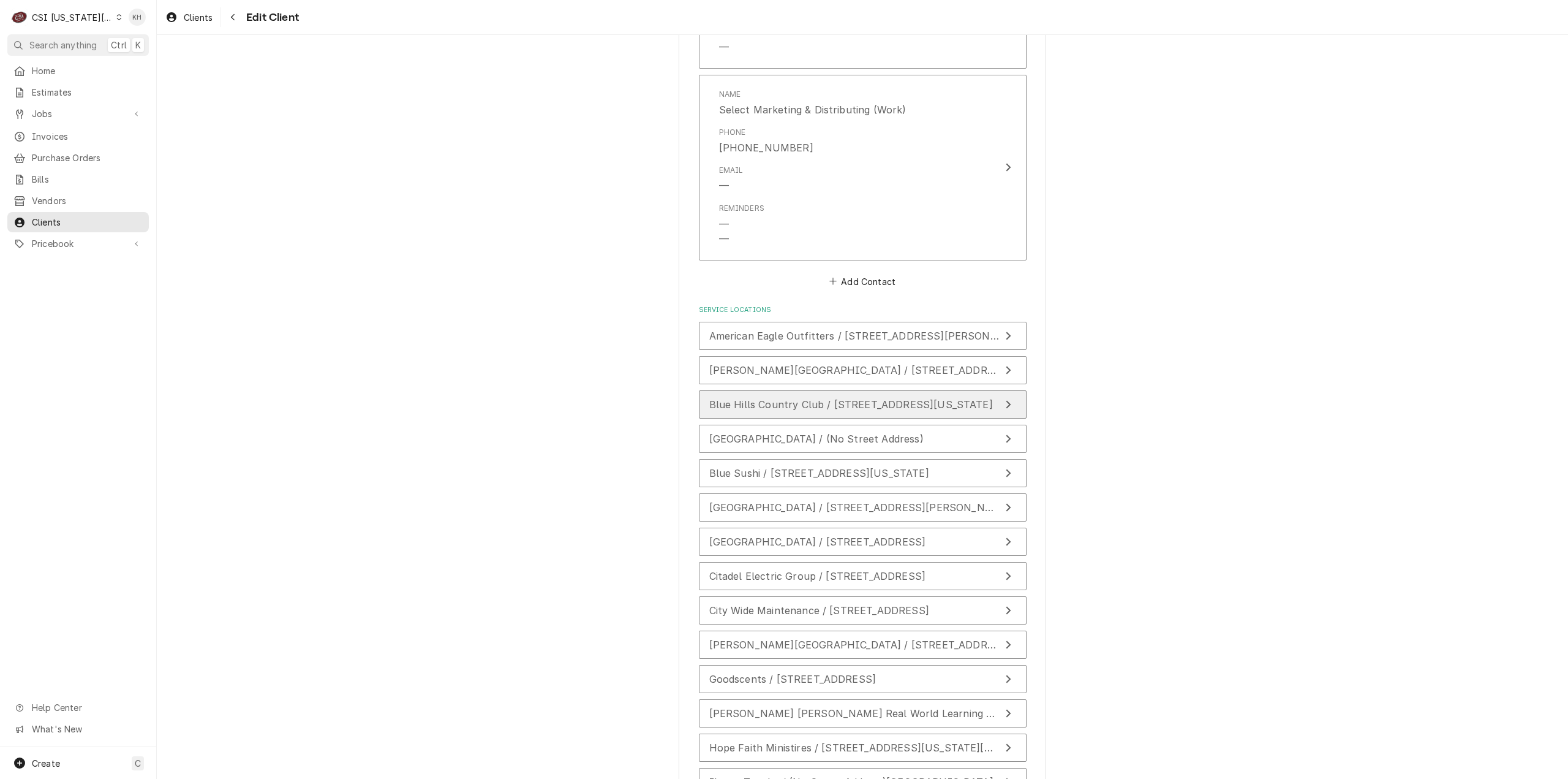
click at [846, 398] on span "Blue Hills Country Club / [STREET_ADDRESS][US_STATE]" at bounding box center [850, 404] width 283 height 12
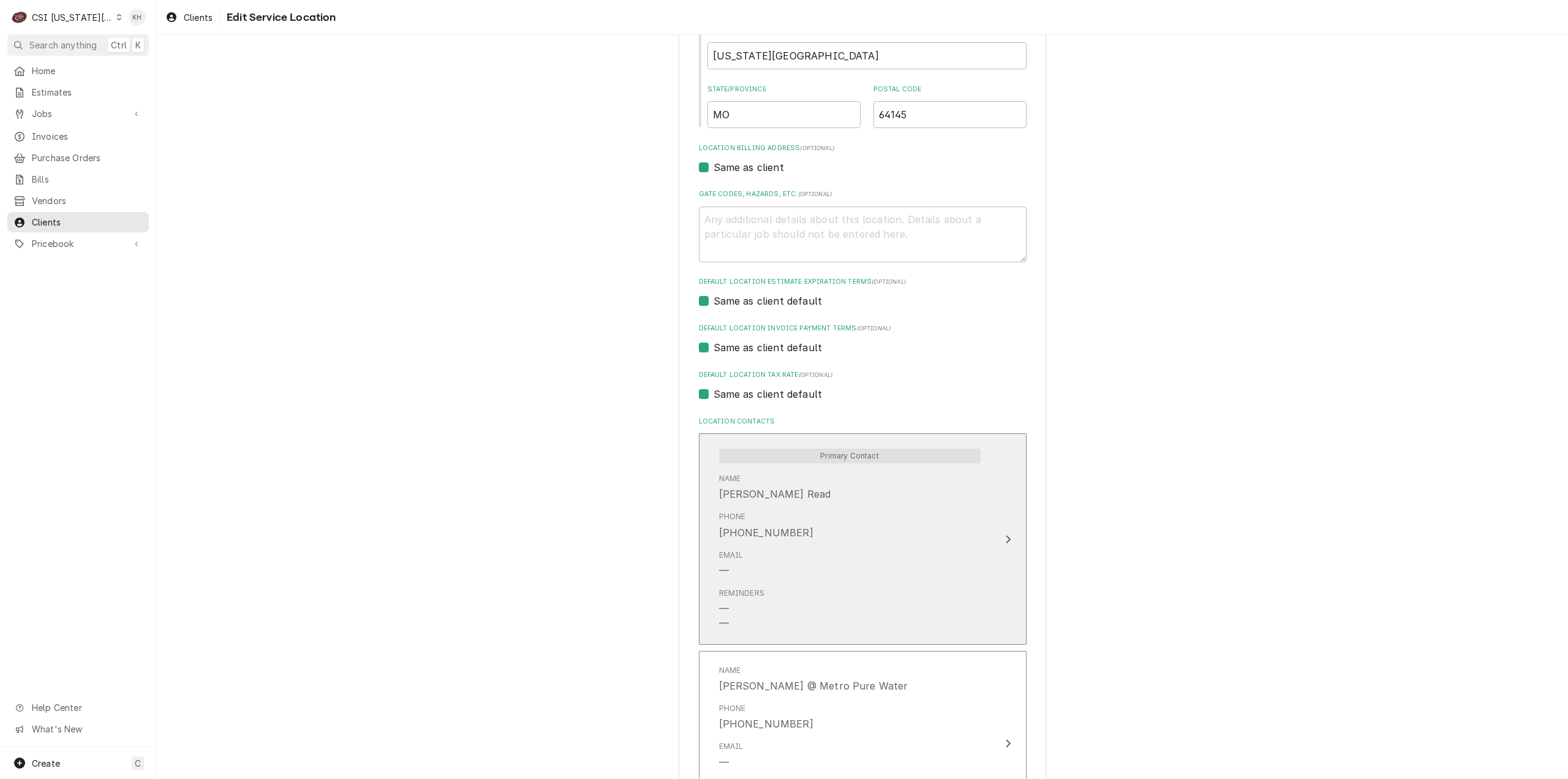
scroll to position [429, 0]
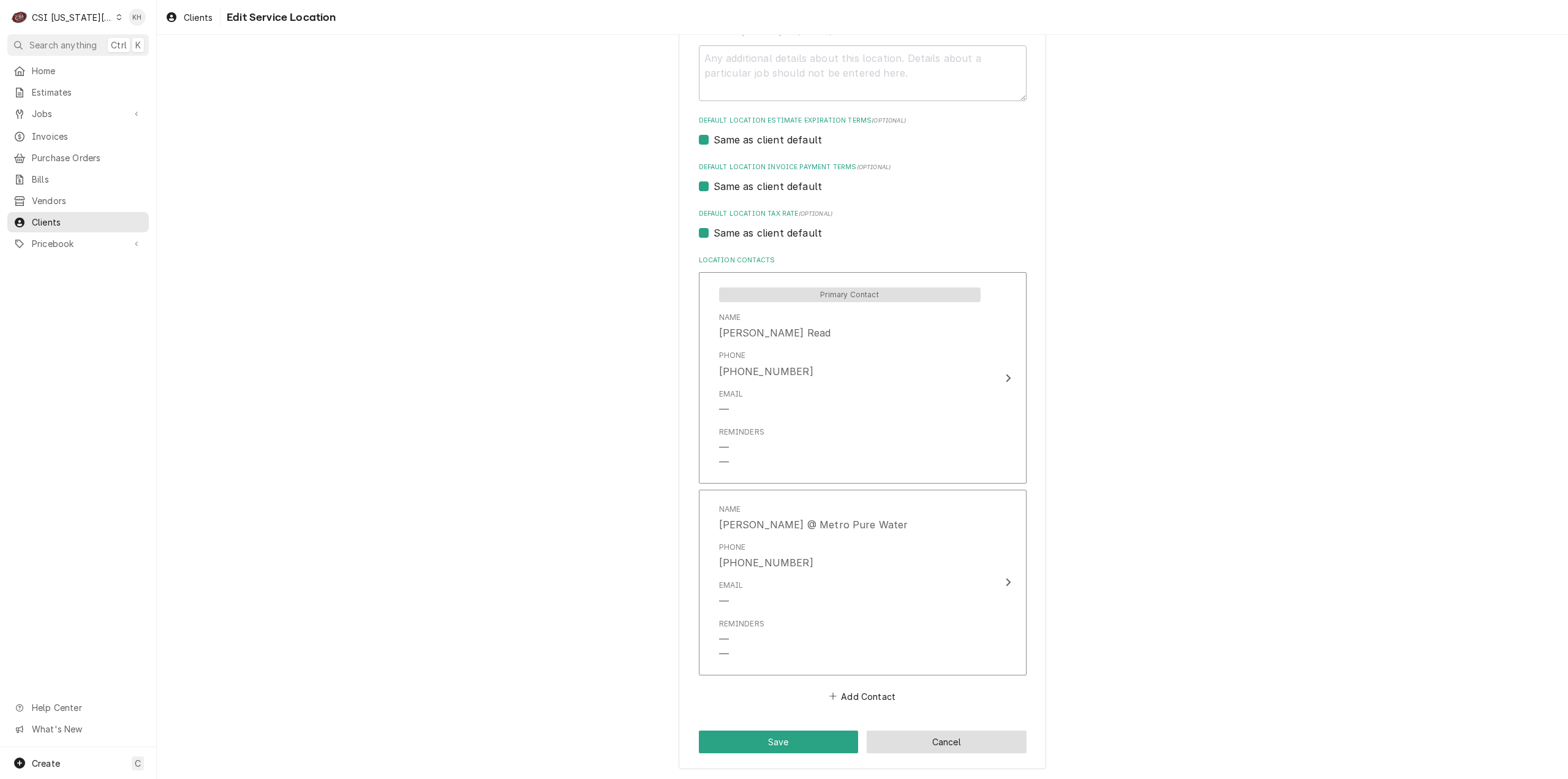
click at [937, 735] on button "Cancel" at bounding box center [946, 742] width 160 height 23
type textarea "x"
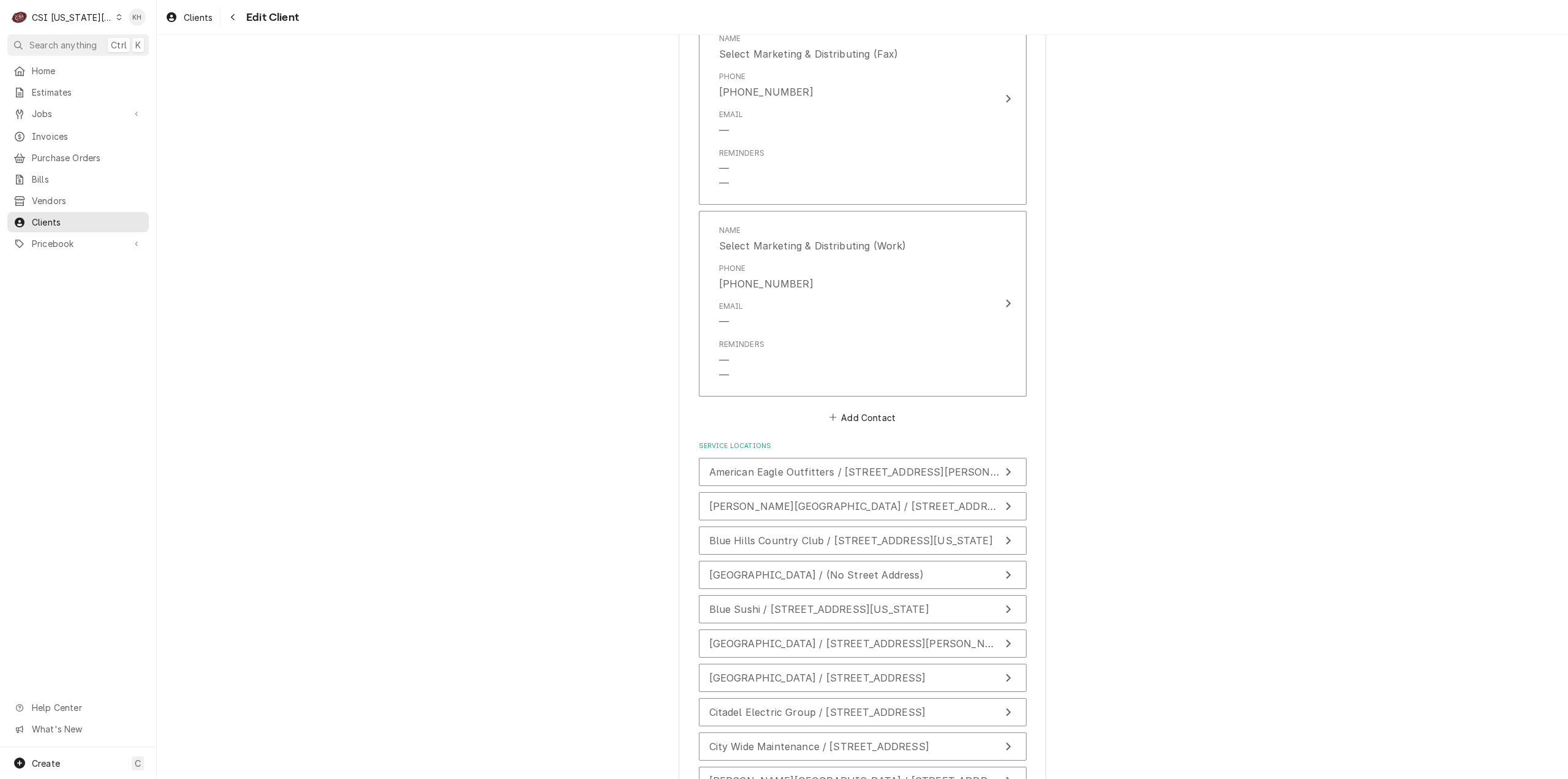
scroll to position [1741, 0]
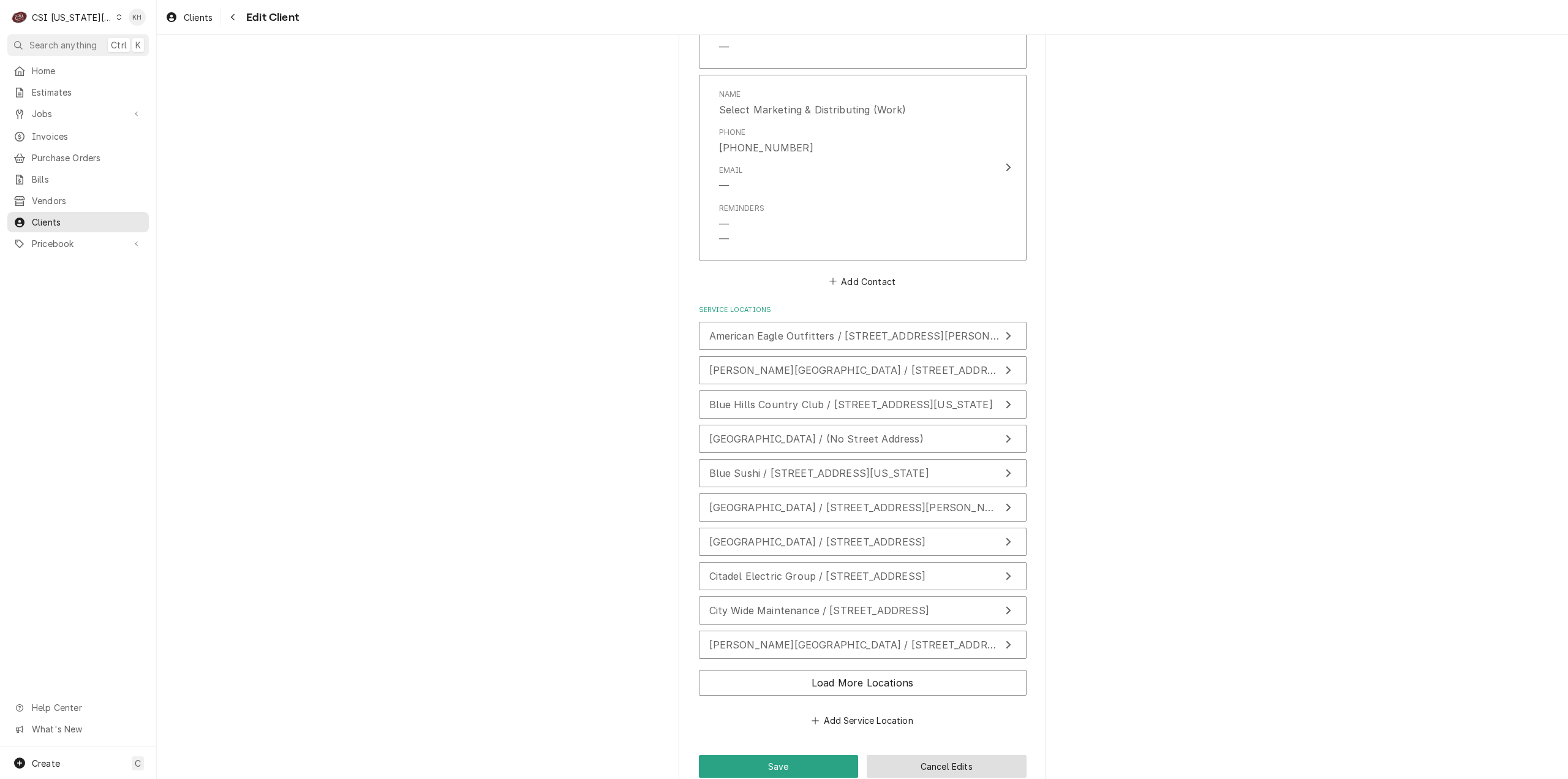
click at [917, 755] on button "Cancel Edits" at bounding box center [946, 766] width 160 height 23
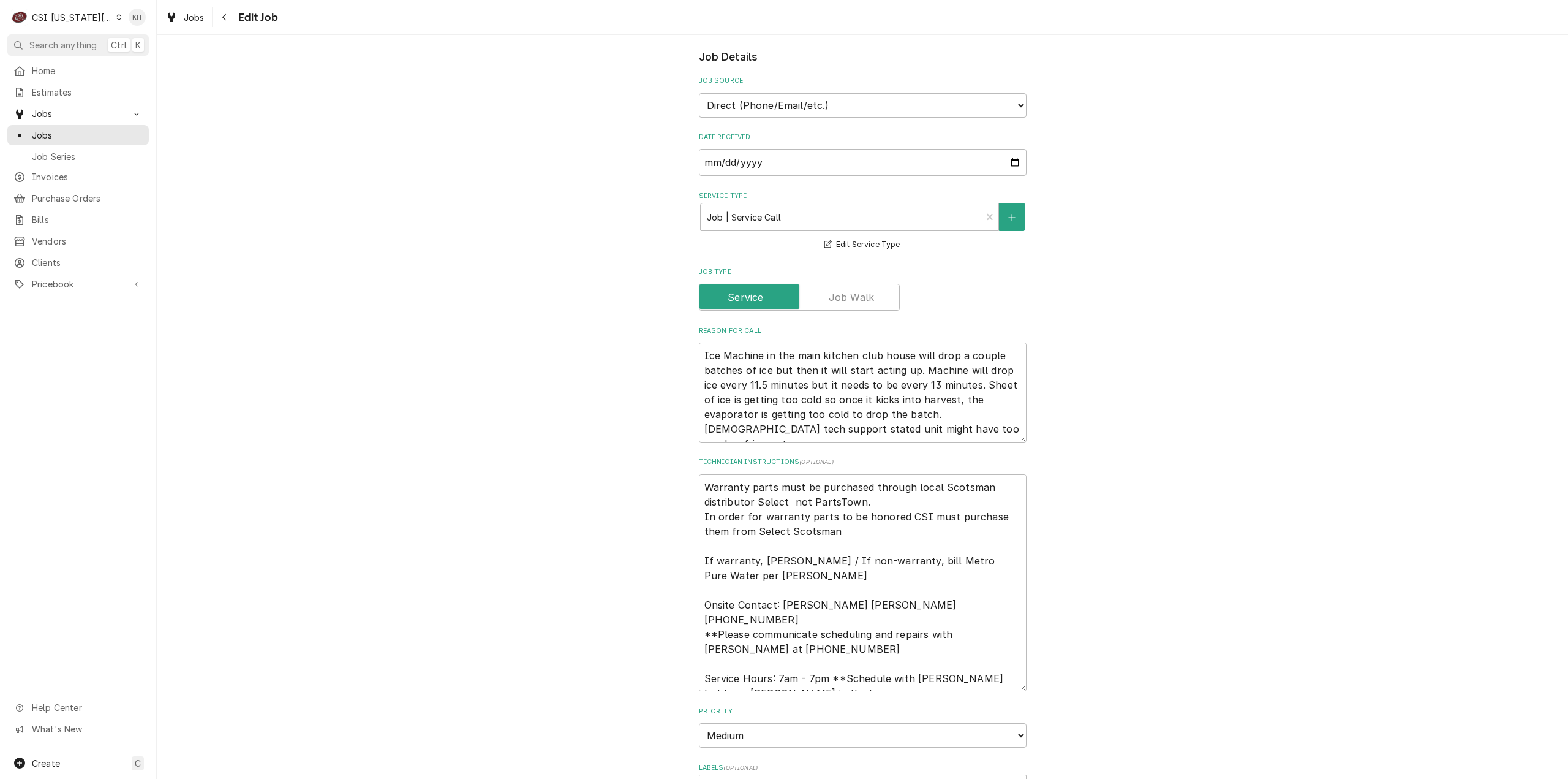
scroll to position [674, 0]
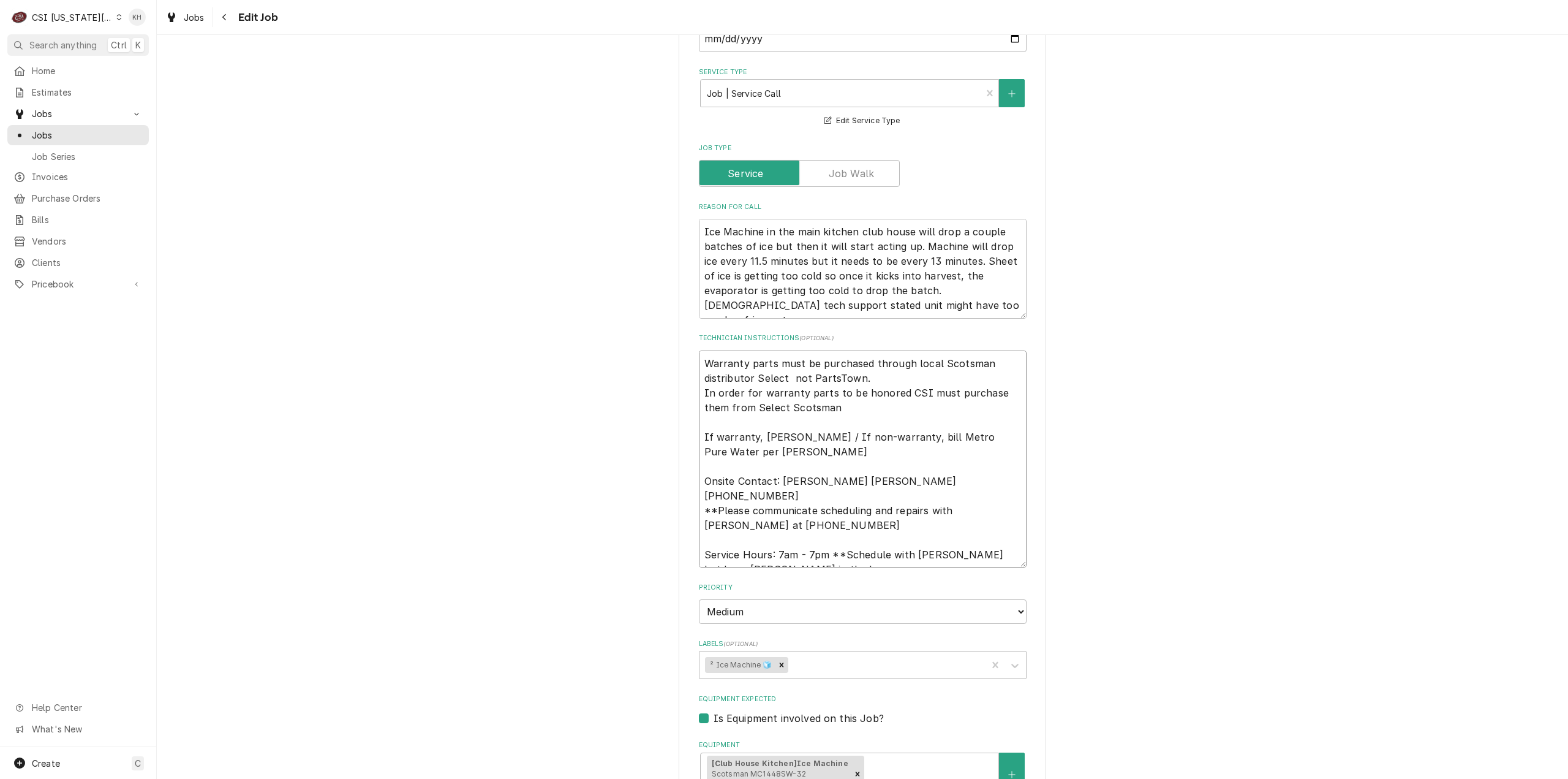
click at [699, 350] on textarea "Warranty parts must be purchased through local Scotsman distributor Select not …" at bounding box center [863, 459] width 328 height 218
type textarea "x"
type textarea "Warranty parts must be purchased through local Scotsman distributor Select not …"
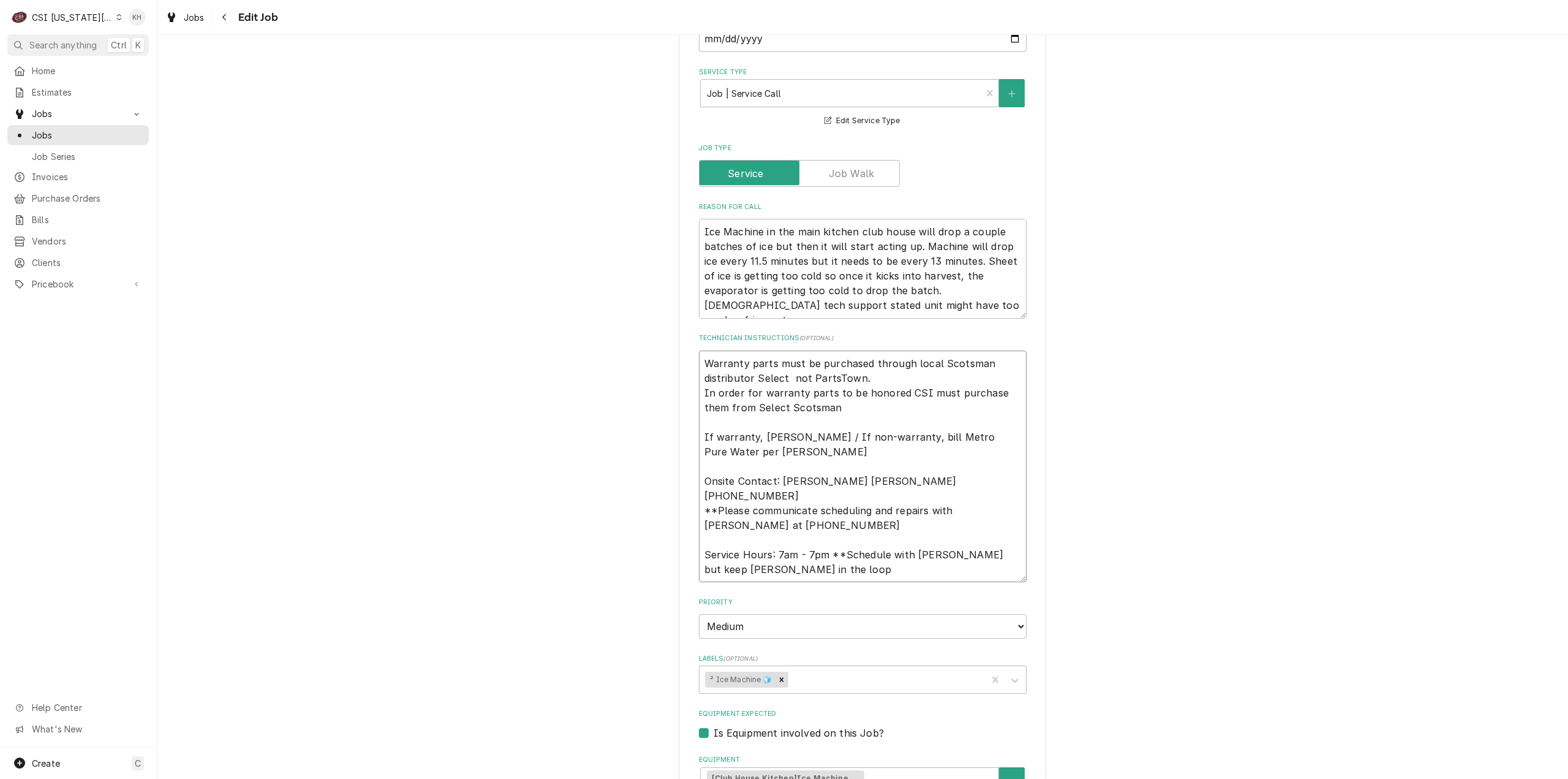
type textarea "x"
type textarea "Warranty parts must be purchased through local Scotsman distributor Select not …"
type textarea "x"
type textarea "0 Warranty parts must be purchased through local Scotsman distributor Select no…"
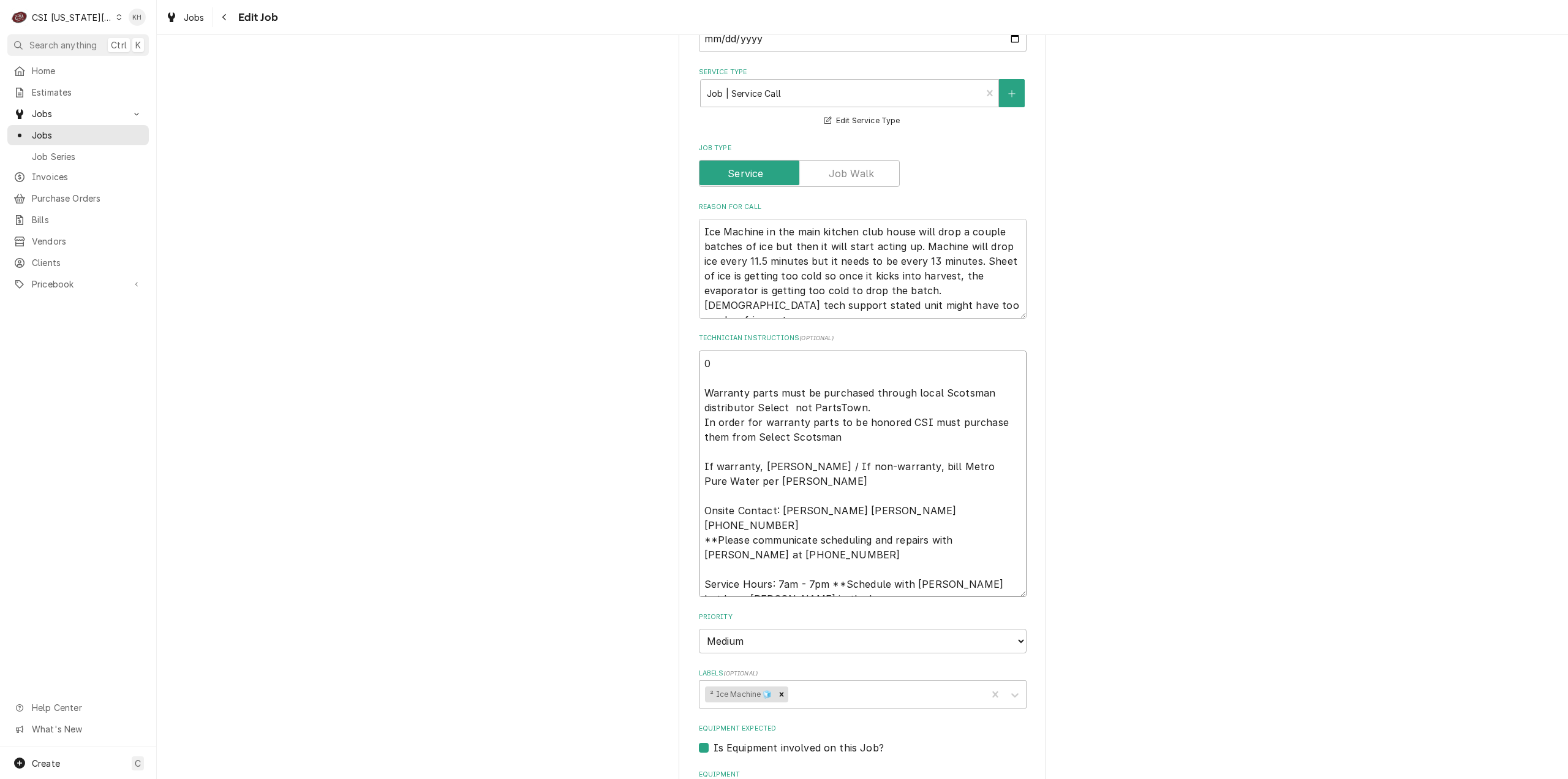
type textarea "x"
type textarea "09 Warranty parts must be purchased through local Scotsman distributor Select n…"
type textarea "x"
type textarea "09/ Warranty parts must be purchased through local Scotsman distributor Select …"
type textarea "x"
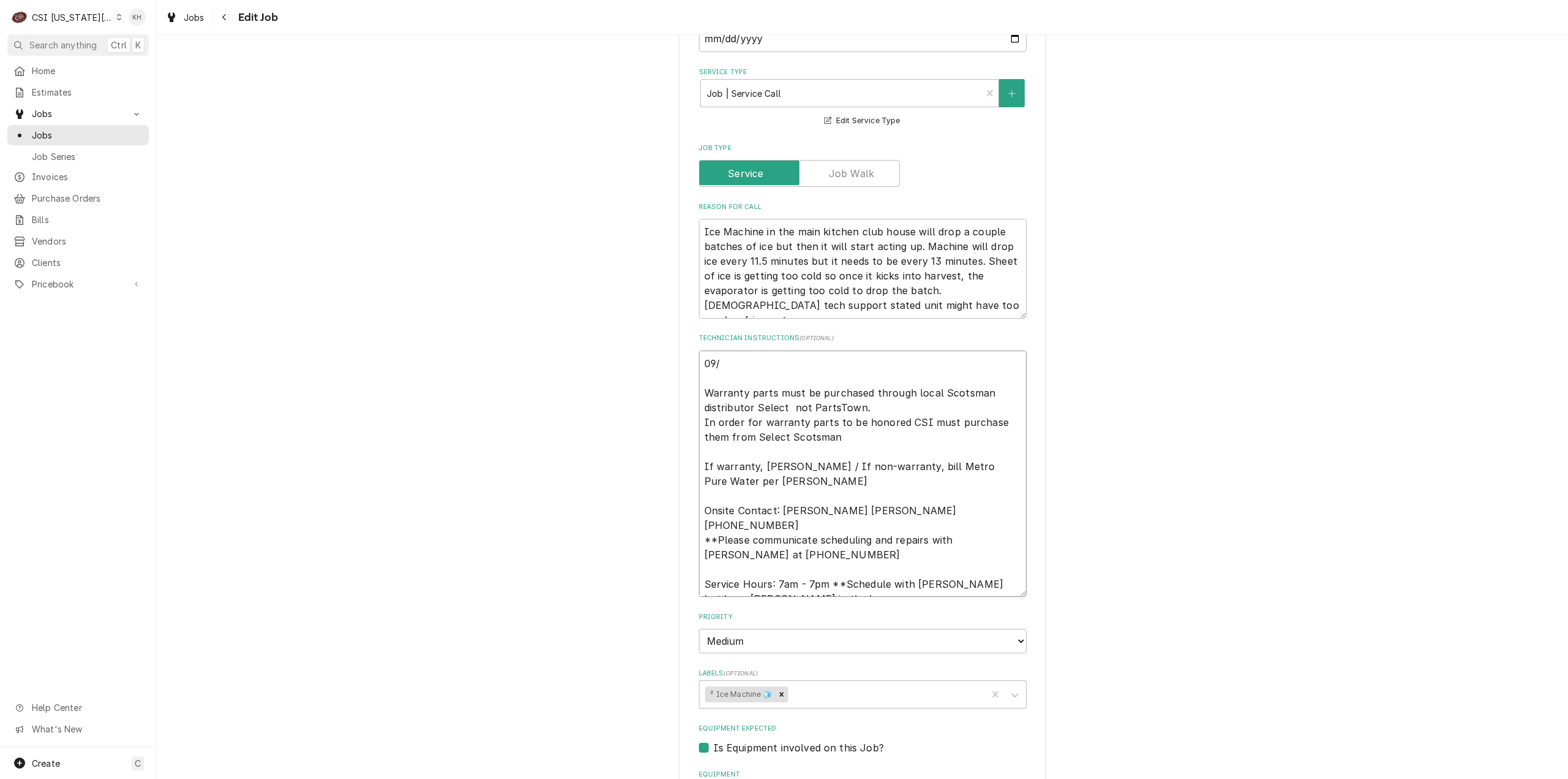
type textarea "09/1 Warranty parts must be purchased through local Scotsman distributor Select…"
type textarea "x"
type textarea "09/16 Warranty parts must be purchased through local Scotsman distributor Selec…"
type textarea "x"
type textarea "09/16 Warranty parts must be purchased through local Scotsman distributor Selec…"
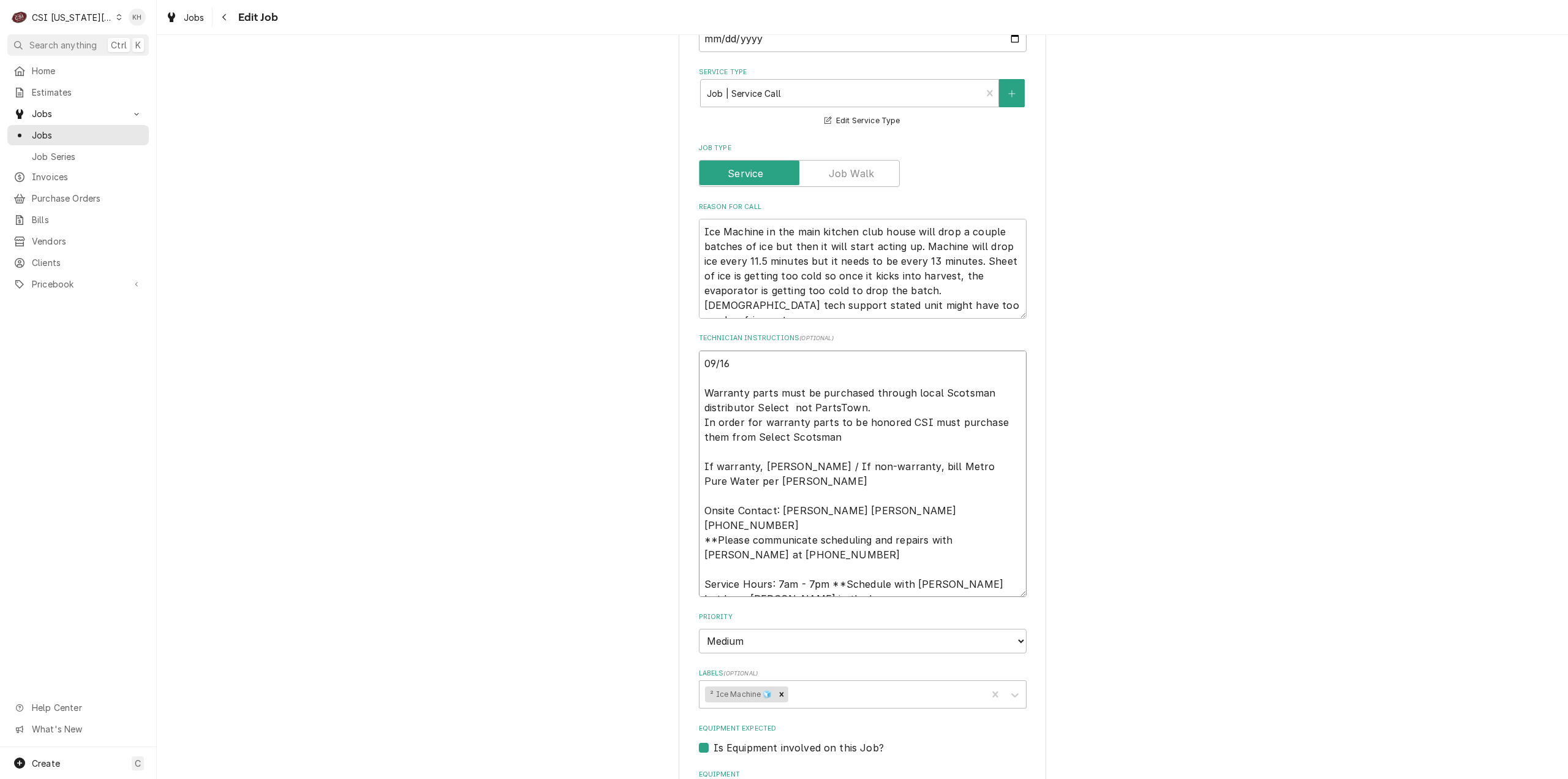
type textarea "x"
type textarea "09/16 K Warranty parts must be purchased through local Scotsman distributor Sel…"
type textarea "x"
type textarea "09/16 KH Warranty parts must be purchased through local Scotsman distributor Se…"
type textarea "x"
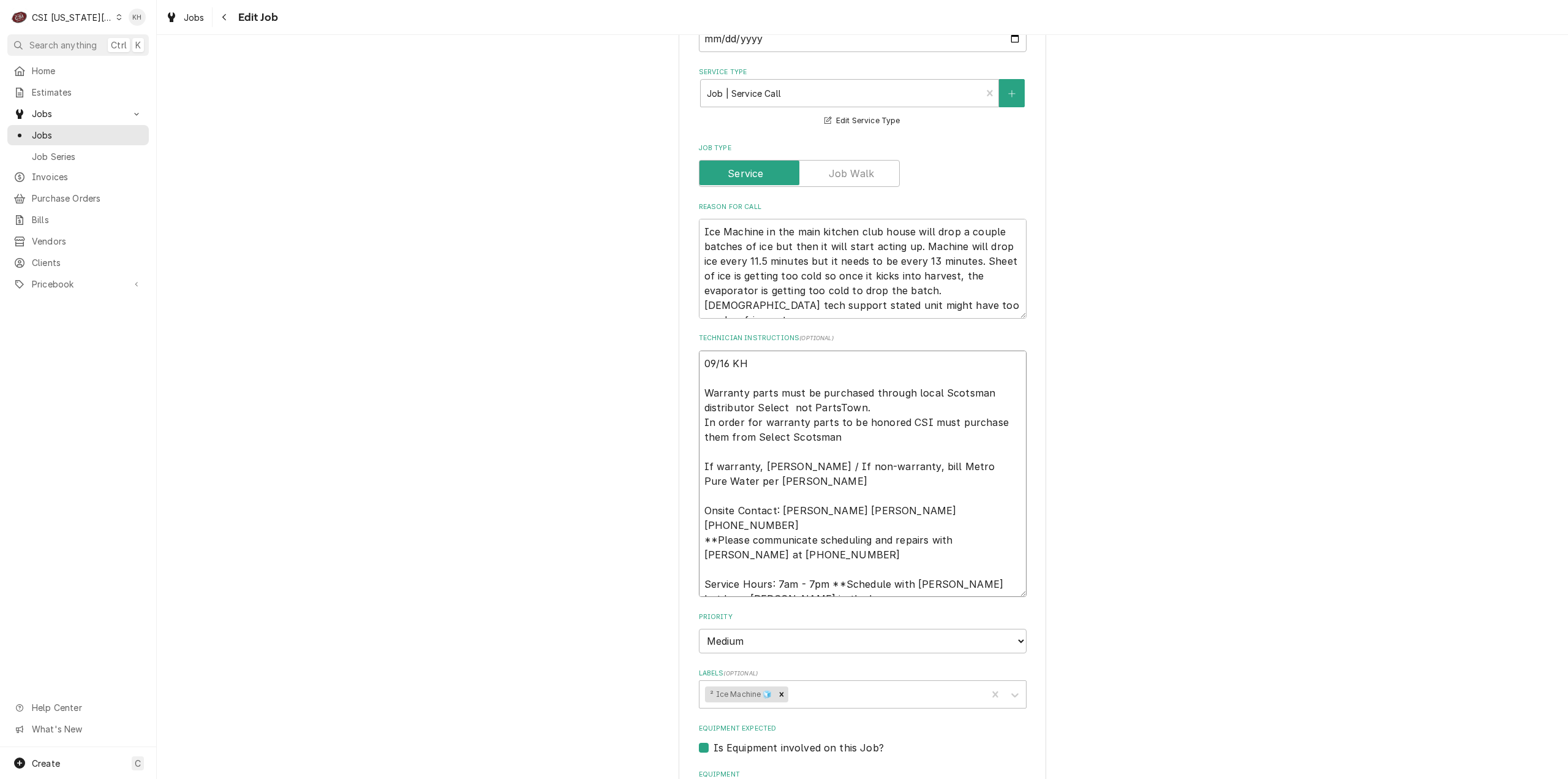
type textarea "09/16 KH Warranty parts must be purchased through local Scotsman distributor Se…"
type textarea "x"
type textarea "09/16 KH - Warranty parts must be purchased through local Scotsman distributor …"
type textarea "x"
type textarea "09/16 KH - Warranty parts must be purchased through local Scotsman distributor …"
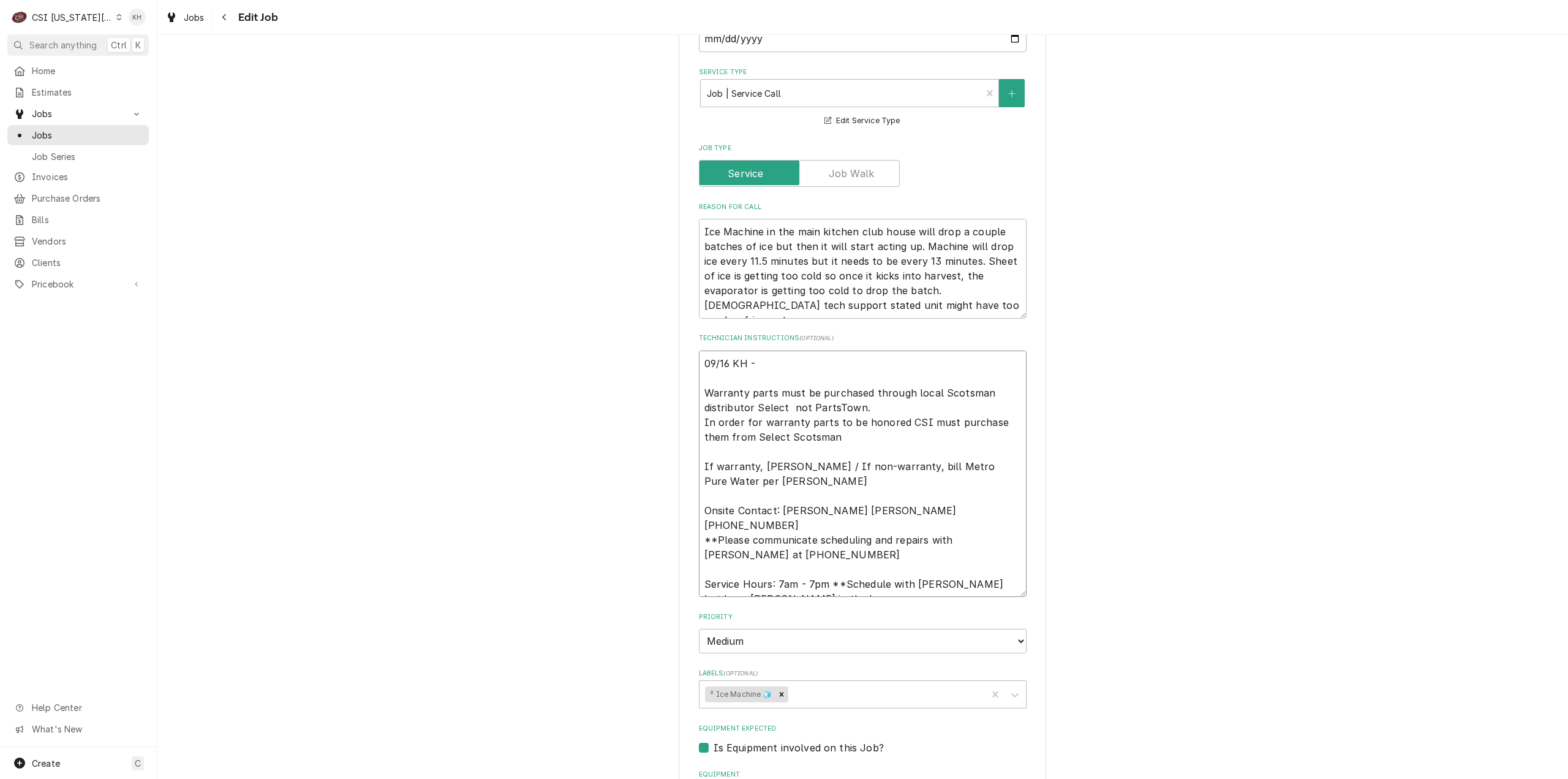
type textarea "x"
type textarea "09/16 KH - C Warranty parts must be purchased through local Scotsman distributo…"
type textarea "x"
type textarea "09/16 KH - Co Warranty parts must be purchased through local Scotsman distribut…"
type textarea "x"
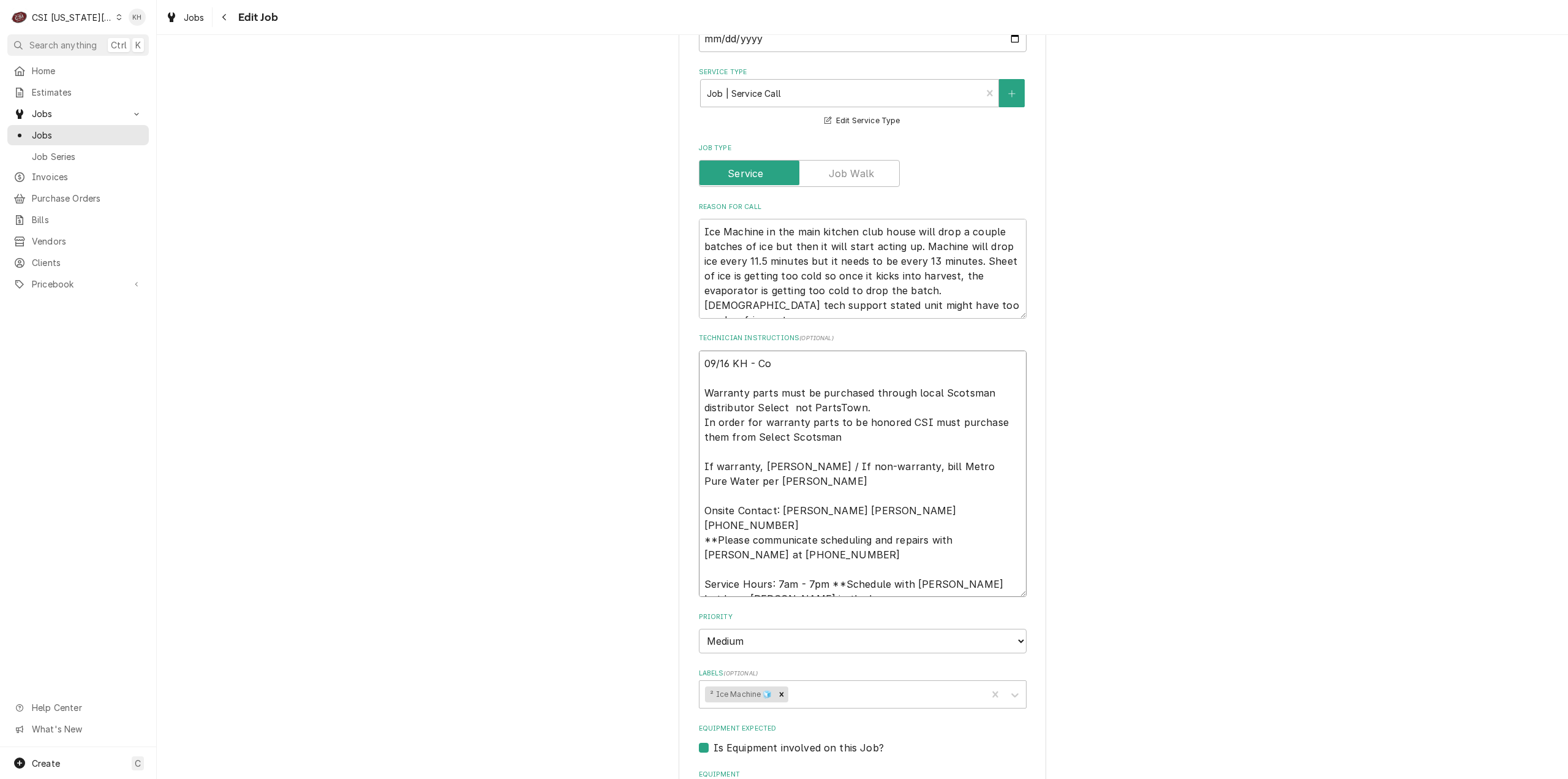
type textarea "09/16 KH - Con Warranty parts must be purchased through local Scotsman distribu…"
type textarea "x"
type textarea "09/16 KH - Conf Warranty parts must be purchased through local Scotsman distrib…"
type textarea "x"
type textarea "09/16 KH - Confi Warranty parts must be purchased through local Scotsman distri…"
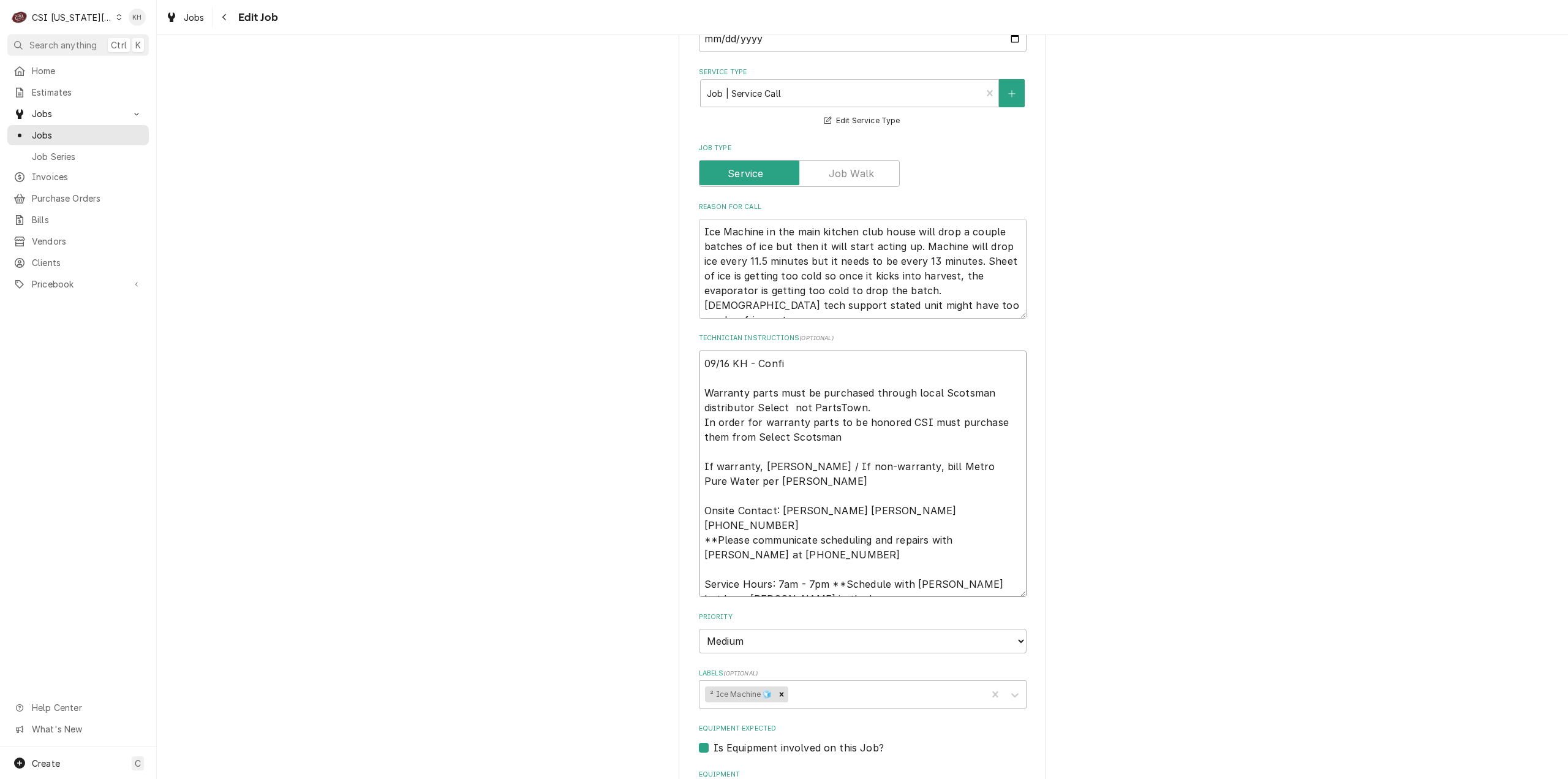
type textarea "x"
type textarea "09/16 KH - Confir Warranty parts must be purchased through local Scotsman distr…"
type textarea "x"
type textarea "09/16 KH - Confirm Warranty parts must be purchased through local Scotsman dist…"
type textarea "x"
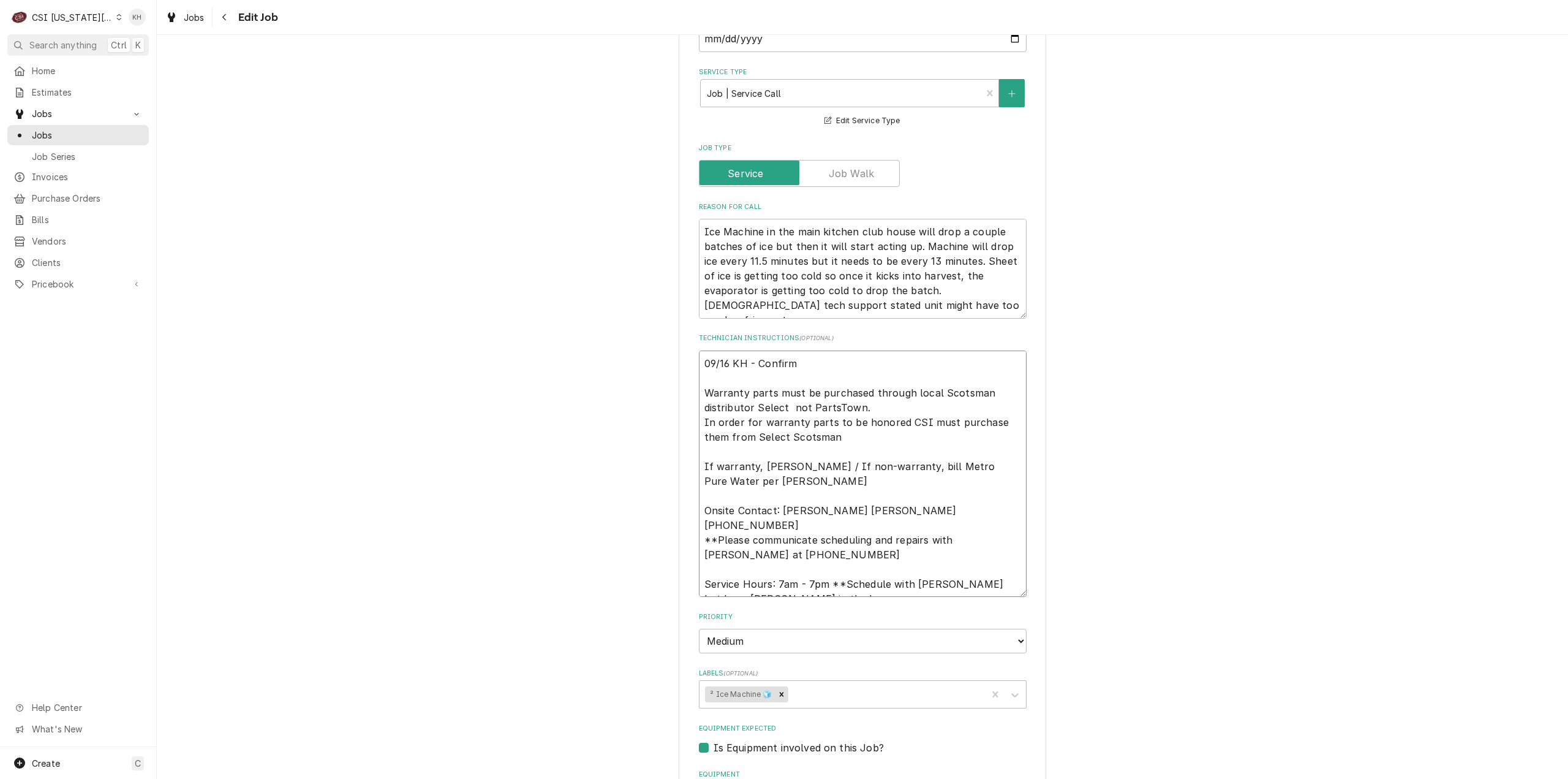
type textarea "09/16 KH - Confirme Warranty parts must be purchased through local Scotsman dis…"
type textarea "x"
type textarea "09/16 KH - Confirmed Warranty parts must be purchased through local Scotsman di…"
type textarea "x"
type textarea "09/16 KH - Confirmed Warranty parts must be purchased through local Scotsman di…"
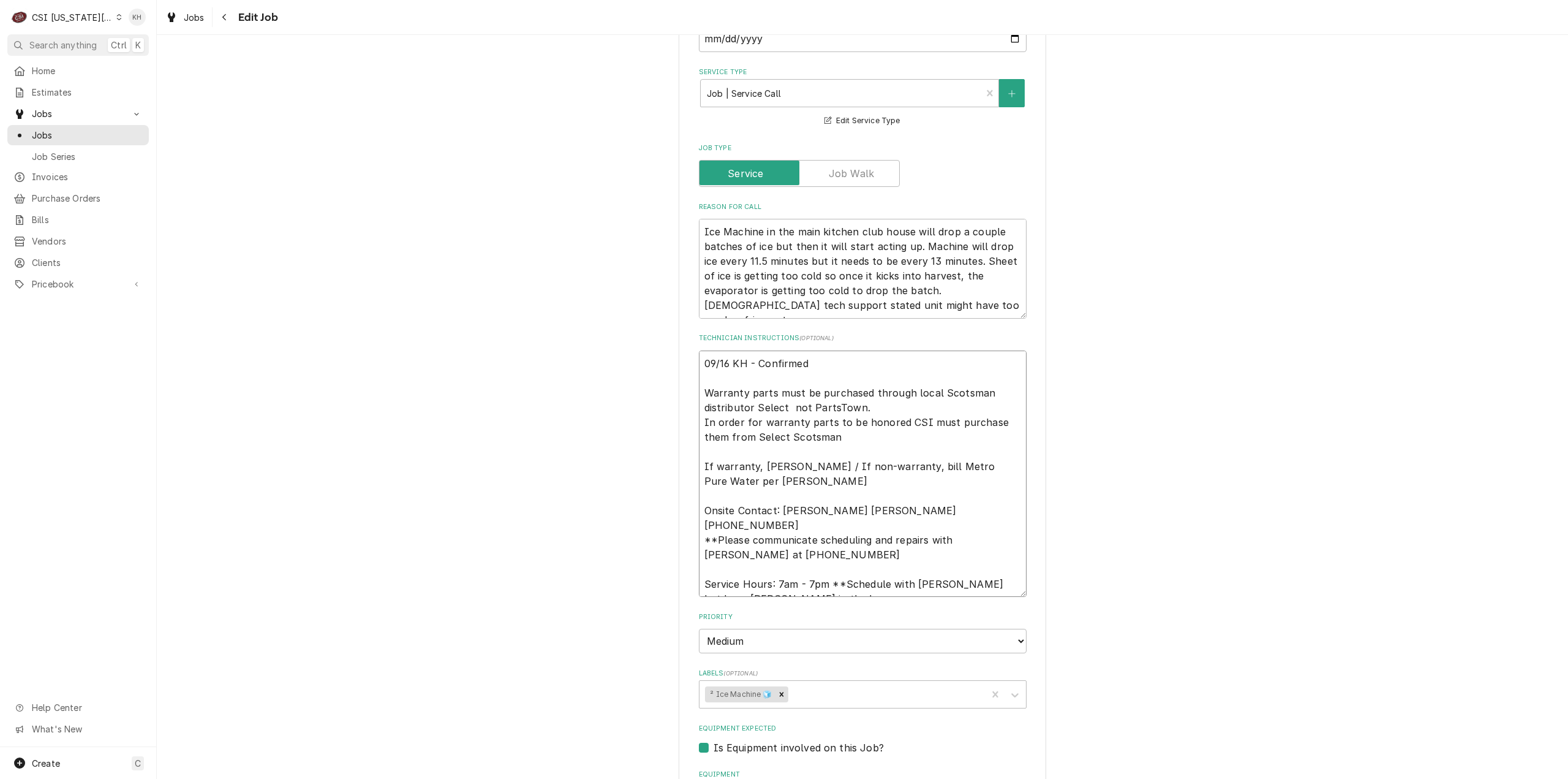
type textarea "x"
type textarea "09/16 KH - Confirmed w Warranty parts must be purchased through local Scotsman …"
type textarea "x"
type textarea "09/16 KH - Confirmed wi Warranty parts must be purchased through local Scotsman…"
type textarea "x"
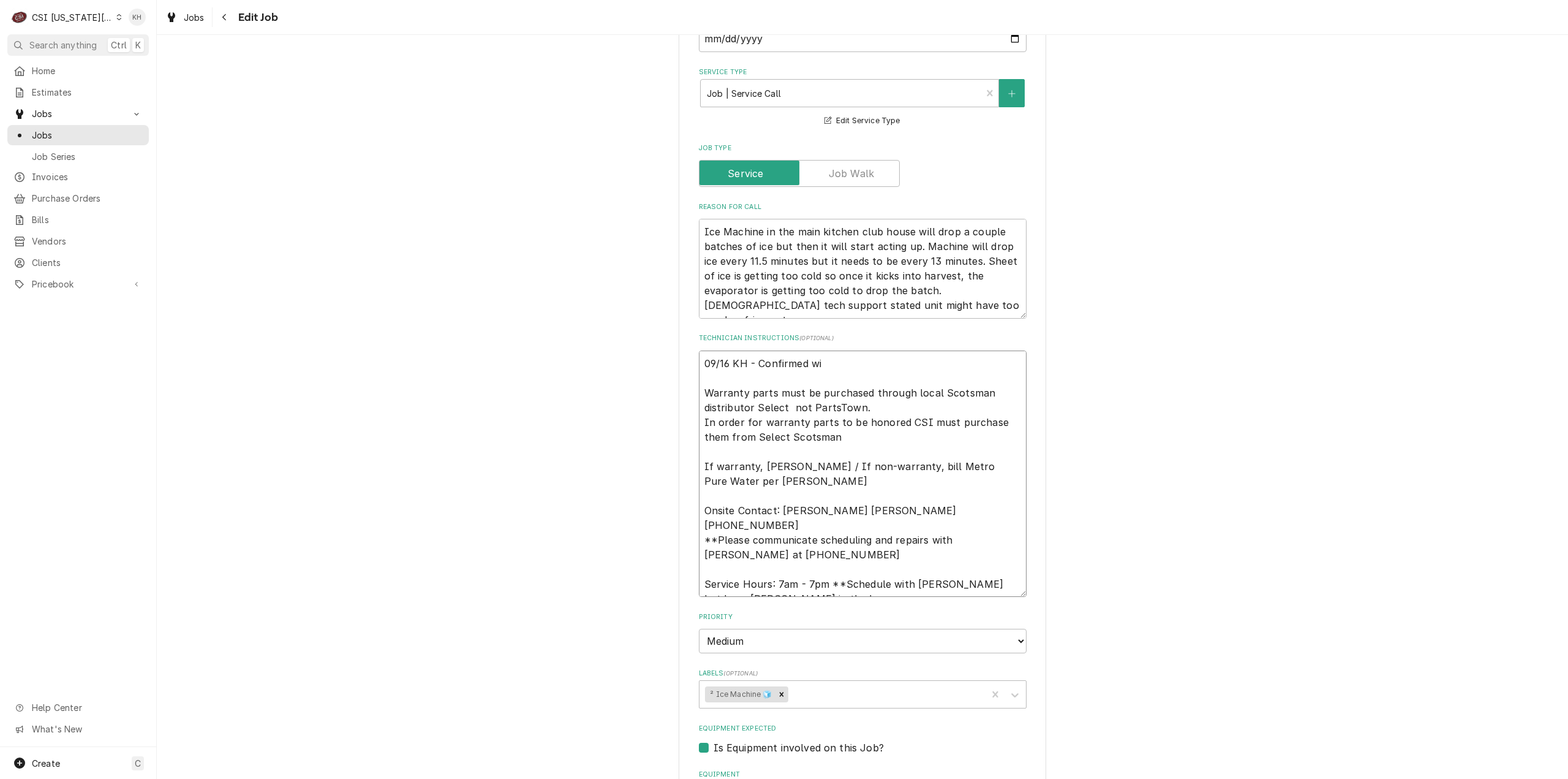
type textarea "09/16 KH - Confirmed wit Warranty parts must be purchased through local Scotsma…"
type textarea "x"
type textarea "09/16 KH - Confirmed with Warranty parts must be purchased through local Scotsm…"
type textarea "x"
type textarea "09/16 KH - Confirmed with Warranty parts must be purchased through local Scotsm…"
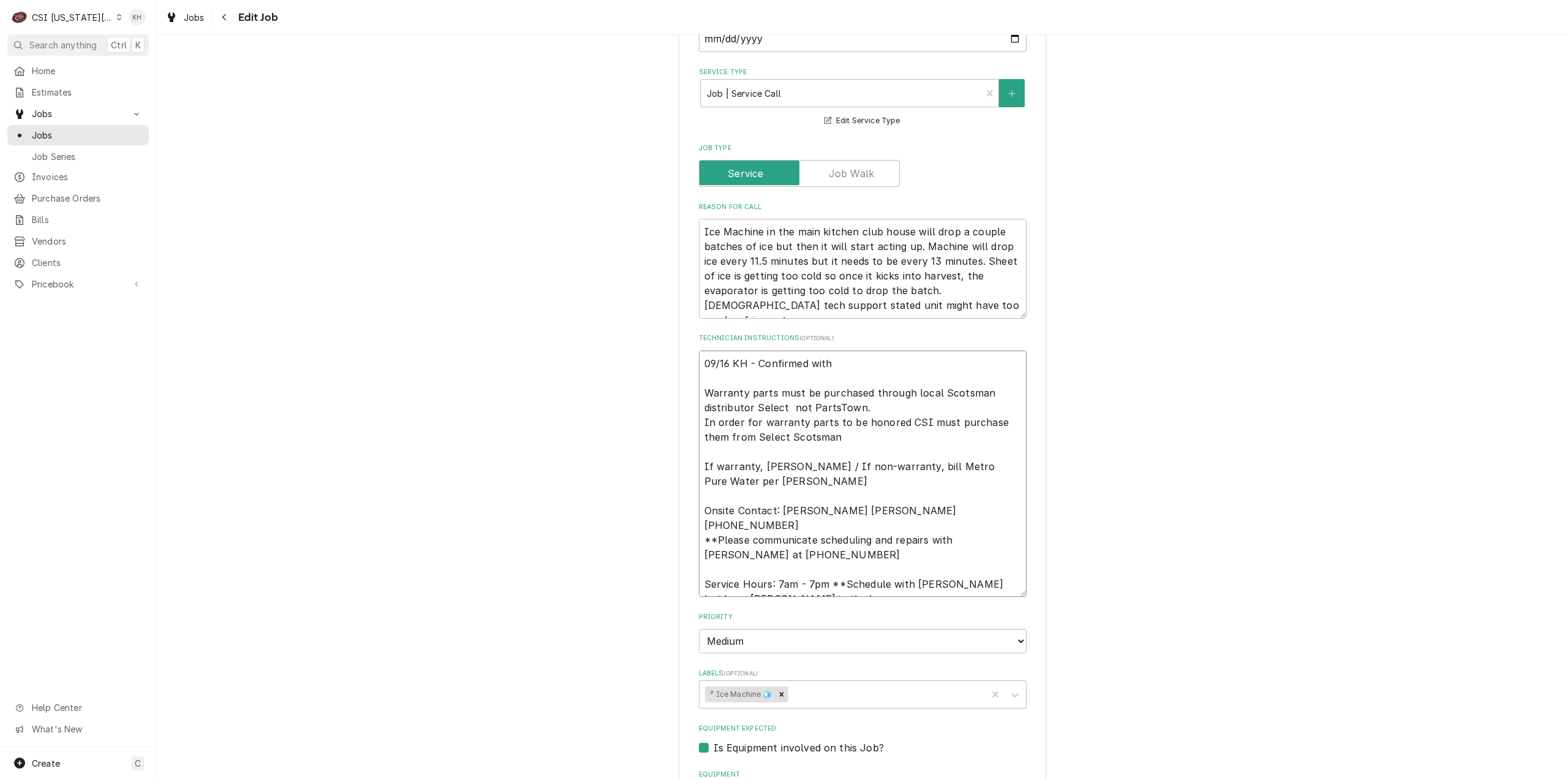
type textarea "x"
type textarea "09/16 KH - Confirmed with bo Warranty parts must be purchased through local Sco…"
type textarea "x"
type textarea "09/16 KH - Confirmed with bot Warranty parts must be purchased through local Sc…"
type textarea "x"
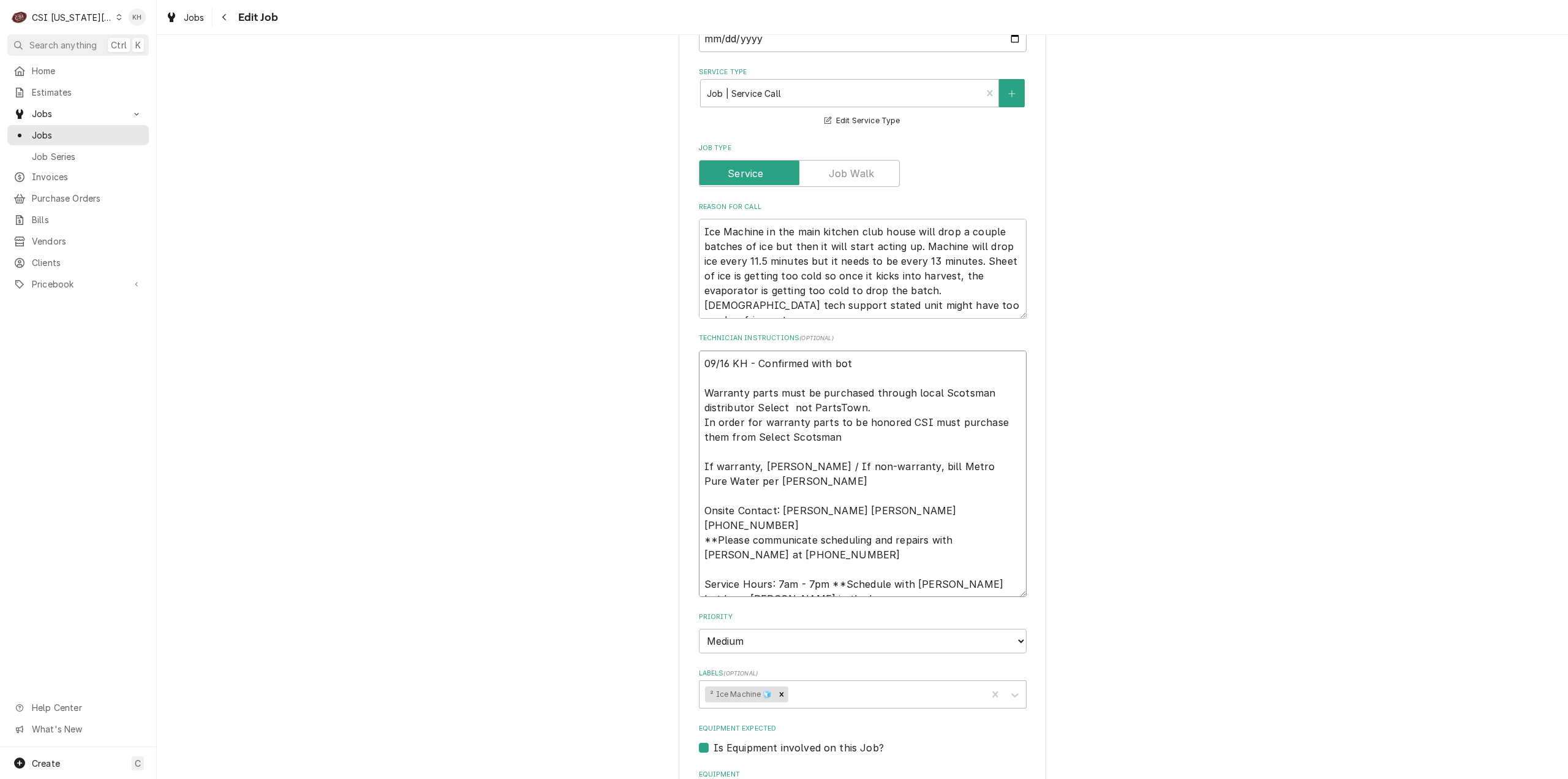
type textarea "09/16 KH - Confirmed with both Warranty parts must be purchased through local S…"
type textarea "x"
type textarea "09/16 KH - Confirmed with both Warranty parts must be purchased through local S…"
type textarea "x"
type textarea "09/16 KH - Confirmed with both J Warranty parts must be purchased through local…"
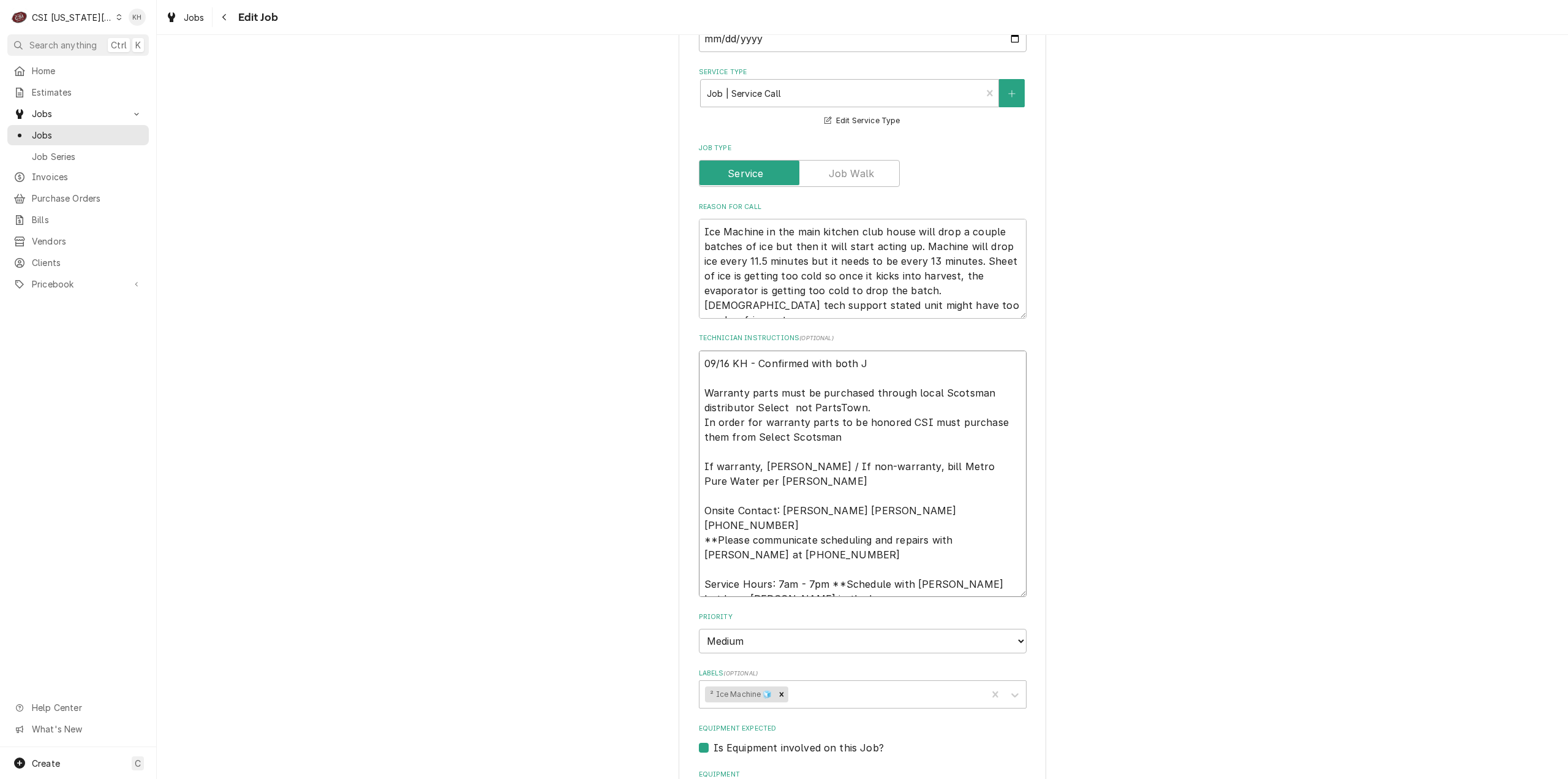
type textarea "x"
type textarea "09/16 KH - Confirmed with both Je Warranty parts must be purchased through loca…"
type textarea "x"
type textarea "09/16 KH - Confirmed with both Jef Warranty parts must be purchased through loc…"
type textarea "x"
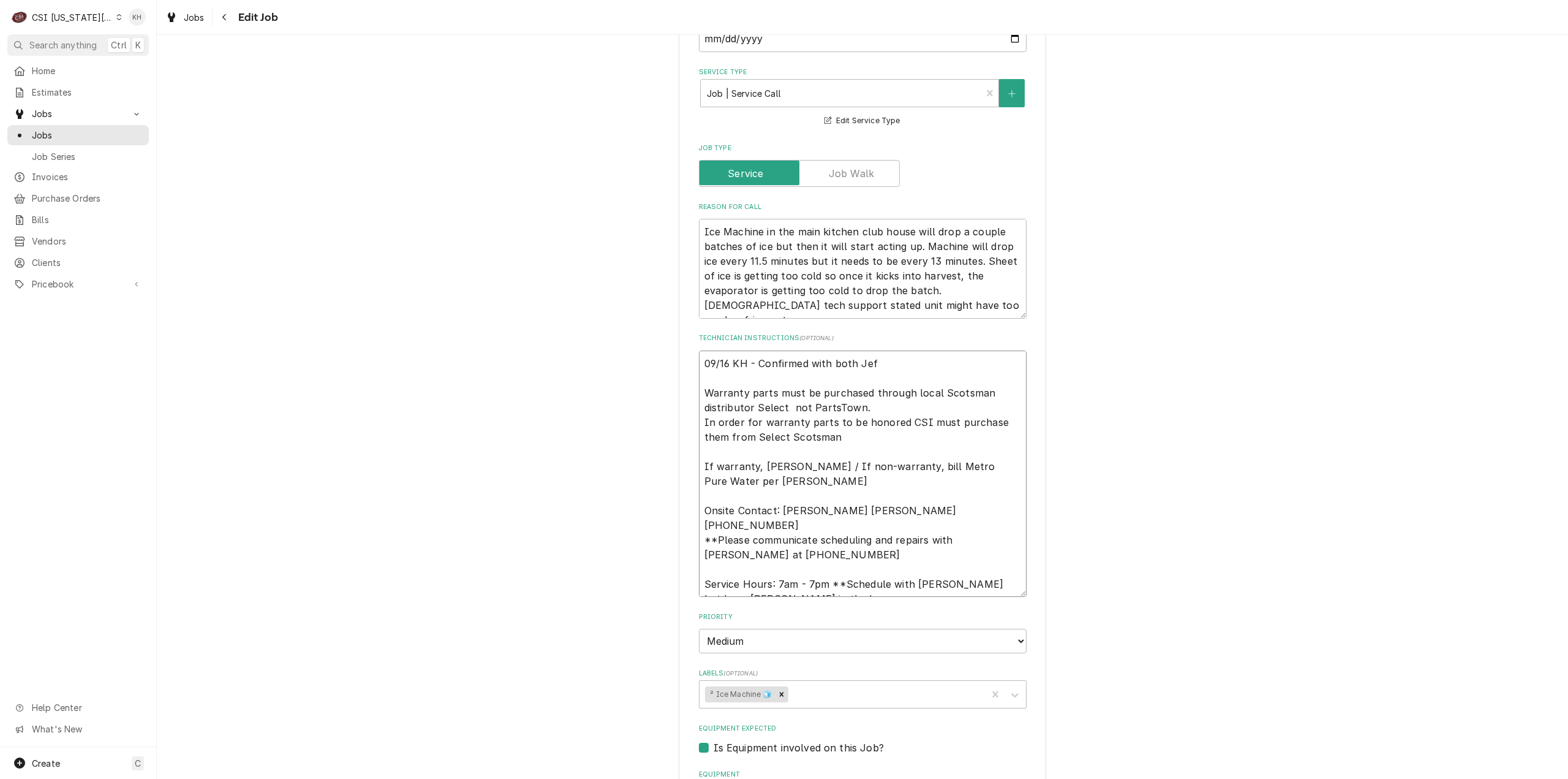
type textarea "09/16 KH - Confirmed with both Jeff Warranty parts must be purchased through lo…"
type textarea "x"
type textarea "09/16 KH - Confirmed with both Jeff Warranty parts must be purchased through lo…"
type textarea "x"
type textarea "09/16 KH - Confirmed with both Jeff a Warranty parts must be purchased through …"
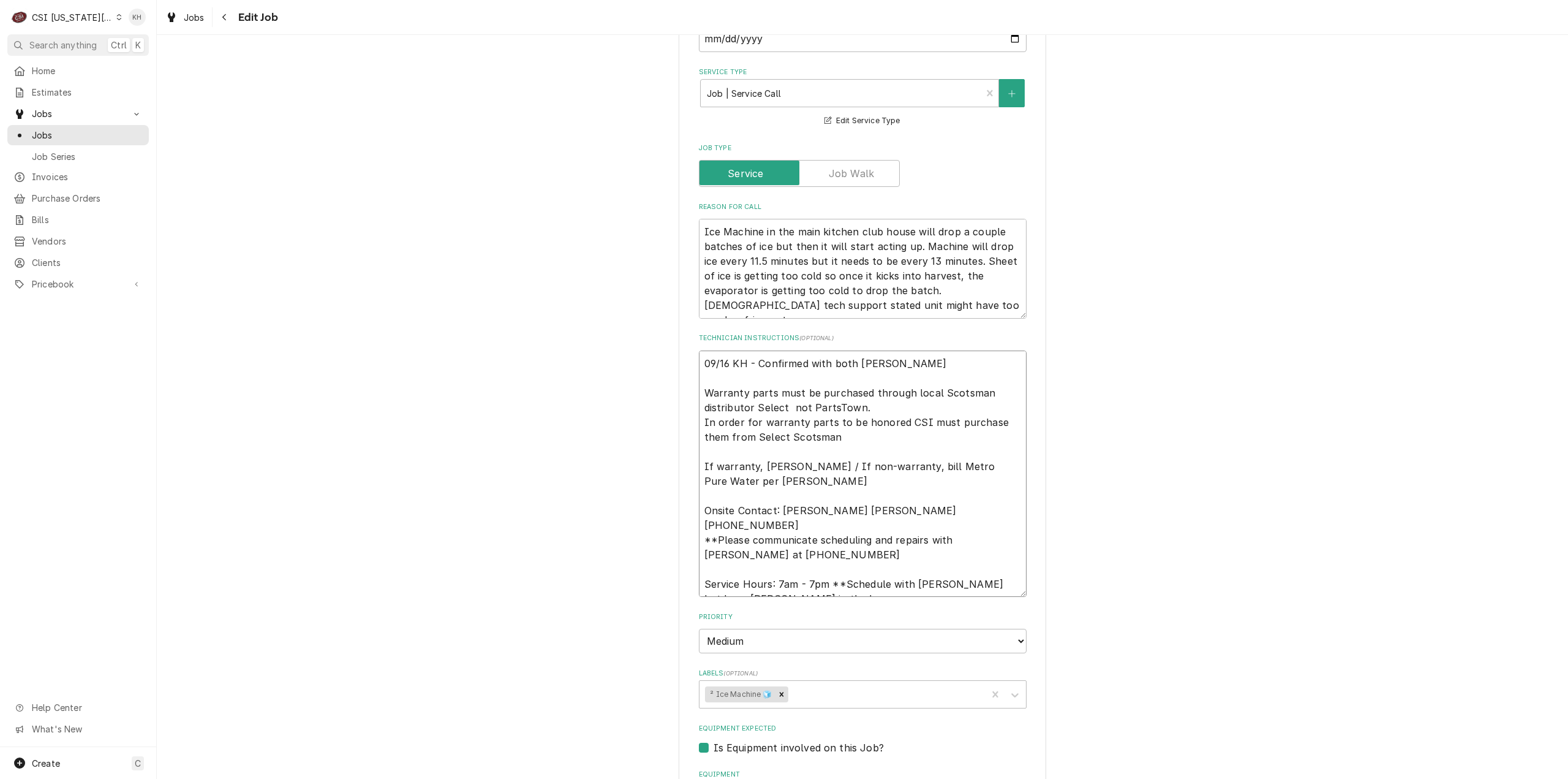
type textarea "x"
type textarea "09/16 KH - Confirmed with both Jeff and Warranty parts must be purchased throug…"
type textarea "x"
type textarea "09/16 KH - Confirmed with both Jeff and Warranty parts must be purchased throug…"
type textarea "x"
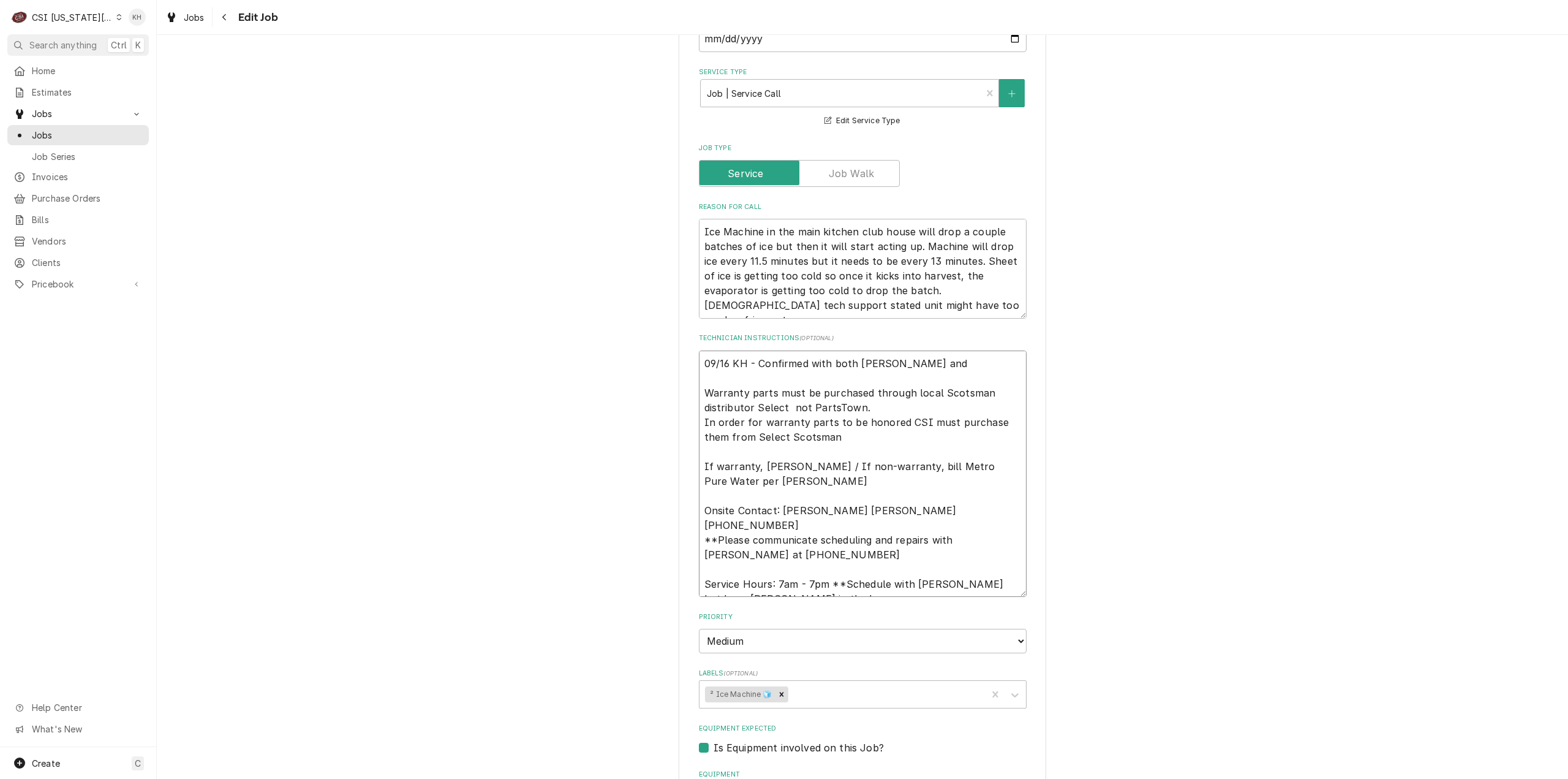
type textarea "09/16 KH - Confirmed with both Jeff and J Warranty parts must be purchased thro…"
type textarea "x"
type textarea "09/16 KH - Confirmed with both Jeff and Ja Warranty parts must be purchased thr…"
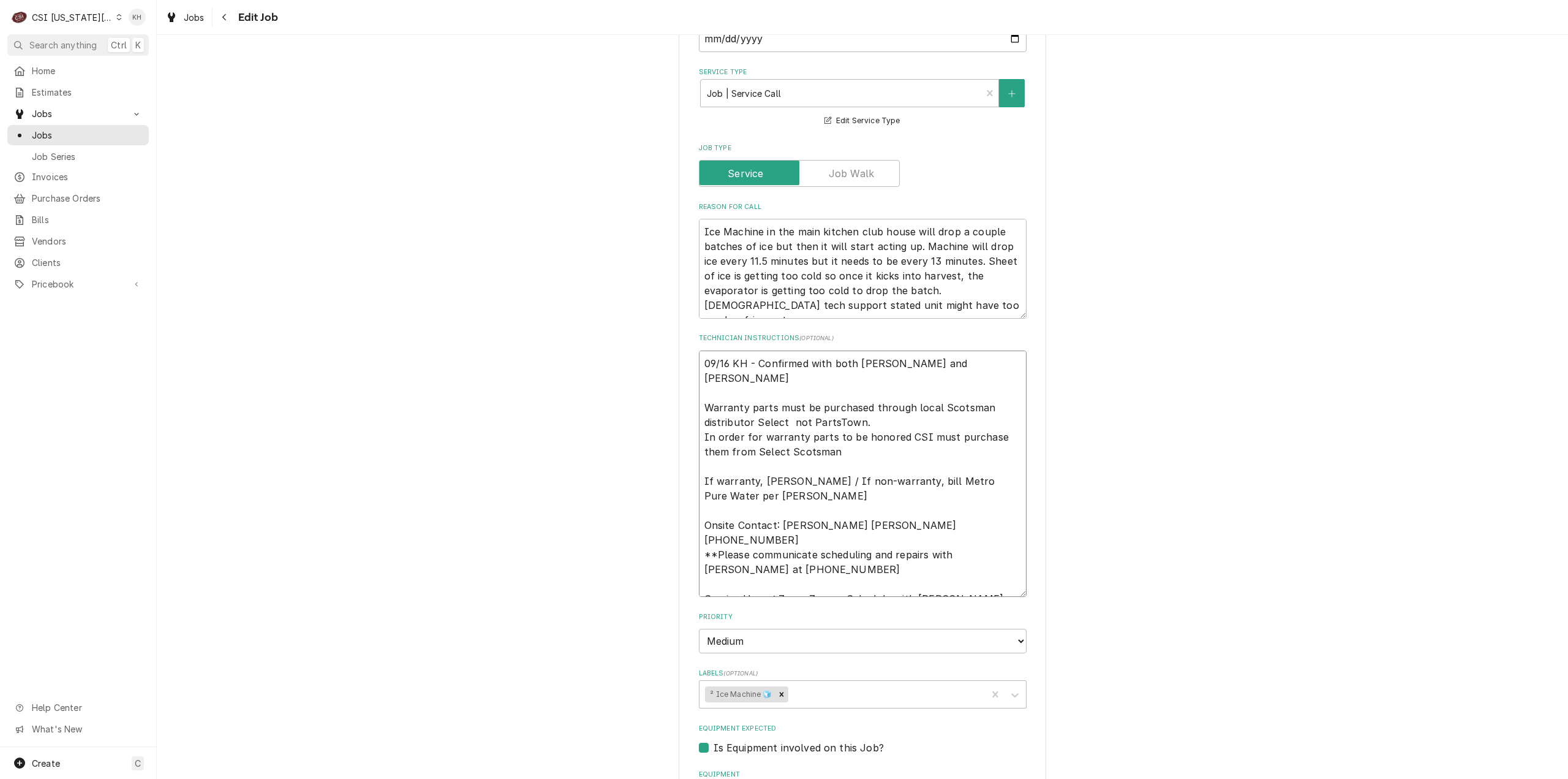
type textarea "x"
type textarea "09/16 KH - Confirmed with both Jeff and Jac Warranty parts must be purchased th…"
type textarea "x"
type textarea "09/16 KH - Confirmed with both Jeff and Jack Warranty parts must be purchased t…"
type textarea "x"
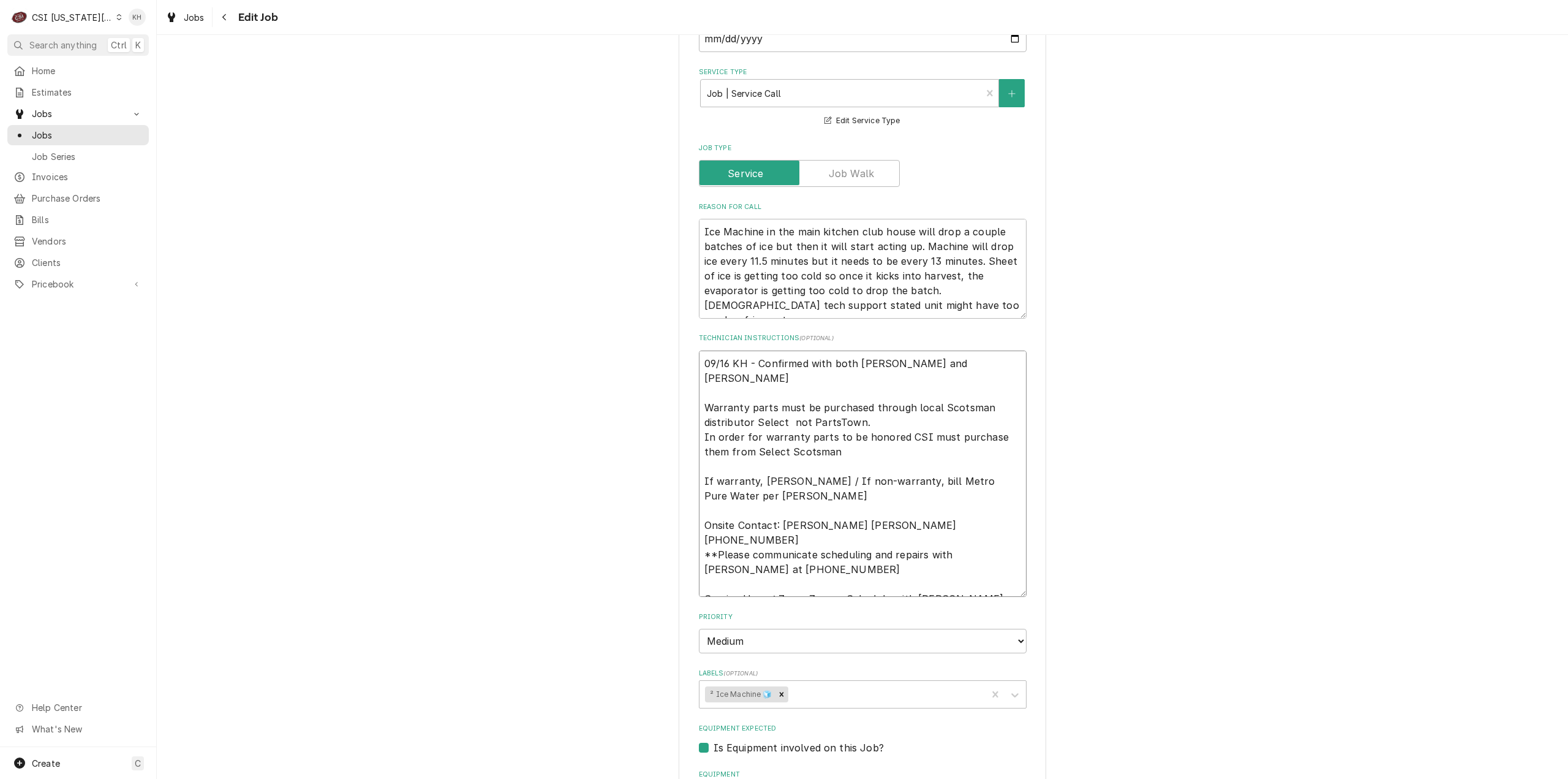
type textarea "09/16 KH - Confirmed with both Jeff and Jack Warranty parts must be purchased t…"
type textarea "x"
type textarea "09/16 KH - Confirmed with both Jeff and Jack f Warranty parts must be purchased…"
type textarea "x"
type textarea "09/16 KH - Confirmed with both Jeff and Jack fo Warranty parts must be purchase…"
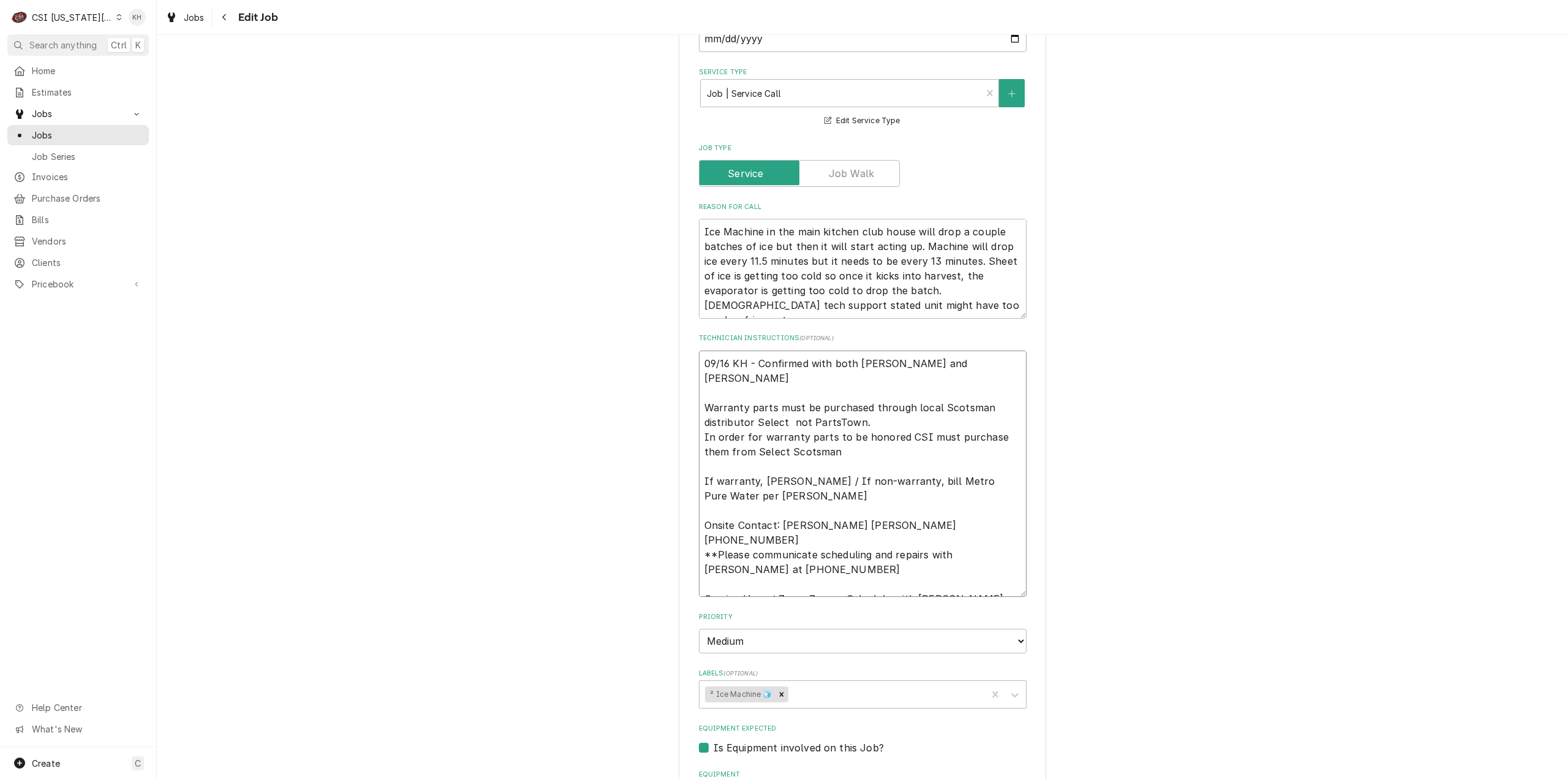
type textarea "x"
type textarea "09/16 KH - Confirmed with both Jeff and Jack for Warranty parts must be purchas…"
type textarea "x"
type textarea "09/16 KH - Confirmed with both Jeff and Jack for Warranty parts must be purchas…"
type textarea "x"
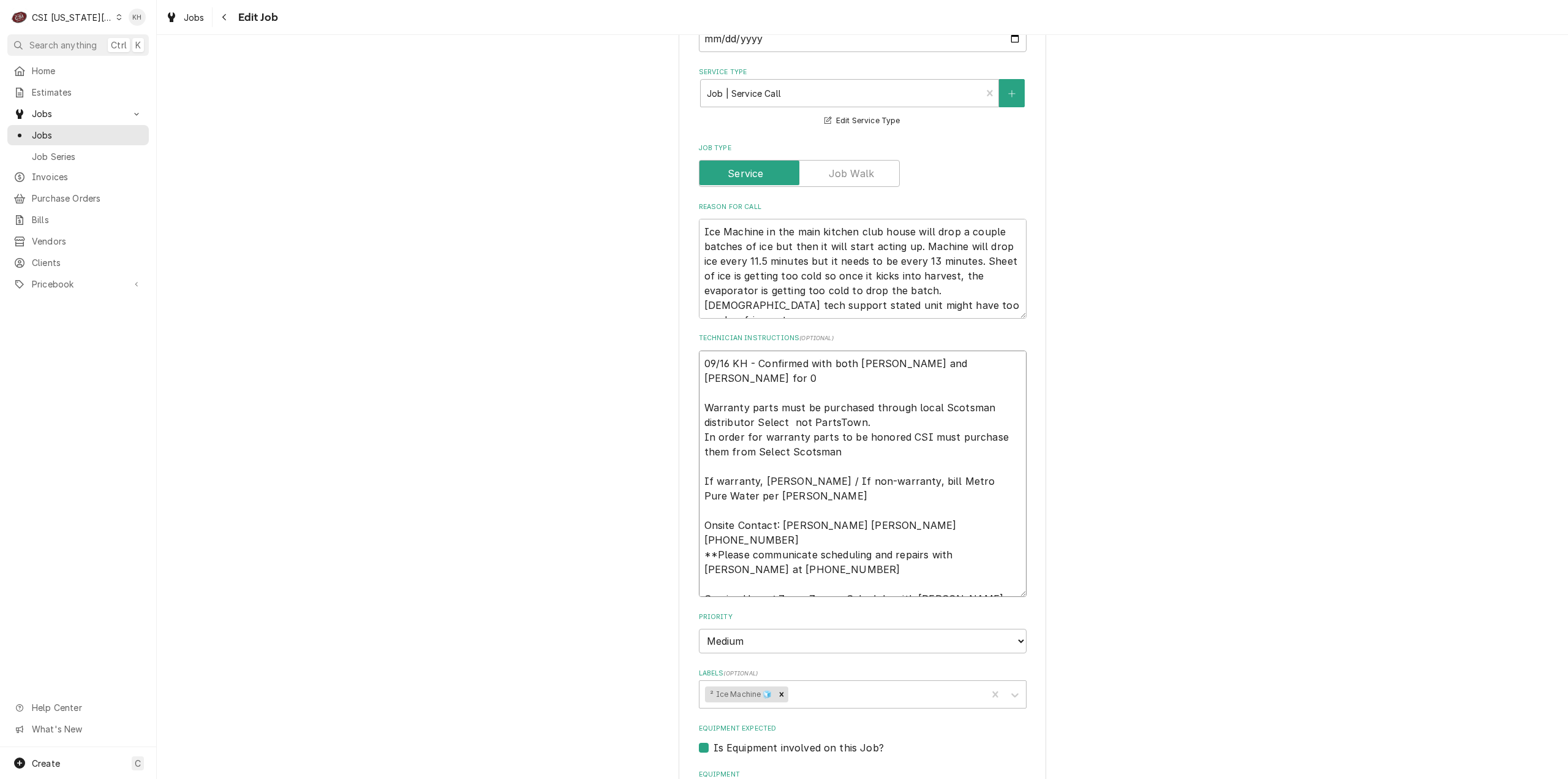
type textarea "09/16 KH - Confirmed with both Jeff and Jack for 09 Warranty parts must be purc…"
type textarea "x"
type textarea "09/16 KH - Confirmed with both Jeff and Jack for 09/ Warranty parts must be pur…"
type textarea "x"
type textarea "09/16 KH - Confirmed with both Jeff and Jack for 09/1 Warranty parts must be pu…"
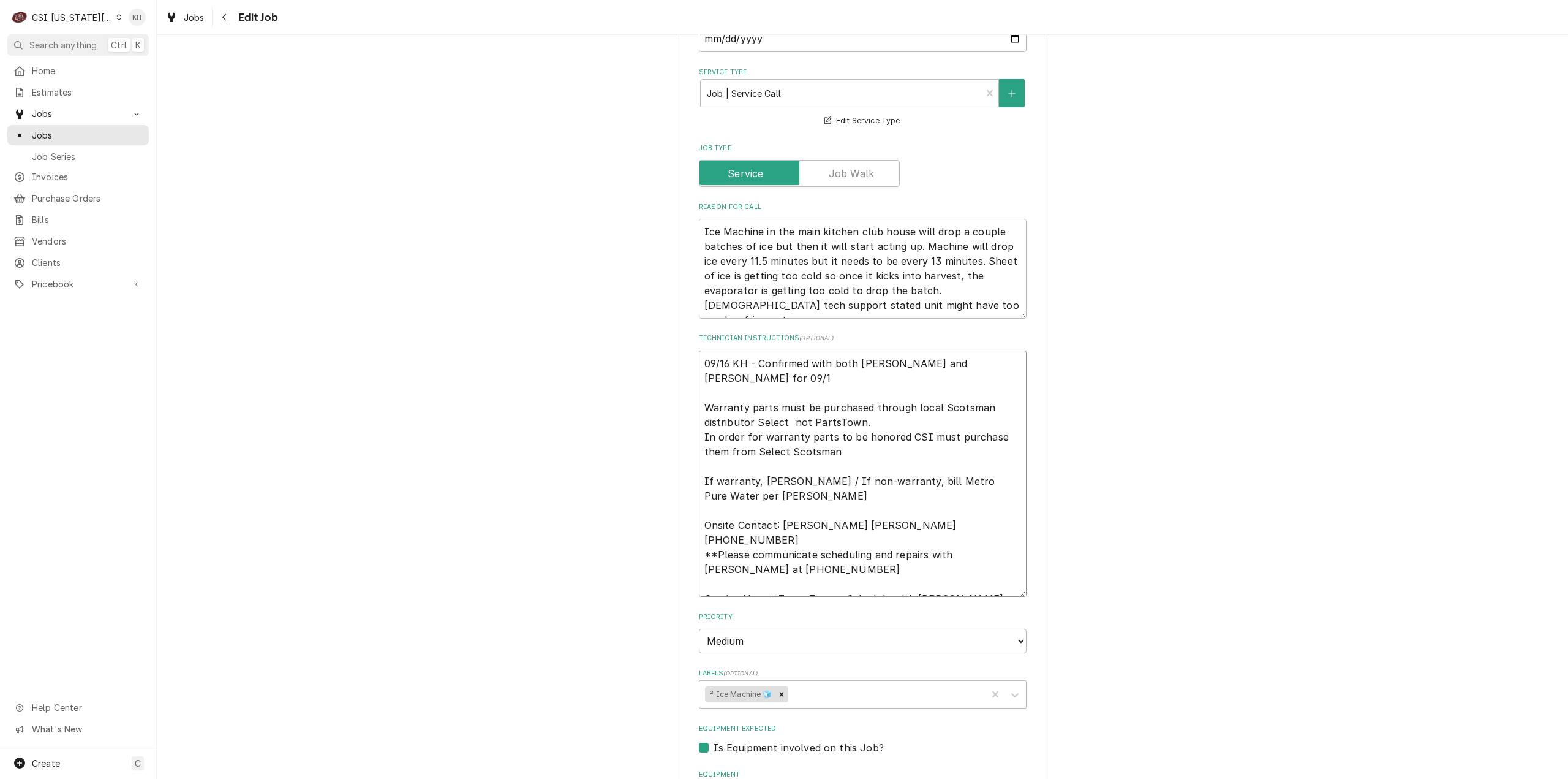
type textarea "x"
type textarea "09/16 KH - Confirmed with both Jeff and Jack for 09/17 Warranty parts must be p…"
type textarea "x"
type textarea "09/16 KH - Confirmed with both Jeff and Jack for 09/17 Warranty parts must be p…"
type textarea "x"
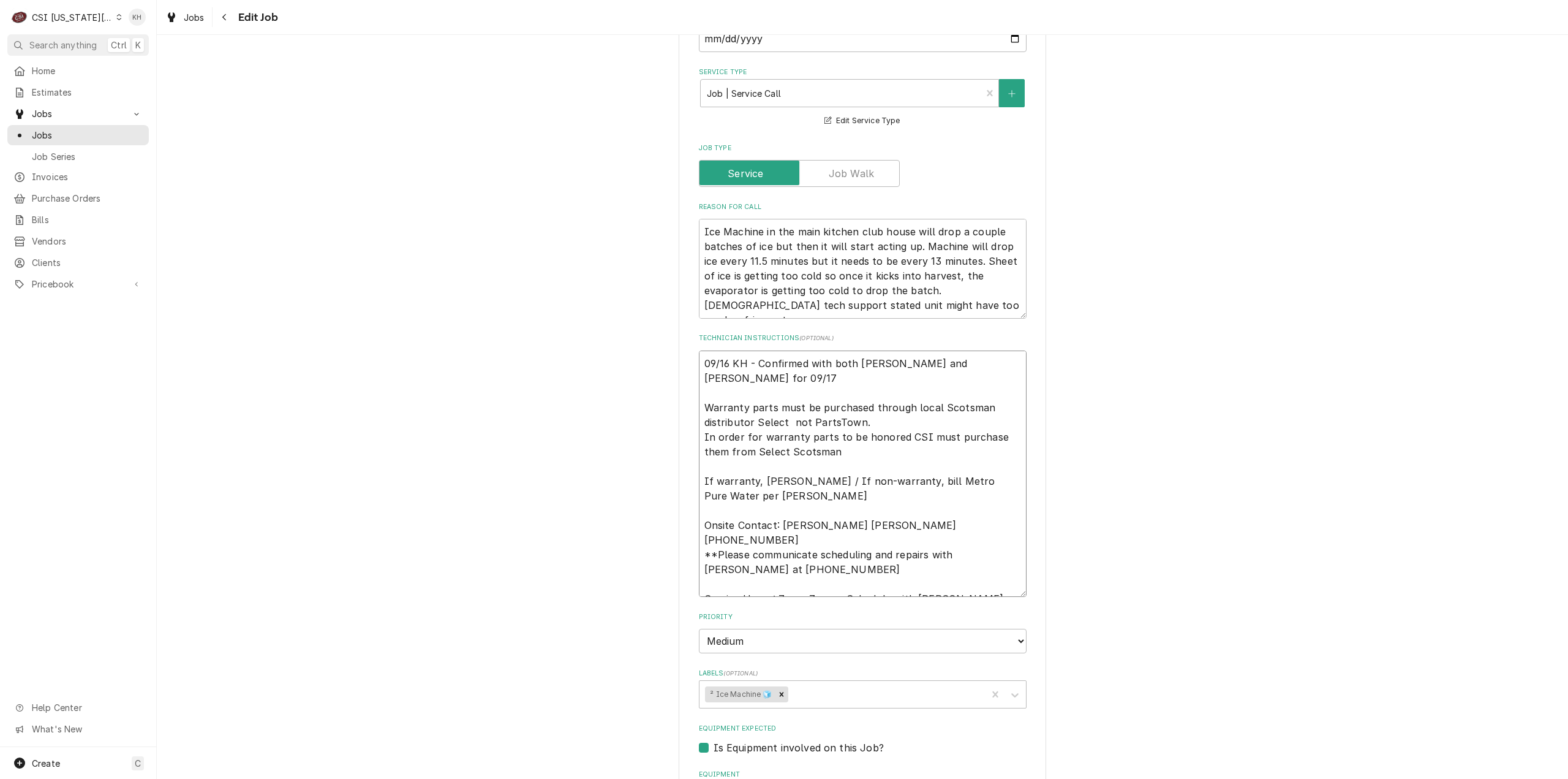
type textarea "09/16 KH - Confirmed with both Jeff and Jack for 09/17 @ Warranty parts must be…"
type textarea "x"
type textarea "09/16 KH - Confirmed with both Jeff and Jack for 09/17 @ Warranty parts must be…"
type textarea "x"
type textarea "09/16 KH - Confirmed with both Jeff and Jack for 09/17 @ 7 Warranty parts must …"
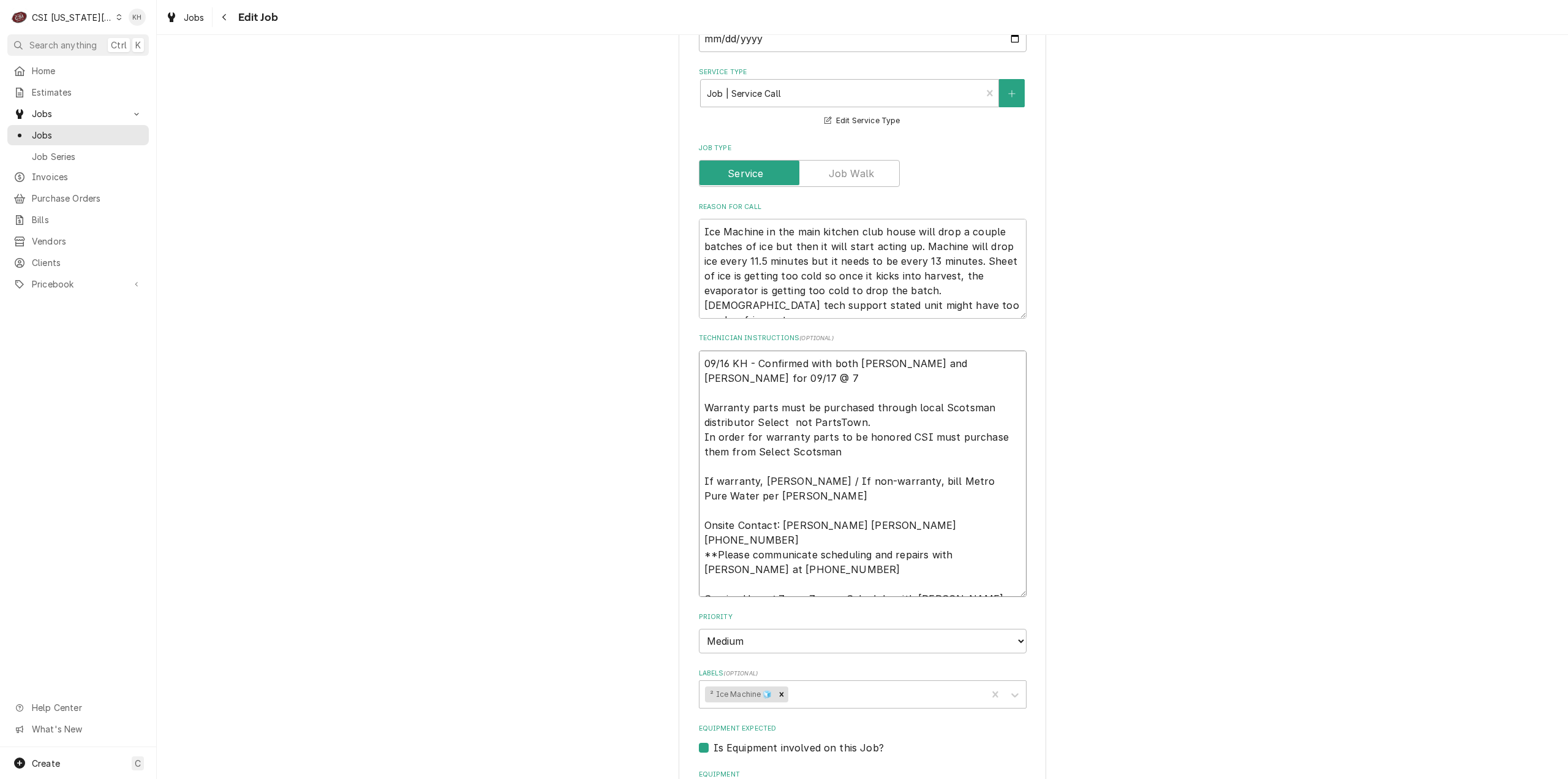
type textarea "x"
type textarea "09/16 KH - Confirmed with both Jeff and Jack for 09/17 @ 7a Warranty parts must…"
type textarea "x"
type textarea "09/16 KH - Confirmed with both [PERSON_NAME] and [PERSON_NAME] for [DATE] 7am W…"
type textarea "x"
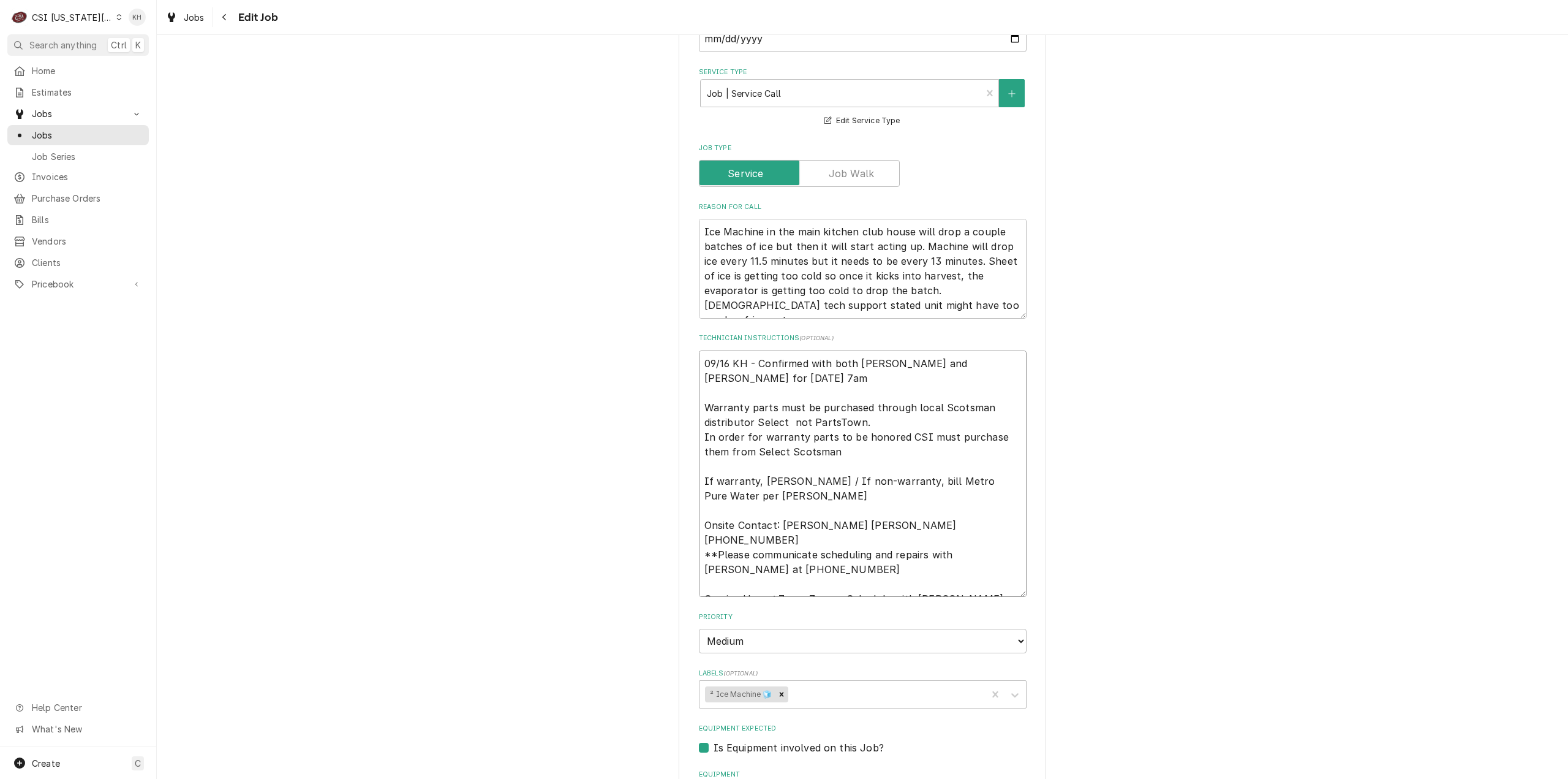
type textarea "09/16 KH - Confirmed with both [PERSON_NAME] and [PERSON_NAME] for [DATE] 7am W…"
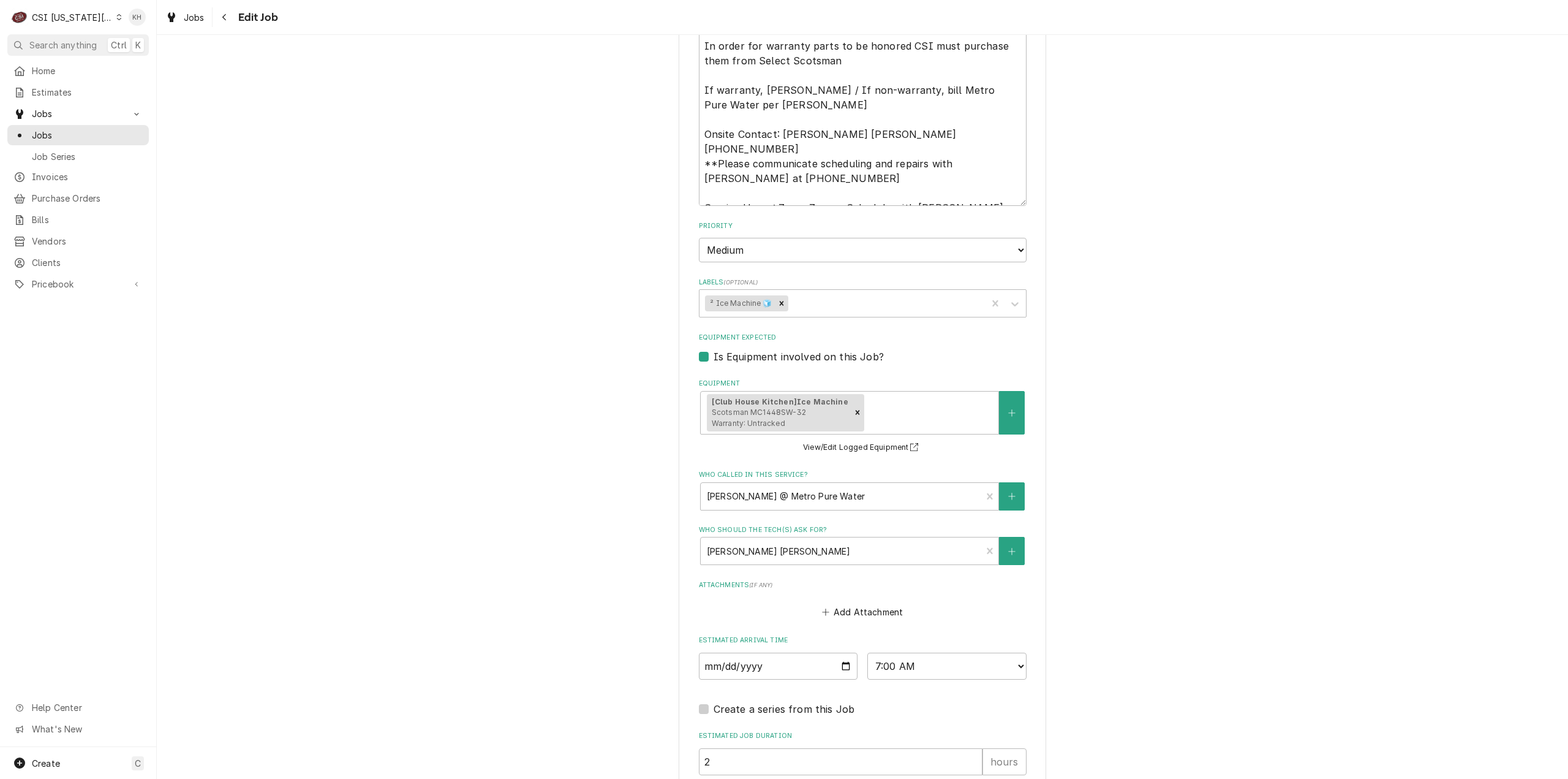
scroll to position [1178, 0]
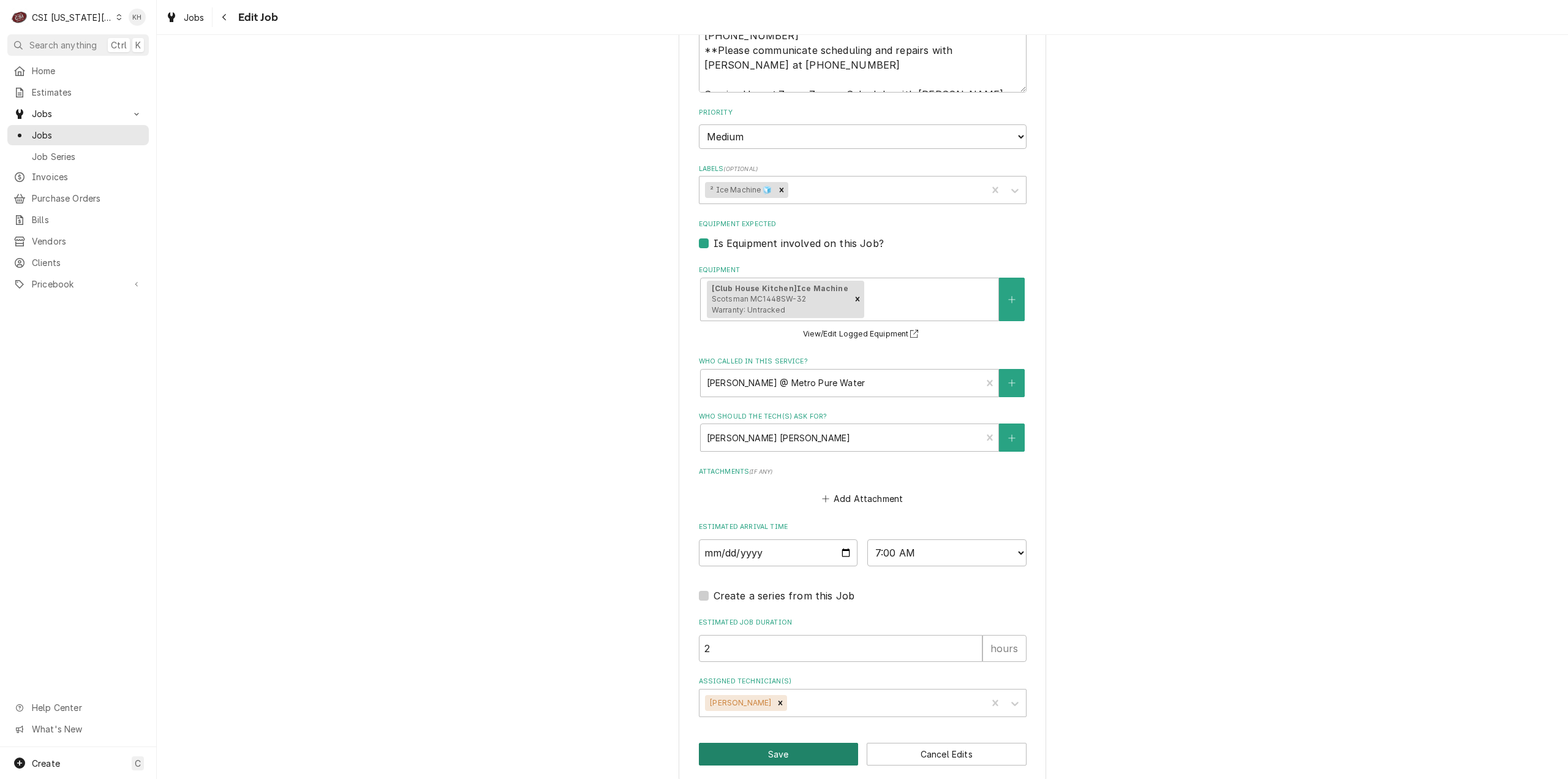
click at [753, 743] on button "Save" at bounding box center [779, 753] width 160 height 23
type textarea "x"
